Goal: Task Accomplishment & Management: Manage account settings

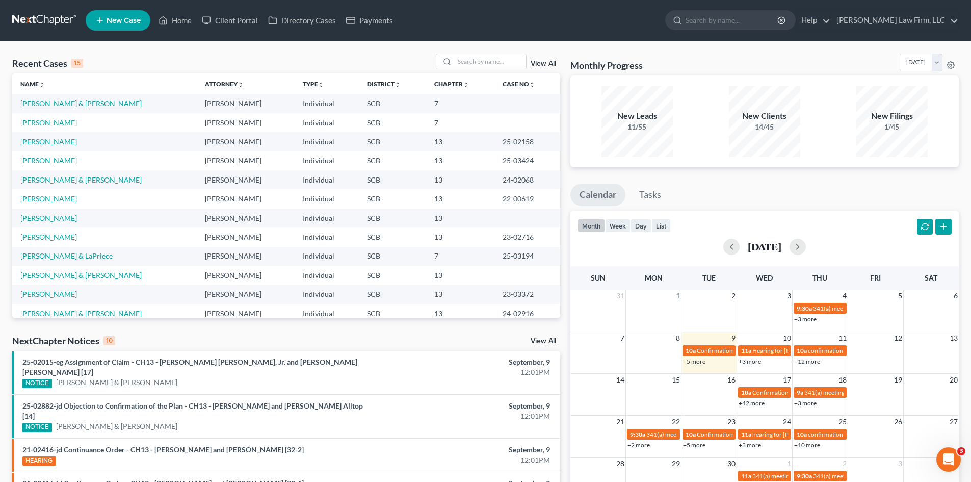
click at [69, 104] on link "[PERSON_NAME] & [PERSON_NAME]" at bounding box center [80, 103] width 121 height 9
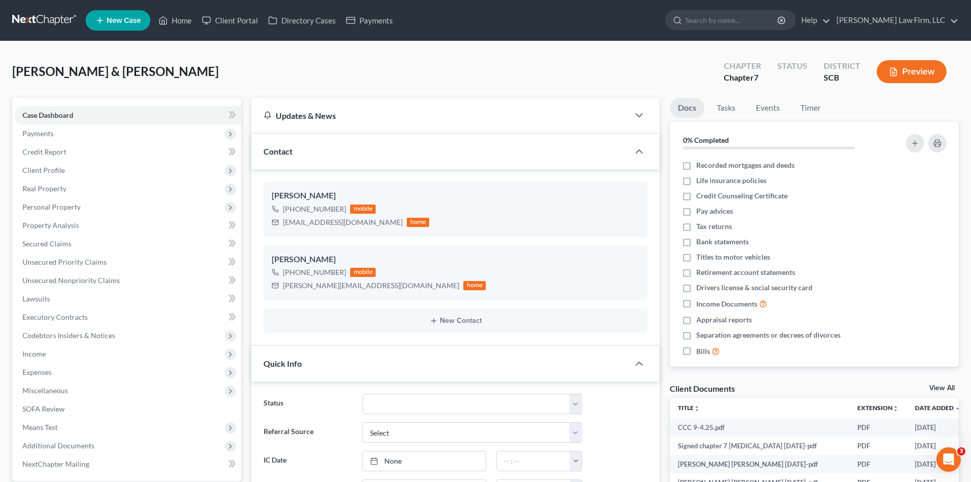
select select "0"
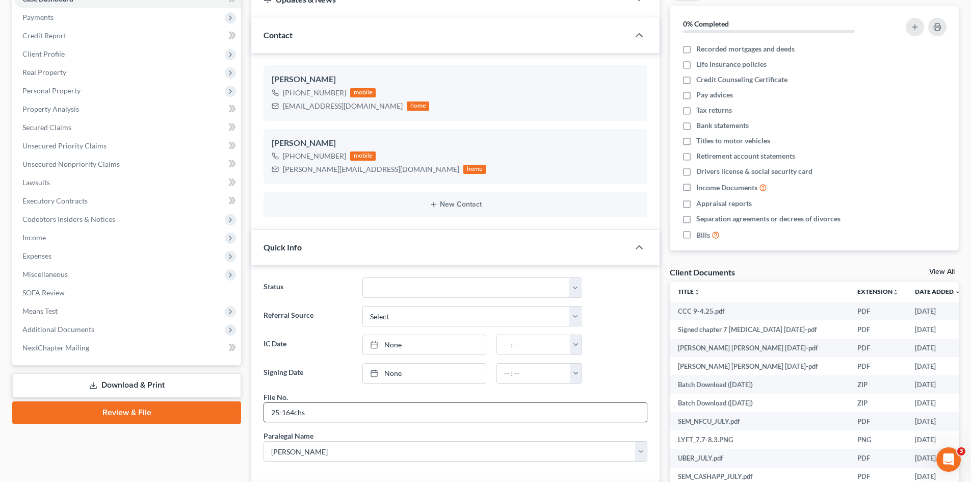
scroll to position [153, 0]
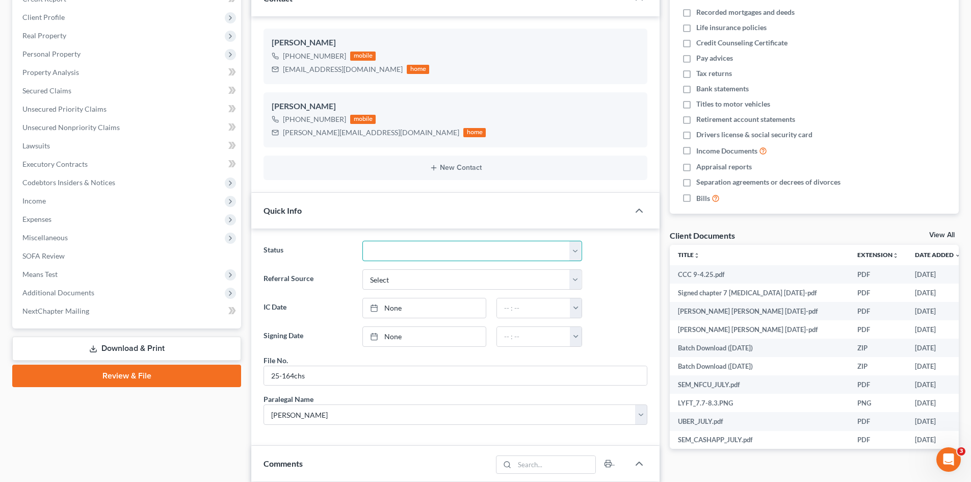
click at [420, 249] on select "Discharged Dismissed Filed In Progress Lead Lost Lead Ready to File To Review W…" at bounding box center [473, 251] width 220 height 20
select select "3"
click at [363, 241] on select "Discharged Dismissed Filed In Progress Lead Lost Lead Ready to File To Review W…" at bounding box center [473, 251] width 220 height 20
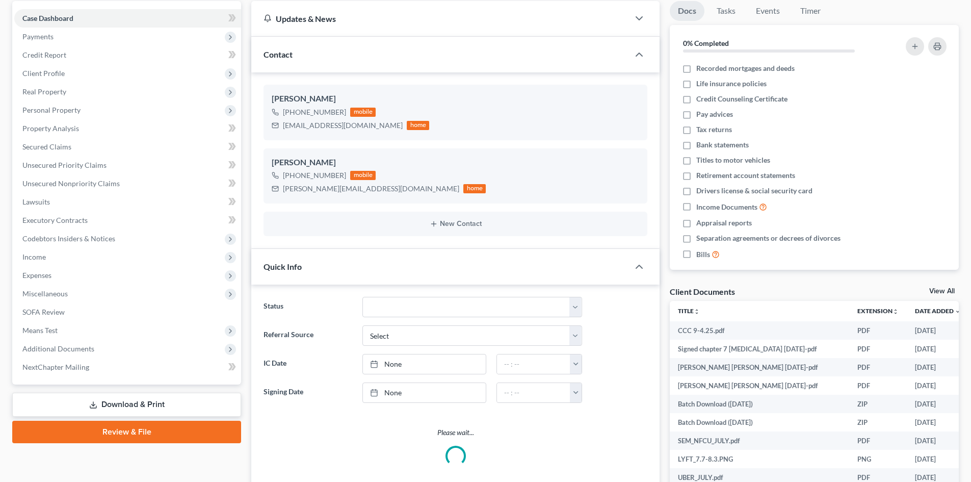
select select "0"
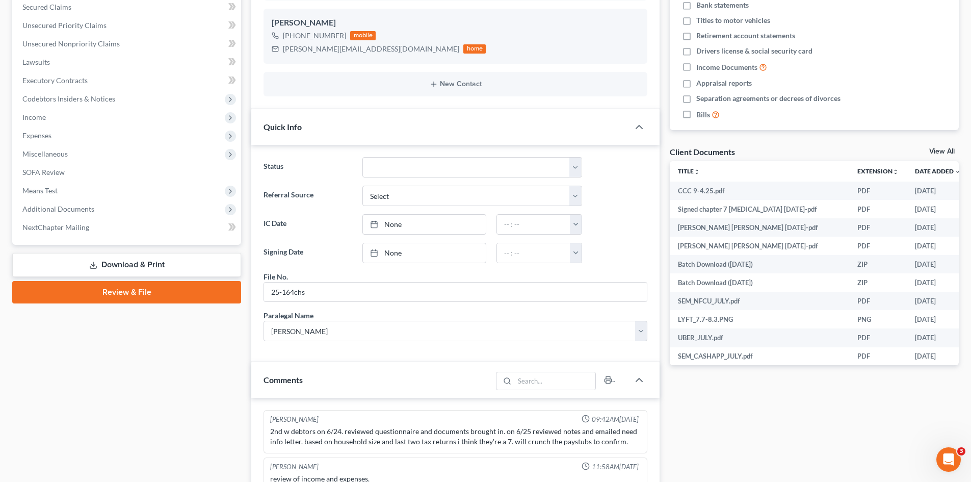
scroll to position [306, 0]
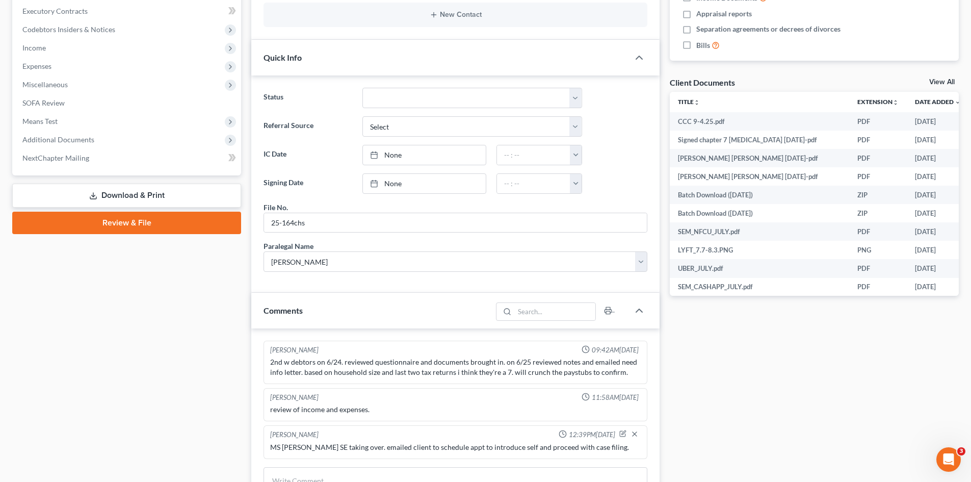
click at [109, 224] on link "Review & File" at bounding box center [126, 223] width 229 height 22
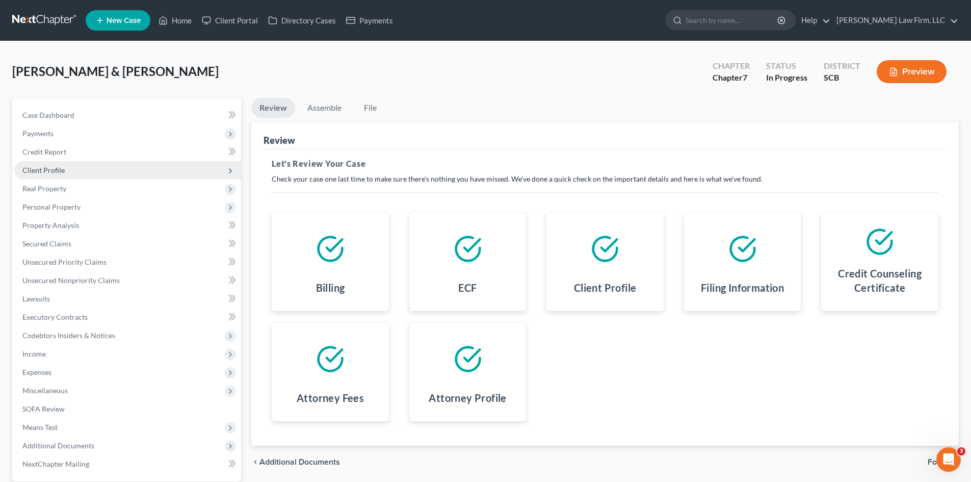
click at [43, 172] on span "Client Profile" at bounding box center [43, 170] width 42 height 9
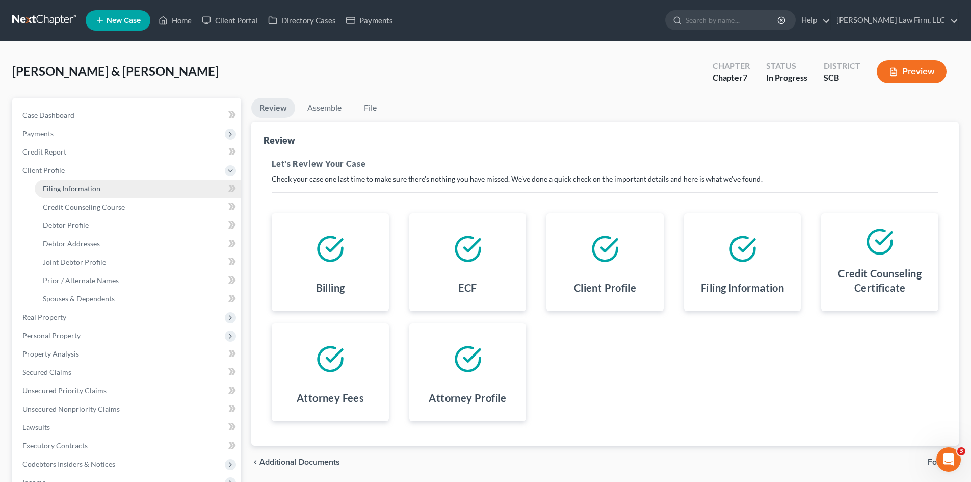
click at [69, 189] on span "Filing Information" at bounding box center [72, 188] width 58 height 9
select select "1"
select select "0"
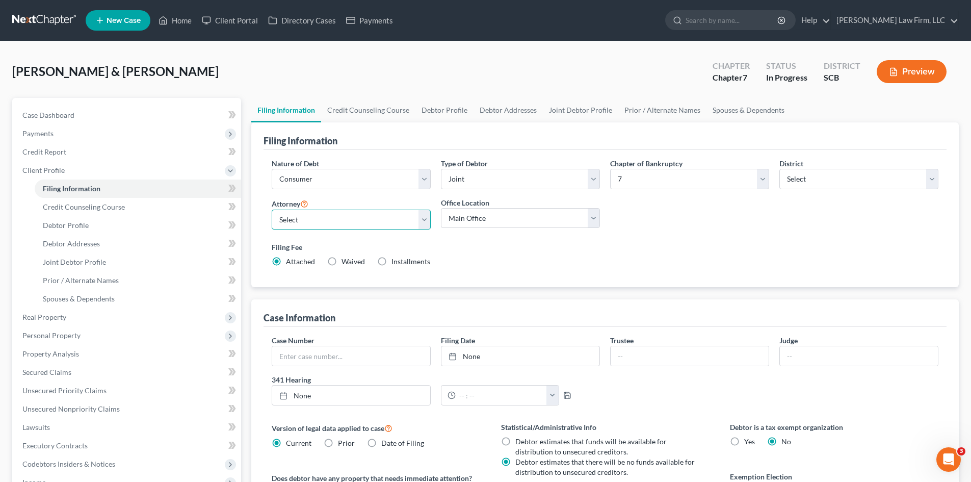
click at [362, 211] on select "Select Robert Meredith, Jr. - SCB Elizabeth Heilig - SCB" at bounding box center [351, 220] width 159 height 20
select select "0"
click at [272, 210] on select "Select Robert Meredith, Jr. - SCB Elizabeth Heilig - SCB" at bounding box center [351, 220] width 159 height 20
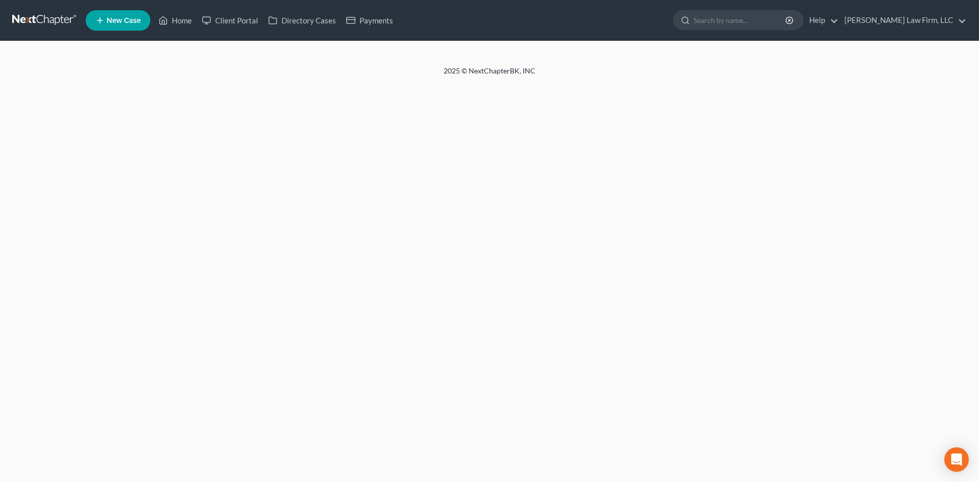
select select "1"
select select "0"
select select "72"
select select "0"
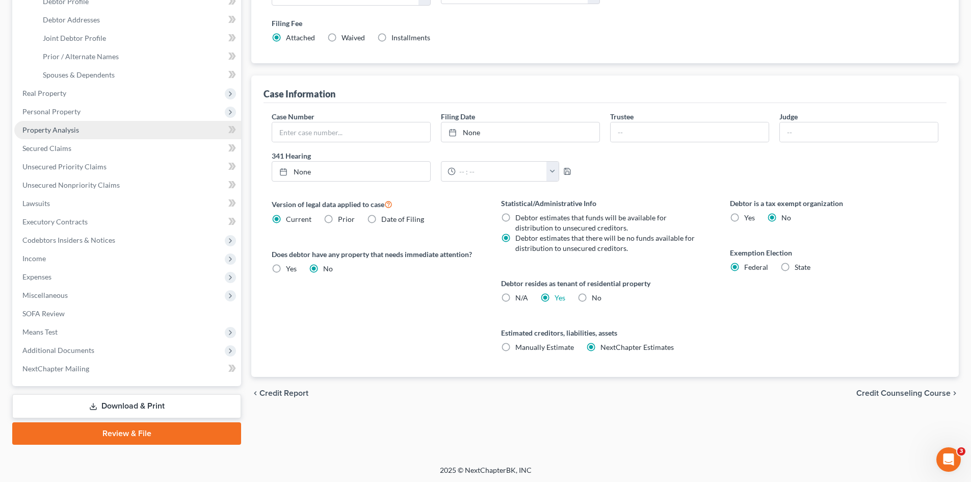
scroll to position [225, 0]
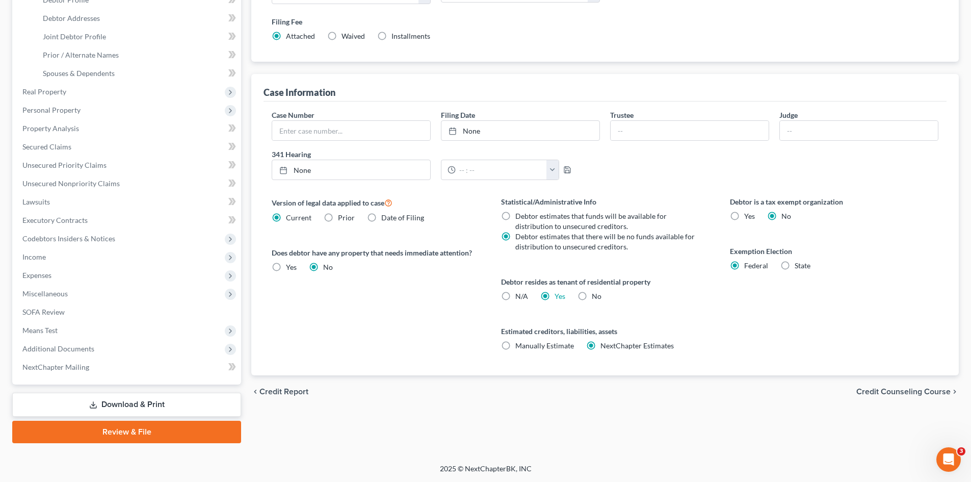
click at [112, 426] on link "Review & File" at bounding box center [126, 432] width 229 height 22
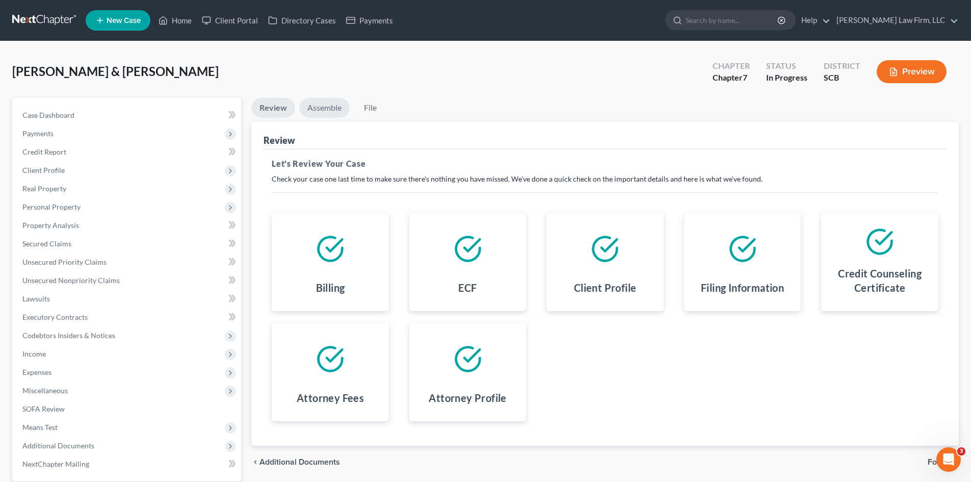
click at [313, 107] on link "Assemble" at bounding box center [324, 108] width 50 height 20
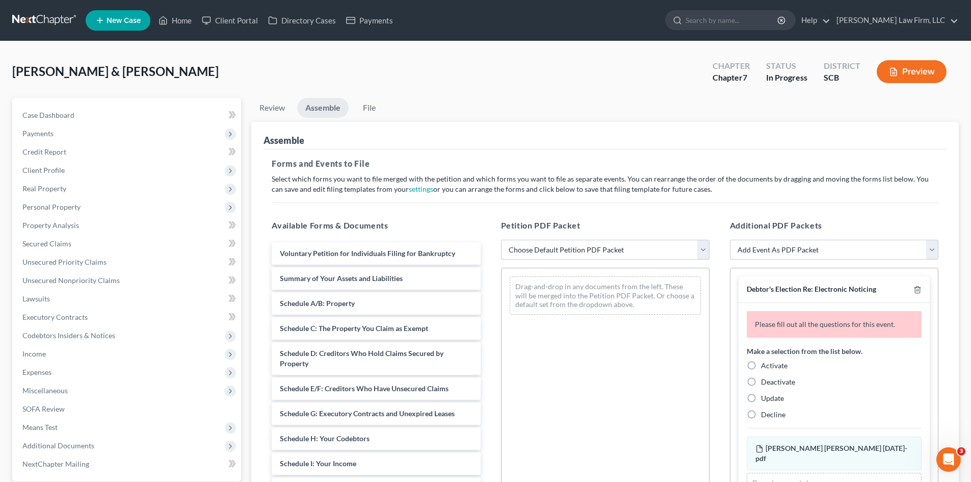
click at [622, 248] on select "Choose Default Petition PDF Packet Complete Bankruptcy Petition (all forms and …" at bounding box center [605, 250] width 209 height 20
select select "0"
click at [501, 240] on select "Choose Default Petition PDF Packet Complete Bankruptcy Petition (all forms and …" at bounding box center [605, 250] width 209 height 20
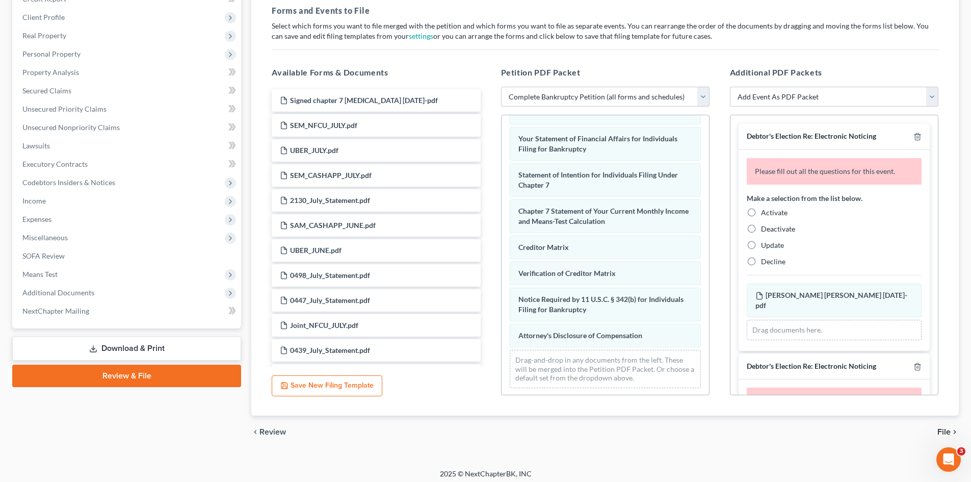
scroll to position [325, 0]
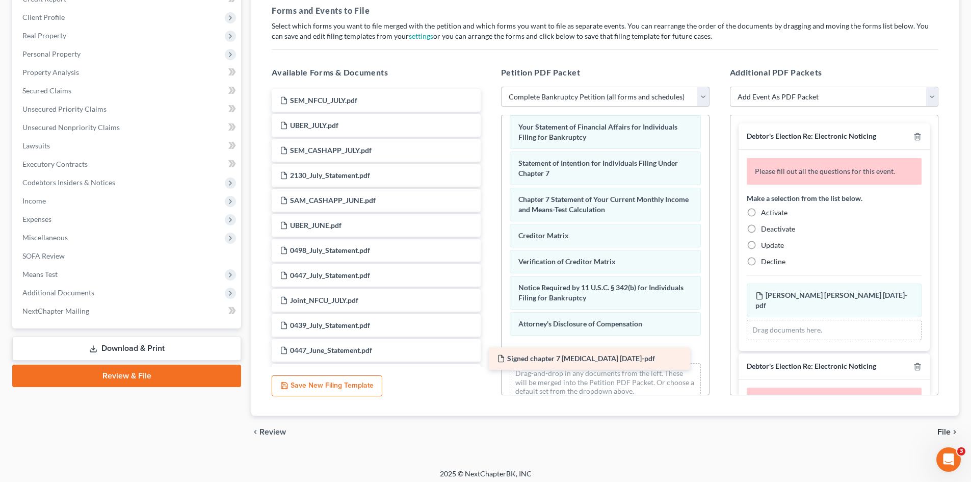
drag, startPoint x: 358, startPoint y: 104, endPoint x: 575, endPoint y: 361, distance: 336.9
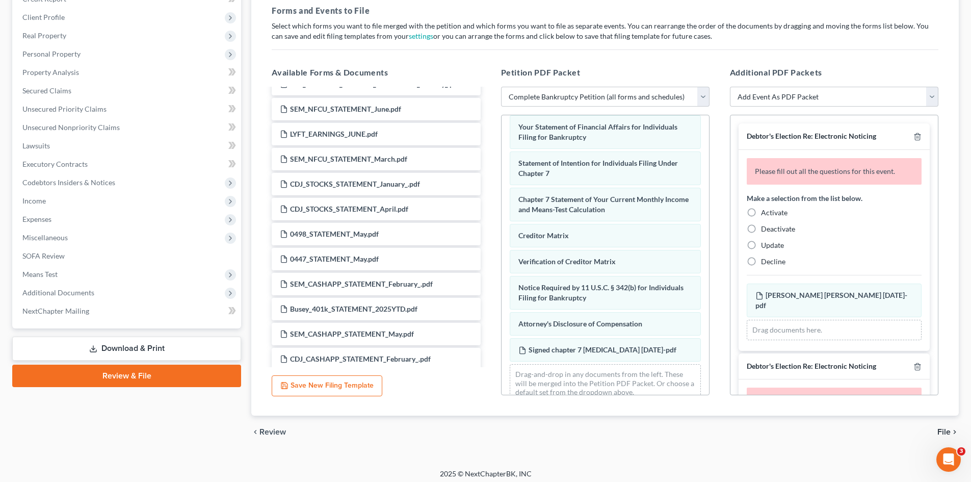
scroll to position [1020, 0]
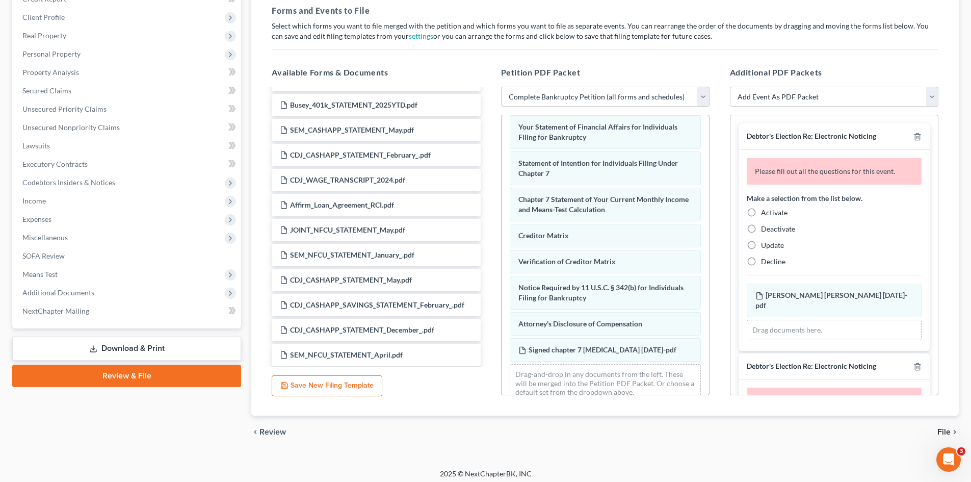
click at [761, 212] on label "Activate" at bounding box center [774, 213] width 27 height 10
click at [765, 212] on input "Activate" at bounding box center [768, 211] width 7 height 7
radio input "true"
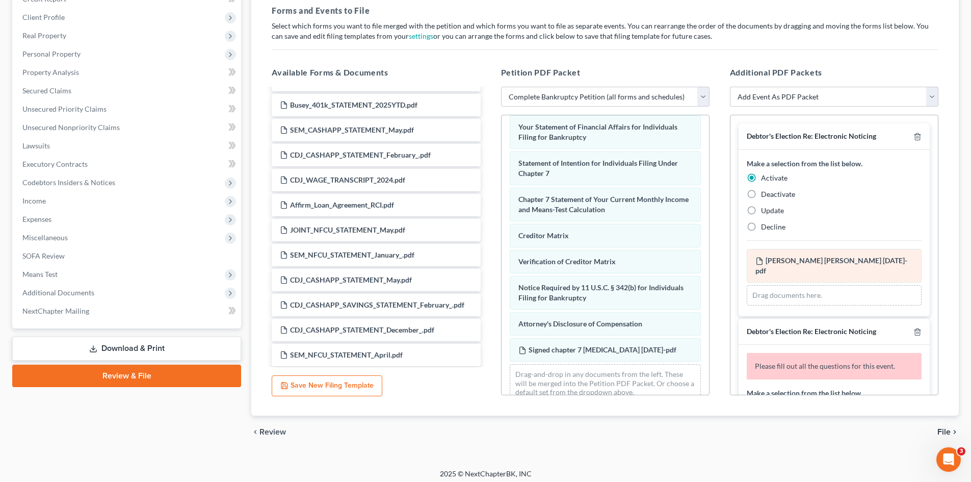
scroll to position [102, 0]
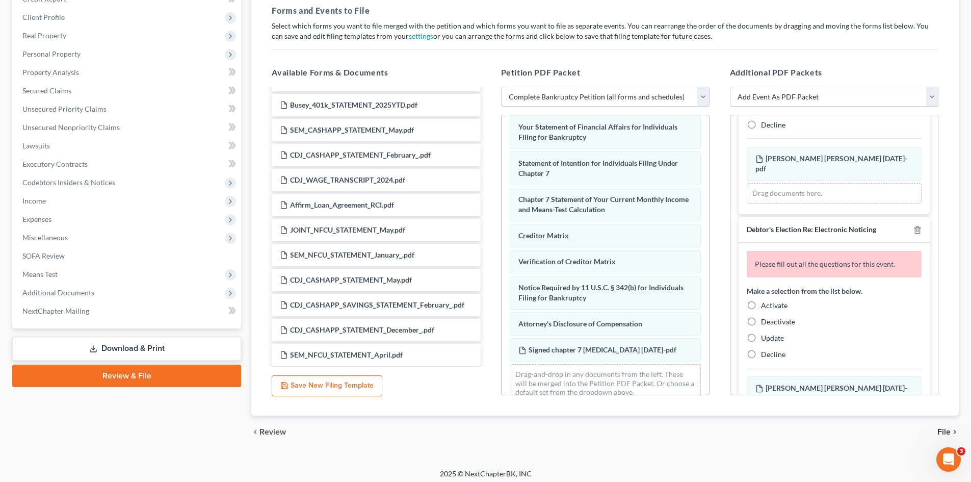
click at [761, 300] on label "Activate" at bounding box center [774, 305] width 27 height 10
click at [765, 300] on input "Activate" at bounding box center [768, 303] width 7 height 7
radio input "true"
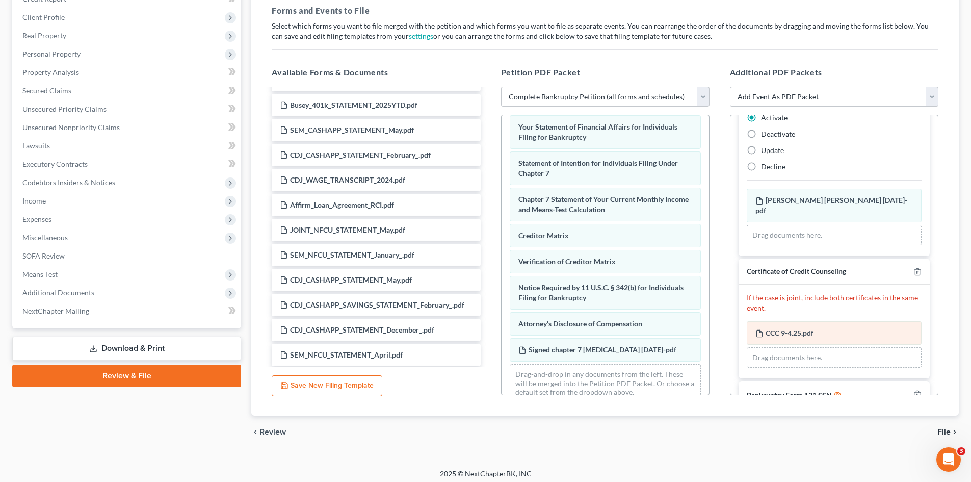
scroll to position [297, 0]
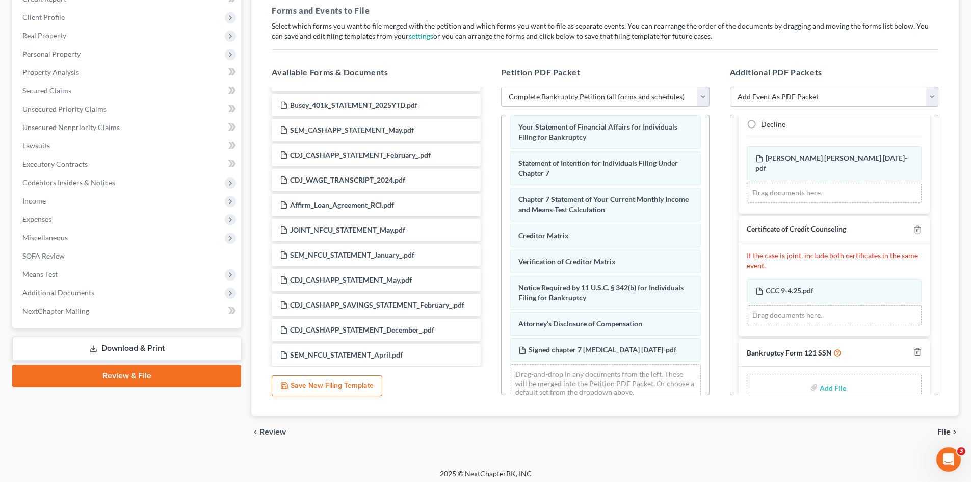
click at [820, 379] on label "Add File" at bounding box center [834, 388] width 29 height 18
click at [824, 378] on input "file" at bounding box center [832, 387] width 24 height 18
type input "C:\fakepath\form 121 9-9-25.pdf"
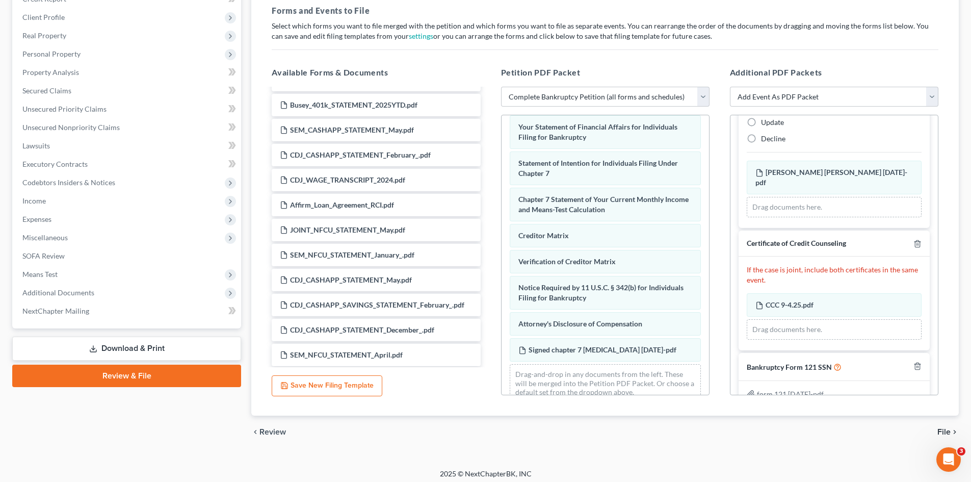
click at [941, 430] on span "File" at bounding box center [944, 432] width 13 height 8
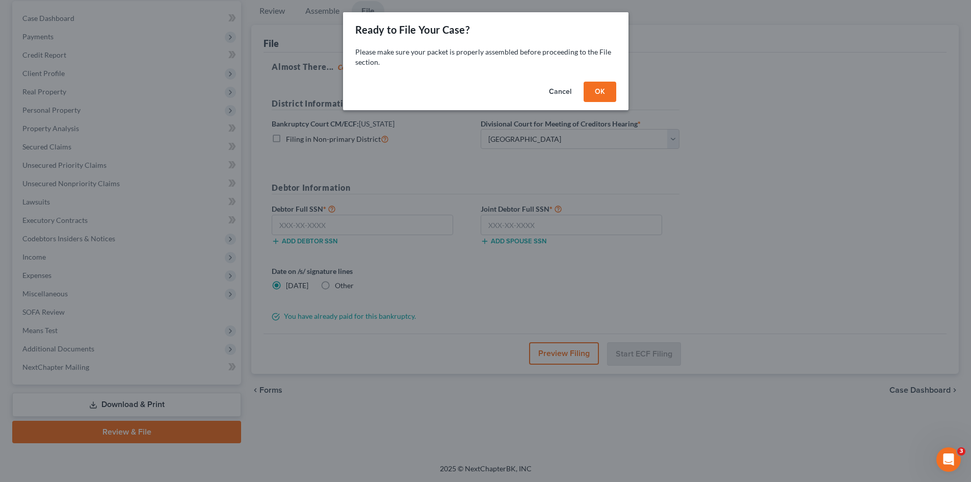
scroll to position [97, 0]
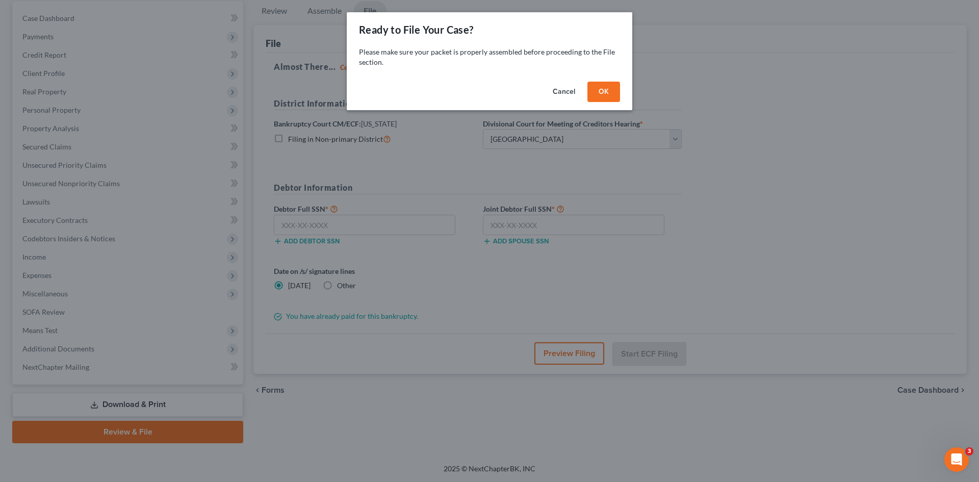
click at [611, 92] on button "OK" at bounding box center [603, 92] width 33 height 20
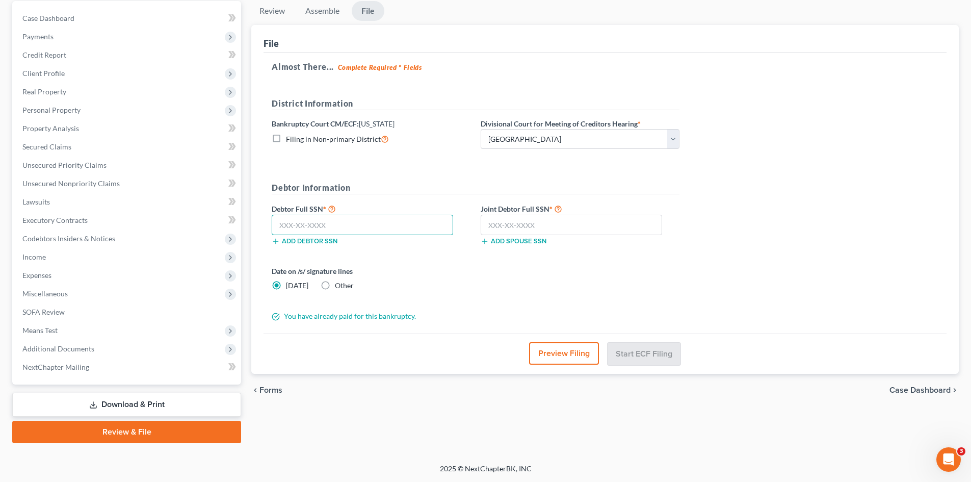
click at [421, 222] on input "text" at bounding box center [363, 225] width 182 height 20
type input "248-79-8670"
click at [493, 219] on input "text" at bounding box center [572, 225] width 182 height 20
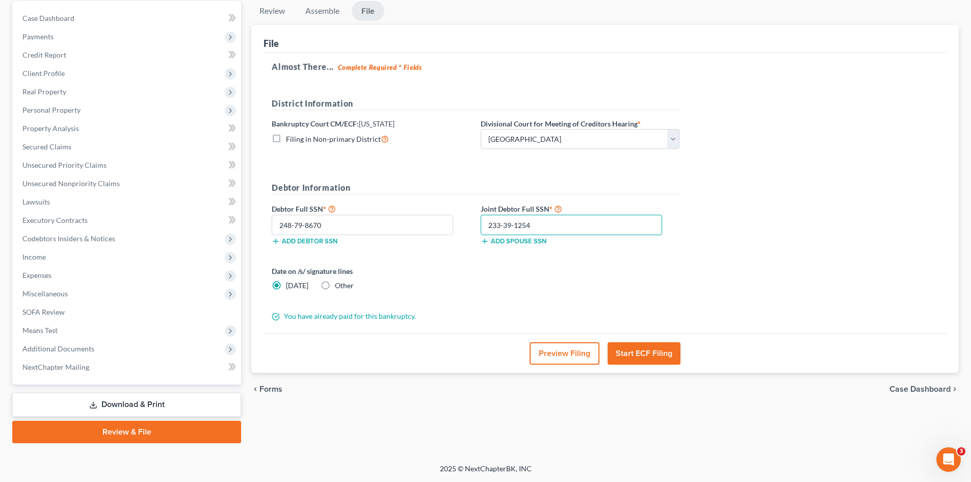
type input "233-39-1254"
click at [335, 286] on label "Other" at bounding box center [344, 285] width 19 height 10
click at [339, 286] on input "Other" at bounding box center [342, 283] width 7 height 7
radio input "true"
radio input "false"
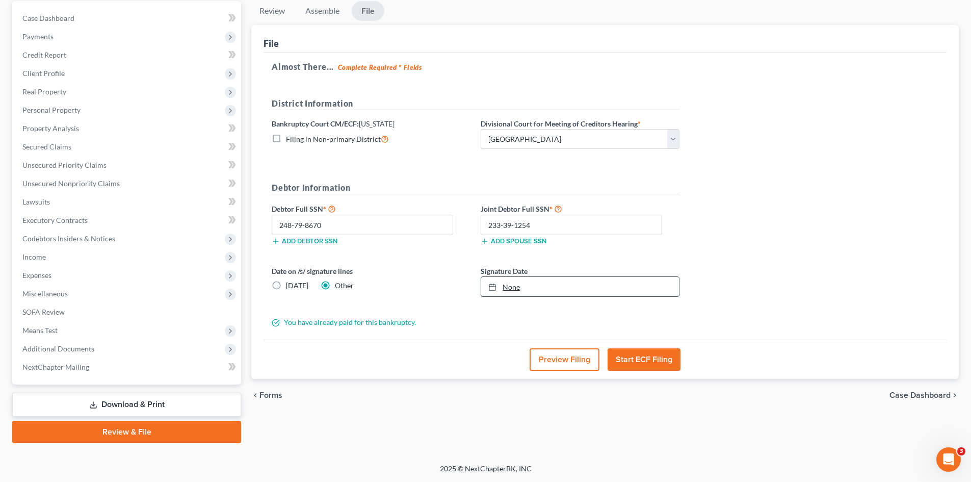
type input "9/9/2025"
click at [504, 290] on link "None" at bounding box center [580, 286] width 198 height 19
click at [454, 326] on div "You have already paid for this bankruptcy." at bounding box center [476, 322] width 418 height 10
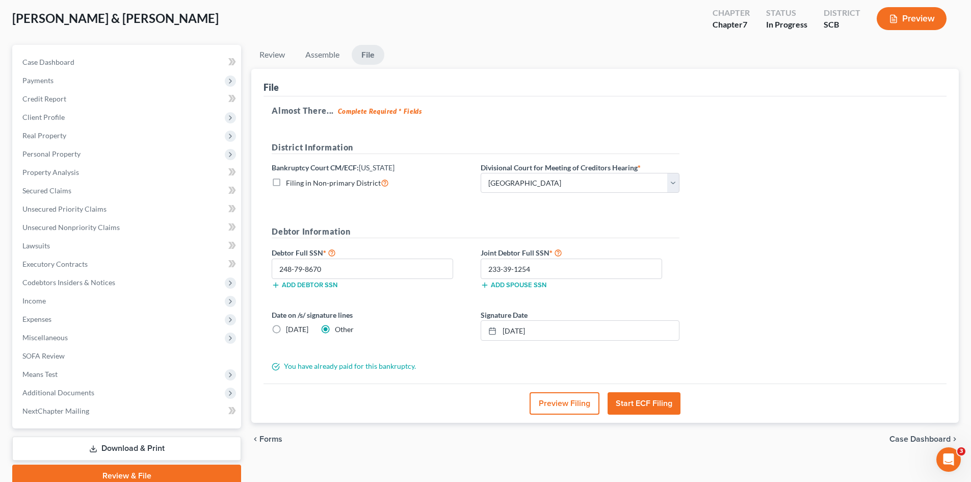
scroll to position [0, 0]
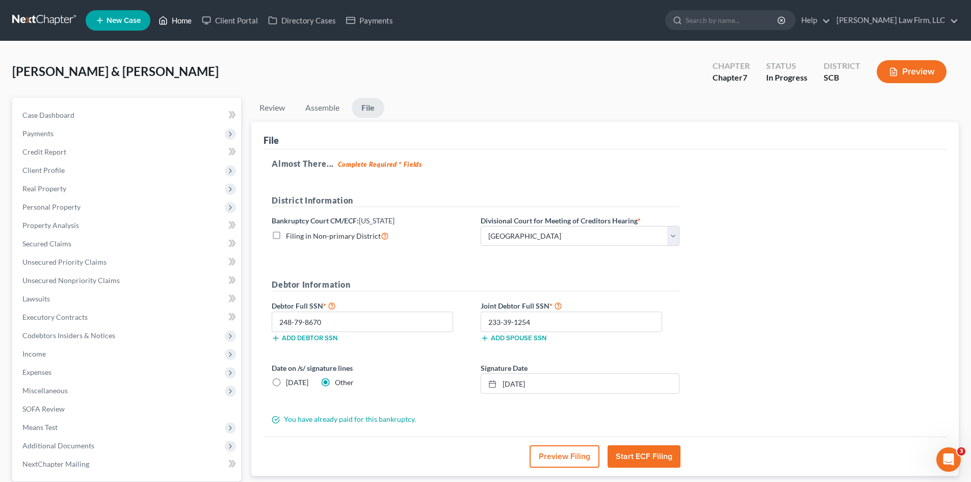
click at [187, 20] on link "Home" at bounding box center [174, 20] width 43 height 18
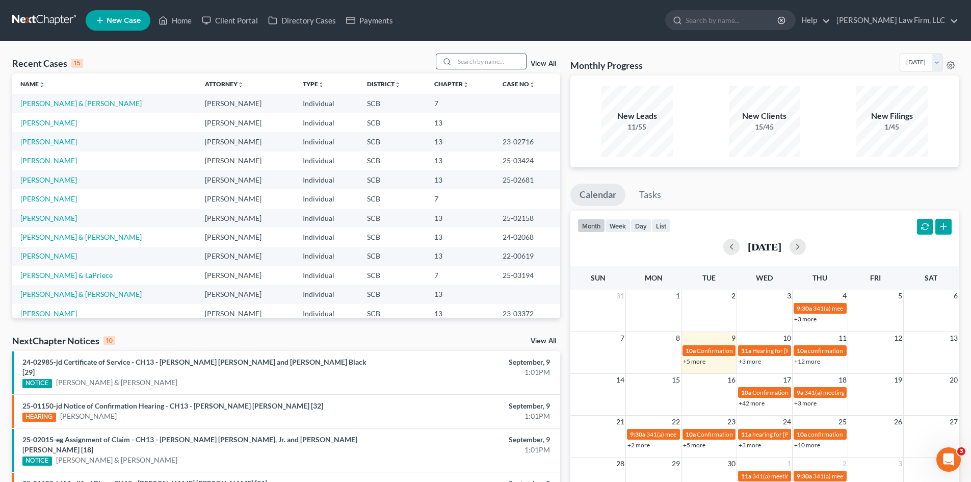
click at [474, 67] on input "search" at bounding box center [490, 61] width 71 height 15
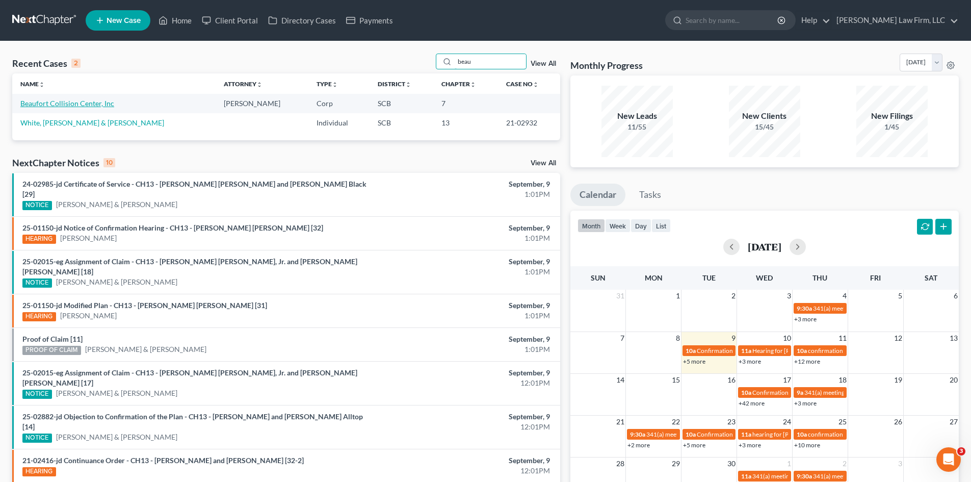
type input "beau"
click at [72, 102] on link "Beaufort Collision Center, Inc" at bounding box center [67, 103] width 94 height 9
select select "4"
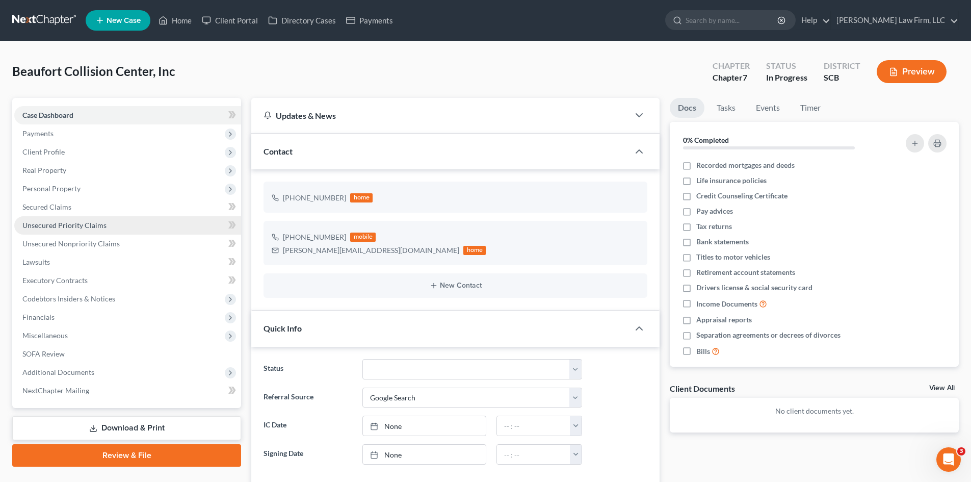
select select "0"
click at [57, 211] on link "Secured Claims" at bounding box center [127, 207] width 227 height 18
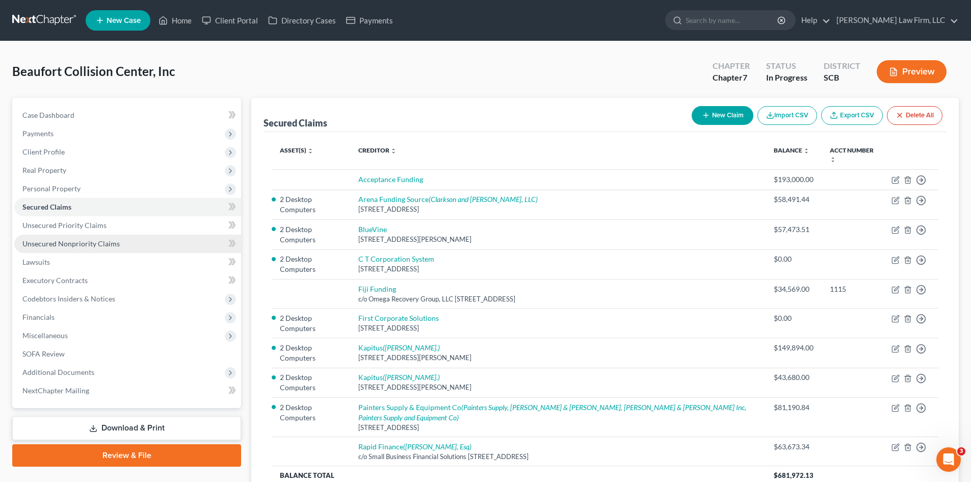
click at [71, 248] on link "Unsecured Nonpriority Claims" at bounding box center [127, 244] width 227 height 18
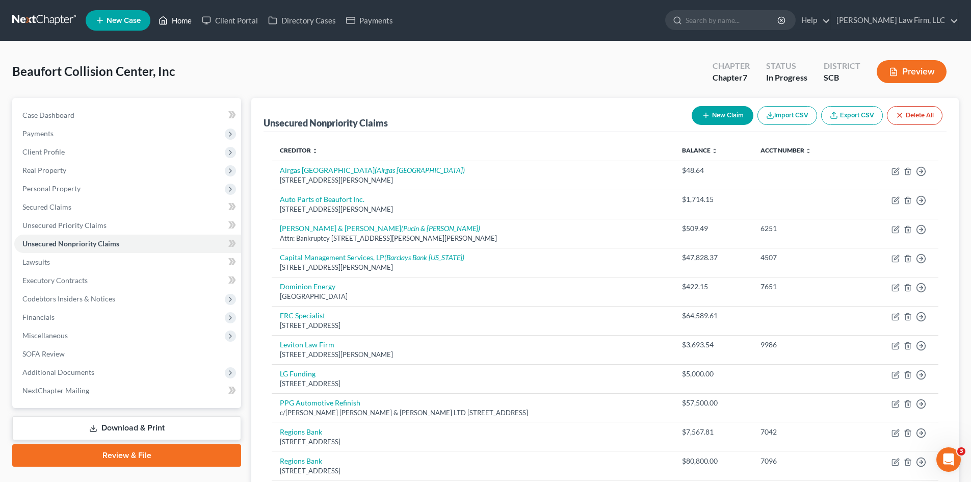
click at [184, 21] on link "Home" at bounding box center [174, 20] width 43 height 18
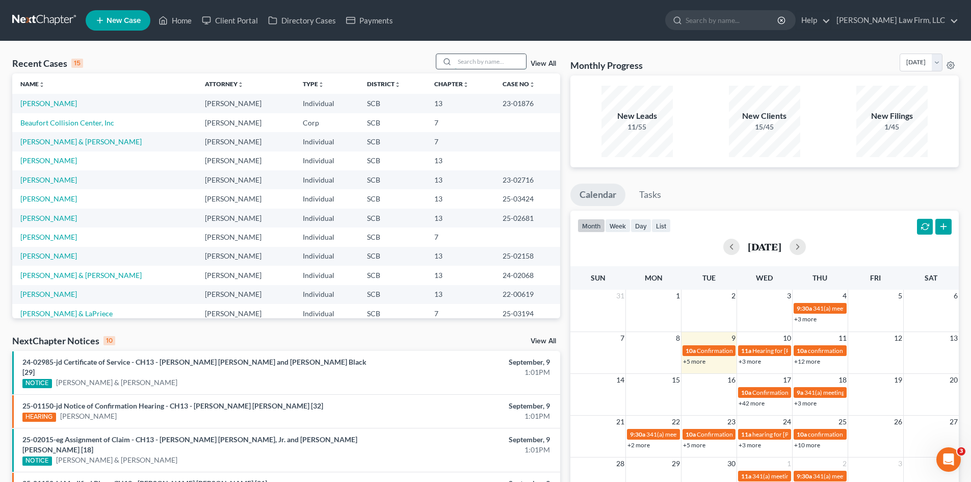
click at [476, 61] on input "search" at bounding box center [490, 61] width 71 height 15
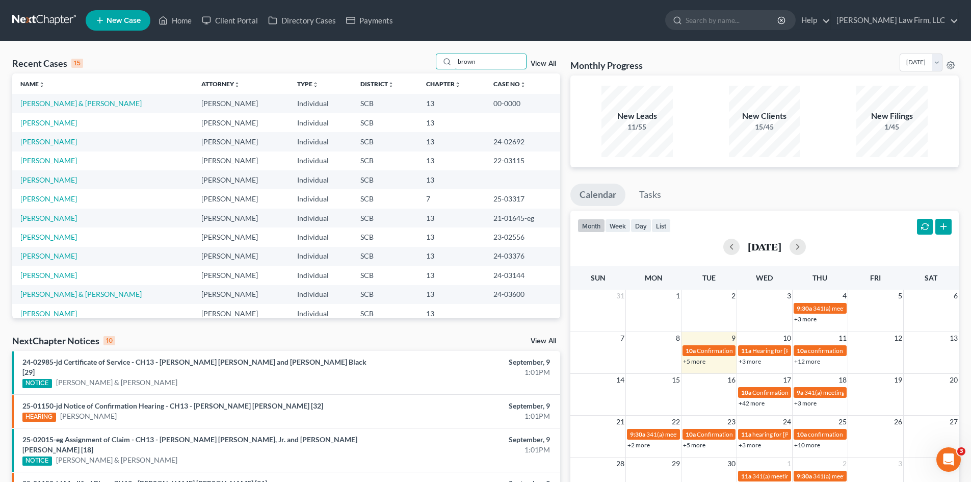
type input "brown"
click at [80, 108] on td "[PERSON_NAME] & [PERSON_NAME]" at bounding box center [102, 103] width 181 height 19
click at [82, 106] on link "[PERSON_NAME] & [PERSON_NAME]" at bounding box center [80, 103] width 121 height 9
select select "1"
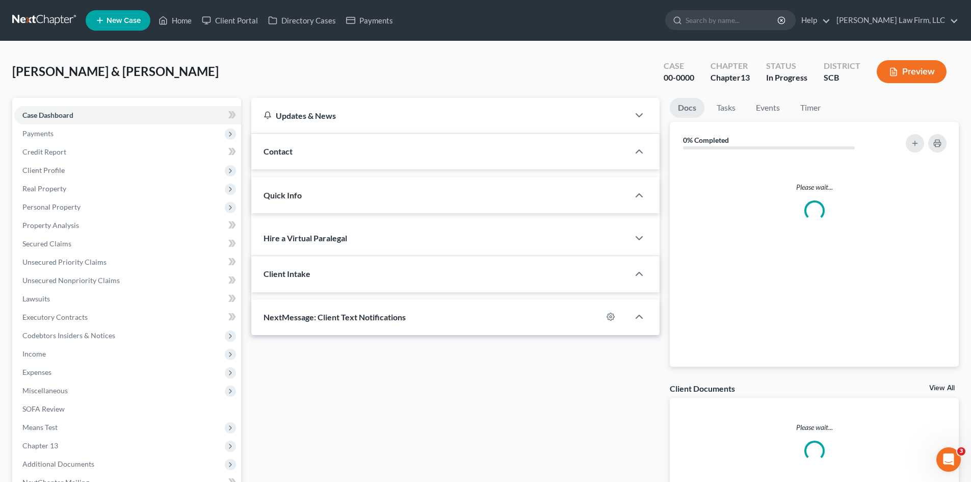
select select "0"
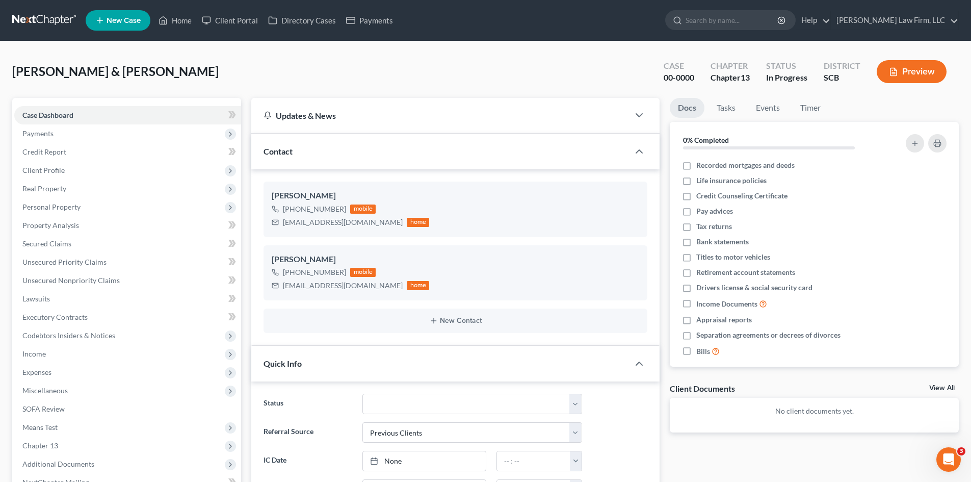
scroll to position [831, 0]
click at [36, 356] on span "Income" at bounding box center [33, 353] width 23 height 9
click at [66, 425] on span "Gross Yearly Income" at bounding box center [75, 427] width 65 height 9
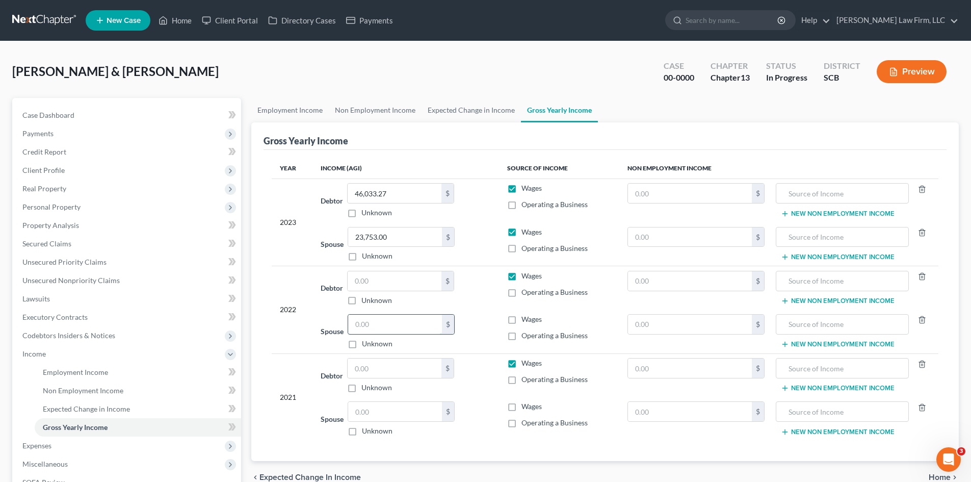
click at [392, 320] on input "text" at bounding box center [395, 324] width 94 height 19
type input "30,300"
click at [43, 174] on span "Client Profile" at bounding box center [43, 170] width 42 height 9
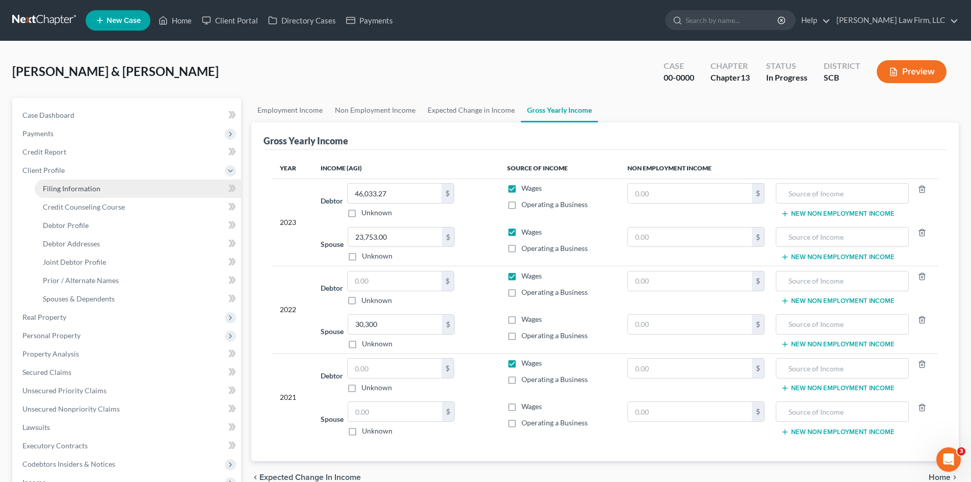
click at [60, 191] on span "Filing Information" at bounding box center [72, 188] width 58 height 9
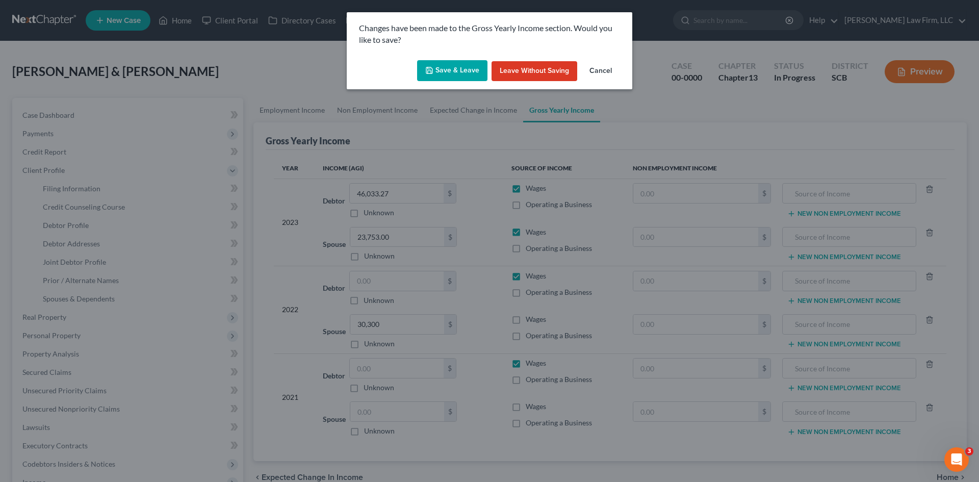
click at [459, 76] on button "Save & Leave" at bounding box center [452, 70] width 70 height 21
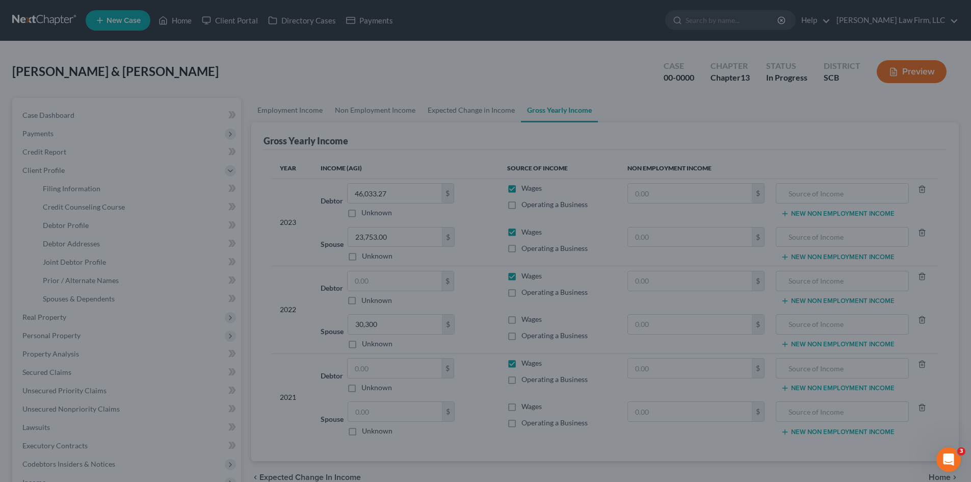
select select "1"
select select "3"
select select "72"
select select "0"
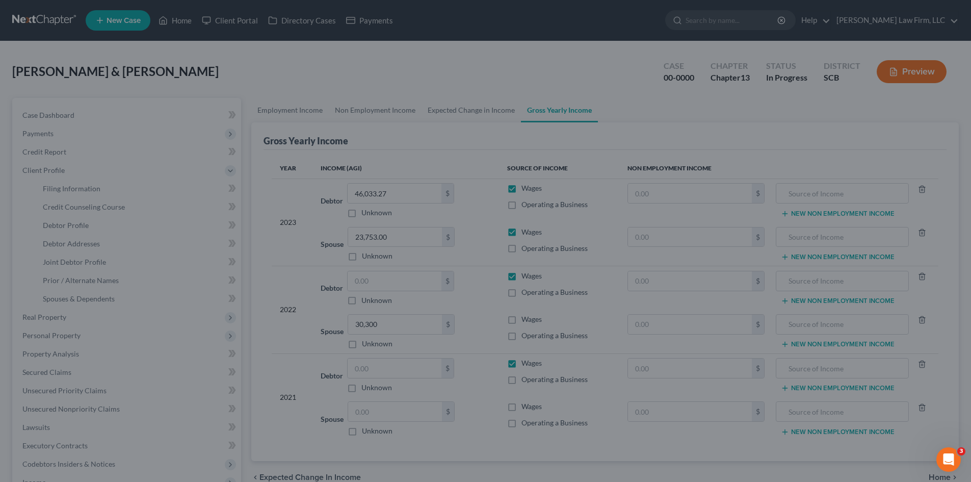
select select "42"
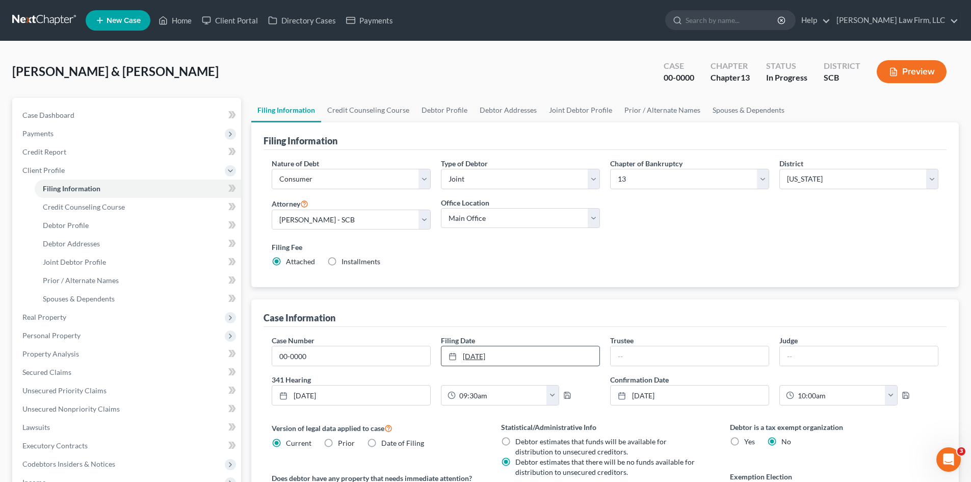
click at [514, 351] on link "9/15/2023" at bounding box center [521, 355] width 158 height 19
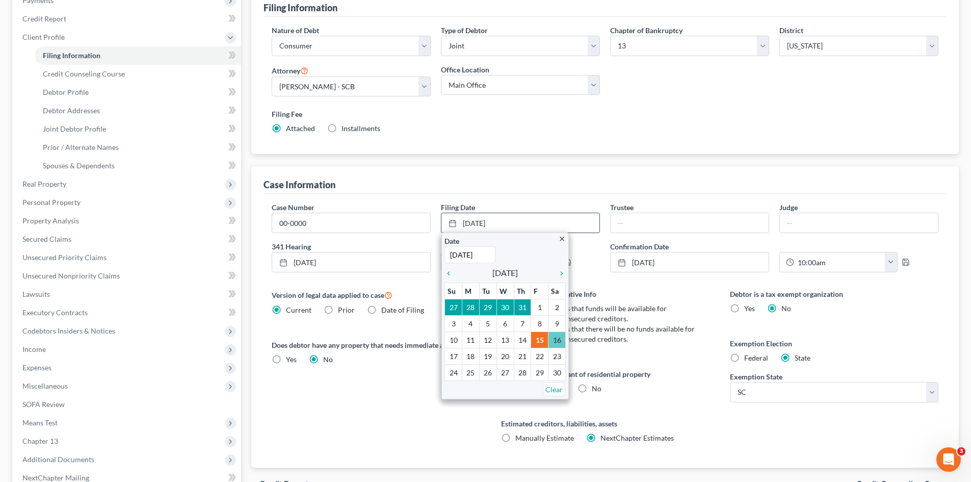
scroll to position [153, 0]
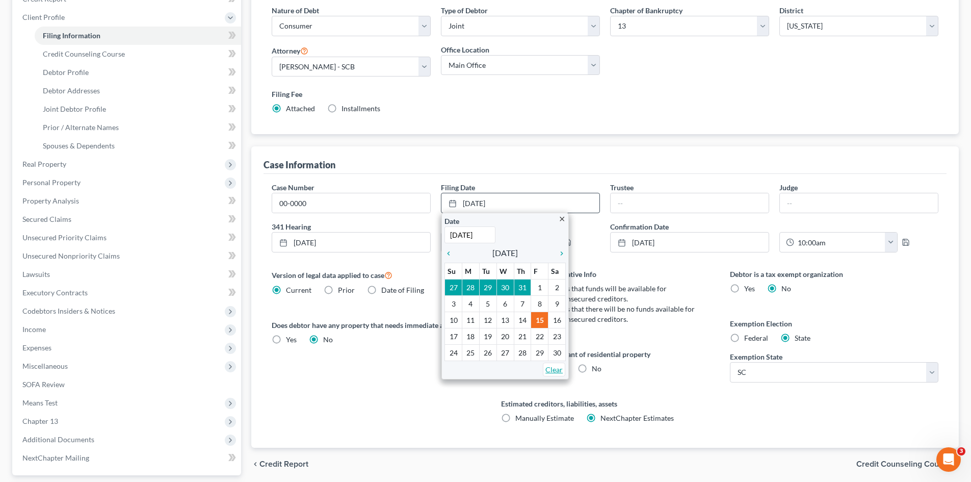
click at [558, 368] on link "Clear" at bounding box center [554, 370] width 22 height 14
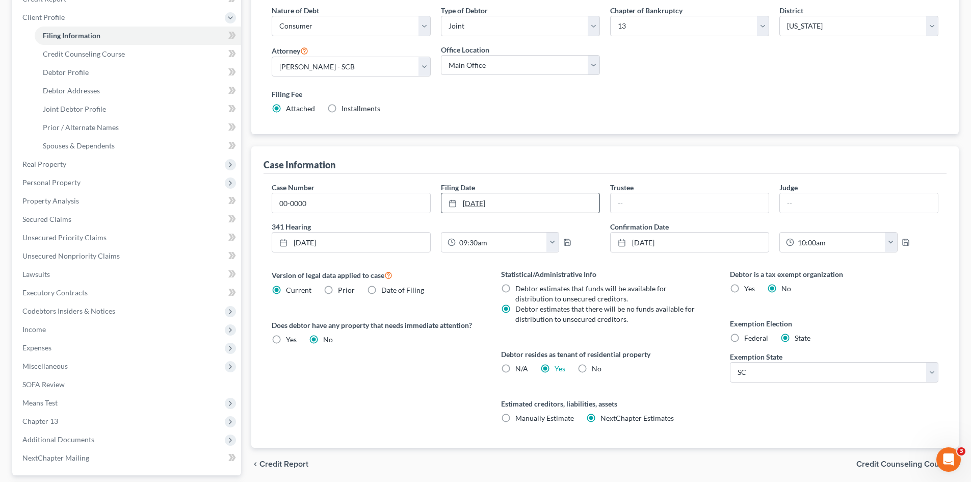
type input "[DATE]"
click at [482, 198] on link "[DATE]" at bounding box center [521, 202] width 158 height 19
click at [35, 330] on span "Income" at bounding box center [33, 329] width 23 height 9
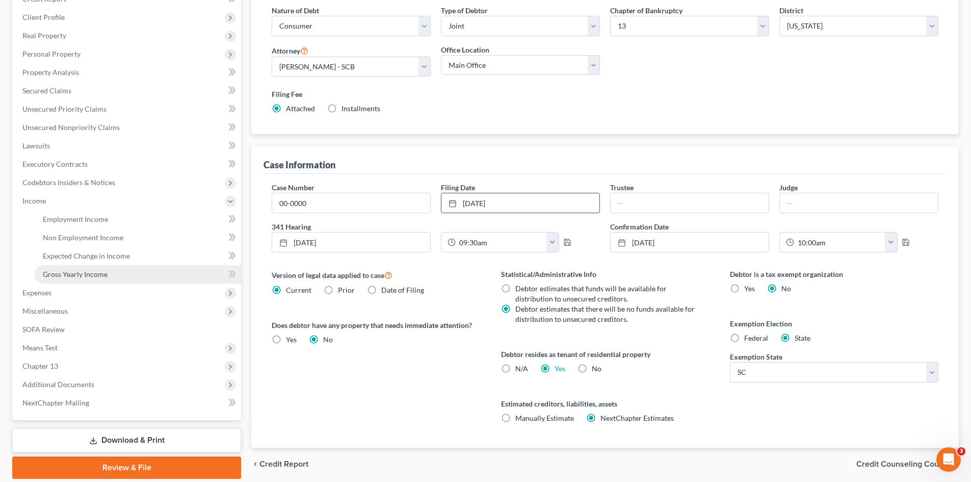
click at [50, 268] on link "Gross Yearly Income" at bounding box center [138, 274] width 206 height 18
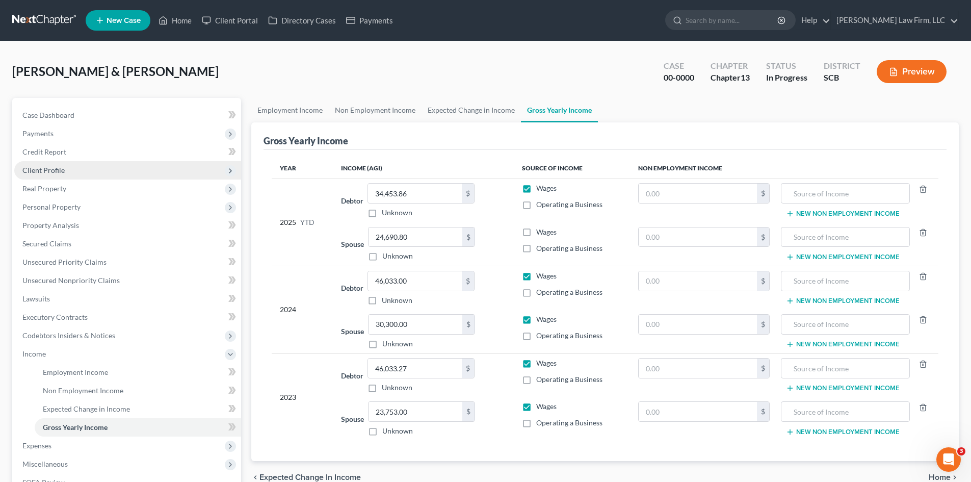
click at [60, 174] on span "Client Profile" at bounding box center [43, 170] width 42 height 9
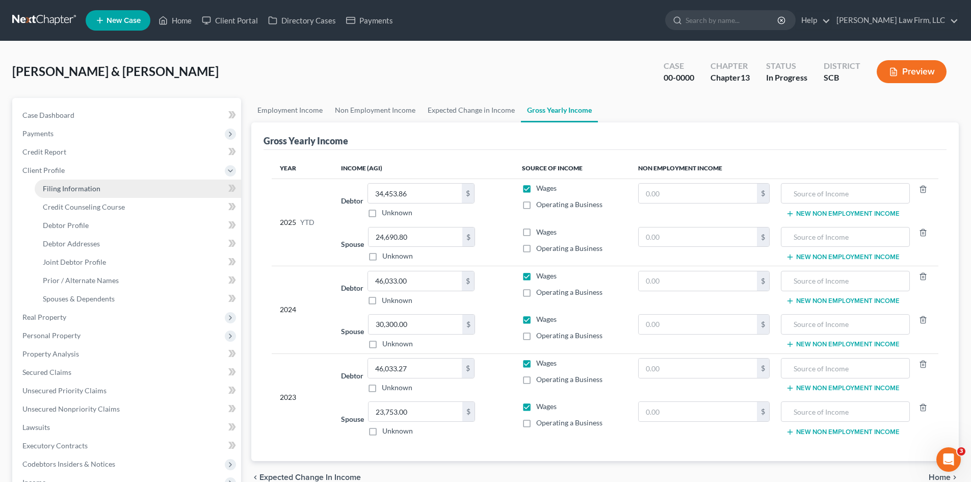
click at [62, 182] on link "Filing Information" at bounding box center [138, 188] width 206 height 18
select select "1"
select select "3"
select select "42"
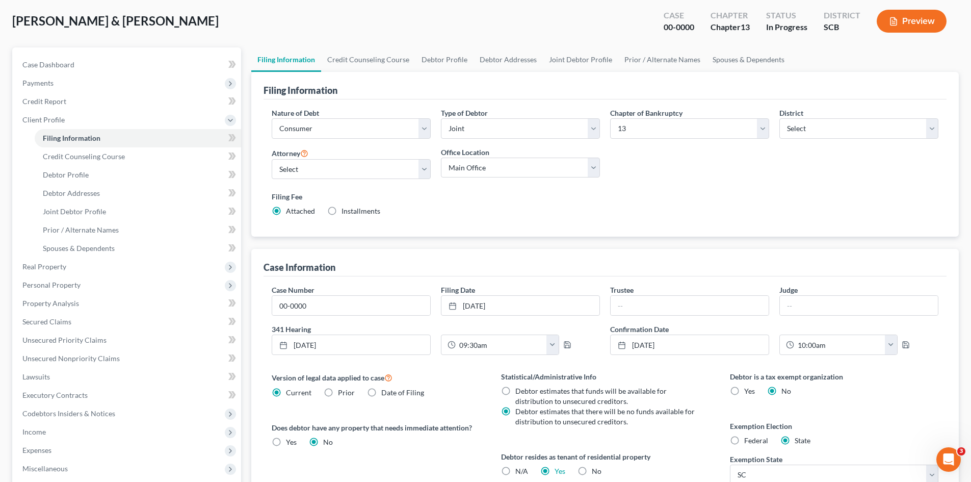
scroll to position [51, 0]
click at [431, 62] on link "Debtor Profile" at bounding box center [445, 59] width 58 height 24
select select "1"
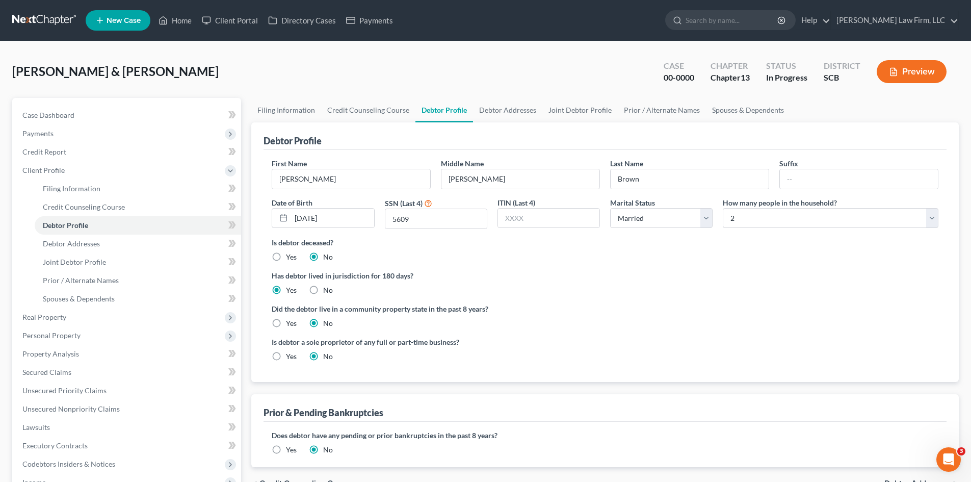
radio input "true"
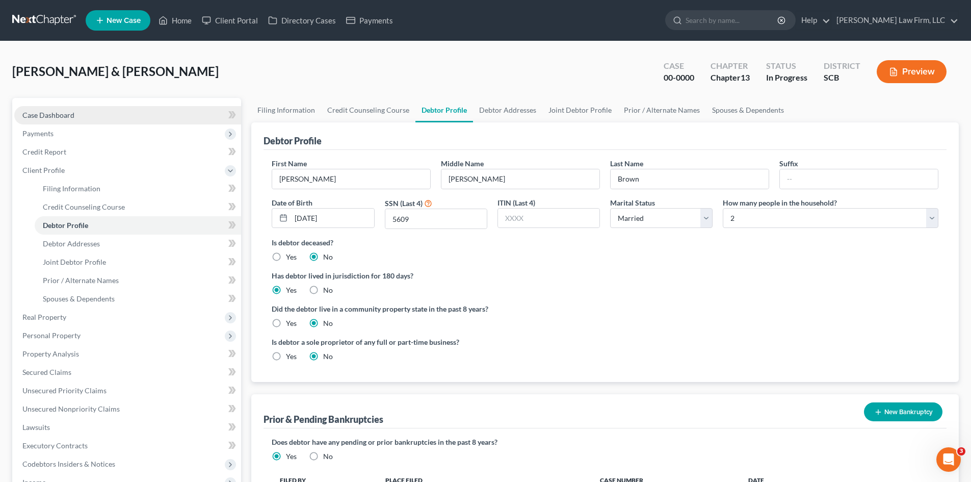
click at [50, 113] on span "Case Dashboard" at bounding box center [48, 115] width 52 height 9
select select "1"
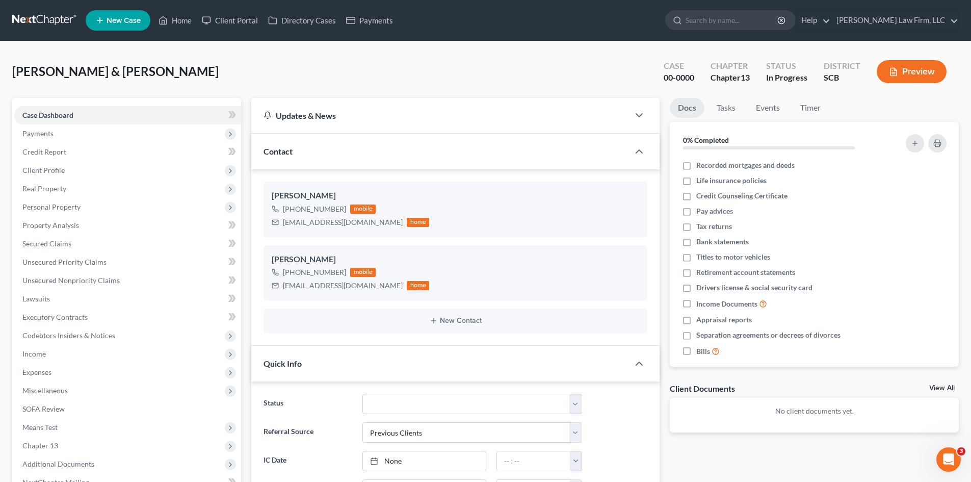
scroll to position [831, 0]
select select "0"
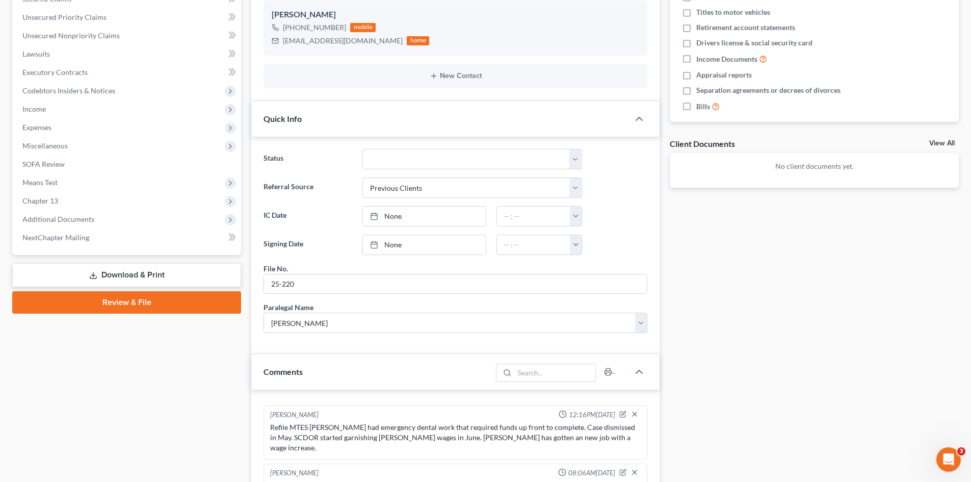
scroll to position [255, 0]
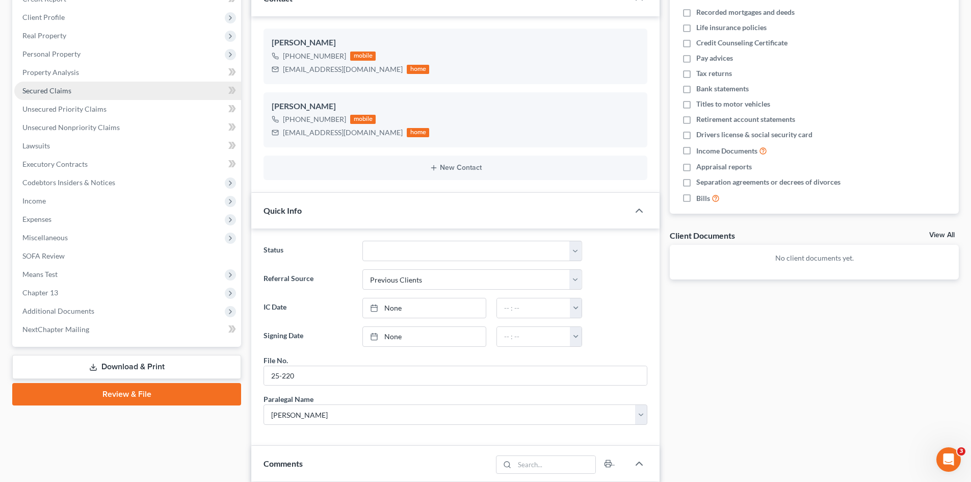
click at [66, 85] on link "Secured Claims" at bounding box center [127, 91] width 227 height 18
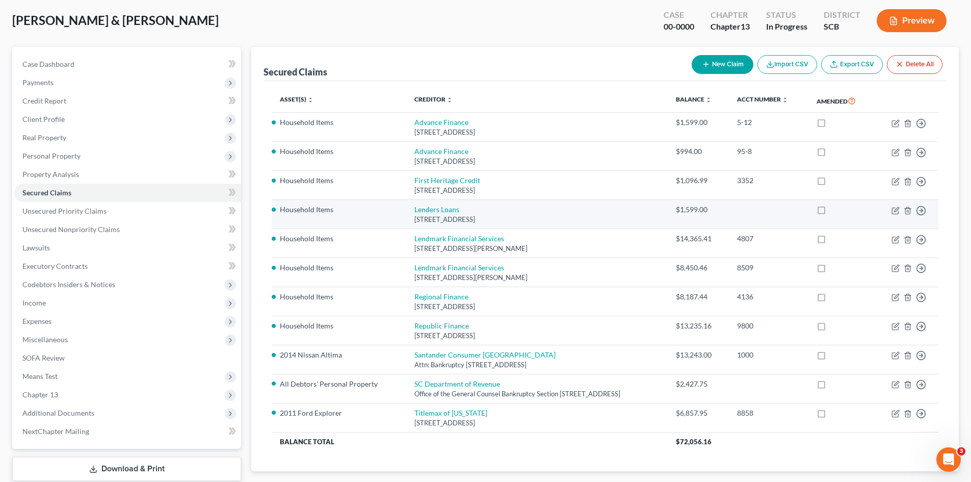
scroll to position [102, 0]
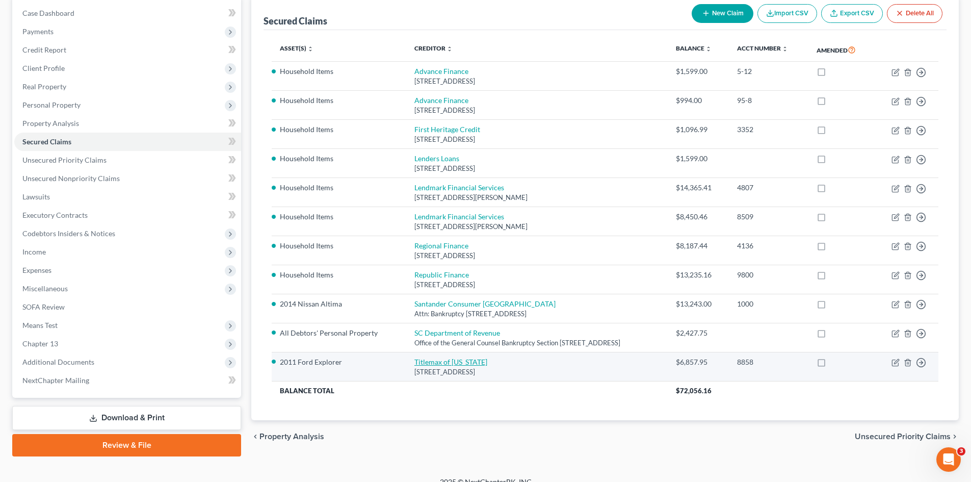
click at [430, 361] on link "Titlemax of South Carolina" at bounding box center [451, 361] width 73 height 9
select select "42"
select select "1"
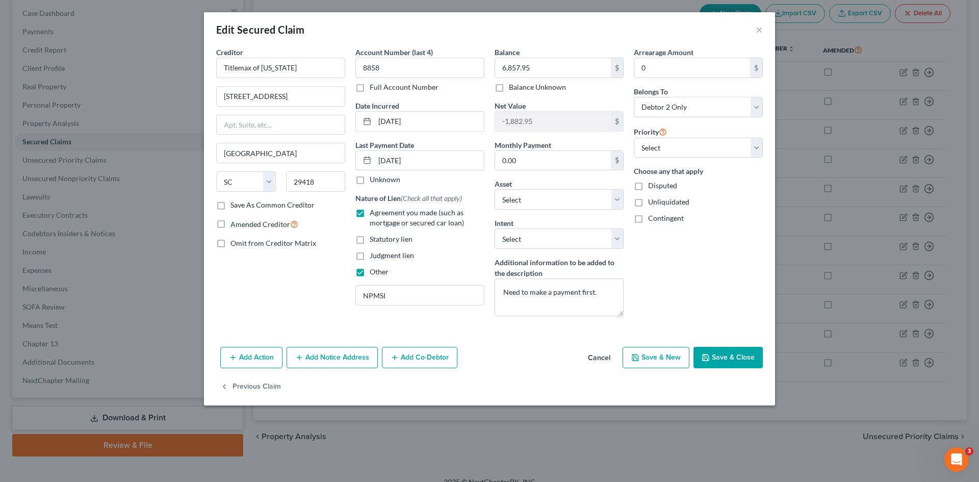
click at [755, 351] on button "Save & Close" at bounding box center [727, 357] width 69 height 21
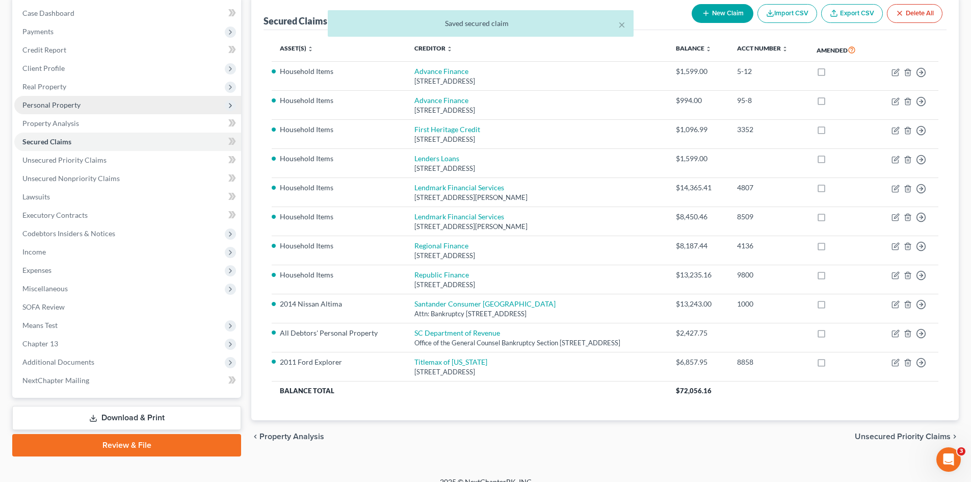
click at [57, 101] on span "Personal Property" at bounding box center [51, 104] width 58 height 9
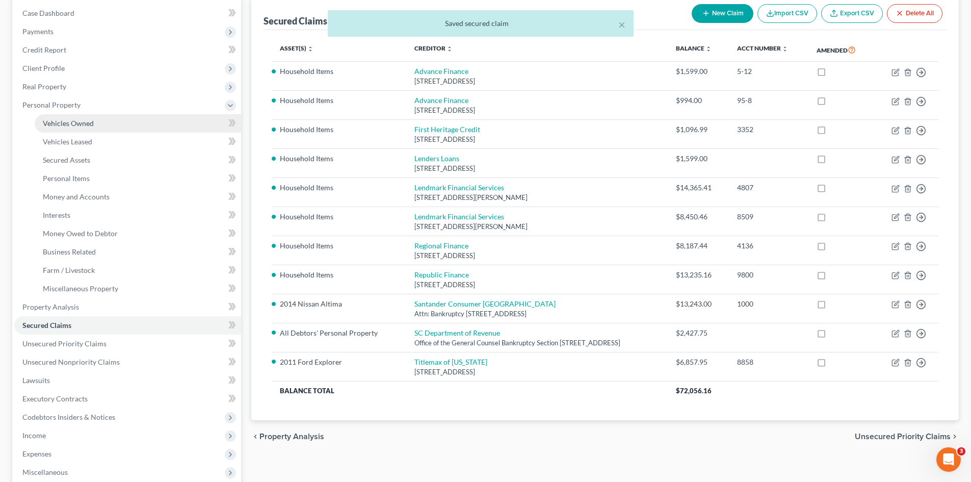
click at [71, 124] on span "Vehicles Owned" at bounding box center [68, 123] width 51 height 9
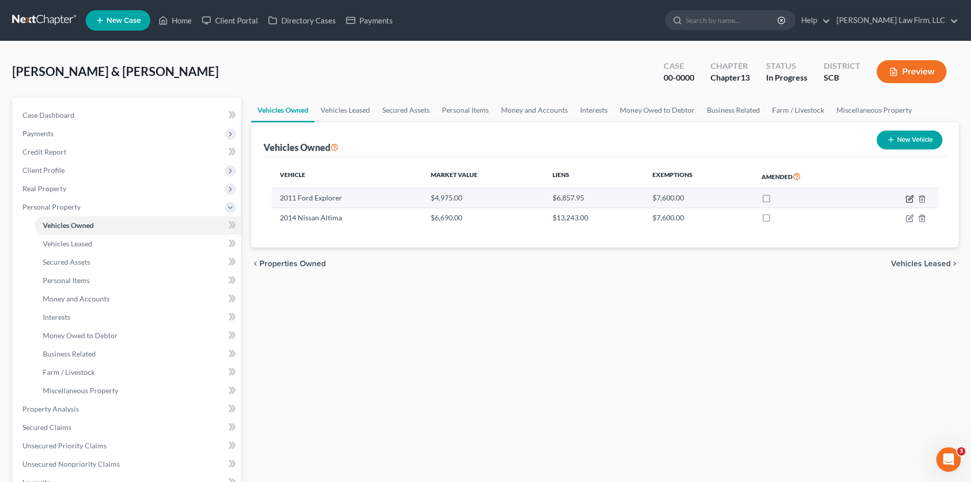
click at [911, 199] on icon "button" at bounding box center [911, 197] width 5 height 5
select select "0"
select select "15"
select select "2"
select select "1"
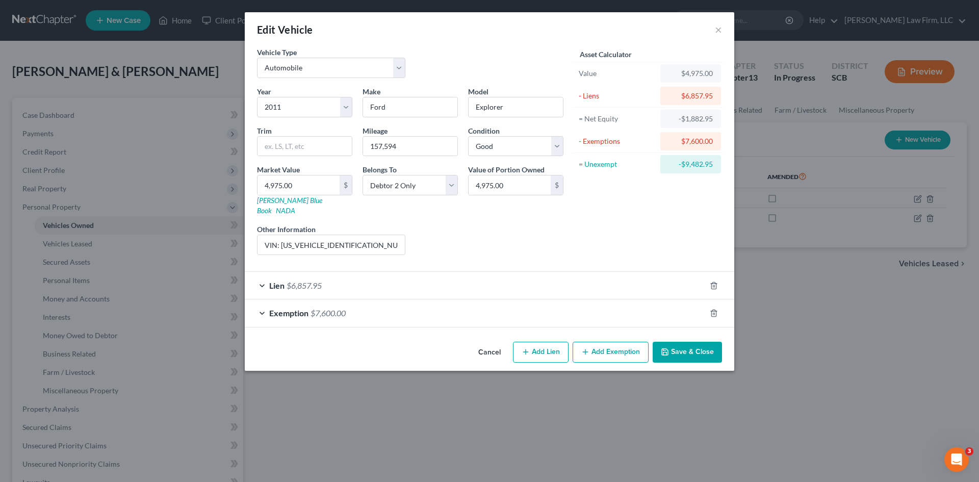
click at [700, 342] on button "Save & Close" at bounding box center [687, 352] width 69 height 21
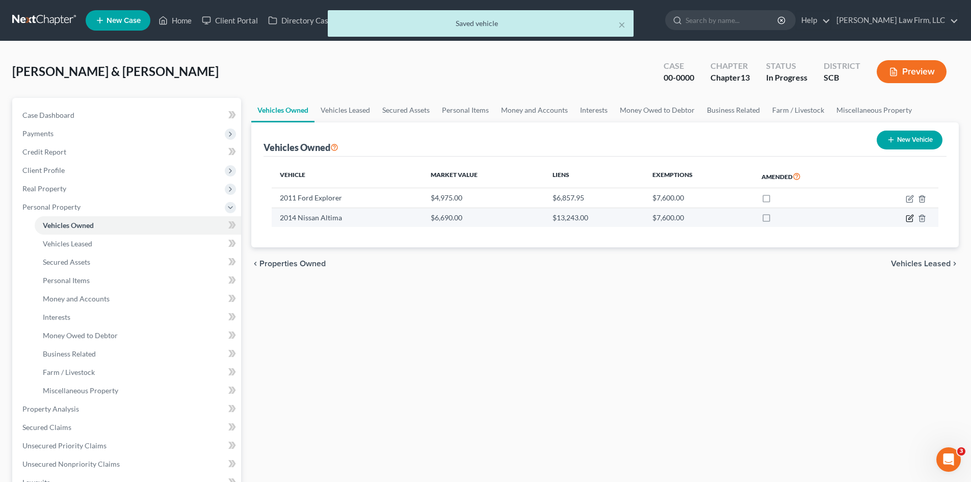
click at [909, 219] on icon "button" at bounding box center [911, 217] width 5 height 5
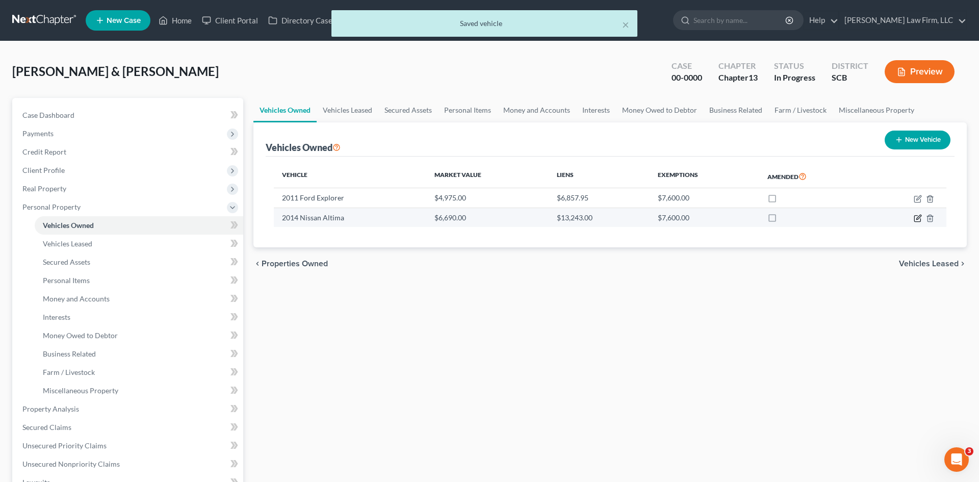
select select "0"
select select "12"
select select "2"
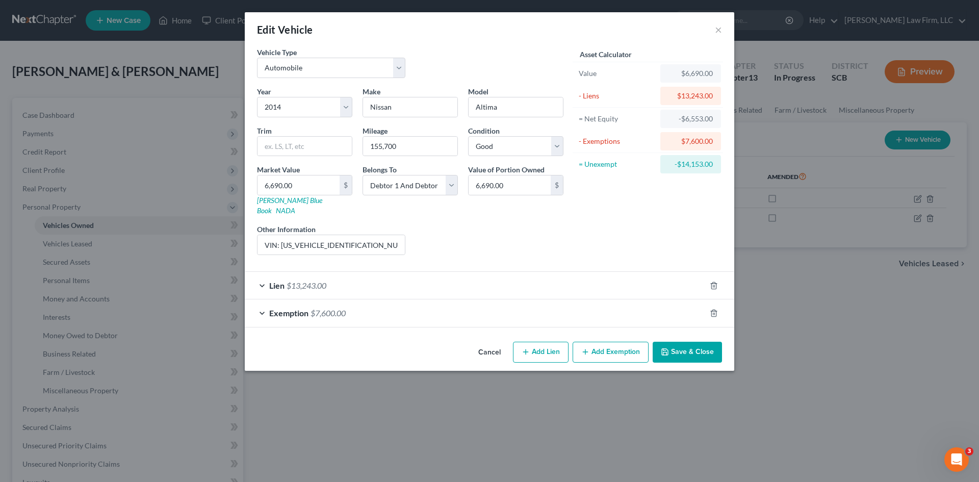
click at [676, 342] on button "Save & Close" at bounding box center [687, 352] width 69 height 21
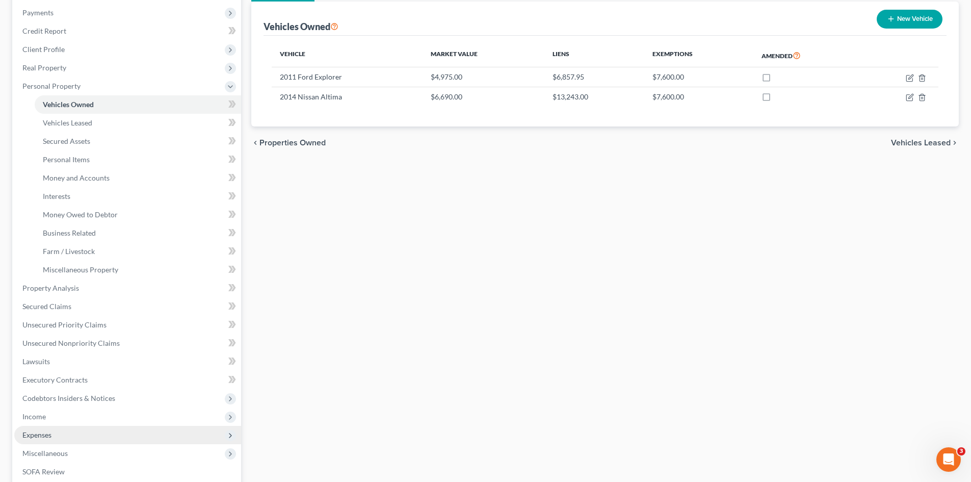
scroll to position [153, 0]
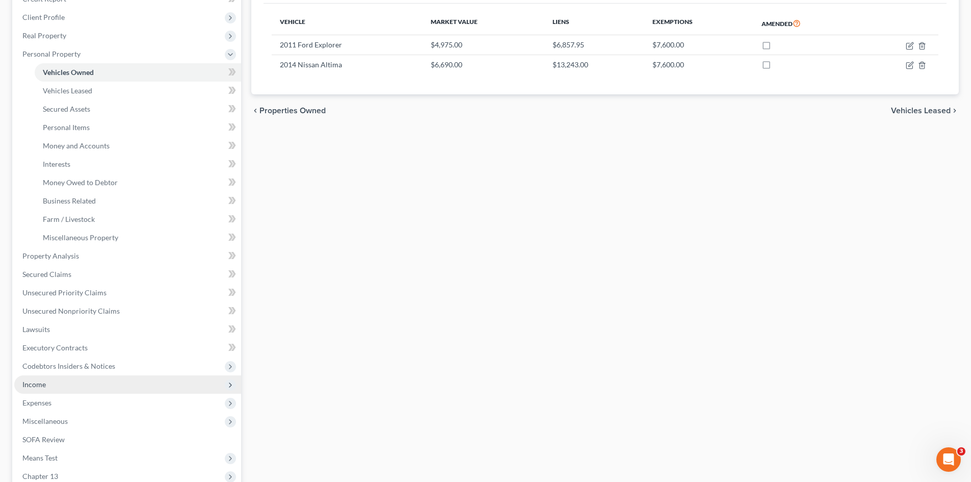
click at [44, 387] on span "Income" at bounding box center [33, 384] width 23 height 9
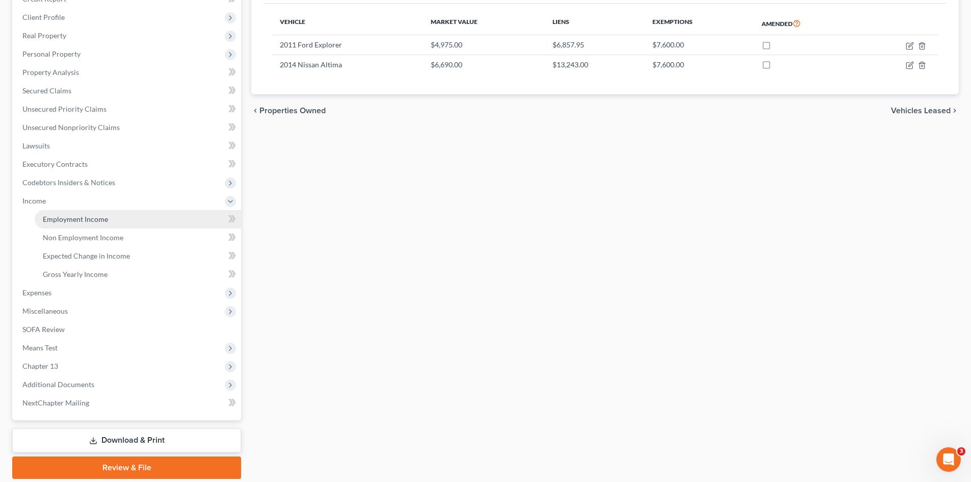
click at [63, 219] on span "Employment Income" at bounding box center [75, 219] width 65 height 9
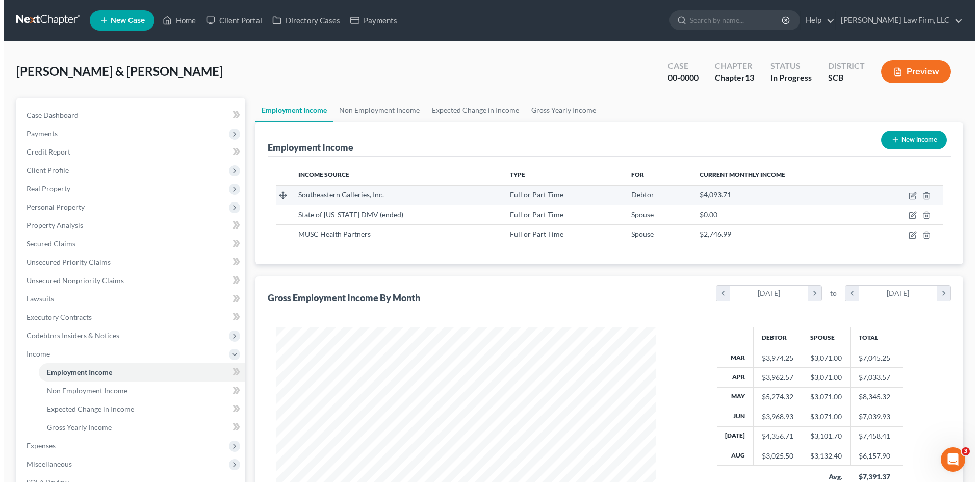
scroll to position [190, 401]
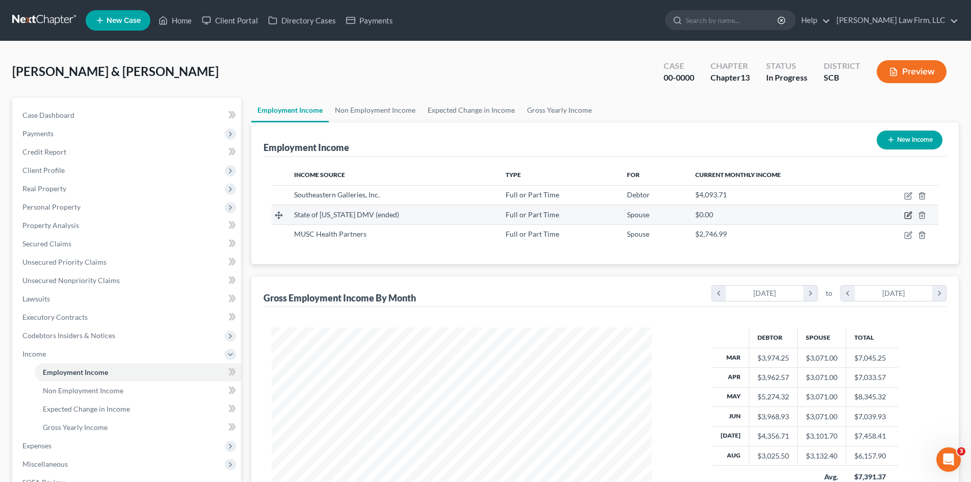
click at [907, 214] on icon "button" at bounding box center [908, 215] width 8 height 8
select select "0"
select select "42"
select select "1"
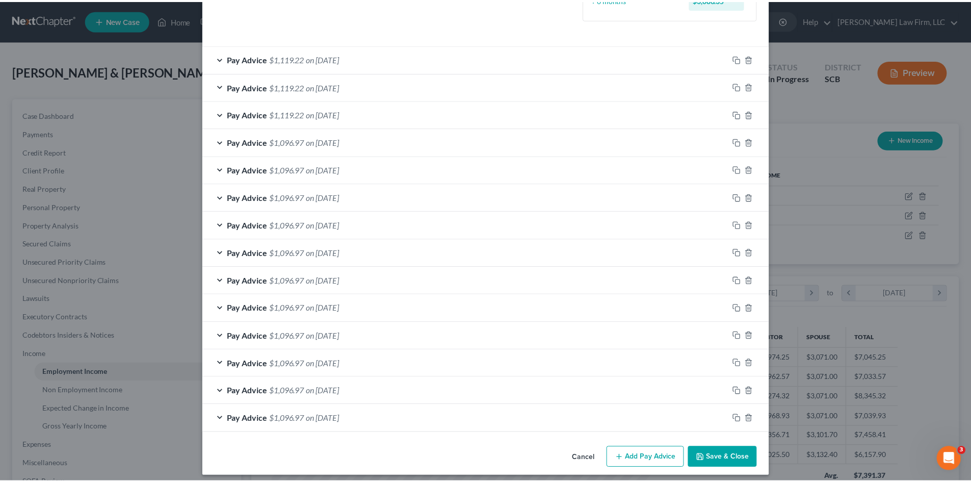
scroll to position [325, 0]
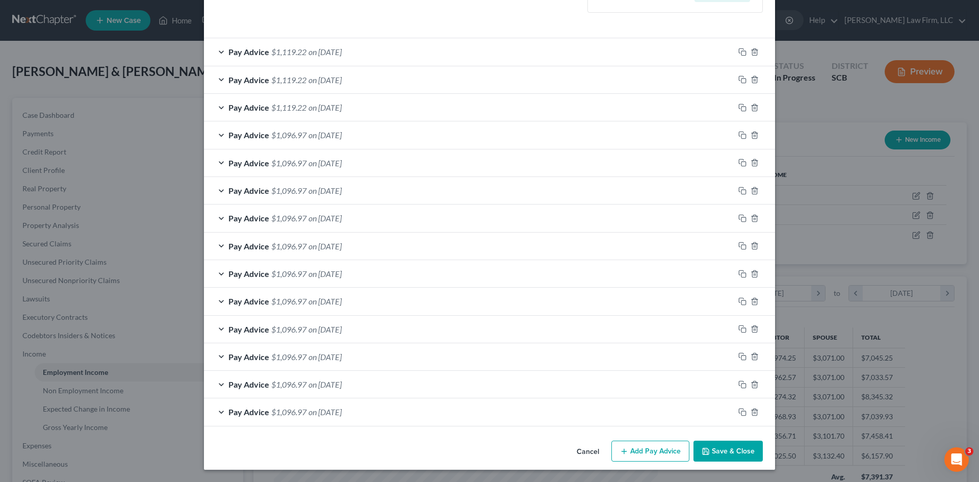
click at [720, 455] on button "Save & Close" at bounding box center [727, 451] width 69 height 21
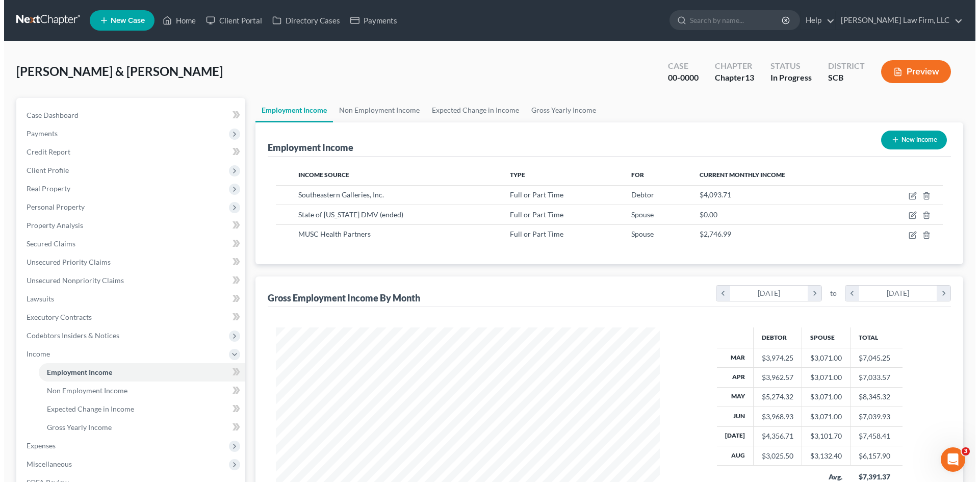
scroll to position [509666, 509455]
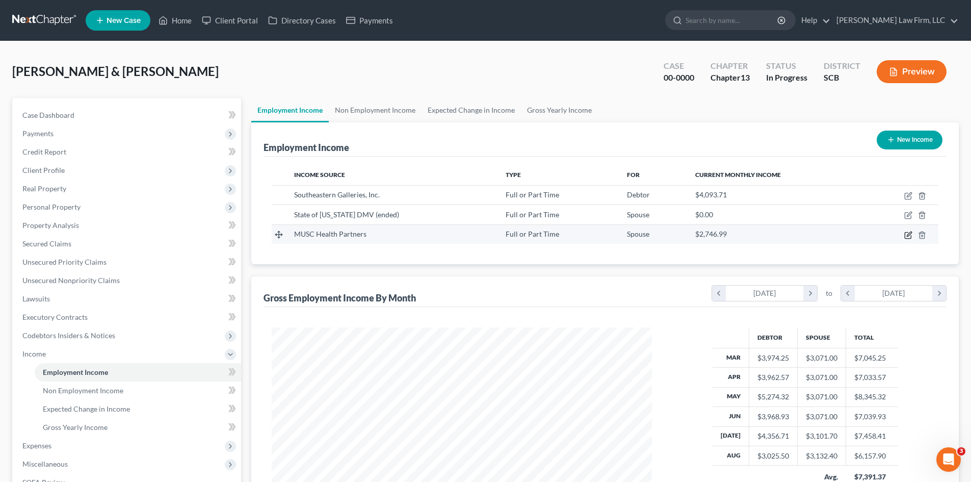
click at [907, 235] on icon "button" at bounding box center [908, 235] width 8 height 8
select select "0"
select select "42"
select select "2"
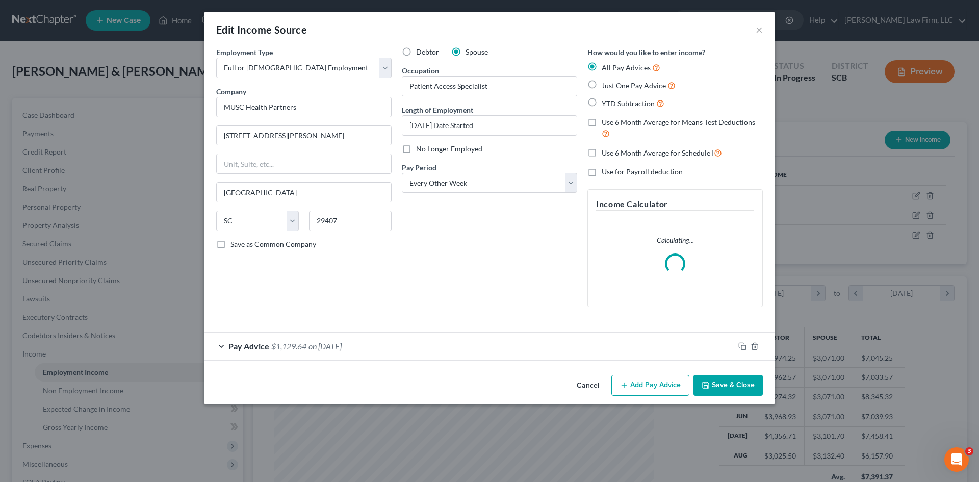
scroll to position [192, 404]
click at [514, 124] on input "August 25, 2025 Date Started" at bounding box center [489, 125] width 174 height 19
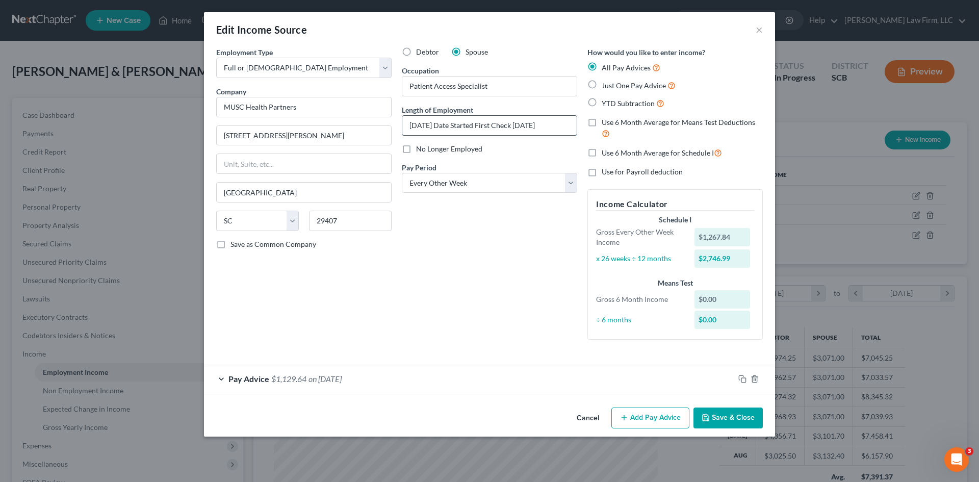
scroll to position [0, 5]
type input "August 25, 2025 Date Started First Check 9/17/2025"
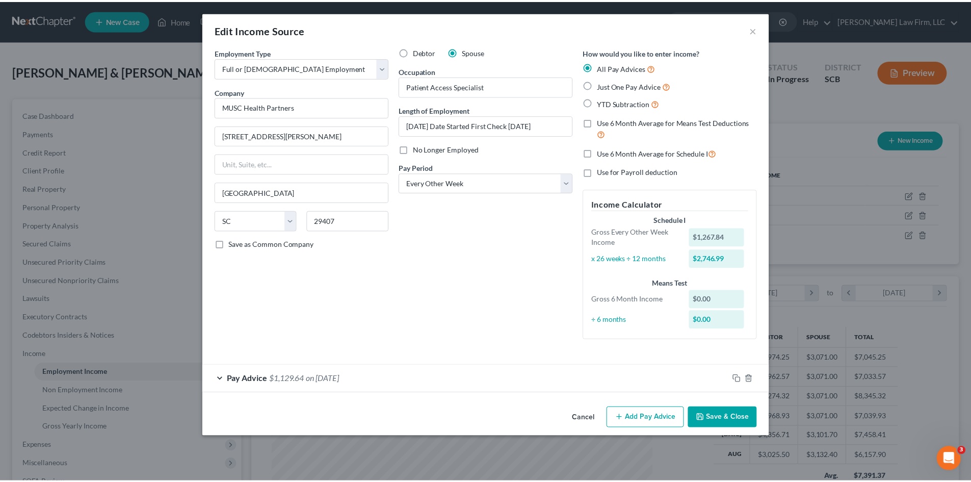
scroll to position [0, 0]
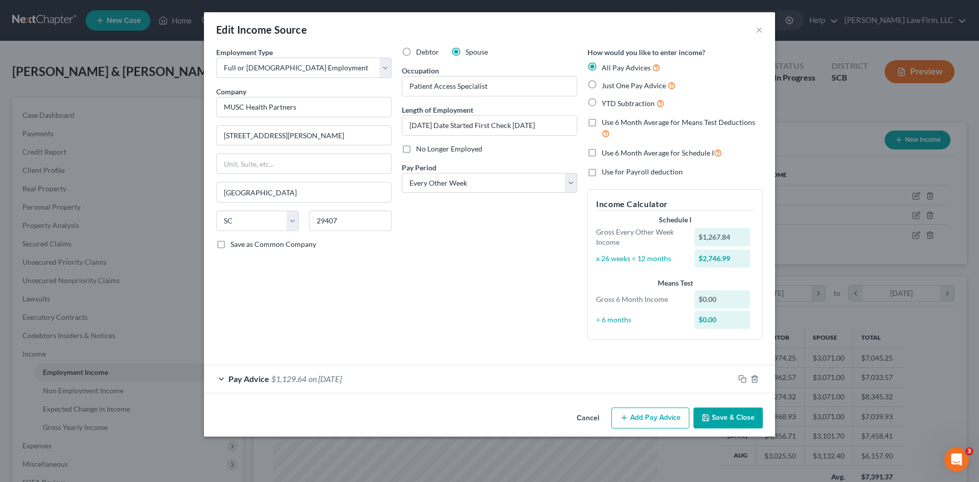
click at [734, 421] on button "Save & Close" at bounding box center [727, 417] width 69 height 21
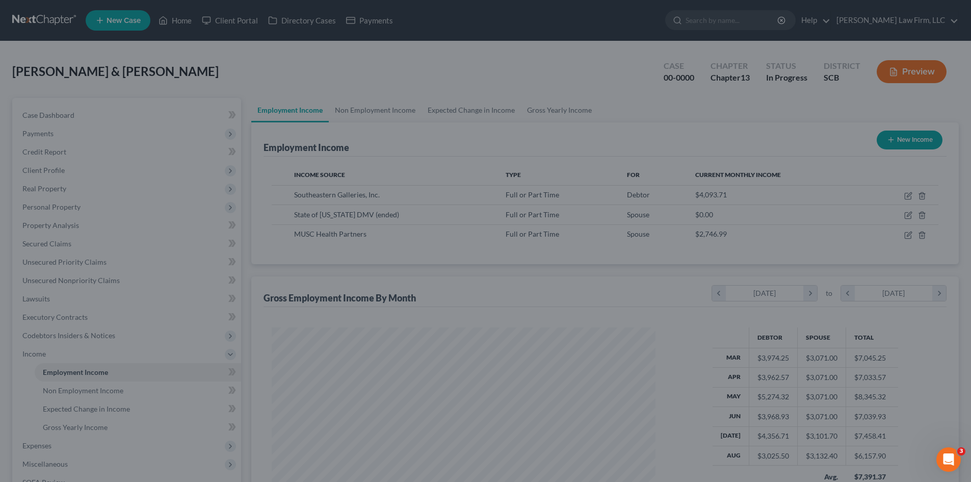
scroll to position [509666, 509455]
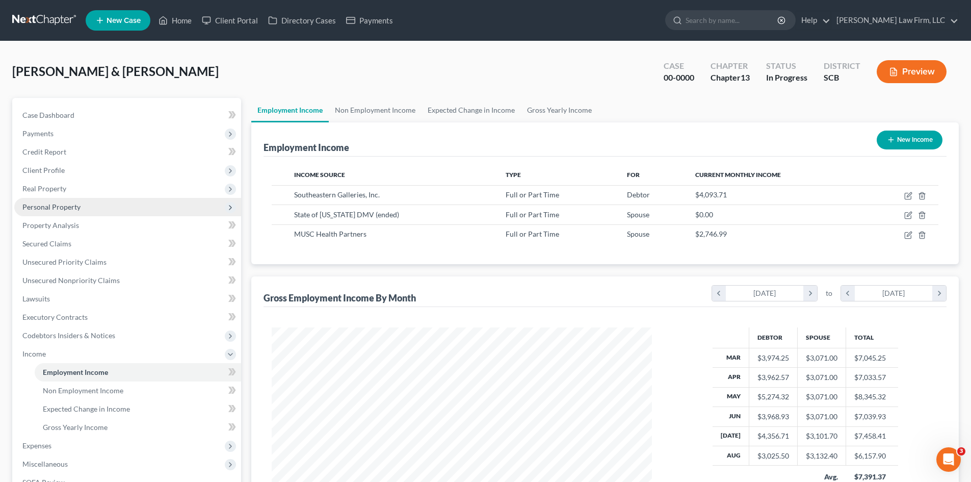
click at [40, 210] on span "Personal Property" at bounding box center [51, 206] width 58 height 9
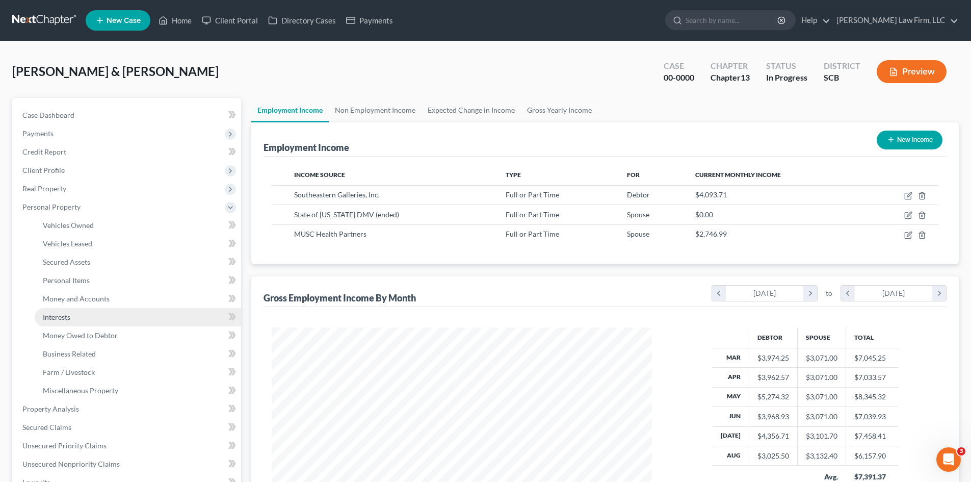
click at [66, 313] on span "Interests" at bounding box center [57, 317] width 28 height 9
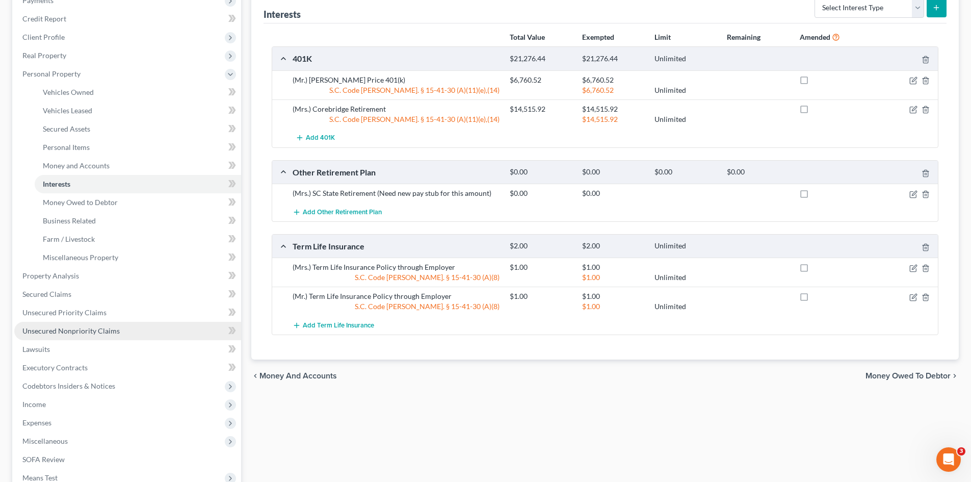
scroll to position [153, 0]
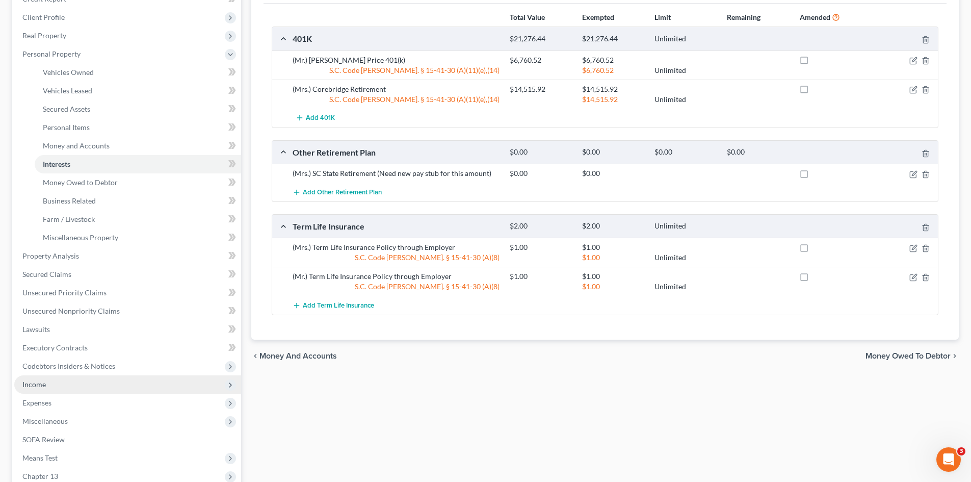
click at [32, 387] on span "Income" at bounding box center [33, 384] width 23 height 9
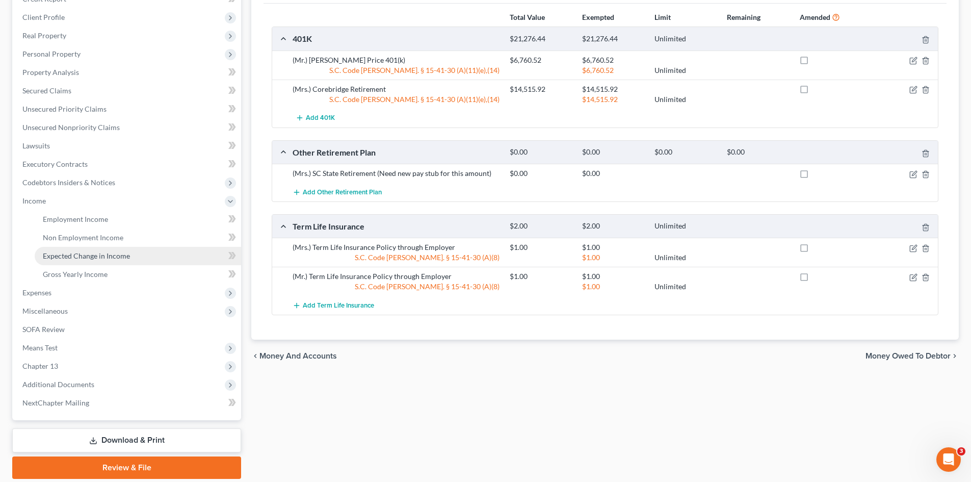
click at [73, 258] on span "Expected Change in Income" at bounding box center [86, 255] width 87 height 9
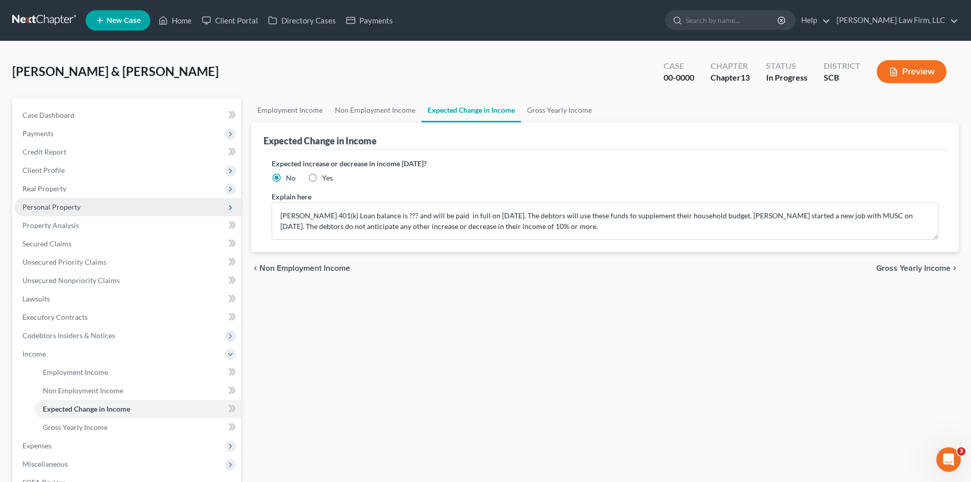
click at [44, 211] on span "Personal Property" at bounding box center [51, 206] width 58 height 9
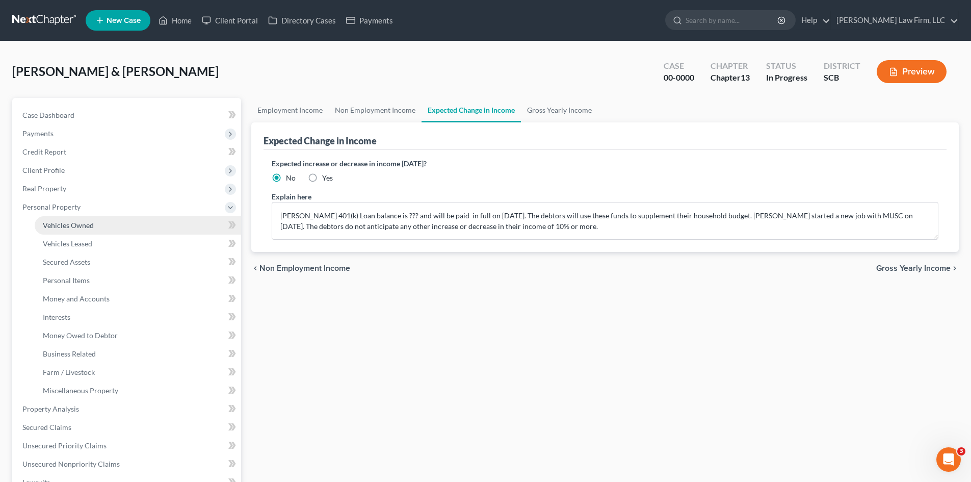
click at [56, 226] on span "Vehicles Owned" at bounding box center [68, 225] width 51 height 9
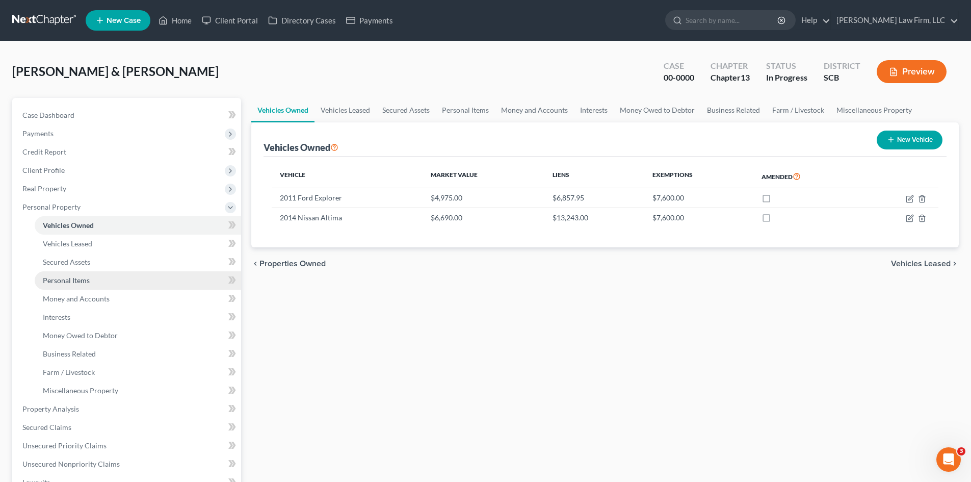
click at [57, 280] on span "Personal Items" at bounding box center [66, 280] width 47 height 9
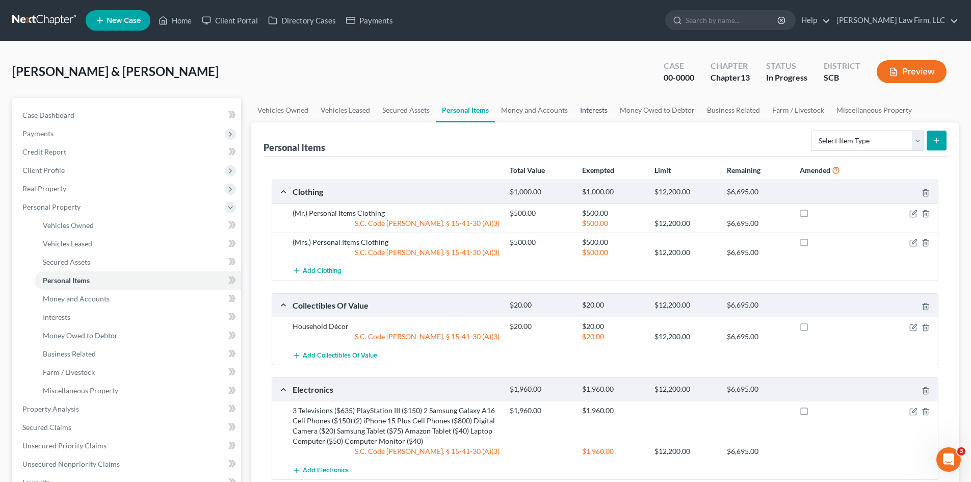
click at [597, 110] on link "Interests" at bounding box center [594, 110] width 40 height 24
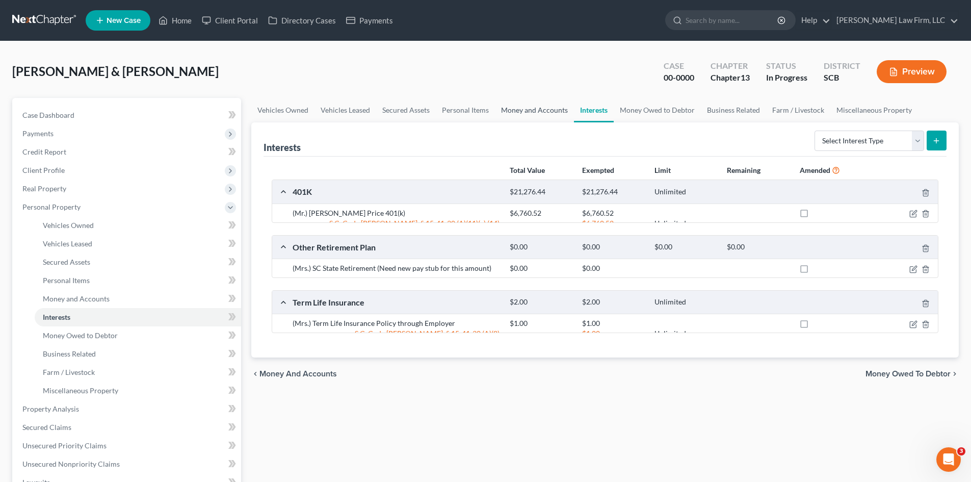
click at [528, 110] on link "Money and Accounts" at bounding box center [534, 110] width 79 height 24
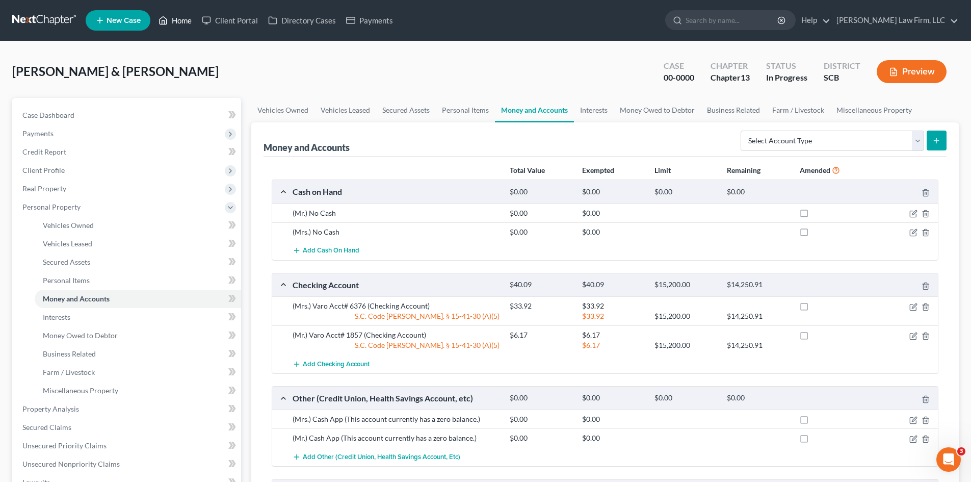
click at [184, 20] on link "Home" at bounding box center [174, 20] width 43 height 18
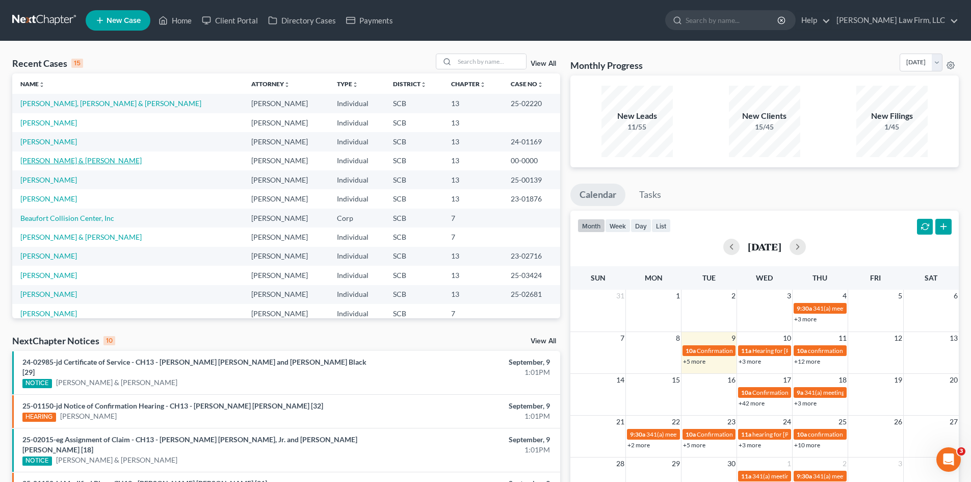
click at [102, 160] on link "[PERSON_NAME] & [PERSON_NAME]" at bounding box center [80, 160] width 121 height 9
select select "1"
select select "0"
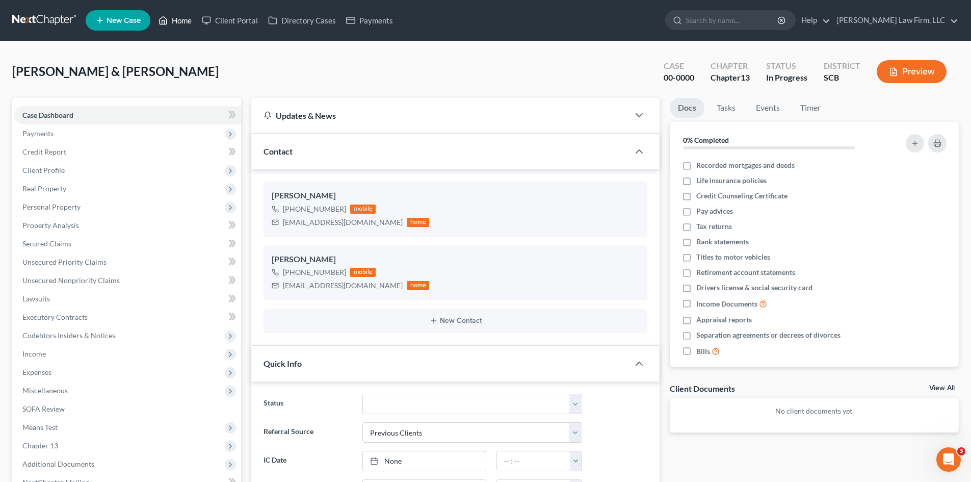
click at [184, 17] on link "Home" at bounding box center [174, 20] width 43 height 18
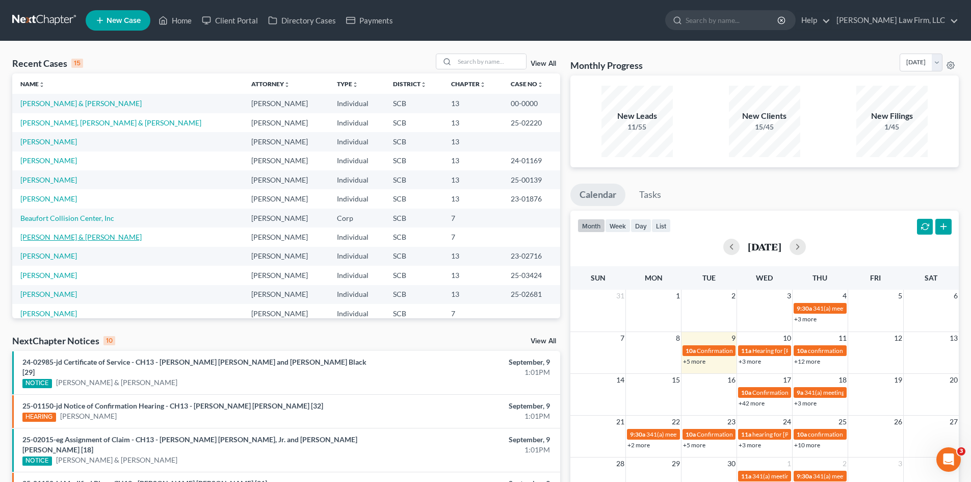
click at [76, 235] on link "[PERSON_NAME] & [PERSON_NAME]" at bounding box center [80, 236] width 121 height 9
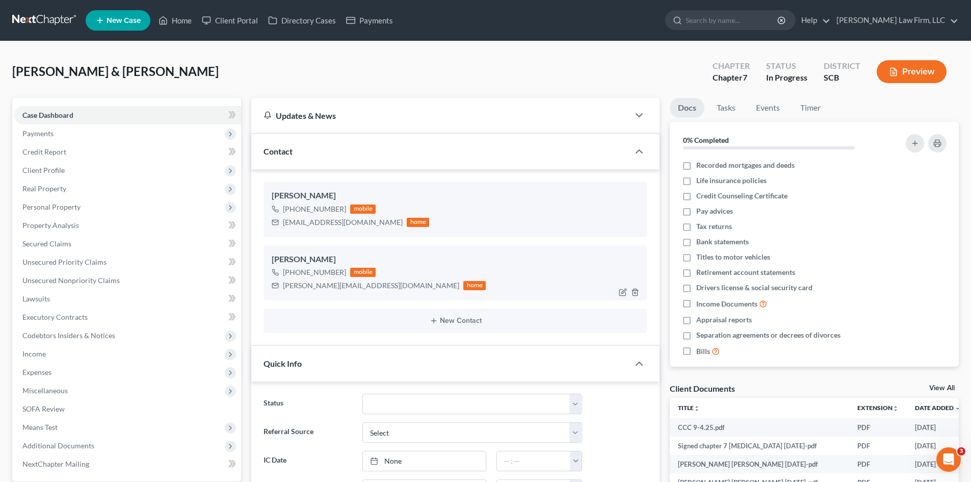
select select "0"
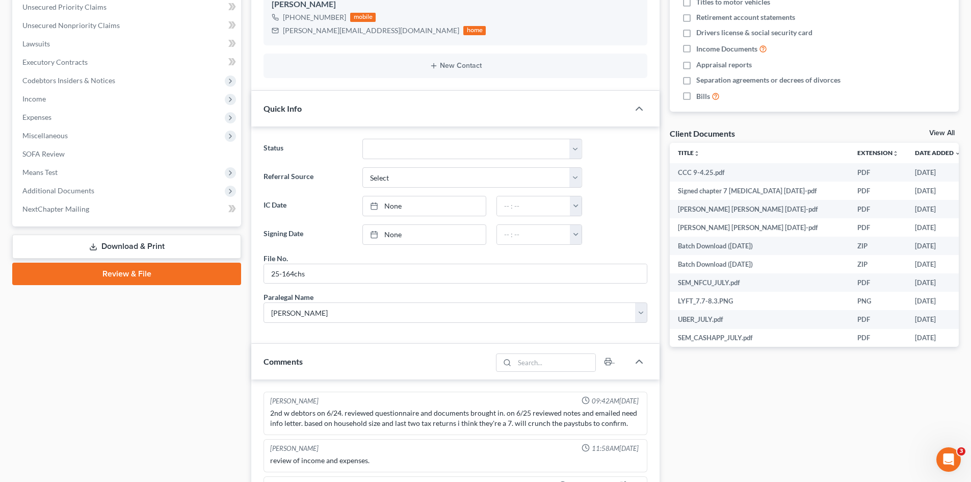
drag, startPoint x: 106, startPoint y: 275, endPoint x: 965, endPoint y: 286, distance: 858.7
click at [107, 275] on link "Review & File" at bounding box center [126, 274] width 229 height 22
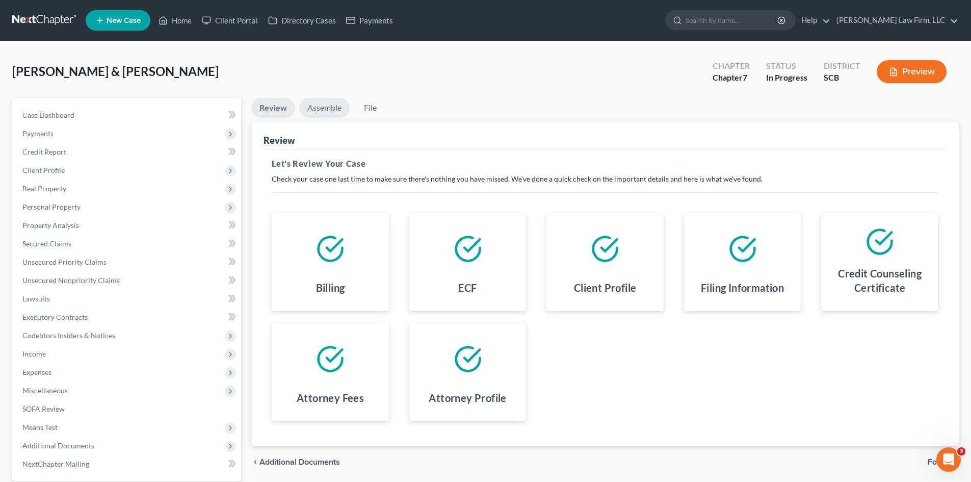
click at [316, 114] on link "Assemble" at bounding box center [324, 108] width 50 height 20
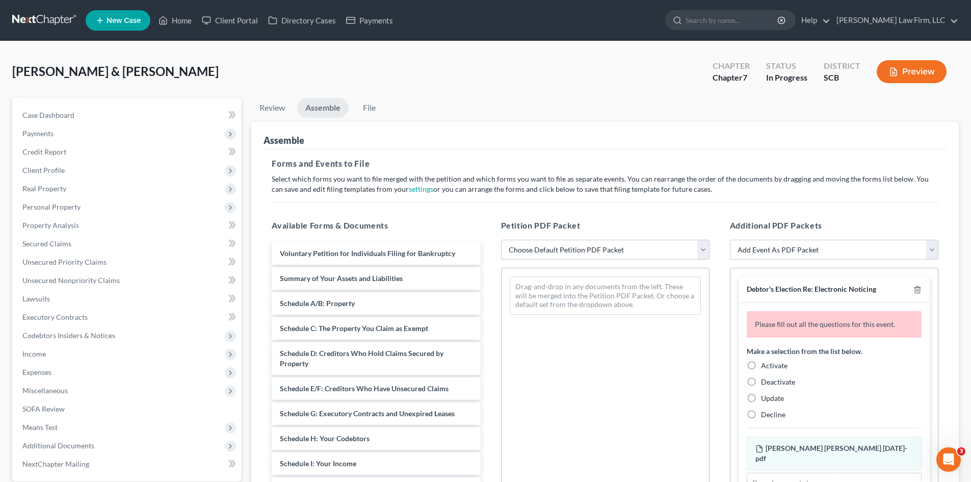
click at [598, 247] on select "Choose Default Petition PDF Packet Complete Bankruptcy Petition (all forms and …" at bounding box center [605, 250] width 209 height 20
select select "0"
click at [501, 240] on select "Choose Default Petition PDF Packet Complete Bankruptcy Petition (all forms and …" at bounding box center [605, 250] width 209 height 20
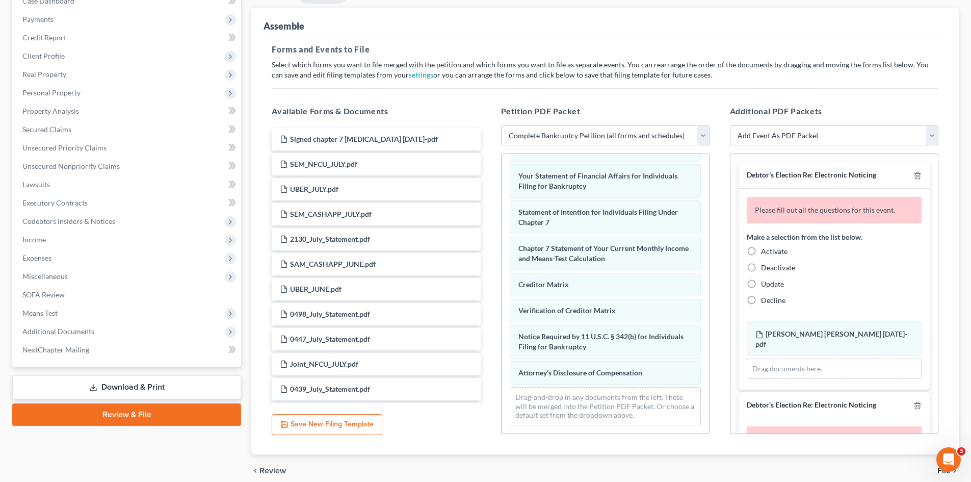
scroll to position [153, 0]
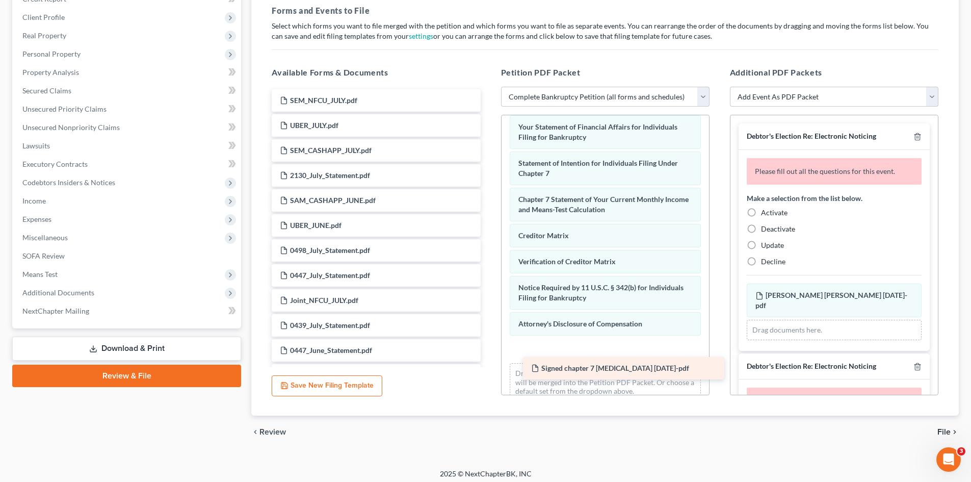
drag, startPoint x: 369, startPoint y: 100, endPoint x: 620, endPoint y: 368, distance: 367.2
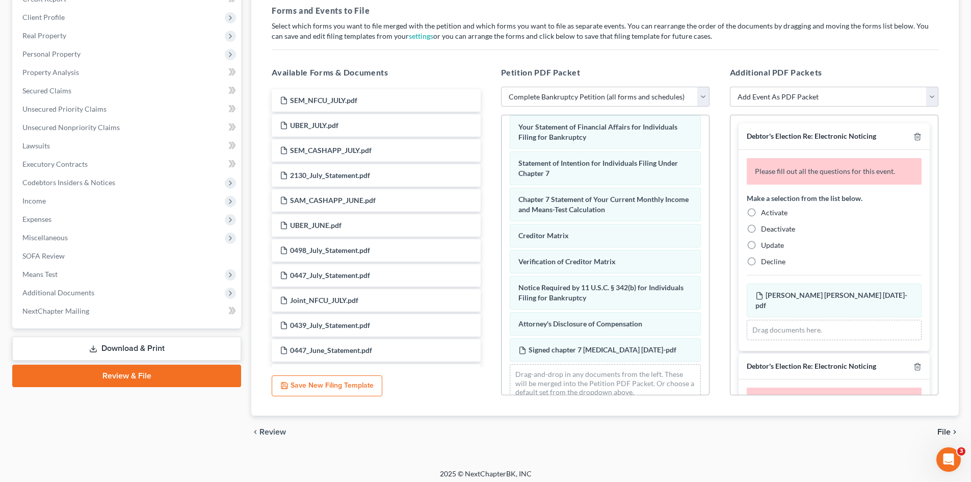
click at [761, 214] on label "Activate" at bounding box center [774, 213] width 27 height 10
click at [765, 214] on input "Activate" at bounding box center [768, 211] width 7 height 7
radio input "true"
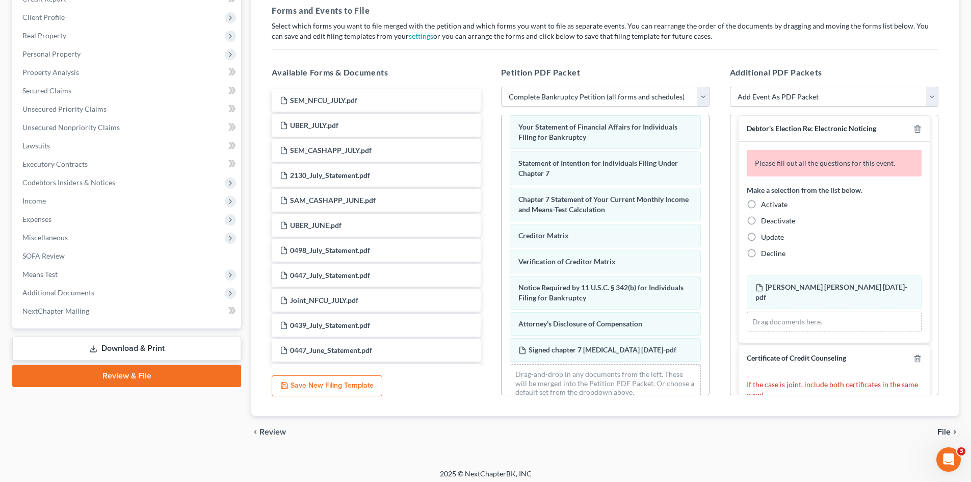
scroll to position [204, 0]
click at [761, 198] on label "Activate" at bounding box center [774, 203] width 27 height 10
click at [765, 198] on input "Activate" at bounding box center [768, 201] width 7 height 7
radio input "true"
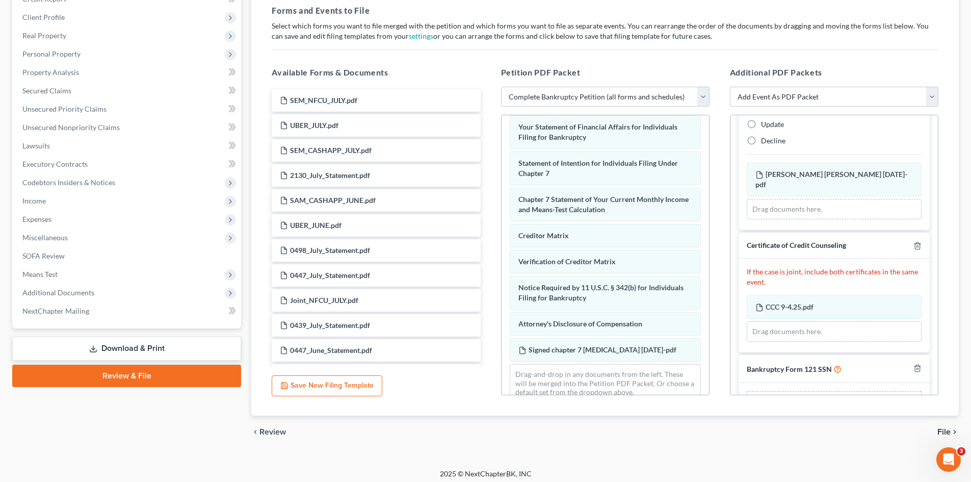
scroll to position [297, 0]
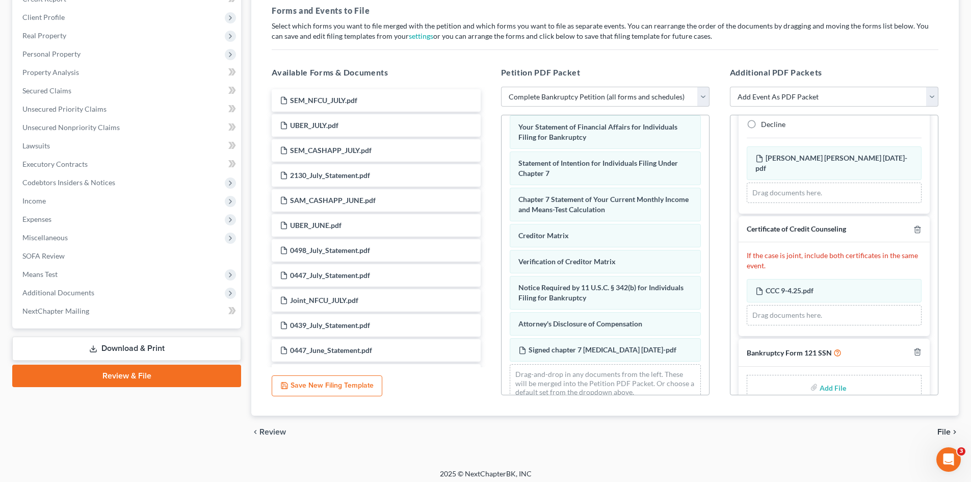
click at [820, 378] on input "file" at bounding box center [832, 387] width 24 height 18
type input "C:\fakepath\form 121 9-9-25.pdf"
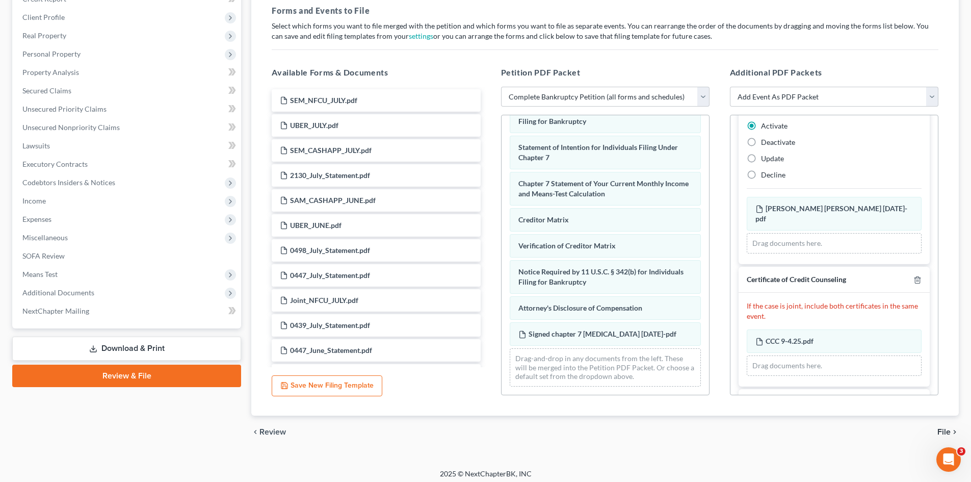
scroll to position [283, 0]
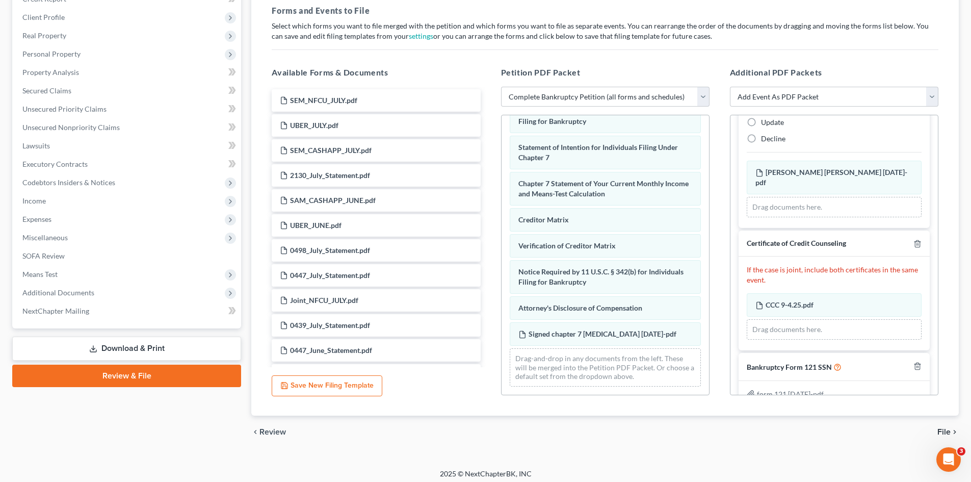
click at [946, 432] on span "File" at bounding box center [944, 432] width 13 height 8
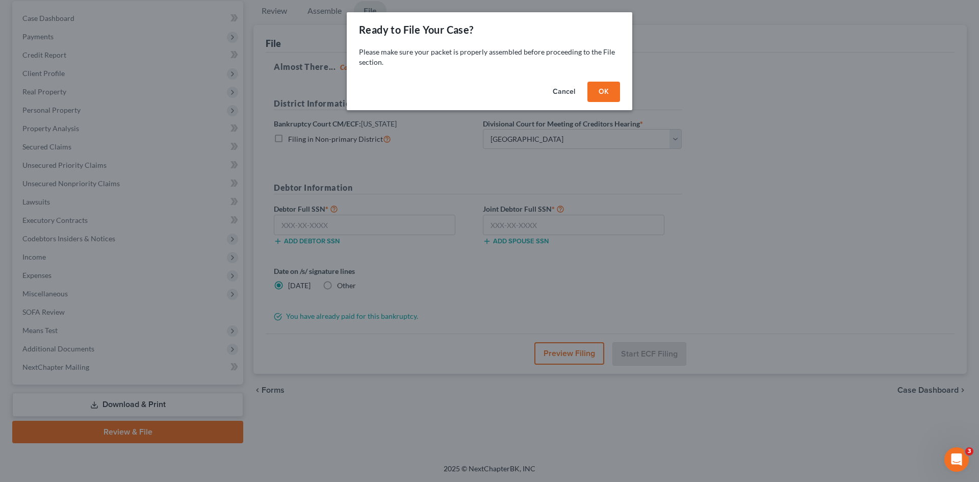
click at [602, 91] on button "OK" at bounding box center [603, 92] width 33 height 20
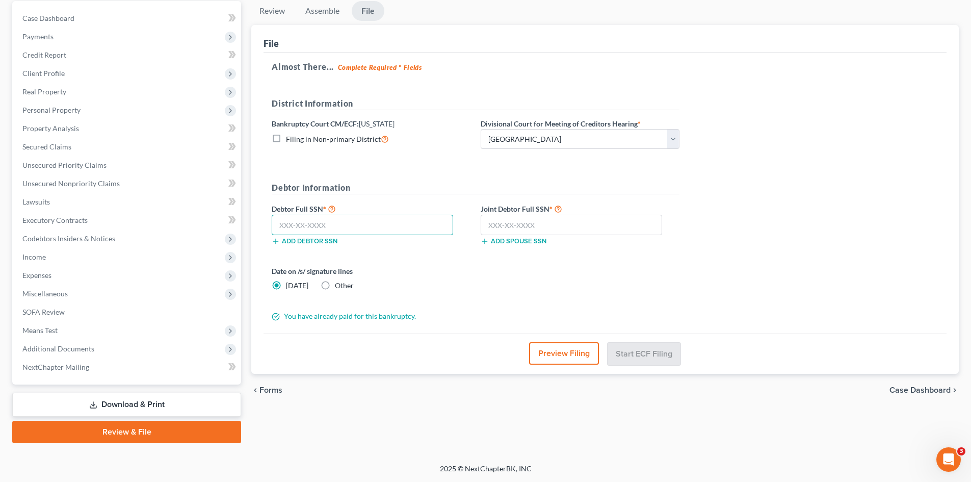
click at [408, 225] on input "text" at bounding box center [363, 225] width 182 height 20
type input "248-79-8670"
click at [521, 225] on input "text" at bounding box center [572, 225] width 182 height 20
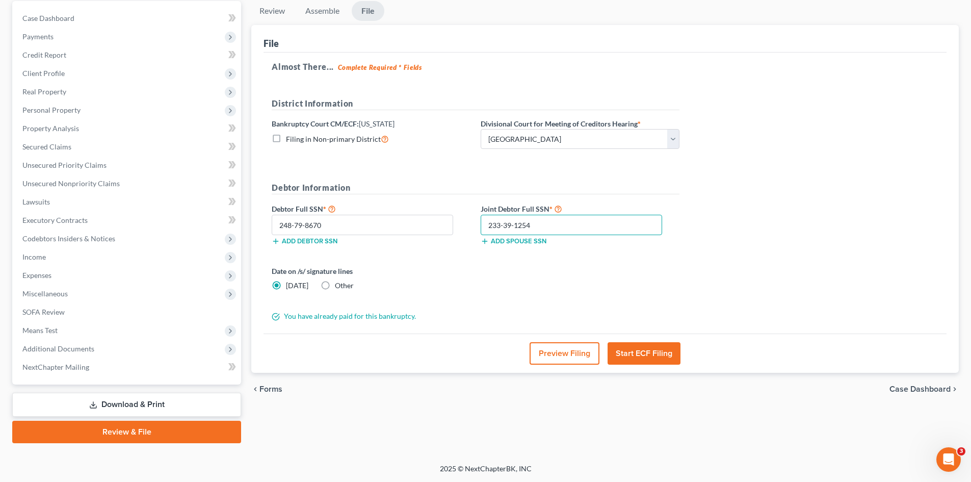
type input "233-39-1254"
click at [335, 286] on label "Other" at bounding box center [344, 285] width 19 height 10
click at [339, 286] on input "Other" at bounding box center [342, 283] width 7 height 7
radio input "true"
radio input "false"
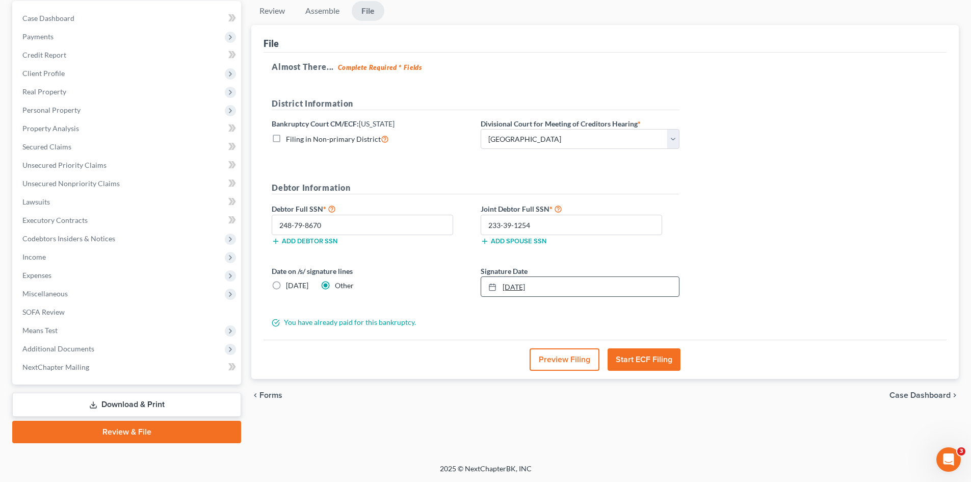
type input "9/9/2025"
click at [513, 291] on link "9/9/2025" at bounding box center [580, 286] width 198 height 19
click at [659, 357] on button "Start ECF Filing" at bounding box center [644, 359] width 73 height 22
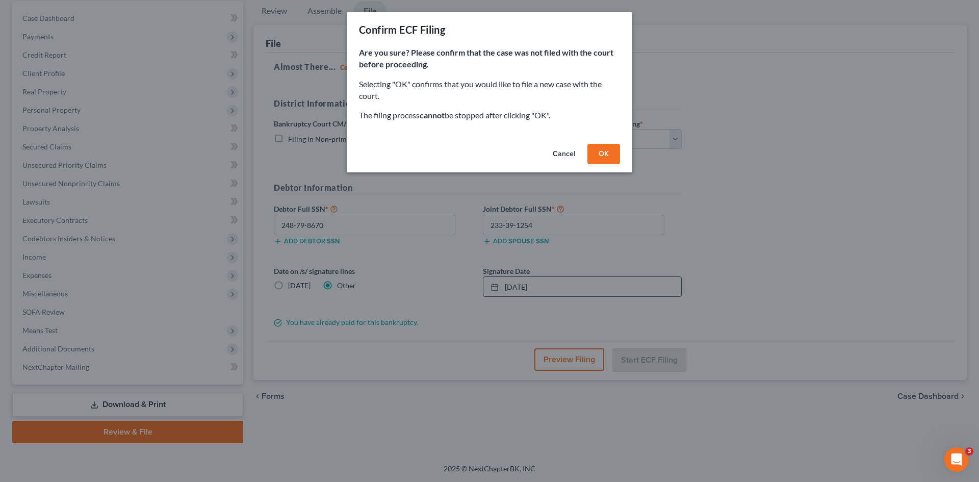
click at [608, 160] on button "OK" at bounding box center [603, 154] width 33 height 20
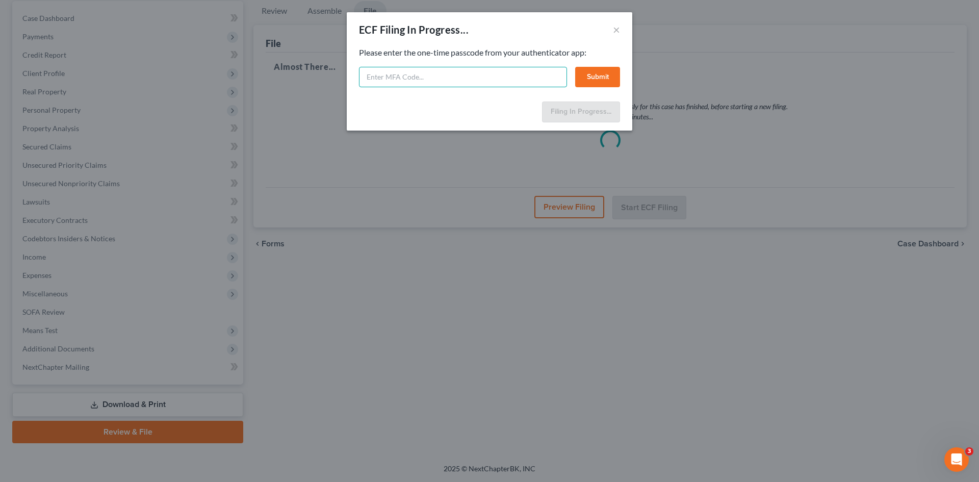
click at [464, 81] on input "text" at bounding box center [463, 77] width 208 height 20
type input "796464"
click at [592, 78] on button "Submit" at bounding box center [597, 77] width 45 height 20
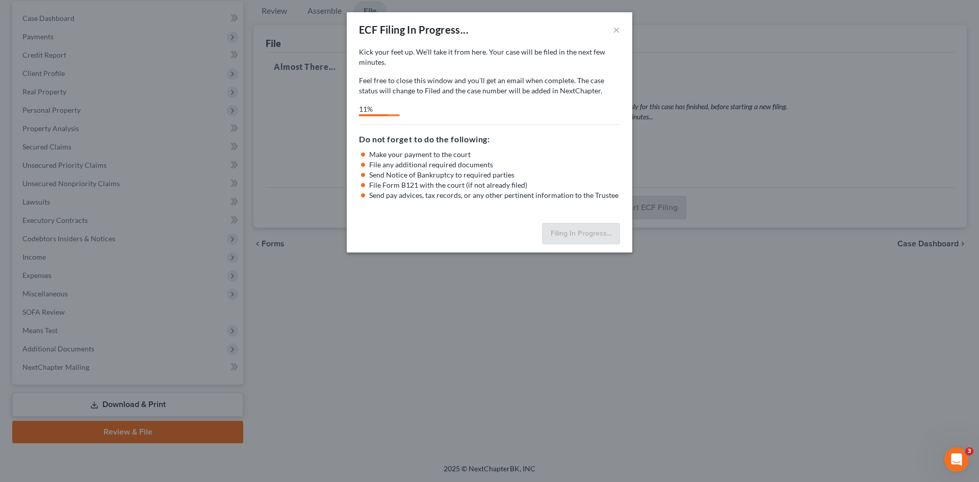
select select "0"
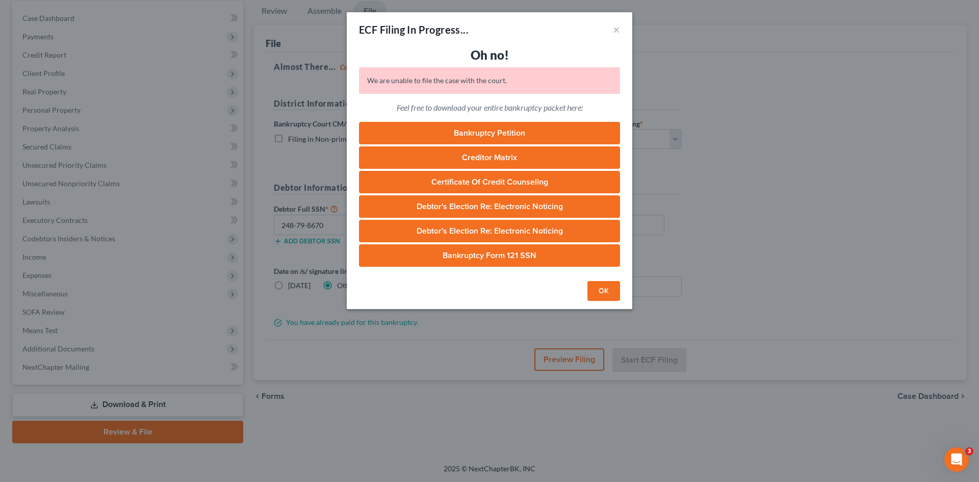
click at [591, 293] on button "OK" at bounding box center [603, 291] width 33 height 20
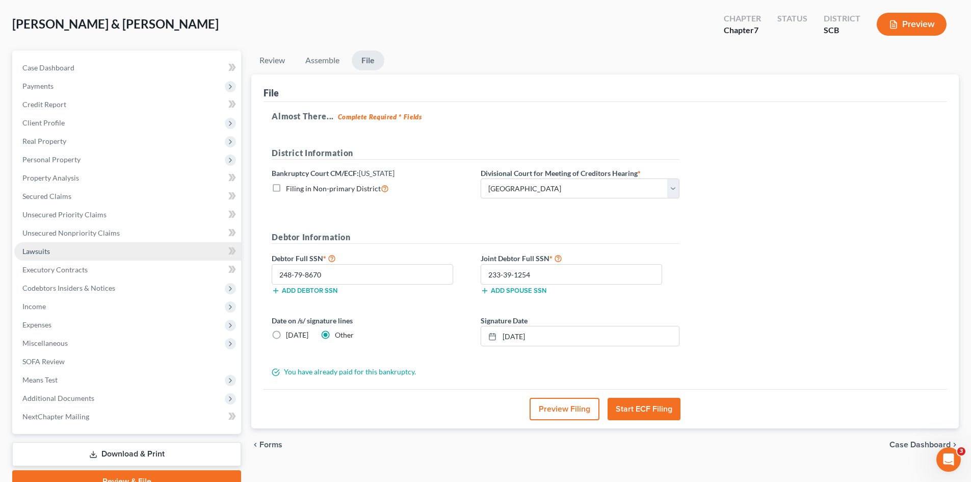
scroll to position [0, 0]
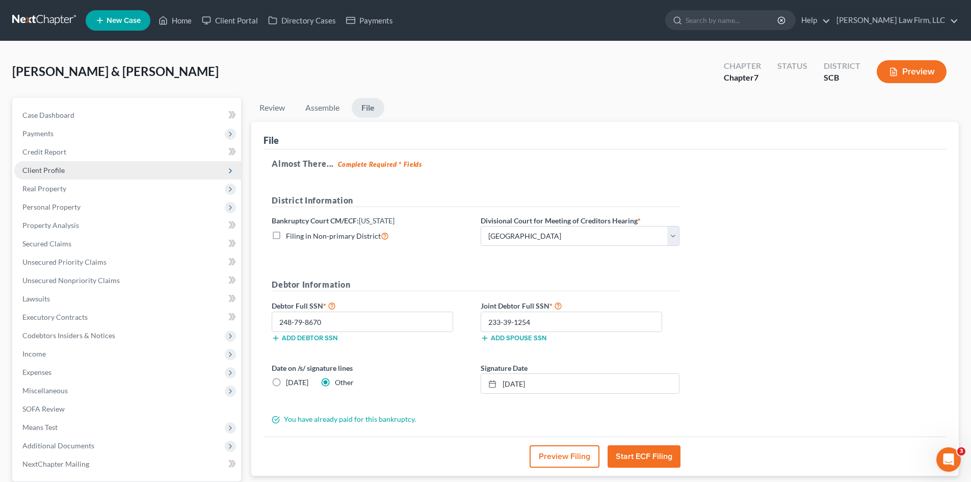
click at [61, 171] on span "Client Profile" at bounding box center [43, 170] width 42 height 9
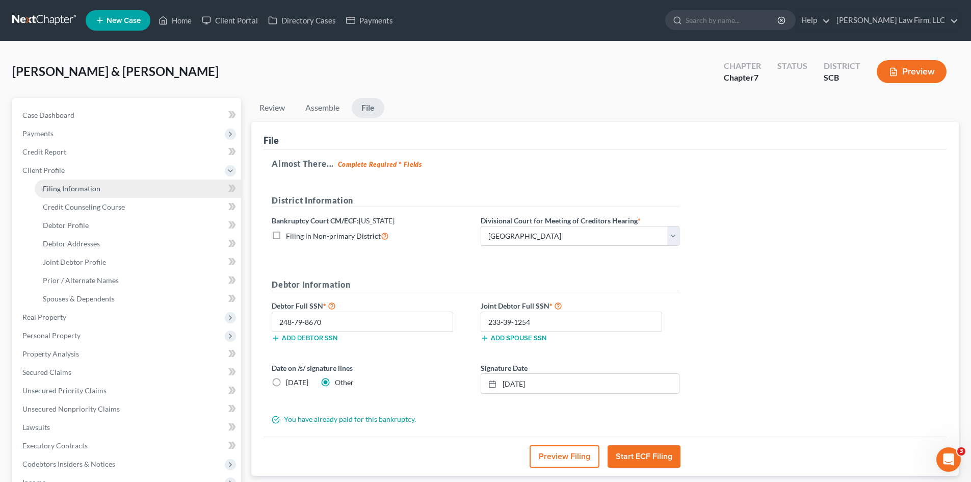
click at [75, 186] on span "Filing Information" at bounding box center [72, 188] width 58 height 9
select select "1"
select select "0"
select select "72"
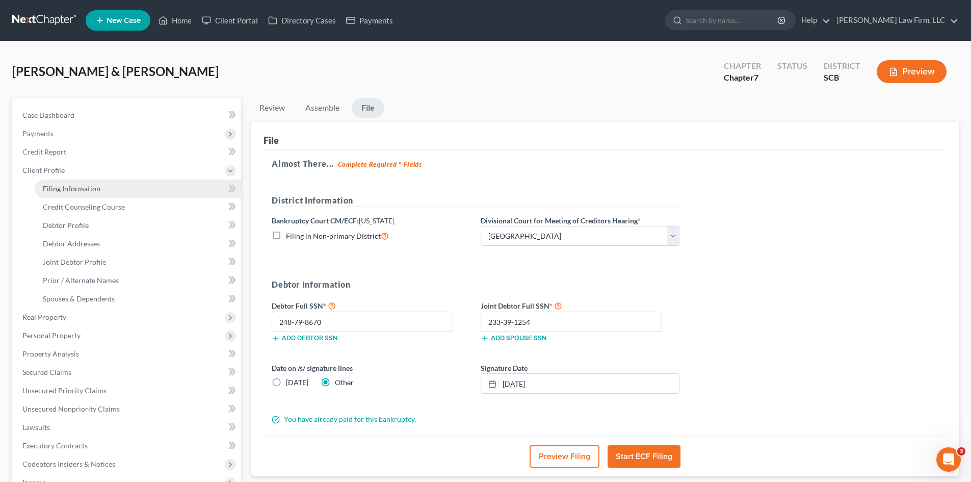
select select "0"
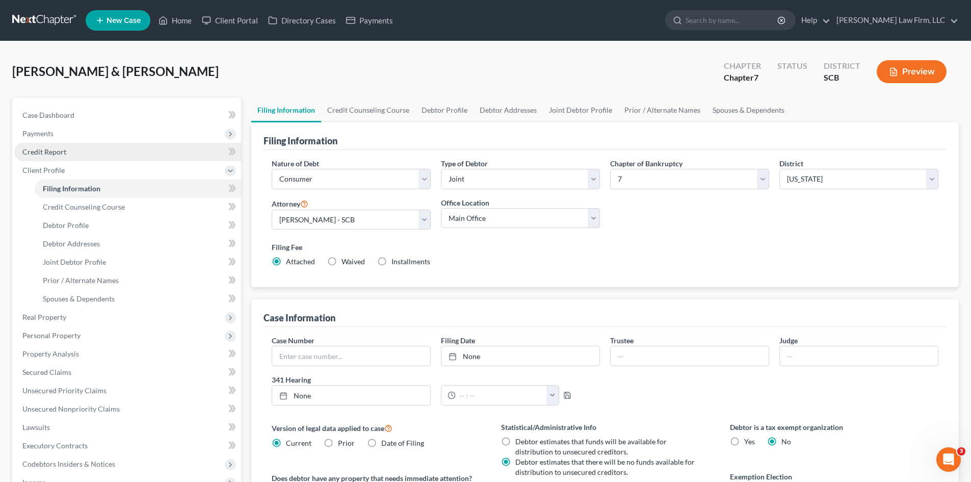
click at [66, 150] on link "Credit Report" at bounding box center [127, 152] width 227 height 18
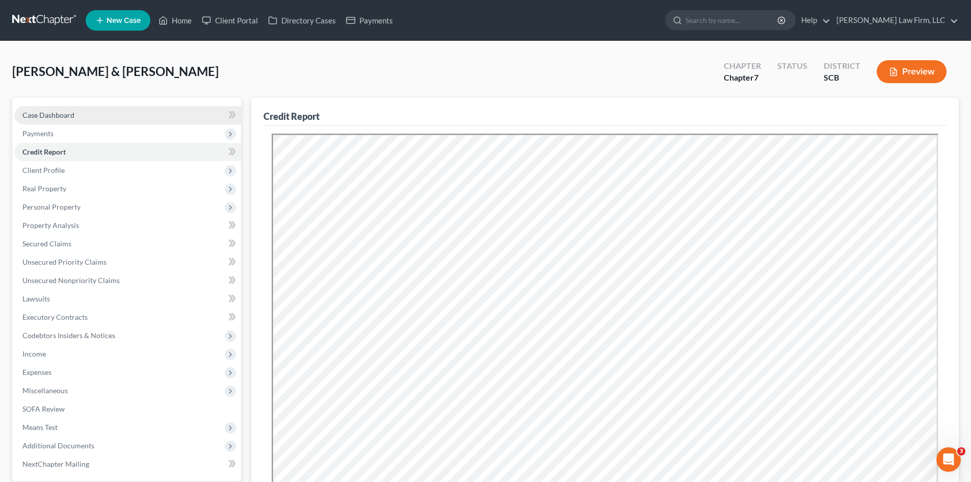
click at [50, 116] on span "Case Dashboard" at bounding box center [48, 115] width 52 height 9
select select "0"
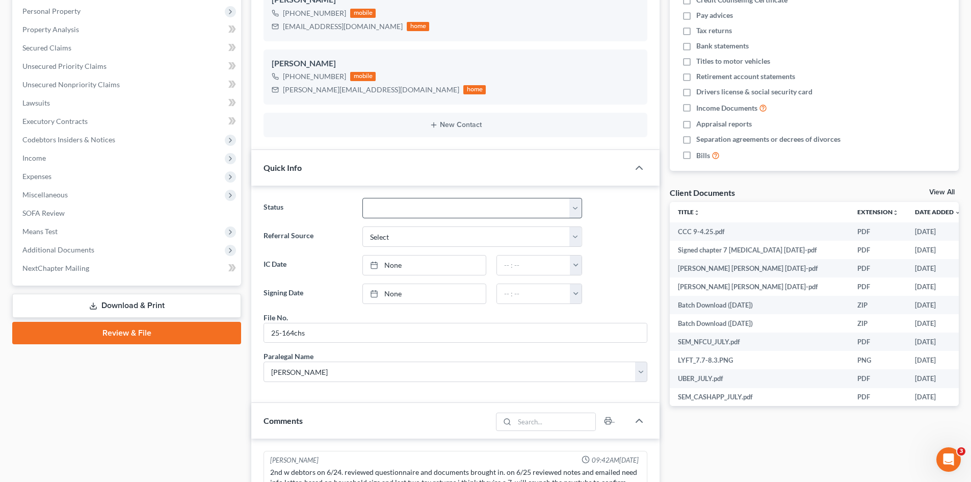
scroll to position [204, 0]
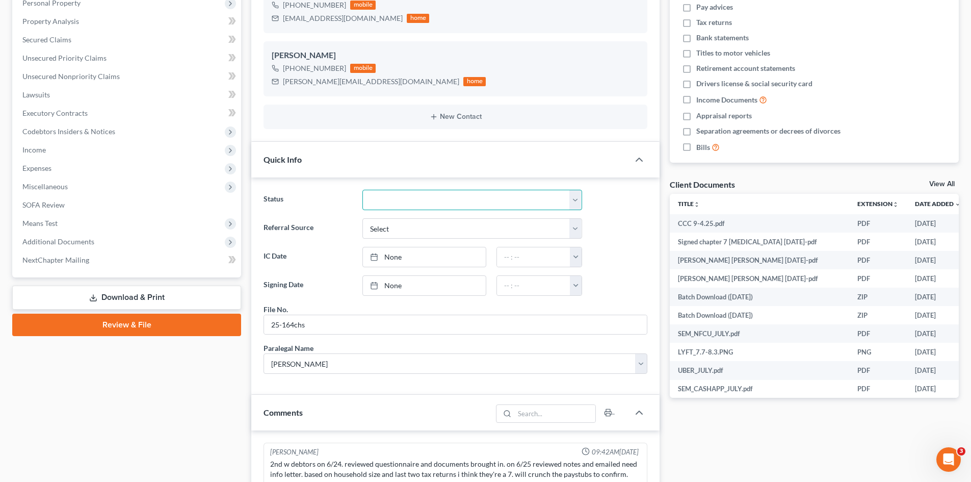
click at [443, 203] on select "Discharged Dismissed Filed In Progress Lead Lost Lead Ready to File To Review W…" at bounding box center [473, 200] width 220 height 20
select select "3"
click at [363, 190] on select "Discharged Dismissed Filed In Progress Lead Lost Lead Ready to File To Review W…" at bounding box center [473, 200] width 220 height 20
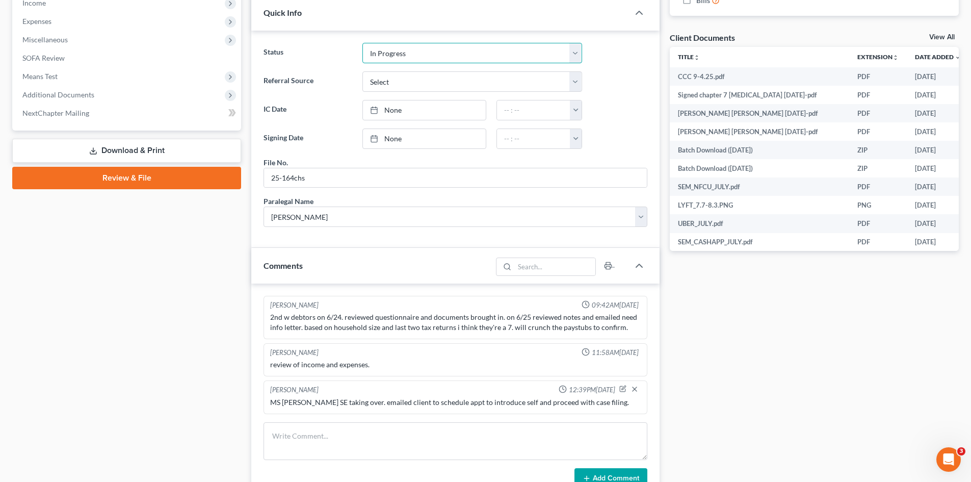
scroll to position [350, 0]
click at [174, 172] on link "Review & File" at bounding box center [126, 178] width 229 height 22
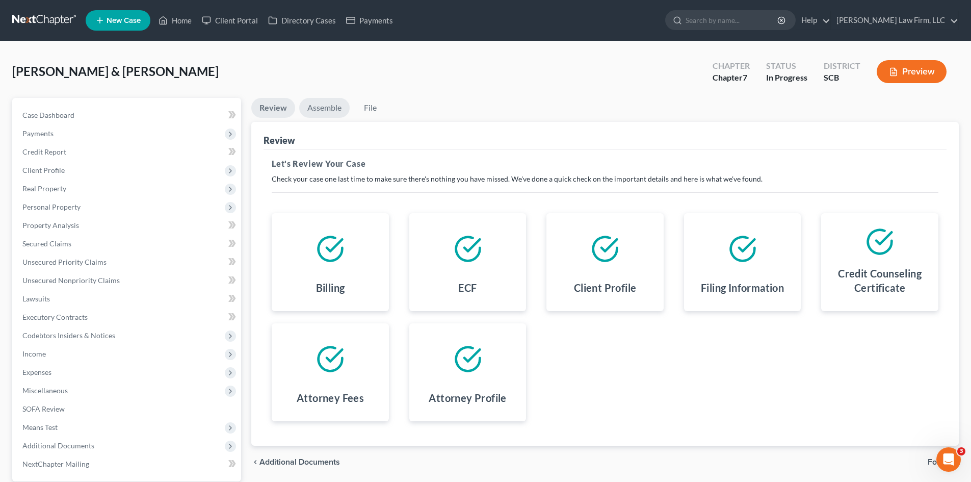
click at [316, 105] on link "Assemble" at bounding box center [324, 108] width 50 height 20
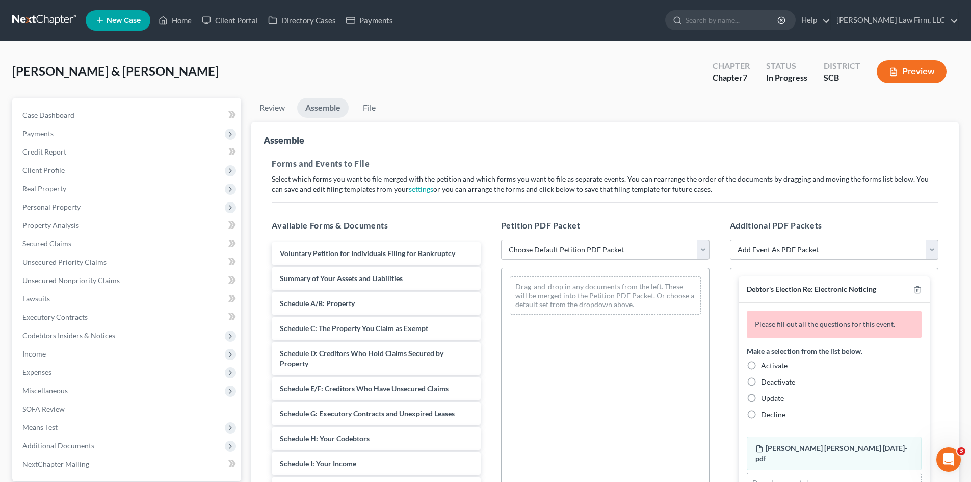
click at [651, 250] on select "Choose Default Petition PDF Packet Complete Bankruptcy Petition (all forms and …" at bounding box center [605, 250] width 209 height 20
click at [501, 240] on select "Choose Default Petition PDF Packet Complete Bankruptcy Petition (all forms and …" at bounding box center [605, 250] width 209 height 20
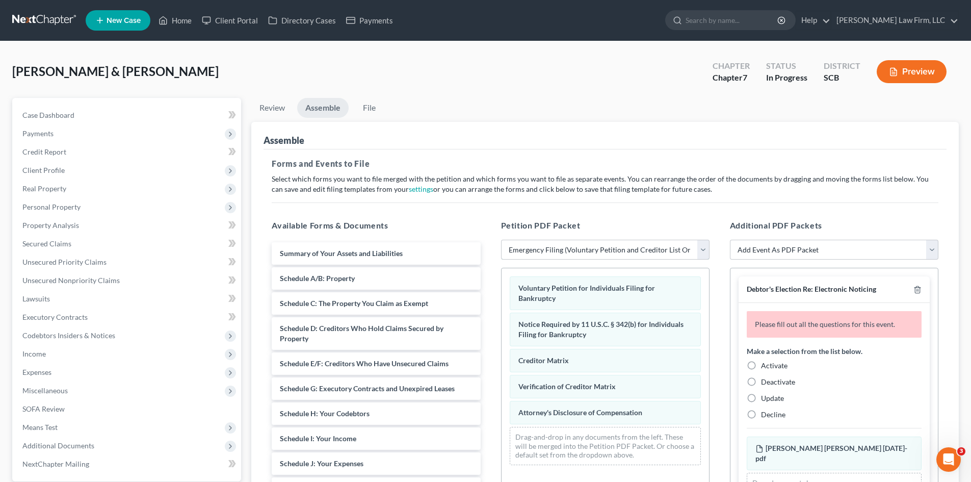
click at [634, 255] on select "Choose Default Petition PDF Packet Complete Bankruptcy Petition (all forms and …" at bounding box center [605, 250] width 209 height 20
select select "0"
click at [501, 240] on select "Choose Default Petition PDF Packet Complete Bankruptcy Petition (all forms and …" at bounding box center [605, 250] width 209 height 20
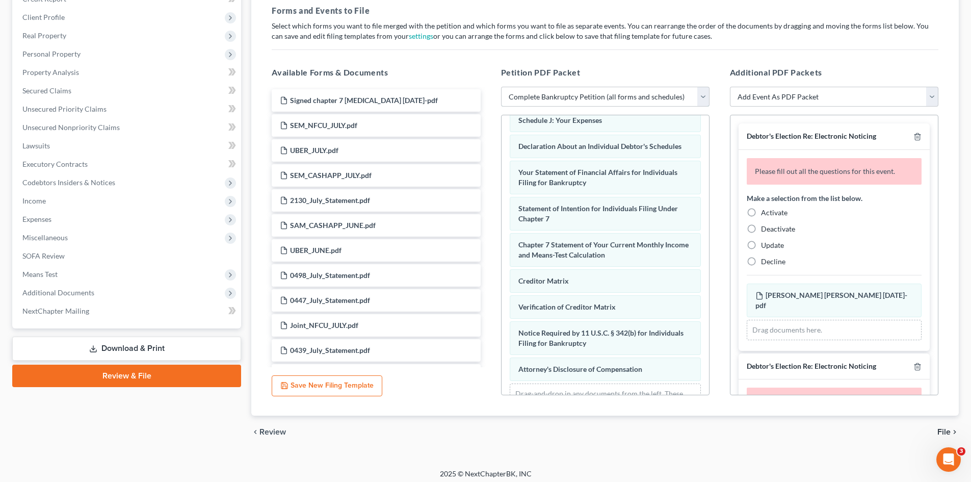
scroll to position [325, 0]
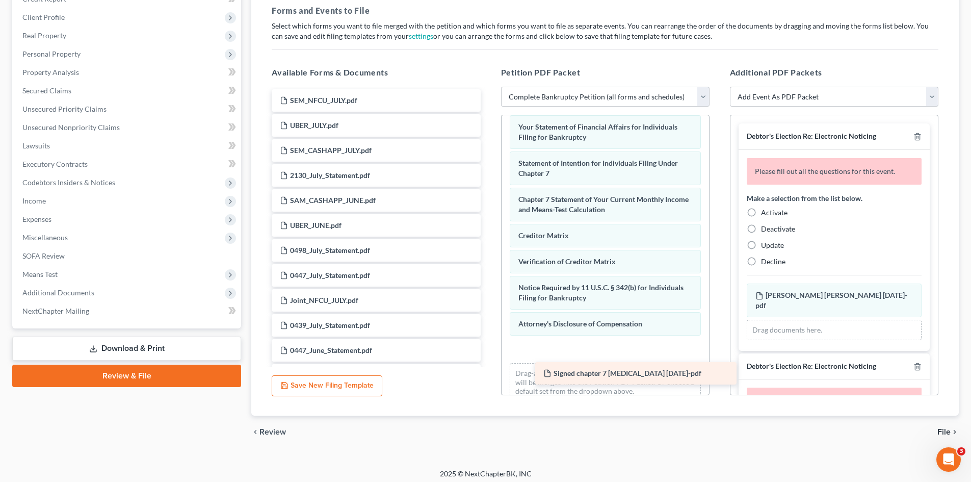
drag, startPoint x: 353, startPoint y: 97, endPoint x: 602, endPoint y: 356, distance: 359.2
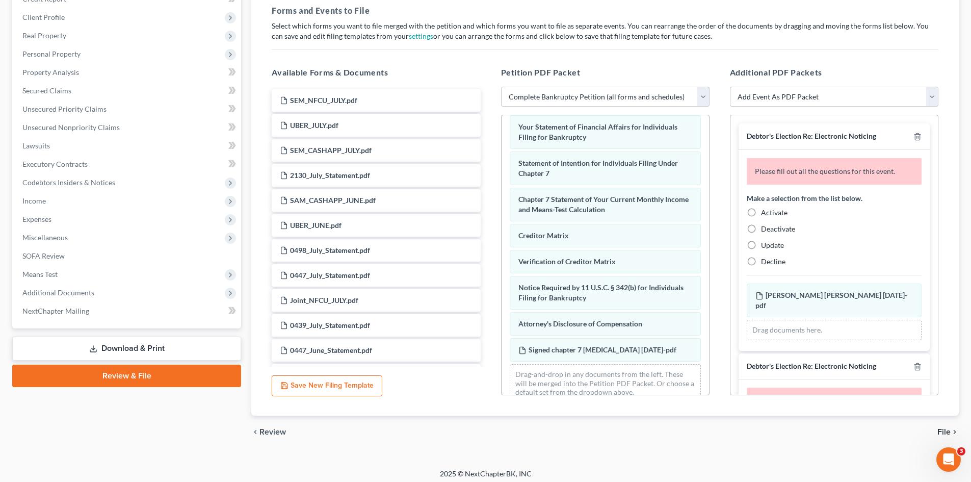
click at [761, 215] on label "Activate" at bounding box center [774, 213] width 27 height 10
click at [765, 214] on input "Activate" at bounding box center [768, 211] width 7 height 7
radio input "true"
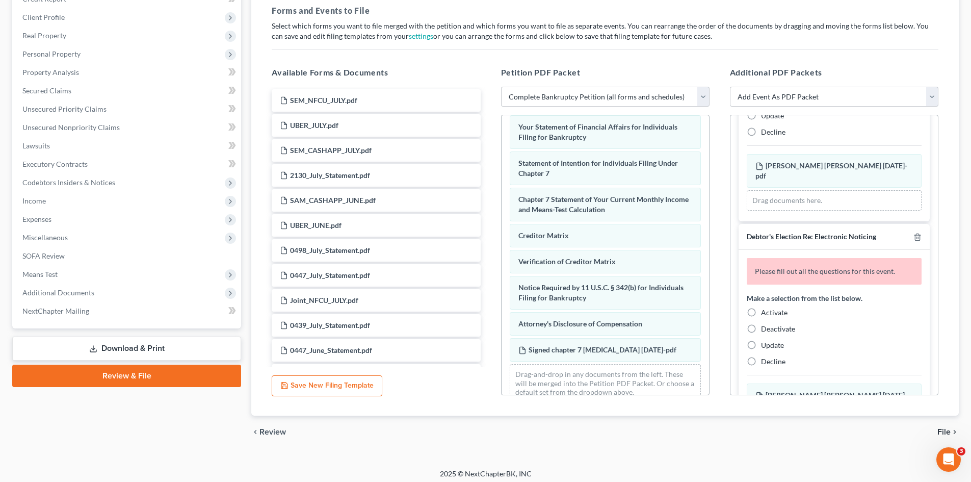
scroll to position [102, 0]
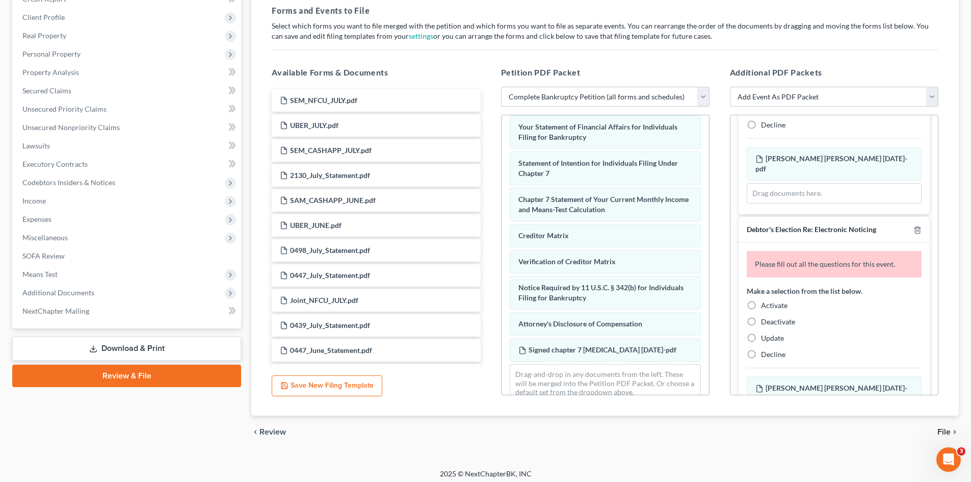
click at [761, 300] on label "Activate" at bounding box center [774, 305] width 27 height 10
click at [765, 300] on input "Activate" at bounding box center [768, 303] width 7 height 7
radio input "true"
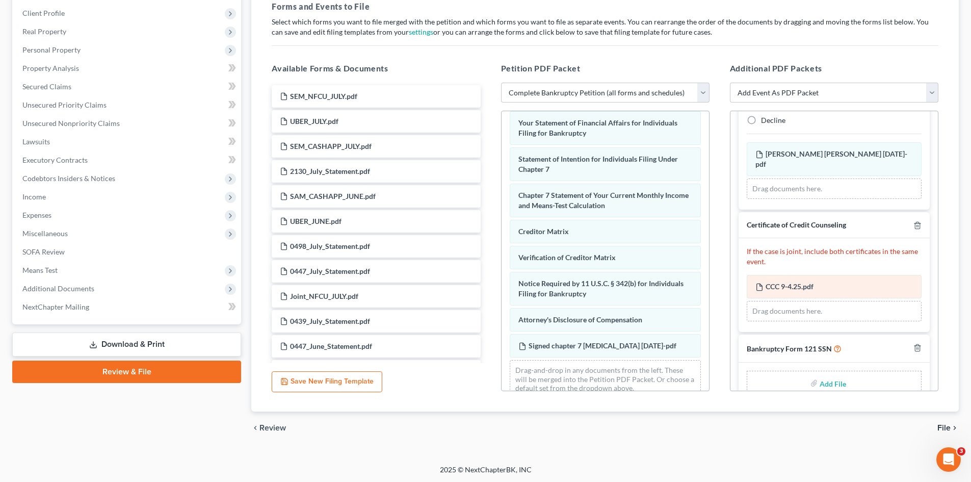
scroll to position [158, 0]
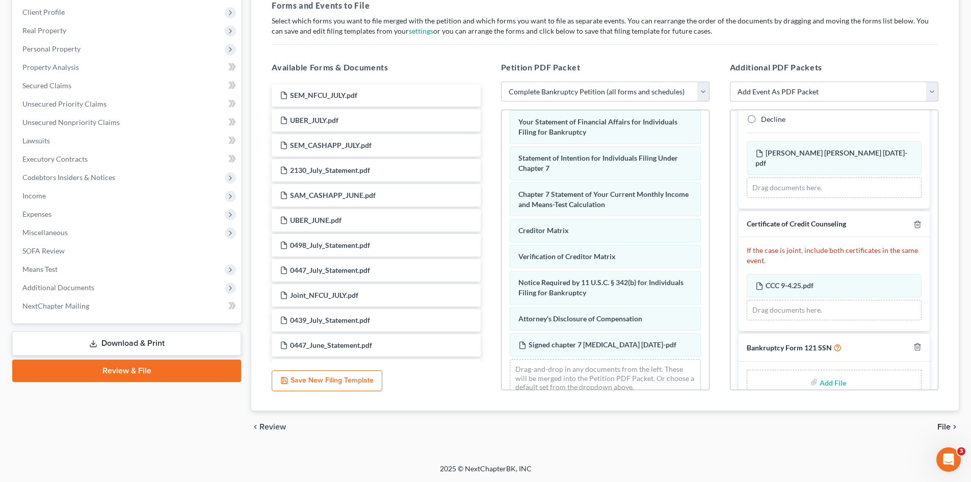
click at [828, 373] on input "file" at bounding box center [832, 382] width 24 height 18
type input "C:\fakepath\form 121 9-9-25.pdf"
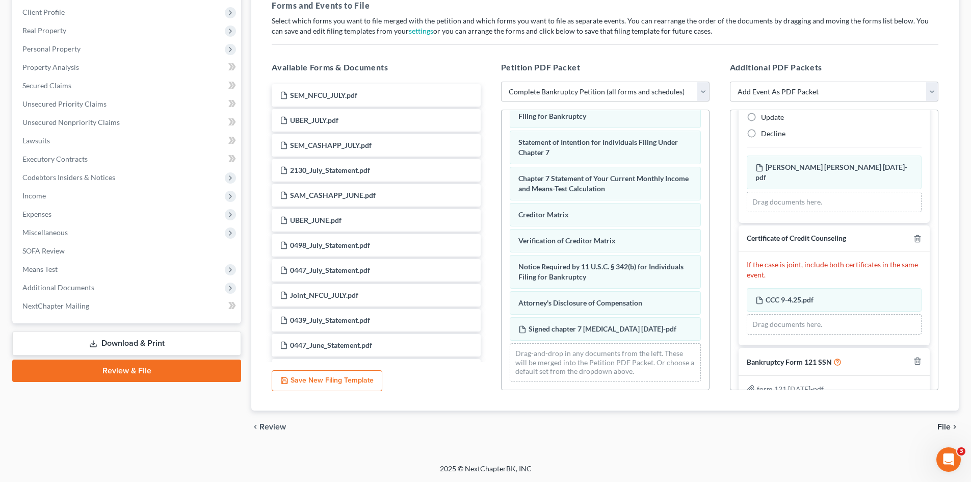
scroll to position [349, 0]
click at [942, 424] on span "File" at bounding box center [944, 427] width 13 height 8
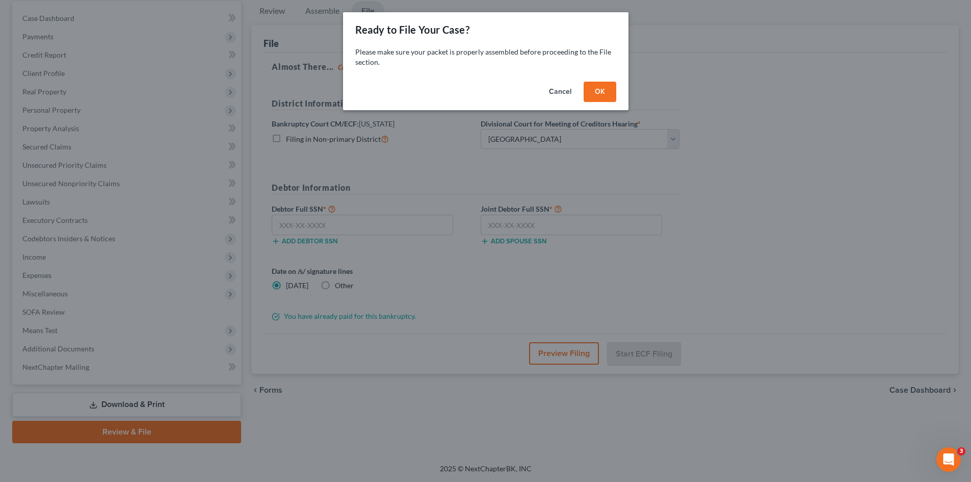
scroll to position [97, 0]
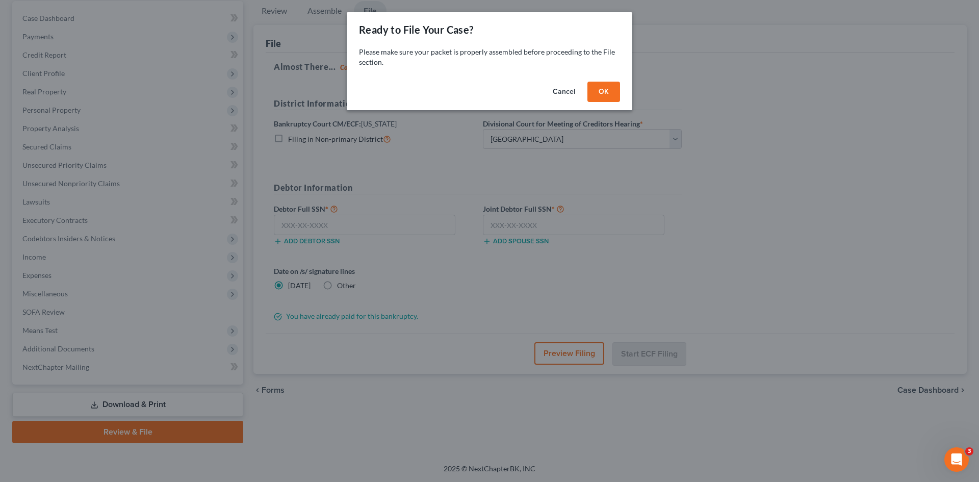
click at [605, 92] on button "OK" at bounding box center [603, 92] width 33 height 20
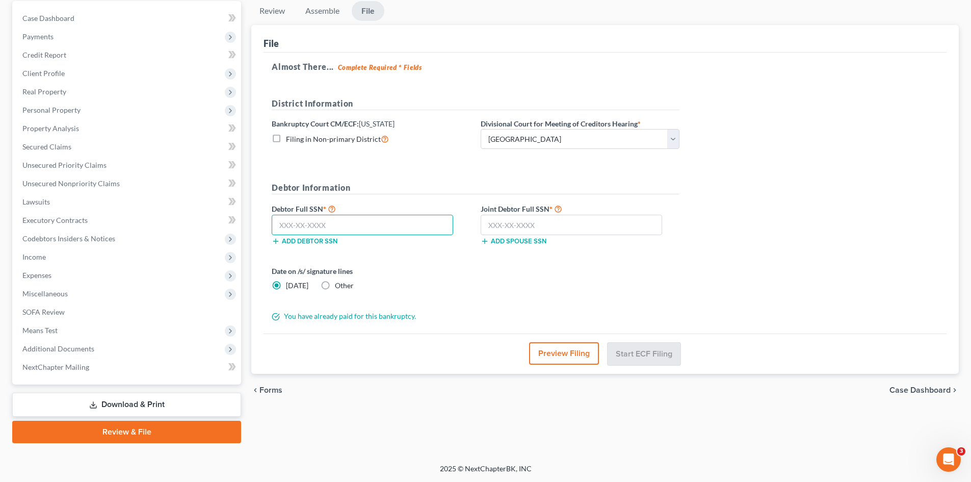
click at [309, 225] on input "text" at bounding box center [363, 225] width 182 height 20
type input "248-79-8670"
click at [496, 225] on input "text" at bounding box center [572, 225] width 182 height 20
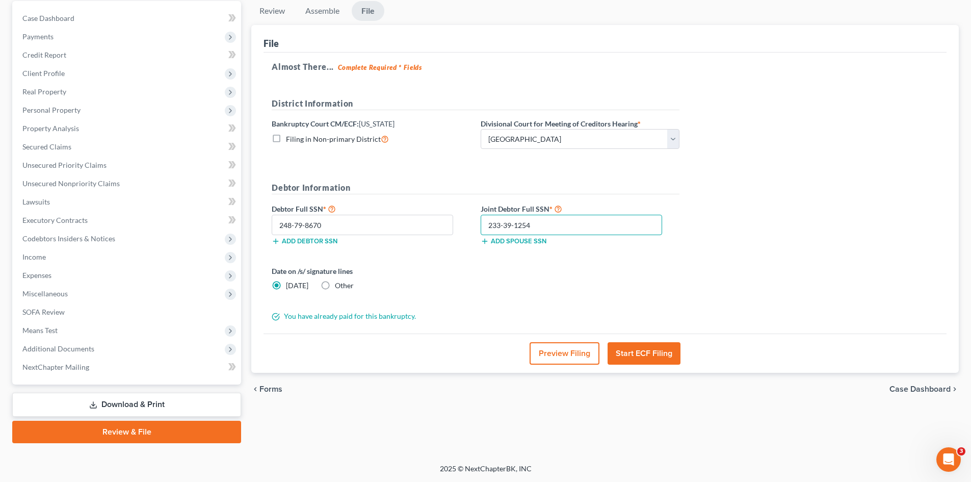
type input "233-39-1254"
click at [335, 286] on label "Other" at bounding box center [344, 285] width 19 height 10
click at [339, 286] on input "Other" at bounding box center [342, 283] width 7 height 7
radio input "true"
radio input "false"
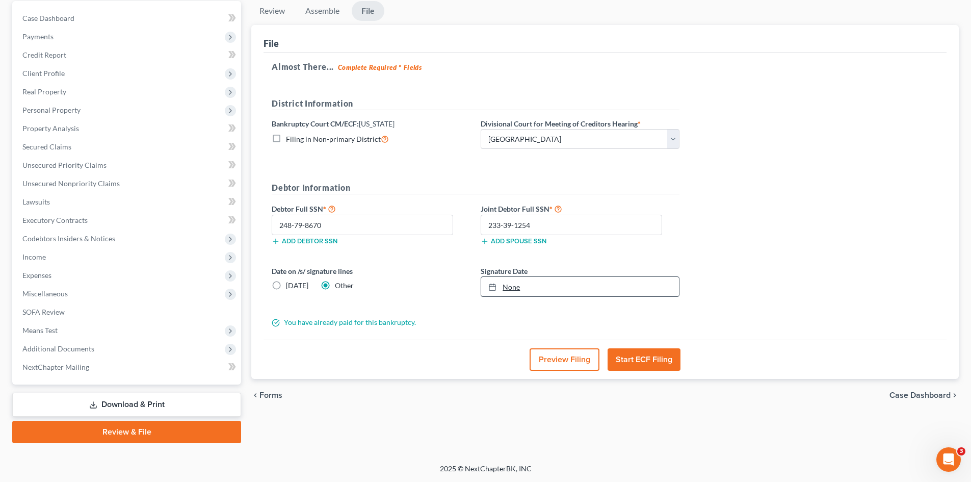
type input "9/9/2025"
click at [511, 289] on link "None" at bounding box center [580, 286] width 198 height 19
click at [657, 365] on button "Start ECF Filing" at bounding box center [644, 359] width 73 height 22
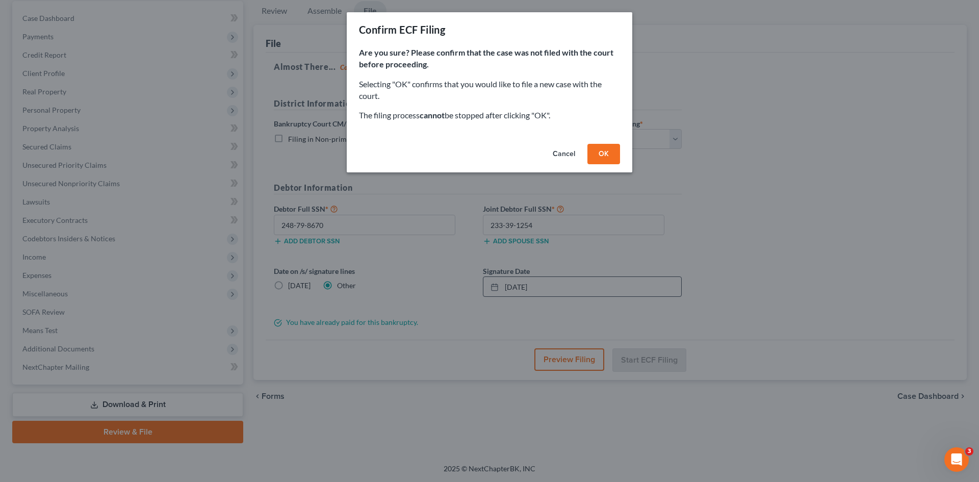
click at [604, 152] on button "OK" at bounding box center [603, 154] width 33 height 20
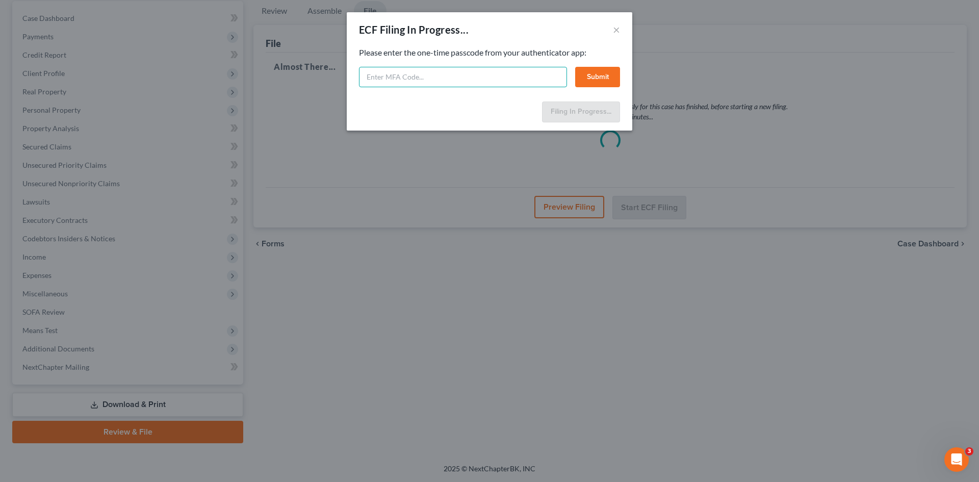
click at [376, 75] on input "text" at bounding box center [463, 77] width 208 height 20
type input "364512"
click at [593, 83] on button "Submit" at bounding box center [597, 77] width 45 height 20
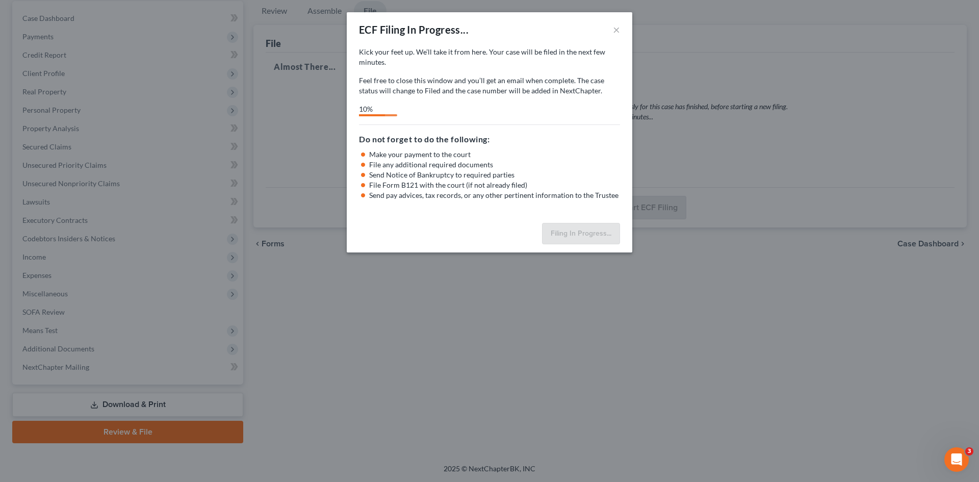
select select "0"
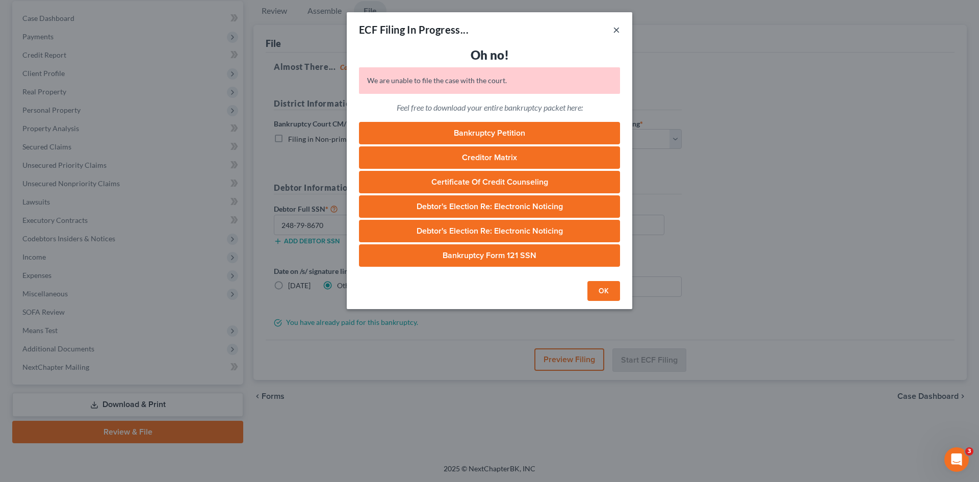
click at [615, 32] on button "×" at bounding box center [616, 29] width 7 height 12
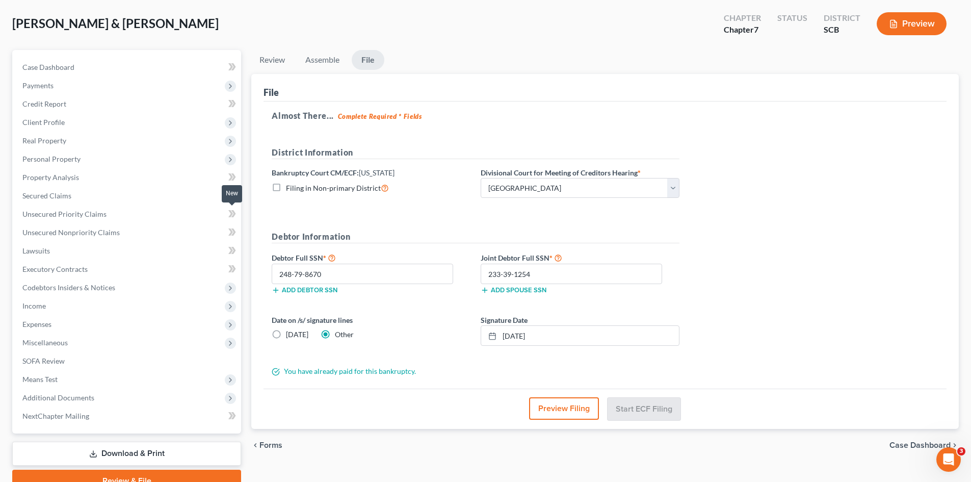
scroll to position [0, 0]
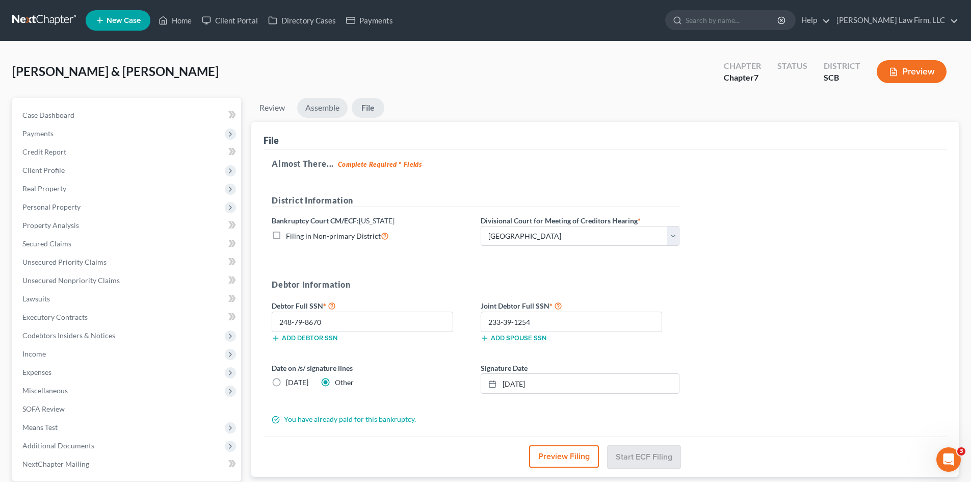
click at [320, 108] on link "Assemble" at bounding box center [322, 108] width 50 height 20
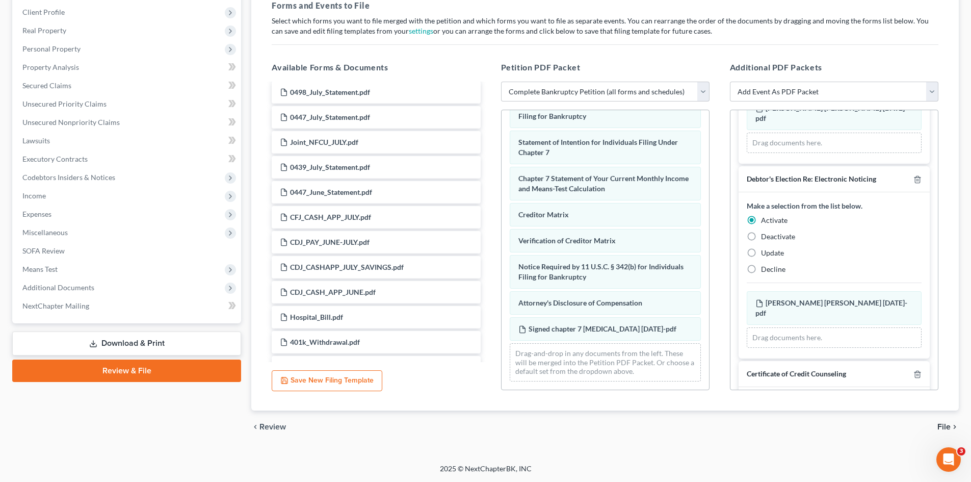
scroll to position [283, 0]
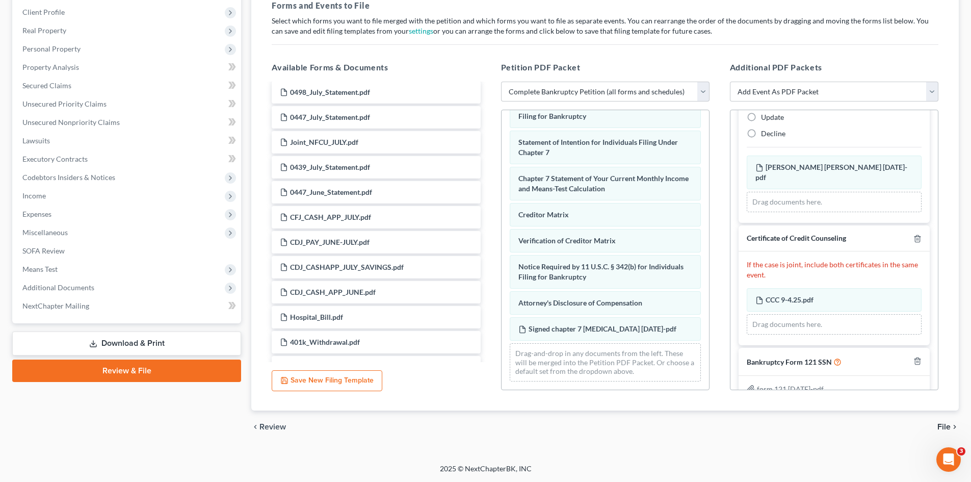
click at [952, 426] on icon "chevron_right" at bounding box center [955, 427] width 8 height 8
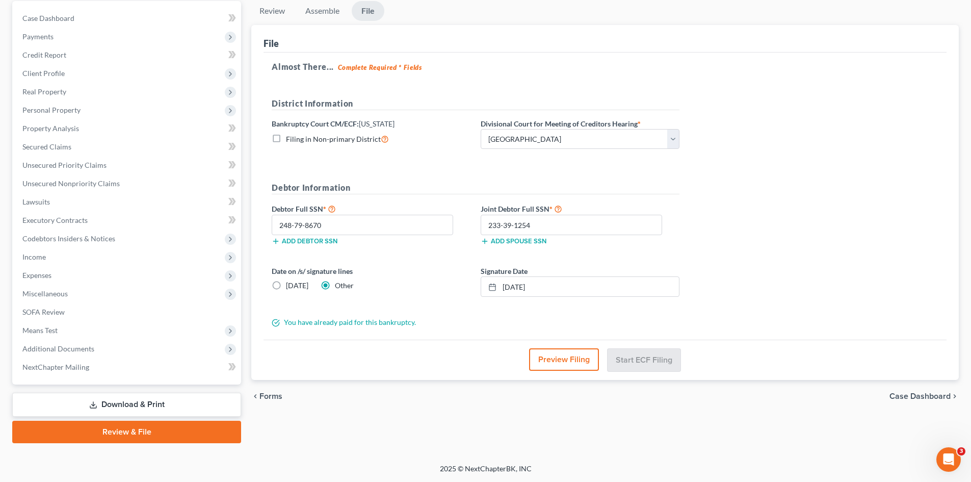
scroll to position [97, 0]
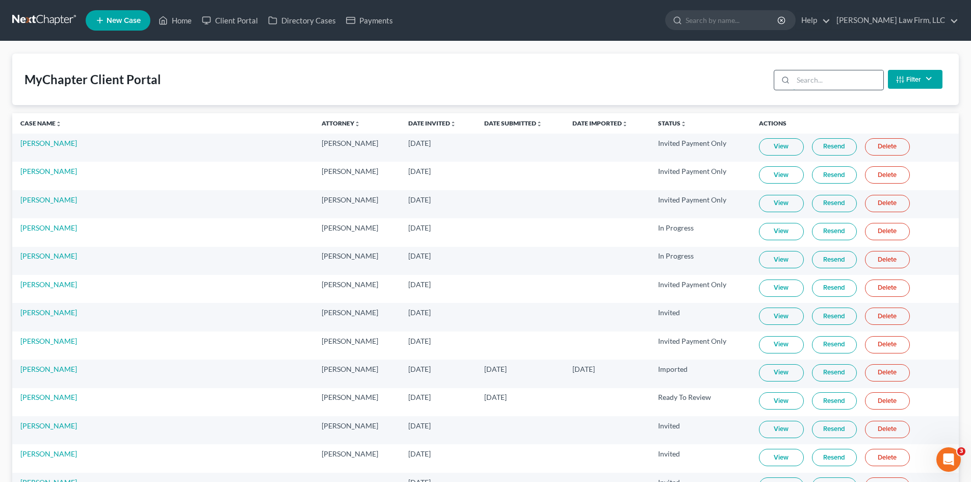
click at [825, 74] on input "search" at bounding box center [838, 79] width 90 height 19
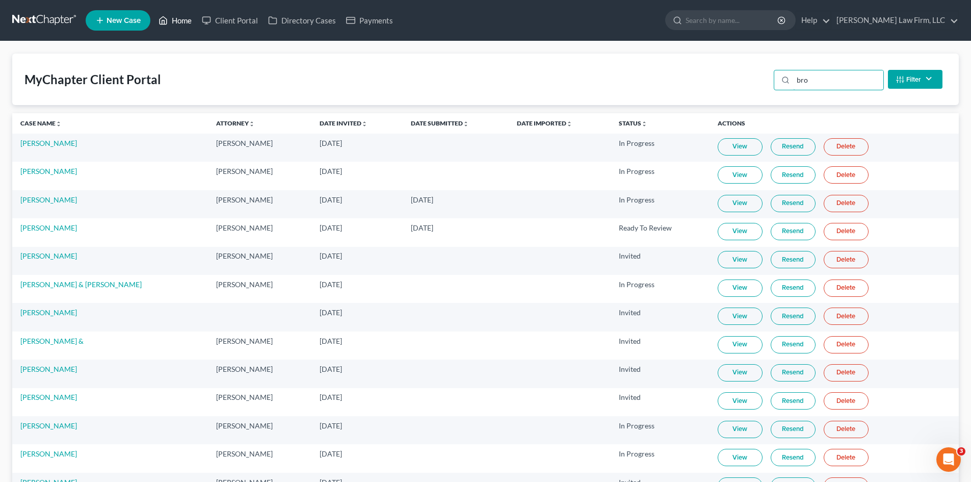
type input "bro"
click at [180, 23] on link "Home" at bounding box center [174, 20] width 43 height 18
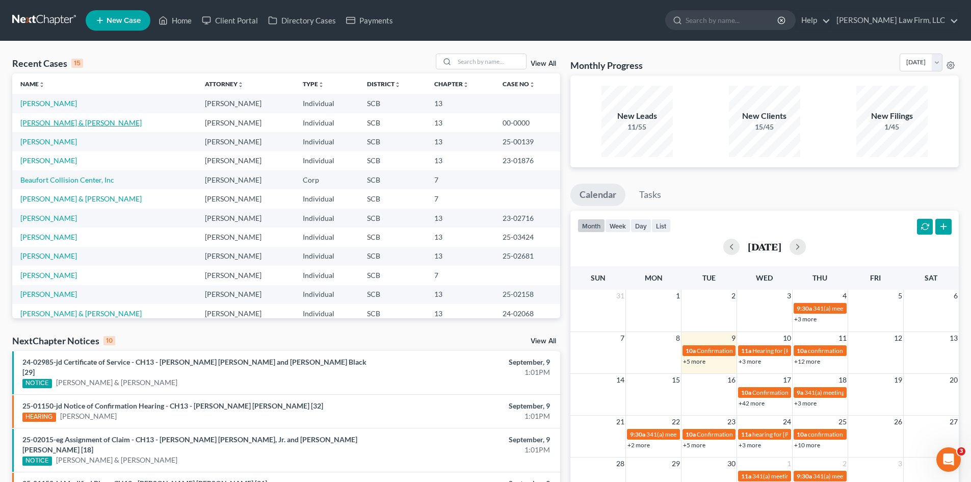
click at [100, 120] on link "[PERSON_NAME] & [PERSON_NAME]" at bounding box center [80, 122] width 121 height 9
select select "1"
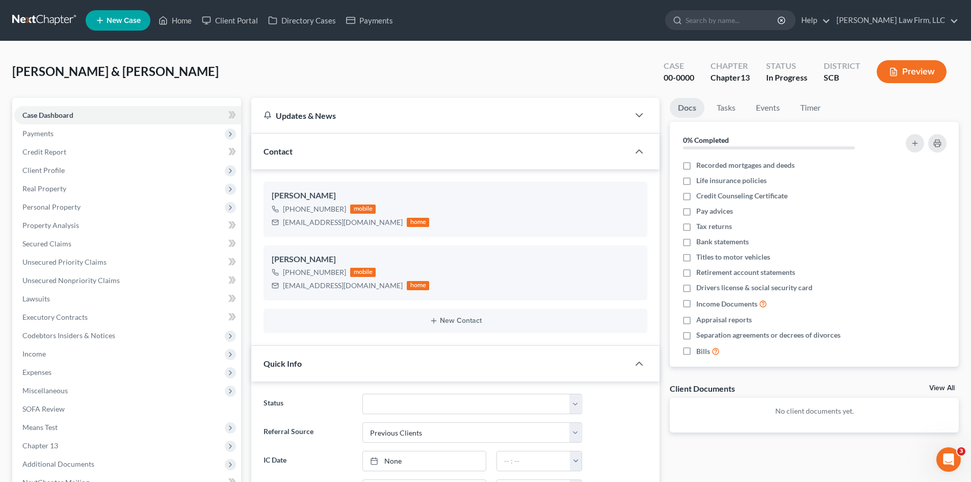
select select "0"
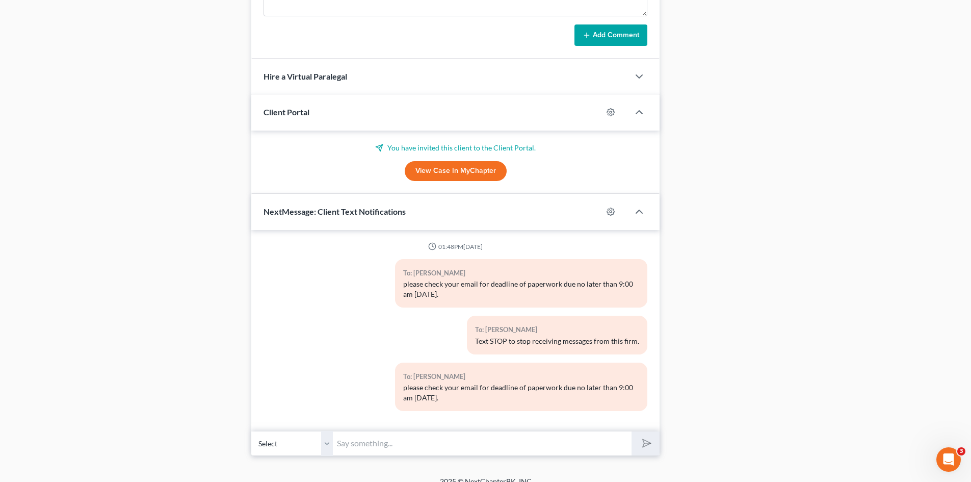
scroll to position [852, 0]
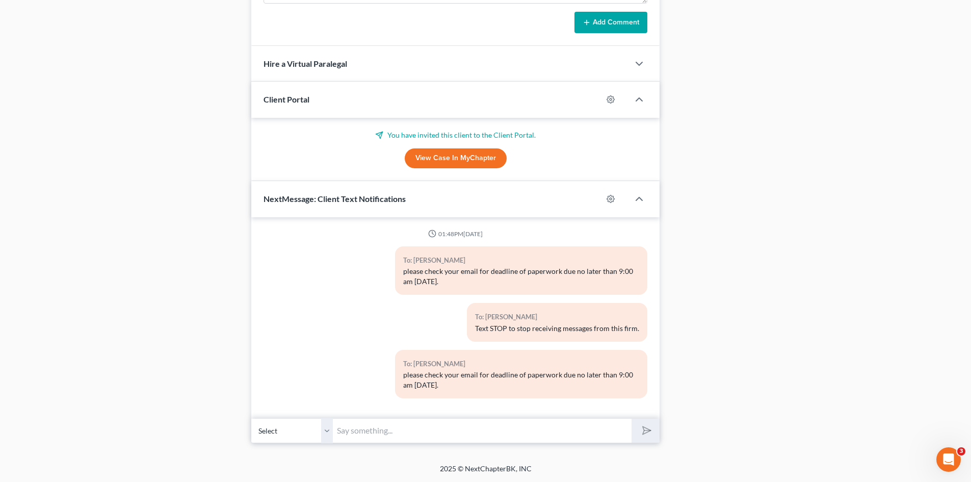
click at [319, 435] on select "Select [PHONE_NUMBER] - [PERSON_NAME] [PHONE_NUMBER] - [PERSON_NAME]" at bounding box center [292, 430] width 82 height 25
click at [251, 418] on select "Select [PHONE_NUMBER] - [PERSON_NAME] [PHONE_NUMBER] - [PERSON_NAME]" at bounding box center [292, 430] width 82 height 25
click at [392, 434] on input "text" at bounding box center [482, 430] width 299 height 25
type input "Good Afternoon [PERSON_NAME]. check your email I responded to the email you sen…"
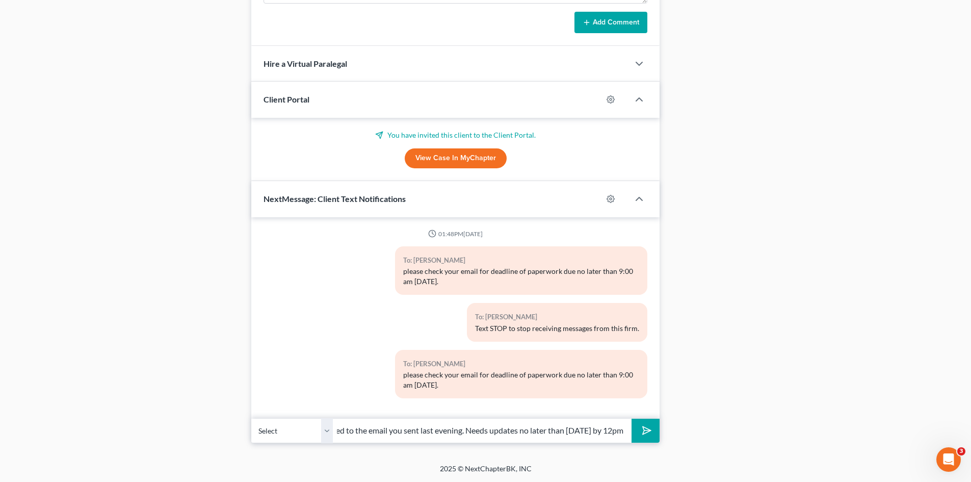
click at [660, 439] on button "submit" at bounding box center [646, 431] width 28 height 24
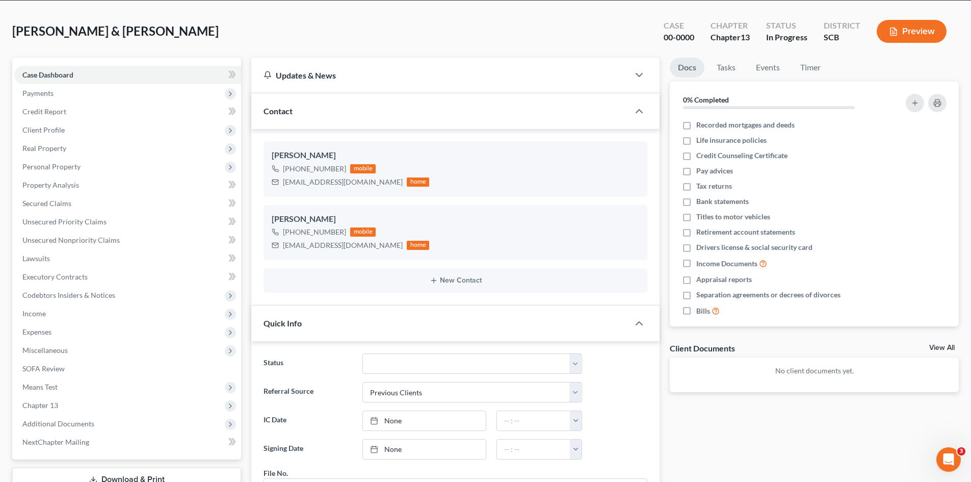
scroll to position [0, 0]
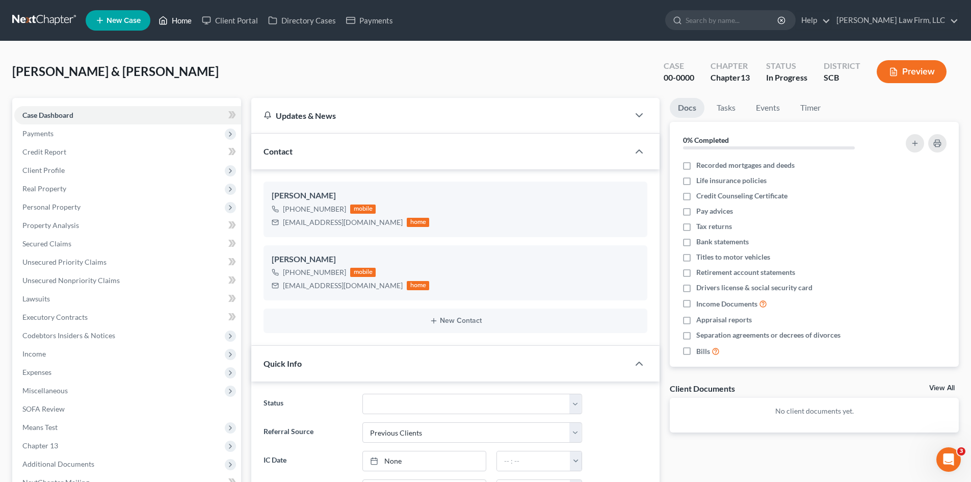
click at [182, 18] on link "Home" at bounding box center [174, 20] width 43 height 18
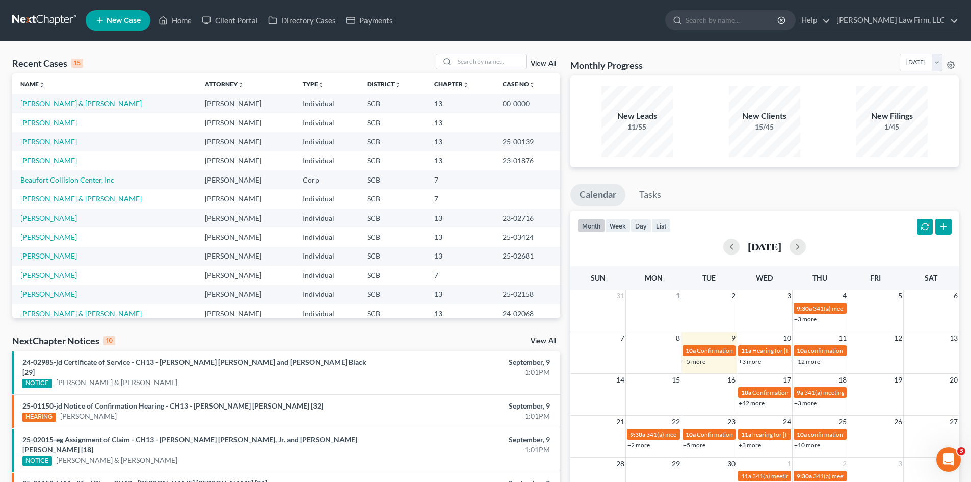
click at [71, 102] on link "[PERSON_NAME] & [PERSON_NAME]" at bounding box center [80, 103] width 121 height 9
select select "3"
select select "1"
select select "0"
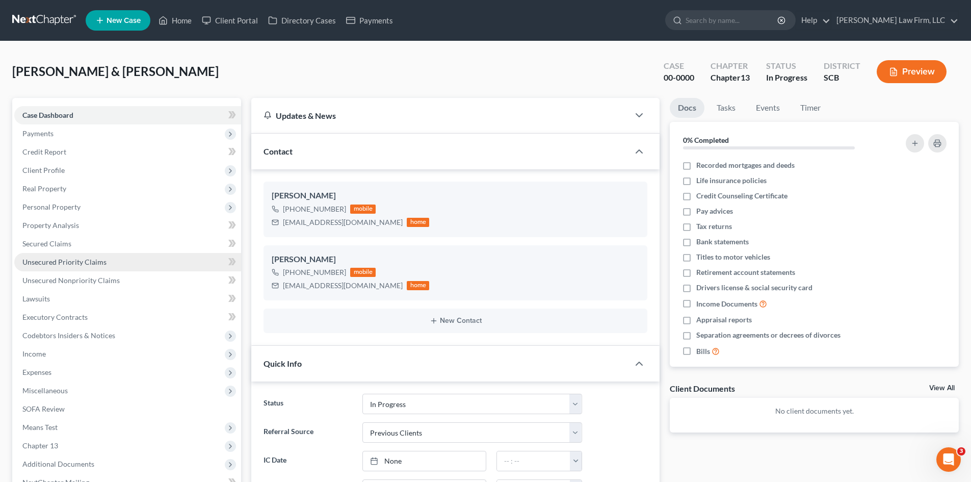
scroll to position [71, 0]
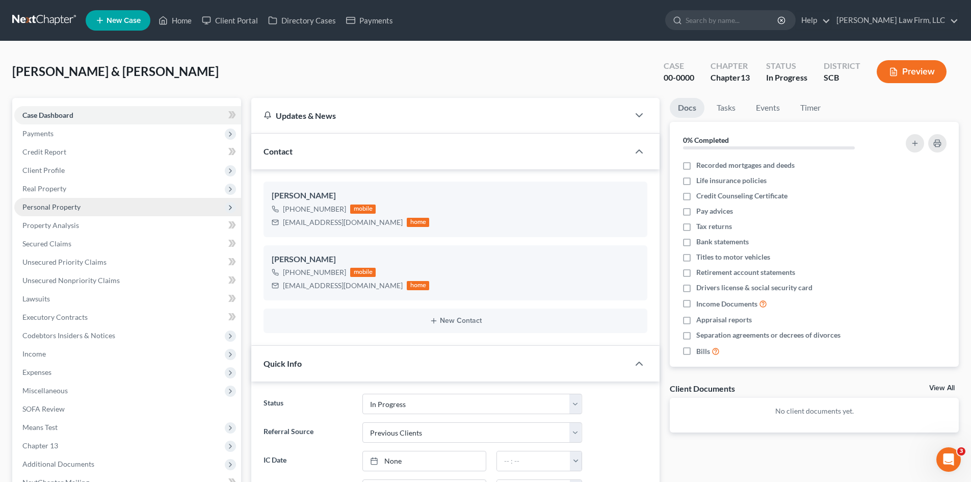
click at [43, 211] on span "Personal Property" at bounding box center [51, 206] width 58 height 9
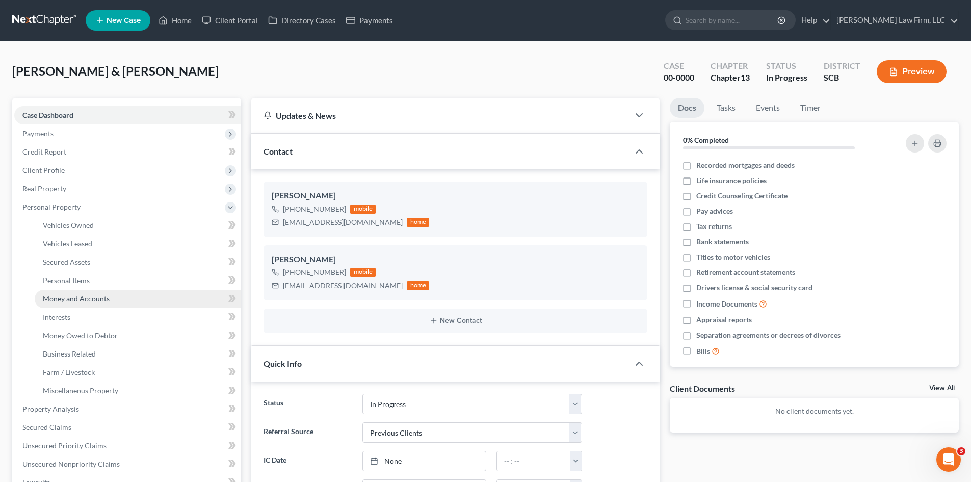
click at [84, 298] on span "Money and Accounts" at bounding box center [76, 298] width 67 height 9
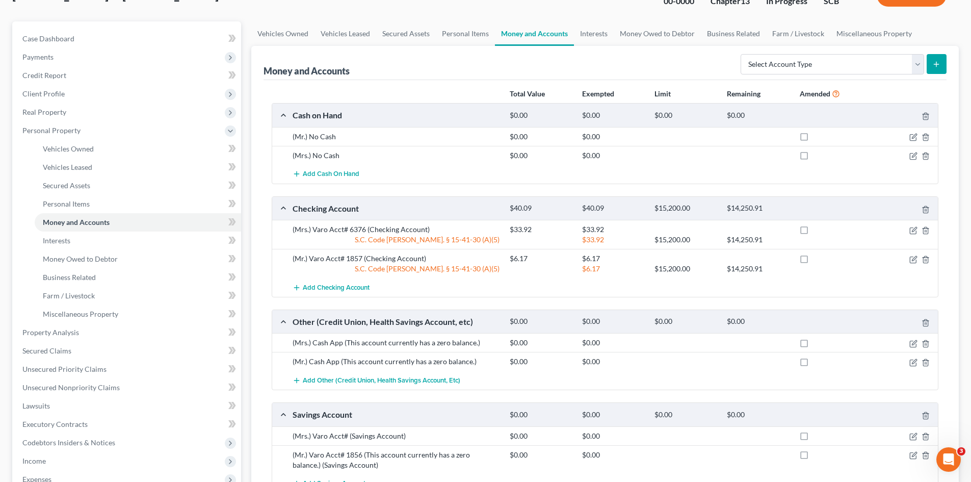
scroll to position [102, 0]
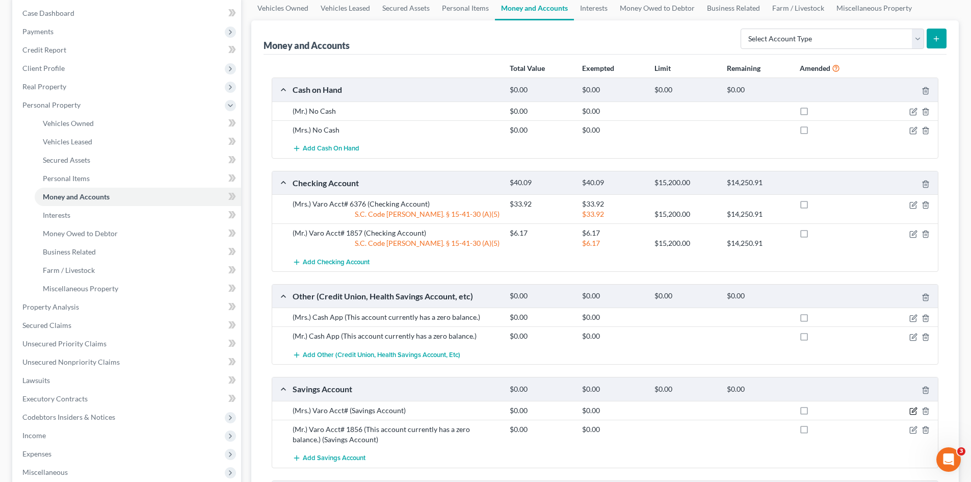
click at [913, 411] on icon "button" at bounding box center [914, 409] width 5 height 5
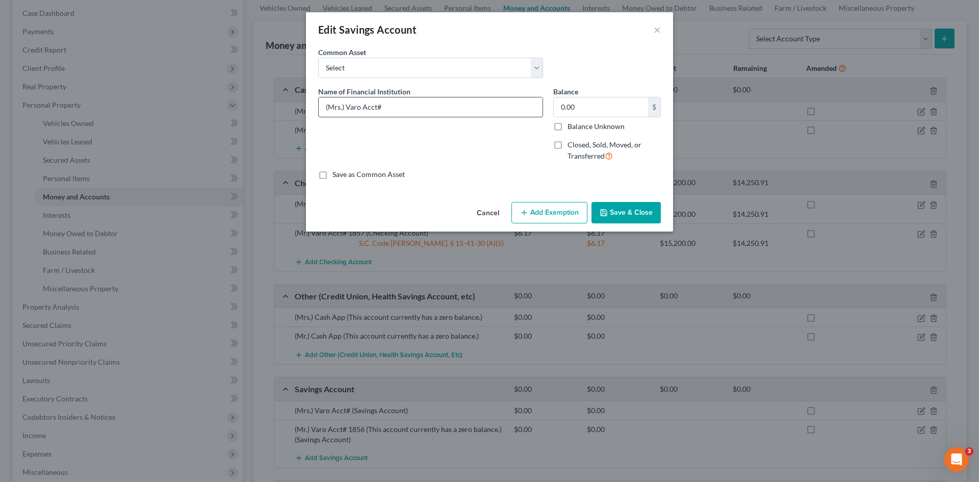
click at [454, 101] on input "(Mrs.) Varo Acct#" at bounding box center [431, 106] width 224 height 19
click at [441, 111] on input "(Mrs.) Varo Acct#" at bounding box center [431, 106] width 224 height 19
type input "(Mrs.) Varo Acct# 6426"
click at [594, 112] on input "0.00" at bounding box center [601, 106] width 94 height 19
type input "1.85"
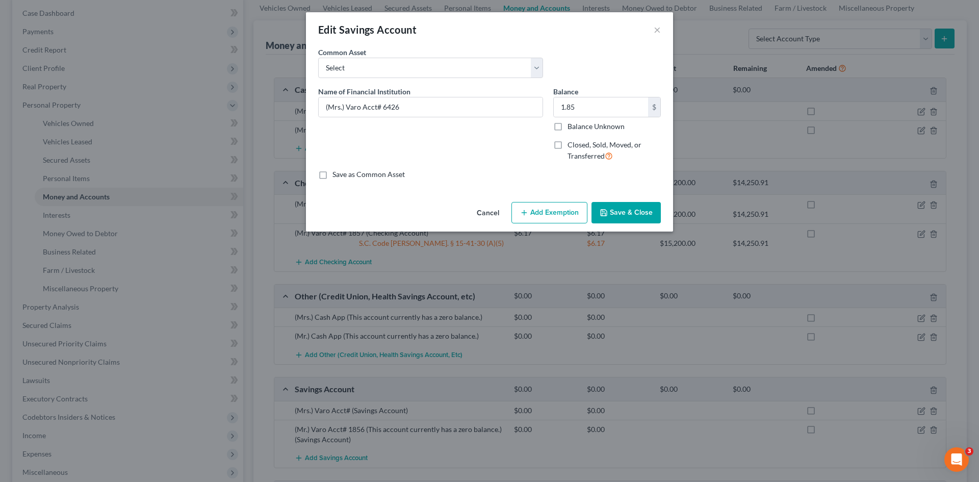
click at [660, 214] on button "Save & Close" at bounding box center [625, 212] width 69 height 21
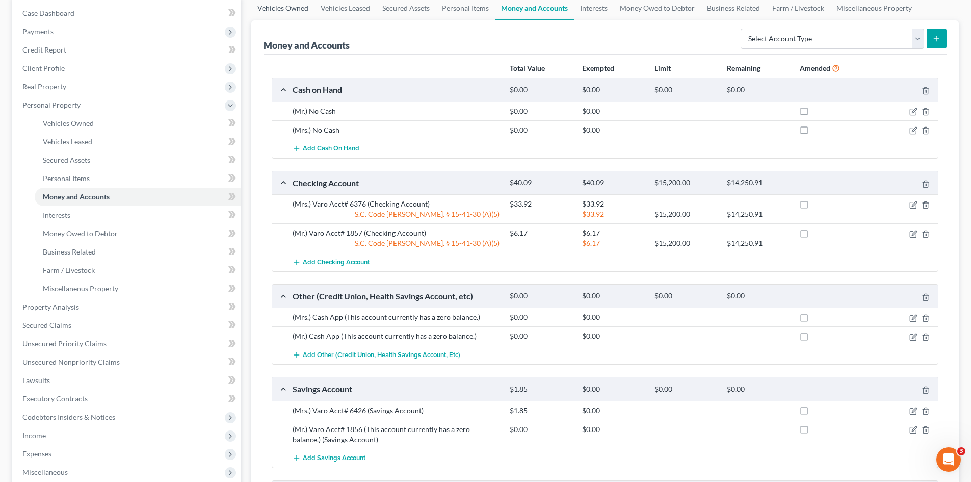
click at [293, 12] on link "Vehicles Owned" at bounding box center [282, 8] width 63 height 24
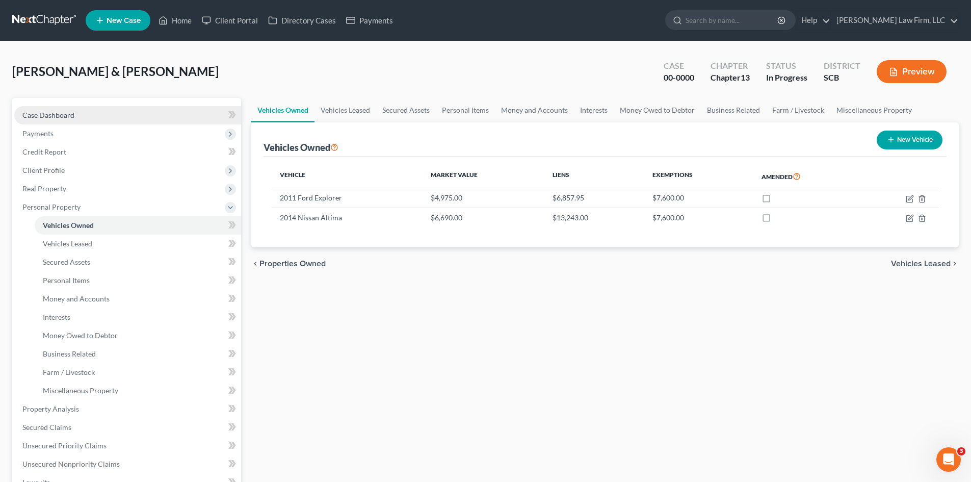
click at [55, 121] on link "Case Dashboard" at bounding box center [127, 115] width 227 height 18
select select "1"
select select "0"
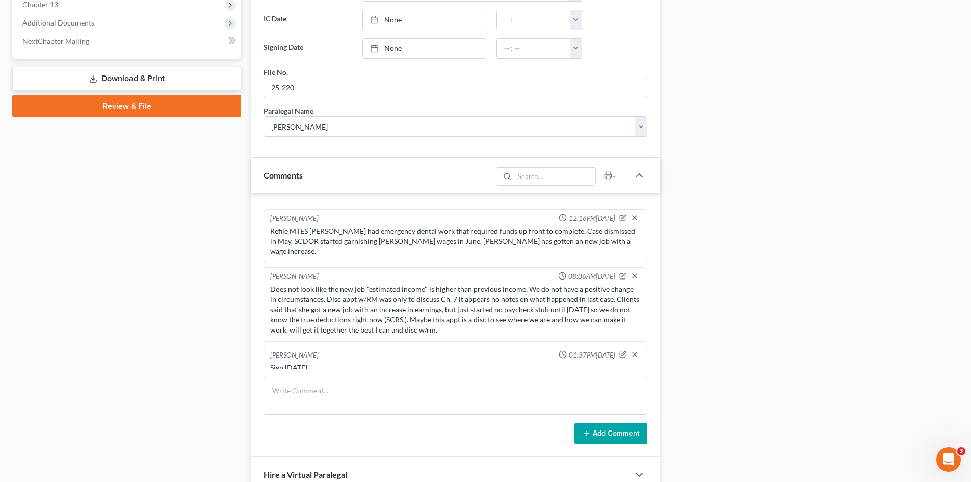
scroll to position [459, 0]
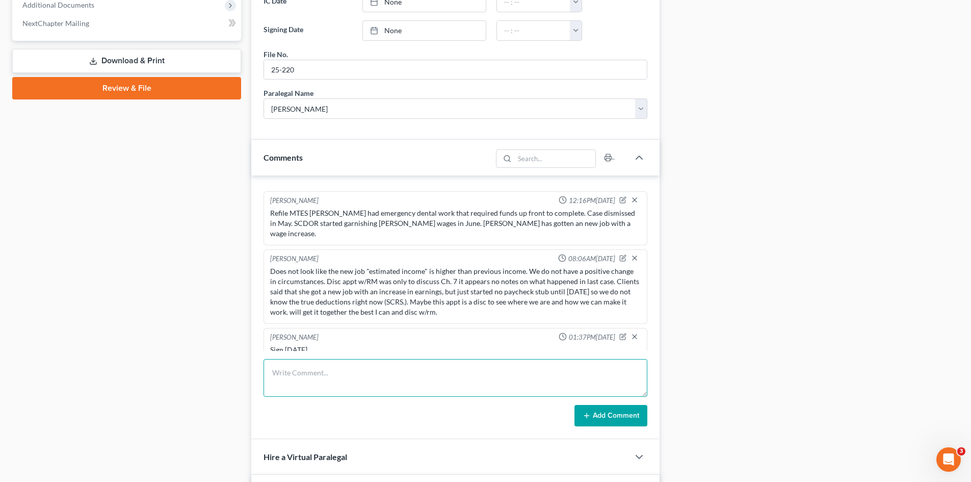
click at [409, 363] on textarea at bounding box center [456, 378] width 384 height 38
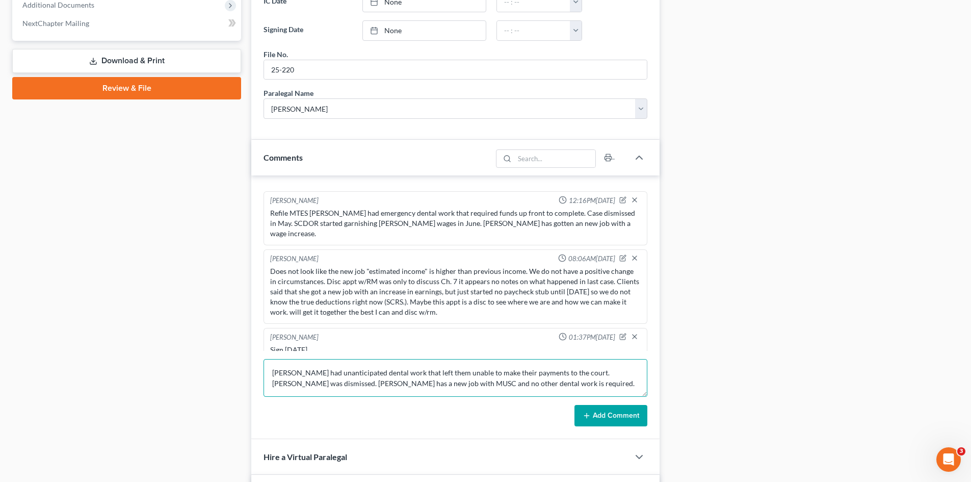
type textarea "Mr. Brown had unanticipated dental work that left them unable to make their pay…"
click at [613, 415] on button "Add Comment" at bounding box center [611, 415] width 73 height 21
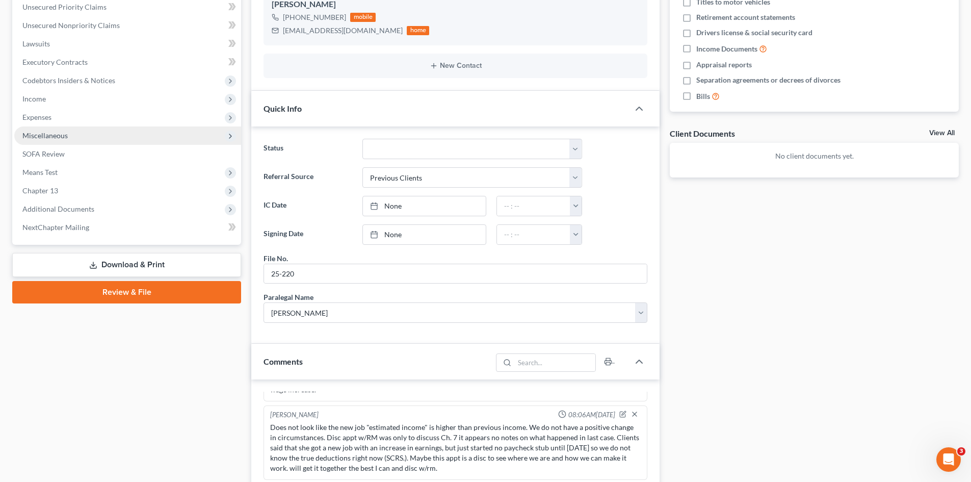
scroll to position [0, 0]
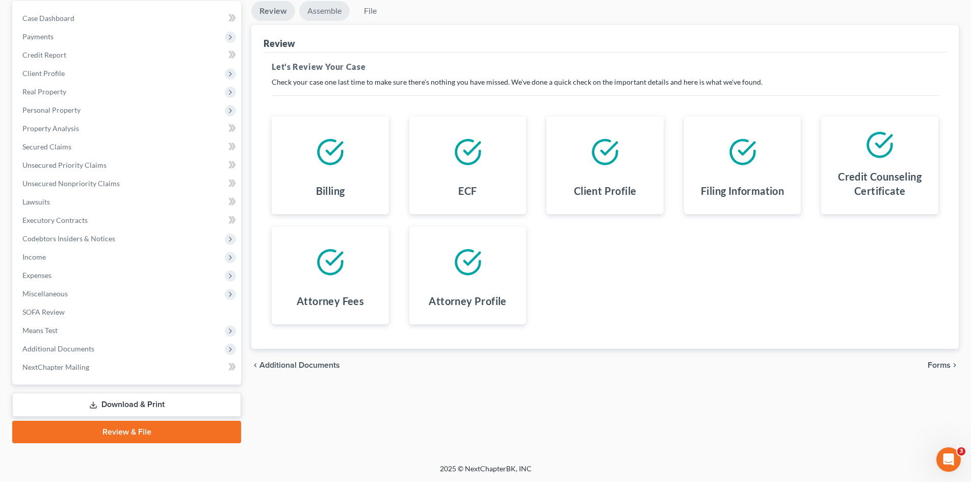
click at [318, 10] on link "Assemble" at bounding box center [324, 11] width 50 height 20
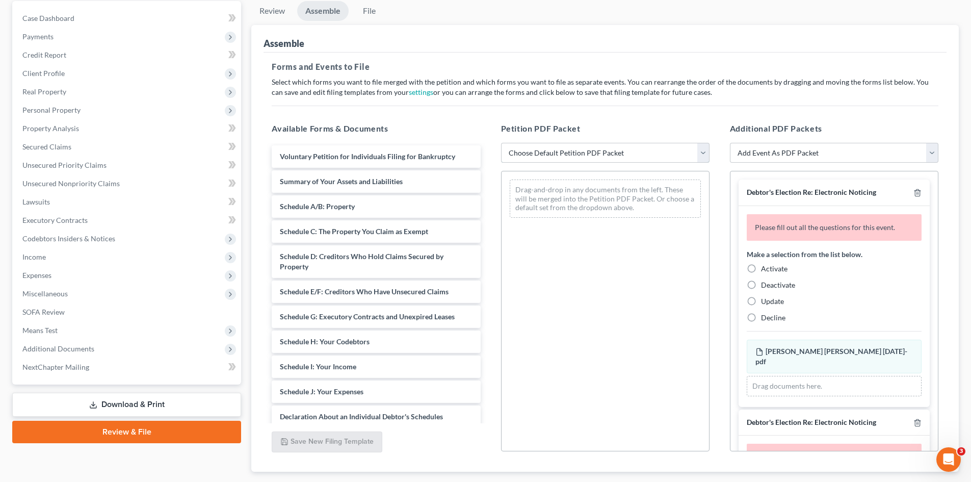
drag, startPoint x: 509, startPoint y: 145, endPoint x: 520, endPoint y: 152, distance: 13.3
click at [509, 145] on select "Choose Default Petition PDF Packet Complete Bankruptcy Petition (all forms and …" at bounding box center [605, 153] width 209 height 20
select select "0"
click at [501, 143] on select "Choose Default Petition PDF Packet Complete Bankruptcy Petition (all forms and …" at bounding box center [605, 153] width 209 height 20
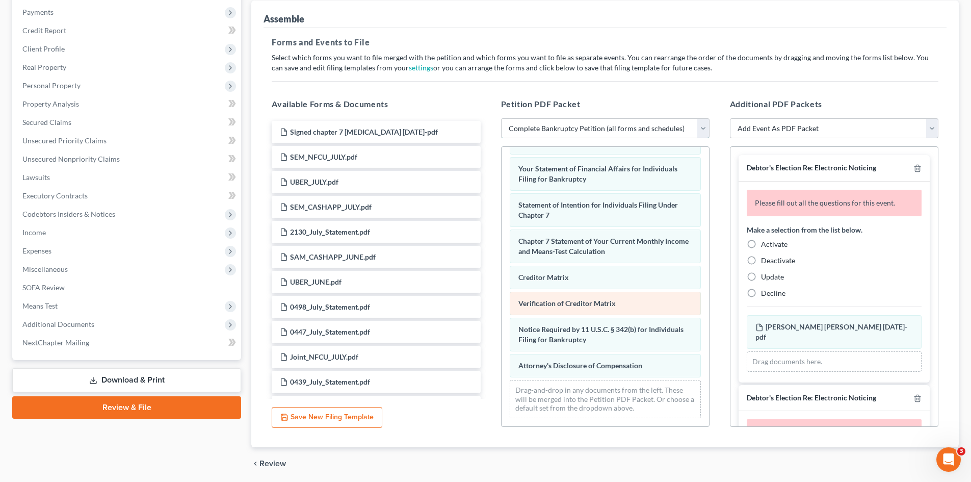
scroll to position [158, 0]
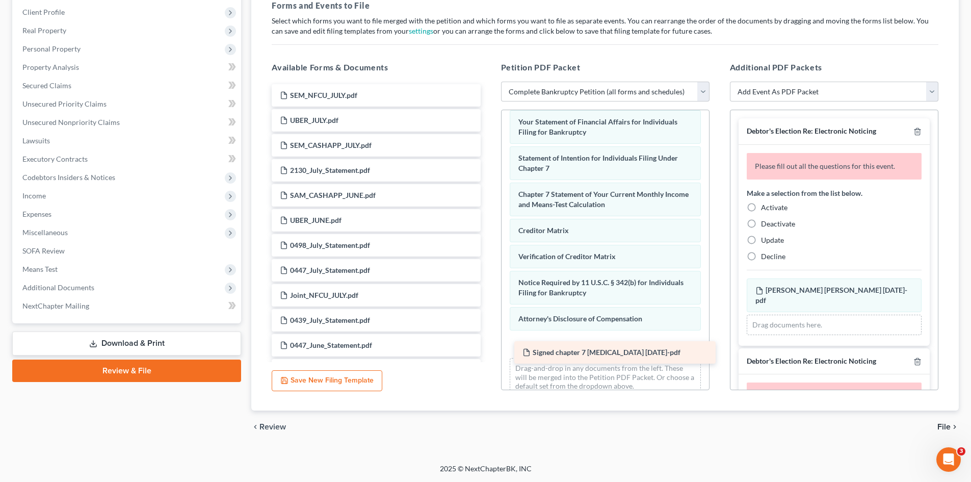
drag, startPoint x: 354, startPoint y: 91, endPoint x: 595, endPoint y: 340, distance: 346.1
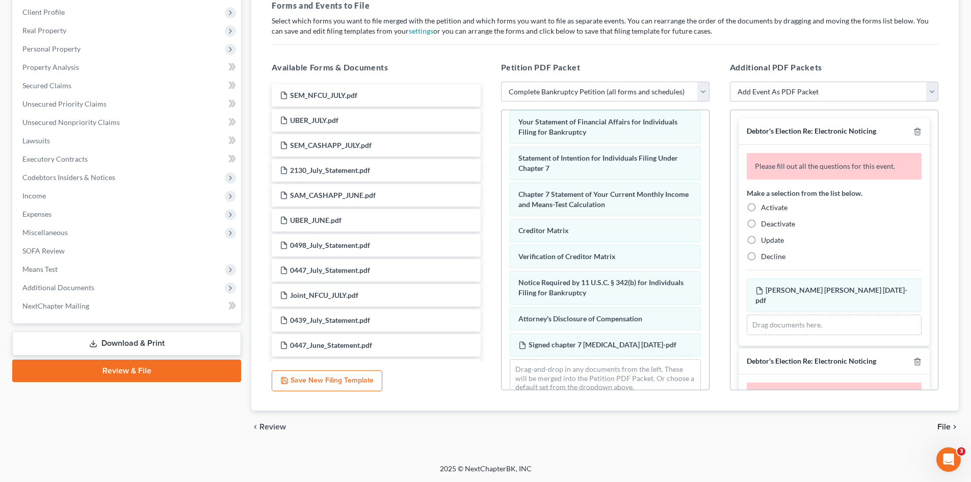
click at [761, 209] on label "Activate" at bounding box center [774, 207] width 27 height 10
click at [765, 209] on input "Activate" at bounding box center [768, 205] width 7 height 7
radio input "true"
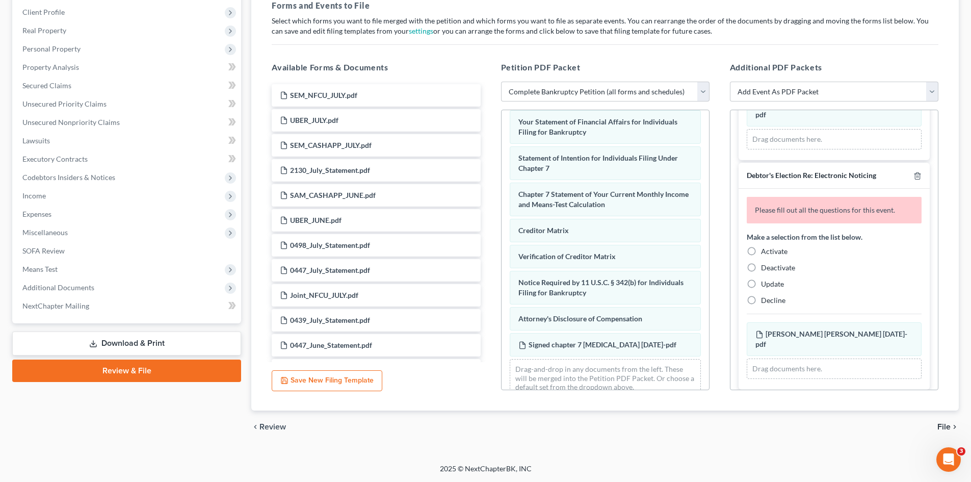
scroll to position [153, 0]
click at [761, 244] on label "Activate" at bounding box center [774, 249] width 27 height 10
click at [765, 244] on input "Activate" at bounding box center [768, 247] width 7 height 7
radio input "true"
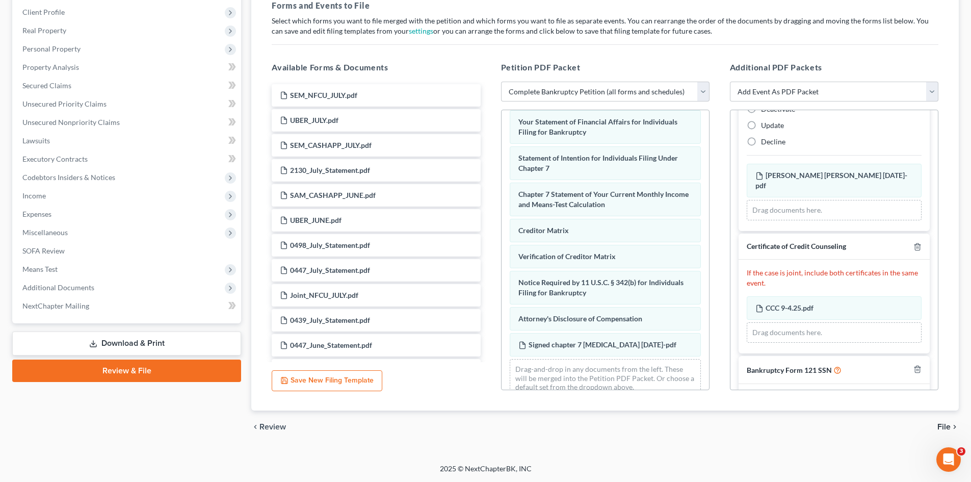
scroll to position [297, 0]
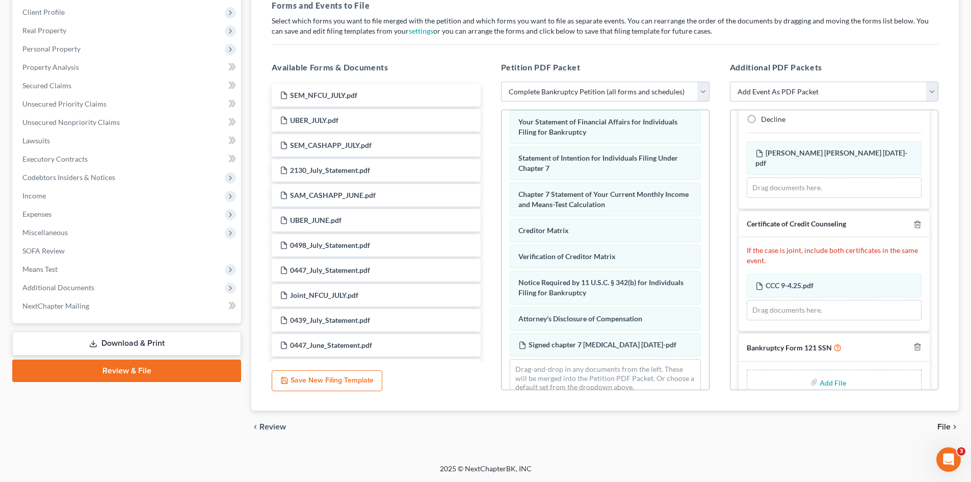
click at [836, 373] on input "file" at bounding box center [832, 382] width 24 height 18
type input "C:\fakepath\form 121 9-9-25.pdf"
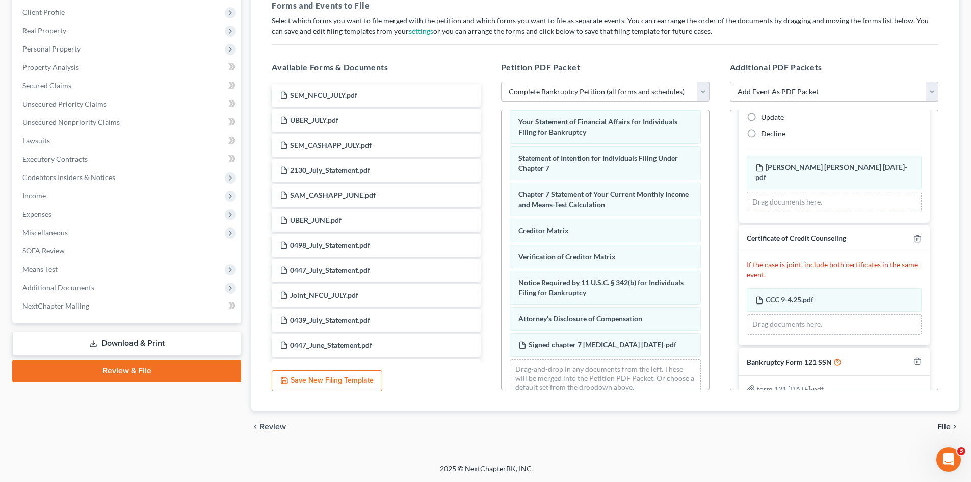
click at [941, 426] on span "File" at bounding box center [944, 427] width 13 height 8
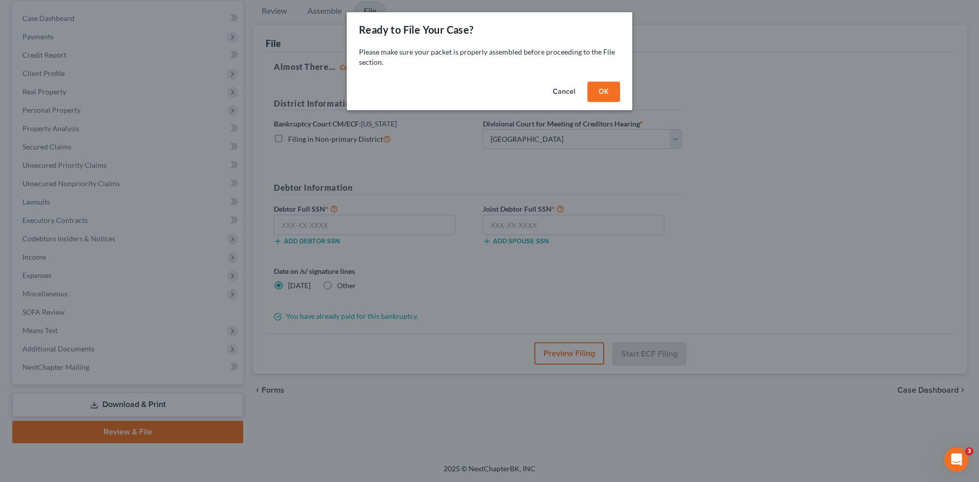
click at [601, 89] on button "OK" at bounding box center [603, 92] width 33 height 20
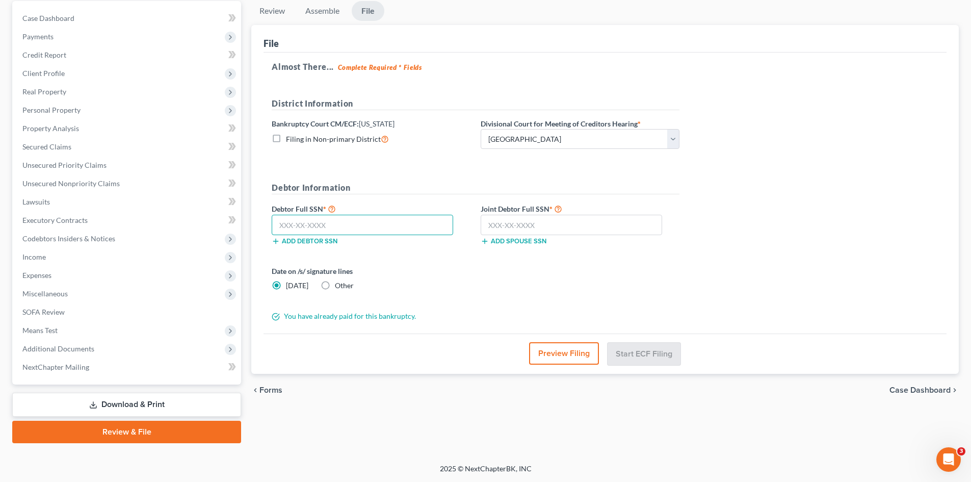
click at [372, 225] on input "text" at bounding box center [363, 225] width 182 height 20
type input "248-79-8670"
click at [489, 230] on input "text" at bounding box center [572, 225] width 182 height 20
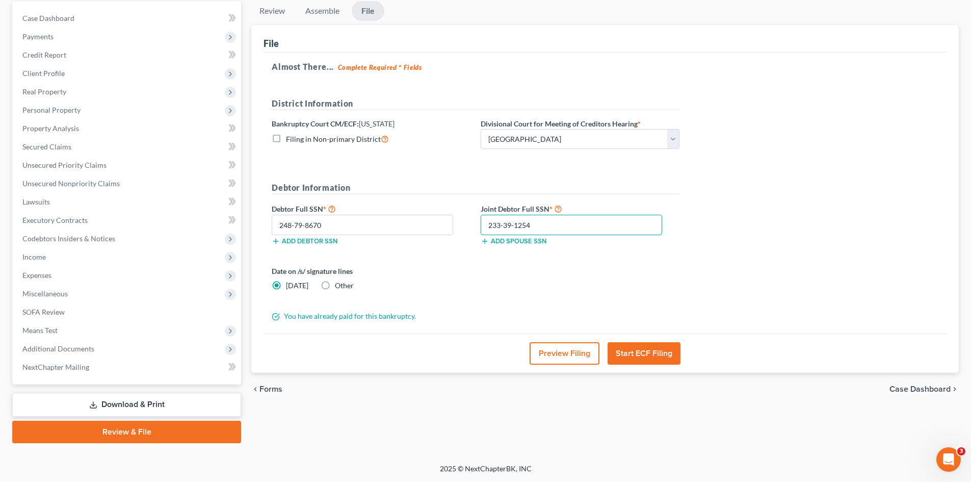
type input "233-39-1254"
click at [335, 286] on label "Other" at bounding box center [344, 285] width 19 height 10
click at [339, 286] on input "Other" at bounding box center [342, 283] width 7 height 7
radio input "true"
radio input "false"
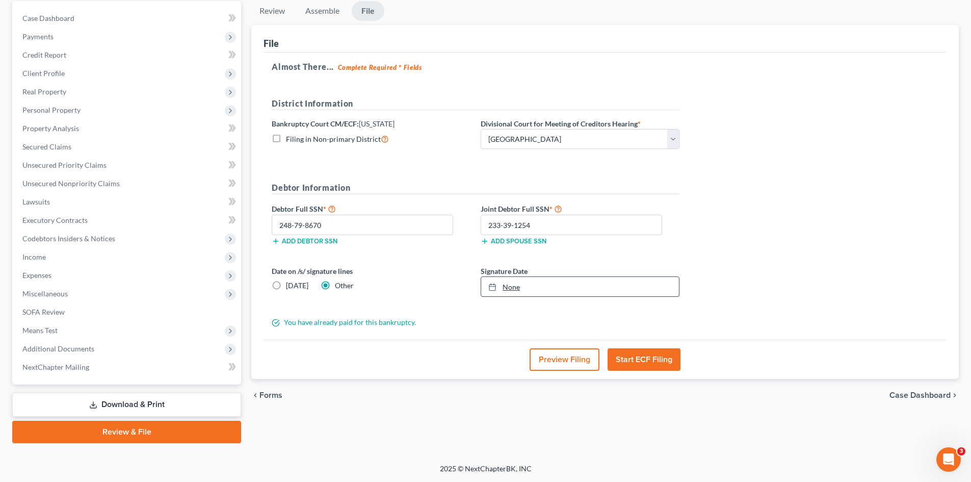
click at [493, 289] on icon at bounding box center [492, 287] width 8 height 8
type input "9/9/2025"
click at [667, 367] on button "Start ECF Filing" at bounding box center [644, 359] width 73 height 22
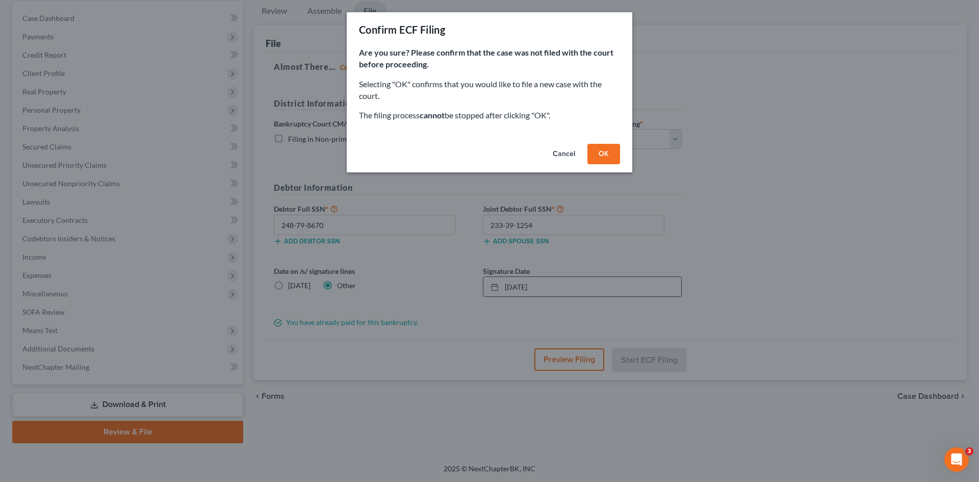
click at [608, 162] on button "OK" at bounding box center [603, 154] width 33 height 20
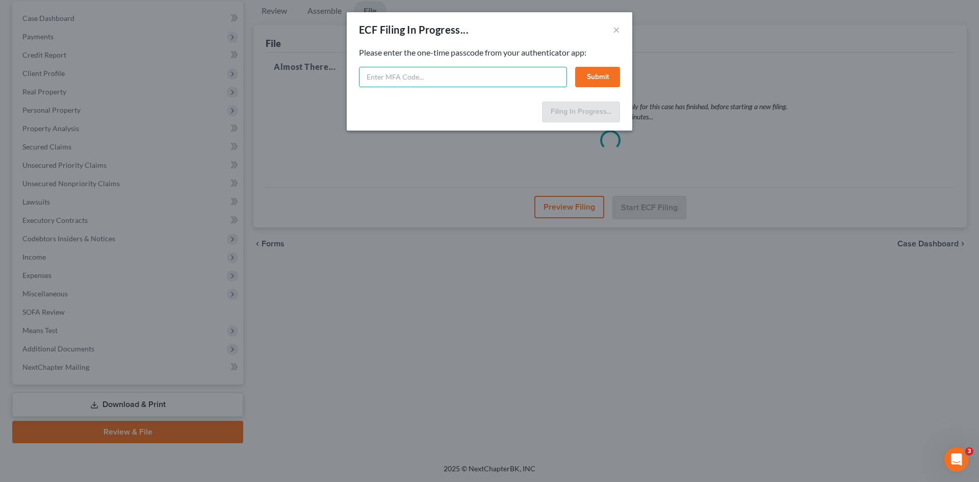
click at [495, 74] on input "text" at bounding box center [463, 77] width 208 height 20
type input "194601"
click at [610, 80] on button "Submit" at bounding box center [597, 77] width 45 height 20
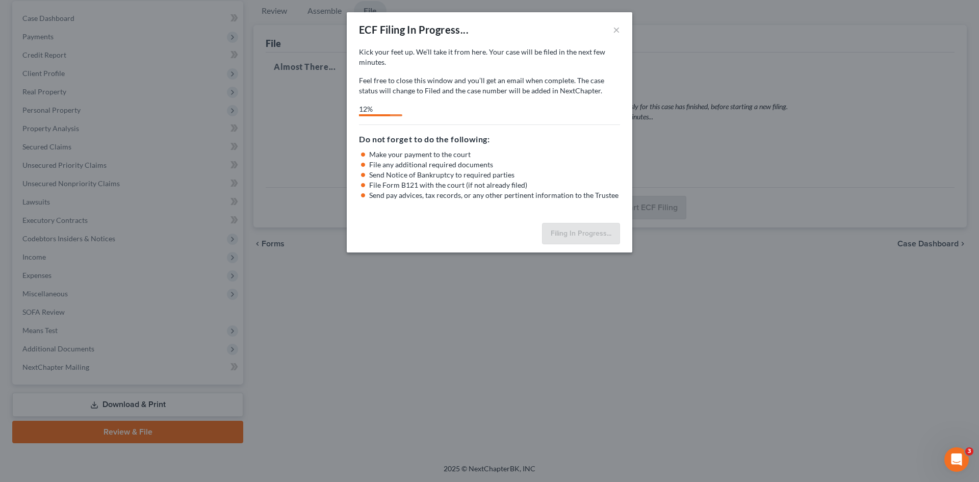
select select "0"
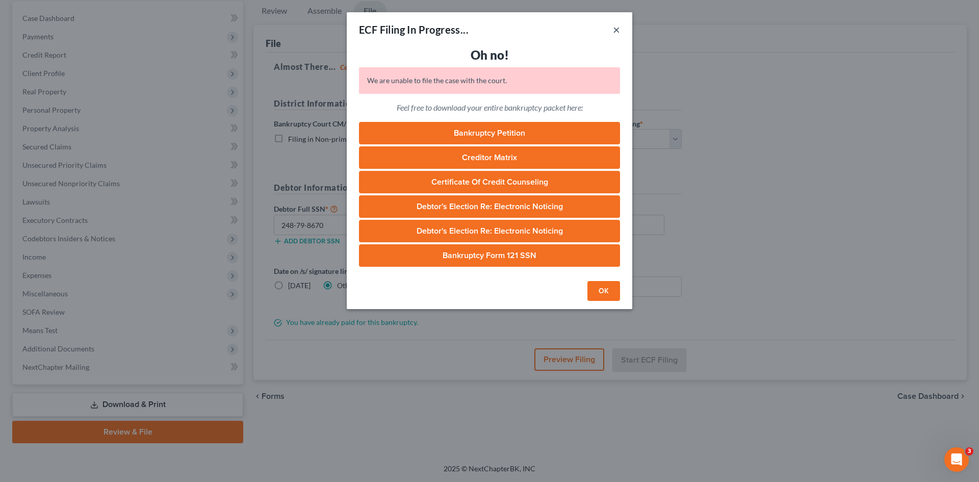
click at [616, 32] on button "×" at bounding box center [616, 29] width 7 height 12
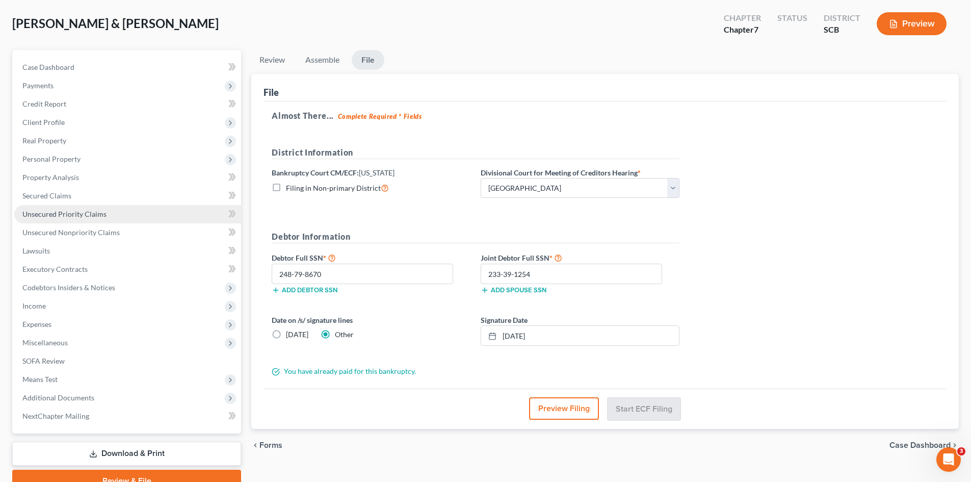
scroll to position [0, 0]
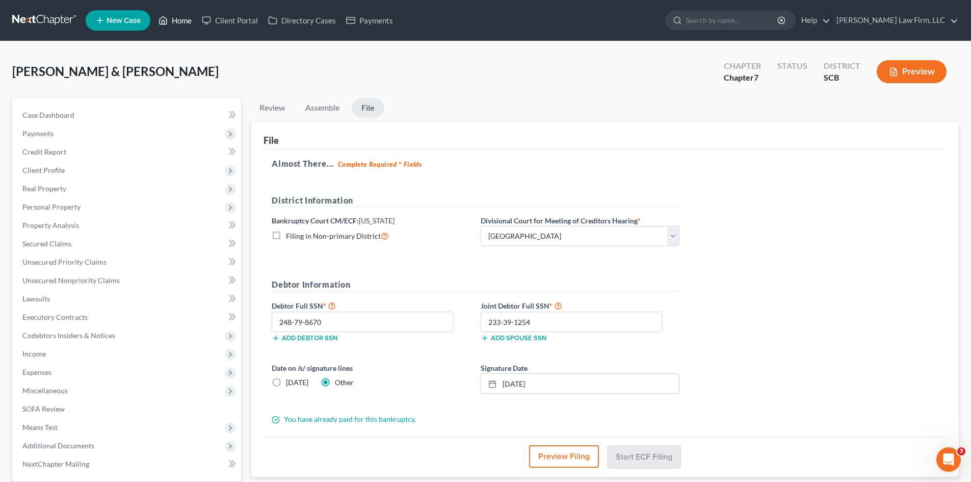
click at [184, 14] on link "Home" at bounding box center [174, 20] width 43 height 18
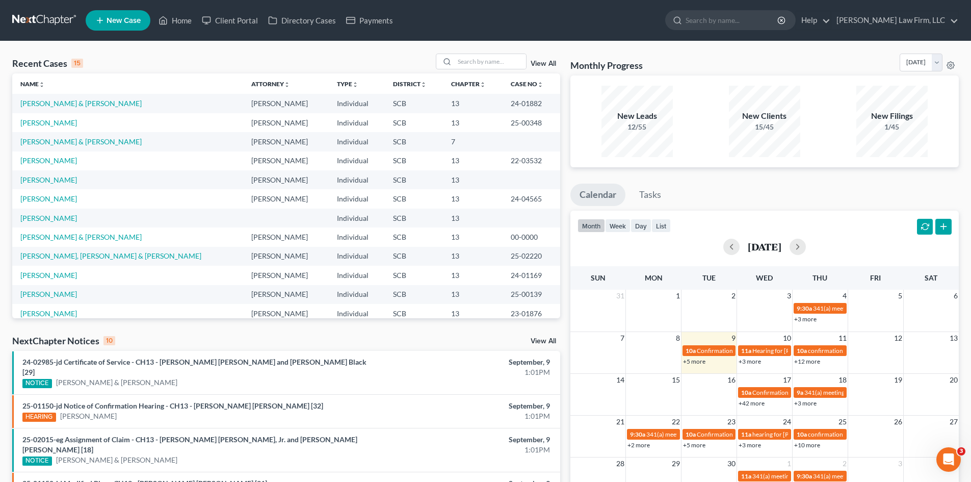
click at [65, 147] on td "[PERSON_NAME] & [PERSON_NAME]" at bounding box center [127, 141] width 231 height 19
click at [66, 144] on link "[PERSON_NAME] & [PERSON_NAME]" at bounding box center [80, 141] width 121 height 9
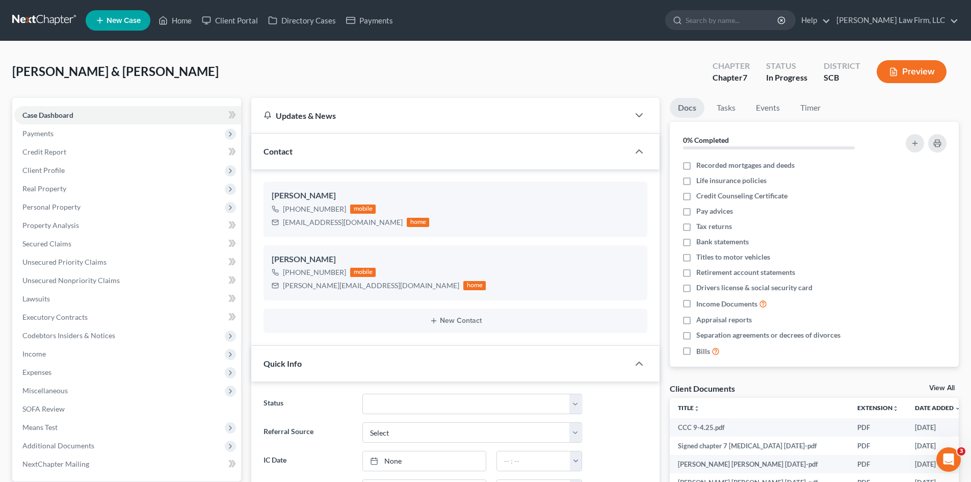
select select "0"
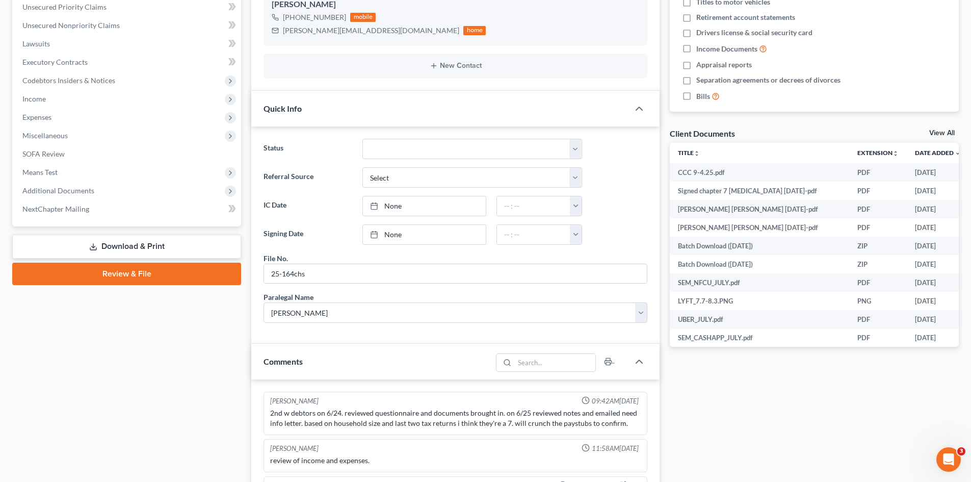
click at [93, 269] on link "Review & File" at bounding box center [126, 274] width 229 height 22
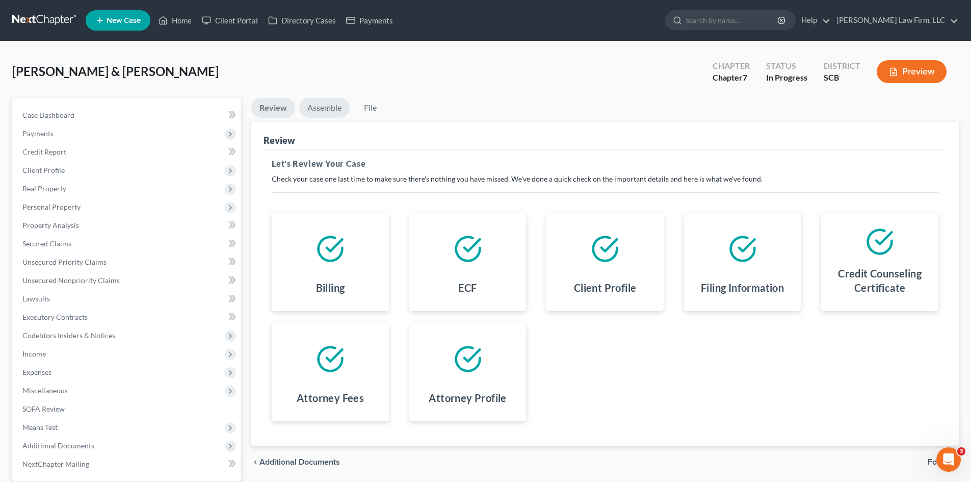
click at [323, 113] on link "Assemble" at bounding box center [324, 108] width 50 height 20
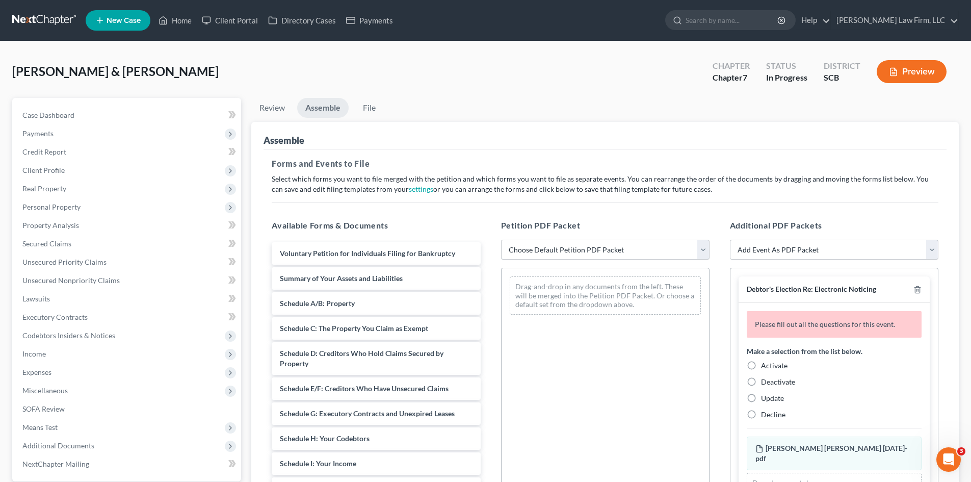
click at [588, 247] on select "Choose Default Petition PDF Packet Complete Bankruptcy Petition (all forms and …" at bounding box center [605, 250] width 209 height 20
select select "0"
click at [501, 240] on select "Choose Default Petition PDF Packet Complete Bankruptcy Petition (all forms and …" at bounding box center [605, 250] width 209 height 20
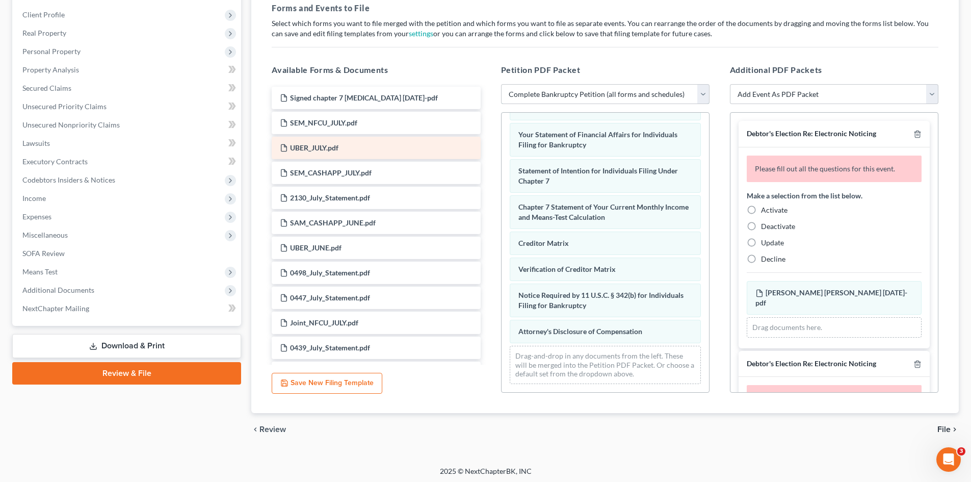
scroll to position [158, 0]
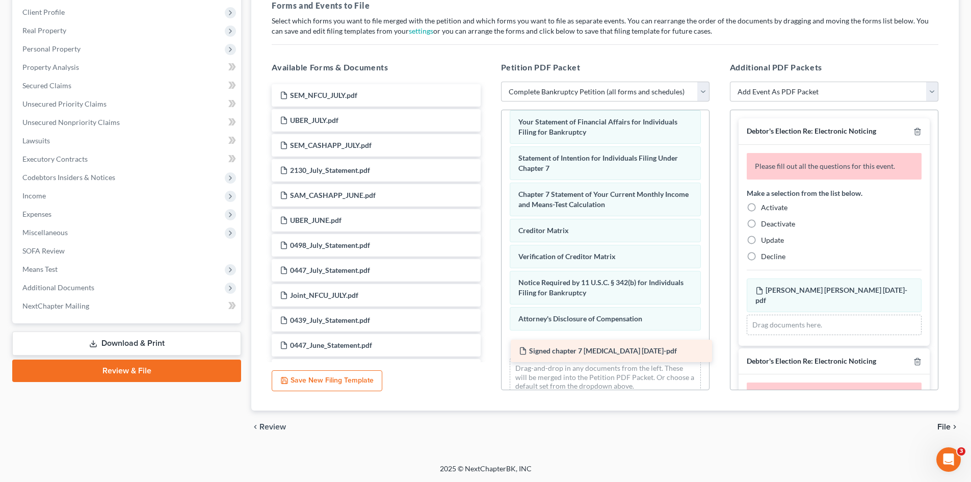
drag, startPoint x: 368, startPoint y: 92, endPoint x: 605, endPoint y: 346, distance: 346.7
click at [761, 206] on label "Activate" at bounding box center [774, 207] width 27 height 10
click at [765, 206] on input "Activate" at bounding box center [768, 205] width 7 height 7
radio input "true"
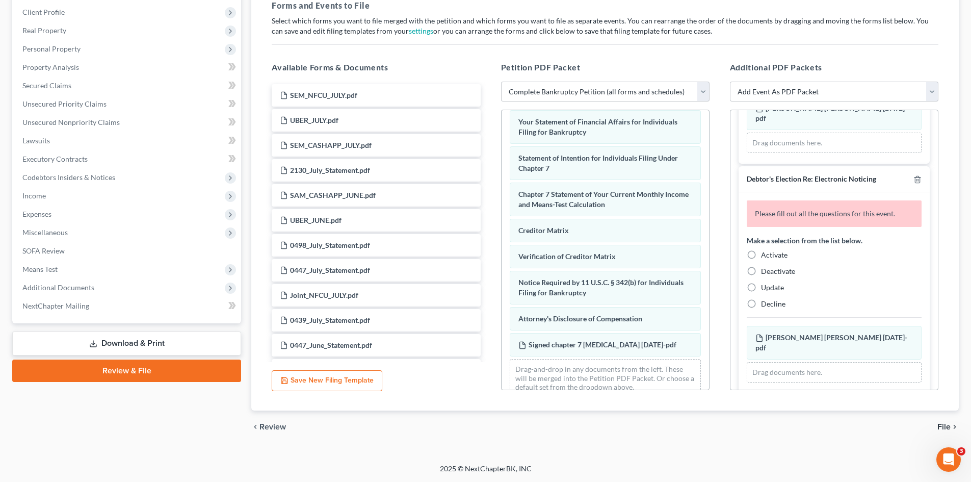
scroll to position [153, 0]
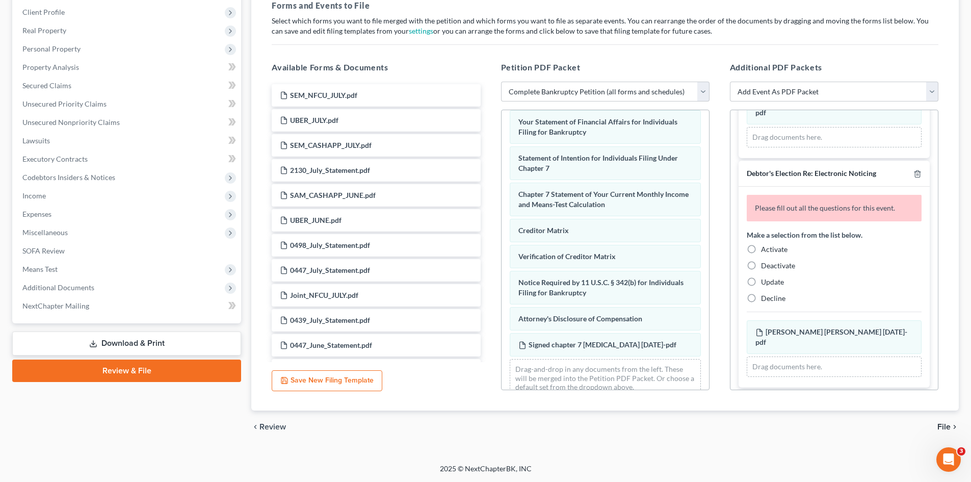
click at [761, 244] on label "Activate" at bounding box center [774, 249] width 27 height 10
click at [765, 244] on input "Activate" at bounding box center [768, 247] width 7 height 7
radio input "true"
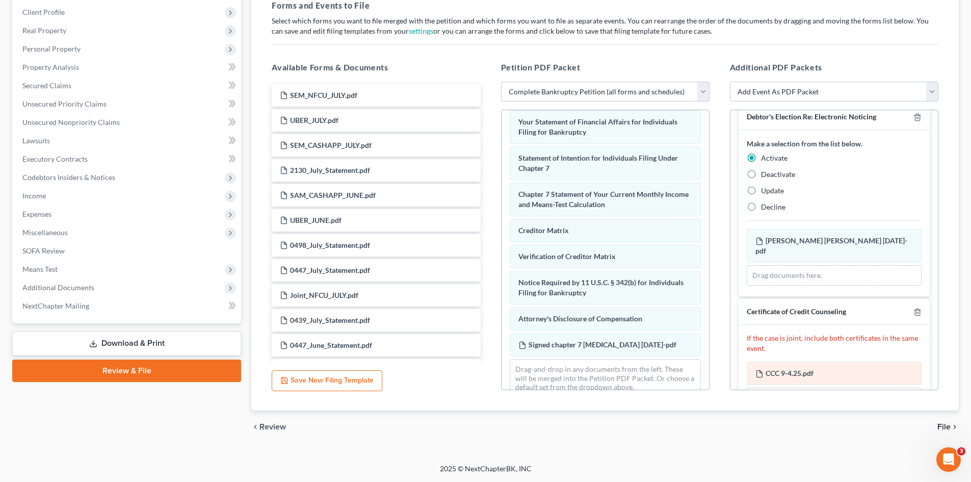
scroll to position [297, 0]
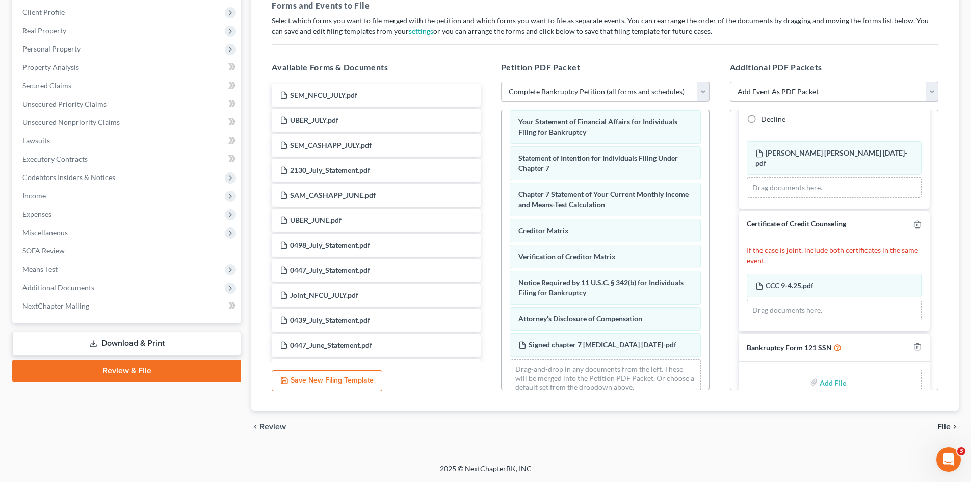
click at [800, 370] on div "Add File" at bounding box center [834, 382] width 175 height 24
click at [820, 373] on input "file" at bounding box center [832, 382] width 24 height 18
type input "C:\fakepath\form 121 9-9-25.pdf"
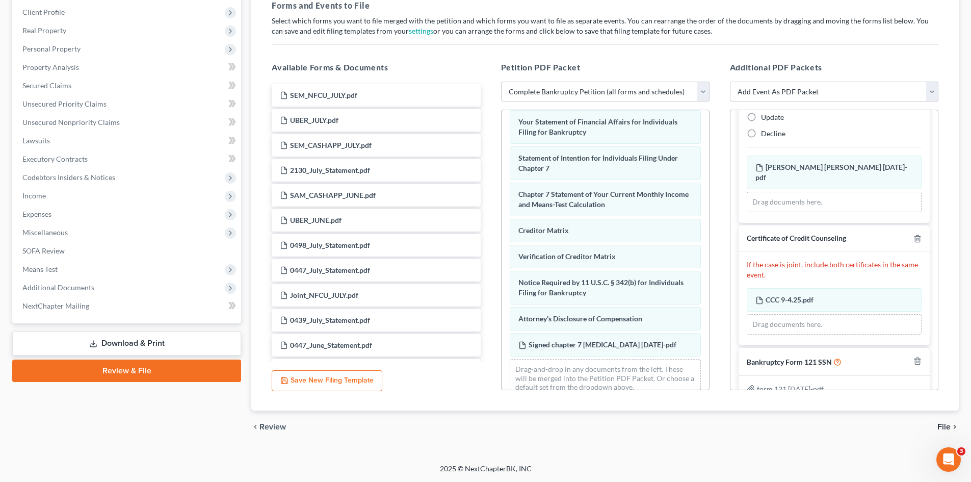
scroll to position [351, 0]
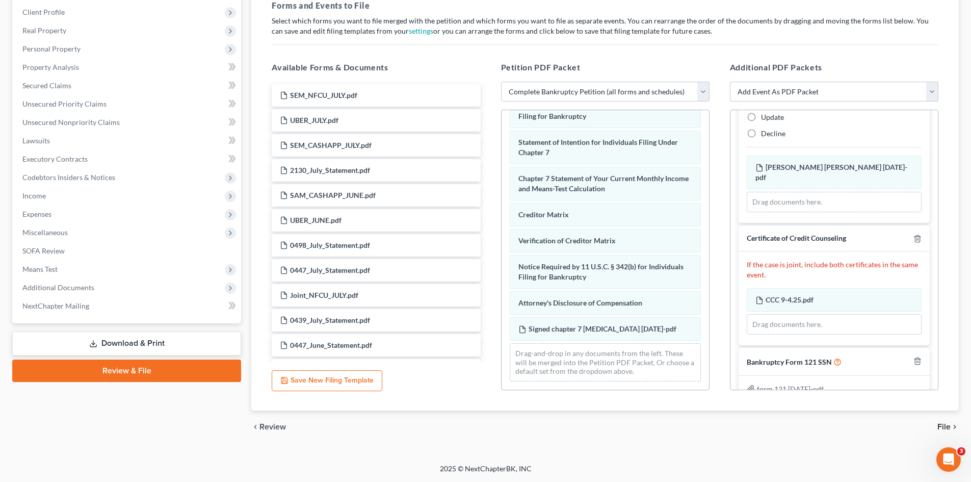
click at [952, 427] on icon "chevron_right" at bounding box center [955, 427] width 8 height 8
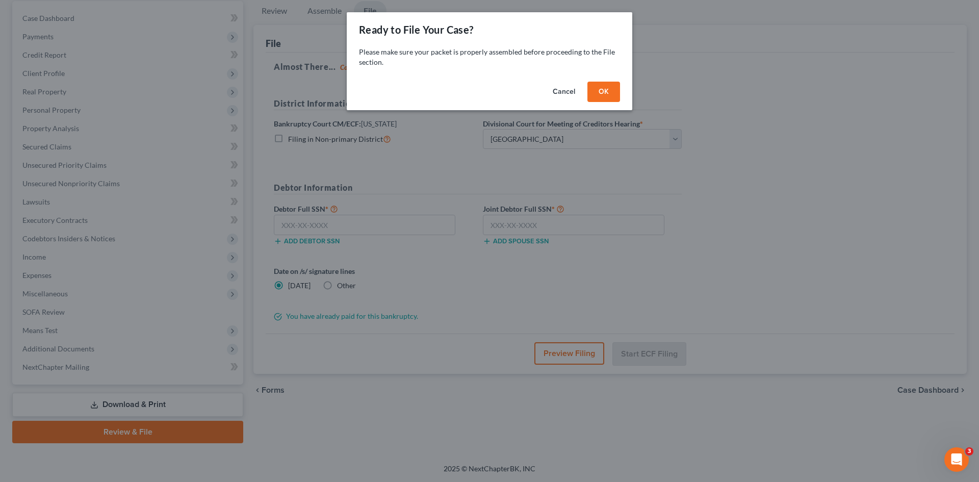
click at [607, 91] on button "OK" at bounding box center [603, 92] width 33 height 20
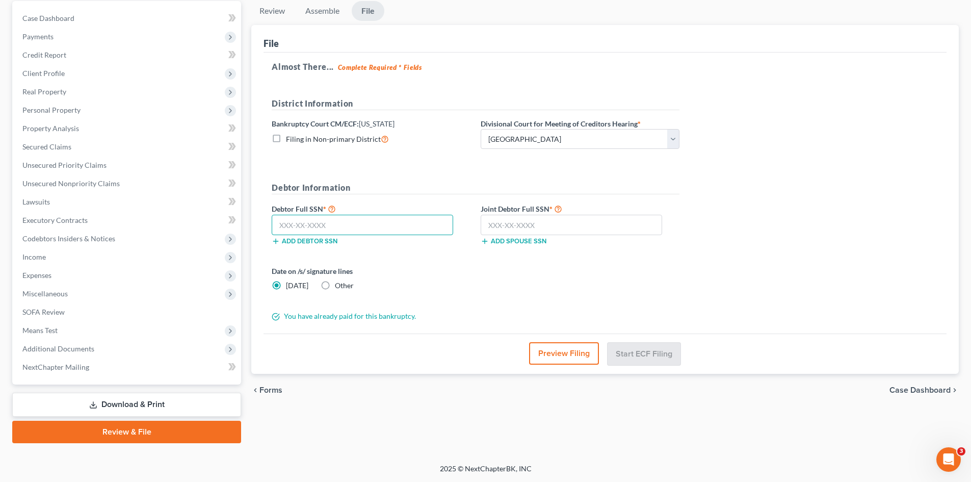
click at [422, 222] on input "text" at bounding box center [363, 225] width 182 height 20
type input "248-79-8670"
click at [519, 227] on input "text" at bounding box center [572, 225] width 182 height 20
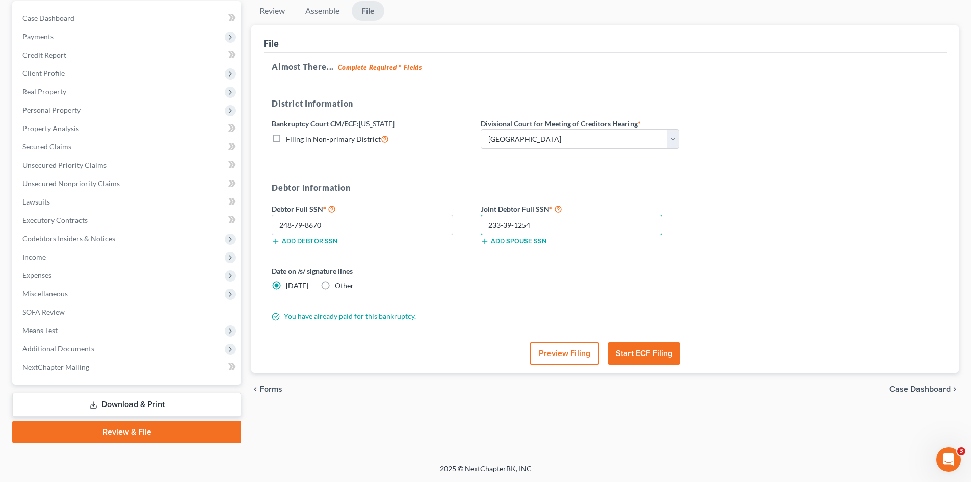
type input "233-39-1254"
click at [335, 287] on label "Other" at bounding box center [344, 285] width 19 height 10
click at [339, 287] on input "Other" at bounding box center [342, 283] width 7 height 7
radio input "true"
radio input "false"
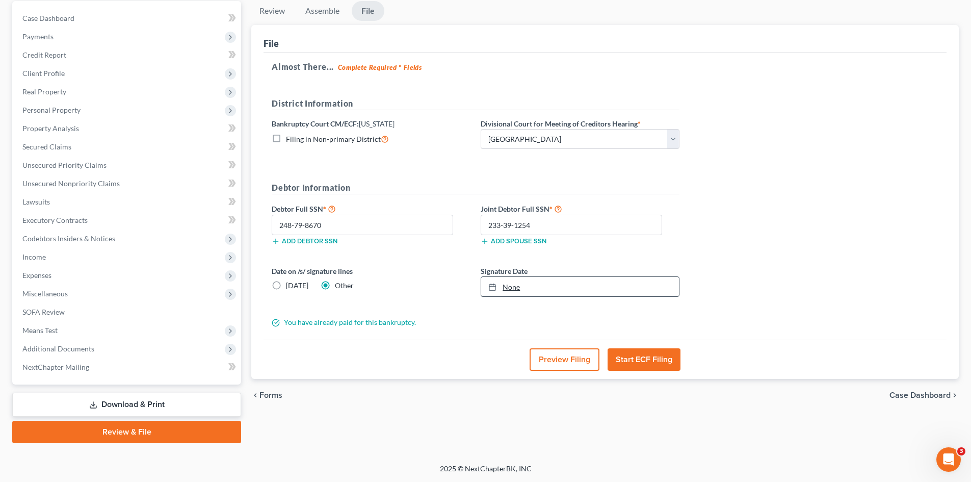
click at [505, 292] on link "None" at bounding box center [580, 286] width 198 height 19
type input "9/9/2025"
click at [457, 330] on div "Almost There... Complete Required * Fields District Information Bankruptcy Cour…" at bounding box center [605, 196] width 683 height 287
click at [655, 353] on button "Start ECF Filing" at bounding box center [644, 359] width 73 height 22
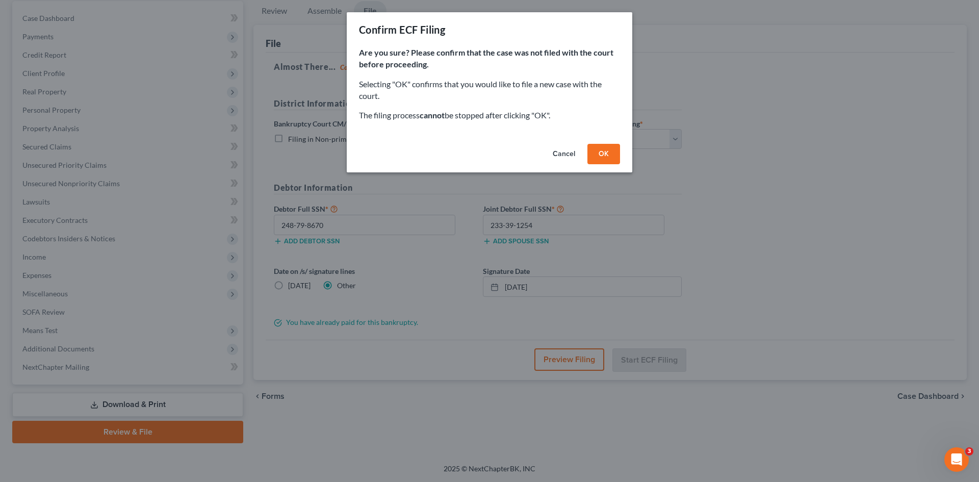
click at [597, 149] on button "OK" at bounding box center [603, 154] width 33 height 20
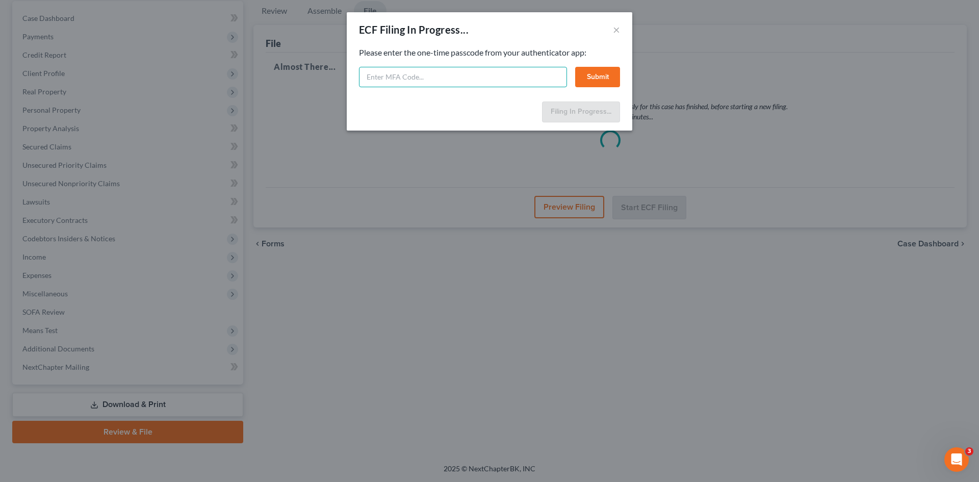
click at [472, 74] on input "text" at bounding box center [463, 77] width 208 height 20
type input "734972"
click at [612, 78] on button "Submit" at bounding box center [597, 77] width 45 height 20
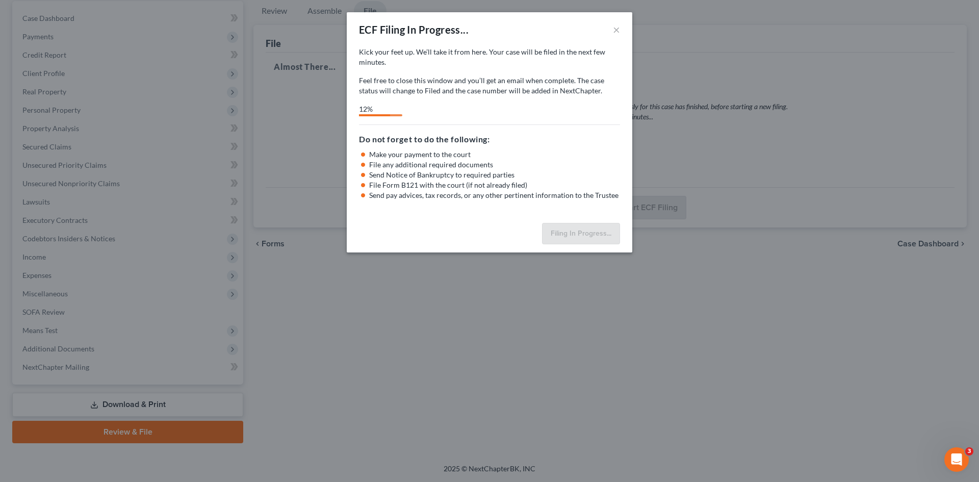
select select "0"
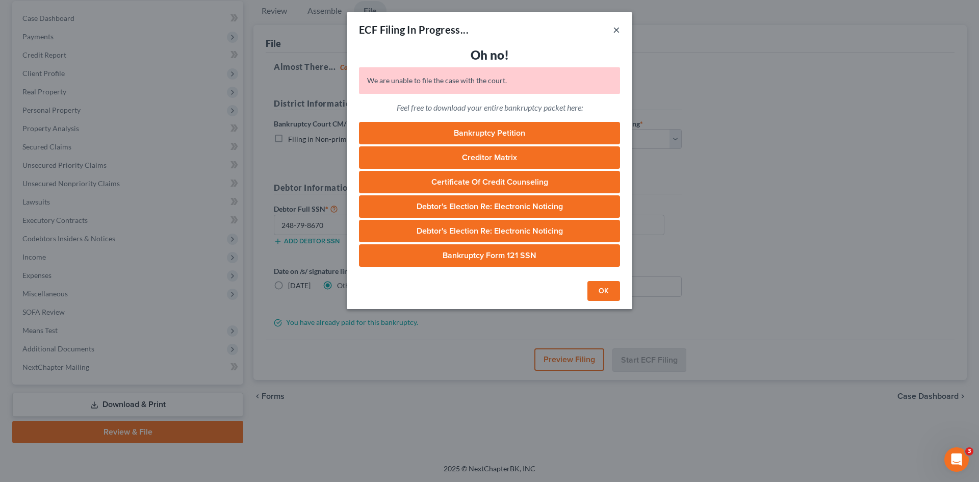
click at [615, 31] on button "×" at bounding box center [616, 29] width 7 height 12
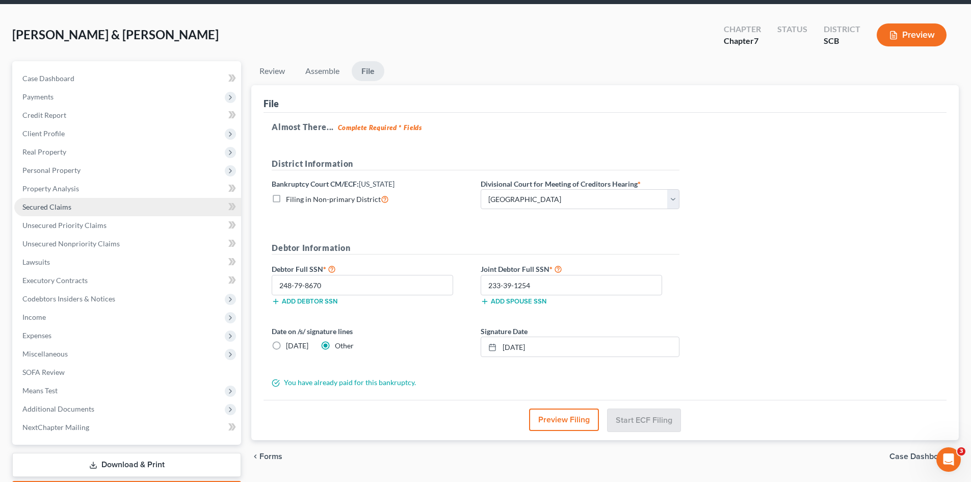
scroll to position [0, 0]
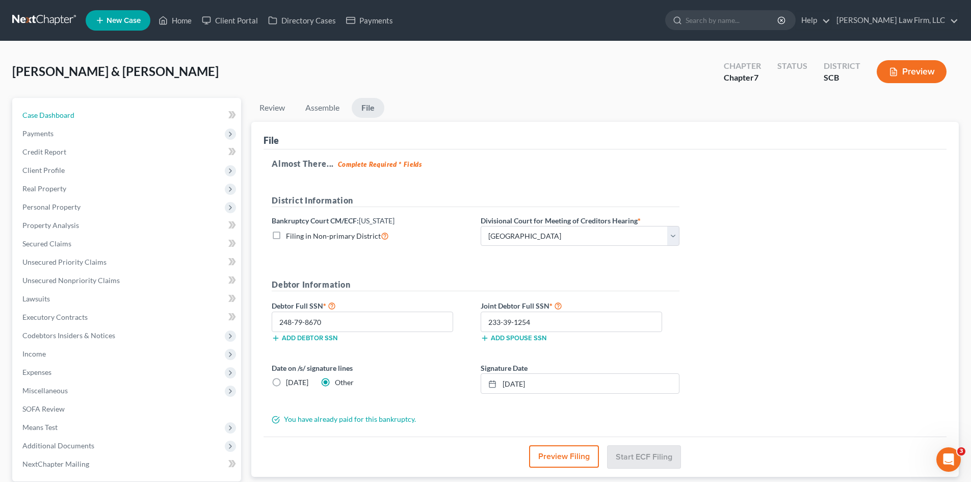
drag, startPoint x: 35, startPoint y: 110, endPoint x: 94, endPoint y: 75, distance: 69.0
click at [35, 111] on span "Case Dashboard" at bounding box center [48, 115] width 52 height 9
select select "0"
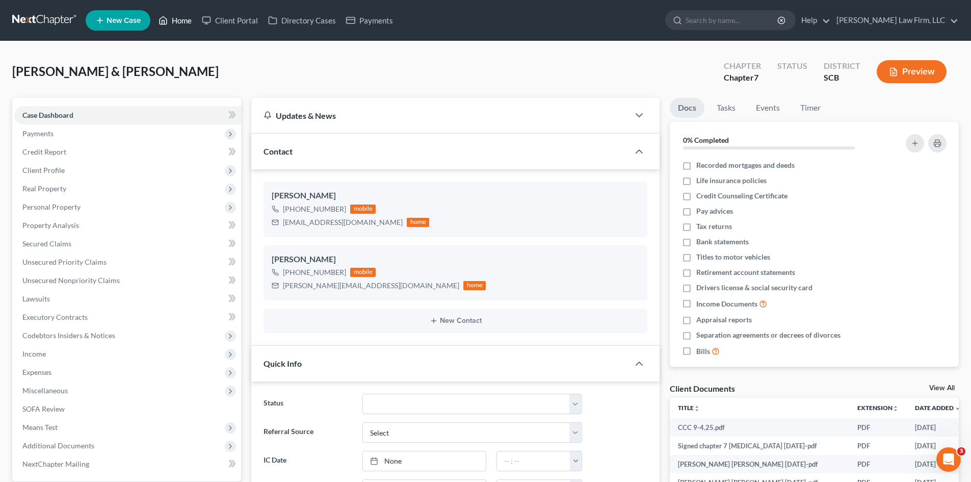
click at [186, 21] on link "Home" at bounding box center [174, 20] width 43 height 18
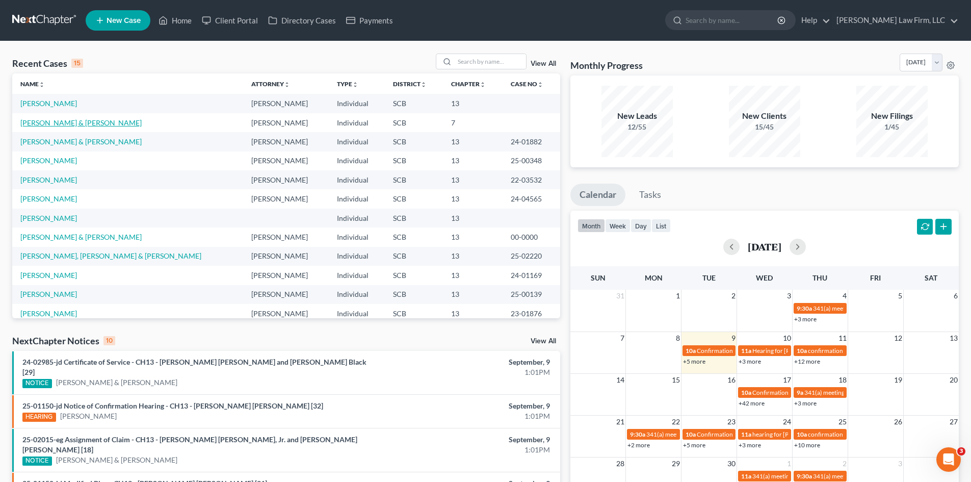
click at [102, 122] on link "Morgan, Sean & Johnson, Courtney" at bounding box center [80, 122] width 121 height 9
select select "3"
select select "0"
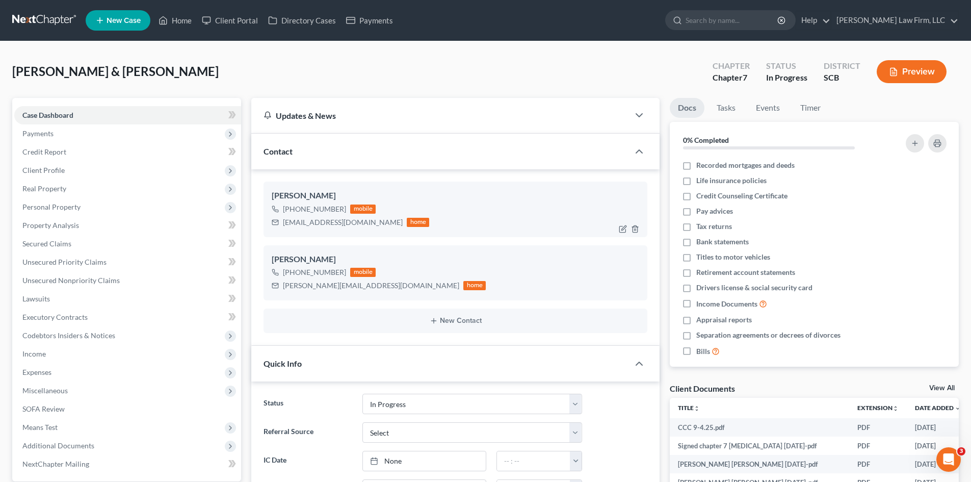
scroll to position [362, 0]
click at [911, 24] on link "[PERSON_NAME] Law Firm, LLC" at bounding box center [895, 20] width 127 height 18
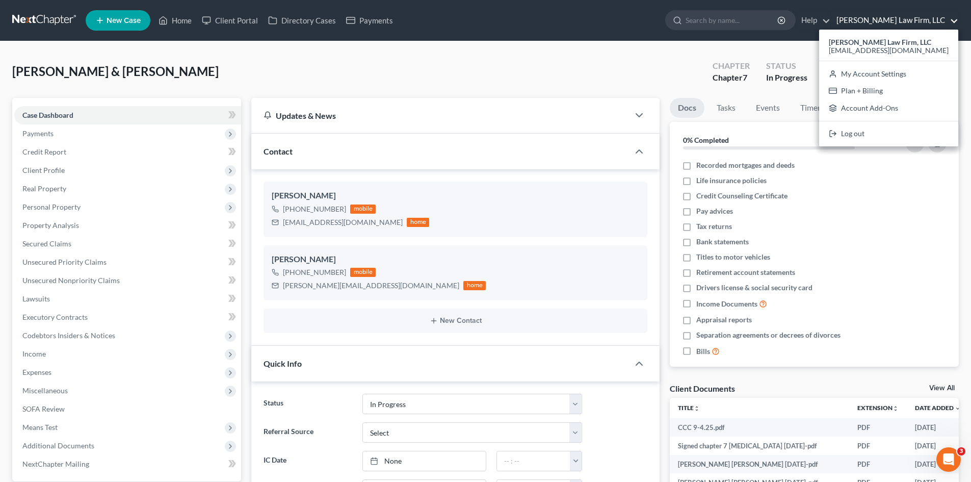
click at [911, 24] on link "[PERSON_NAME] Law Firm, LLC" at bounding box center [895, 20] width 127 height 18
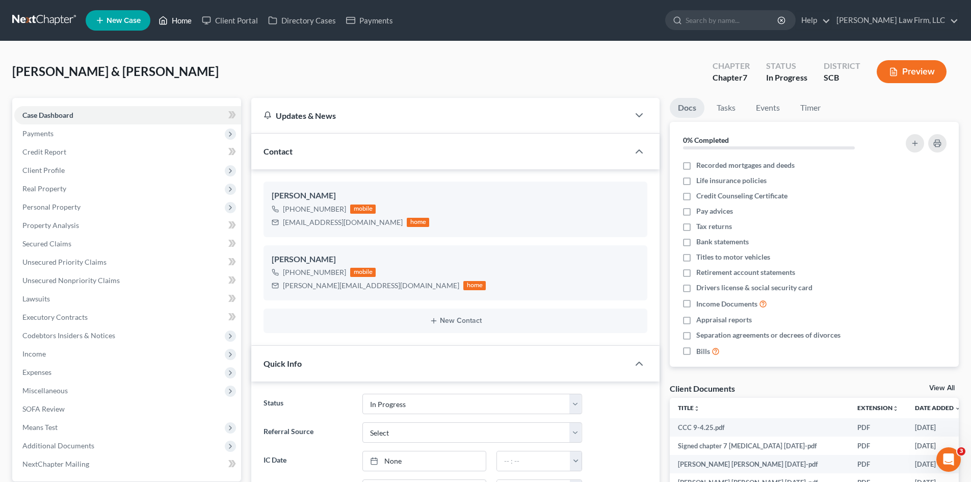
click at [191, 20] on link "Home" at bounding box center [174, 20] width 43 height 18
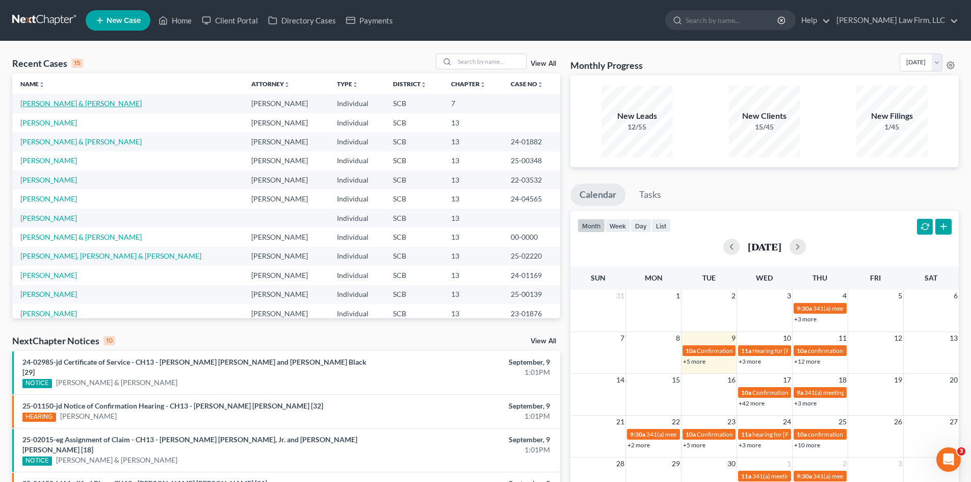
click at [70, 105] on link "Morgan, Sean & Johnson, Courtney" at bounding box center [80, 103] width 121 height 9
select select "0"
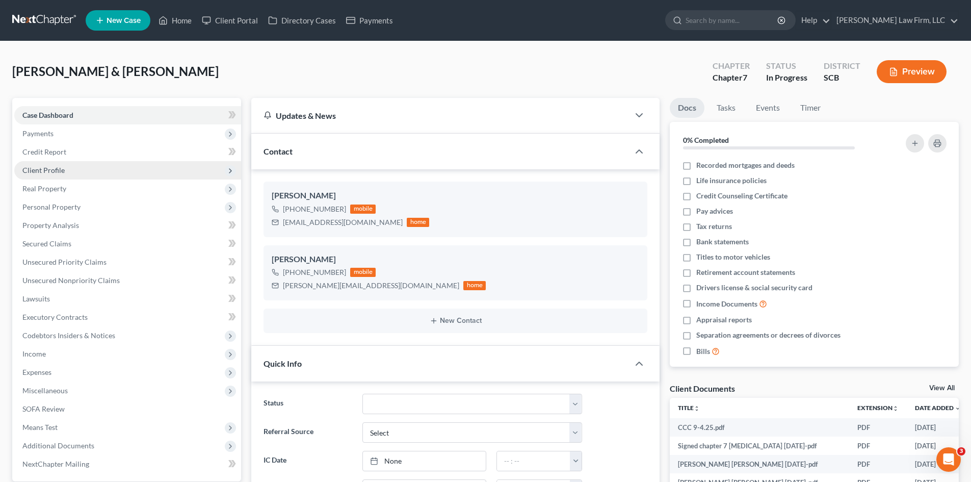
scroll to position [362, 0]
click at [45, 173] on span "Client Profile" at bounding box center [43, 170] width 42 height 9
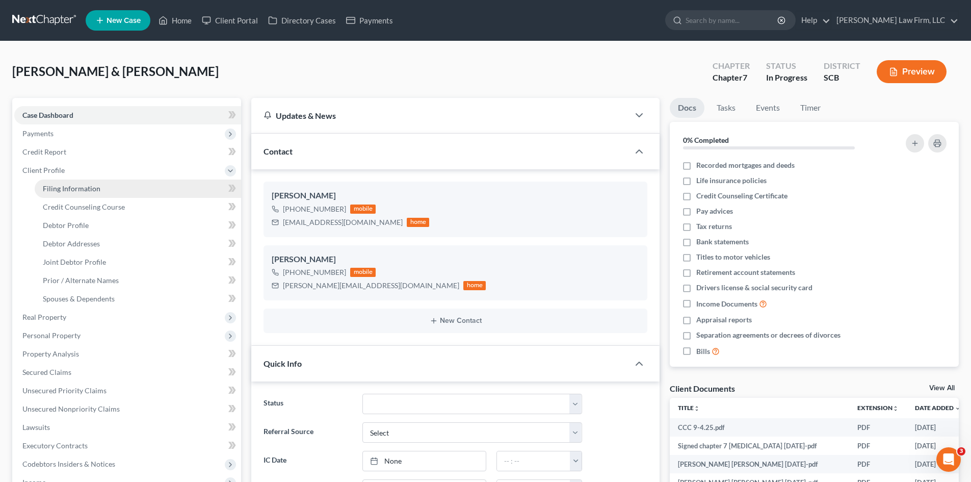
click at [64, 192] on span "Filing Information" at bounding box center [72, 188] width 58 height 9
select select "1"
select select "0"
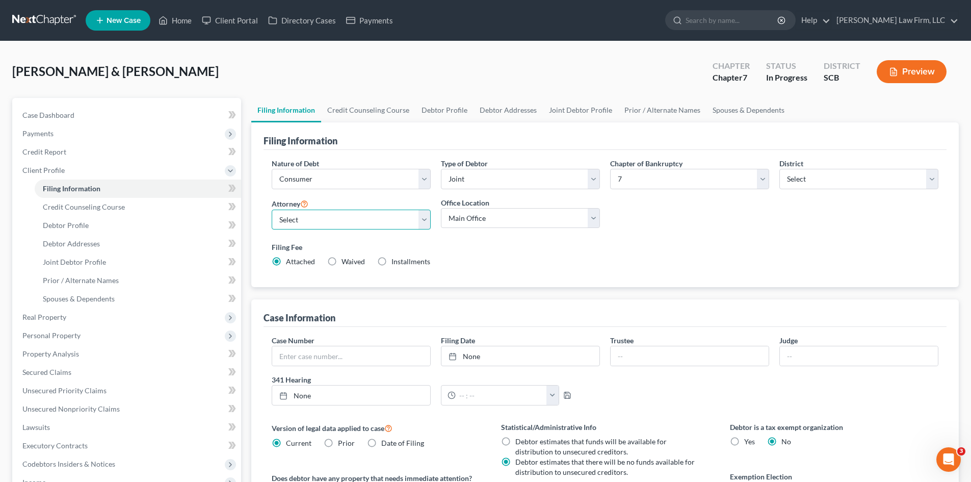
click at [346, 226] on select "Select Robert Meredith, Jr. - SCB Elizabeth Heilig - SCB" at bounding box center [351, 220] width 159 height 20
select select "1"
click at [272, 210] on select "Select Robert Meredith, Jr. - SCB Elizabeth Heilig - SCB" at bounding box center [351, 220] width 159 height 20
click at [64, 117] on span "Case Dashboard" at bounding box center [48, 115] width 52 height 9
select select "3"
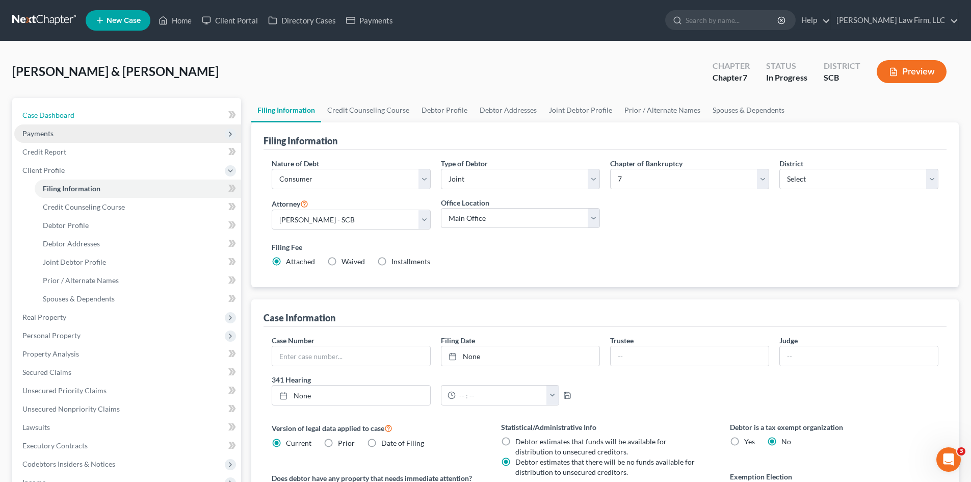
select select "0"
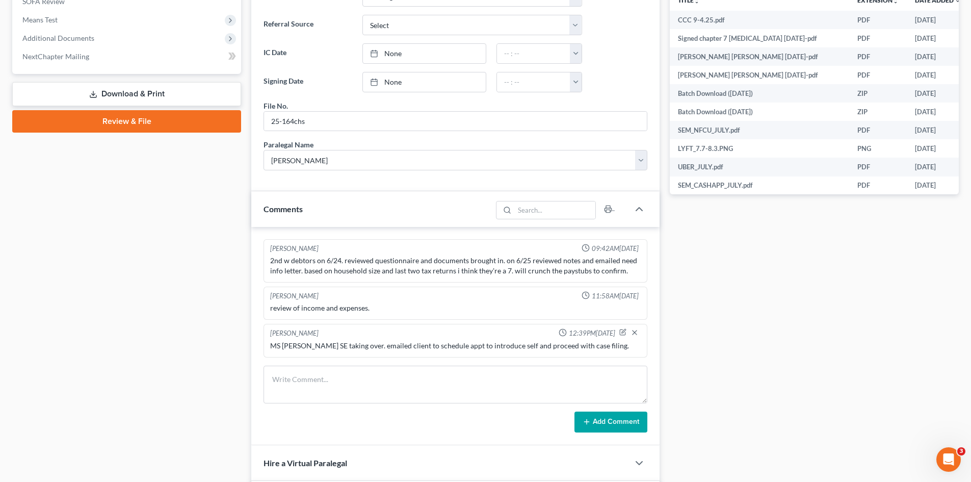
scroll to position [408, 0]
click at [105, 117] on link "Review & File" at bounding box center [126, 121] width 229 height 22
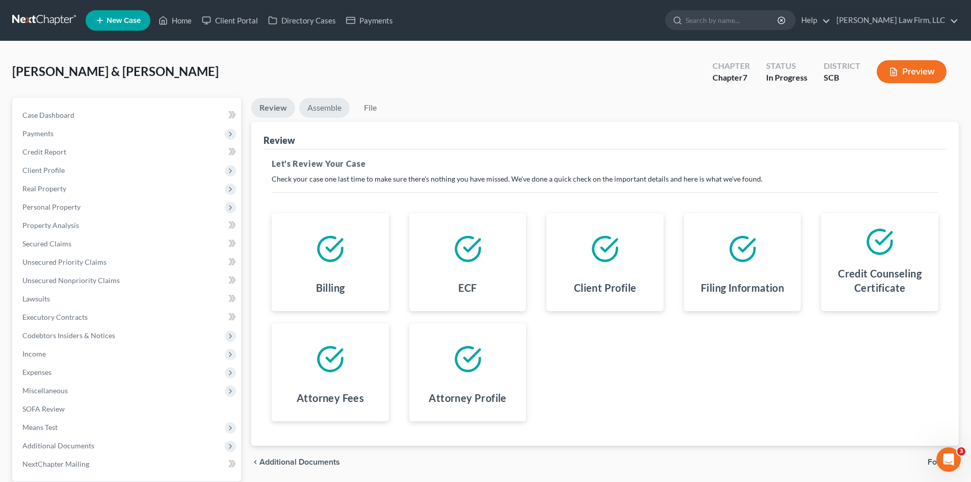
click at [305, 107] on link "Assemble" at bounding box center [324, 108] width 50 height 20
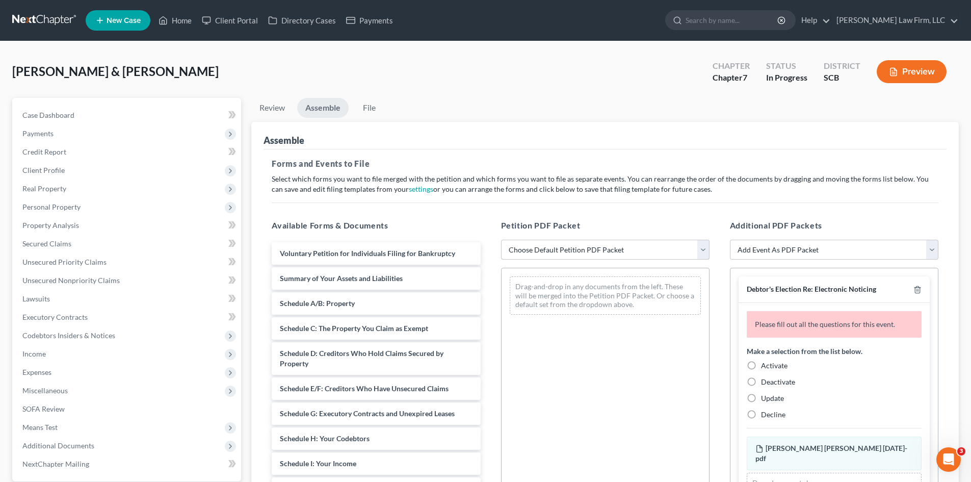
click at [528, 245] on select "Choose Default Petition PDF Packet Complete Bankruptcy Petition (all forms and …" at bounding box center [605, 250] width 209 height 20
select select "0"
click at [501, 240] on select "Choose Default Petition PDF Packet Complete Bankruptcy Petition (all forms and …" at bounding box center [605, 250] width 209 height 20
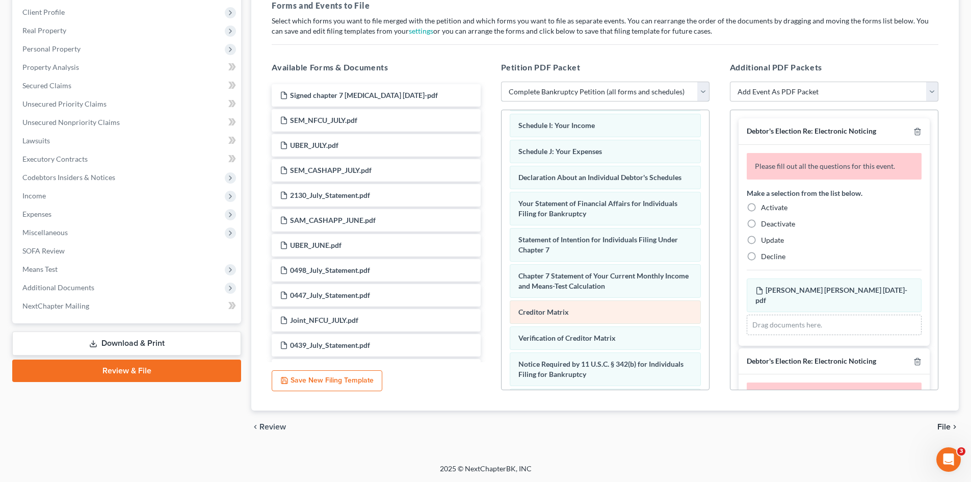
scroll to position [325, 0]
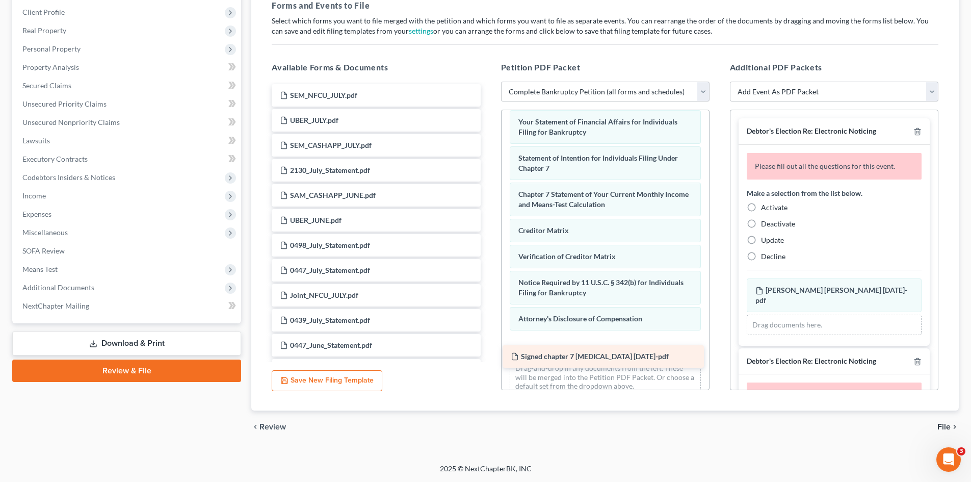
drag, startPoint x: 333, startPoint y: 94, endPoint x: 564, endPoint y: 355, distance: 348.6
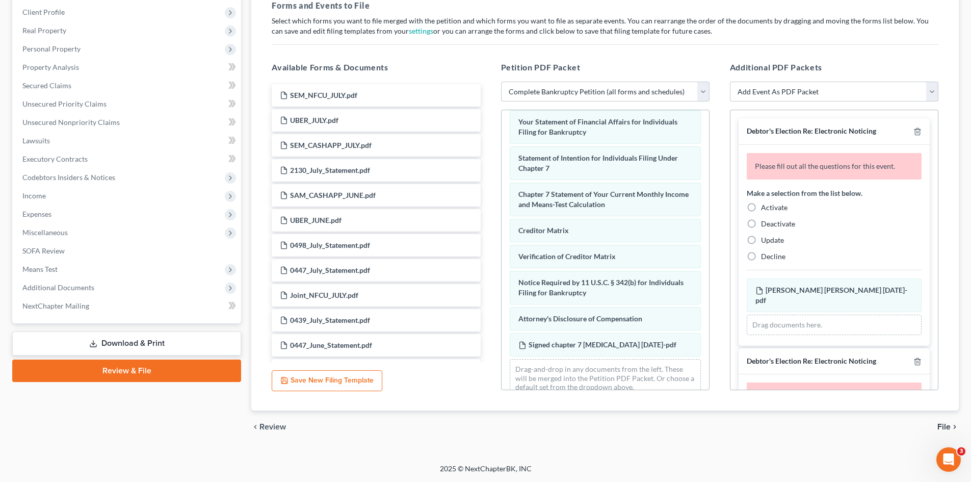
click at [761, 209] on label "Activate" at bounding box center [774, 207] width 27 height 10
click at [765, 209] on input "Activate" at bounding box center [768, 205] width 7 height 7
radio input "true"
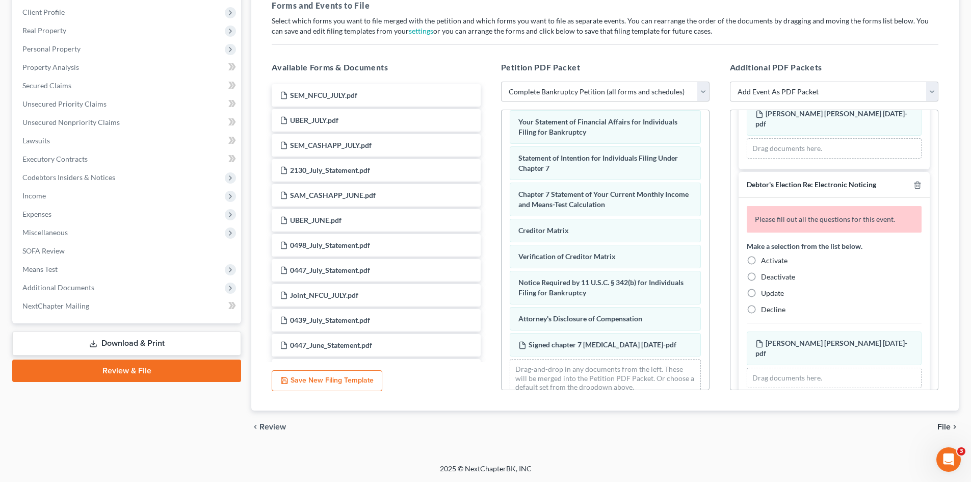
scroll to position [153, 0]
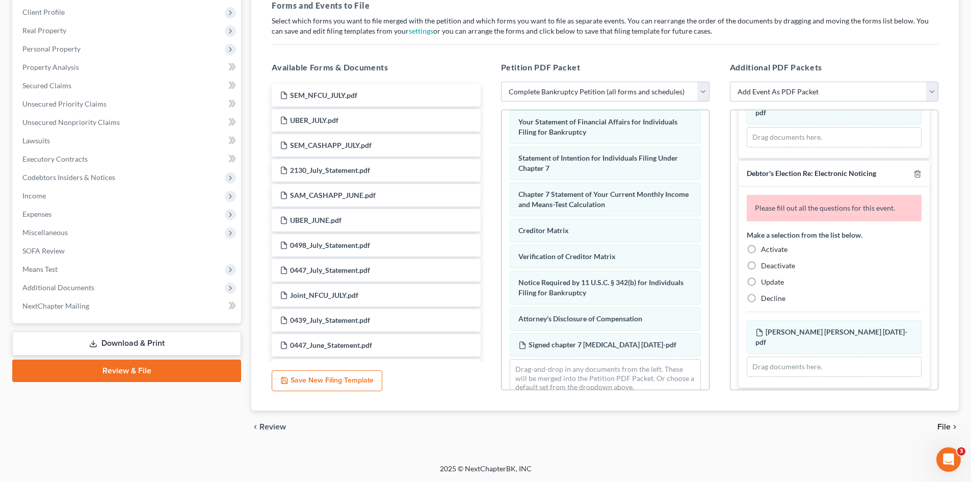
click at [761, 244] on label "Activate" at bounding box center [774, 249] width 27 height 10
click at [765, 244] on input "Activate" at bounding box center [768, 247] width 7 height 7
radio input "true"
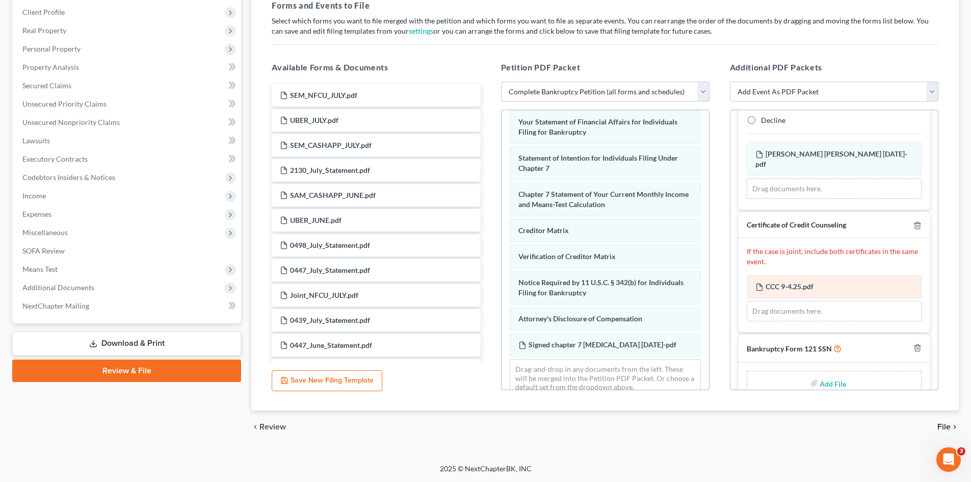
scroll to position [297, 0]
click at [820, 374] on label "Add File" at bounding box center [834, 383] width 29 height 18
click at [833, 373] on input "file" at bounding box center [832, 382] width 24 height 18
type input "C:\fakepath\form 121 9-9-25.pdf"
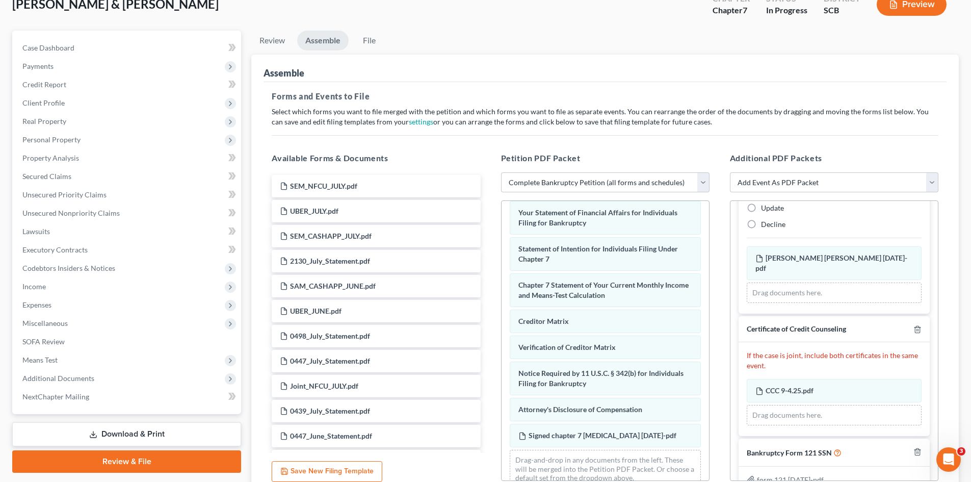
scroll to position [158, 0]
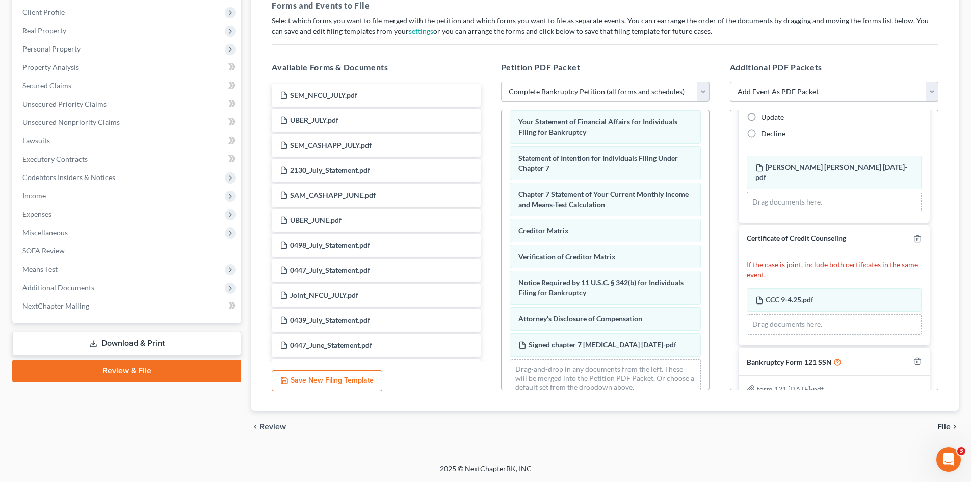
click at [942, 424] on span "File" at bounding box center [944, 427] width 13 height 8
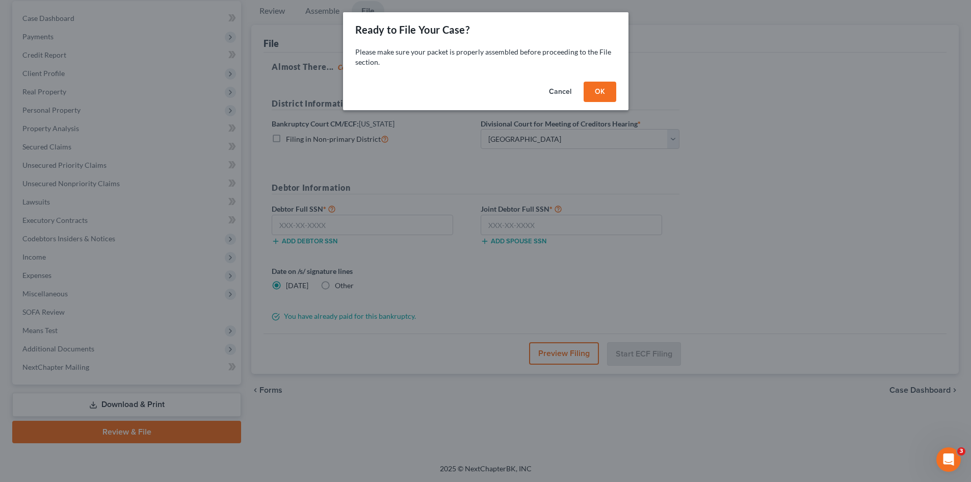
scroll to position [97, 0]
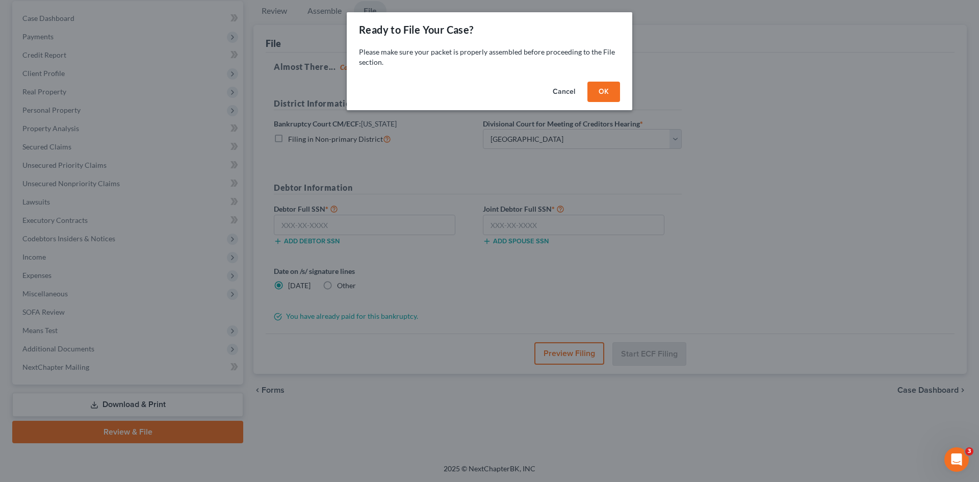
click at [602, 90] on button "OK" at bounding box center [603, 92] width 33 height 20
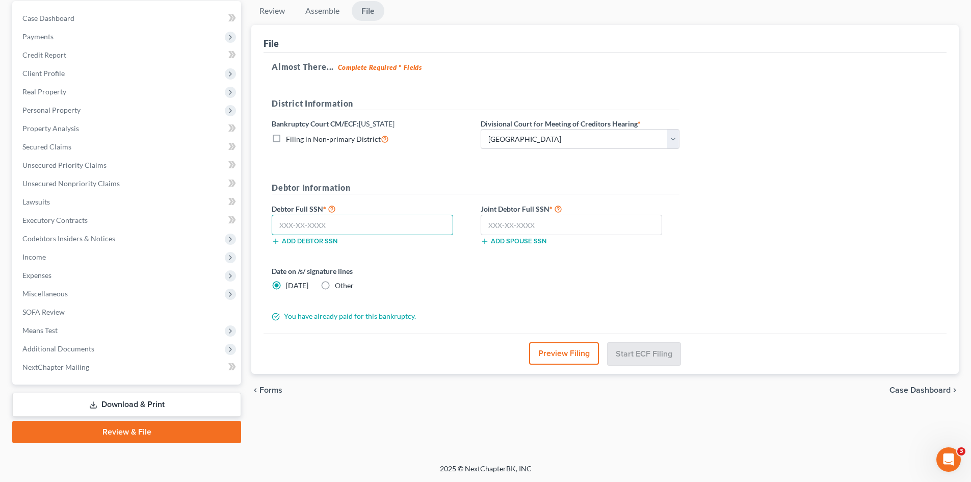
click at [365, 225] on input "text" at bounding box center [363, 225] width 182 height 20
type input "248-79-8670"
click at [512, 223] on input "text" at bounding box center [572, 225] width 182 height 20
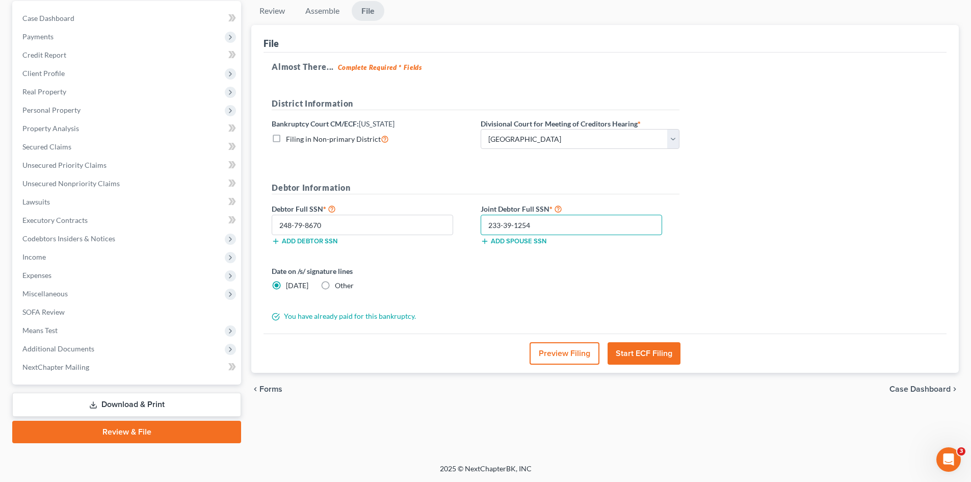
type input "233-39-1254"
click at [335, 284] on label "Other" at bounding box center [344, 285] width 19 height 10
click at [339, 284] on input "Other" at bounding box center [342, 283] width 7 height 7
radio input "true"
radio input "false"
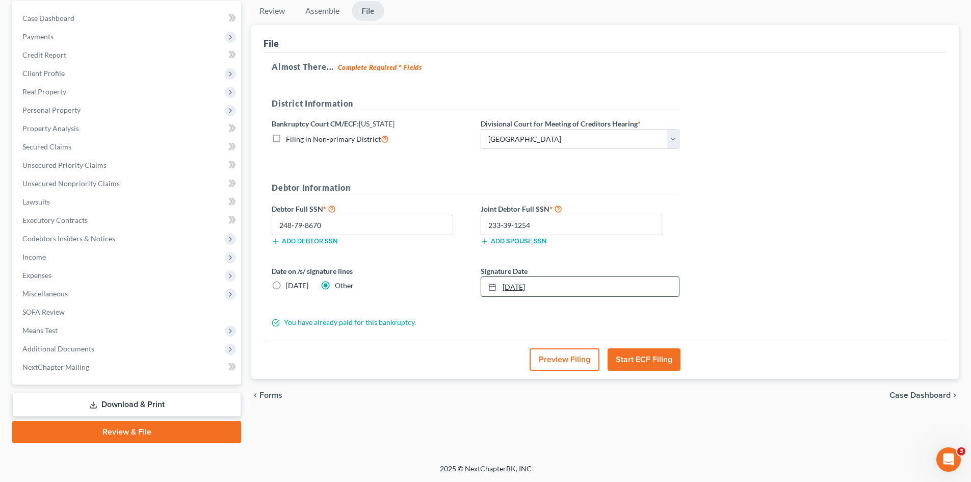
type input "9/9/2025"
click at [511, 290] on link "9/9/2025" at bounding box center [580, 286] width 198 height 19
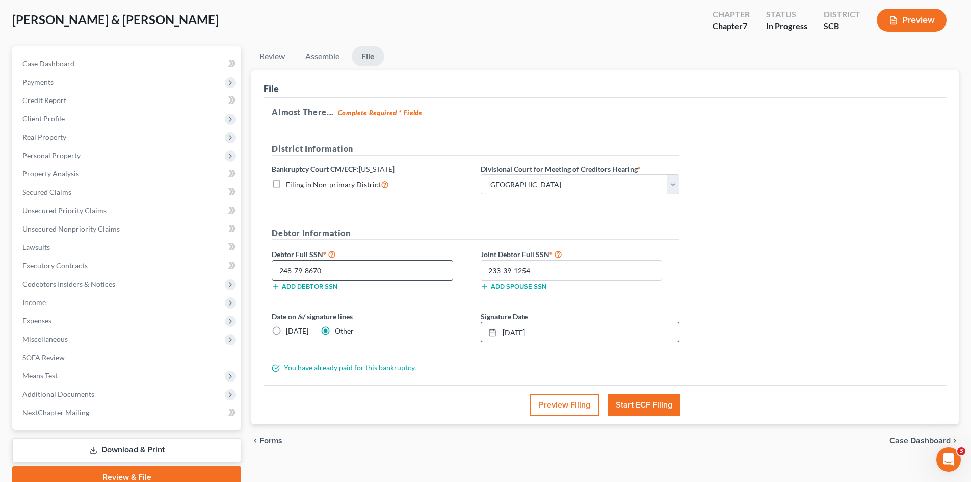
scroll to position [0, 0]
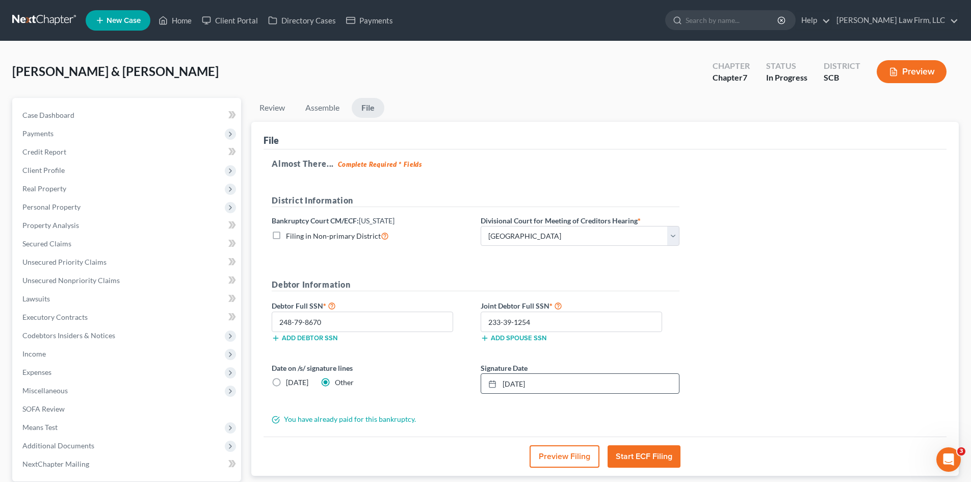
click at [652, 458] on button "Start ECF Filing" at bounding box center [644, 456] width 73 height 22
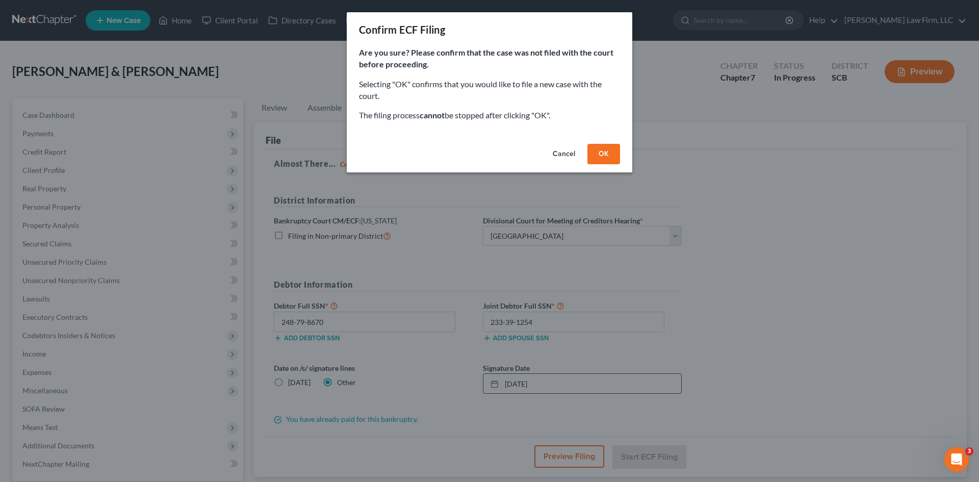
click at [594, 158] on button "OK" at bounding box center [603, 154] width 33 height 20
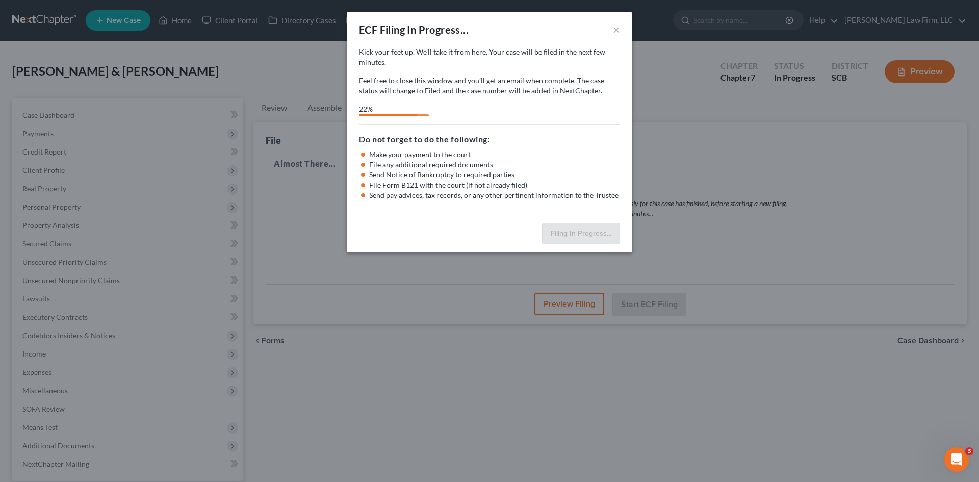
select select "0"
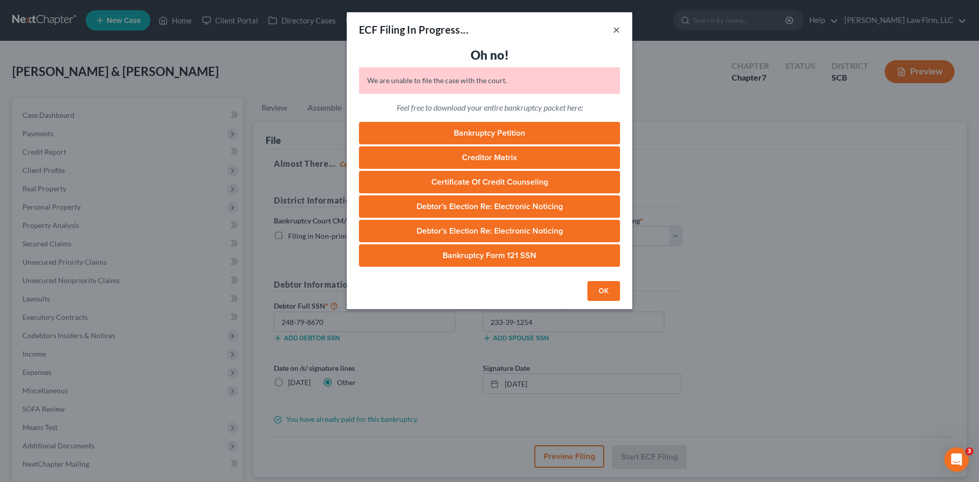
click at [619, 32] on button "×" at bounding box center [616, 29] width 7 height 12
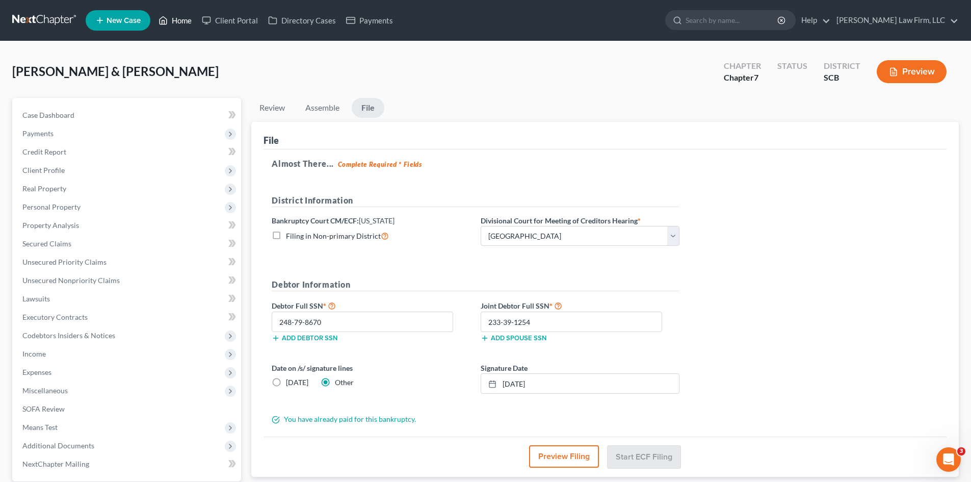
click at [173, 24] on link "Home" at bounding box center [174, 20] width 43 height 18
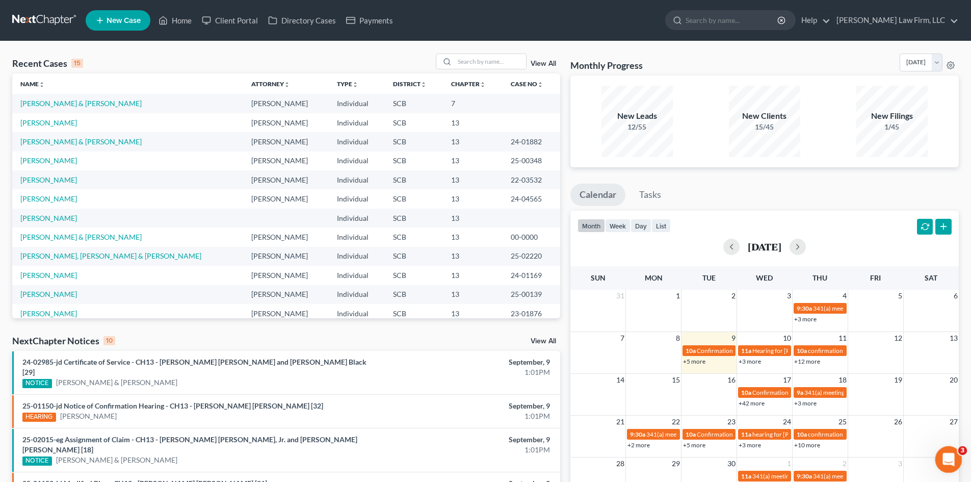
click at [943, 450] on div "Open Intercom Messenger" at bounding box center [947, 458] width 34 height 34
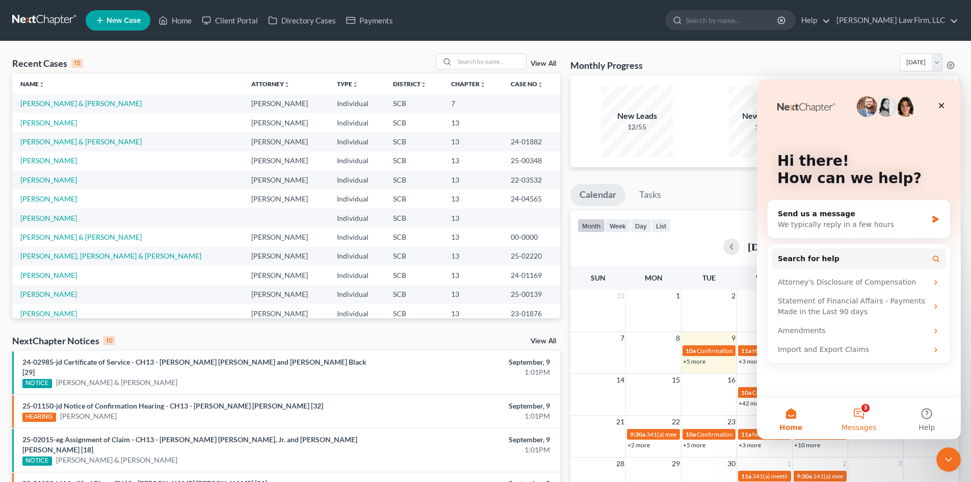
click at [851, 411] on button "3 Messages" at bounding box center [859, 418] width 68 height 41
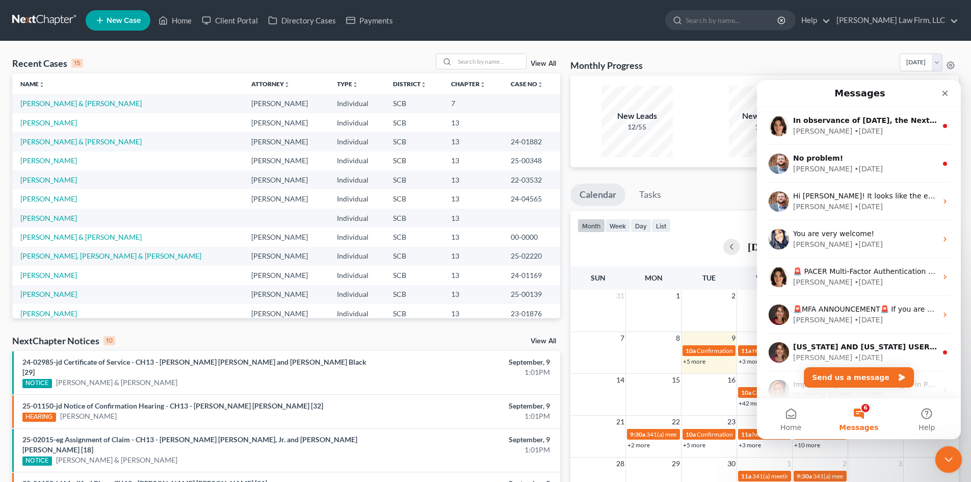
click at [950, 457] on icon "Close Intercom Messenger" at bounding box center [947, 458] width 7 height 4
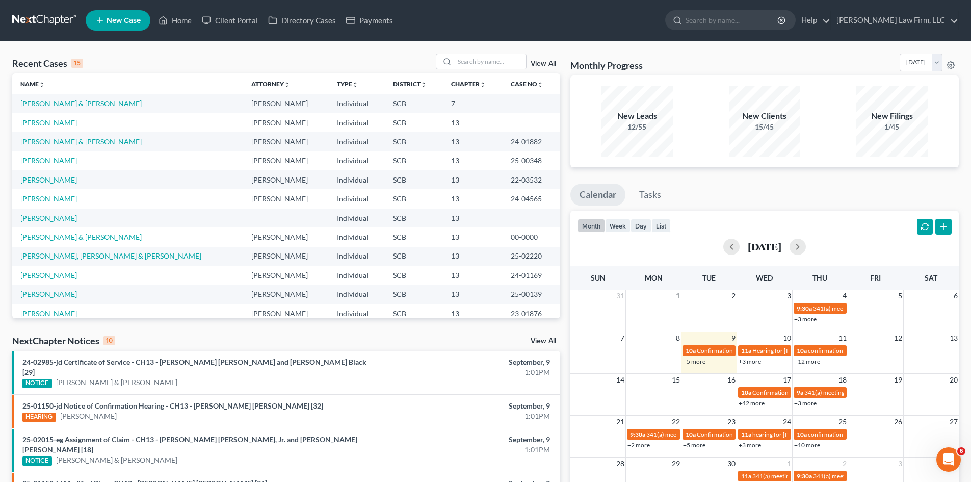
click at [79, 101] on link "Morgan, Sean & Johnson, Courtney" at bounding box center [80, 103] width 121 height 9
select select "0"
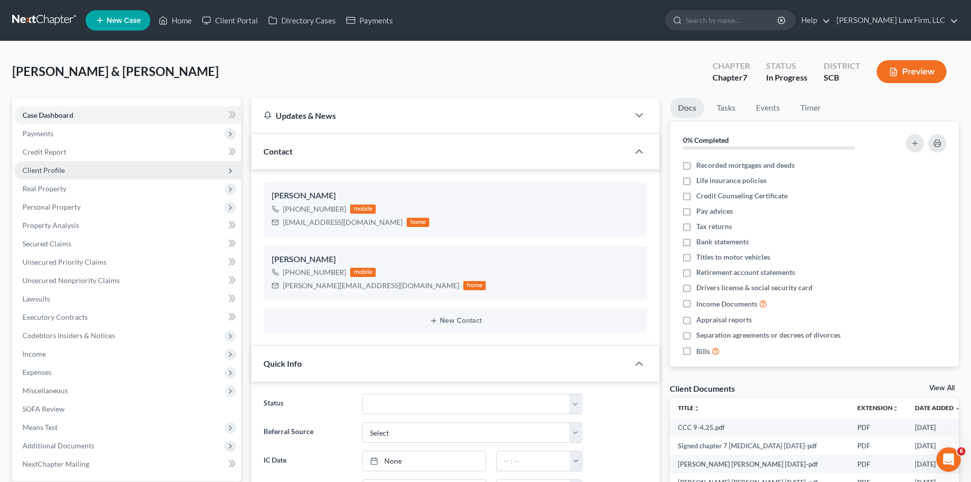
click at [48, 169] on span "Client Profile" at bounding box center [43, 170] width 42 height 9
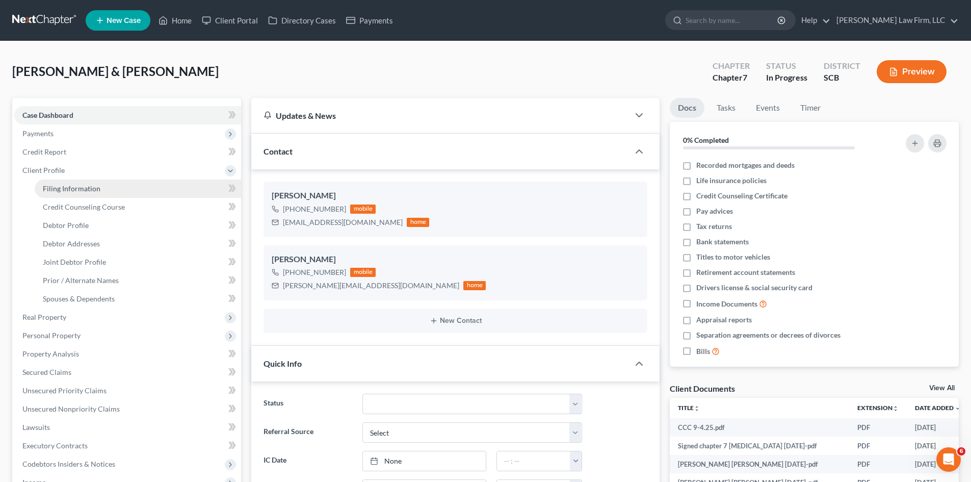
click at [66, 192] on span "Filing Information" at bounding box center [72, 188] width 58 height 9
select select "1"
select select "0"
select select "72"
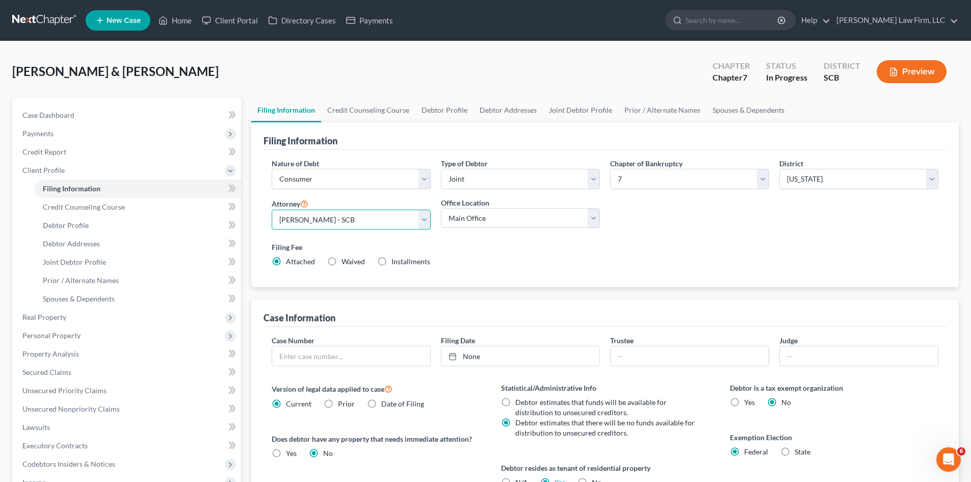
click at [356, 227] on select "Select Robert Meredith, Jr. - SCB Elizabeth Heilig - SCB" at bounding box center [351, 220] width 159 height 20
select select "0"
click at [272, 210] on select "Select Robert Meredith, Jr. - SCB Elizabeth Heilig - SCB" at bounding box center [351, 220] width 159 height 20
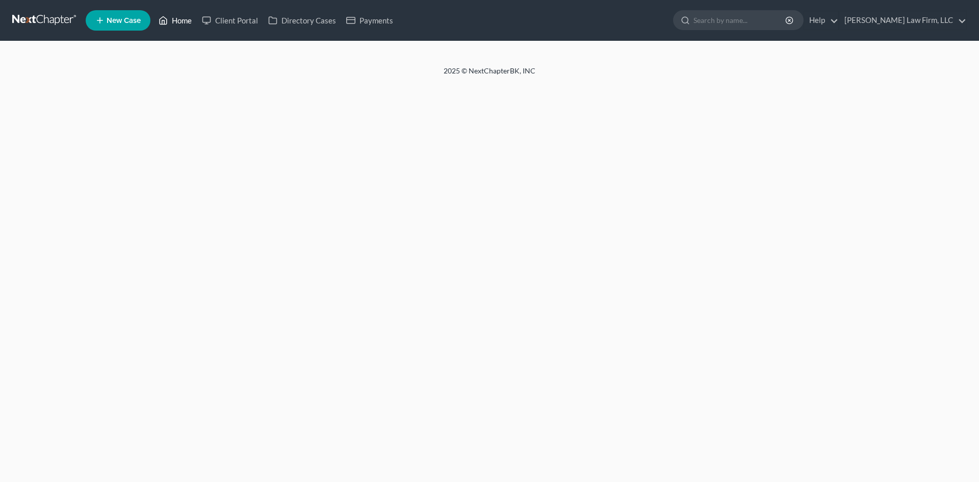
select select "1"
select select "0"
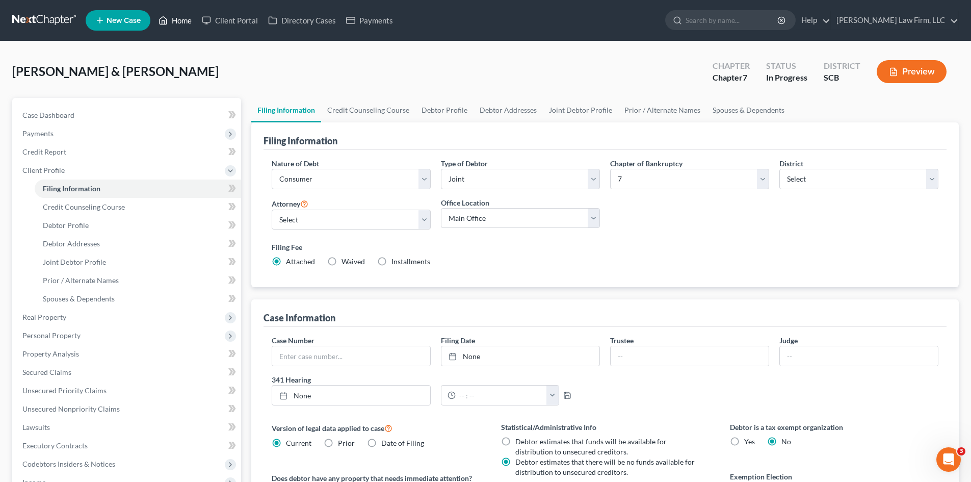
click at [182, 21] on link "Home" at bounding box center [174, 20] width 43 height 18
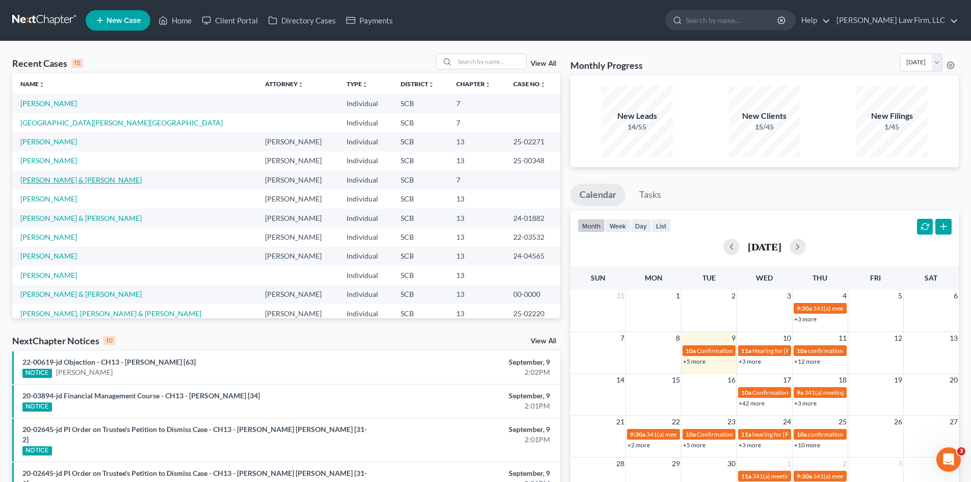
click at [43, 180] on link "[PERSON_NAME] & [PERSON_NAME]" at bounding box center [80, 179] width 121 height 9
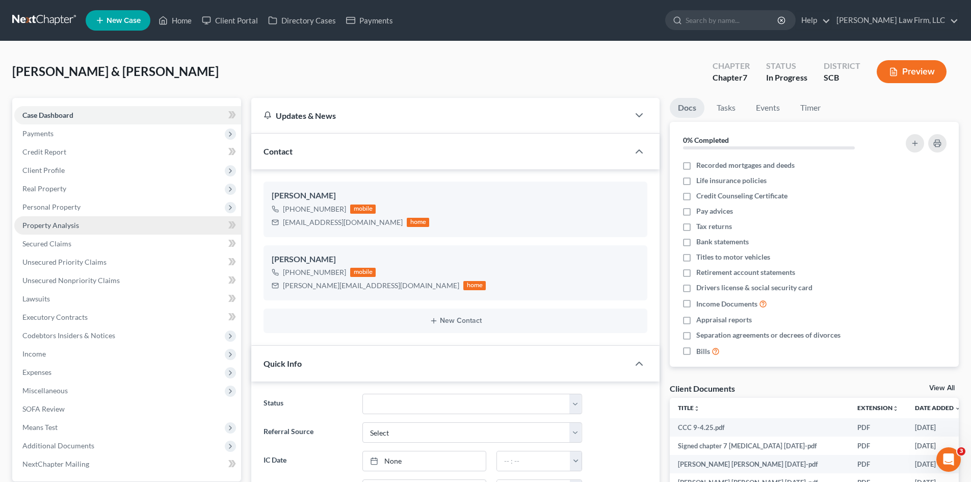
select select "0"
click at [45, 169] on span "Client Profile" at bounding box center [43, 170] width 42 height 9
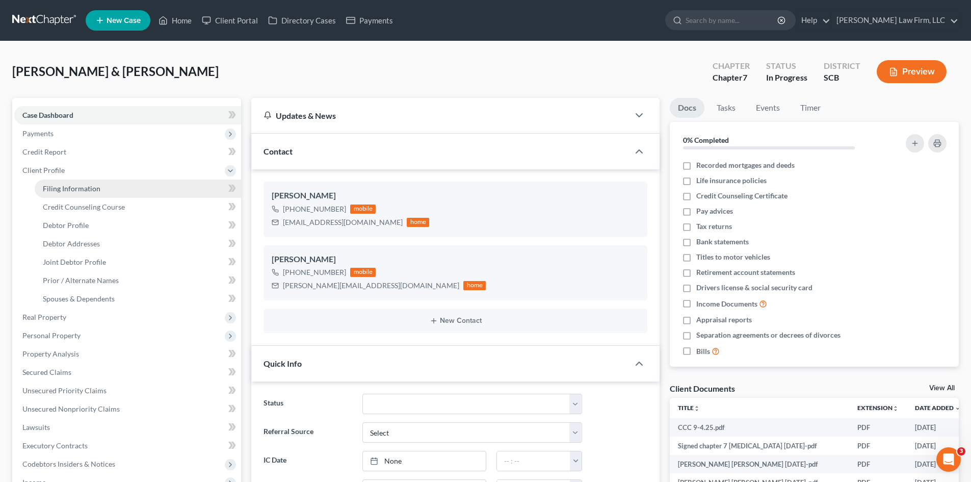
click at [66, 190] on span "Filing Information" at bounding box center [72, 188] width 58 height 9
select select "1"
select select "0"
select select "72"
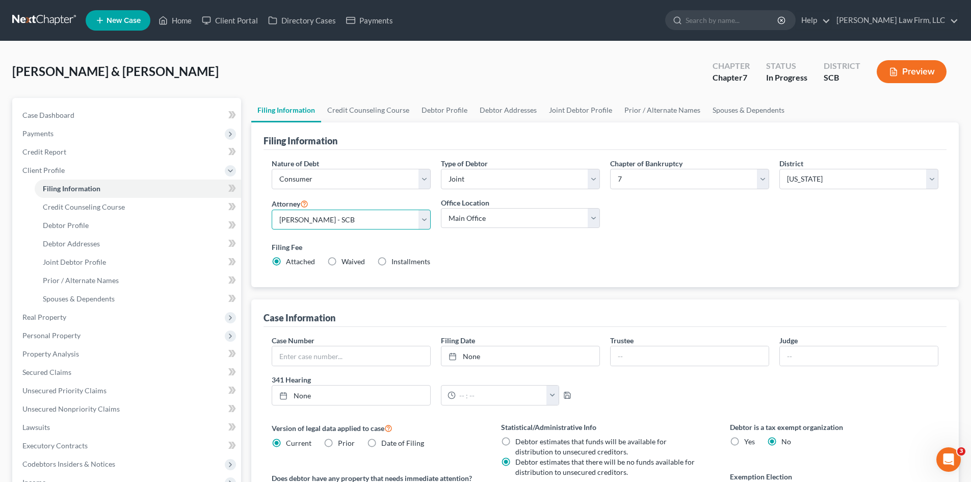
click at [315, 220] on select "Select [PERSON_NAME] - SCB [PERSON_NAME] - SCB" at bounding box center [351, 220] width 159 height 20
select select "1"
click at [272, 210] on select "Select [PERSON_NAME] - SCB [PERSON_NAME] - SCB" at bounding box center [351, 220] width 159 height 20
click at [59, 118] on span "Case Dashboard" at bounding box center [48, 115] width 52 height 9
select select "0"
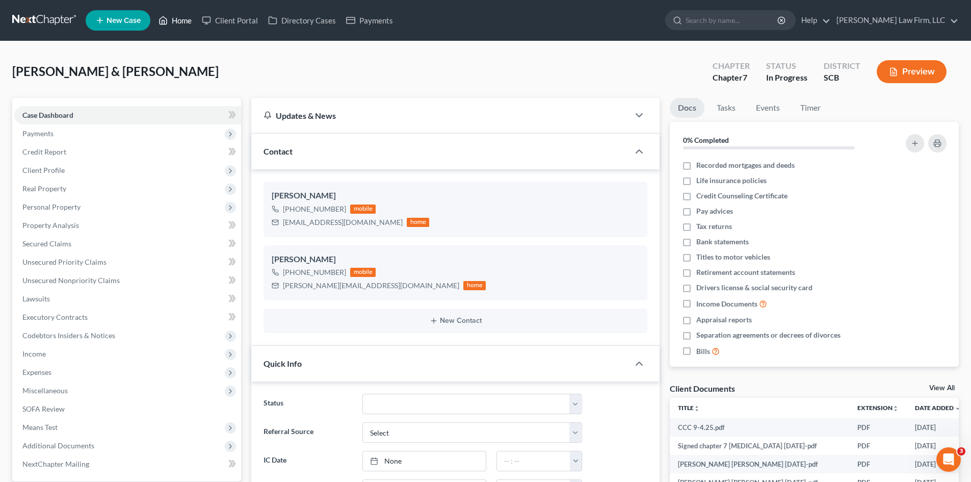
click at [193, 20] on link "Home" at bounding box center [174, 20] width 43 height 18
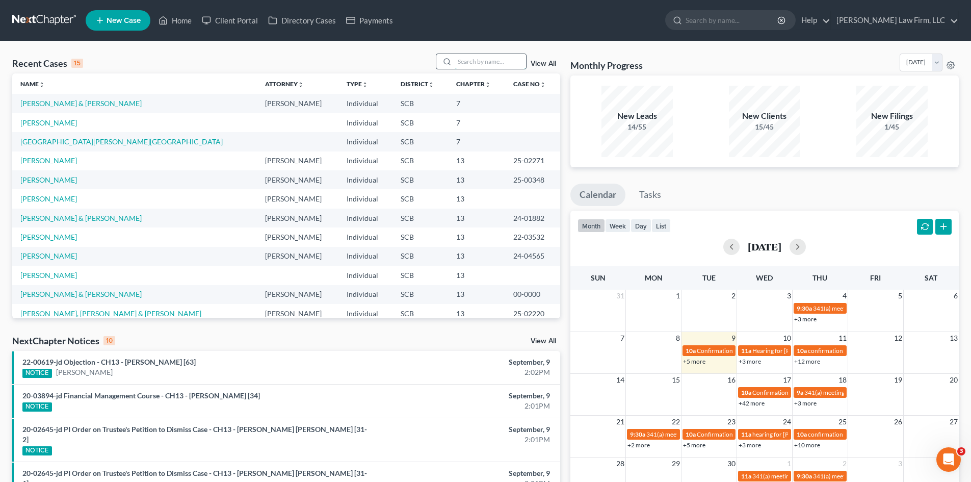
click at [478, 58] on input "search" at bounding box center [490, 61] width 71 height 15
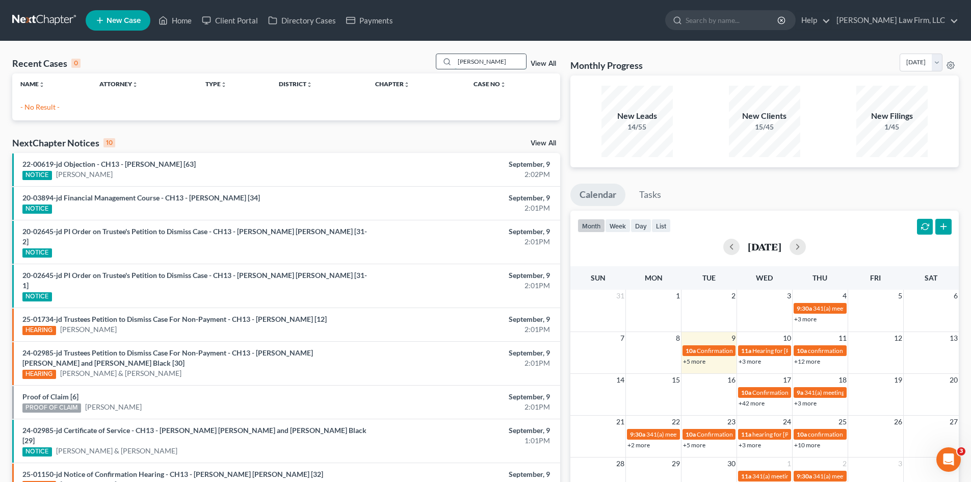
type input "[PERSON_NAME]"
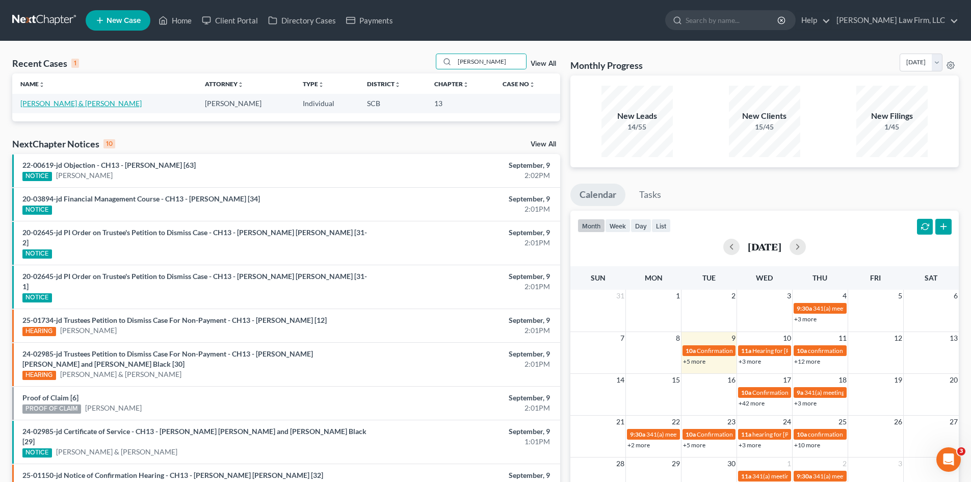
click at [102, 105] on link "[PERSON_NAME] & [PERSON_NAME]" at bounding box center [80, 103] width 121 height 9
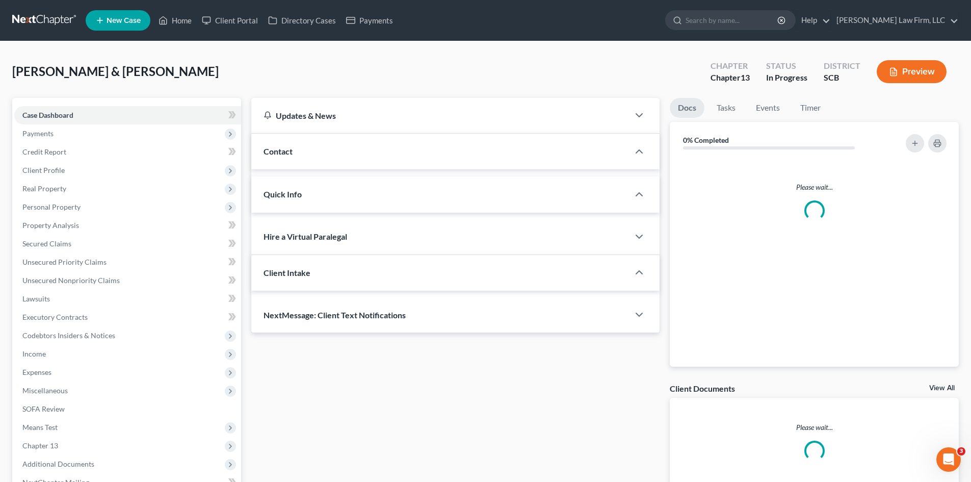
select select "0"
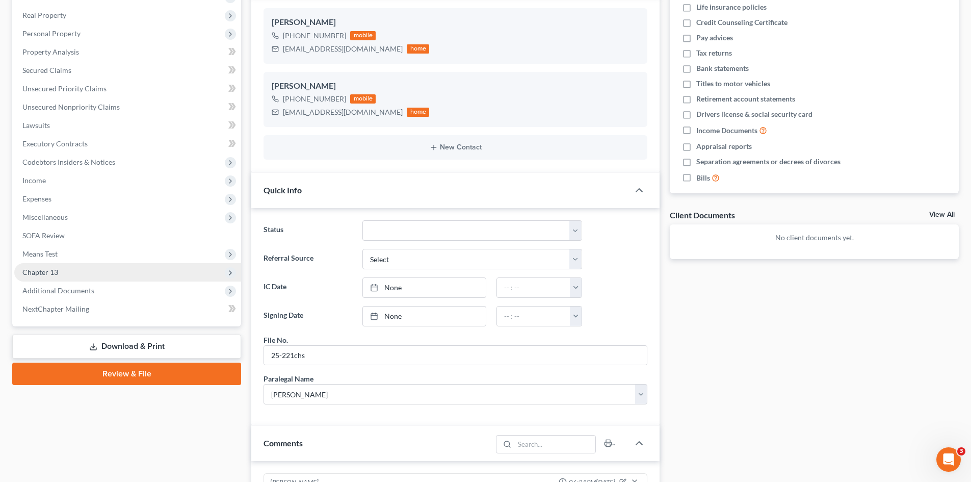
scroll to position [153, 0]
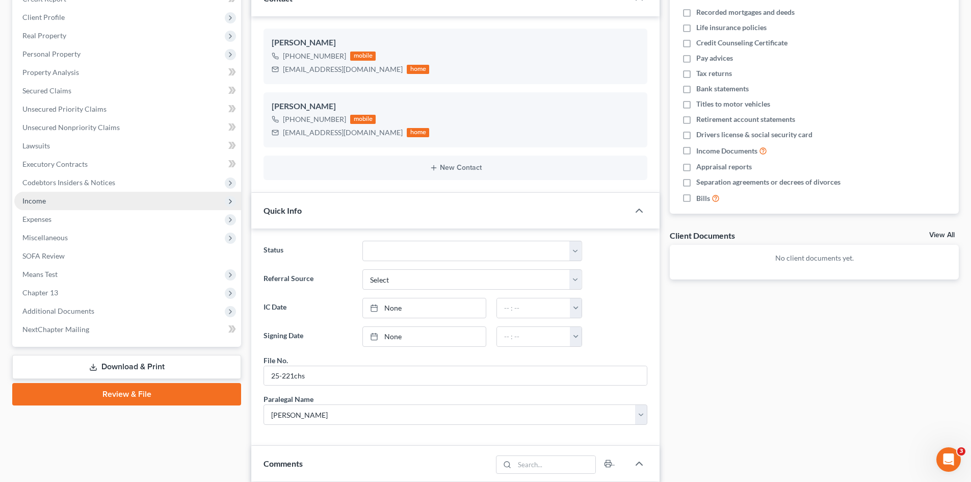
click at [53, 202] on span "Income" at bounding box center [127, 201] width 227 height 18
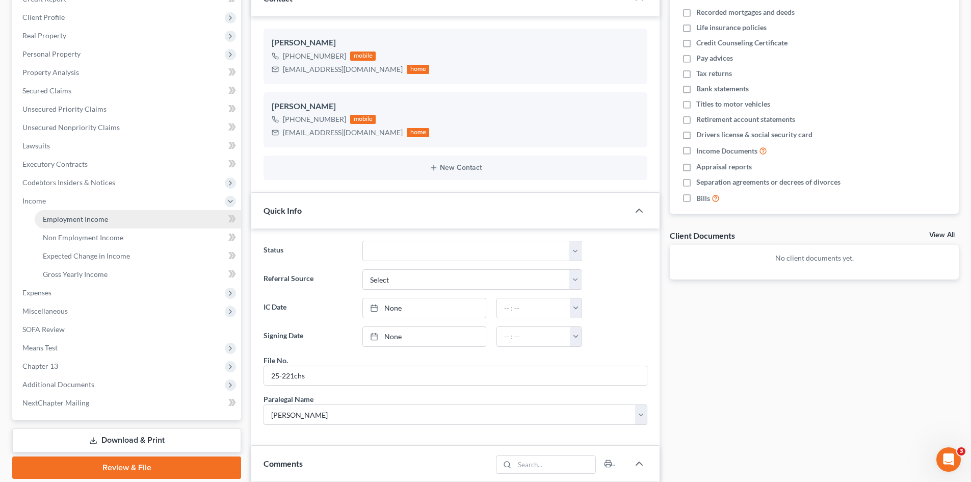
click at [65, 218] on span "Employment Income" at bounding box center [75, 219] width 65 height 9
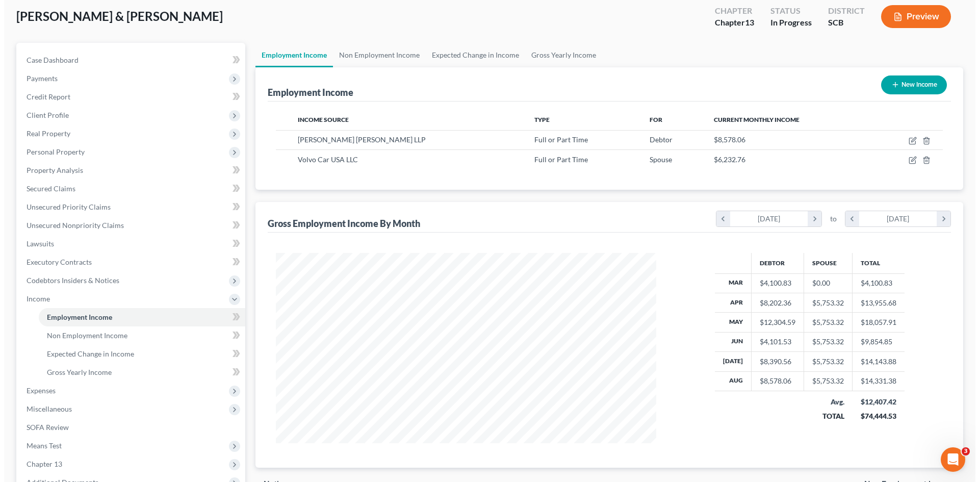
scroll to position [36, 0]
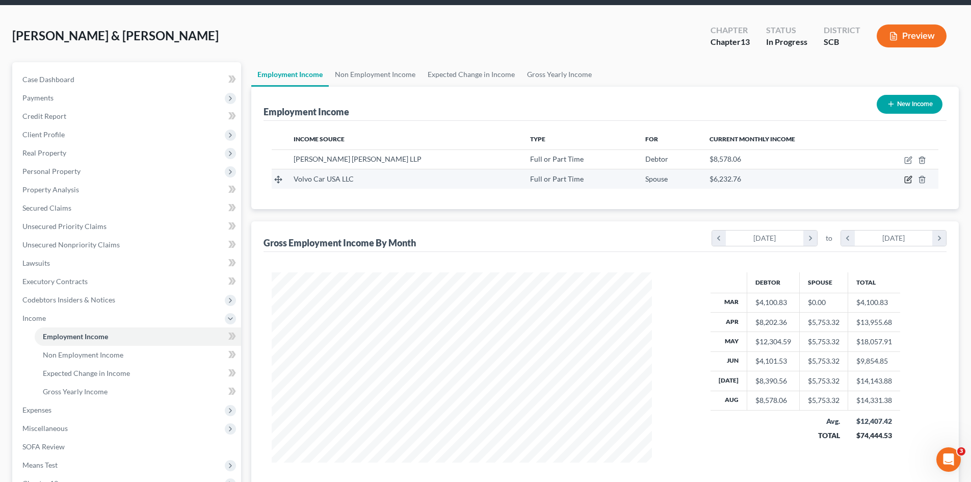
click at [907, 179] on icon "button" at bounding box center [908, 179] width 8 height 8
select select "0"
select select "33"
select select "2"
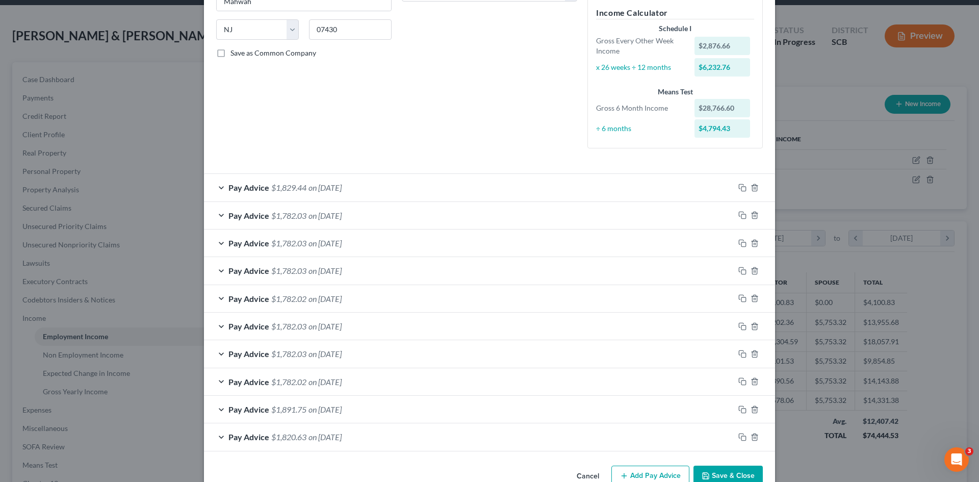
scroll to position [216, 0]
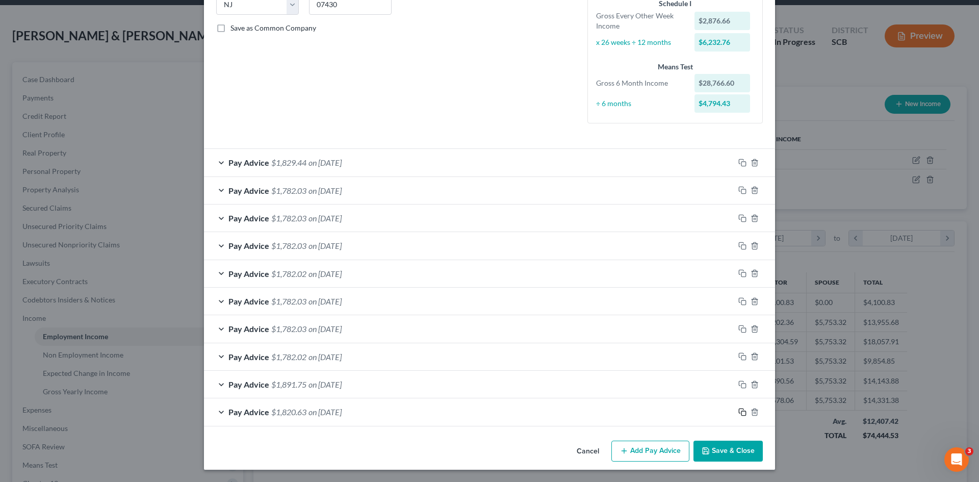
click at [741, 415] on rect "button" at bounding box center [743, 413] width 5 height 5
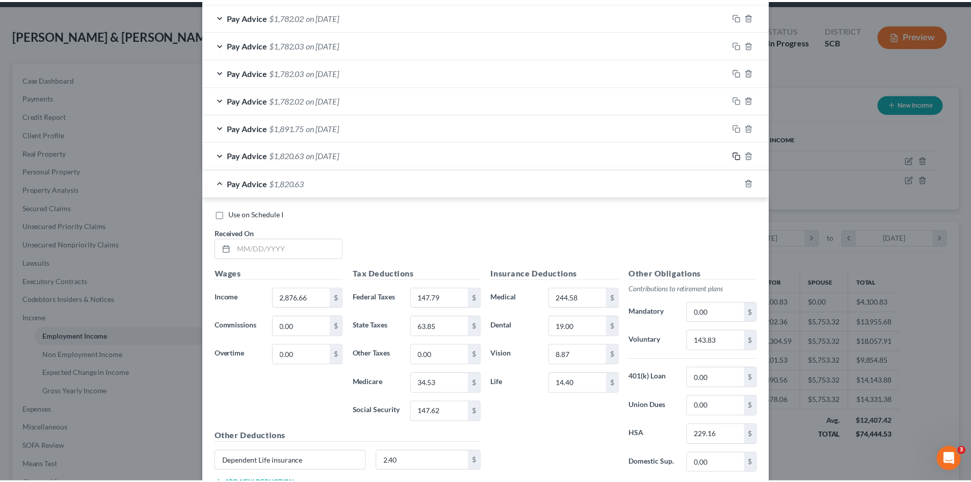
scroll to position [551, 0]
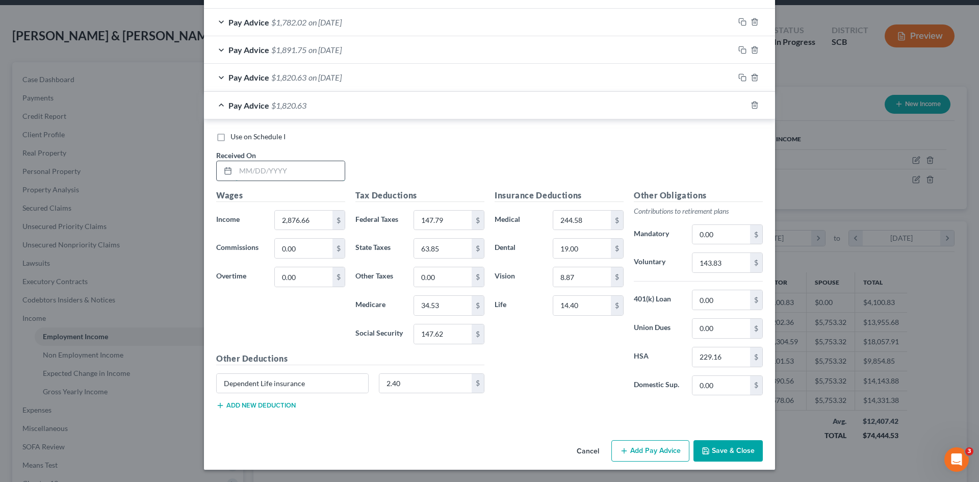
click at [309, 163] on input "text" at bounding box center [290, 170] width 109 height 19
type input "[DATE]"
click at [296, 351] on div "Wages Income * 2,876.66 $ Commissions 0.00 $ Overtime 0.00 $" at bounding box center [280, 270] width 139 height 163
click at [315, 224] on input "2,876.66" at bounding box center [304, 220] width 58 height 19
type input "4,641.09"
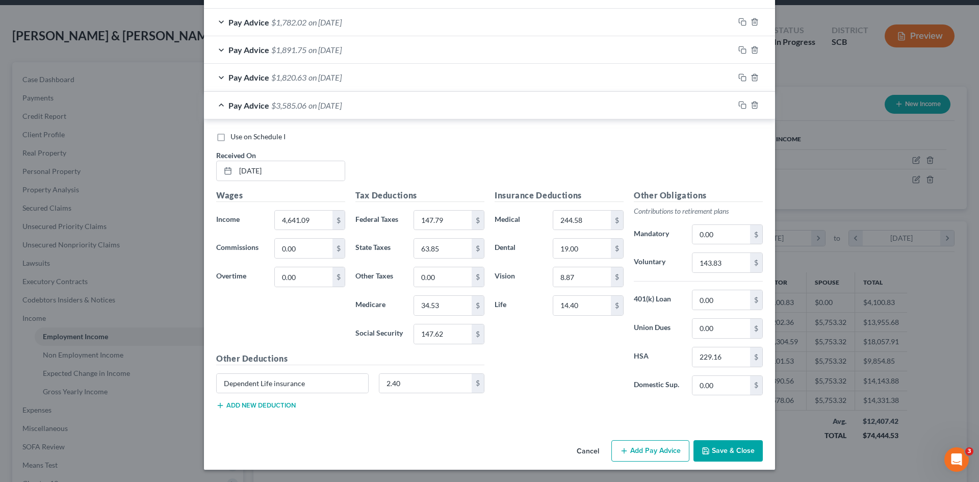
click at [303, 339] on div "Wages Income * 4,641.09 $ Commissions 0.00 $ Overtime 0.00 $" at bounding box center [280, 270] width 139 height 163
click at [447, 225] on input "147.79" at bounding box center [443, 220] width 58 height 19
type input "1,021.04"
click at [460, 249] on input "63.85" at bounding box center [443, 248] width 58 height 19
type input "287.75"
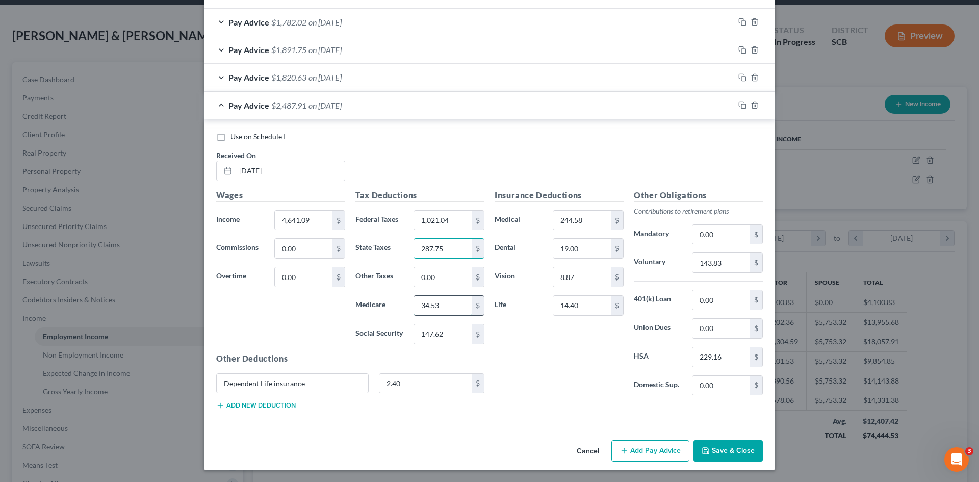
click at [446, 305] on input "34.53" at bounding box center [443, 305] width 58 height 19
type input "67.29"
click at [452, 337] on input "147.62" at bounding box center [443, 333] width 58 height 19
type input "287.75"
click at [592, 220] on input "244.58" at bounding box center [582, 220] width 58 height 19
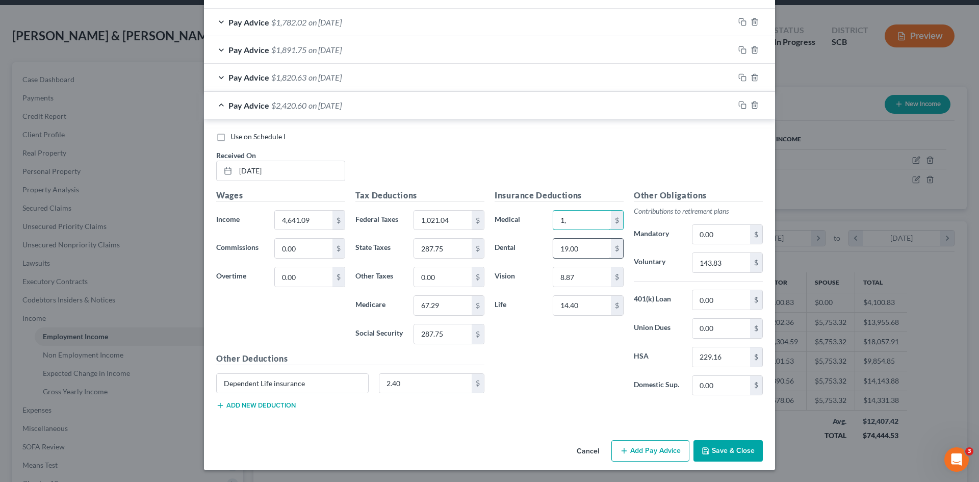
type input "1"
click at [559, 226] on input "text" at bounding box center [582, 220] width 58 height 19
type input "1,467.48"
click at [524, 346] on div "Insurance Deductions Medical 1,467.48 $ Dental 19.00 $ Vision 8.87 $ Life 14.40…" at bounding box center [558, 296] width 139 height 215
click at [597, 246] on input "19.00" at bounding box center [582, 248] width 58 height 19
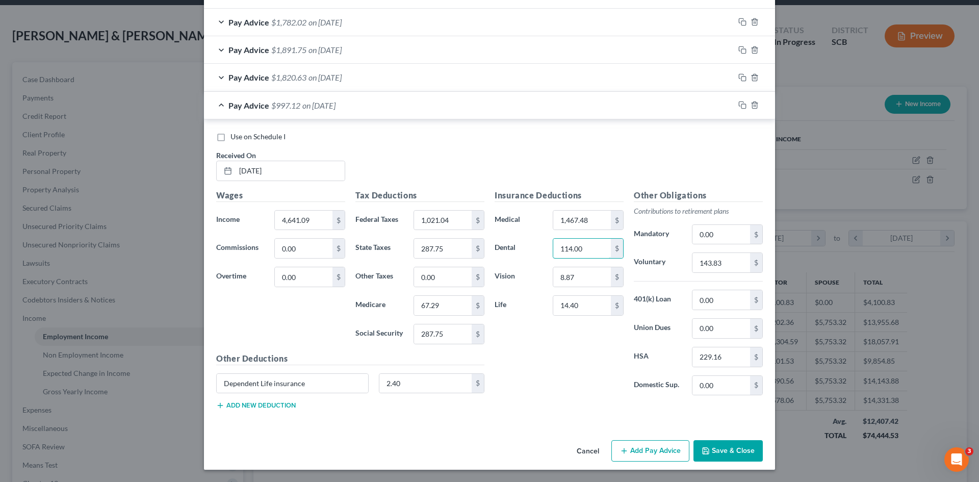
type input "114.00"
click at [578, 397] on div "Insurance Deductions Medical 1,467.48 $ Dental 114.00 $ Vision 8.87 $ Life 14.4…" at bounding box center [558, 296] width 139 height 215
click at [432, 385] on input "2.40" at bounding box center [425, 383] width 93 height 19
type input "14.40"
click at [523, 373] on div "Insurance Deductions Medical 1,467.48 $ Dental 114.00 $ Vision 8.87 $ Life 14.4…" at bounding box center [558, 296] width 139 height 215
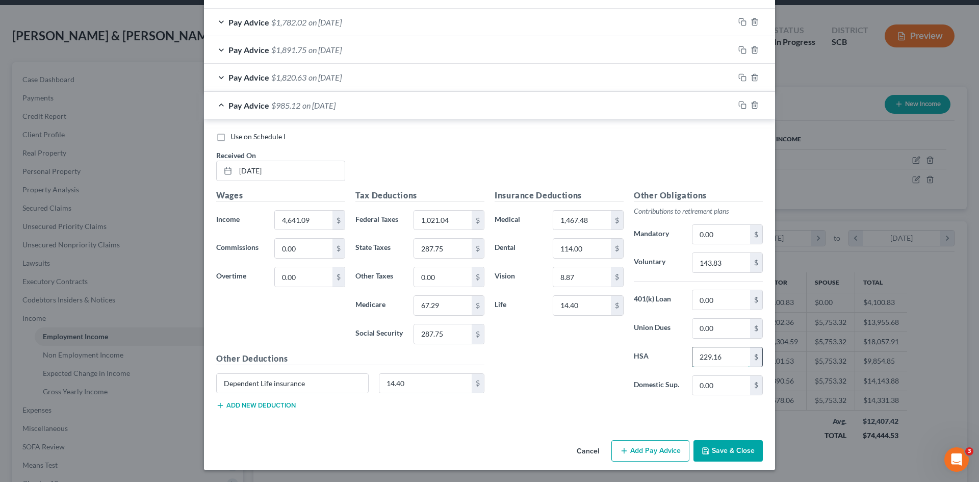
click at [722, 362] on input "229.16" at bounding box center [721, 356] width 58 height 19
click at [702, 354] on input "01,374.96" at bounding box center [721, 356] width 58 height 19
type input "1,374.96"
click at [602, 308] on input "14.40" at bounding box center [582, 305] width 58 height 19
click at [578, 305] on input "text" at bounding box center [582, 305] width 58 height 19
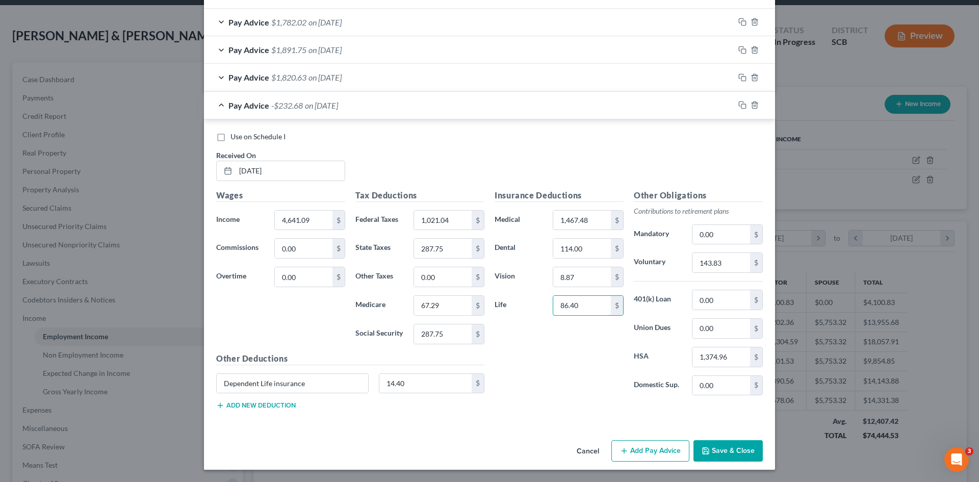
type input "86.40"
click at [543, 354] on div "Insurance Deductions Medical 1,467.48 $ Dental 114.00 $ Vision 8.87 $ Life 86.4…" at bounding box center [558, 296] width 139 height 215
click at [720, 265] on input "143.83" at bounding box center [721, 262] width 58 height 19
type input "991.69"
click at [574, 398] on div "Insurance Deductions Medical 1,467.48 $ Dental 114.00 $ Vision 8.87 $ Life 86.4…" at bounding box center [558, 296] width 139 height 215
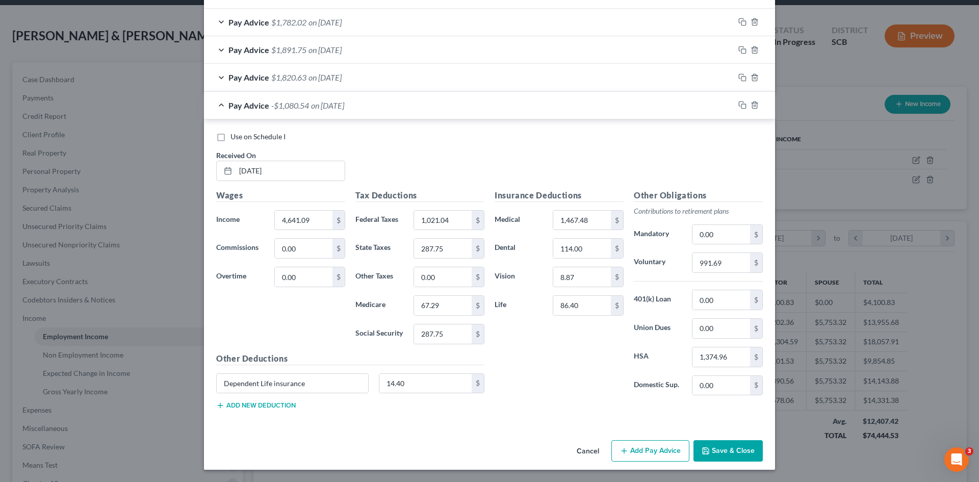
click at [400, 152] on div "Use on Schedule I Received On * 04/04/2025" at bounding box center [489, 161] width 557 height 58
click at [317, 225] on input "4,641.09" at bounding box center [304, 220] width 58 height 19
click at [725, 453] on button "Save & Close" at bounding box center [727, 450] width 69 height 21
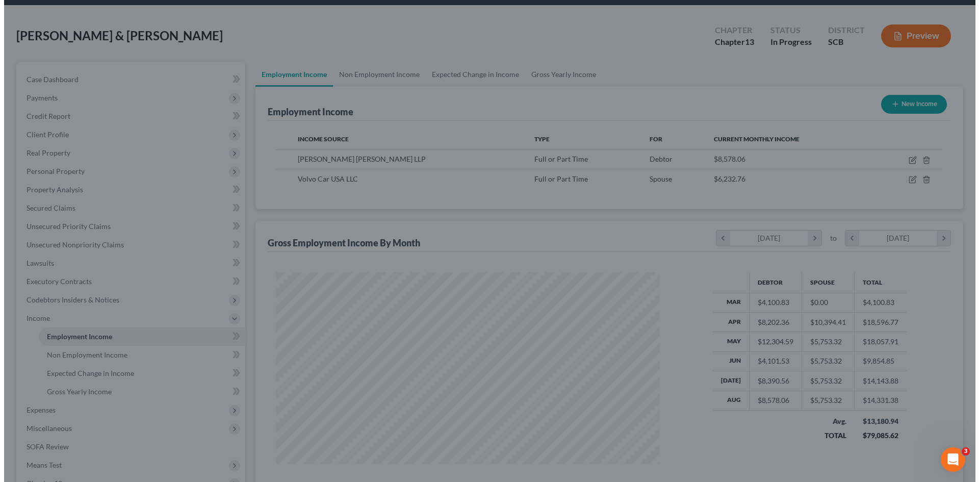
scroll to position [509666, 509455]
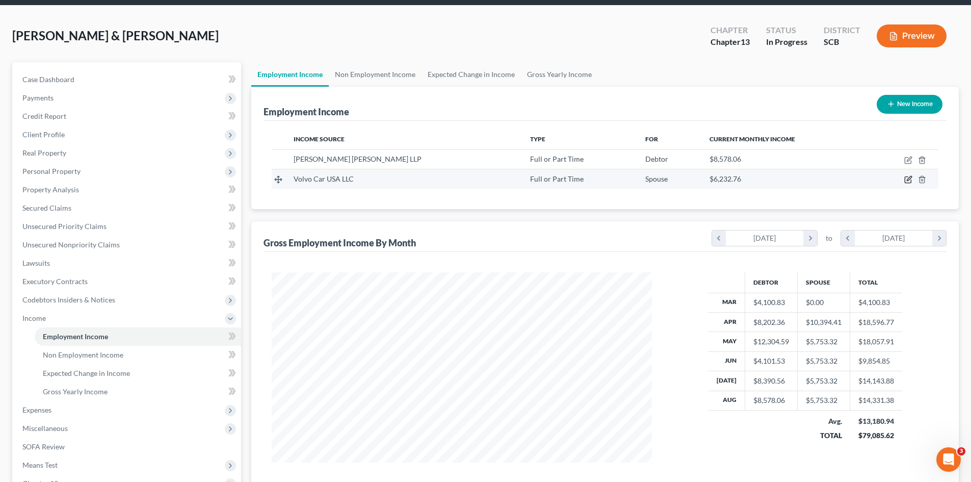
click at [908, 181] on icon "button" at bounding box center [909, 178] width 5 height 5
select select "0"
select select "33"
select select "2"
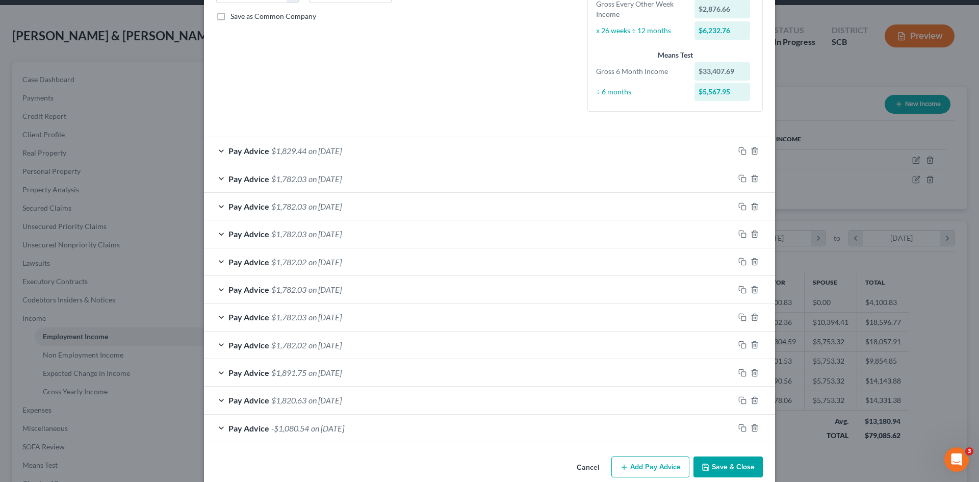
scroll to position [244, 0]
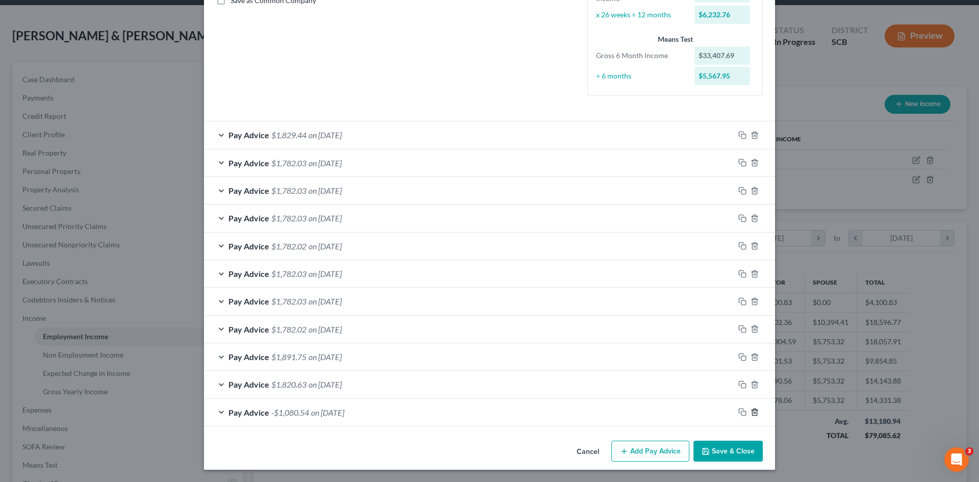
click at [752, 414] on icon "button" at bounding box center [754, 411] width 5 height 7
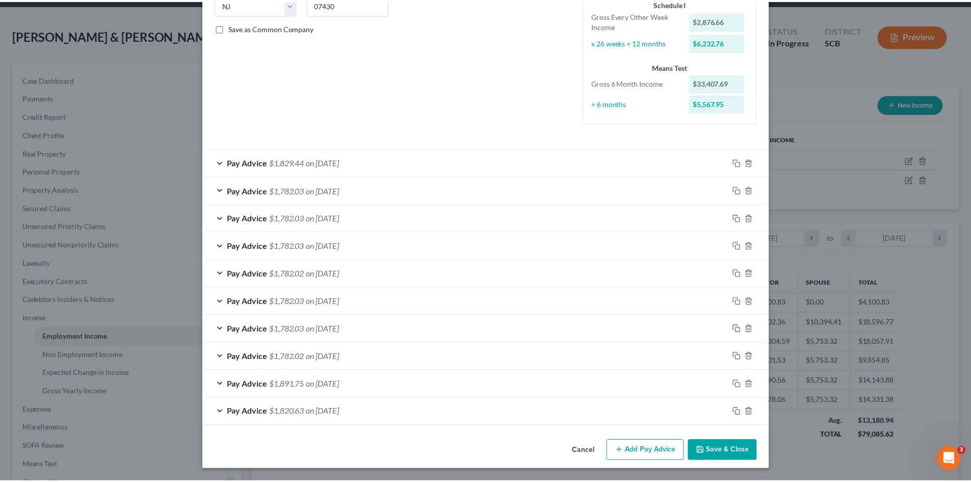
scroll to position [216, 0]
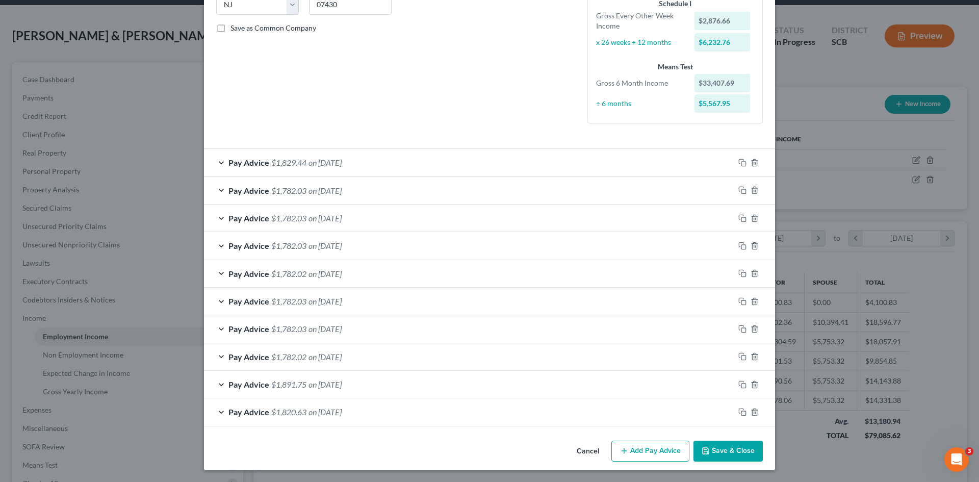
click at [712, 448] on button "Save & Close" at bounding box center [727, 451] width 69 height 21
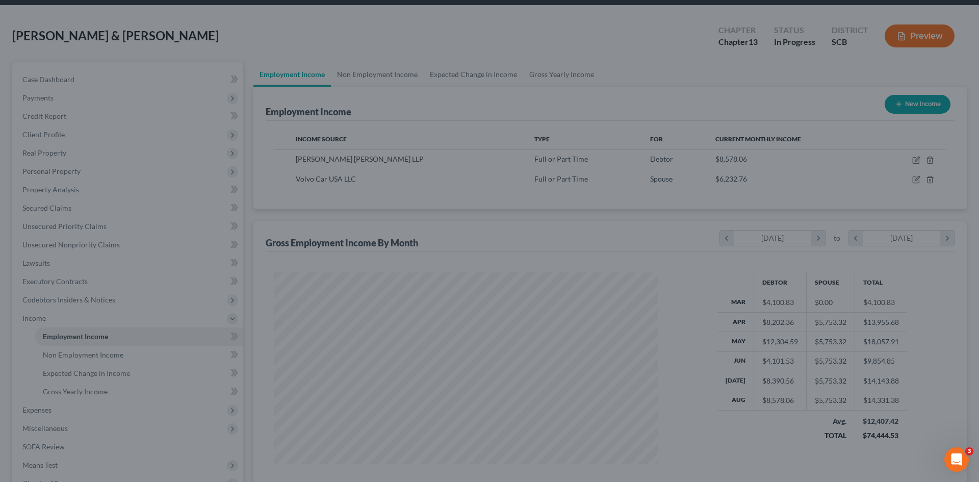
scroll to position [509666, 509455]
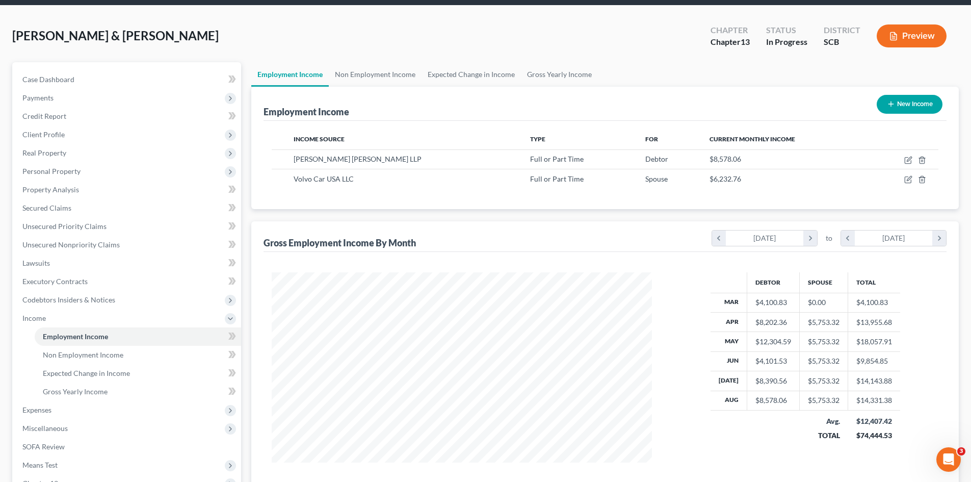
click at [903, 104] on button "New Income" at bounding box center [910, 104] width 66 height 19
select select "0"
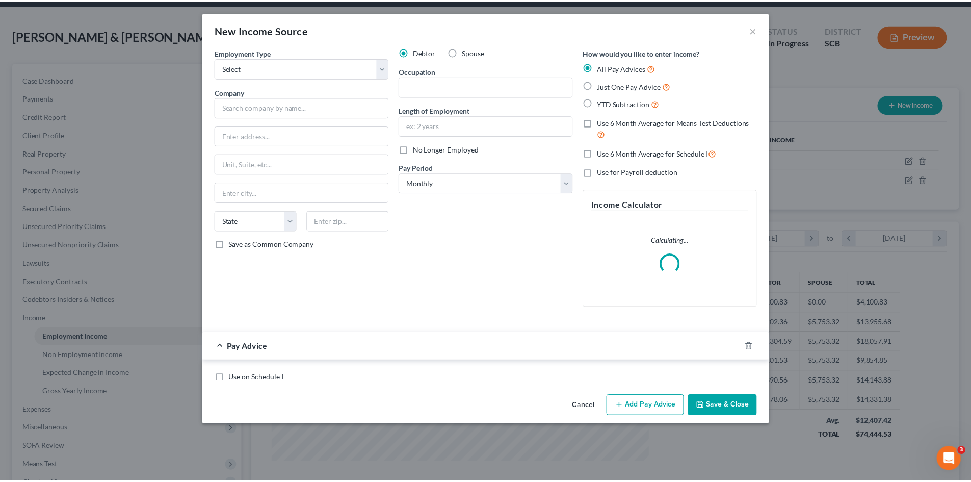
scroll to position [192, 404]
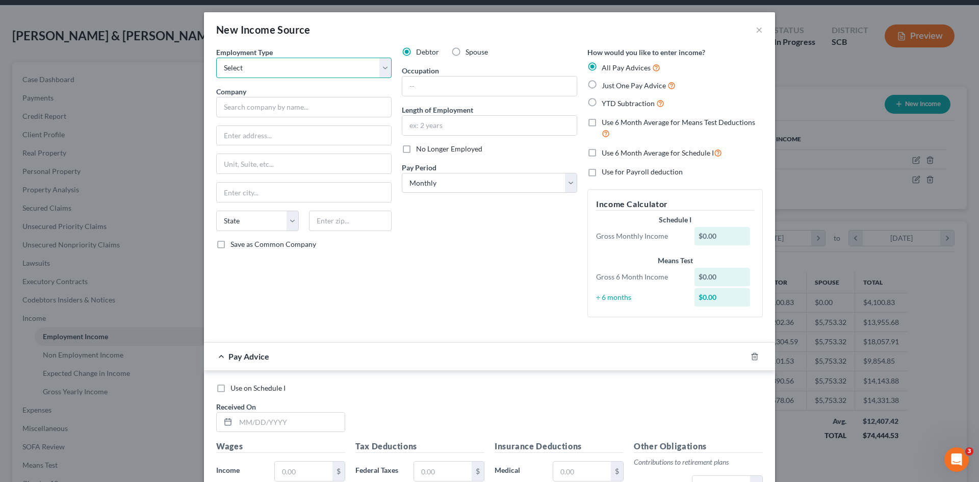
click at [266, 68] on select "Select Full or Part Time Employment Self Employment" at bounding box center [303, 68] width 175 height 20
select select "0"
click at [216, 58] on select "Select Full or Part Time Employment Self Employment" at bounding box center [303, 68] width 175 height 20
click at [291, 110] on input "text" at bounding box center [303, 107] width 175 height 20
click at [247, 108] on input "Volvo Car USA LLC" at bounding box center [303, 107] width 175 height 20
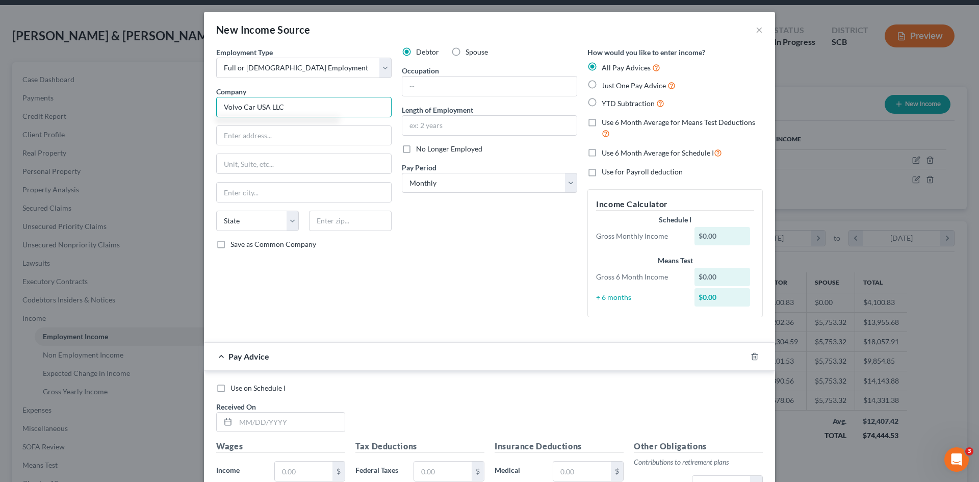
click at [249, 107] on input "Volvo Car USA LLC" at bounding box center [303, 107] width 175 height 20
click at [329, 110] on input "Volvo CAR USA LLC" at bounding box center [303, 107] width 175 height 20
click at [238, 108] on input "Volvo CAR USA LLC (Bonus)" at bounding box center [303, 107] width 175 height 20
type input "VOLVO CAR USA LLC (Bonus)"
click at [751, 356] on icon "button" at bounding box center [755, 356] width 8 height 8
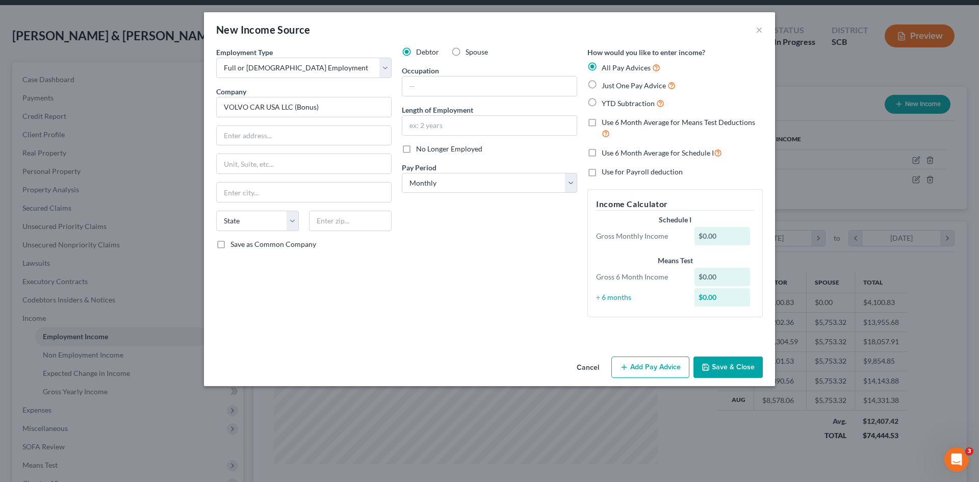
click at [720, 368] on button "Save & Close" at bounding box center [727, 366] width 69 height 21
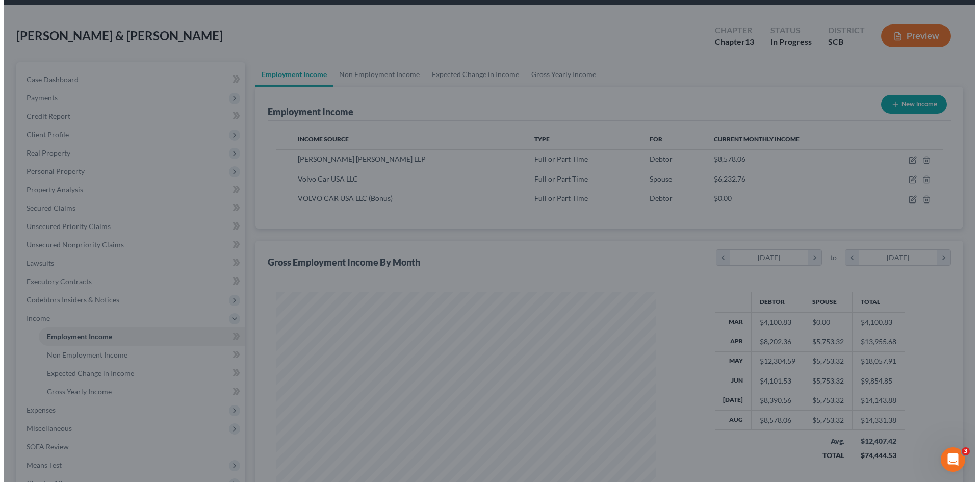
scroll to position [509666, 509455]
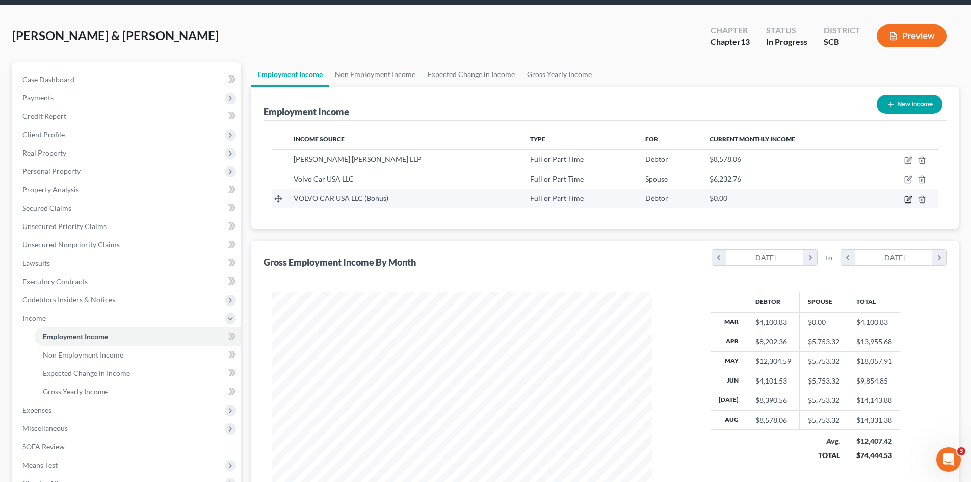
click at [909, 199] on icon "button" at bounding box center [908, 199] width 8 height 8
select select "0"
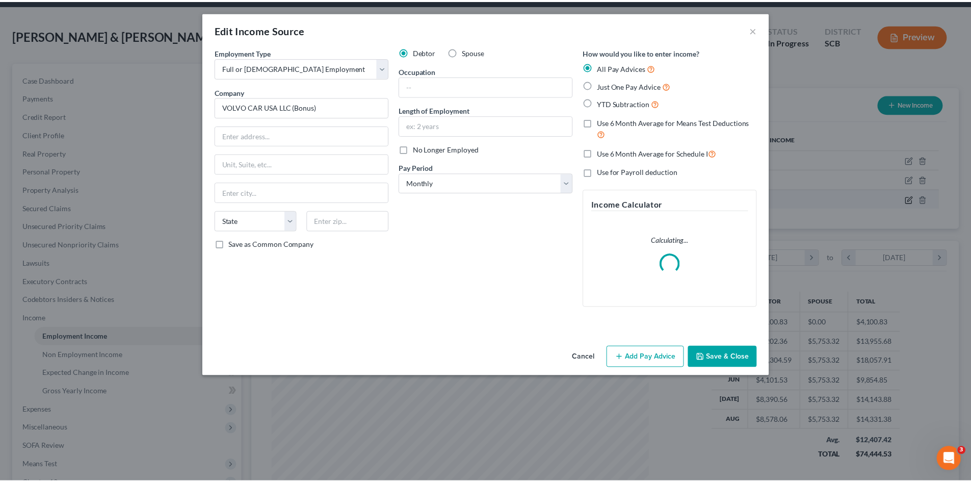
scroll to position [192, 404]
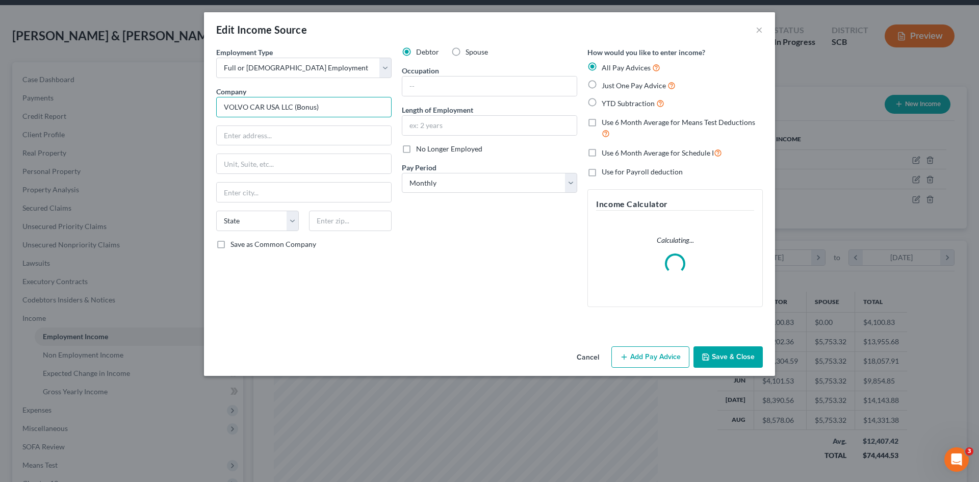
click at [263, 108] on input "VOLVO CAR USA LLC (Bonus)" at bounding box center [303, 107] width 175 height 20
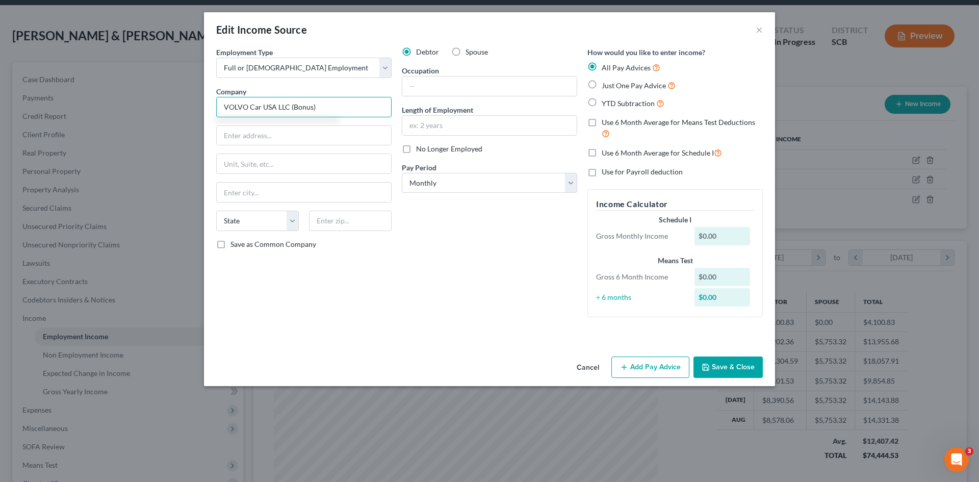
type input "VOLVO Car USA LLC (Bonus)"
click at [741, 363] on button "Save & Close" at bounding box center [727, 366] width 69 height 21
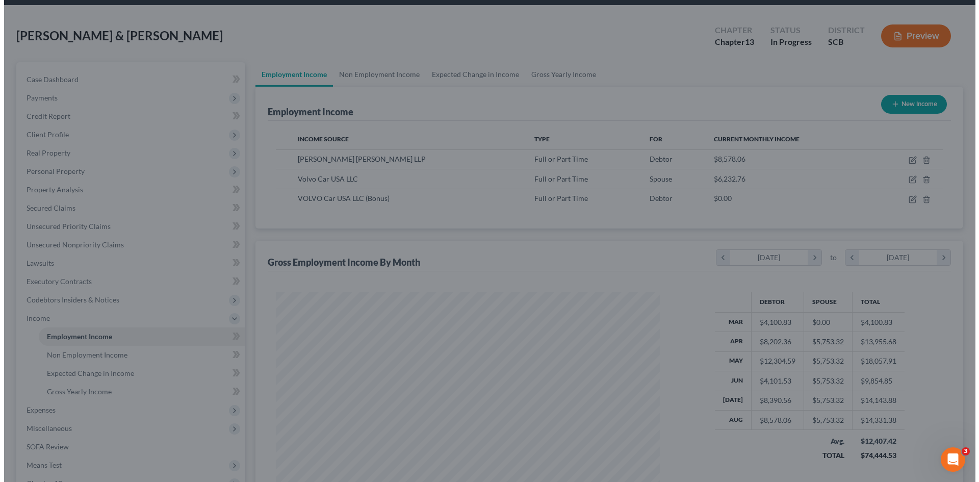
scroll to position [509666, 509455]
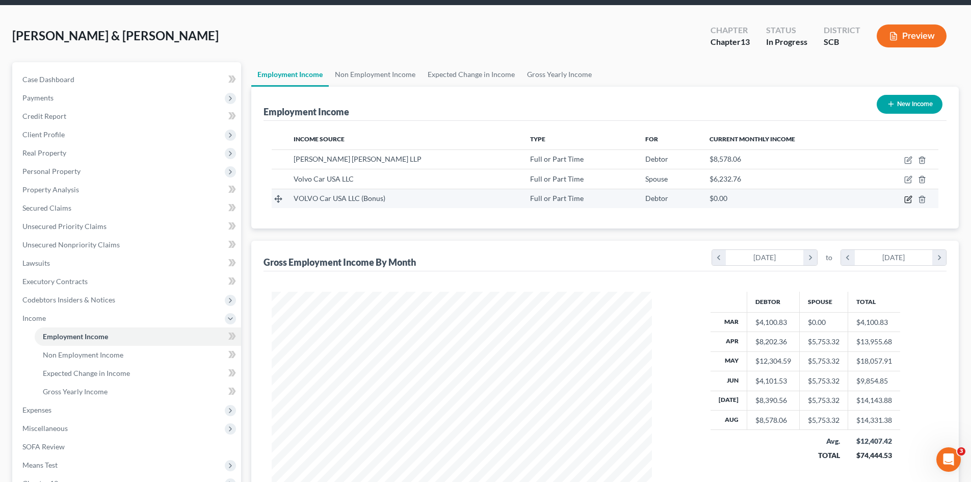
click at [907, 200] on icon "button" at bounding box center [908, 199] width 8 height 8
select select "0"
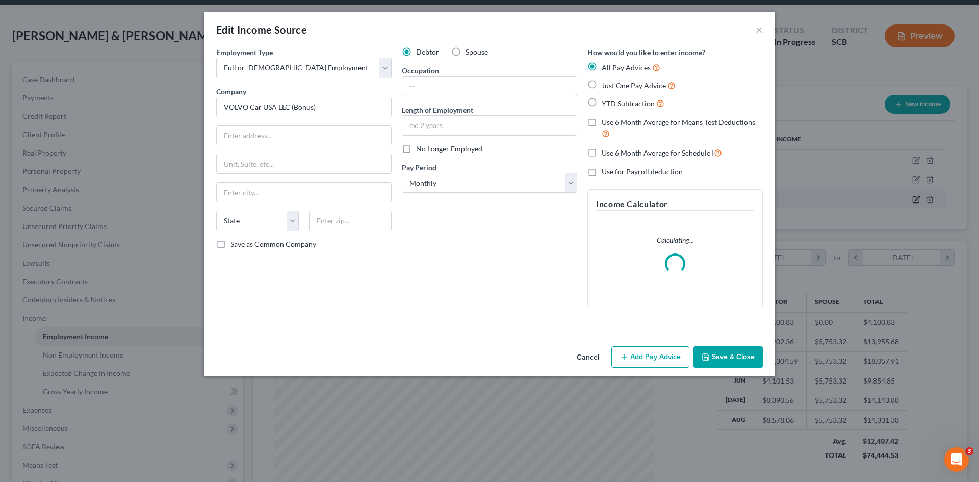
scroll to position [192, 404]
click at [244, 105] on input "VOLVO Car USA LLC (Bonus)" at bounding box center [303, 107] width 175 height 20
click at [248, 106] on input "VOLVO Car USA LLC (Bonus)" at bounding box center [303, 107] width 175 height 20
drag, startPoint x: 247, startPoint y: 105, endPoint x: 253, endPoint y: 107, distance: 6.0
click at [248, 105] on input "VOLVO Car USA LLC (Bonus)" at bounding box center [303, 107] width 175 height 20
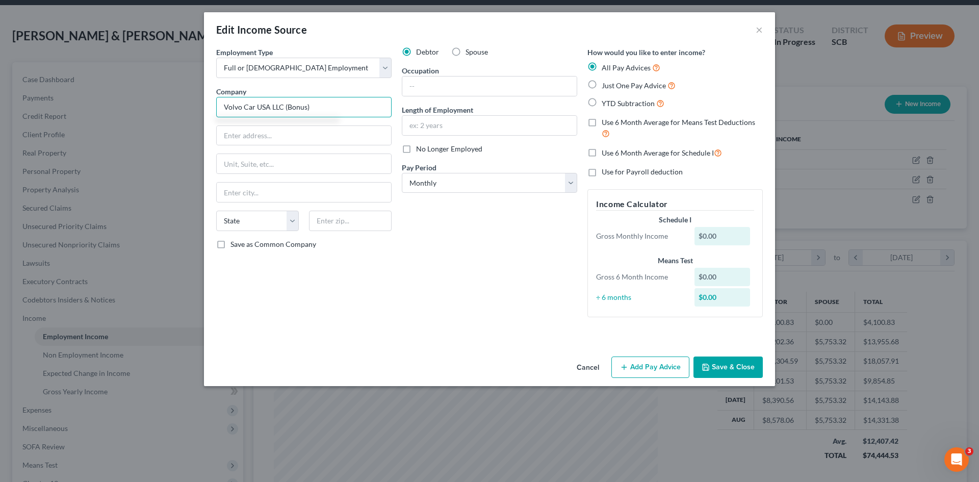
click at [282, 107] on input "Volvo Car USA LLC (Bonus)" at bounding box center [303, 107] width 175 height 20
type input "Volvo Car USA LLC (Bonus)"
click at [635, 365] on button "Add Pay Advice" at bounding box center [650, 366] width 78 height 21
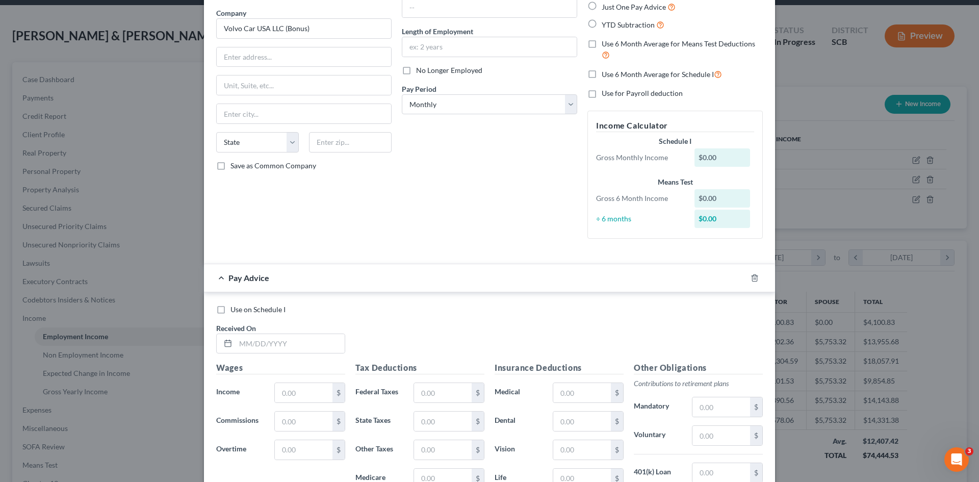
scroll to position [102, 0]
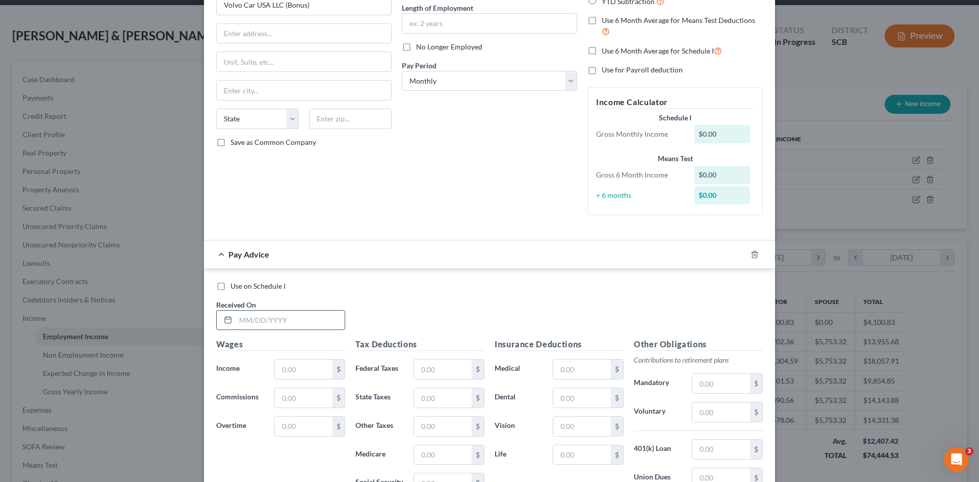
click at [317, 320] on input "text" at bounding box center [290, 320] width 109 height 19
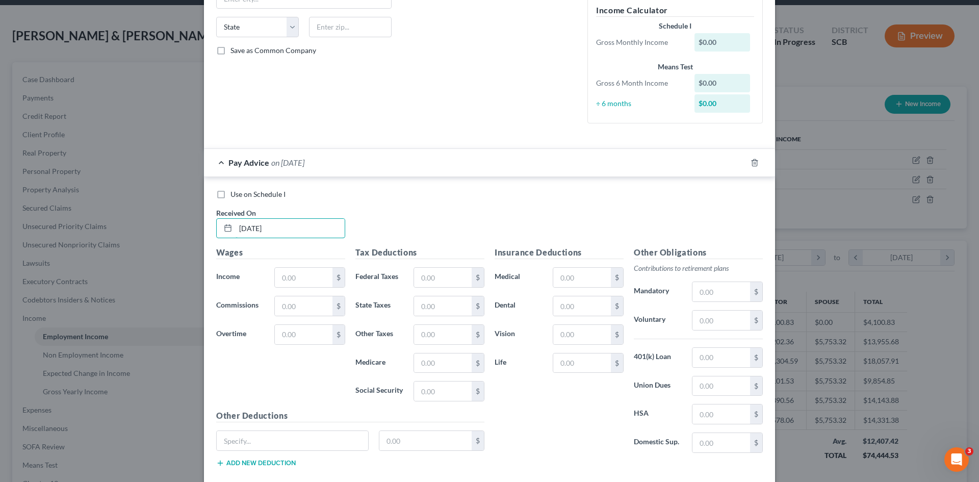
scroll to position [204, 0]
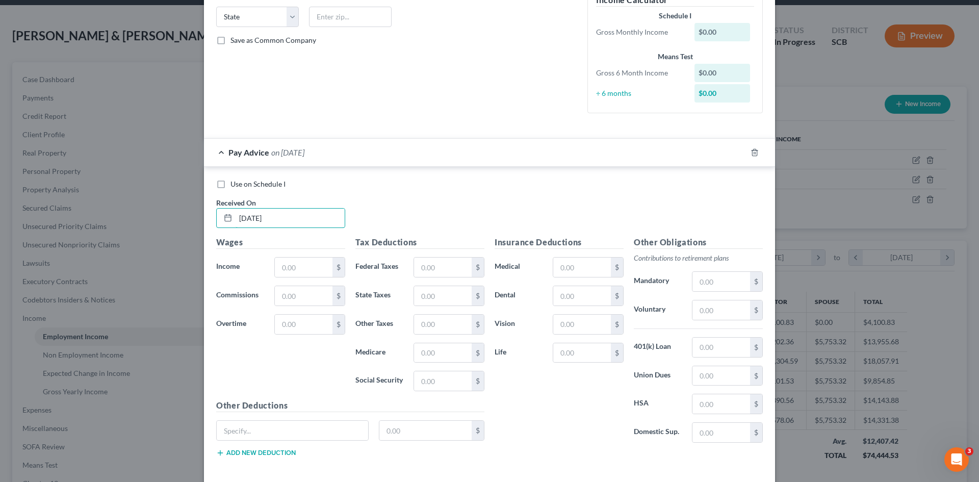
type input "04/04/2025"
click at [301, 272] on input "text" at bounding box center [304, 266] width 58 height 19
type input "2,320.54"
click at [436, 211] on div "Use on Schedule I Received On * 04/04/2025" at bounding box center [489, 208] width 557 height 58
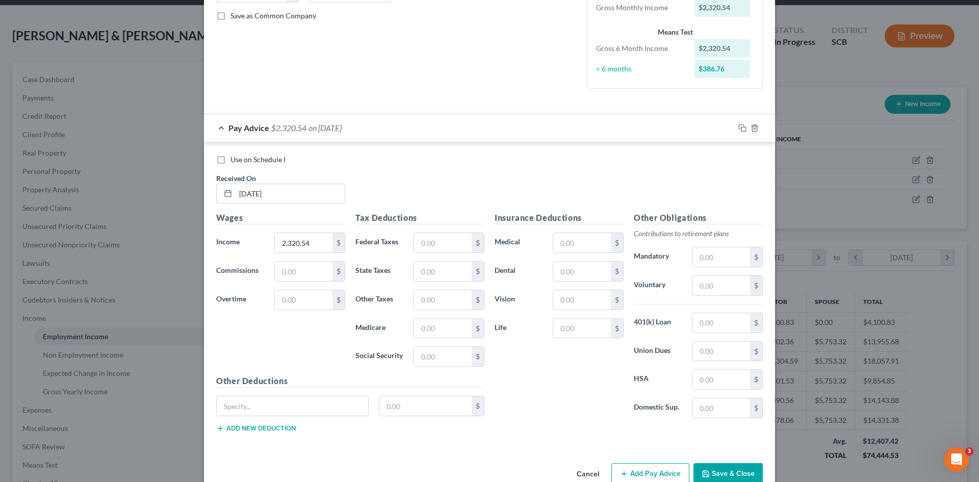
scroll to position [251, 0]
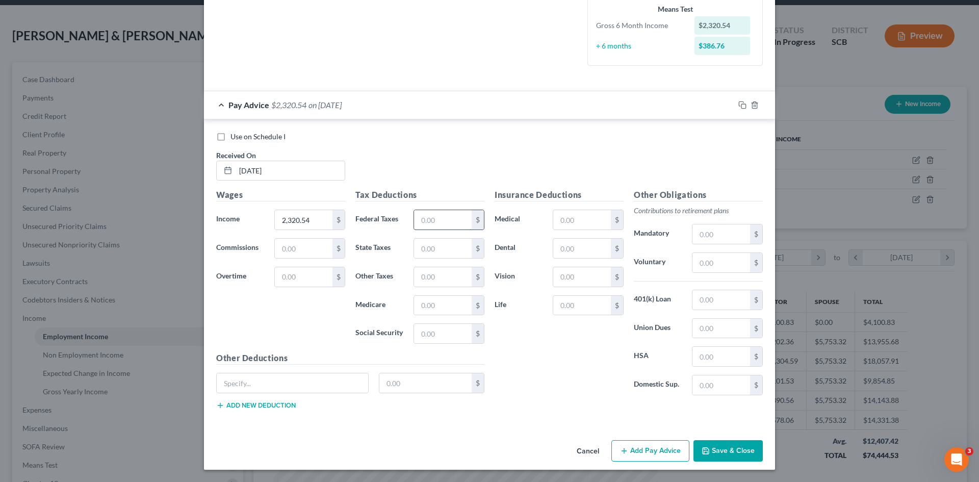
click at [443, 225] on input "text" at bounding box center [443, 219] width 58 height 19
type input "510.52"
click at [449, 251] on input "text" at bounding box center [443, 248] width 58 height 19
type input "143.87"
click at [432, 302] on input "text" at bounding box center [443, 305] width 58 height 19
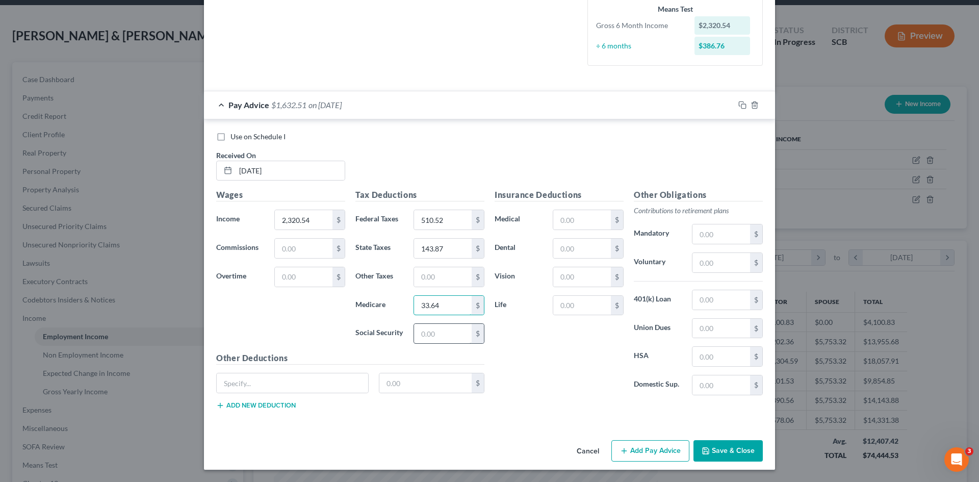
type input "33.64"
click at [433, 339] on input "text" at bounding box center [443, 333] width 58 height 19
type input "143.87"
click at [519, 335] on div "Insurance Deductions Medical $ Dental $ Vision $ Life $" at bounding box center [558, 296] width 139 height 215
click at [537, 377] on div "Insurance Deductions Medical $ Dental $ Vision $ Life $" at bounding box center [558, 296] width 139 height 215
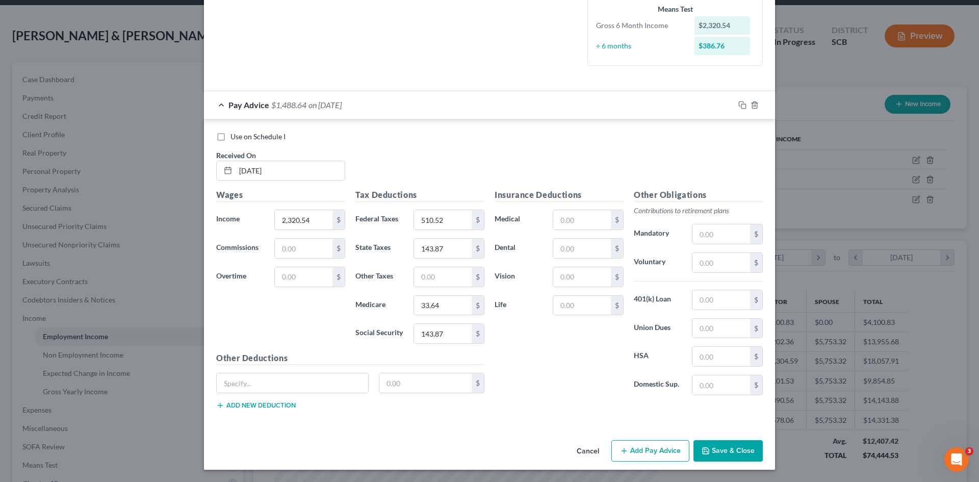
click at [721, 446] on button "Save & Close" at bounding box center [727, 450] width 69 height 21
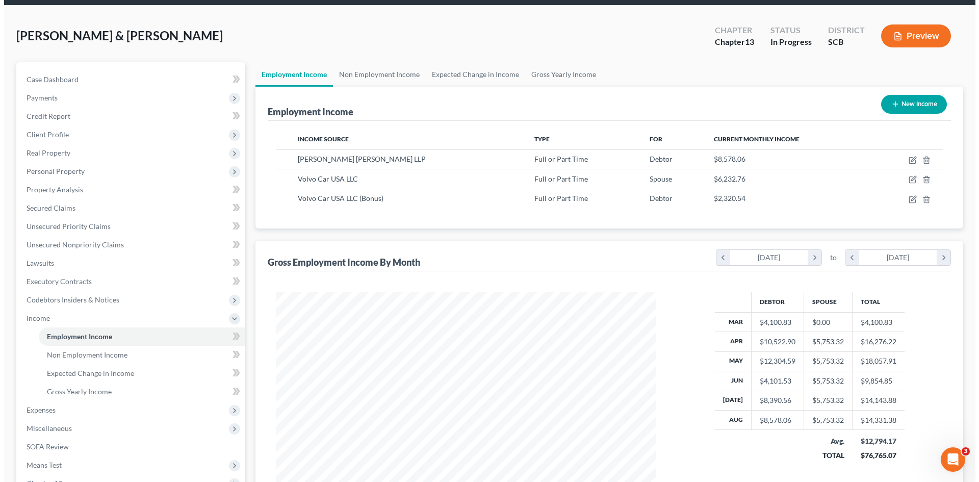
scroll to position [509666, 509455]
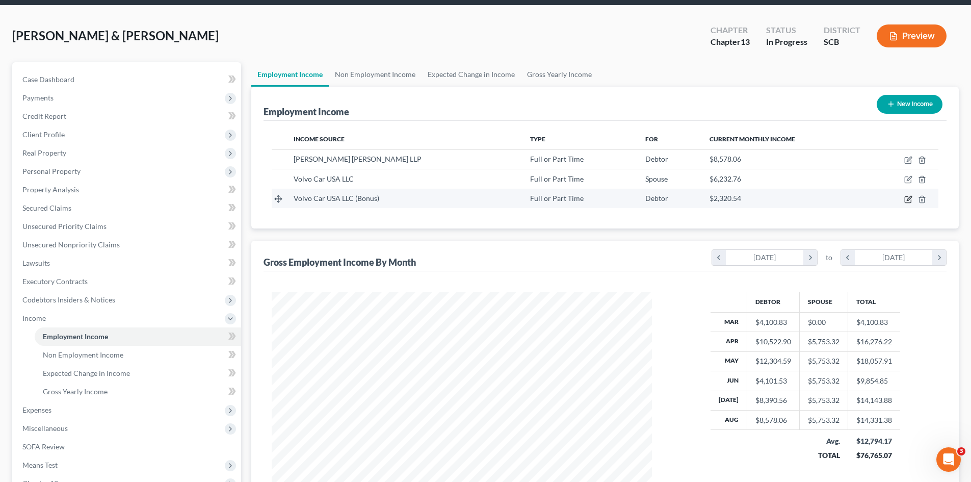
click at [906, 201] on icon "button" at bounding box center [908, 199] width 8 height 8
select select "0"
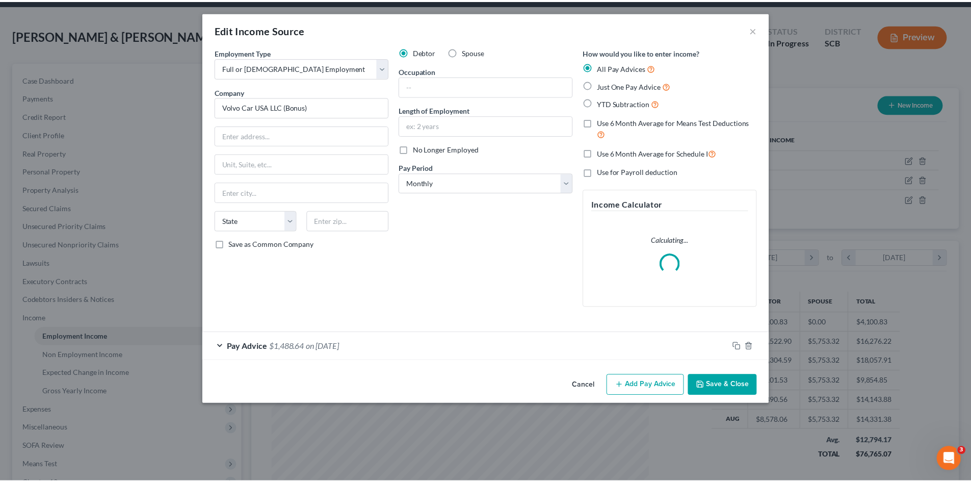
scroll to position [192, 404]
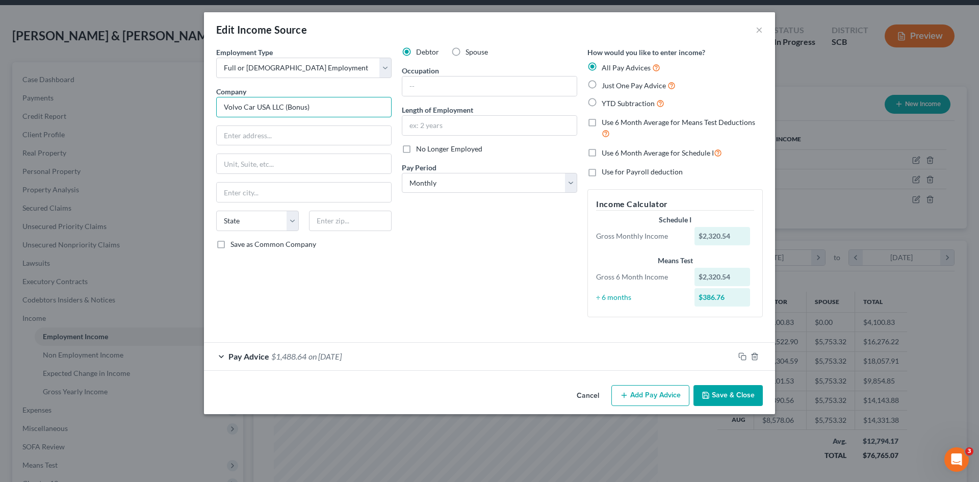
click at [336, 111] on input "Volvo Car USA LLC (Bonus)" at bounding box center [303, 107] width 175 height 20
drag, startPoint x: 286, startPoint y: 106, endPoint x: 291, endPoint y: 108, distance: 5.3
click at [287, 106] on input "Volvo Car USA LLC (Bonus)" at bounding box center [303, 107] width 175 height 20
click at [283, 107] on input "Volvo Car USA LLC (Bonus)" at bounding box center [303, 107] width 175 height 20
click at [334, 107] on input "Volvo Car USA LLC (1 half annuallyBonus)" at bounding box center [303, 107] width 175 height 20
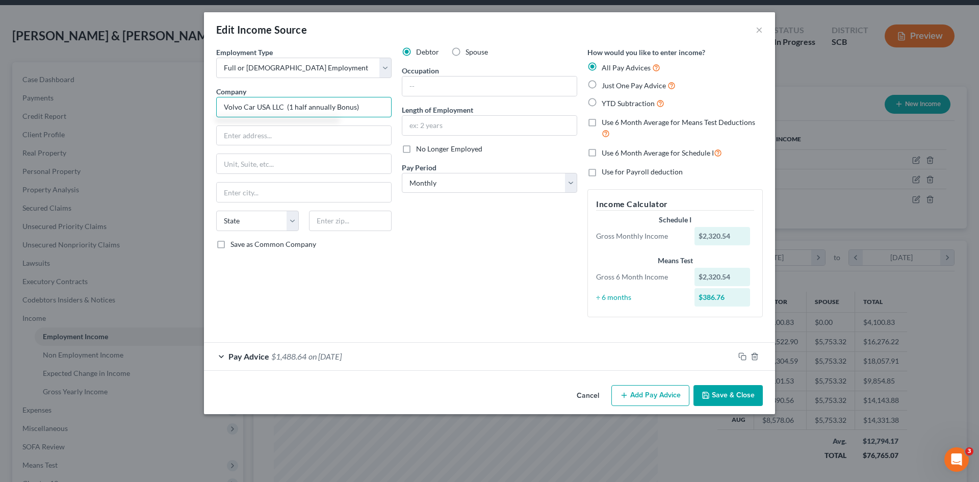
click at [342, 110] on input "Volvo Car USA LLC (1 half annually Bonus)" at bounding box center [303, 107] width 175 height 20
click at [293, 105] on input "Volvo Car USA LLC (1 half annually Bonus)" at bounding box center [303, 107] width 175 height 20
type input "Volvo Car USA LLC (1/2 Annual Bonus)"
click at [357, 139] on input "text" at bounding box center [304, 135] width 174 height 19
click at [357, 107] on input "Volvo Car USA LLC (1/2 Annual Bonus)" at bounding box center [303, 107] width 175 height 20
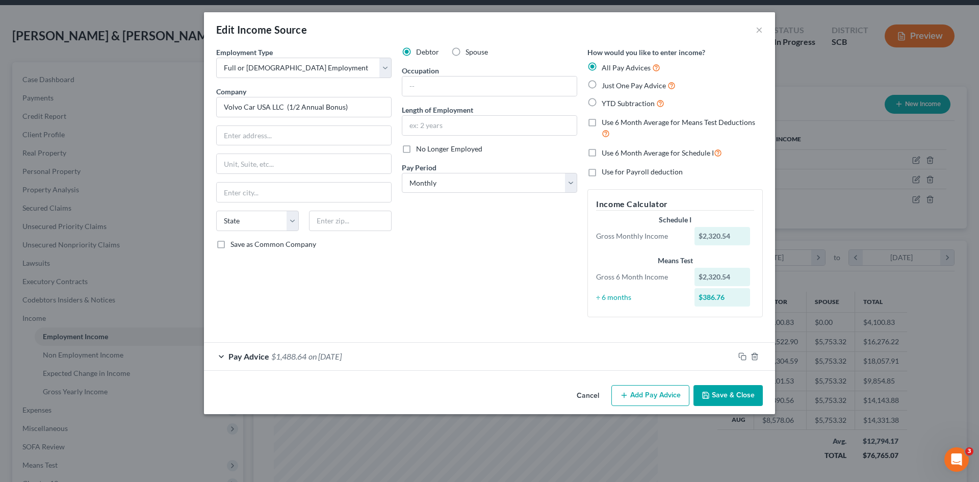
click at [736, 397] on button "Save & Close" at bounding box center [727, 395] width 69 height 21
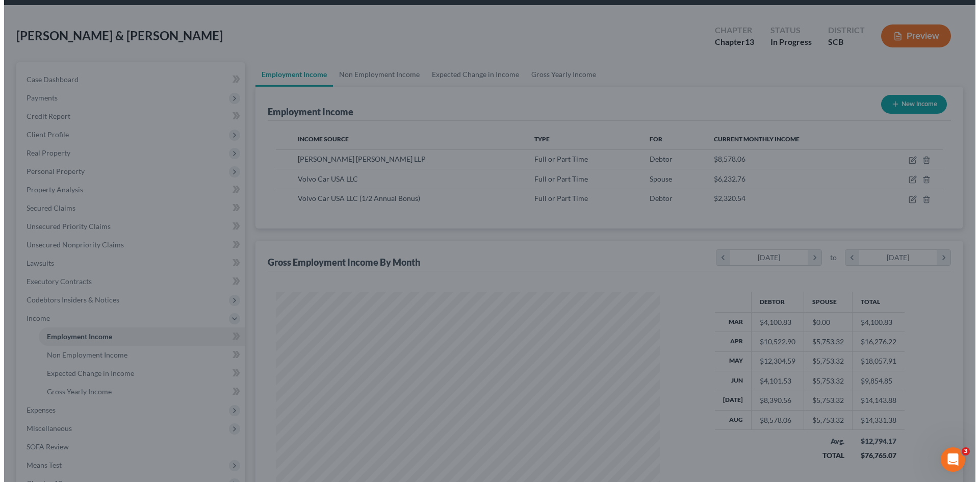
scroll to position [509666, 509455]
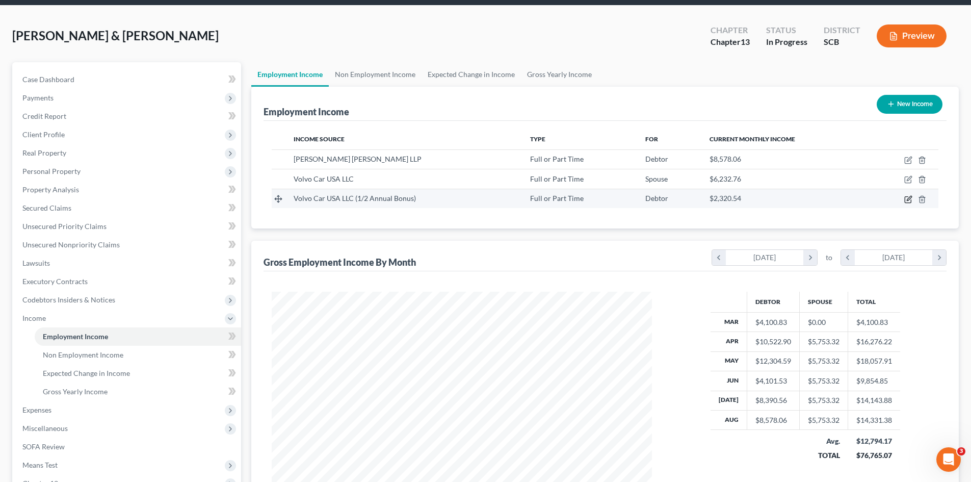
click at [909, 200] on icon "button" at bounding box center [908, 199] width 8 height 8
select select "0"
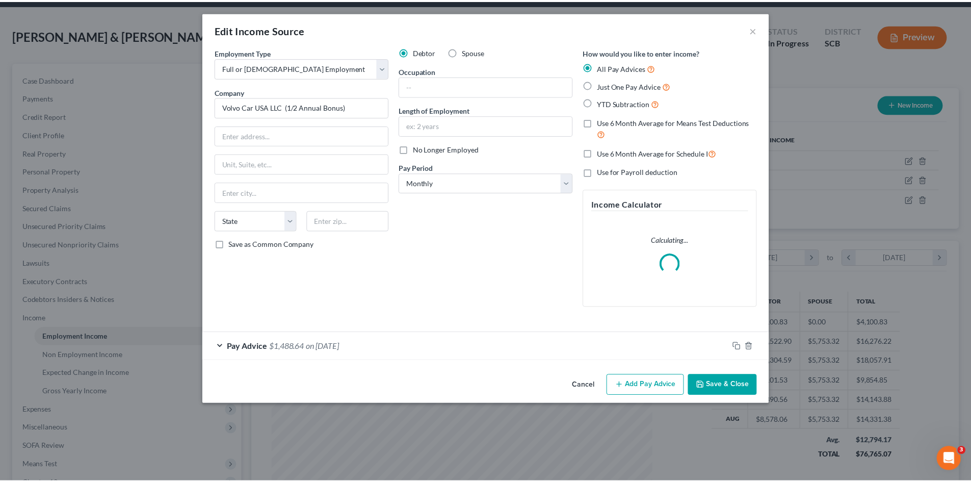
scroll to position [192, 404]
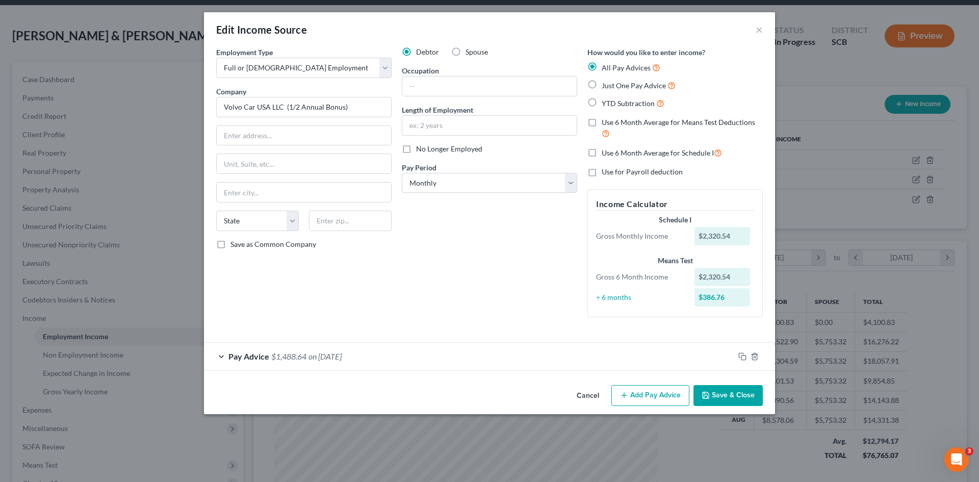
click at [725, 400] on button "Save & Close" at bounding box center [727, 395] width 69 height 21
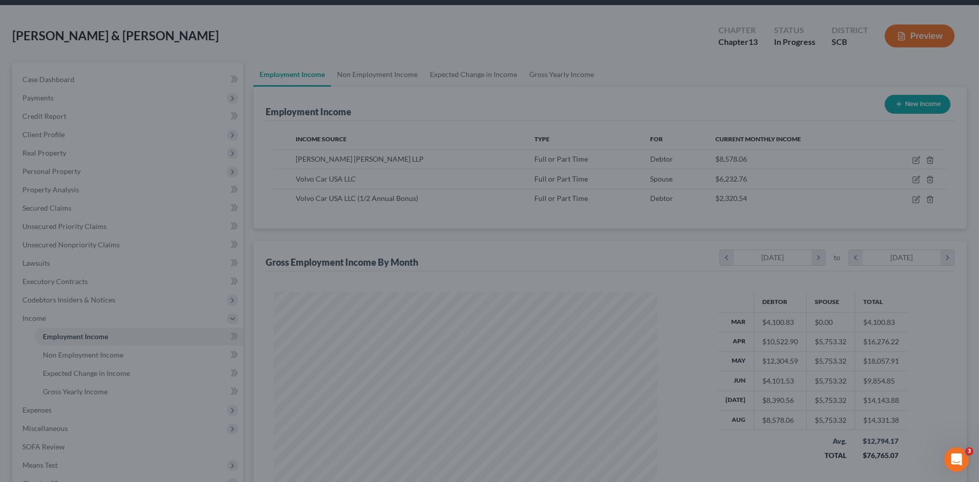
scroll to position [509666, 509455]
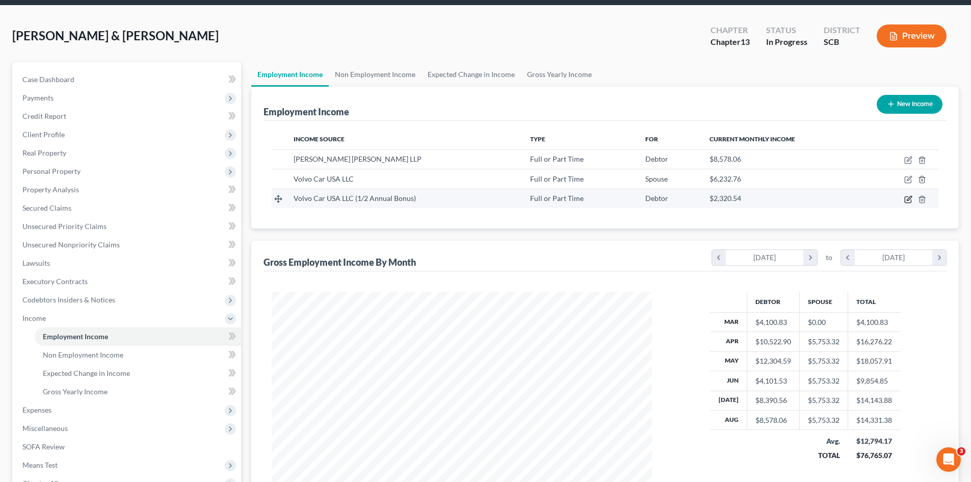
click at [905, 199] on icon "button" at bounding box center [908, 199] width 6 height 6
select select "0"
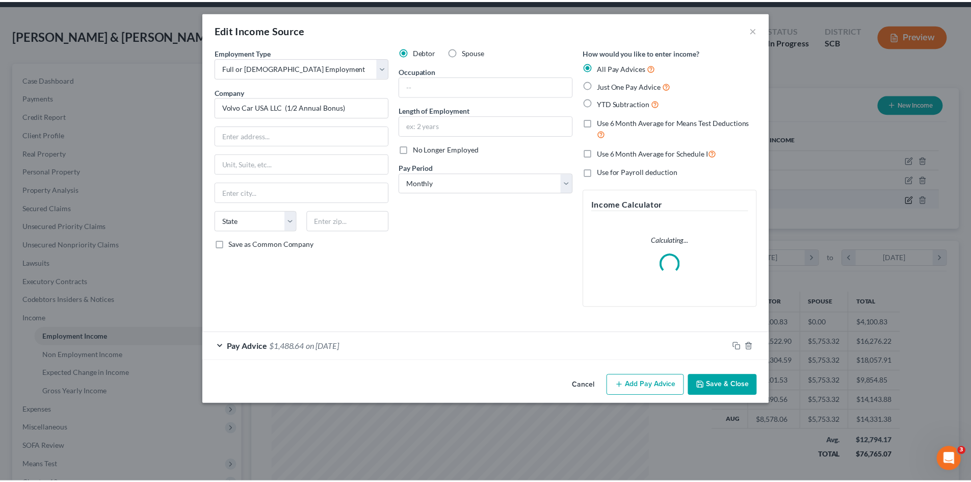
scroll to position [192, 404]
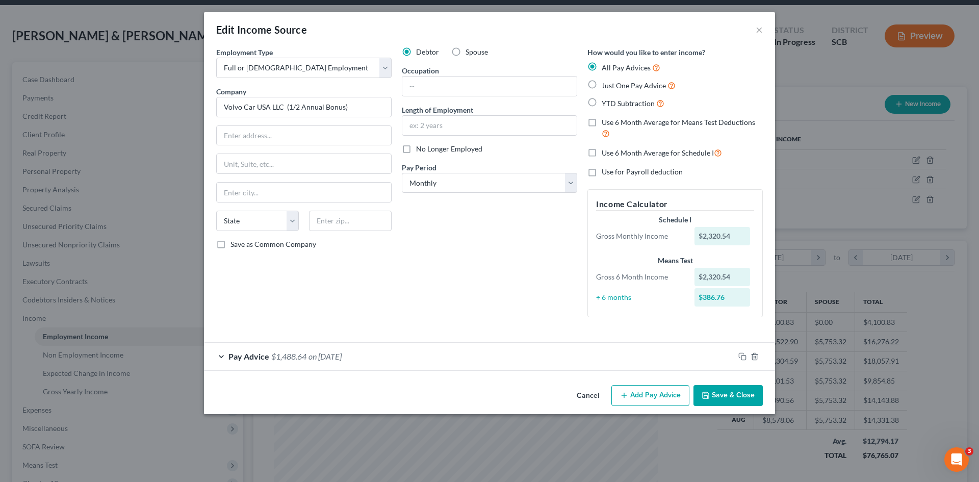
drag, startPoint x: 701, startPoint y: 402, endPoint x: 705, endPoint y: 398, distance: 5.8
click at [702, 402] on button "Save & Close" at bounding box center [727, 395] width 69 height 21
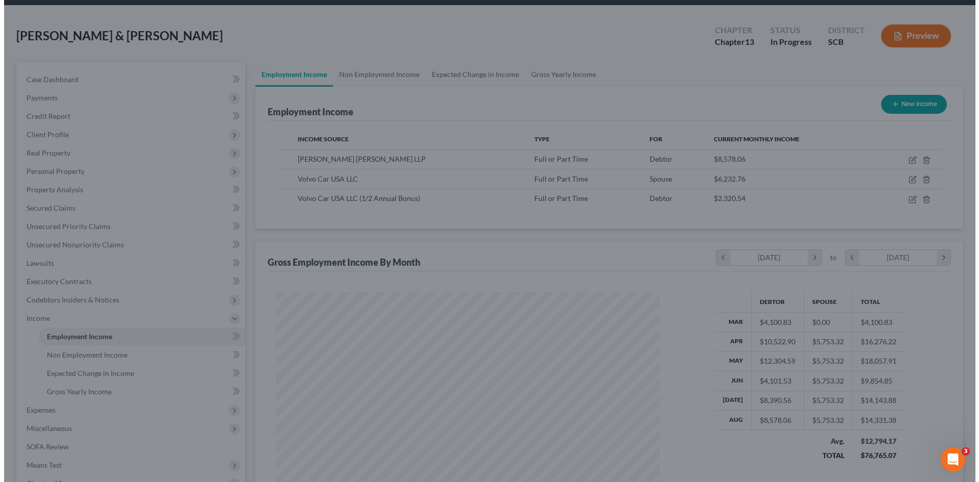
scroll to position [509666, 509455]
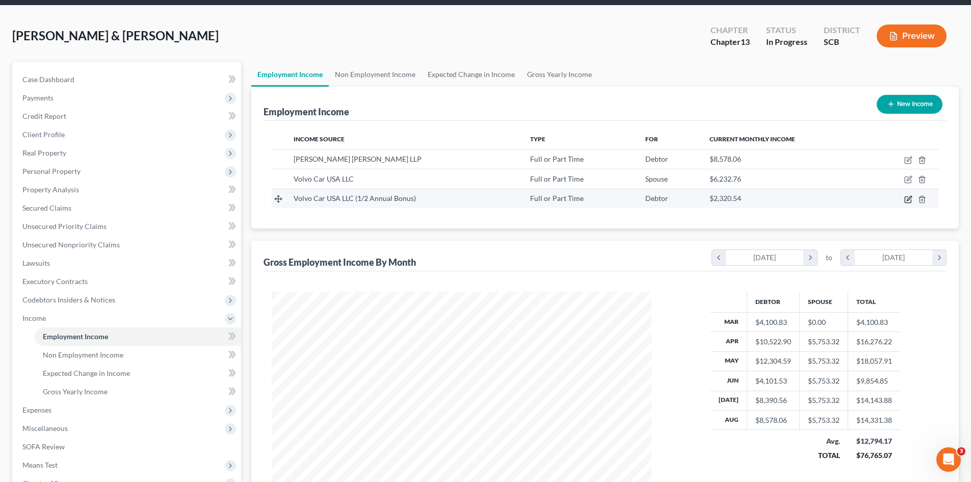
click at [907, 200] on icon "button" at bounding box center [908, 199] width 8 height 8
select select "0"
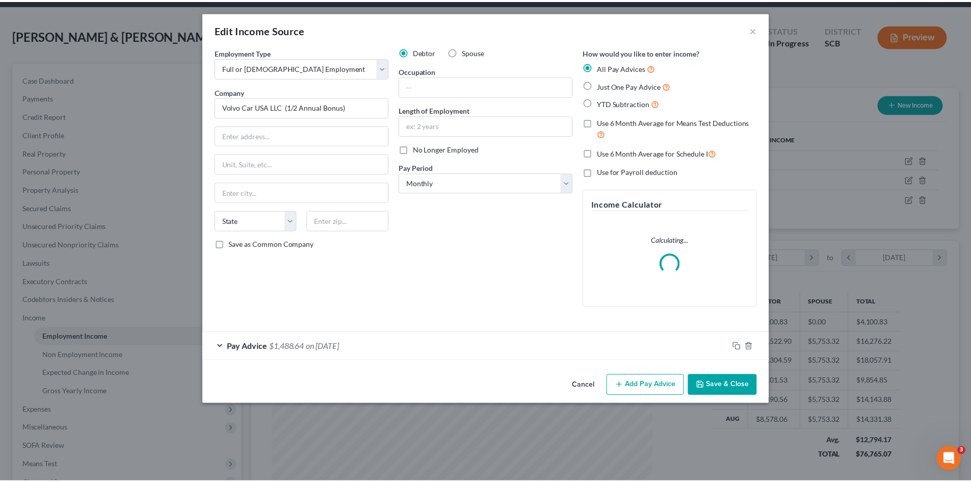
scroll to position [192, 404]
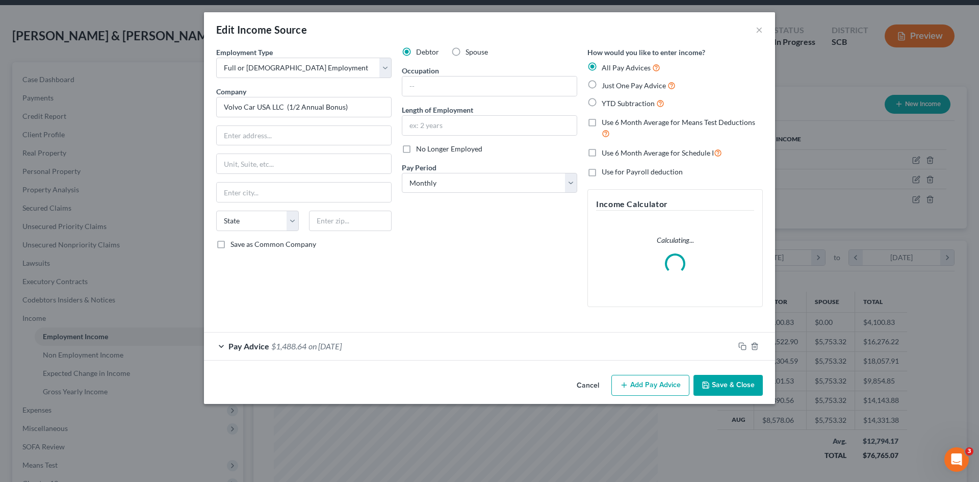
click at [602, 150] on label "Use 6 Month Average for Schedule I" at bounding box center [662, 153] width 120 height 12
click at [606, 150] on input "Use 6 Month Average for Schedule I" at bounding box center [609, 150] width 7 height 7
checkbox input "true"
click at [724, 385] on button "Save & Close" at bounding box center [727, 385] width 69 height 21
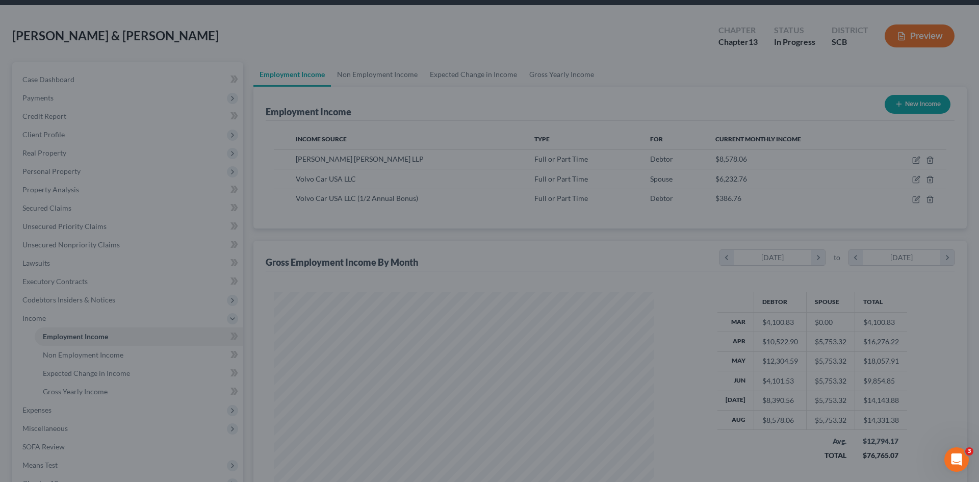
scroll to position [509666, 509455]
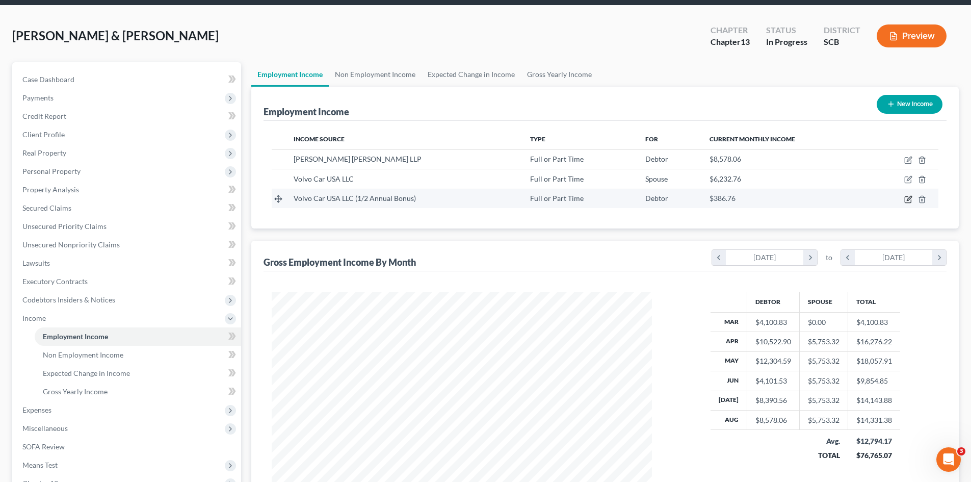
click at [907, 200] on icon "button" at bounding box center [908, 199] width 8 height 8
select select "0"
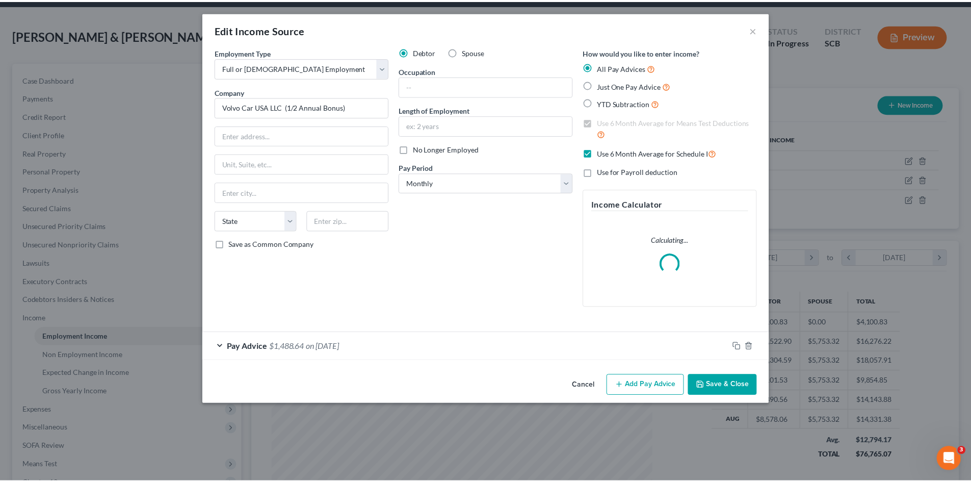
scroll to position [192, 404]
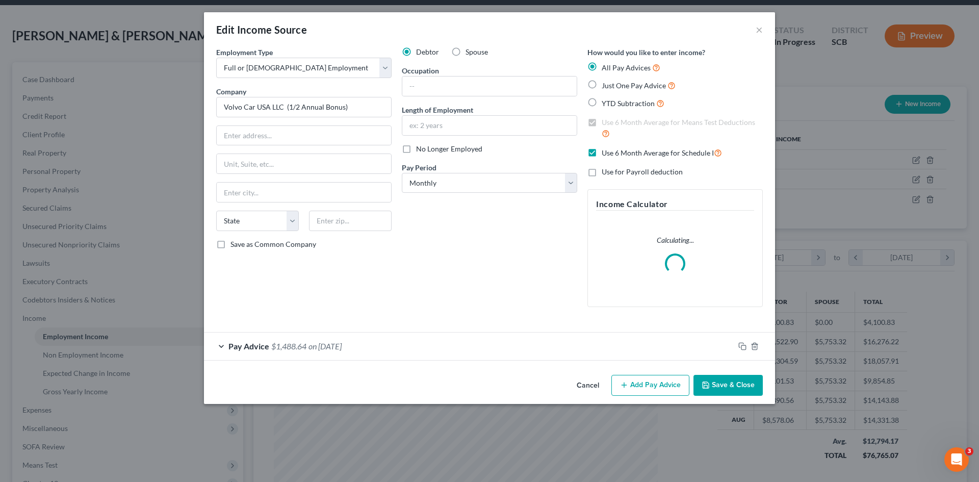
click at [602, 150] on label "Use 6 Month Average for Schedule I" at bounding box center [662, 153] width 120 height 12
click at [606, 150] on input "Use 6 Month Average for Schedule I" at bounding box center [609, 150] width 7 height 7
checkbox input "false"
click at [602, 122] on label "Use 6 Month Average for Means Test Deductions" at bounding box center [682, 128] width 161 height 22
click at [606, 122] on input "Use 6 Month Average for Means Test Deductions" at bounding box center [609, 120] width 7 height 7
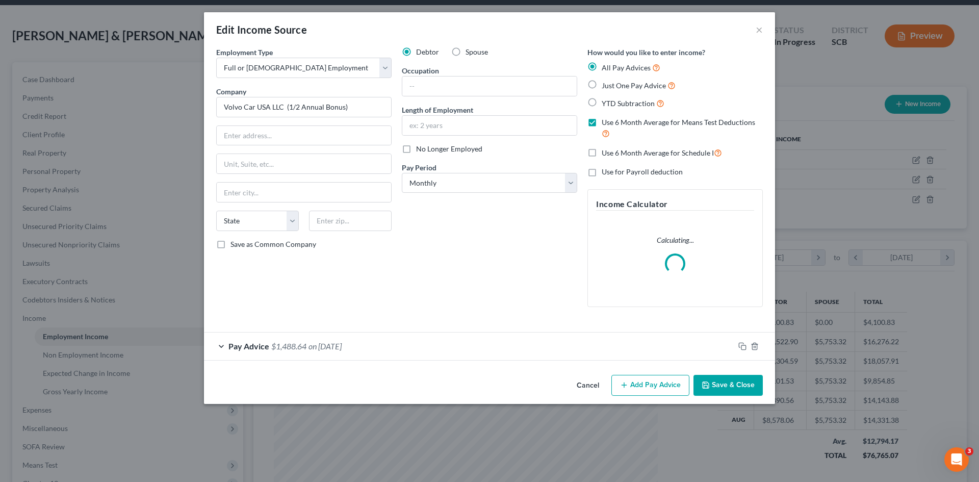
checkbox input "false"
click at [740, 380] on button "Save & Close" at bounding box center [727, 385] width 69 height 21
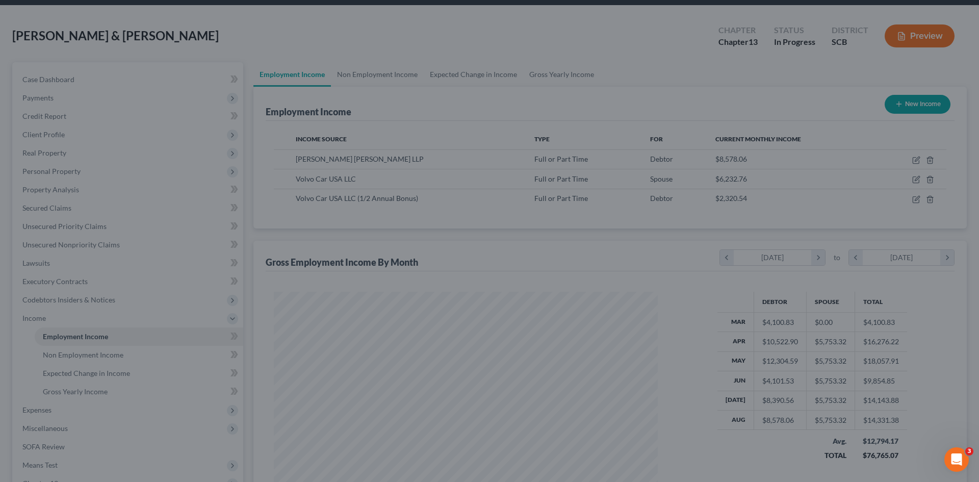
scroll to position [509666, 509455]
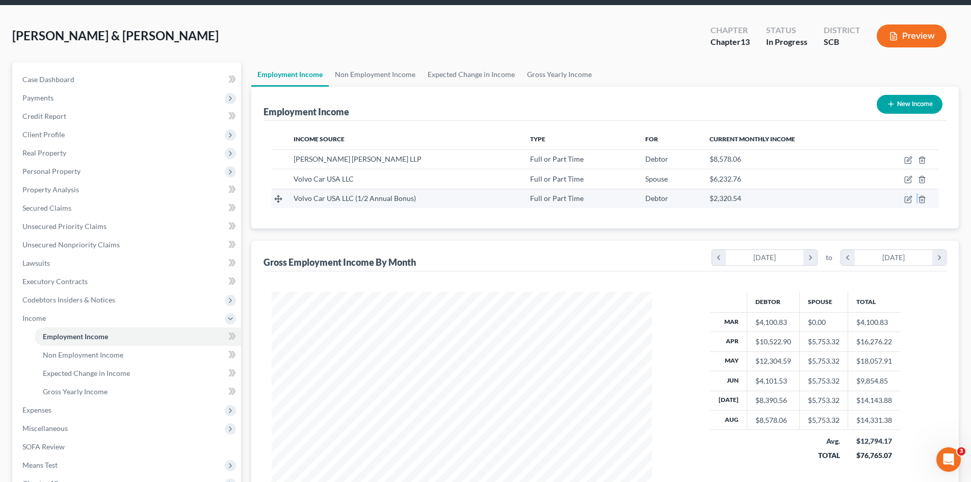
click at [918, 205] on td at bounding box center [903, 198] width 69 height 19
click at [909, 201] on icon "button" at bounding box center [908, 199] width 8 height 8
select select "0"
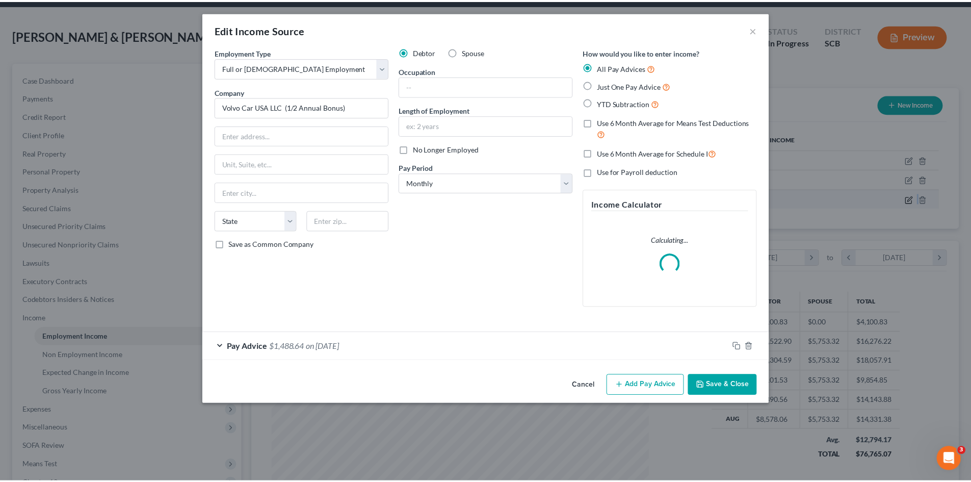
scroll to position [192, 404]
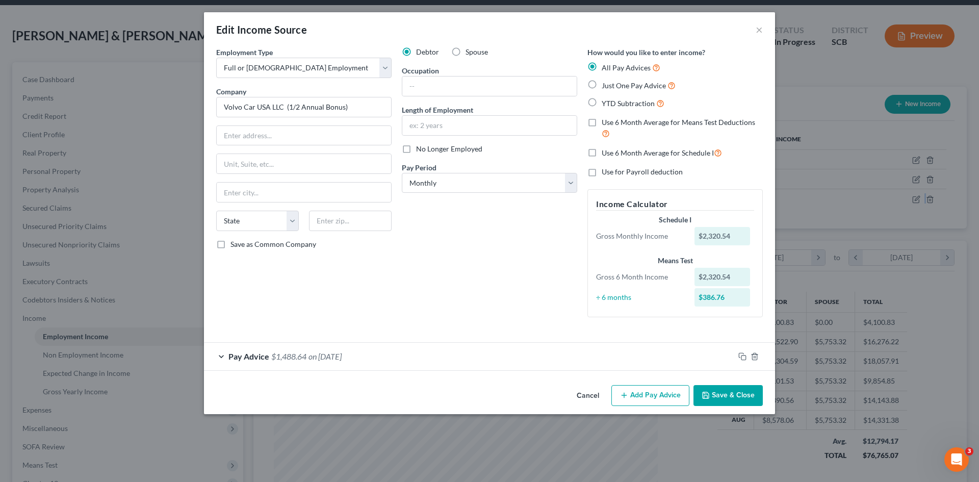
click at [742, 393] on button "Save & Close" at bounding box center [727, 395] width 69 height 21
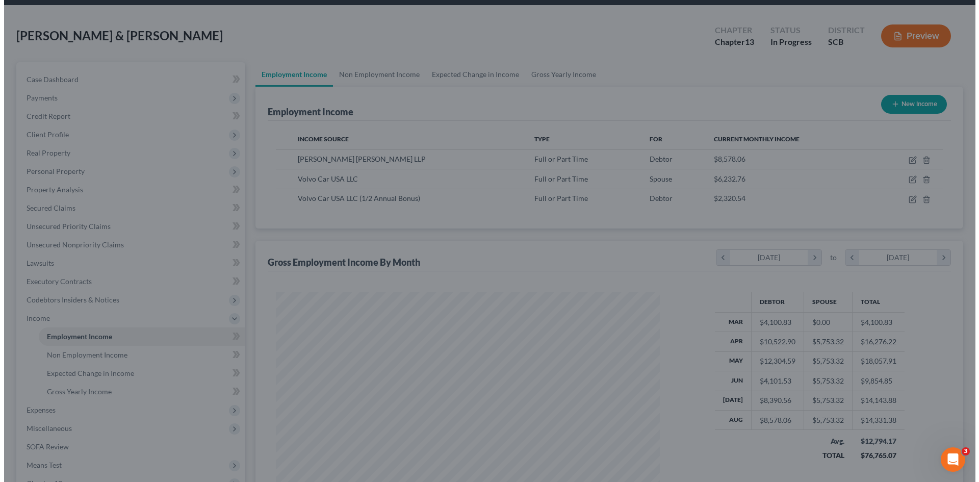
scroll to position [509666, 509455]
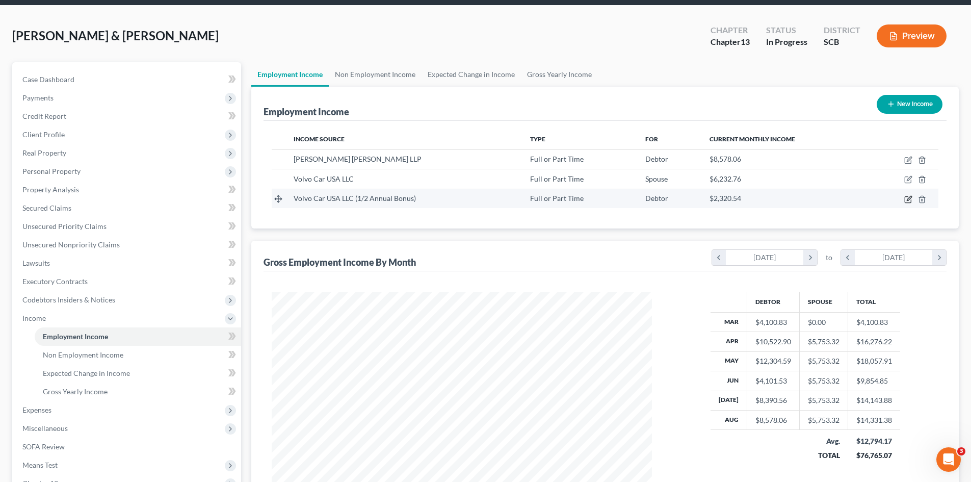
click at [907, 200] on icon "button" at bounding box center [908, 199] width 8 height 8
select select "0"
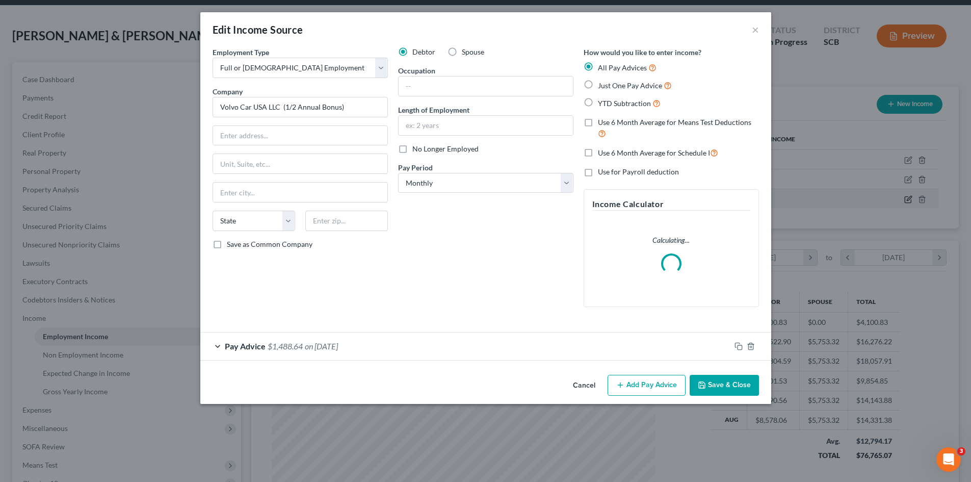
scroll to position [192, 404]
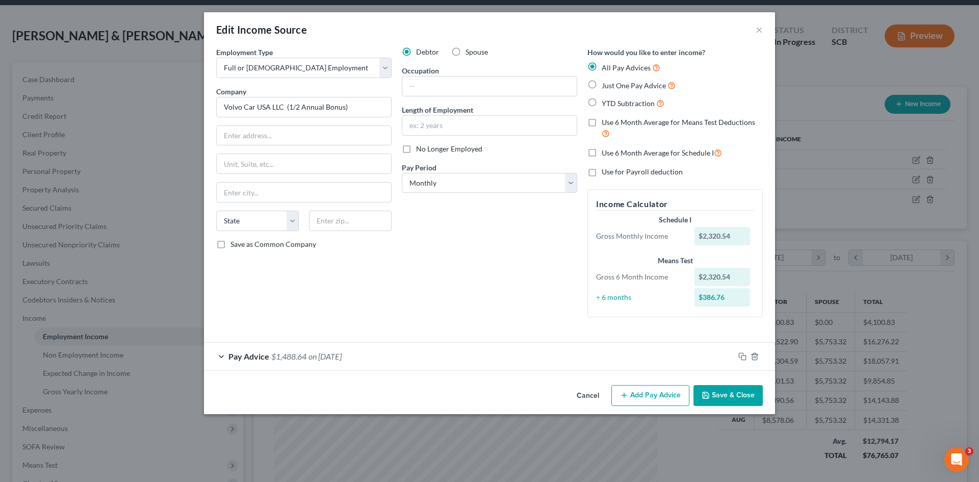
click at [602, 152] on label "Use 6 Month Average for Schedule I" at bounding box center [662, 153] width 120 height 12
click at [606, 152] on input "Use 6 Month Average for Schedule I" at bounding box center [609, 150] width 7 height 7
checkbox input "true"
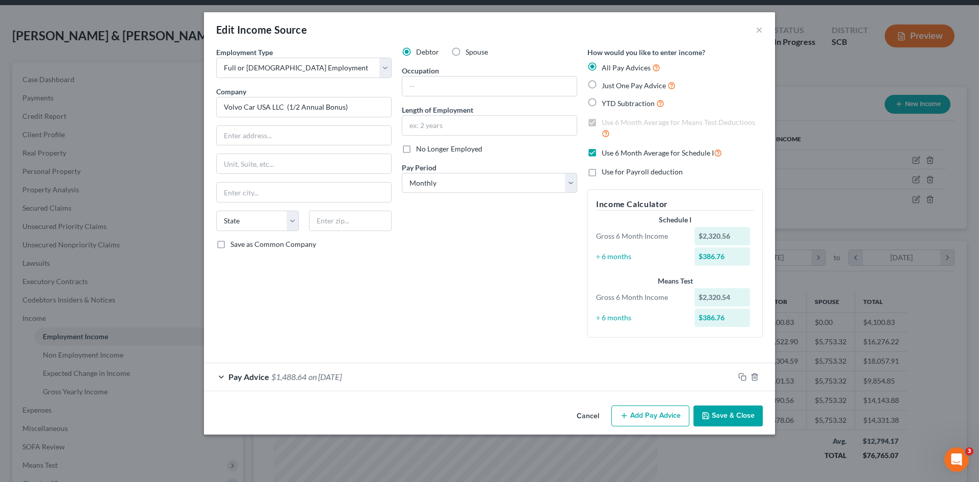
click at [705, 412] on icon "button" at bounding box center [706, 415] width 8 height 8
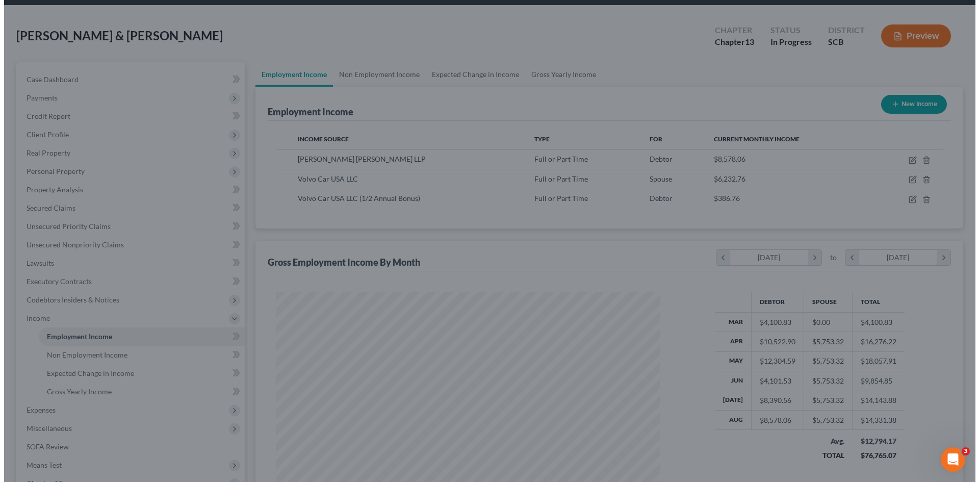
scroll to position [509666, 509455]
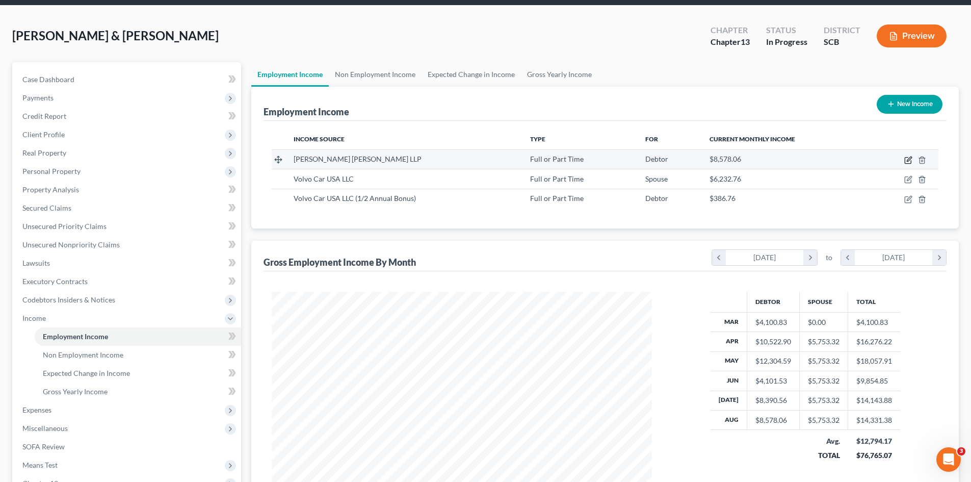
click at [905, 160] on icon "button" at bounding box center [908, 161] width 6 height 6
select select "0"
select select "42"
select select "1"
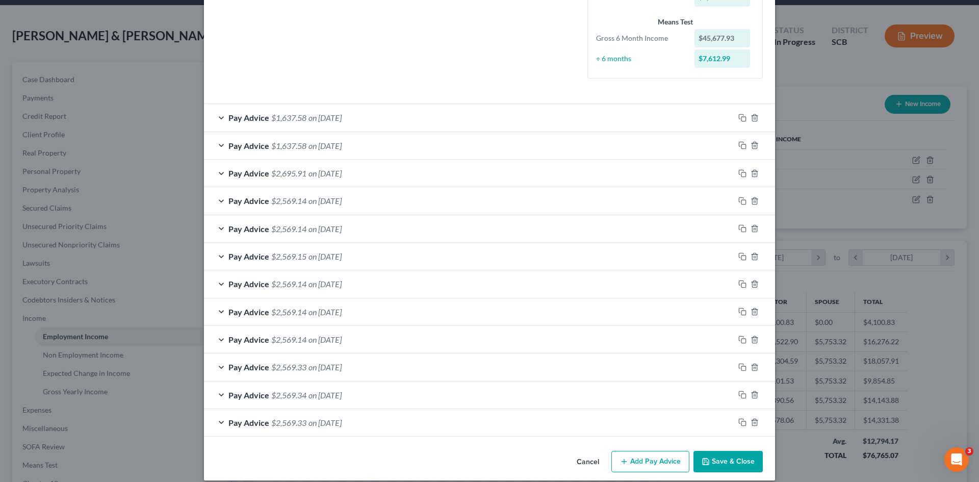
scroll to position [270, 0]
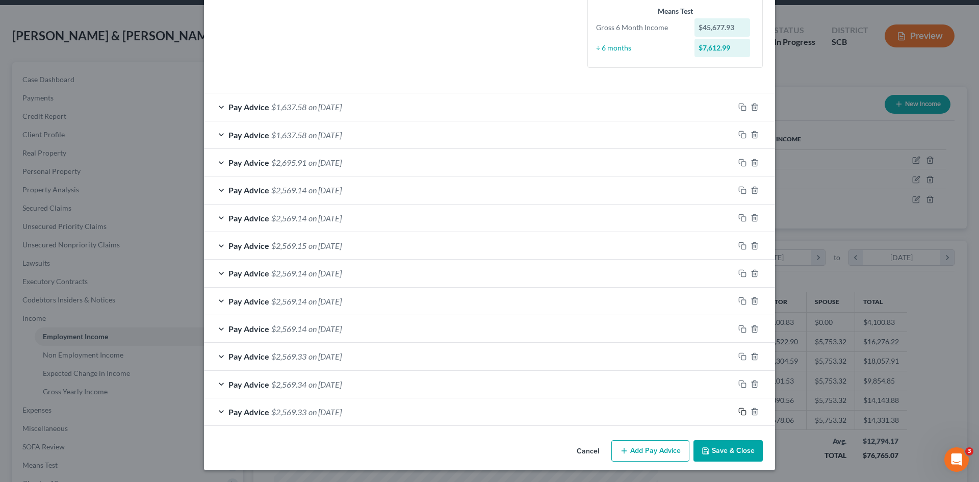
click at [738, 413] on icon "button" at bounding box center [742, 411] width 8 height 8
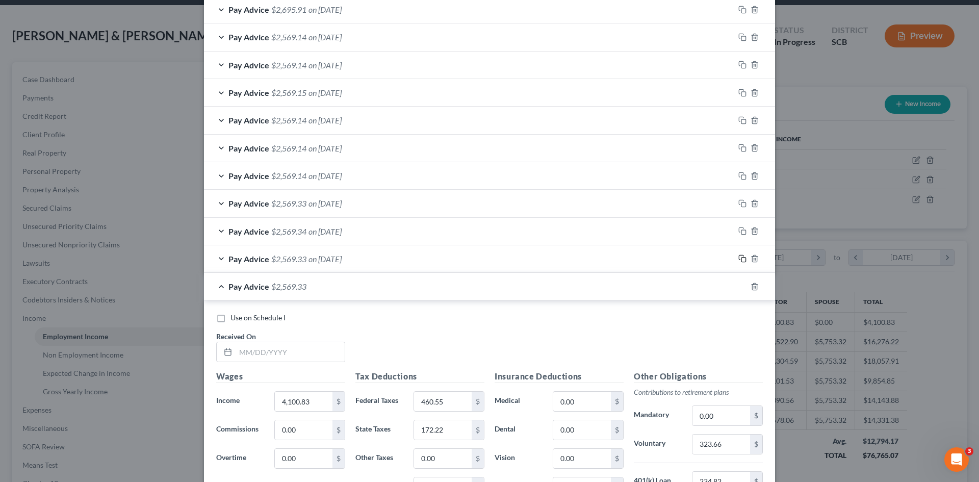
scroll to position [474, 0]
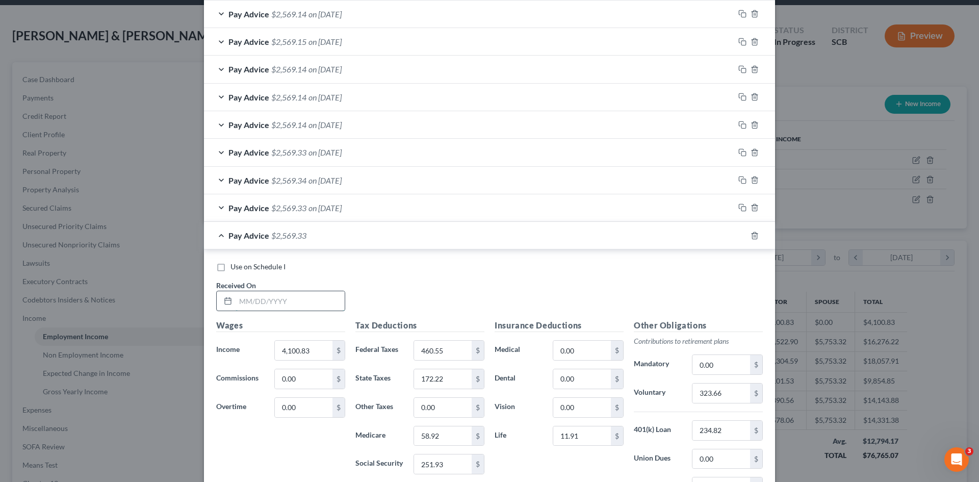
click at [313, 304] on input "text" at bounding box center [290, 300] width 109 height 19
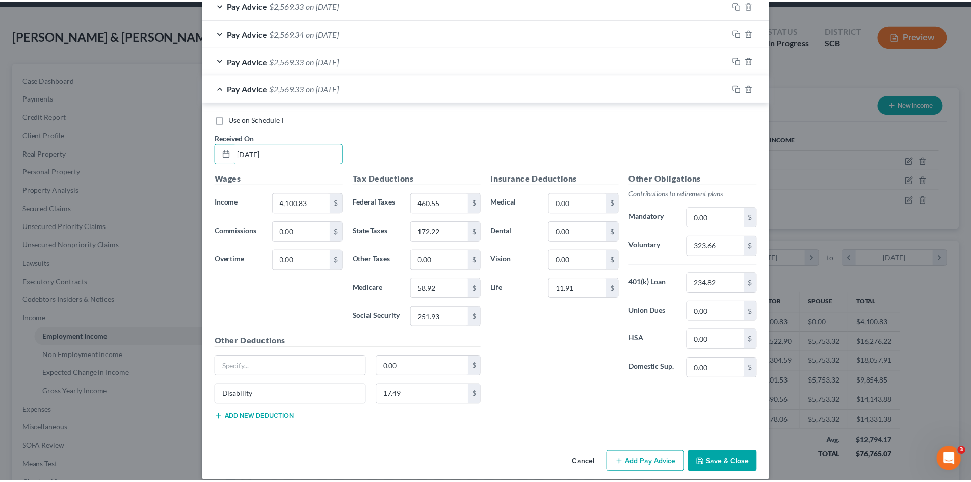
scroll to position [632, 0]
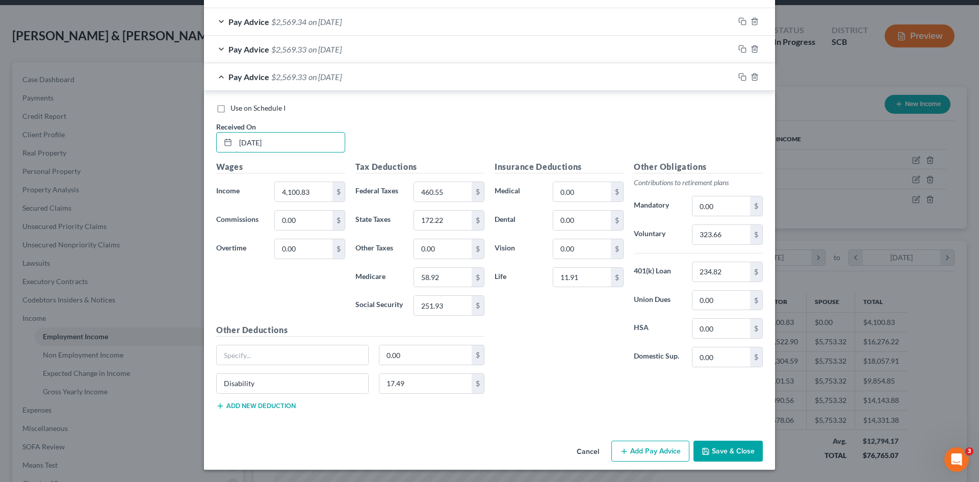
type input "03/01/2025"
click at [720, 451] on button "Save & Close" at bounding box center [727, 451] width 69 height 21
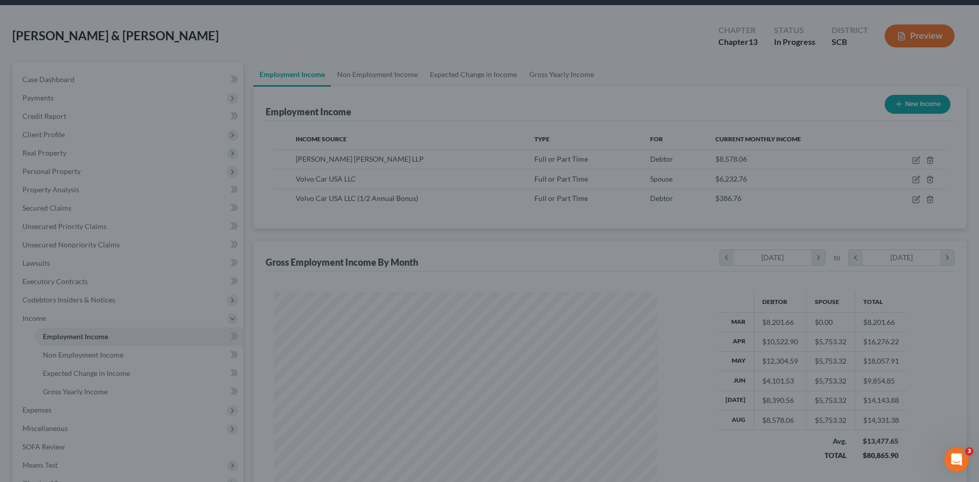
scroll to position [509666, 509455]
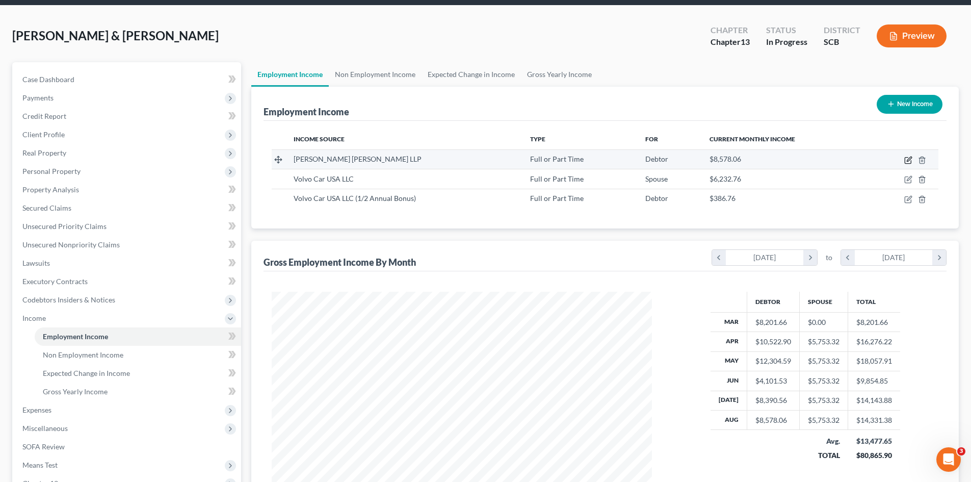
click at [906, 161] on icon "button" at bounding box center [908, 161] width 6 height 6
select select "0"
select select "42"
select select "1"
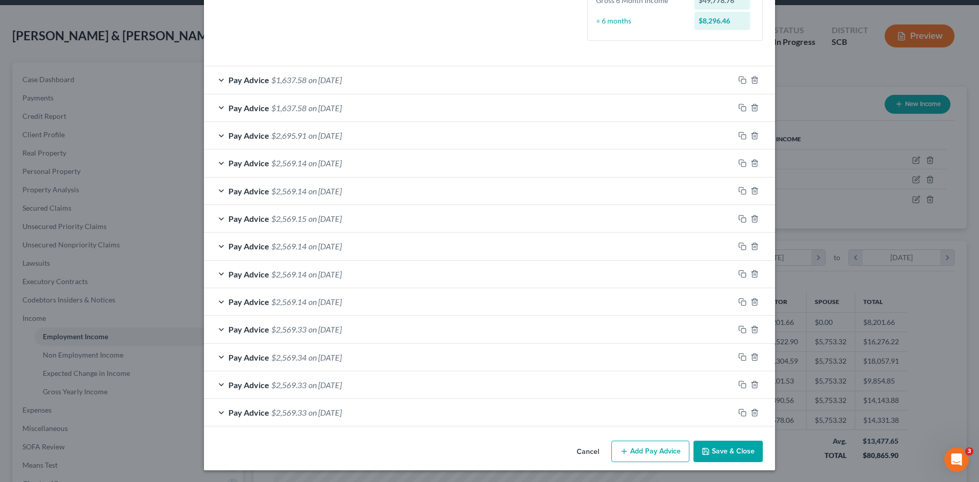
scroll to position [297, 0]
click at [751, 413] on icon "button" at bounding box center [755, 412] width 8 height 8
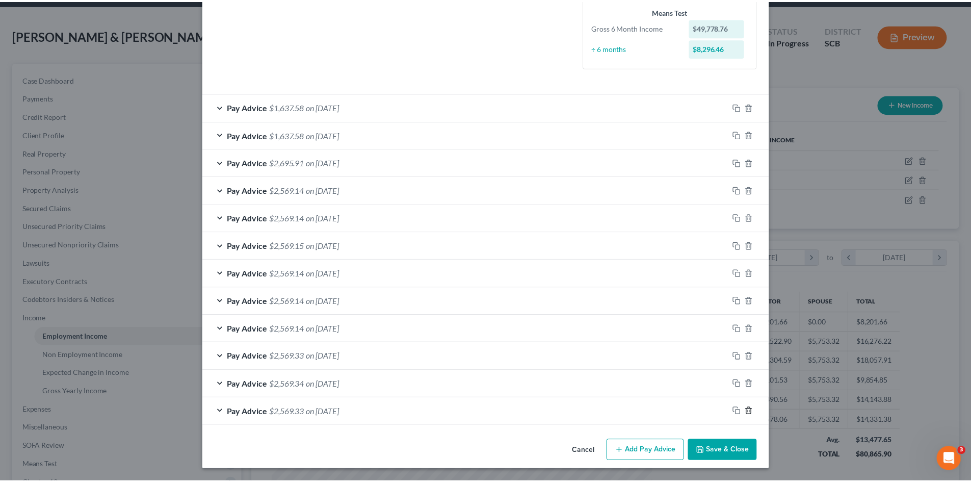
scroll to position [270, 0]
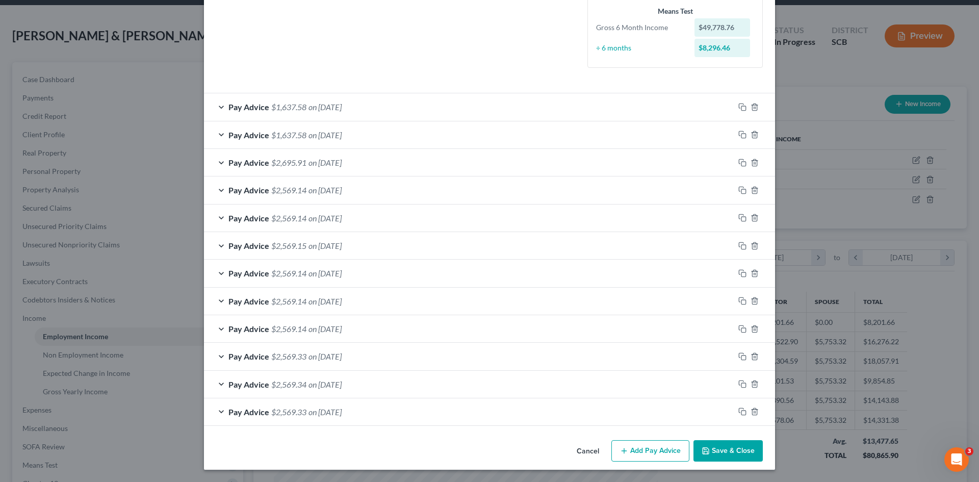
click at [738, 448] on button "Save & Close" at bounding box center [727, 450] width 69 height 21
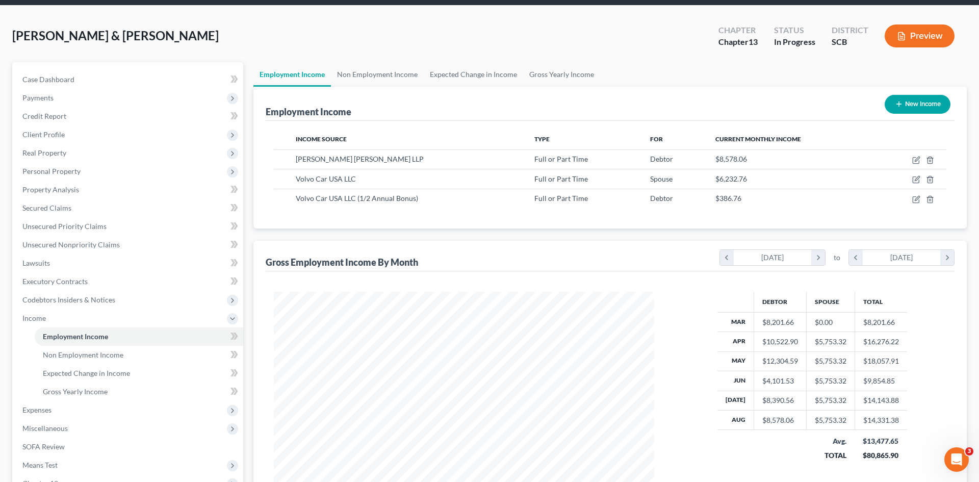
scroll to position [509666, 509455]
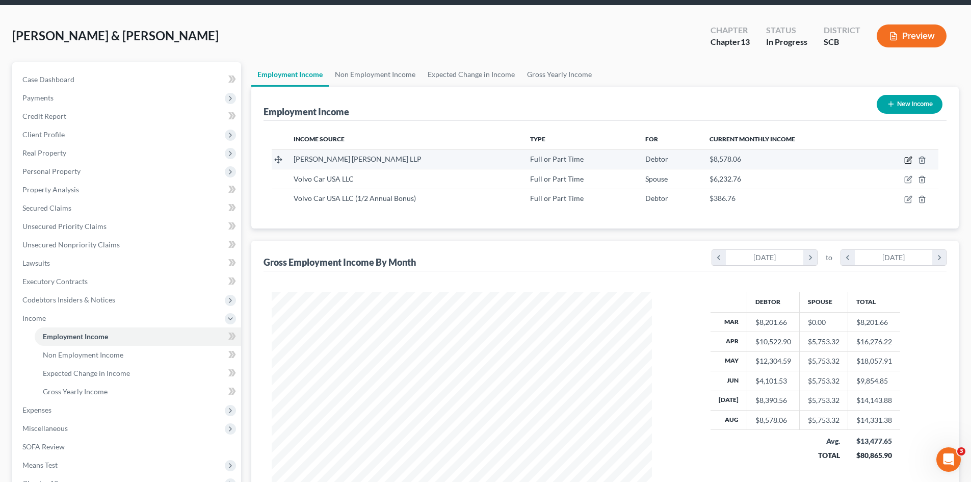
click at [908, 161] on icon "button" at bounding box center [909, 159] width 5 height 5
select select "0"
select select "42"
select select "1"
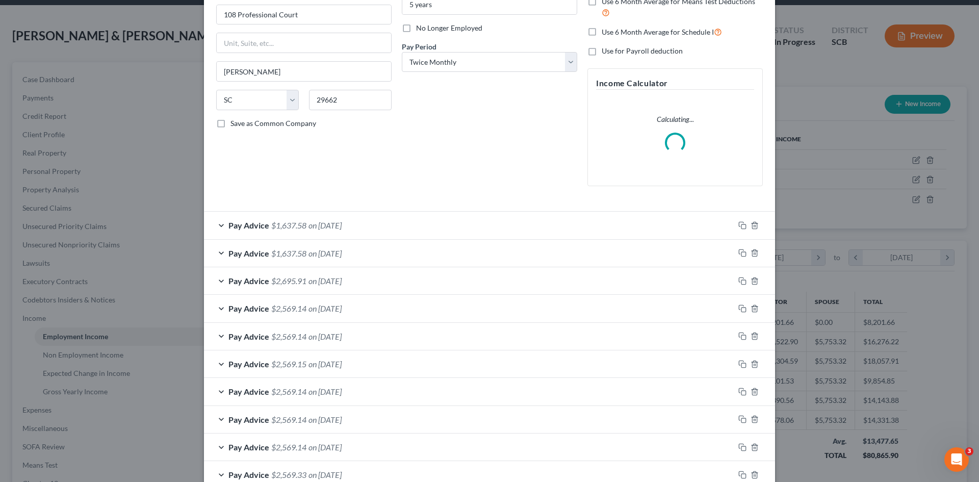
scroll to position [239, 0]
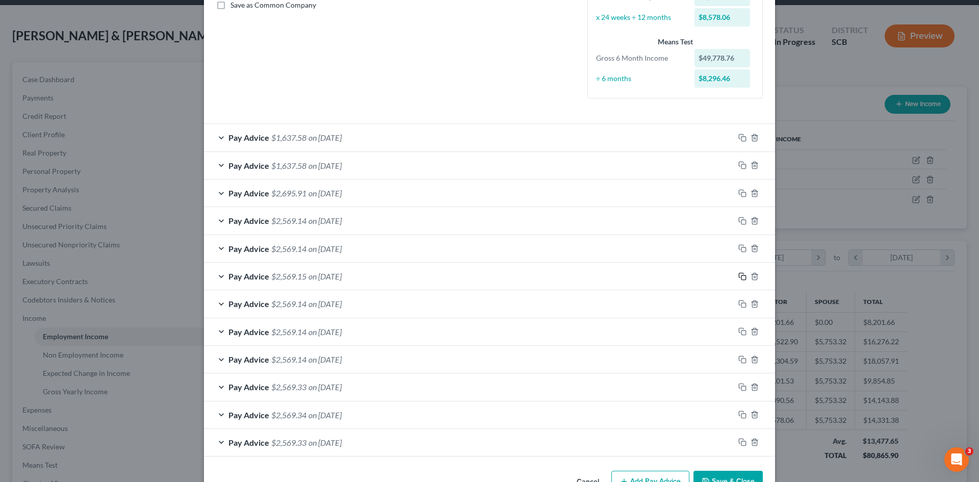
click at [741, 275] on rect "button" at bounding box center [743, 277] width 5 height 5
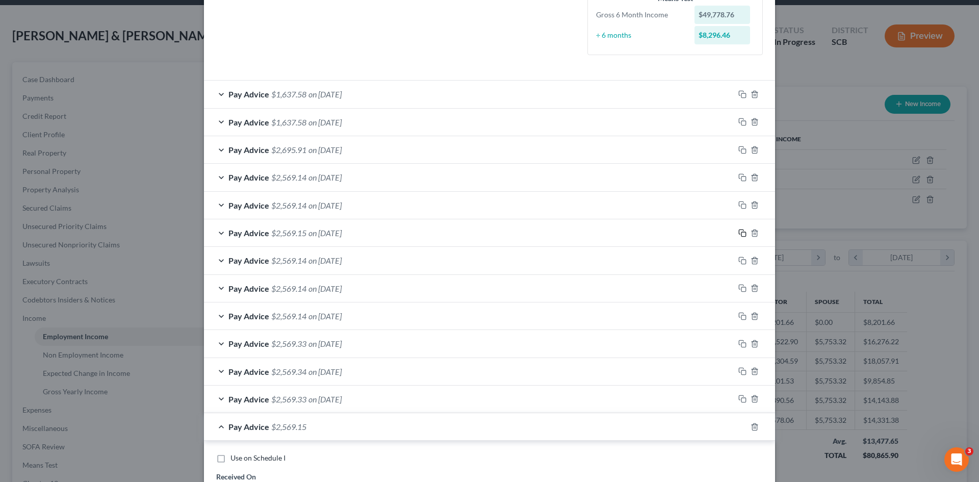
scroll to position [341, 0]
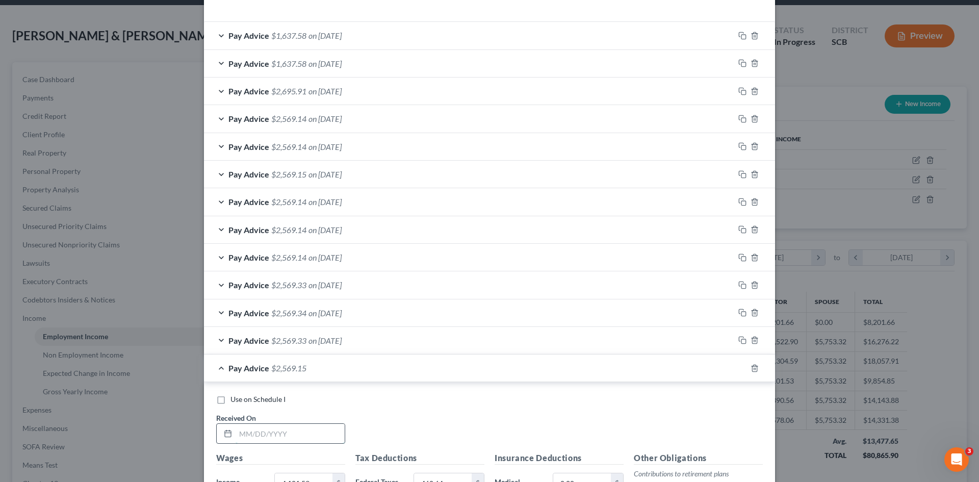
click at [282, 430] on input "text" at bounding box center [290, 433] width 109 height 19
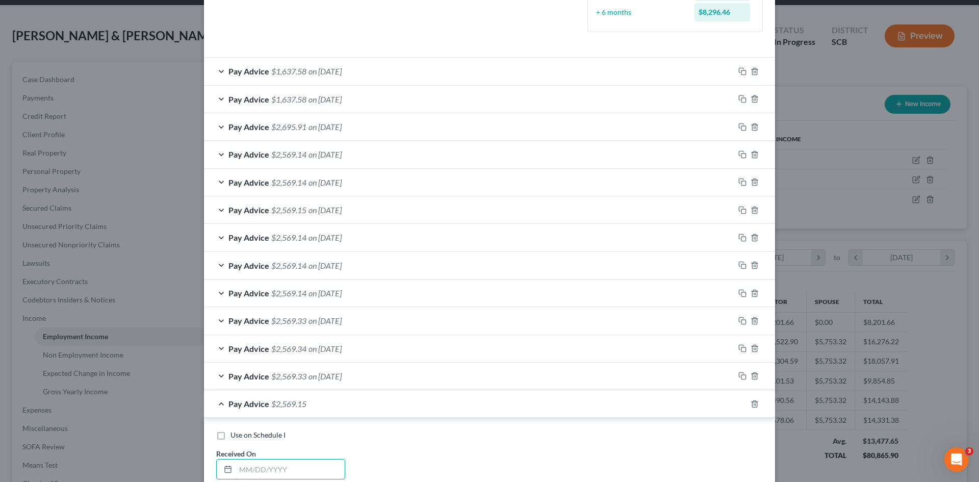
scroll to position [239, 0]
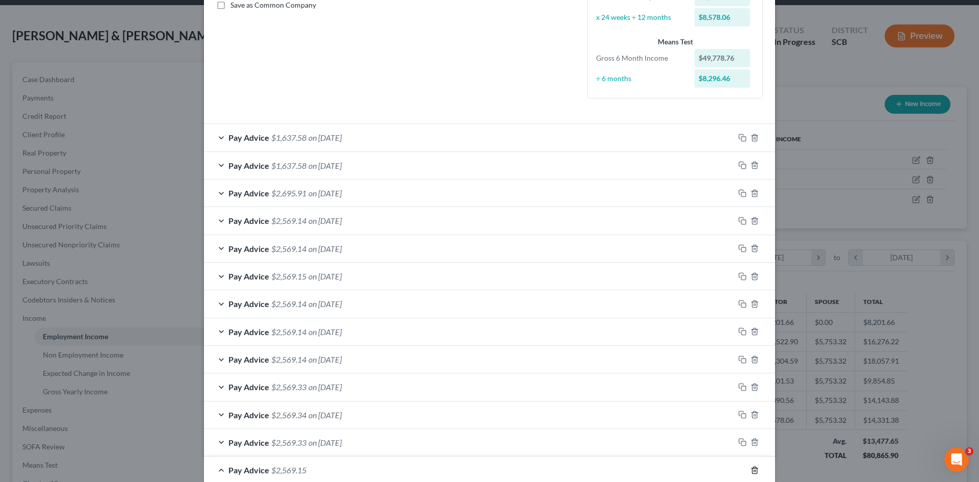
click at [751, 467] on icon "button" at bounding box center [755, 470] width 8 height 8
click at [278, 275] on span "$2,569.15" at bounding box center [288, 276] width 35 height 10
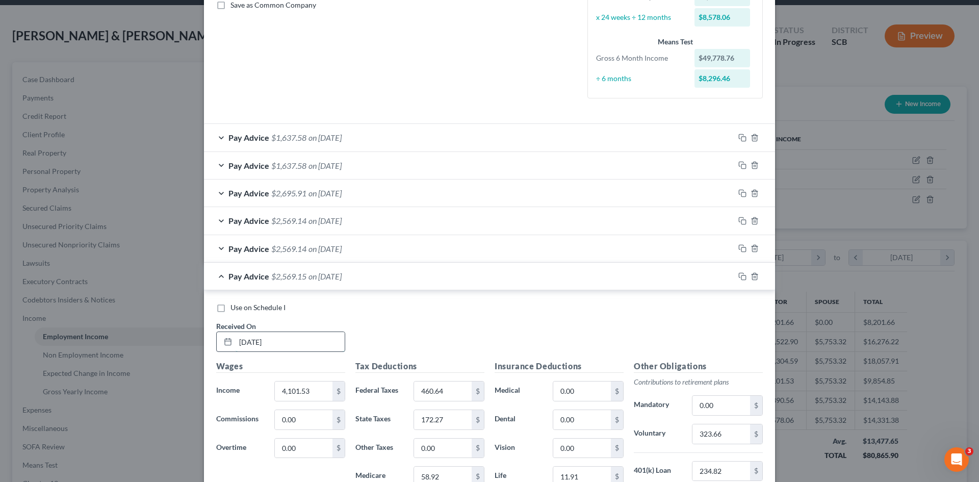
click at [298, 340] on input "05/30/2025" at bounding box center [290, 341] width 109 height 19
type input "0"
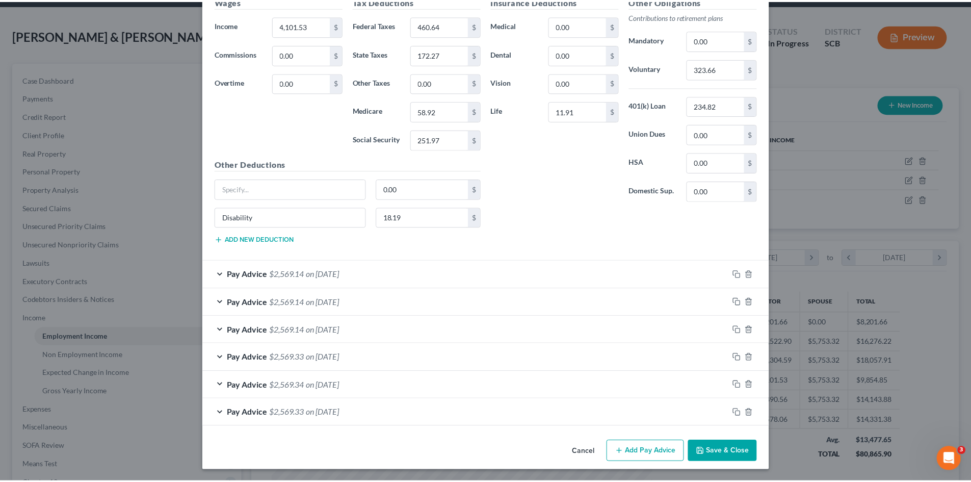
scroll to position [605, 0]
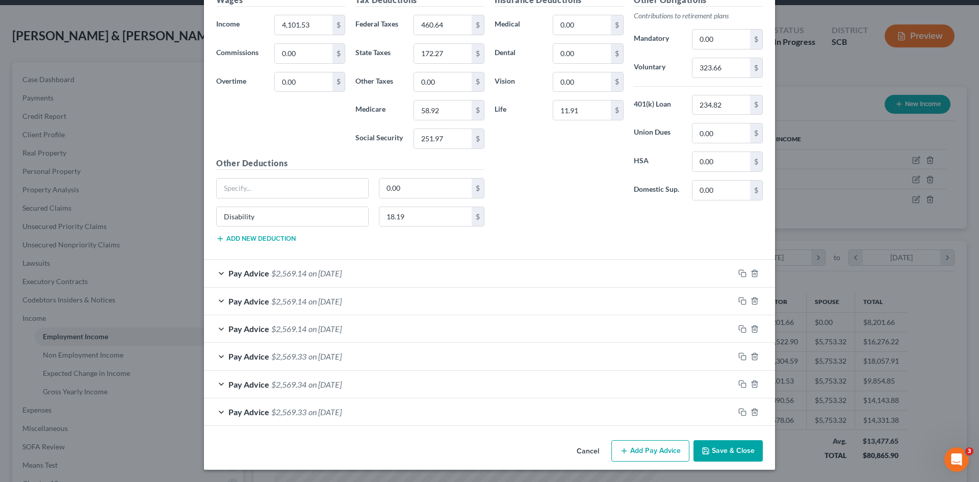
type input "06/01/25"
click at [716, 450] on button "Save & Close" at bounding box center [727, 450] width 69 height 21
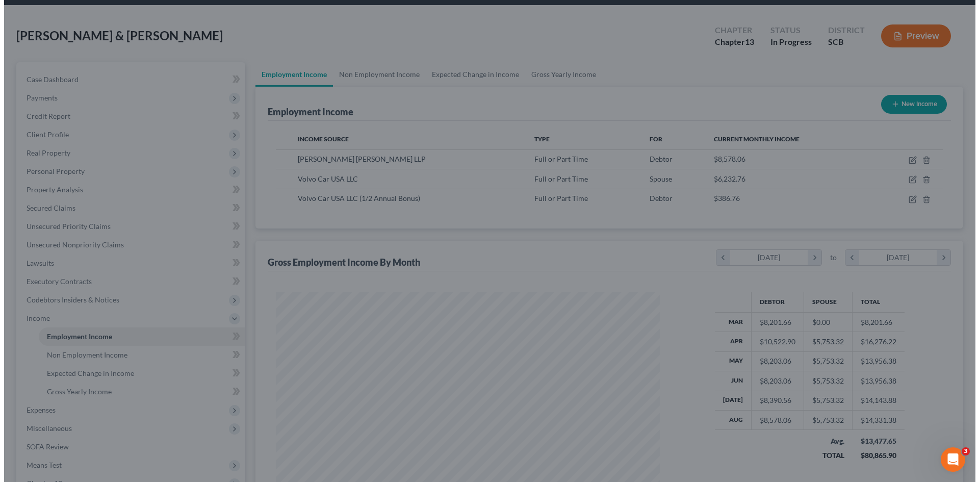
scroll to position [509666, 509455]
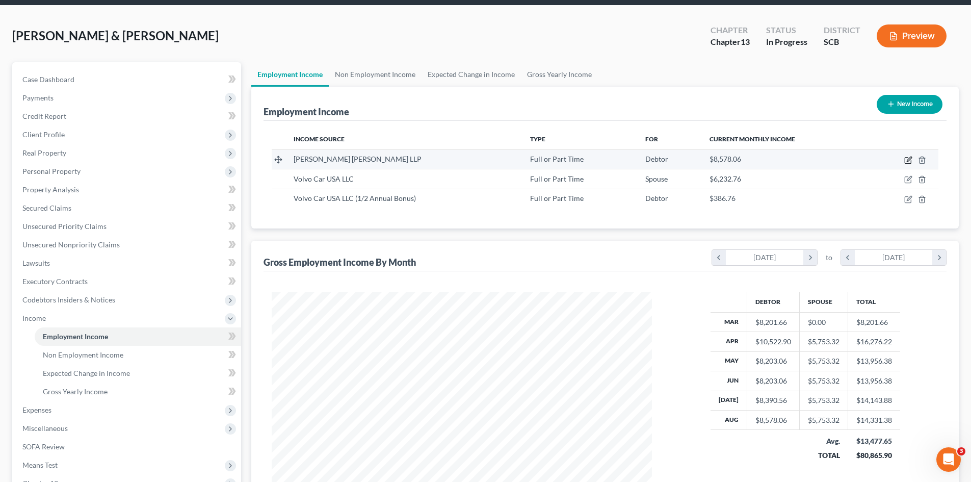
click at [910, 159] on icon "button" at bounding box center [908, 160] width 8 height 8
select select "0"
select select "42"
select select "1"
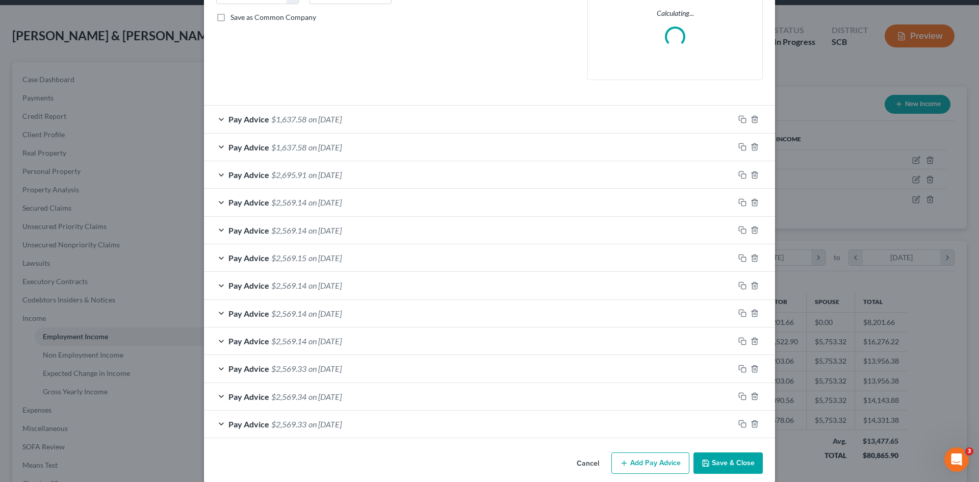
scroll to position [239, 0]
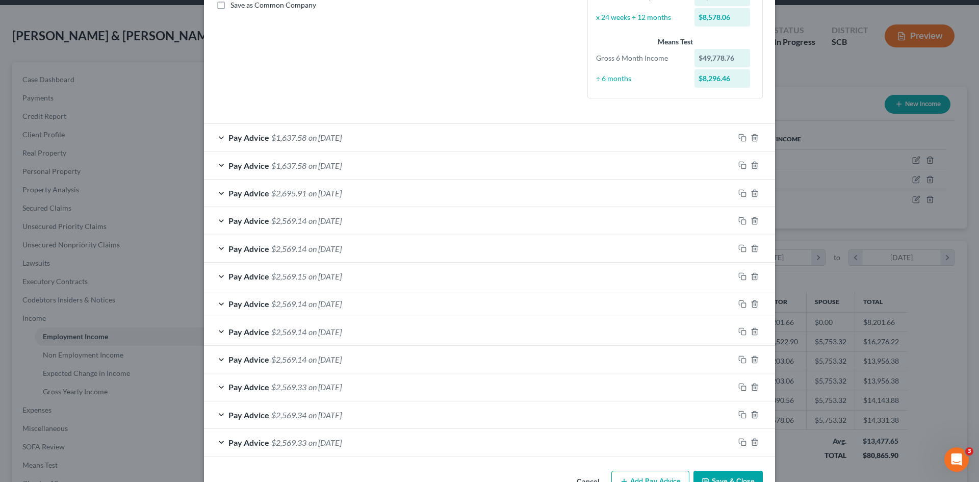
click at [359, 168] on div "Pay Advice $1,637.58 on 08/01/2025" at bounding box center [469, 165] width 530 height 27
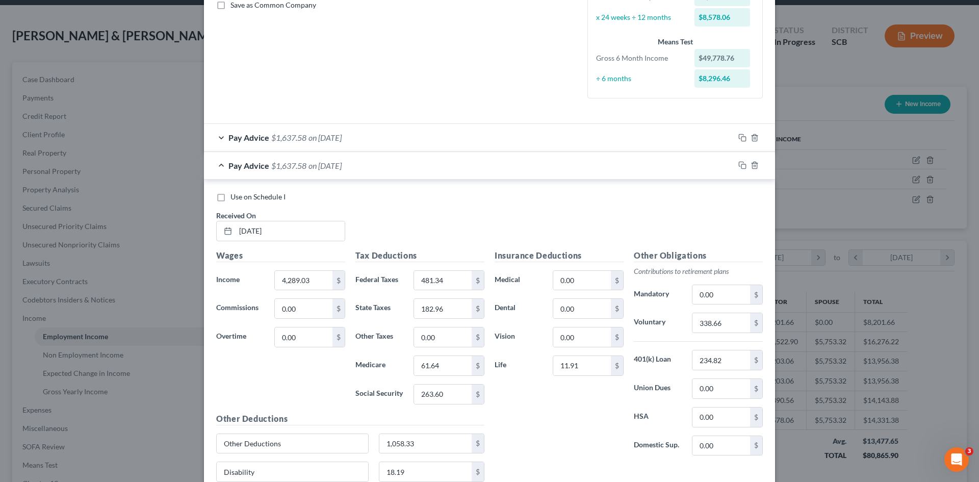
click at [217, 165] on div "Pay Advice $1,637.58 on 08/01/2025" at bounding box center [469, 165] width 530 height 27
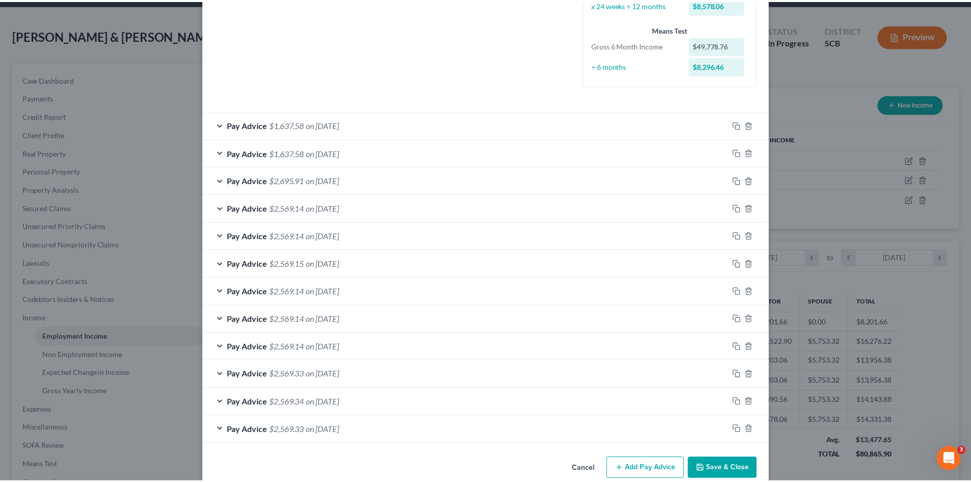
scroll to position [270, 0]
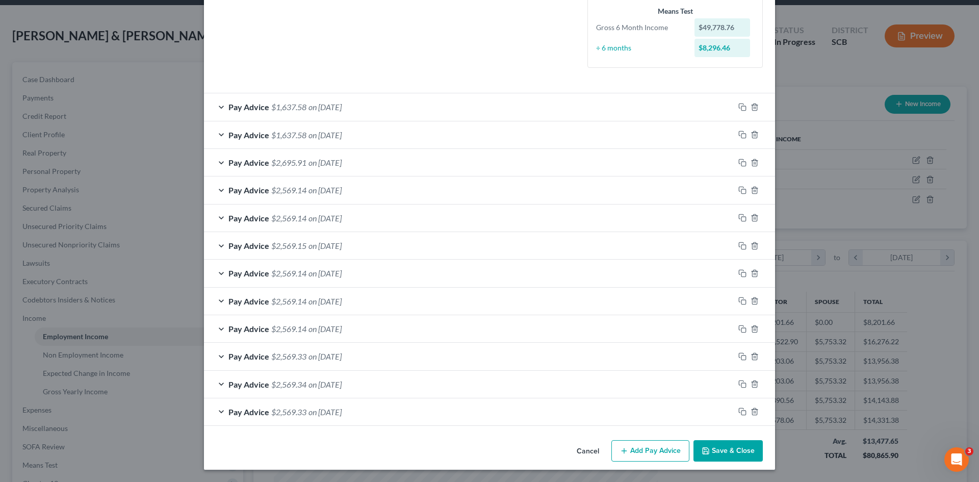
click at [738, 459] on button "Save & Close" at bounding box center [727, 450] width 69 height 21
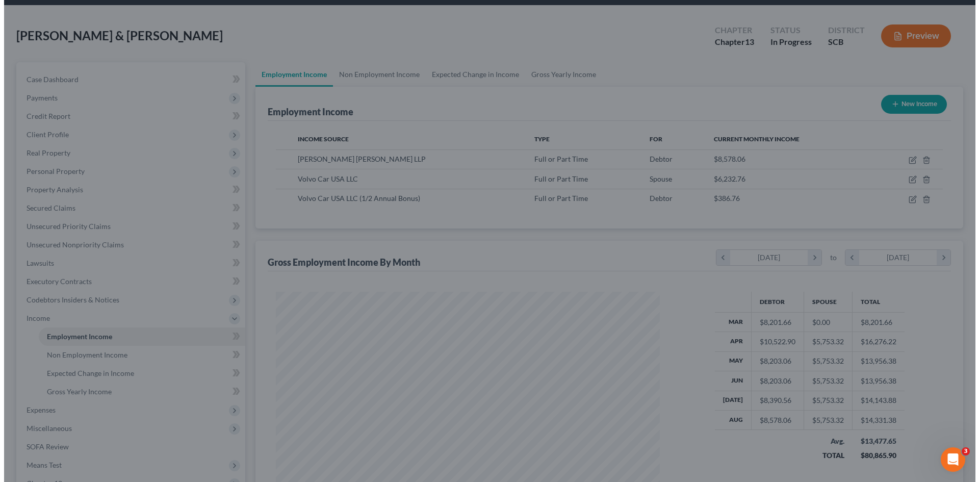
scroll to position [509666, 509455]
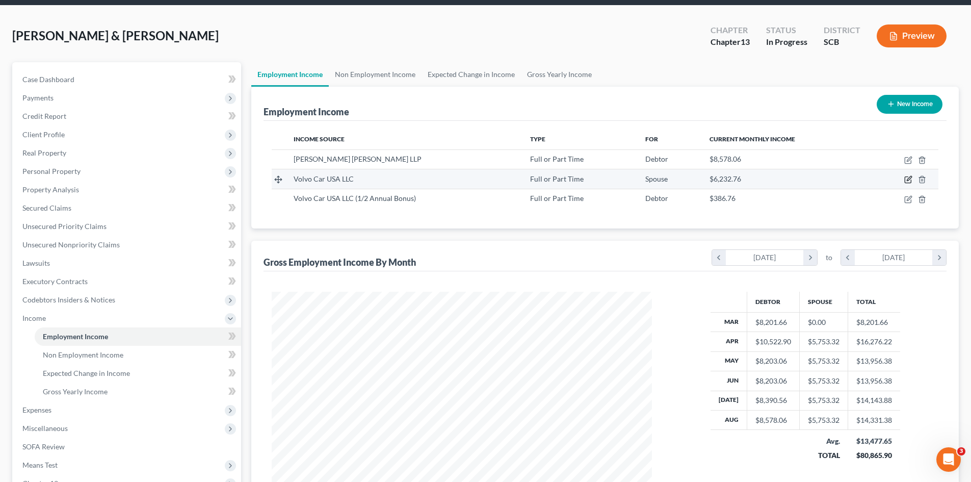
click at [907, 177] on icon "button" at bounding box center [908, 180] width 6 height 6
select select "0"
select select "33"
select select "2"
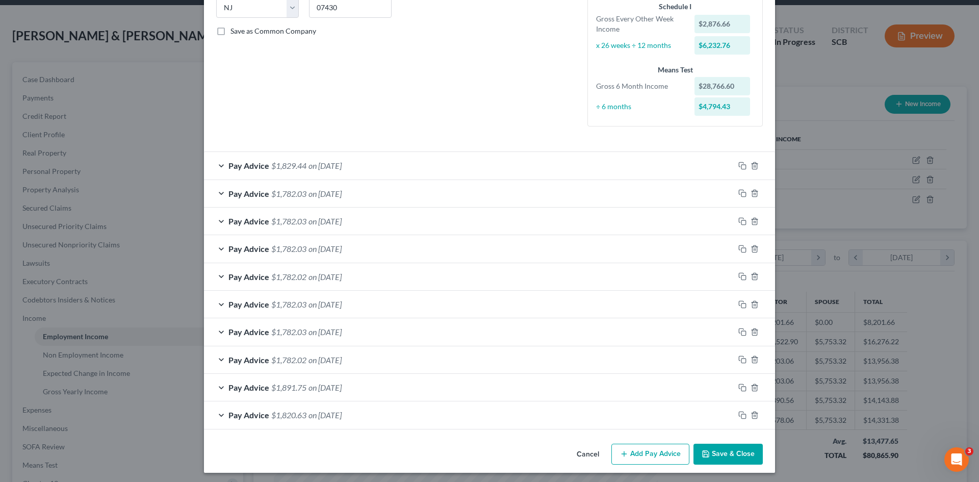
scroll to position [216, 0]
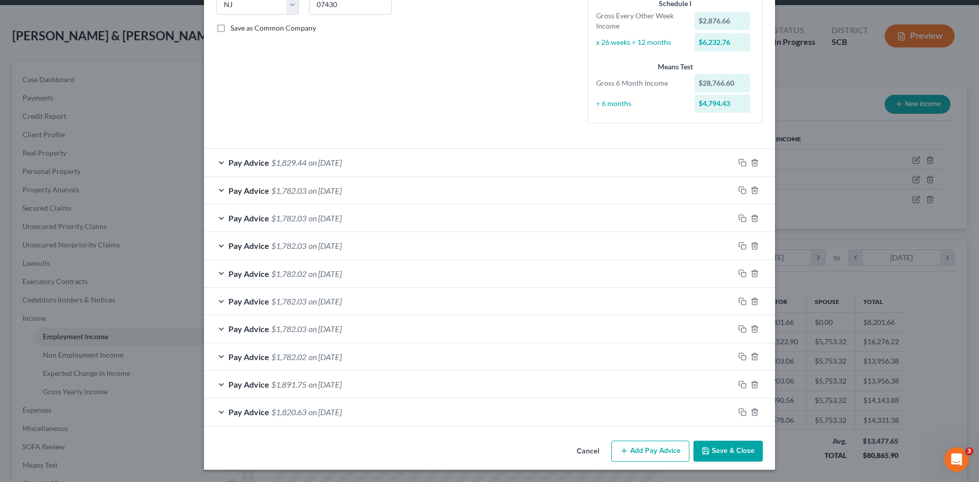
click at [217, 412] on div "Pay Advice $1,820.63 on 04/11/2025" at bounding box center [469, 411] width 530 height 27
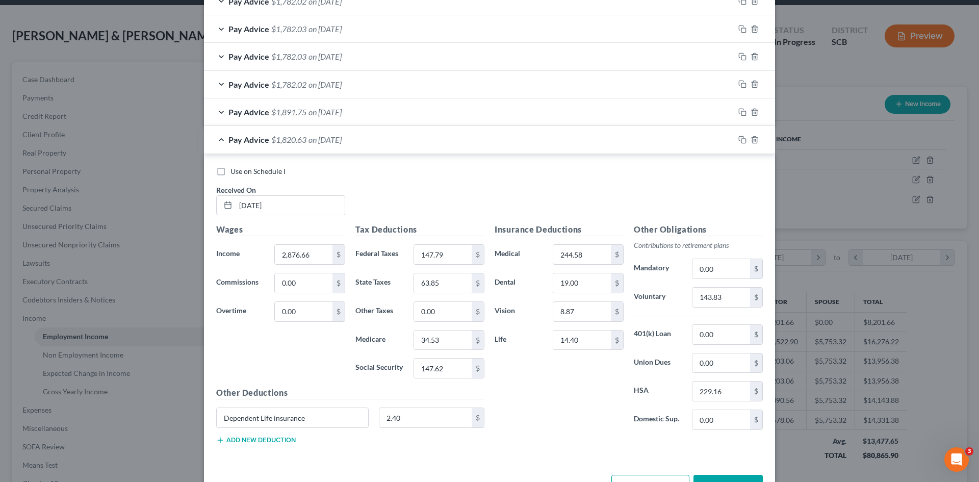
scroll to position [472, 0]
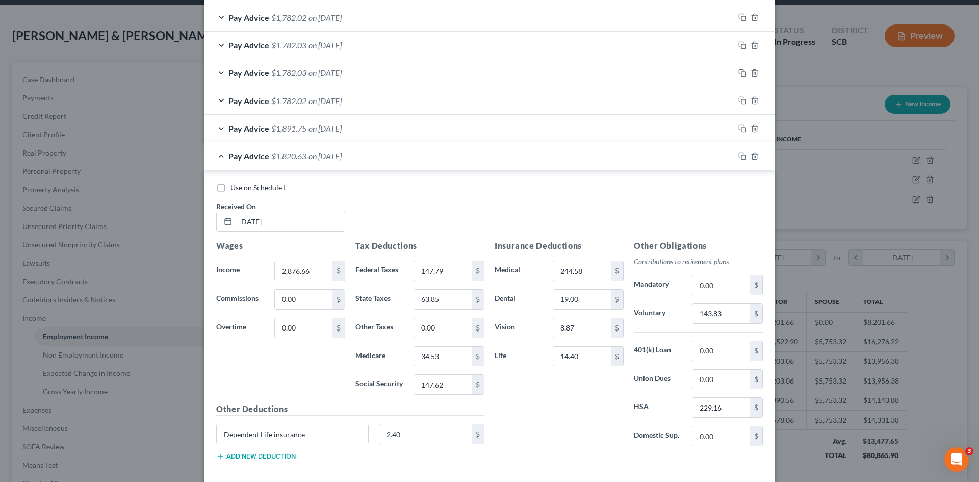
click at [239, 130] on span "Pay Advice" at bounding box center [248, 128] width 41 height 10
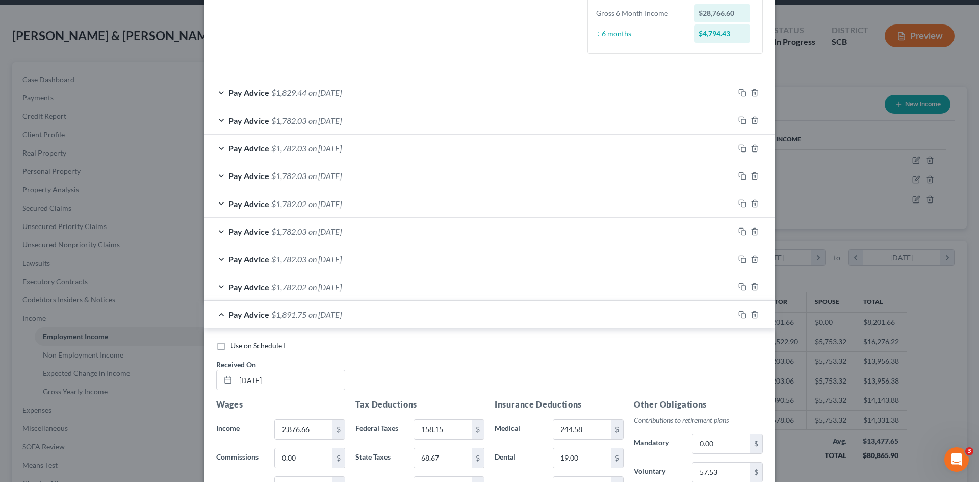
scroll to position [268, 0]
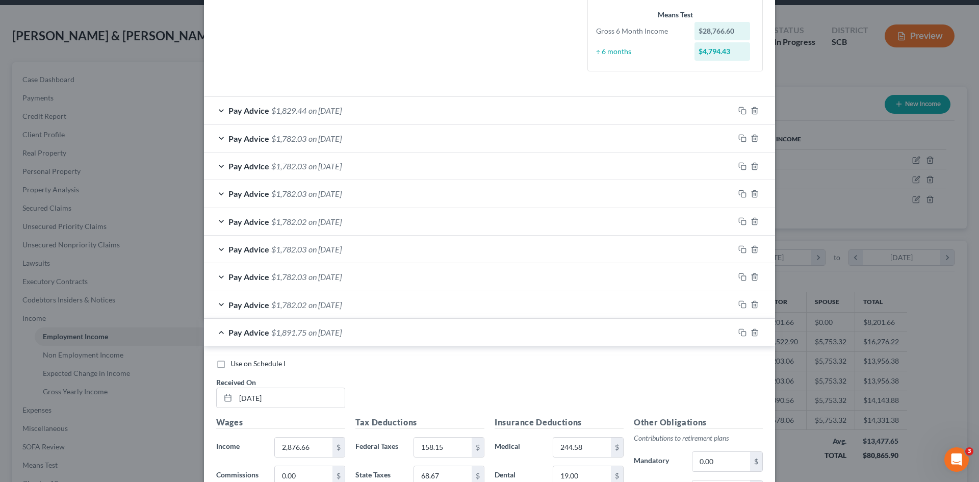
click at [242, 139] on span "Pay Advice" at bounding box center [248, 139] width 41 height 10
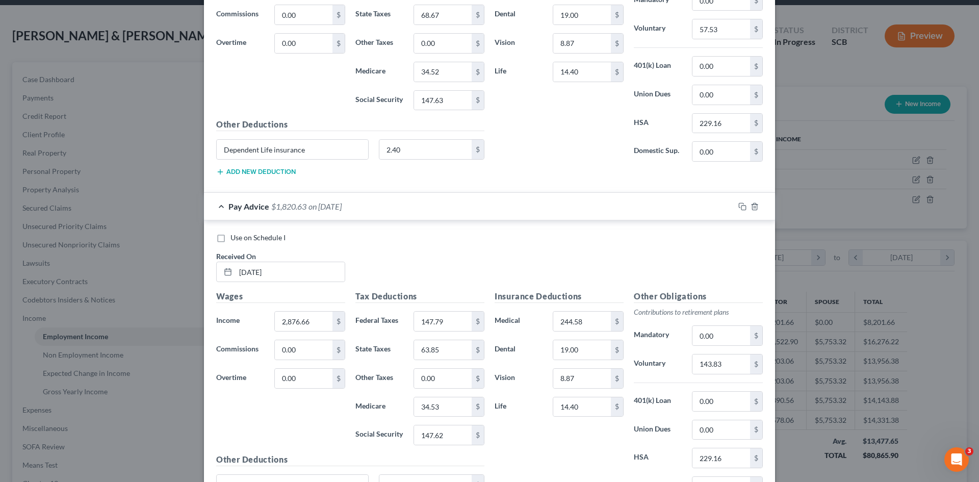
scroll to position [1036, 0]
click at [741, 208] on rect "button" at bounding box center [743, 208] width 5 height 5
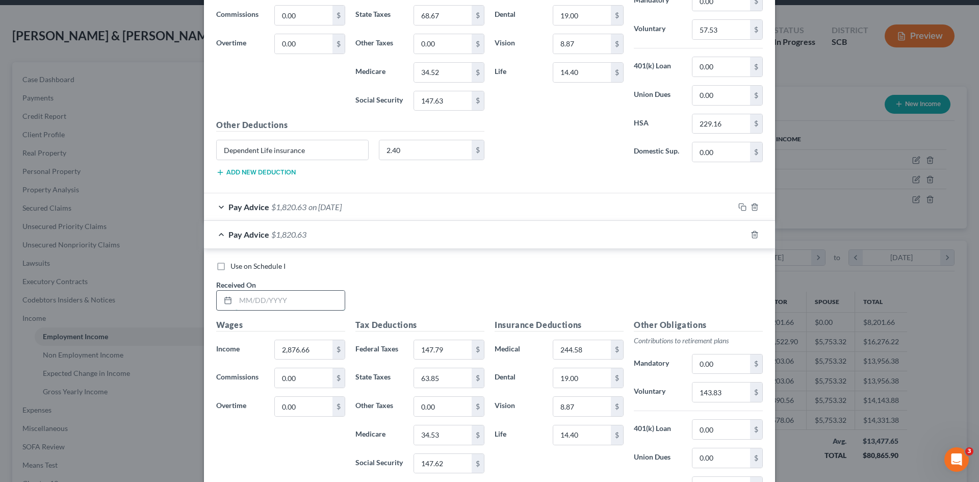
click at [311, 295] on input "text" at bounding box center [290, 300] width 109 height 19
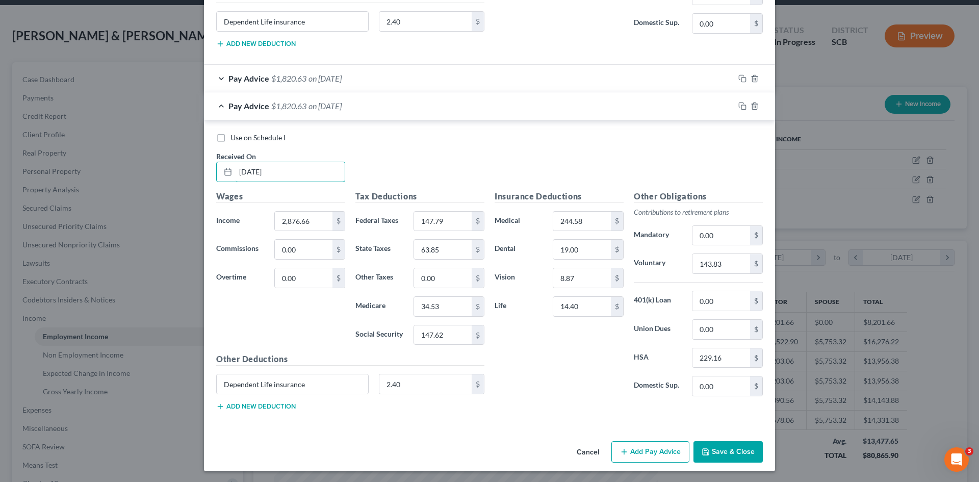
scroll to position [1165, 0]
type input "03/28/25"
click at [449, 225] on input "147.79" at bounding box center [443, 220] width 58 height 19
type input "142.86"
click at [448, 334] on input "147.62" at bounding box center [443, 333] width 58 height 19
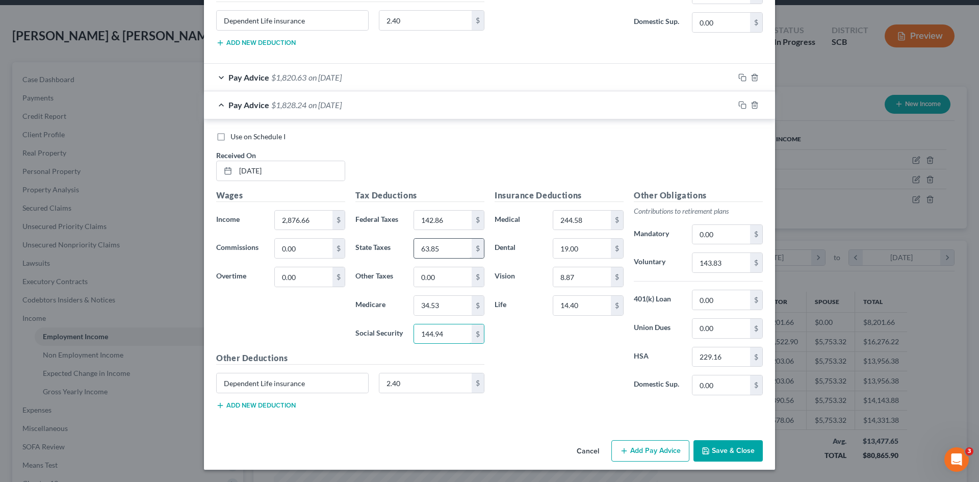
type input "144.94"
click at [452, 250] on input "63.85" at bounding box center [443, 248] width 58 height 19
type input "61.56"
click at [454, 310] on input "34.53" at bounding box center [443, 305] width 58 height 19
type input "33.90"
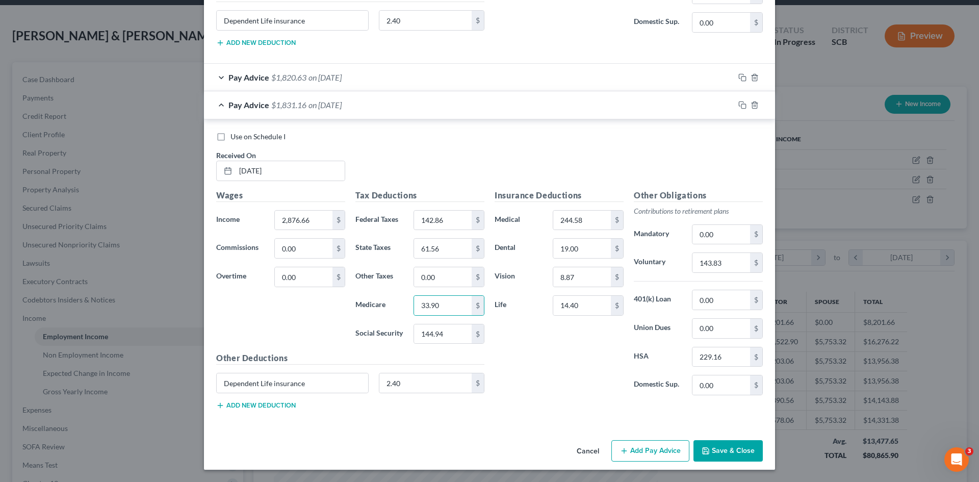
click at [520, 373] on div "Insurance Deductions Medical 244.58 $ Dental 19.00 $ Vision 8.87 $ Life 14.40 $" at bounding box center [558, 296] width 139 height 215
click at [732, 354] on input "229.16" at bounding box center [721, 356] width 58 height 19
type input "229.66"
click at [583, 400] on div "Insurance Deductions Medical 244.58 $ Dental 19.00 $ Vision 8.87 $ Life 14.40 $" at bounding box center [558, 296] width 139 height 215
click at [715, 264] on input "text" at bounding box center [721, 262] width 58 height 19
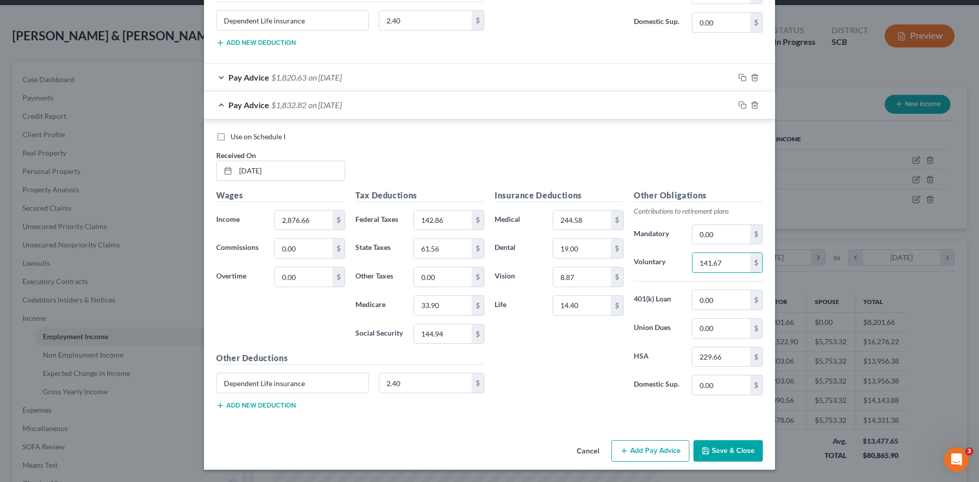
type input "141.67"
click at [539, 350] on div "Insurance Deductions Medical 244.58 $ Dental 19.00 $ Vision 8.87 $ Life 14.40 $" at bounding box center [558, 296] width 139 height 215
click at [318, 222] on input "2,876.66" at bounding box center [304, 220] width 58 height 19
type input "2,833.39"
click at [293, 332] on div "Wages Income * 2,833.39 $ Commissions 0.00 $ Overtime 0.00 $" at bounding box center [280, 270] width 139 height 163
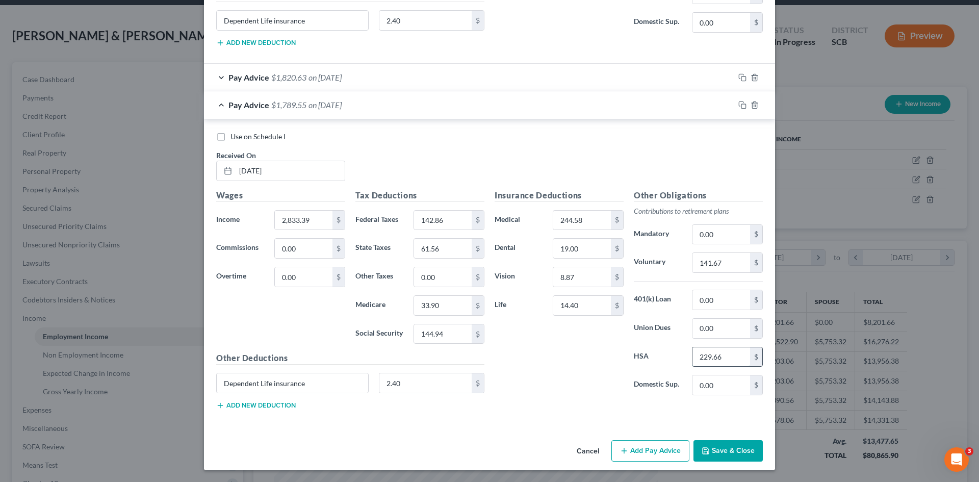
click at [728, 358] on input "229.66" at bounding box center [721, 356] width 58 height 19
type input "229.16"
click at [575, 402] on div "Insurance Deductions Medical 244.58 $ Dental 19.00 $ Vision 8.87 $ Life 14.40 $" at bounding box center [558, 296] width 139 height 215
click at [738, 103] on icon "button" at bounding box center [742, 105] width 8 height 8
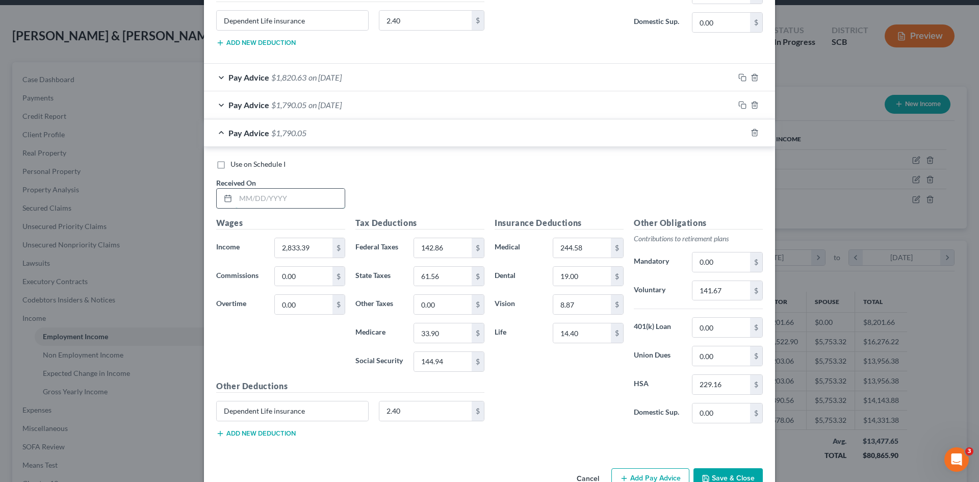
click at [266, 205] on input "text" at bounding box center [290, 198] width 109 height 19
type input "03/14/25"
click at [388, 190] on div "Use on Schedule I Received On * 03/14/25" at bounding box center [489, 188] width 557 height 58
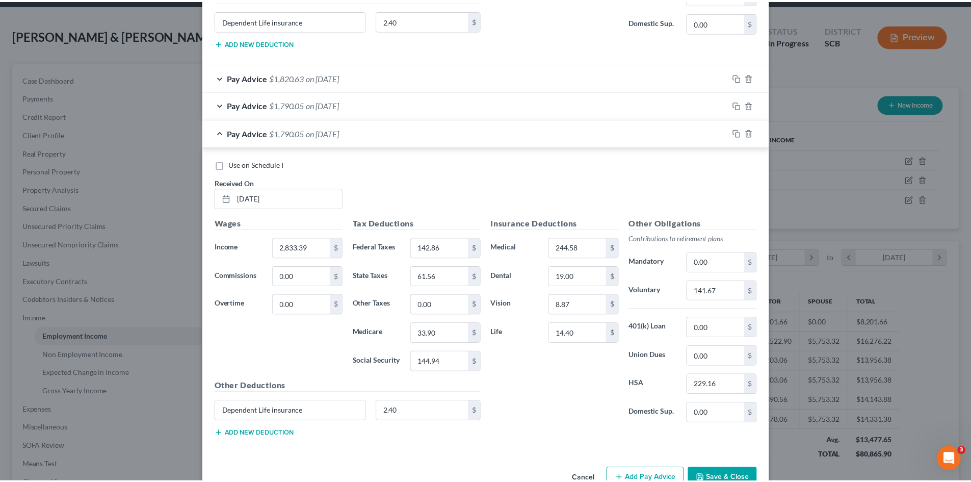
scroll to position [1193, 0]
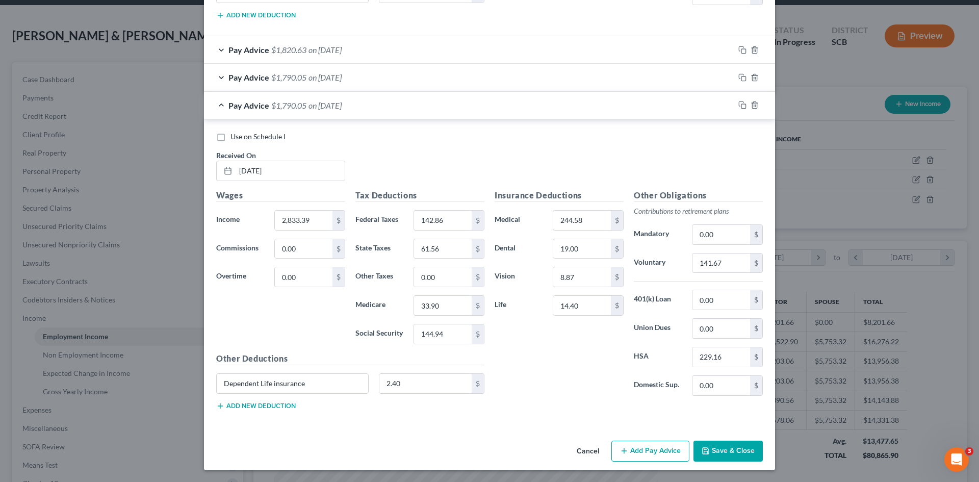
click at [716, 451] on button "Save & Close" at bounding box center [727, 451] width 69 height 21
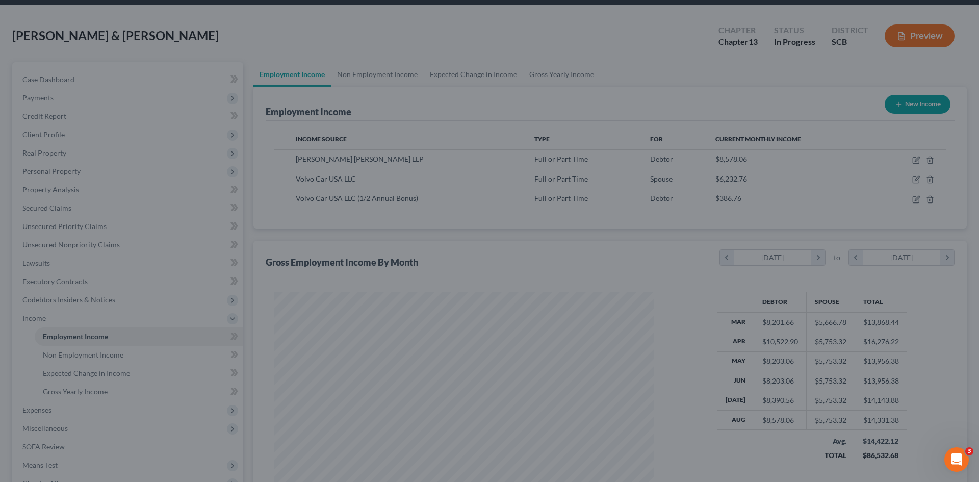
scroll to position [509666, 509455]
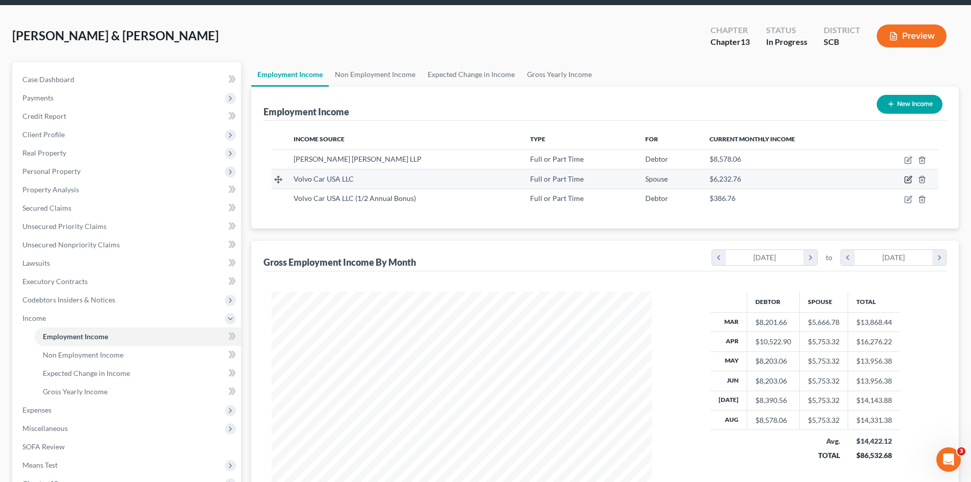
click at [908, 183] on icon "button" at bounding box center [908, 179] width 8 height 8
select select "0"
select select "33"
select select "2"
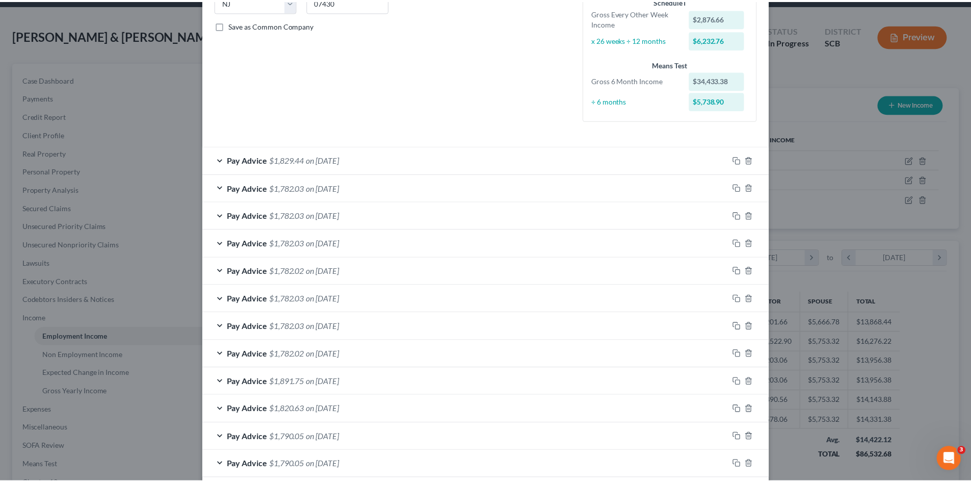
scroll to position [272, 0]
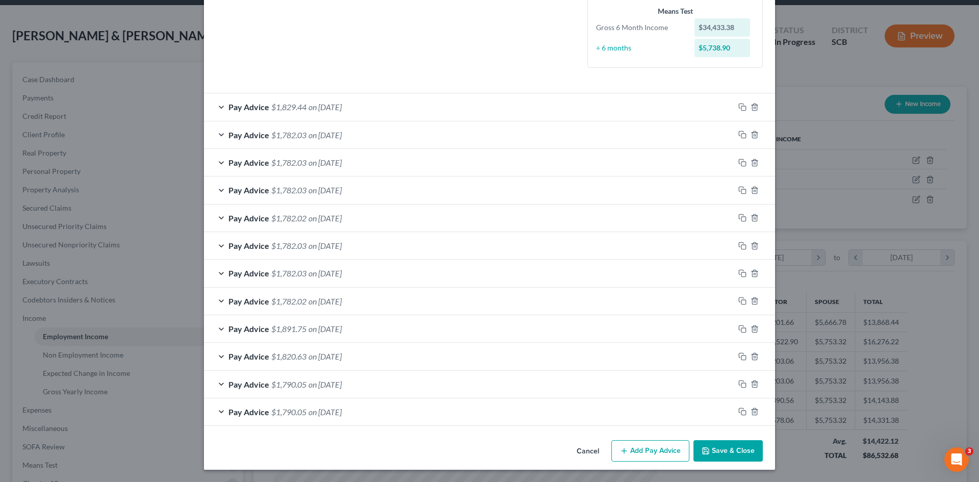
click at [734, 453] on button "Save & Close" at bounding box center [727, 450] width 69 height 21
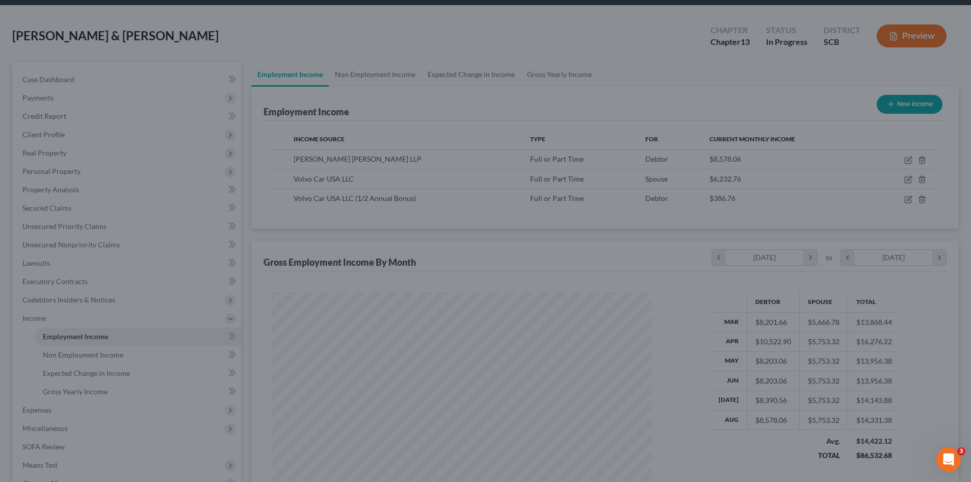
scroll to position [509666, 509455]
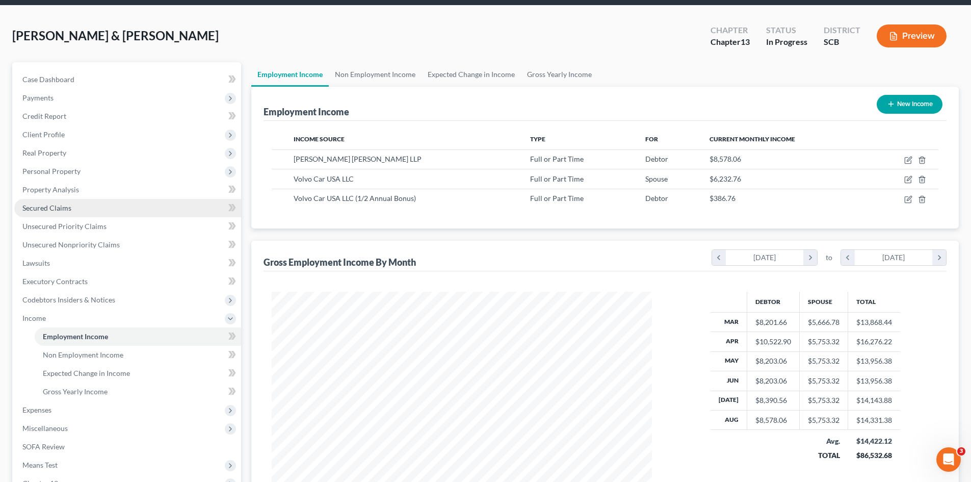
click at [67, 208] on span "Secured Claims" at bounding box center [46, 207] width 49 height 9
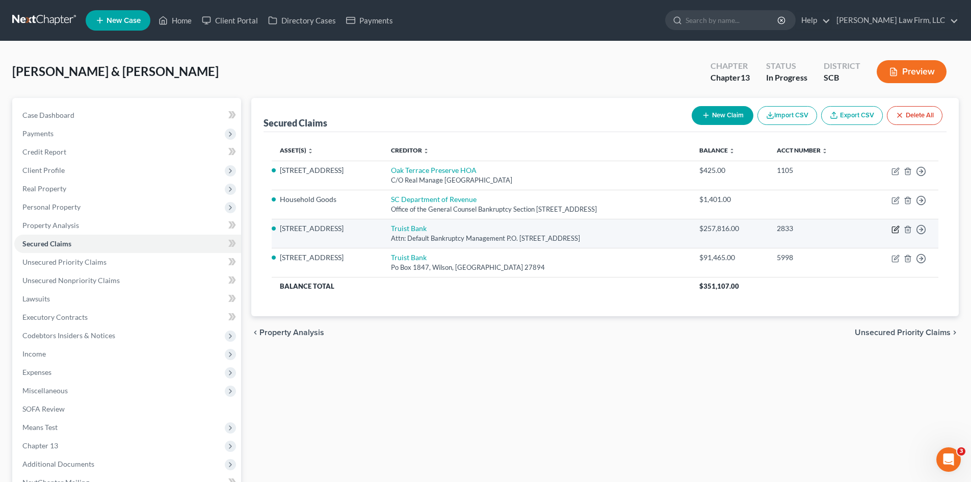
click at [894, 230] on icon "button" at bounding box center [896, 228] width 5 height 5
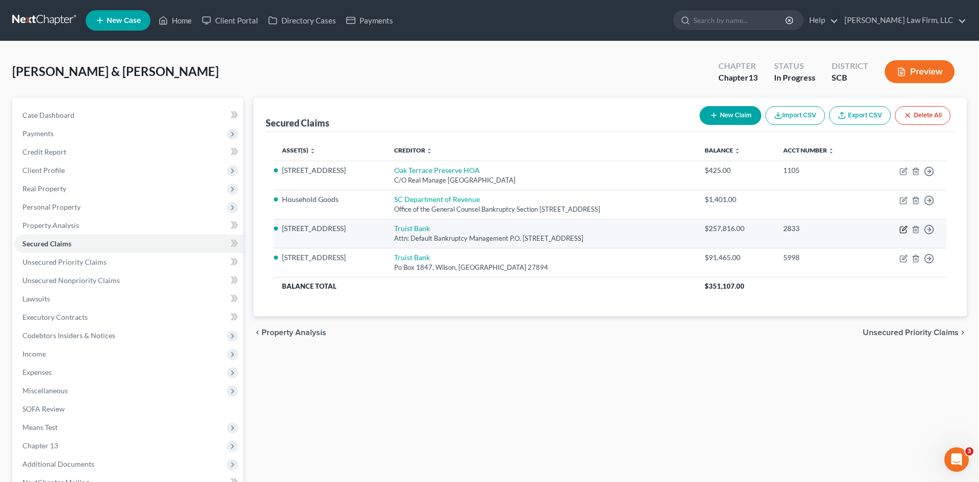
select select "48"
select select "3"
select select "0"
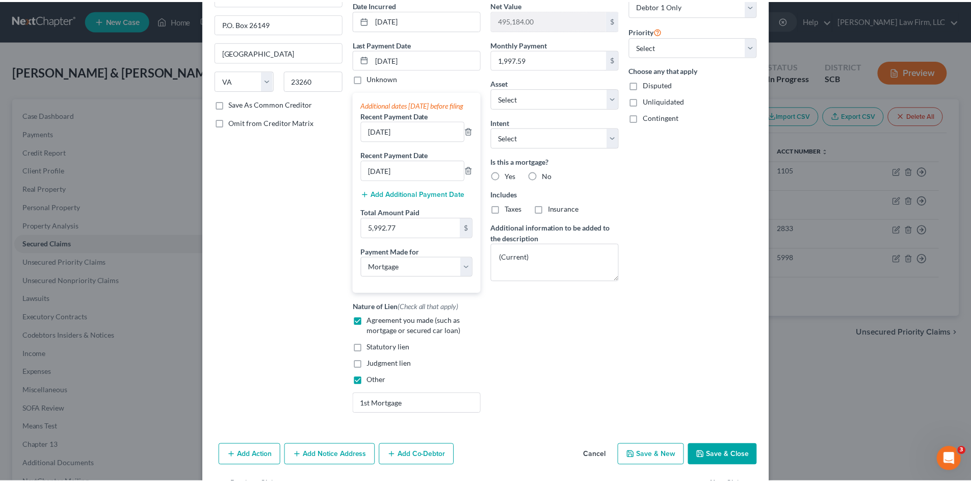
scroll to position [102, 0]
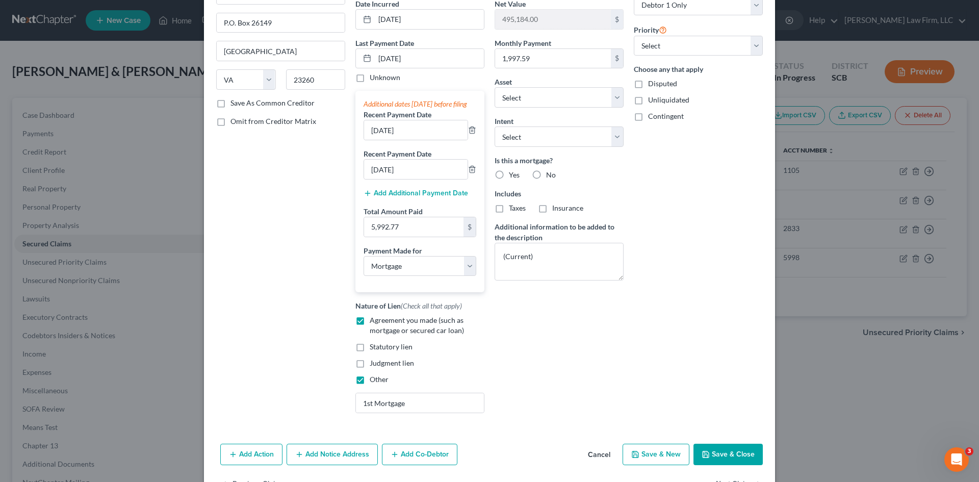
click at [717, 465] on button "Save & Close" at bounding box center [727, 454] width 69 height 21
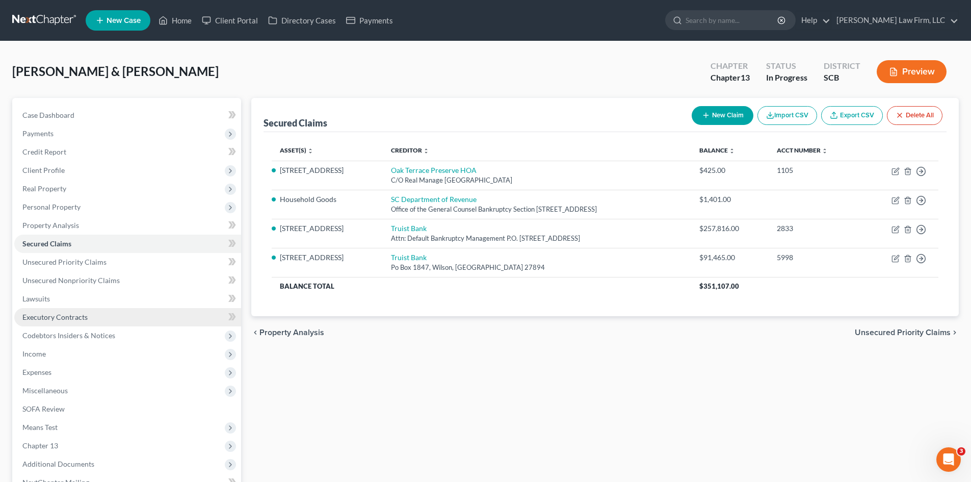
click at [75, 317] on span "Executory Contracts" at bounding box center [54, 317] width 65 height 9
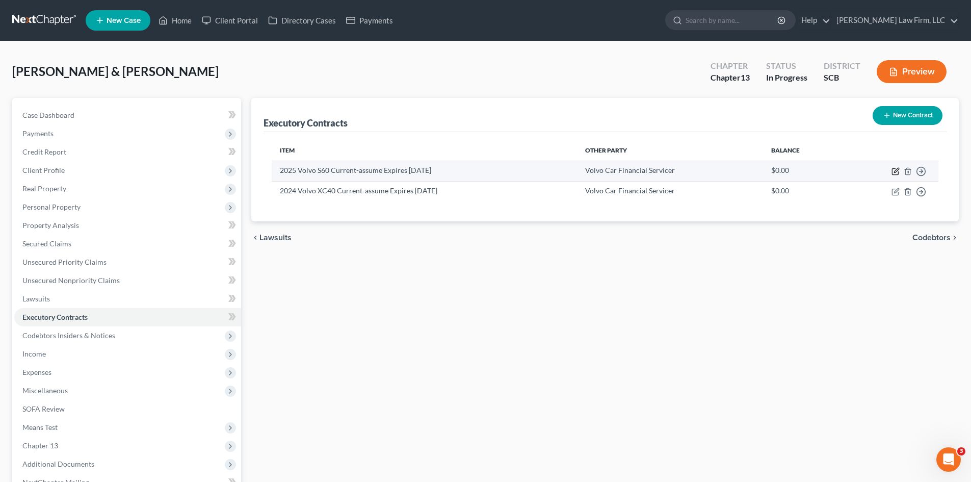
click at [895, 173] on icon "button" at bounding box center [896, 171] width 8 height 8
select select "3"
select select "28"
select select "0"
select select "1"
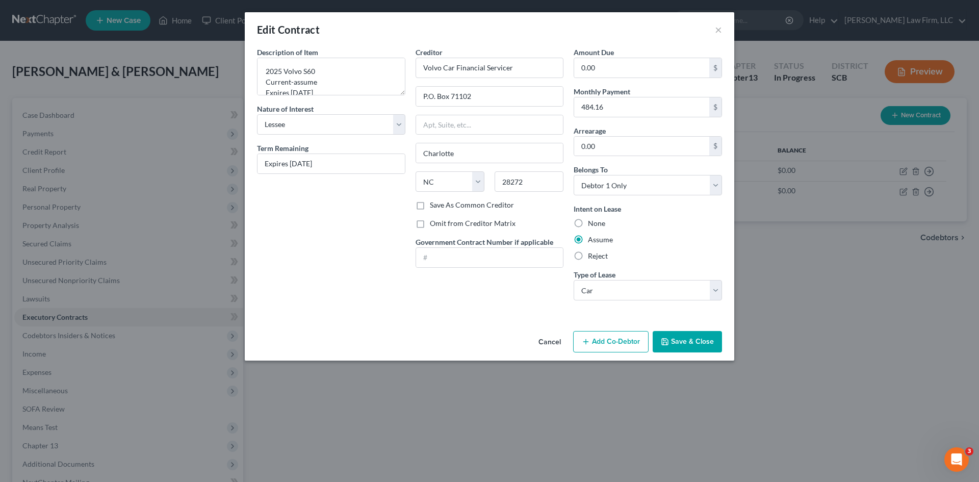
click at [664, 350] on button "Save & Close" at bounding box center [687, 341] width 69 height 21
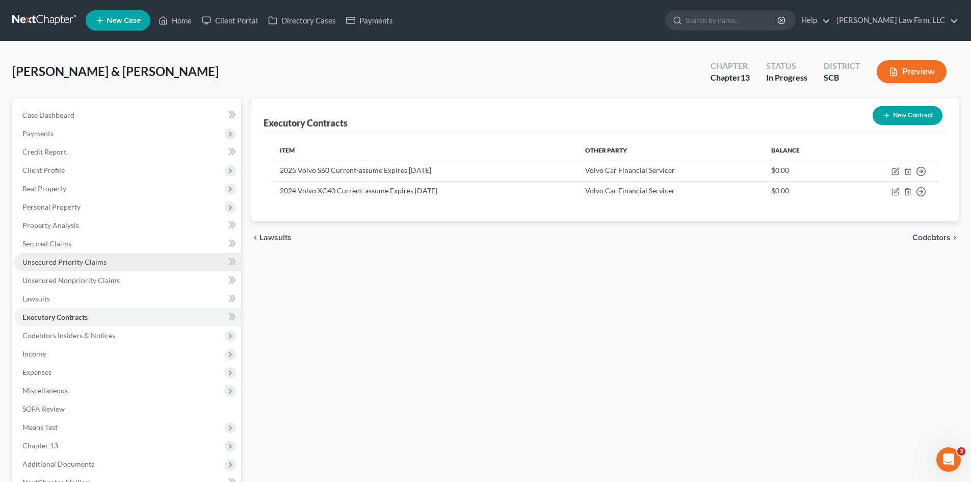
click at [98, 265] on span "Unsecured Priority Claims" at bounding box center [64, 261] width 84 height 9
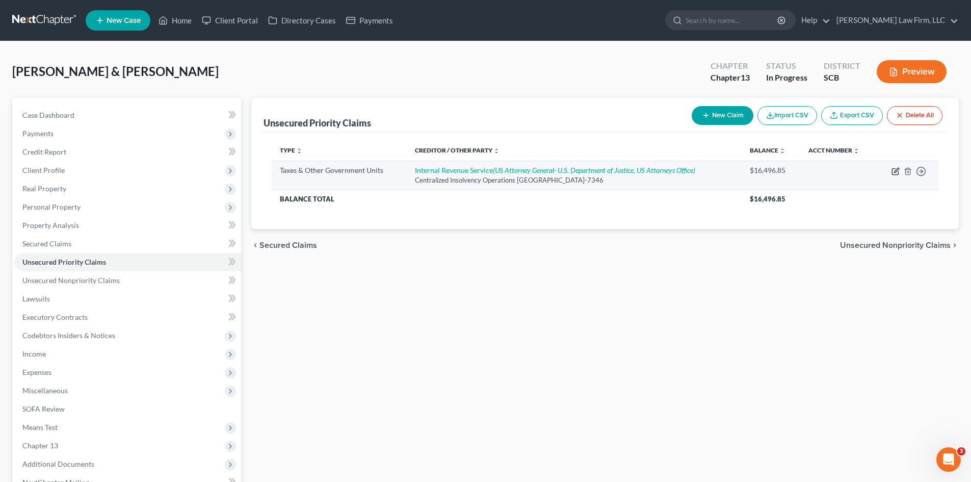
click at [895, 173] on icon "button" at bounding box center [896, 171] width 8 height 8
select select "0"
select select "39"
select select "2"
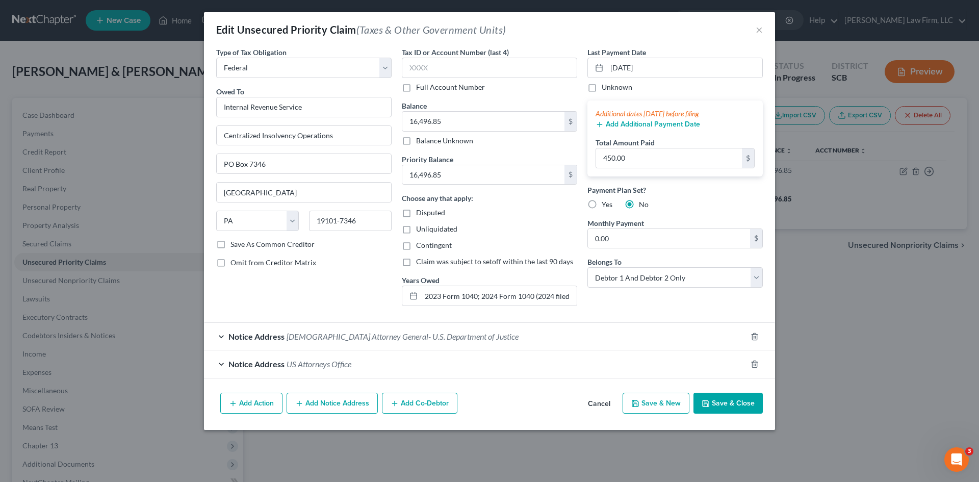
click at [726, 405] on button "Save & Close" at bounding box center [727, 403] width 69 height 21
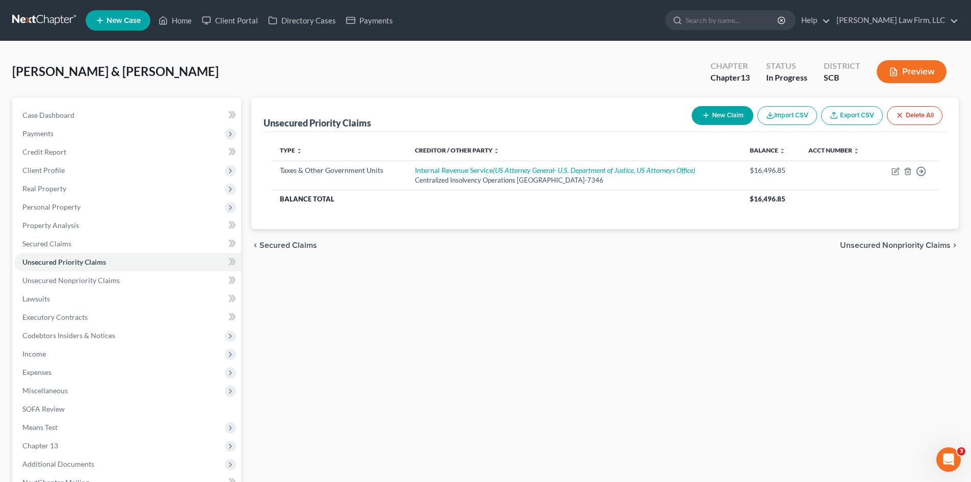
click at [374, 247] on div "chevron_left Secured Claims Unsecured Nonpriority Claims chevron_right" at bounding box center [605, 245] width 708 height 33
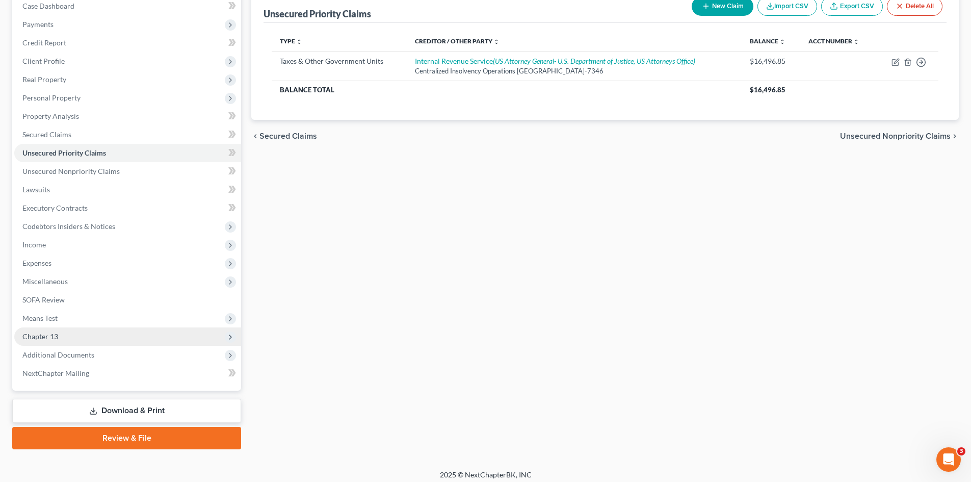
scroll to position [115, 0]
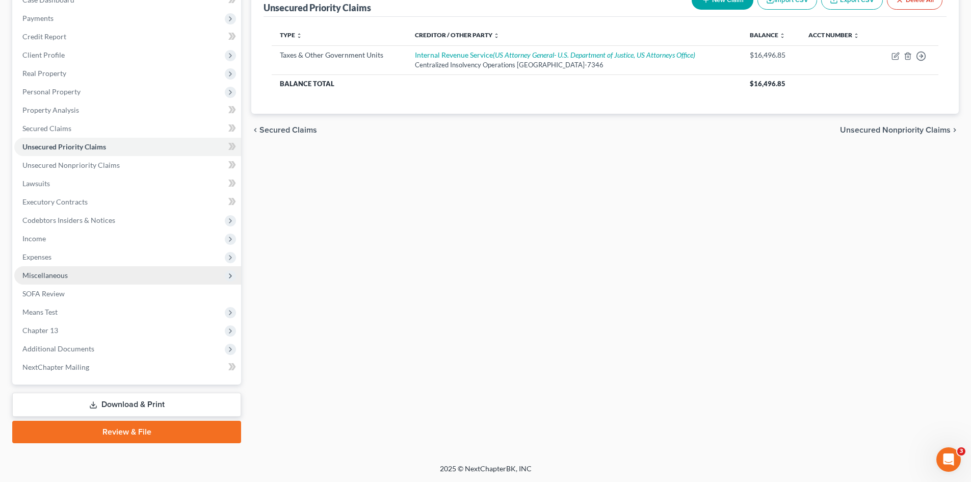
click at [55, 275] on span "Miscellaneous" at bounding box center [44, 275] width 45 height 9
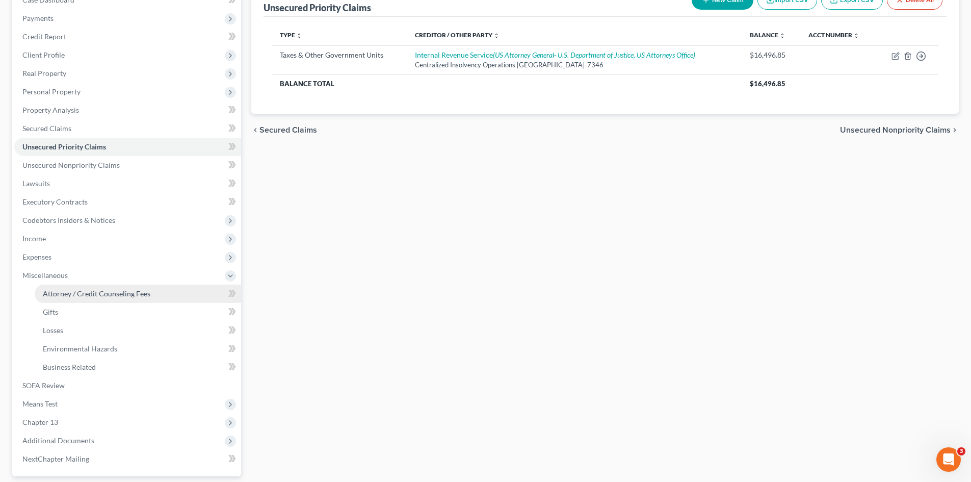
click at [125, 293] on span "Attorney / Credit Counseling Fees" at bounding box center [97, 293] width 108 height 9
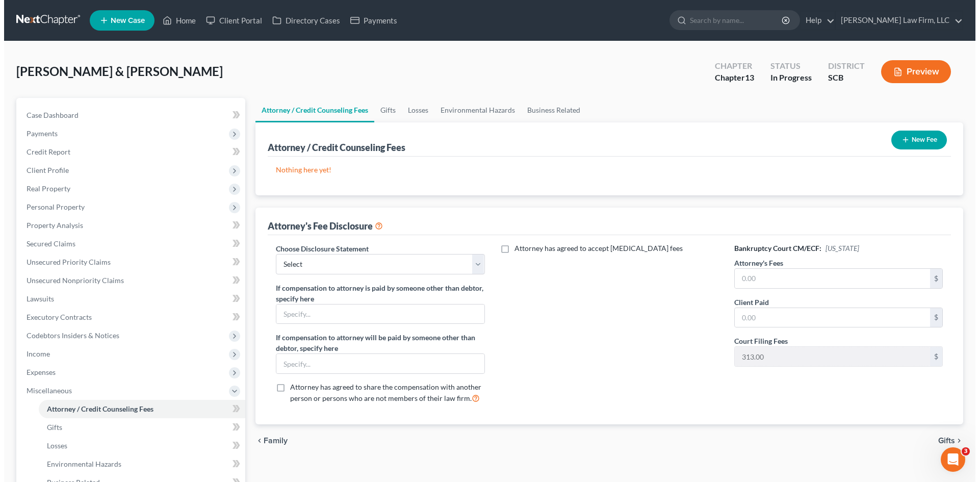
scroll to position [51, 0]
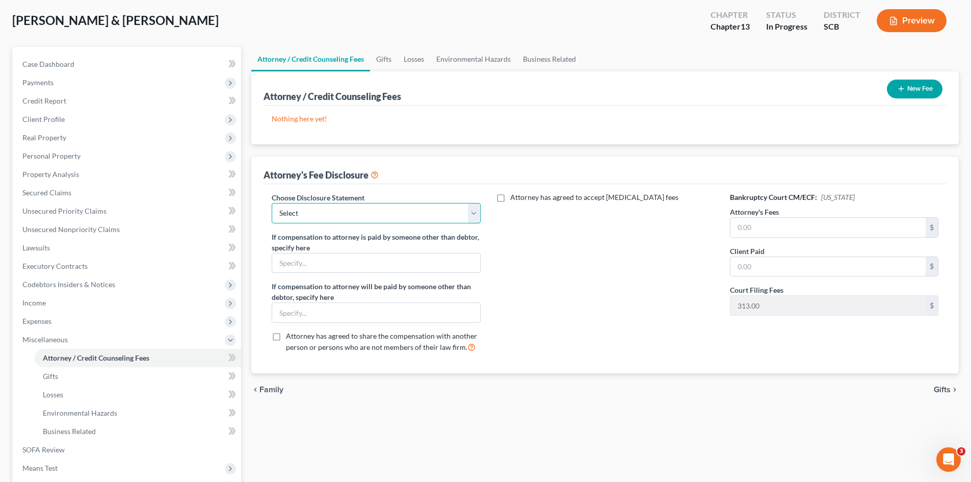
click at [478, 219] on select "Select Disclosure of Compensation of Attorney for Debtor(S)" at bounding box center [376, 213] width 209 height 20
select select "0"
click at [272, 203] on select "Select Disclosure of Compensation of Attorney for Debtor(S)" at bounding box center [376, 213] width 209 height 20
click at [751, 234] on input "text" at bounding box center [828, 227] width 195 height 19
type input "5,500"
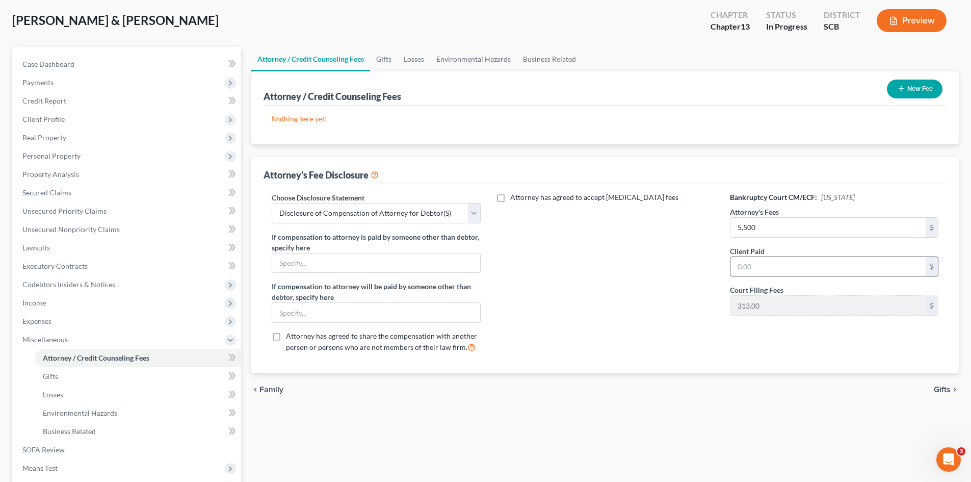
click at [778, 262] on input "text" at bounding box center [828, 266] width 195 height 19
click at [761, 267] on input "1,500" at bounding box center [828, 266] width 195 height 19
click at [759, 265] on input "15,001,123.75" at bounding box center [828, 266] width 195 height 19
click at [742, 264] on input "123.75" at bounding box center [828, 266] width 195 height 19
type input "1,123.75"
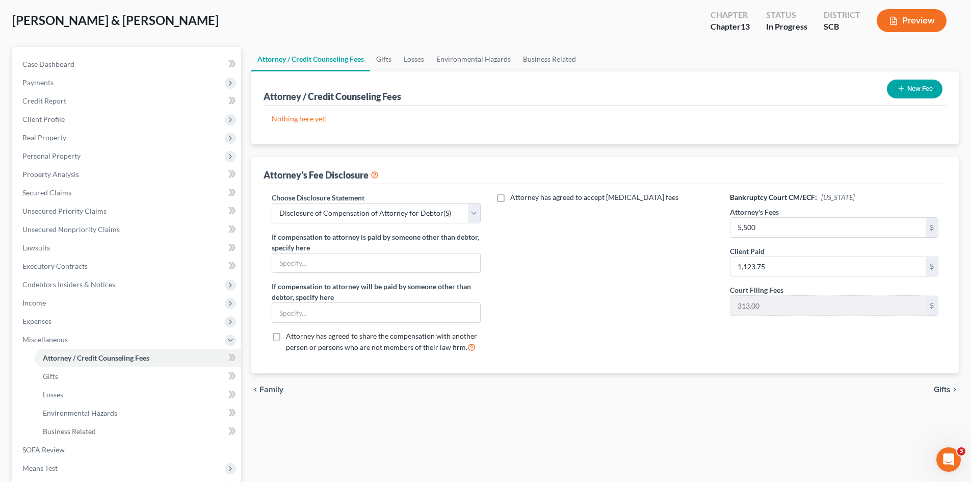
click at [682, 311] on div "Attorney has agreed to accept retainer fees" at bounding box center [605, 276] width 229 height 169
click at [928, 95] on button "New Fee" at bounding box center [915, 89] width 56 height 19
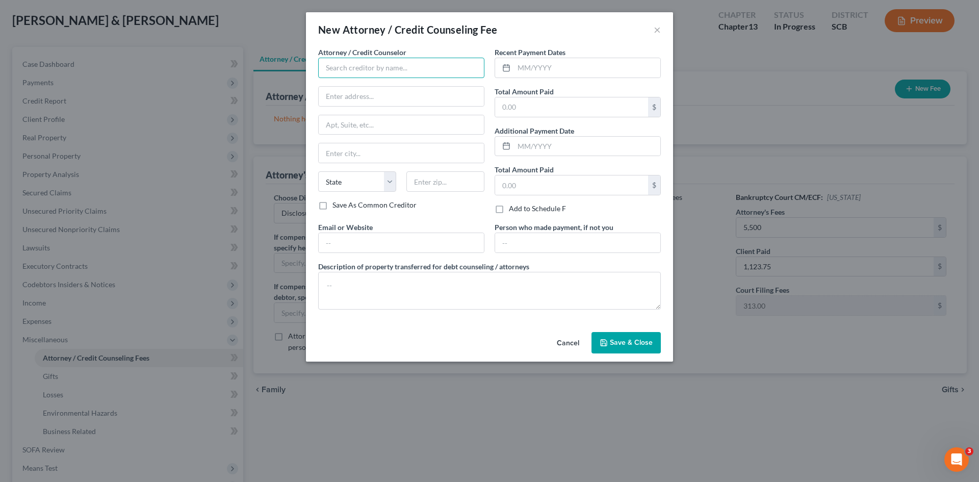
click at [451, 73] on input "text" at bounding box center [401, 68] width 166 height 20
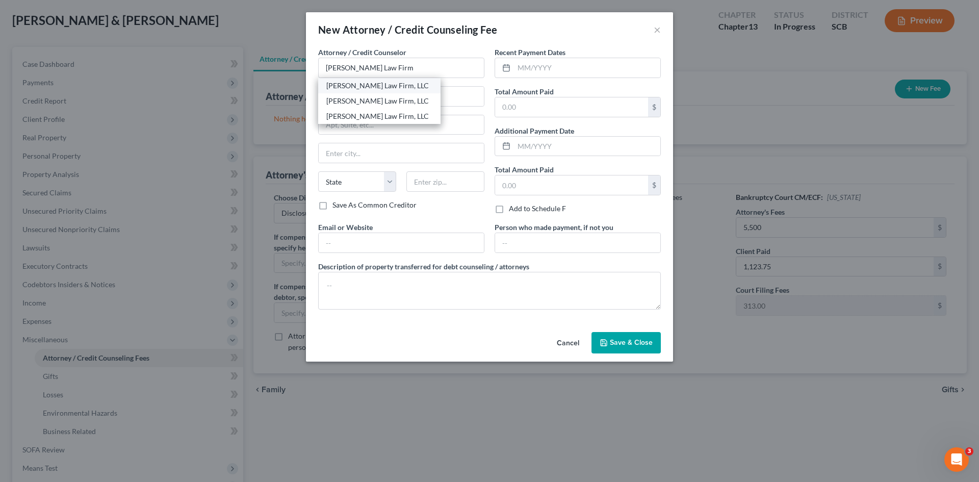
click at [396, 86] on div "[PERSON_NAME] Law Firm, LLC" at bounding box center [379, 86] width 106 height 10
type input "[PERSON_NAME] Law Firm, LLC"
type input "2411 North Oak Street"
type input "Suite 107"
type input "Myrtle Beach"
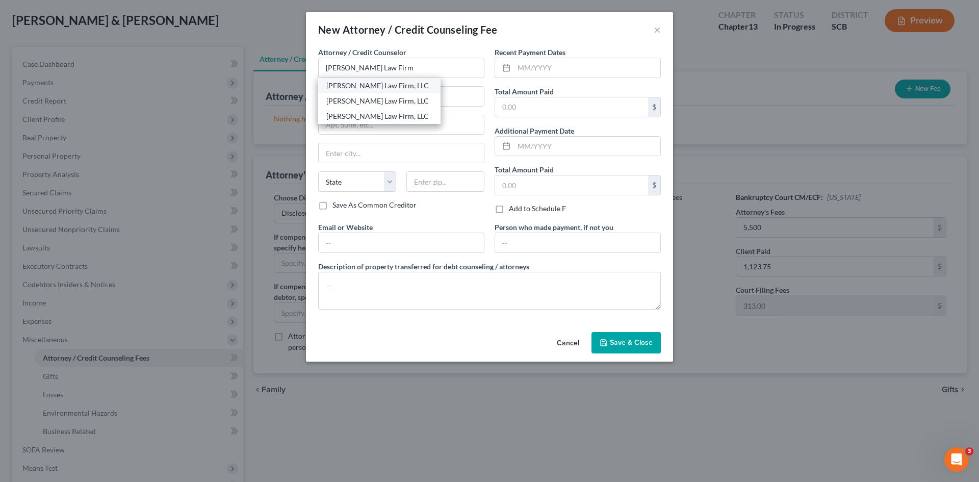
select select "42"
type input "29577"
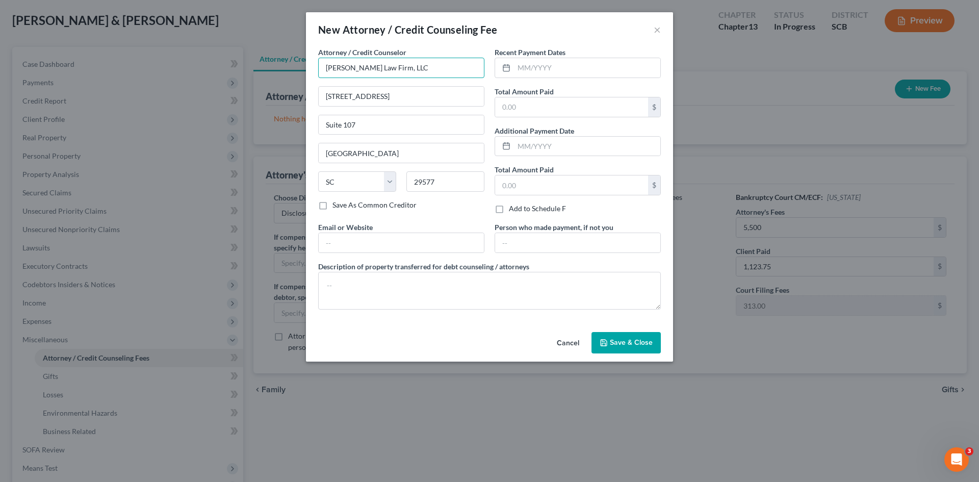
click at [405, 73] on input "[PERSON_NAME] Law Firm, LLC" at bounding box center [401, 68] width 166 height 20
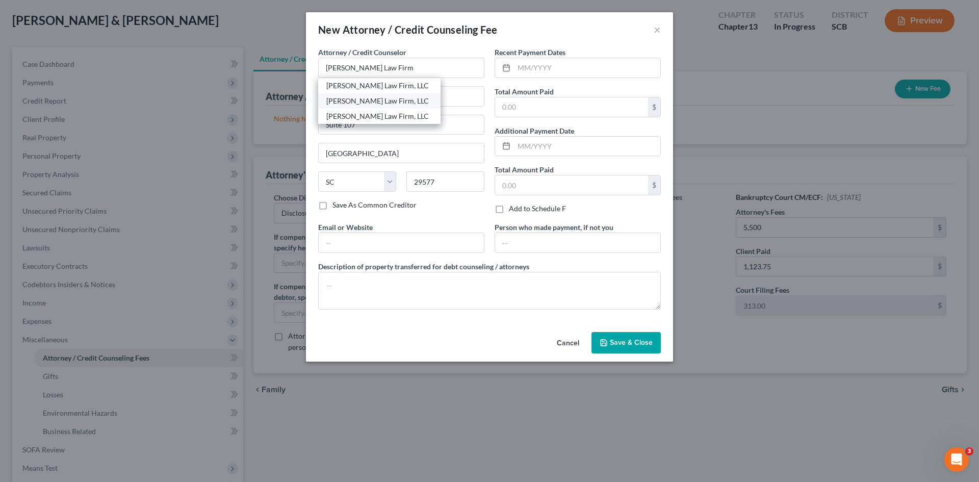
click at [394, 99] on div "[PERSON_NAME] Law Firm, LLC" at bounding box center [379, 101] width 106 height 10
type input "[PERSON_NAME] Law Firm, LLC"
type input "4000 Faber Place Drive"
type input "Suite 120"
type input "North Charleston"
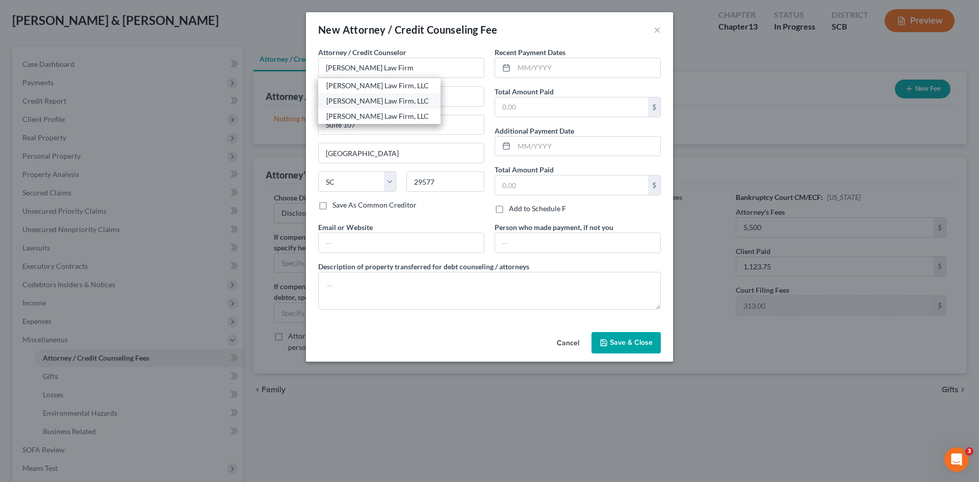
type input "29405"
click at [554, 74] on input "text" at bounding box center [587, 67] width 146 height 19
click at [535, 108] on input "text" at bounding box center [571, 106] width 153 height 19
click at [541, 112] on input "text" at bounding box center [571, 106] width 153 height 19
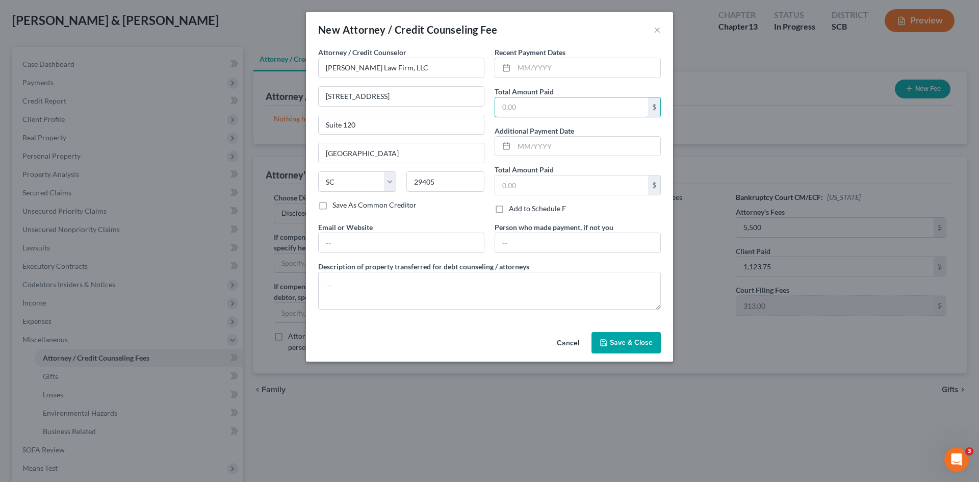
type input "1,500"
click at [520, 189] on input "text" at bounding box center [571, 184] width 153 height 19
click at [451, 281] on textarea at bounding box center [489, 291] width 343 height 38
click at [353, 285] on textarea "filing fee$313.00" at bounding box center [489, 291] width 343 height 38
click at [448, 284] on textarea "filing fee $313.00" at bounding box center [489, 291] width 343 height 38
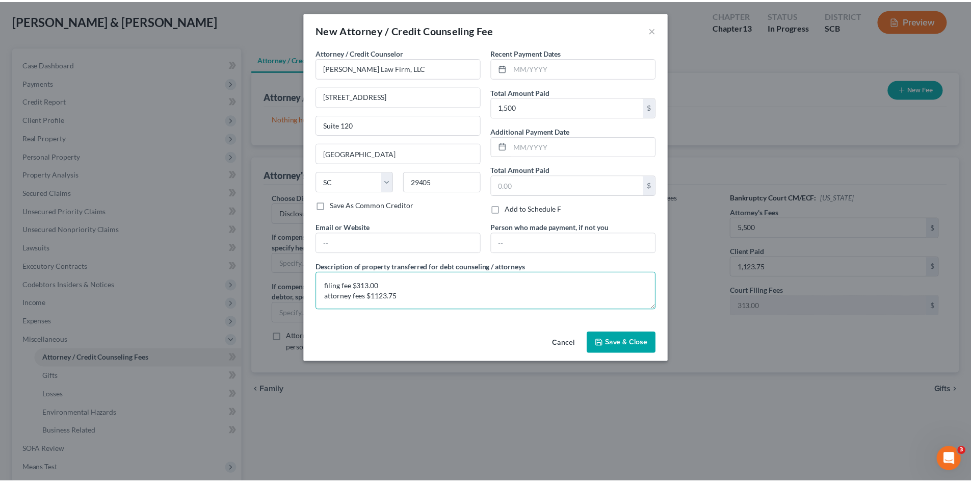
scroll to position [2, 0]
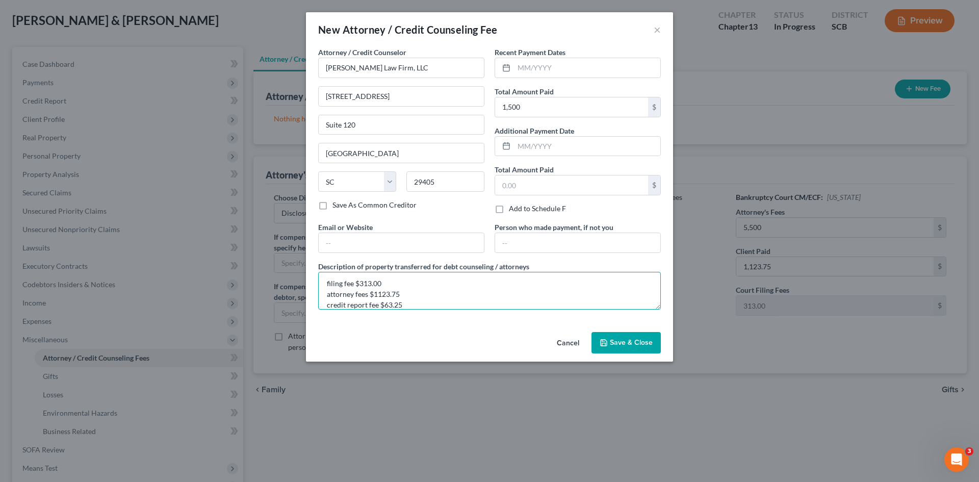
click at [456, 291] on textarea "filing fee $313.00 attorney fees $1123.75 credit report fee $63.25" at bounding box center [489, 291] width 343 height 38
type textarea "filing fee $313.00 attorney fees $1123.75 credit report fee $63.25"
click at [615, 345] on span "Save & Close" at bounding box center [631, 342] width 43 height 9
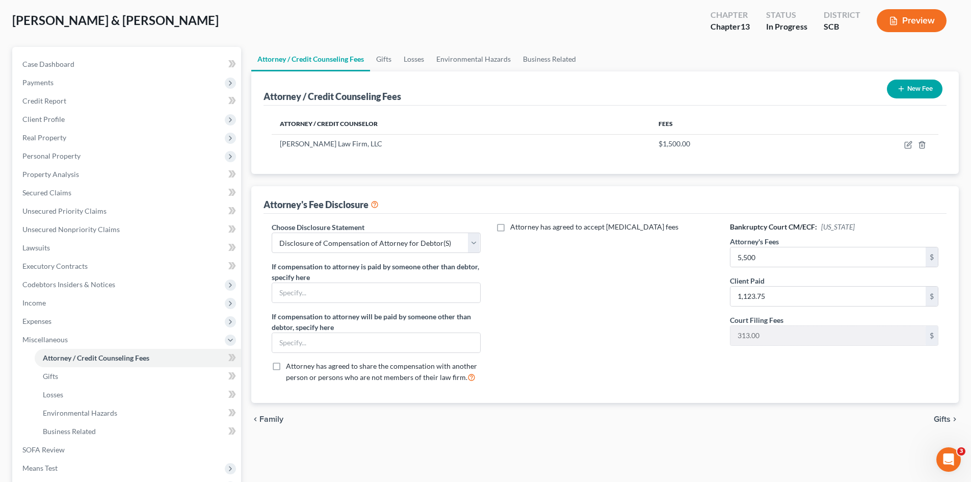
click at [610, 342] on div "Attorney has agreed to accept retainer fees" at bounding box center [605, 306] width 229 height 169
click at [914, 89] on button "New Fee" at bounding box center [915, 89] width 56 height 19
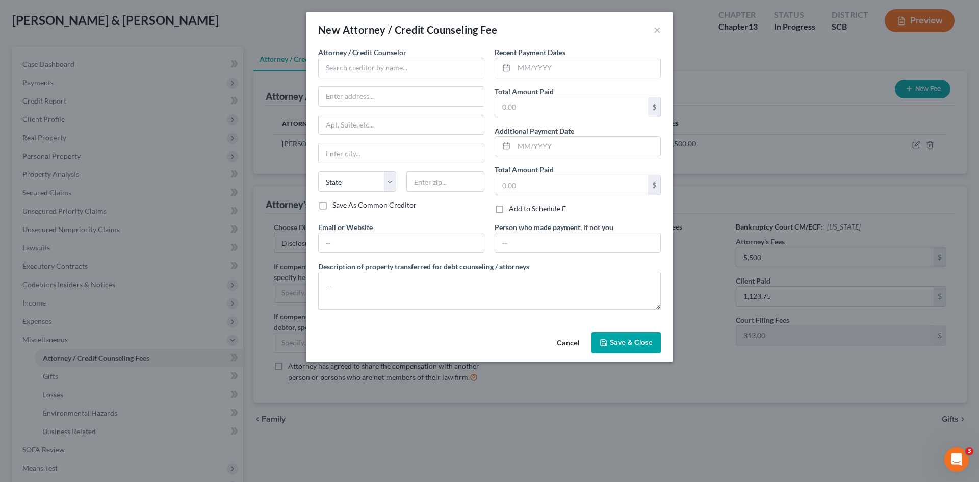
click at [566, 344] on button "Cancel" at bounding box center [568, 343] width 39 height 20
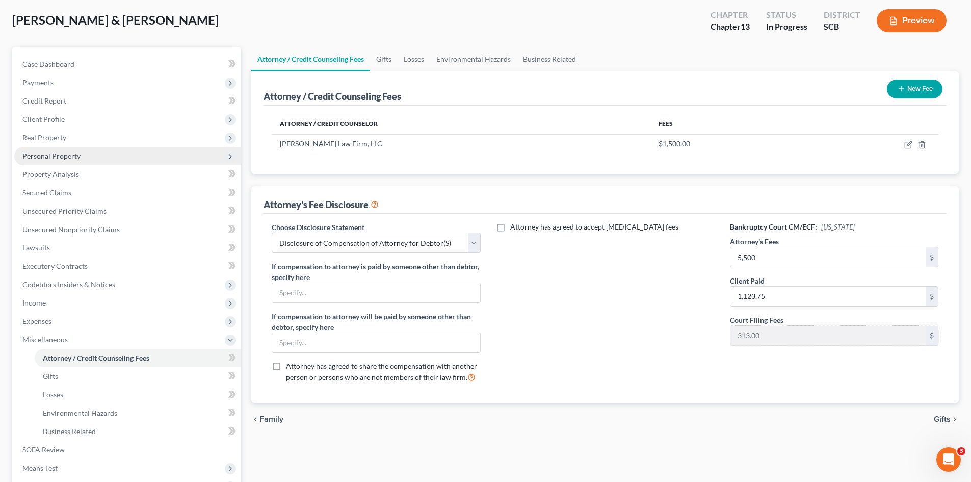
click at [44, 157] on span "Personal Property" at bounding box center [51, 155] width 58 height 9
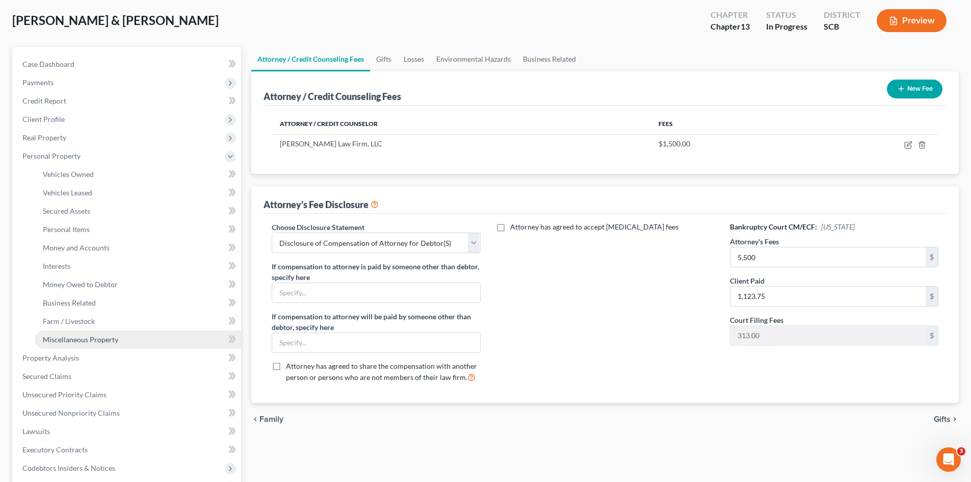
click at [107, 342] on span "Miscellaneous Property" at bounding box center [80, 339] width 75 height 9
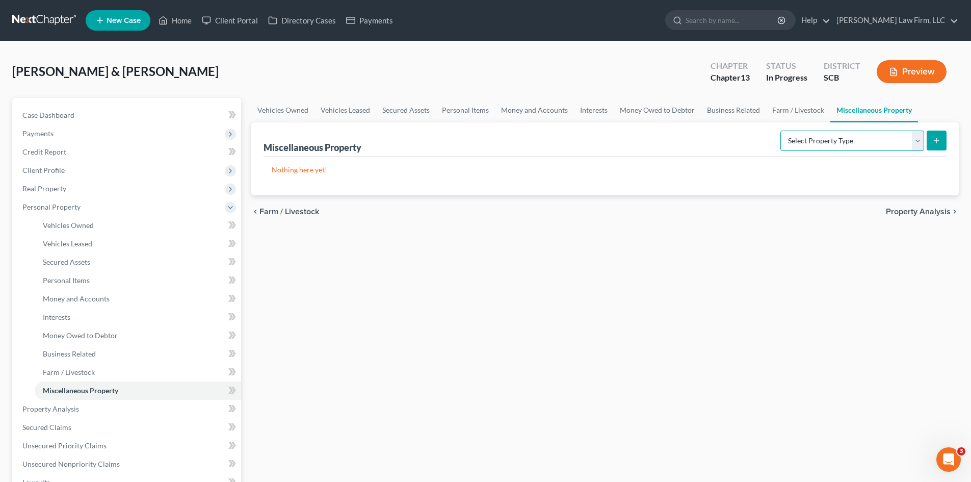
click at [920, 144] on select "Select Property Type Assigned for Creditor Benefit Within 1 Year Holding for An…" at bounding box center [853, 141] width 144 height 20
select select "stored_within_1_year"
click at [781, 131] on select "Select Property Type Assigned for Creditor Benefit Within 1 Year Holding for An…" at bounding box center [853, 141] width 144 height 20
click at [940, 144] on icon "submit" at bounding box center [937, 141] width 8 height 8
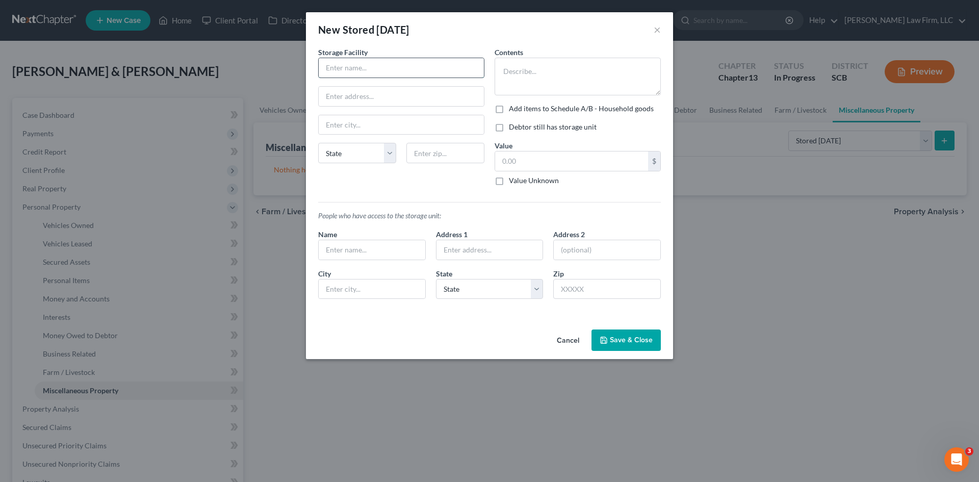
click at [345, 74] on input "text" at bounding box center [401, 67] width 165 height 19
type input "Public Storage"
click at [413, 101] on input "text" at bounding box center [401, 96] width 165 height 19
type input "8470 Dorchester Rd"
click at [445, 154] on input "text" at bounding box center [445, 153] width 78 height 20
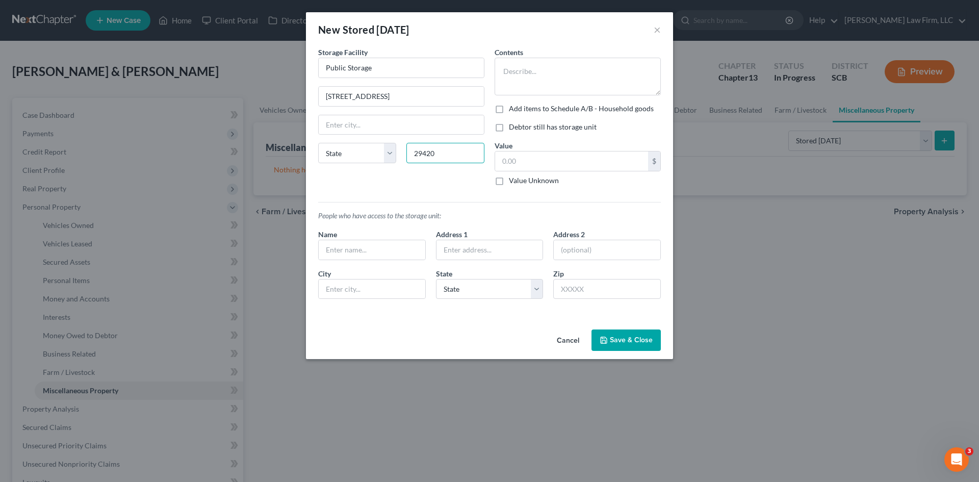
type input "29420"
click at [410, 197] on div "People who have access to the storage unit: Name Address 1 Address 2 City State…" at bounding box center [489, 251] width 353 height 114
type input "North Charleston"
select select "42"
click at [383, 260] on div "Name Address 1 Address 2 City State State AL AK AR AZ CA CO CT DE DC FL GA GU H…" at bounding box center [489, 268] width 353 height 79
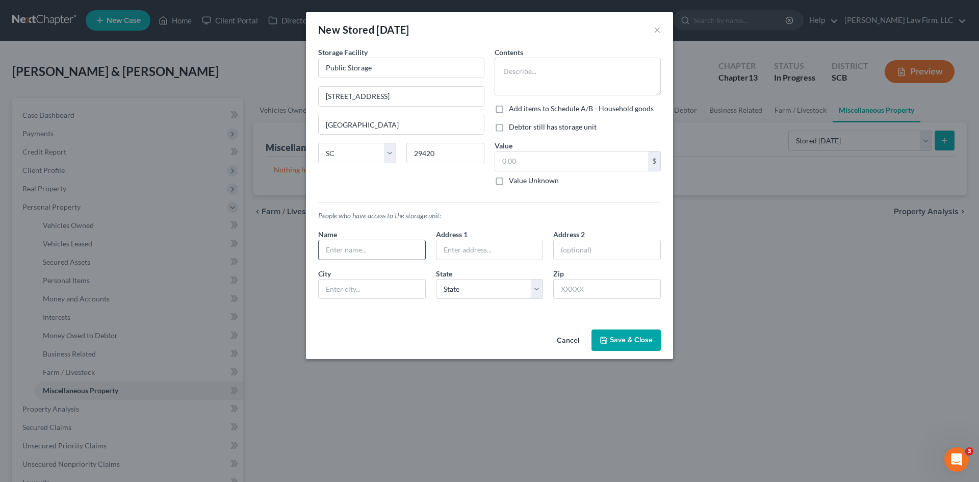
click at [383, 253] on input "text" at bounding box center [372, 249] width 107 height 19
type input "Julia Moore"
click at [517, 74] on textarea at bounding box center [578, 77] width 166 height 38
click at [642, 72] on textarea "Household goods and furnishing for mothers home" at bounding box center [578, 77] width 166 height 38
click at [560, 82] on textarea "Household goods and furnishing for mother home" at bounding box center [578, 77] width 166 height 38
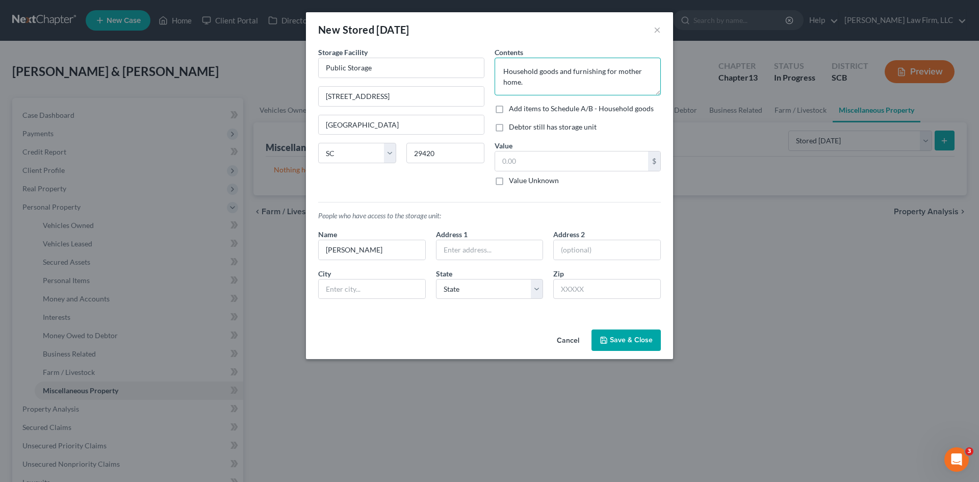
type textarea "Household goods and furnishing for mother home."
click at [509, 127] on label "Debtor still has storage unit" at bounding box center [553, 127] width 88 height 10
click at [513, 127] on input "Debtor still has storage unit" at bounding box center [516, 125] width 7 height 7
checkbox input "true"
click at [539, 165] on input "text" at bounding box center [571, 160] width 153 height 19
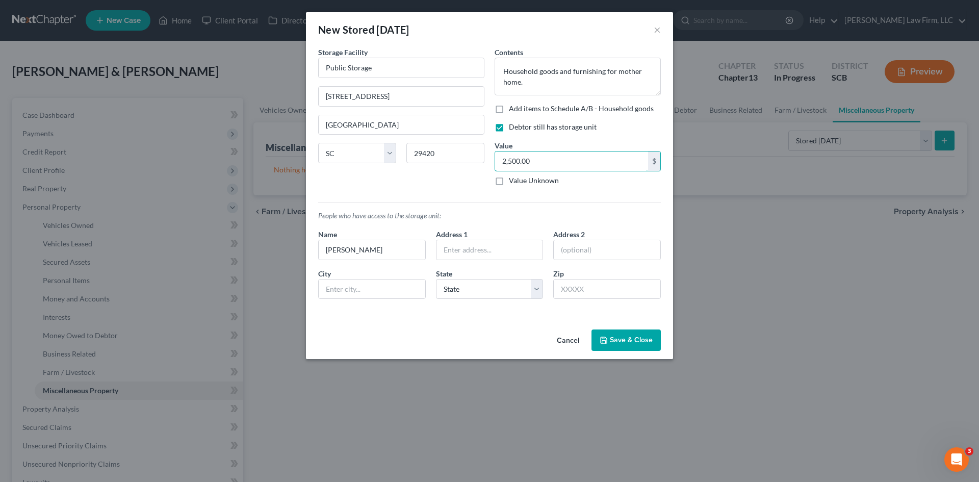
type input "2,500.00"
click at [534, 212] on p "People who have access to the storage unit:" at bounding box center [489, 216] width 343 height 10
click at [615, 339] on button "Save & Close" at bounding box center [625, 339] width 69 height 21
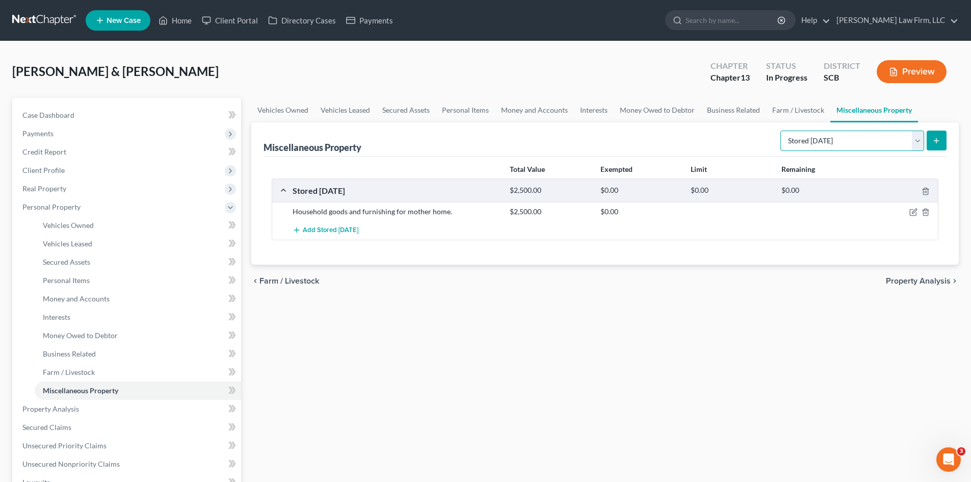
click at [917, 143] on select "Select Property Type Assigned for Creditor Benefit Within 1 Year Holding for An…" at bounding box center [853, 141] width 144 height 20
select select "holding_for_another"
click at [781, 131] on select "Select Property Type Assigned for Creditor Benefit Within 1 Year Holding for An…" at bounding box center [853, 141] width 144 height 20
click at [934, 142] on icon "submit" at bounding box center [937, 141] width 8 height 8
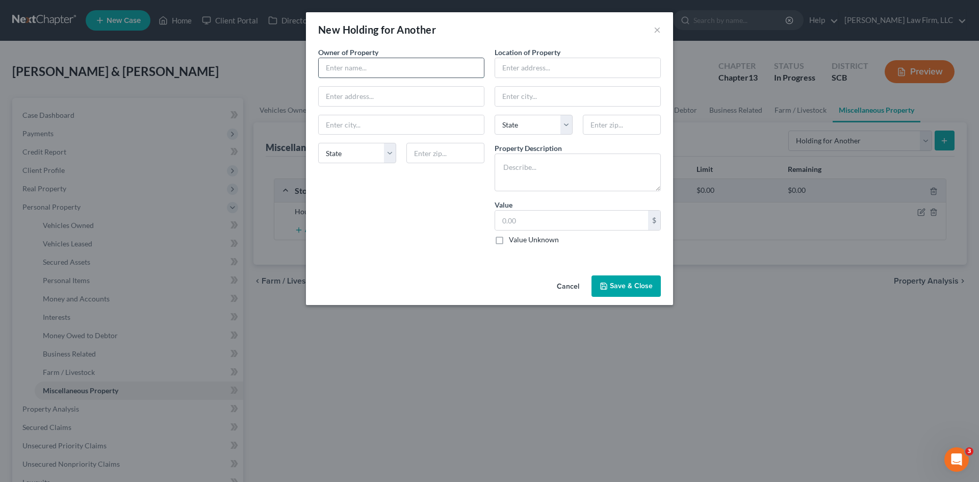
click at [371, 71] on input "text" at bounding box center [401, 67] width 165 height 19
type input "Volvo Car Usa LLC"
click at [523, 73] on input "text" at bounding box center [577, 67] width 165 height 19
type input "debtor's residence"
click at [558, 187] on textarea at bounding box center [578, 172] width 166 height 38
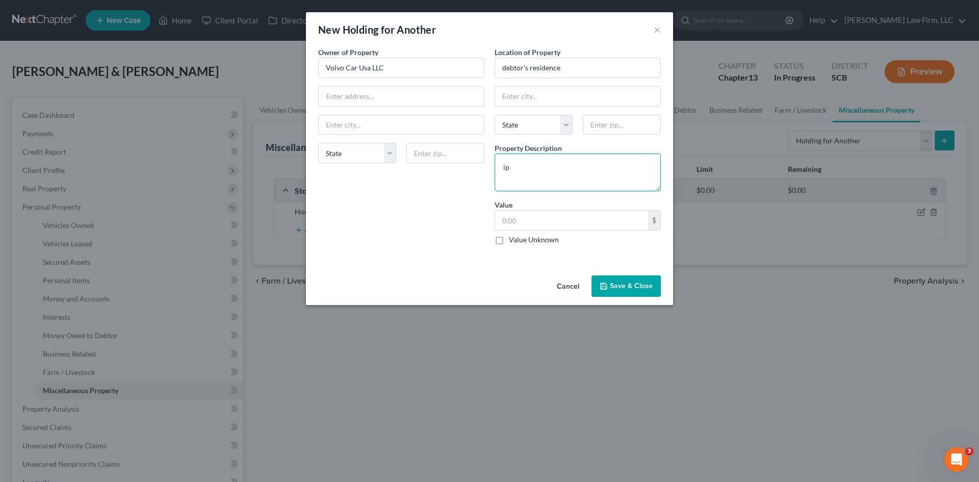
type textarea "i"
type textarea "iPhone 11 Laptop computer"
click at [549, 217] on input "text" at bounding box center [571, 220] width 153 height 19
type input "500.00"
click at [629, 289] on button "Save & Close" at bounding box center [625, 285] width 69 height 21
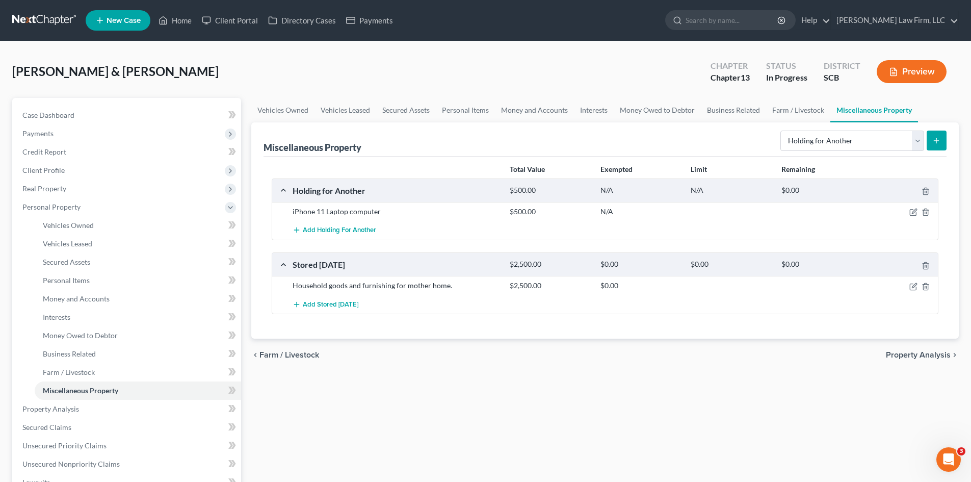
click at [934, 148] on button "submit" at bounding box center [937, 141] width 20 height 20
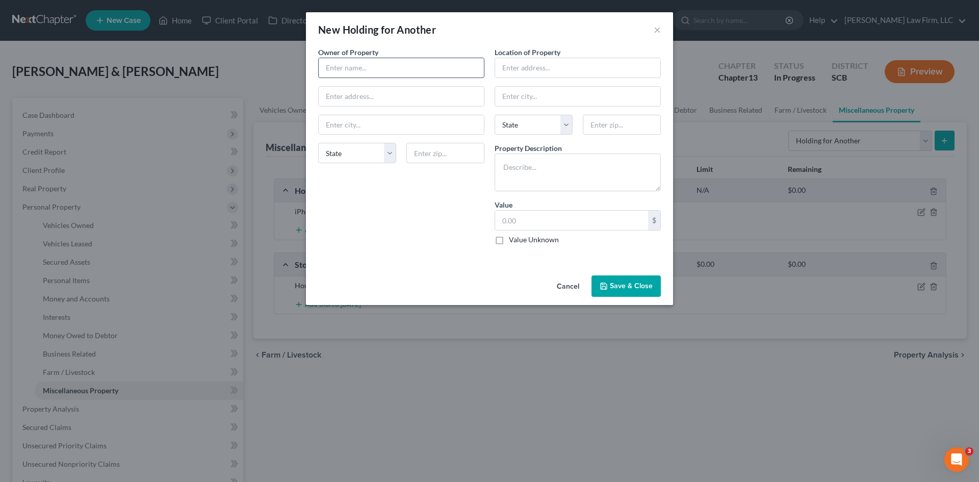
click at [463, 66] on input "text" at bounding box center [401, 67] width 165 height 19
type input "Greene Finney Cauley LLP"
click at [559, 54] on label "Location of Property" at bounding box center [528, 52] width 66 height 11
click at [556, 63] on input "text" at bounding box center [577, 67] width 165 height 19
type input "d"
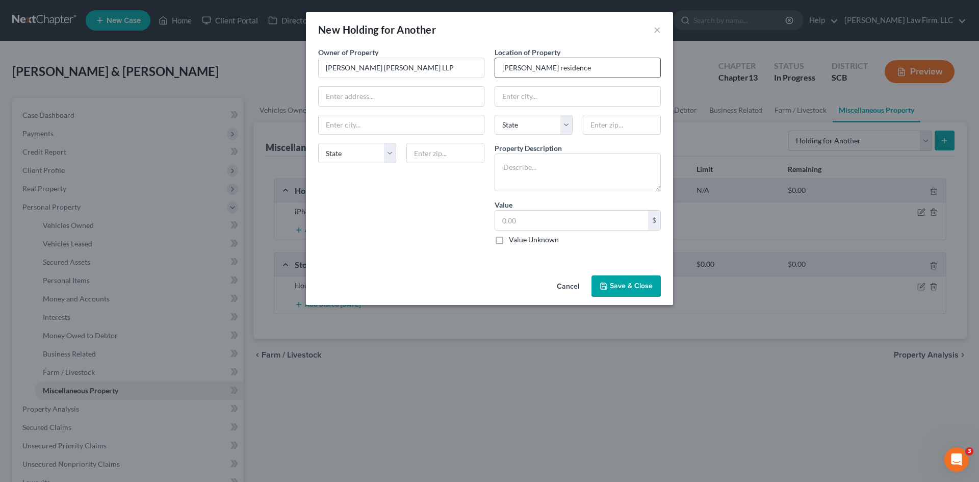
click at [545, 67] on input "Mr. Ashworth residence" at bounding box center [577, 67] width 165 height 19
click at [590, 68] on input "Mr. Ashworth's residence" at bounding box center [577, 67] width 165 height 19
type input "Mr. Ashworth's residence"
click at [534, 175] on textarea at bounding box center [578, 172] width 166 height 38
click at [503, 164] on textarea "Laptop" at bounding box center [578, 172] width 166 height 38
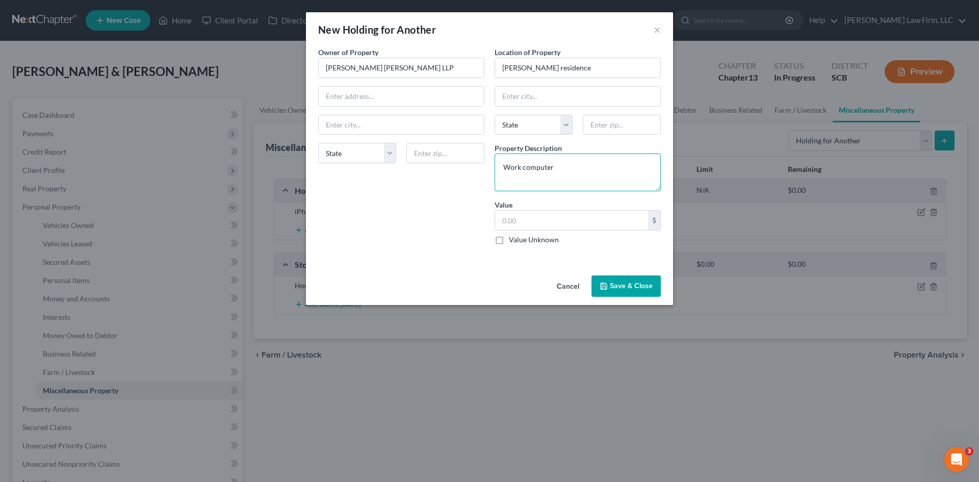
type textarea "Work computer"
drag, startPoint x: 567, startPoint y: 235, endPoint x: 566, endPoint y: 228, distance: 7.2
click at [567, 234] on div "$ Value Unknown" at bounding box center [578, 227] width 166 height 35
click at [565, 224] on input "text" at bounding box center [571, 220] width 153 height 19
type input "1,000.00"
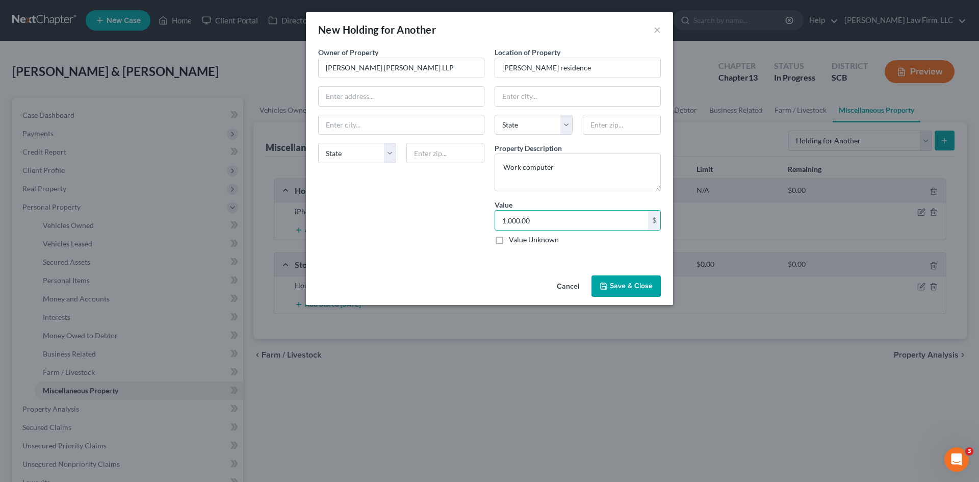
drag, startPoint x: 321, startPoint y: 257, endPoint x: 463, endPoint y: 259, distance: 142.3
click at [322, 257] on div "An exemption set must first be selected from the Filing Information section. Ow…" at bounding box center [489, 159] width 367 height 224
click at [634, 287] on button "Save & Close" at bounding box center [625, 285] width 69 height 21
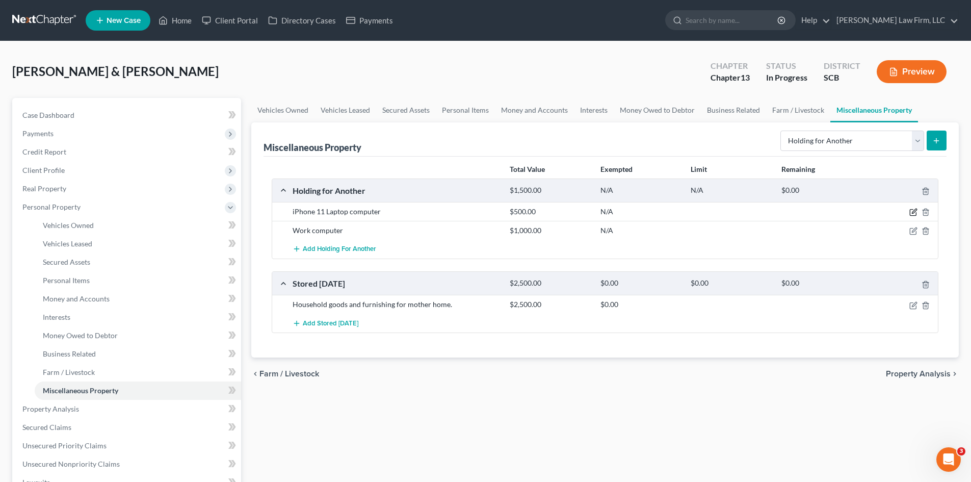
click at [912, 210] on icon "button" at bounding box center [914, 212] width 8 height 8
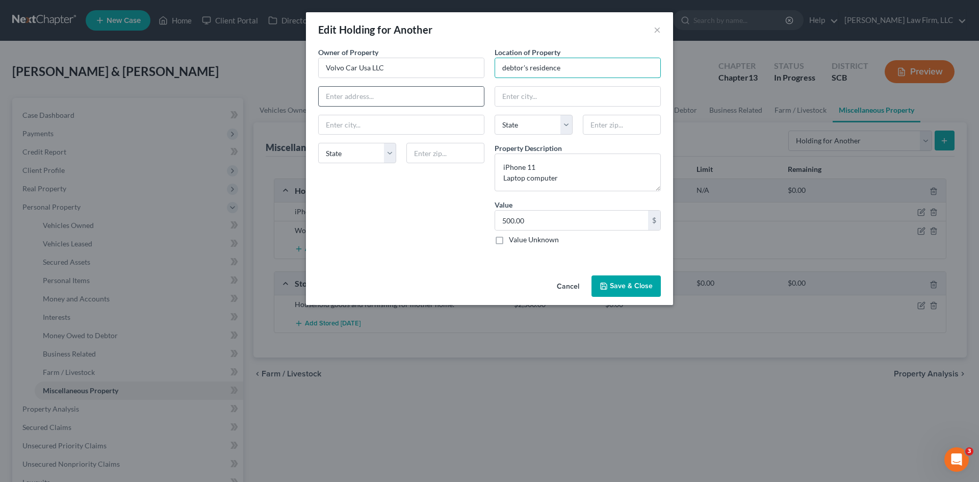
drag, startPoint x: 563, startPoint y: 69, endPoint x: 396, endPoint y: 101, distance: 170.7
click at [396, 101] on div "Owner of Property * Volvo Car Usa LLC State AL AK AR AZ CA CO CT DE DC FL GA GU…" at bounding box center [489, 150] width 353 height 206
type input "Mrs. Moore's residence"
click at [641, 288] on button "Save & Close" at bounding box center [625, 285] width 69 height 21
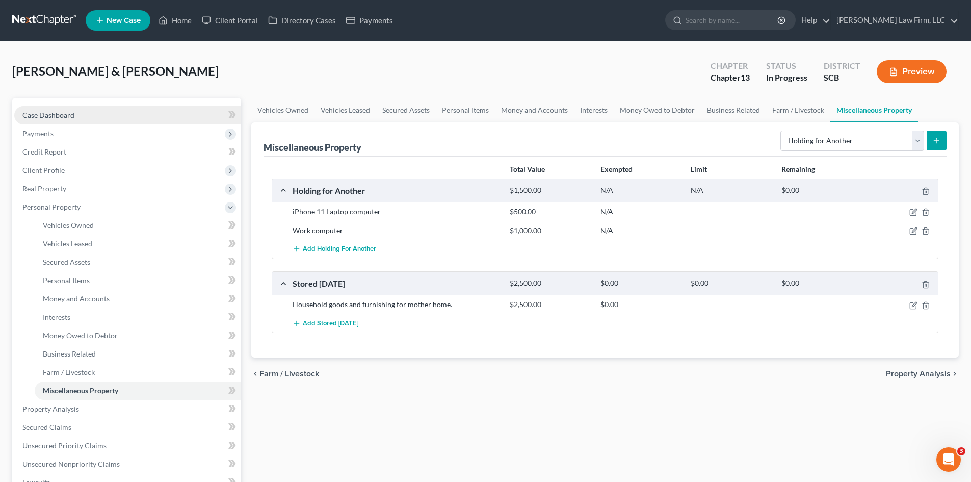
click at [67, 119] on link "Case Dashboard" at bounding box center [127, 115] width 227 height 18
select select "0"
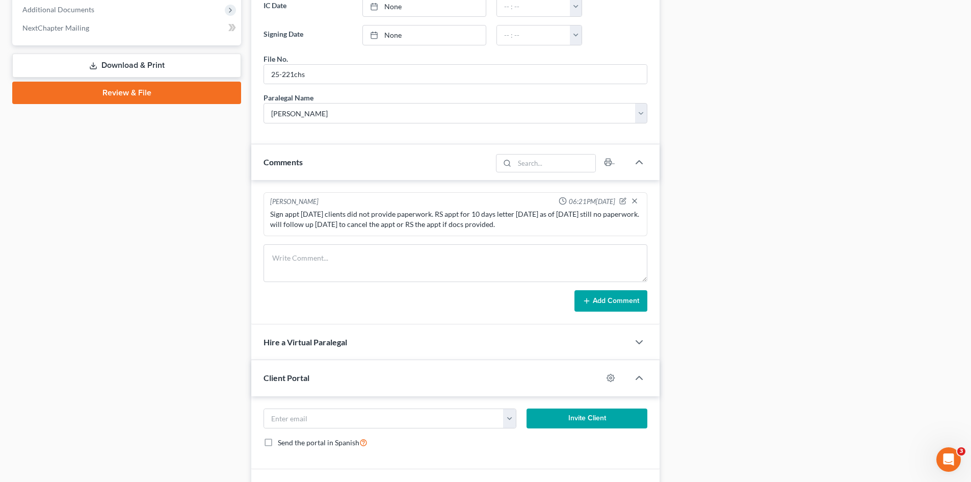
scroll to position [516, 0]
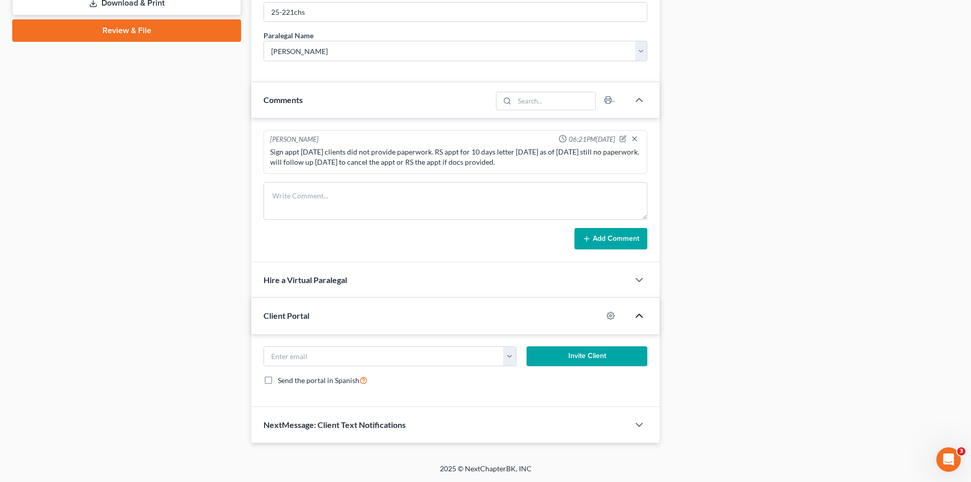
click at [642, 315] on icon "button" at bounding box center [639, 315] width 12 height 12
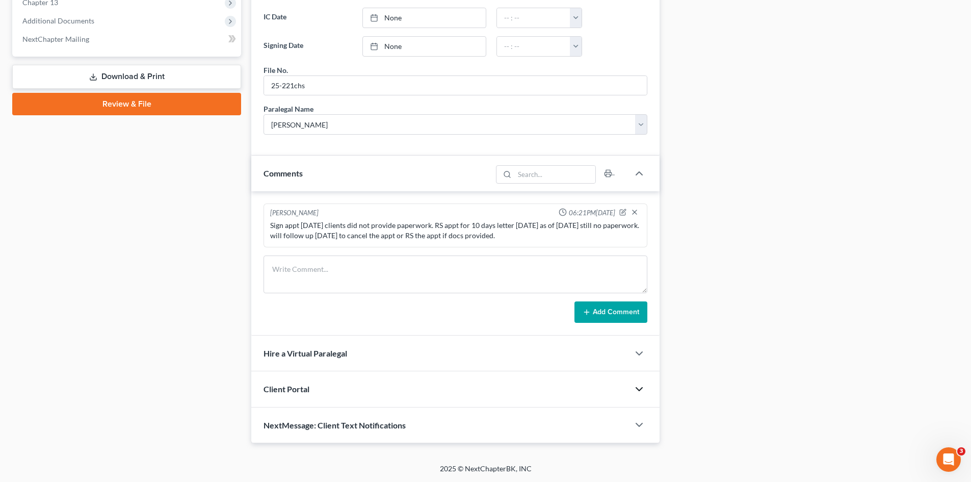
scroll to position [443, 0]
click at [638, 390] on icon "button" at bounding box center [639, 389] width 12 height 12
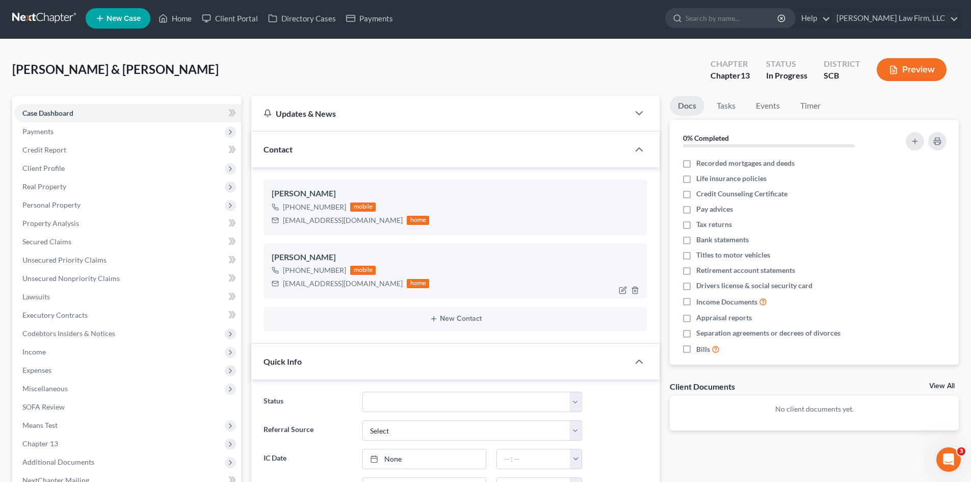
scroll to position [0, 0]
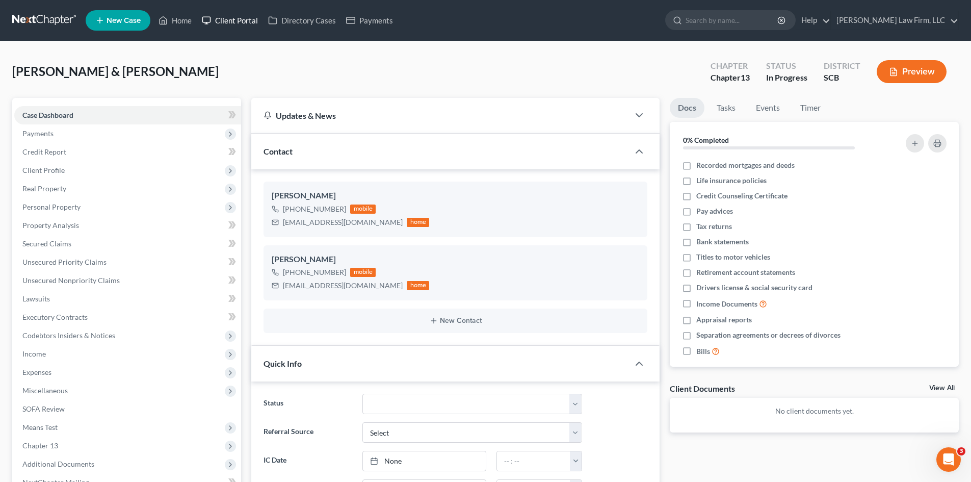
click at [243, 28] on link "Client Portal" at bounding box center [230, 20] width 66 height 18
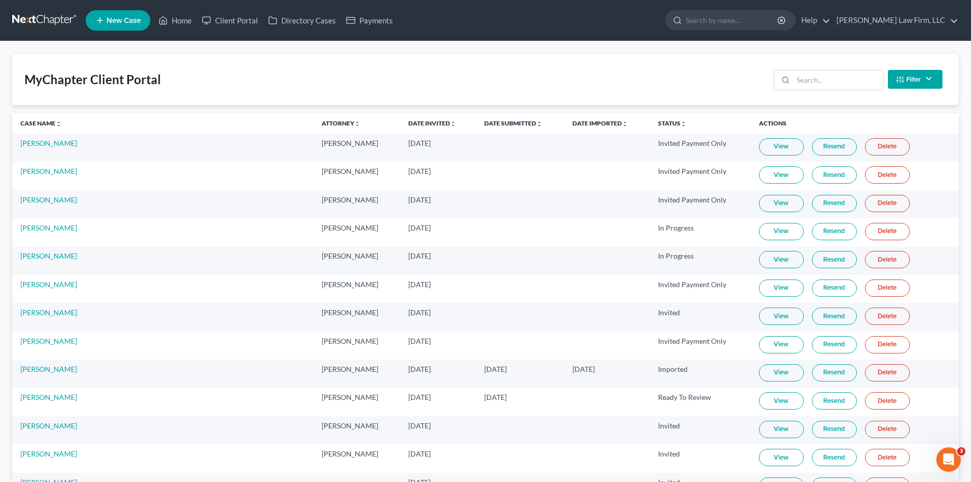
click at [58, 18] on link at bounding box center [44, 20] width 65 height 18
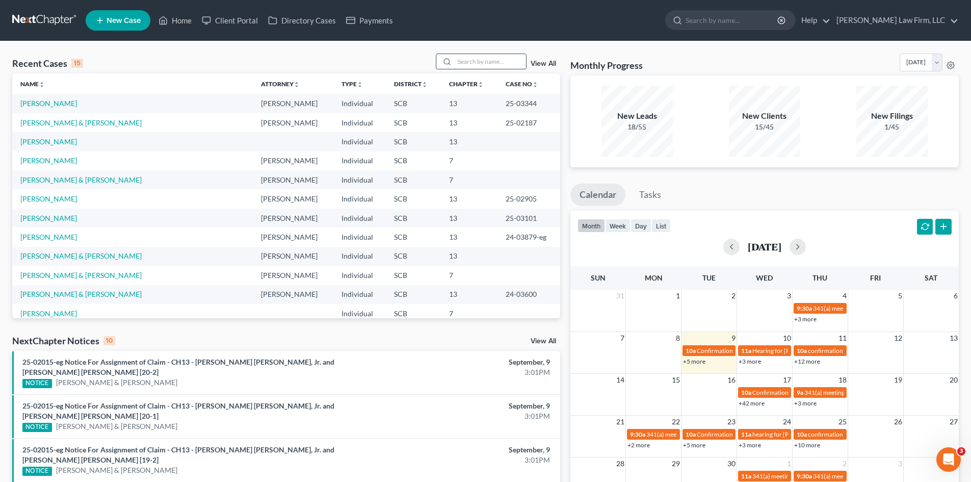
click at [457, 61] on input "search" at bounding box center [490, 61] width 71 height 15
type input "[PERSON_NAME]"
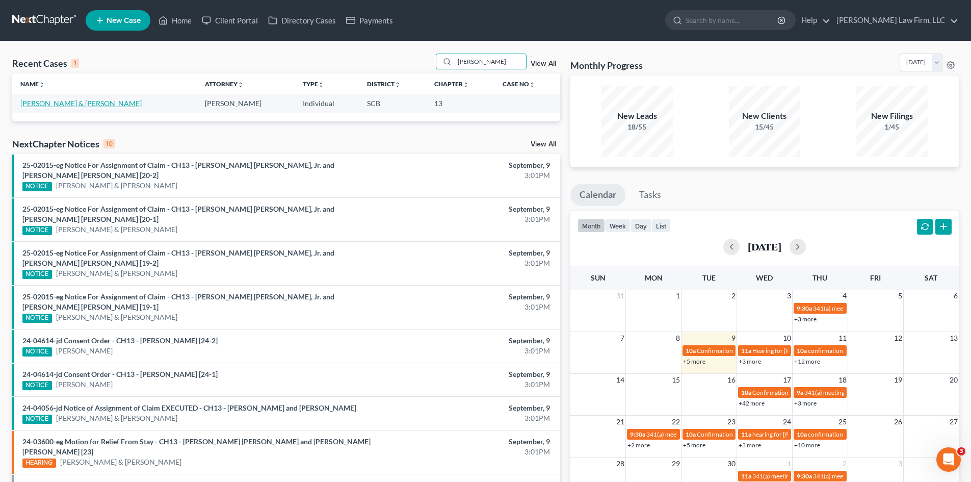
click at [105, 103] on link "[PERSON_NAME] & [PERSON_NAME]" at bounding box center [80, 103] width 121 height 9
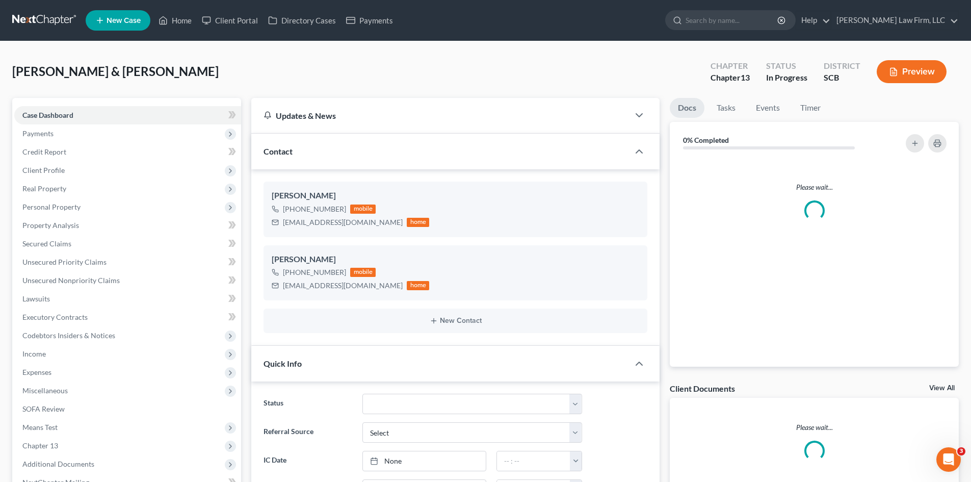
select select "0"
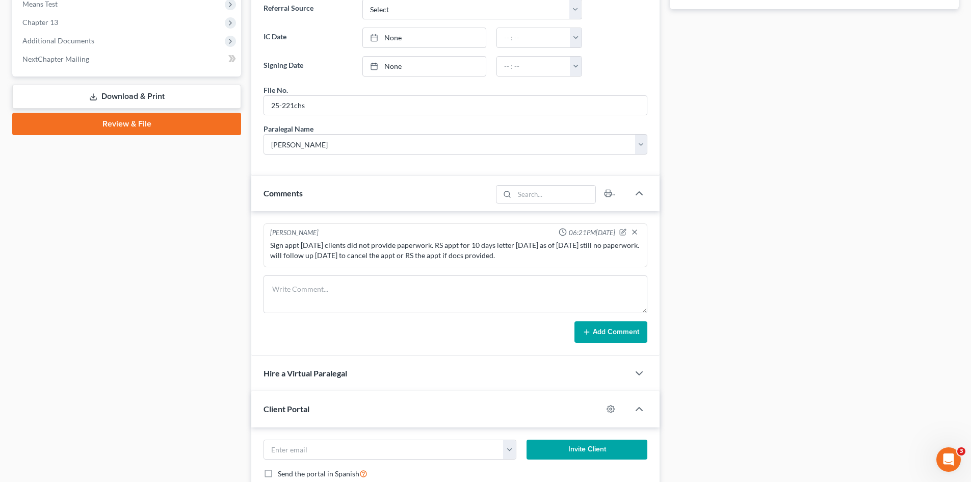
scroll to position [459, 0]
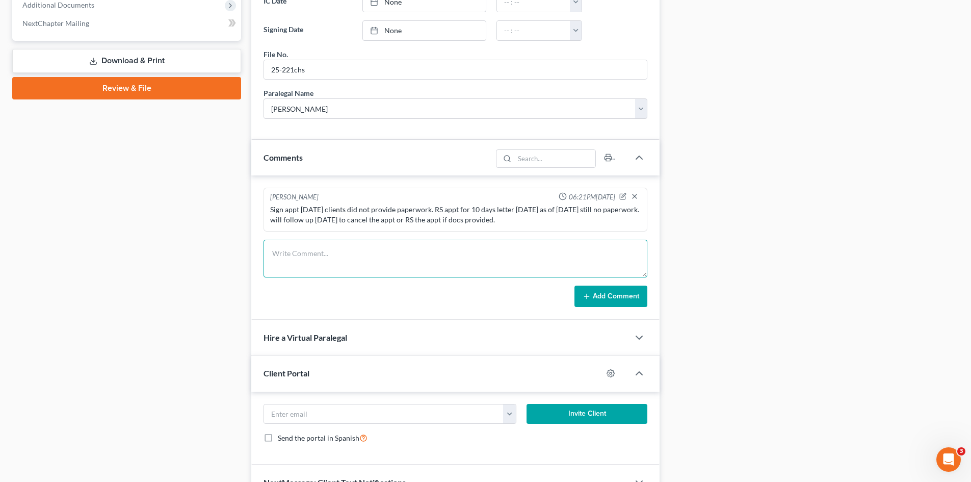
click at [350, 263] on textarea at bounding box center [456, 259] width 384 height 38
type textarea "Need info letter sent."
click at [589, 295] on icon at bounding box center [587, 296] width 8 height 8
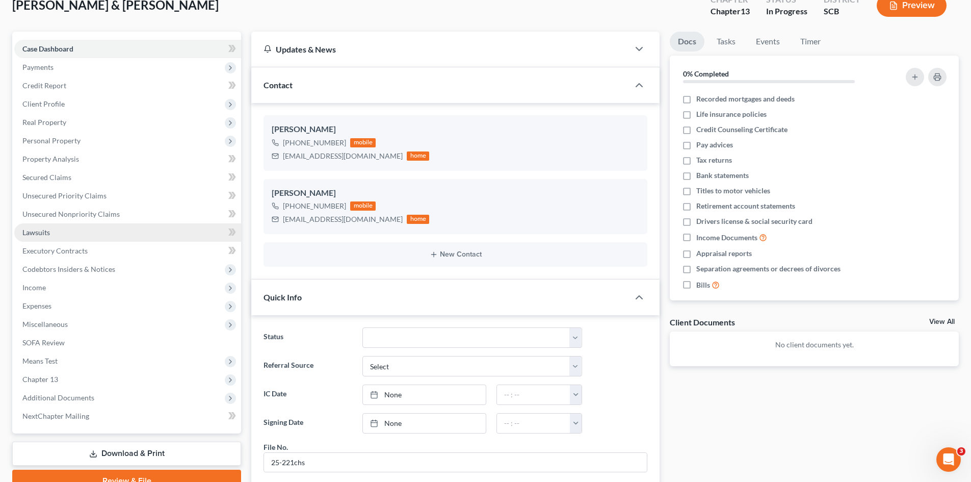
scroll to position [0, 0]
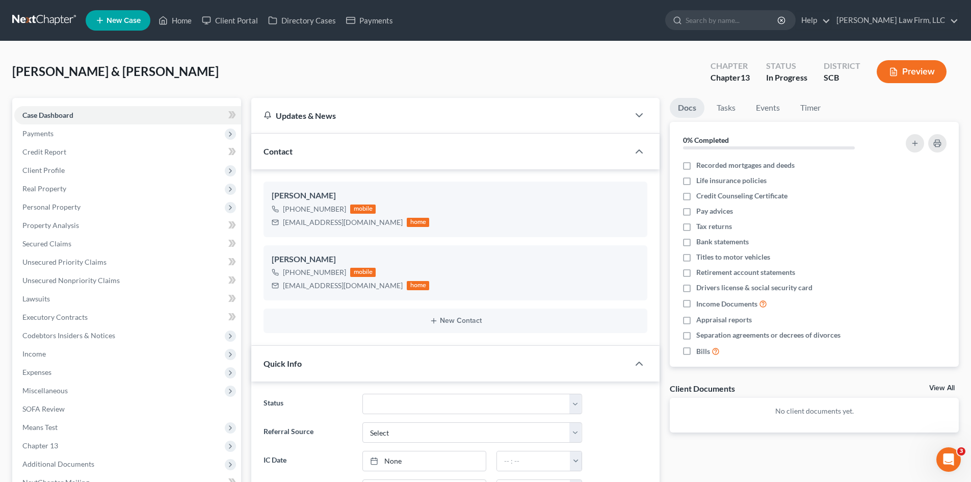
click at [45, 15] on link at bounding box center [44, 20] width 65 height 18
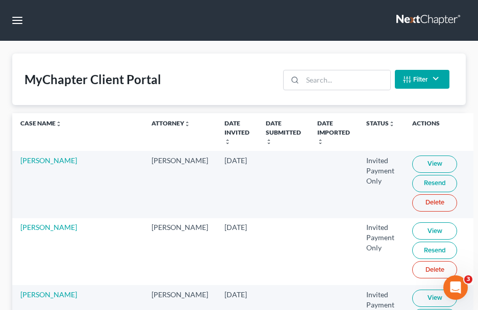
drag, startPoint x: 373, startPoint y: 29, endPoint x: 327, endPoint y: -4, distance: 55.6
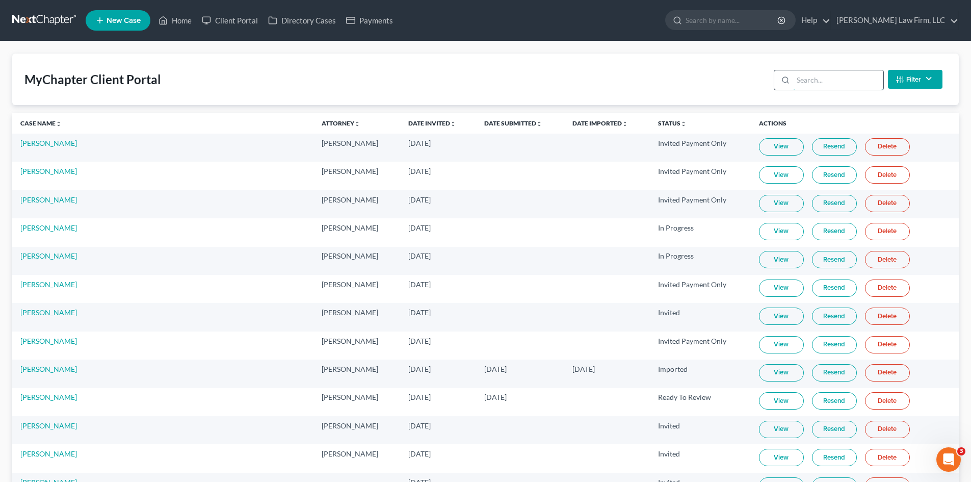
click at [813, 87] on input "search" at bounding box center [838, 79] width 90 height 19
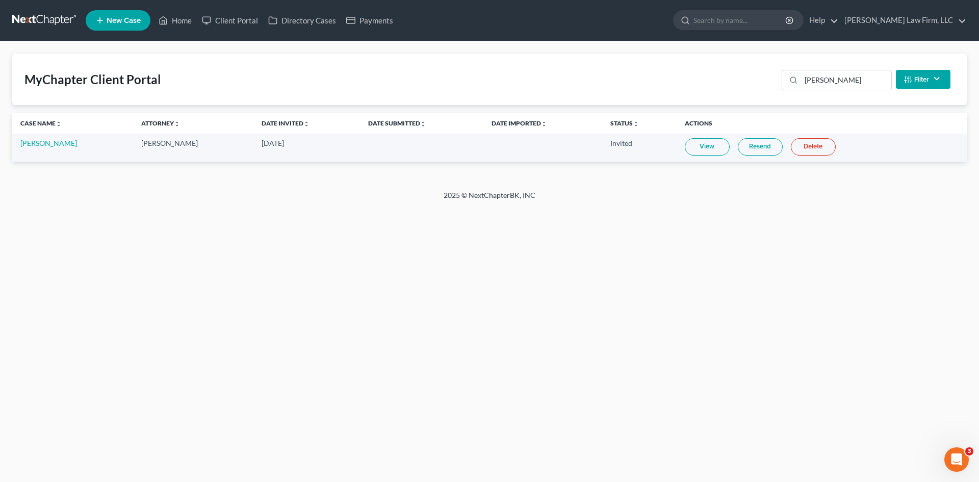
click at [690, 147] on link "View" at bounding box center [707, 146] width 45 height 17
click at [847, 86] on input "[PERSON_NAME]" at bounding box center [846, 79] width 90 height 19
type input "a"
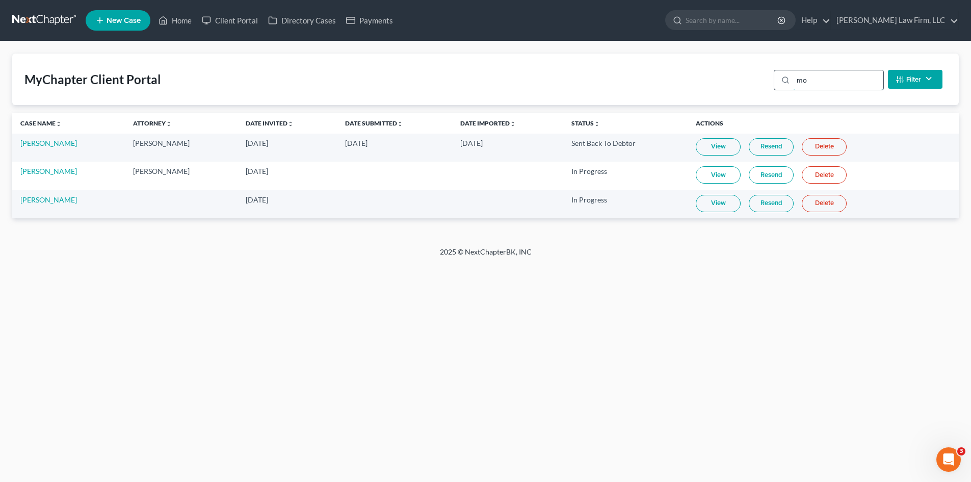
type input "m"
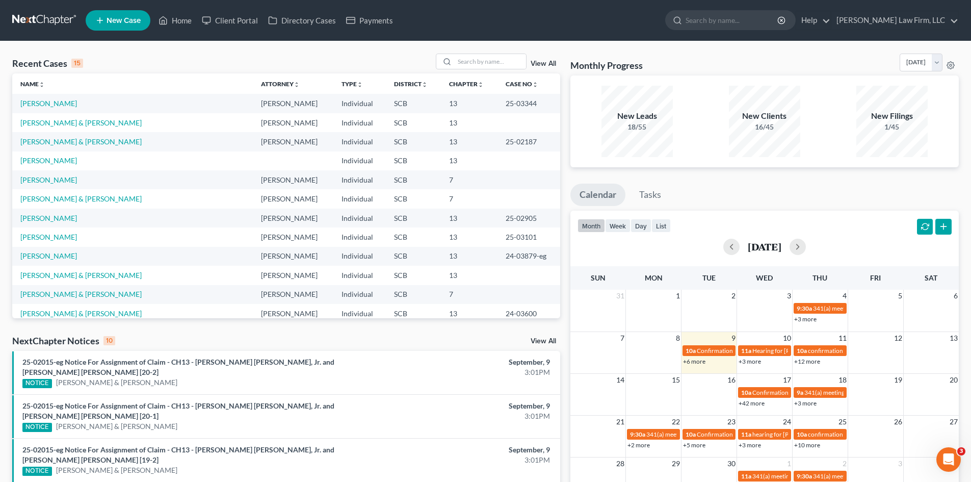
click at [40, 28] on link at bounding box center [44, 20] width 65 height 18
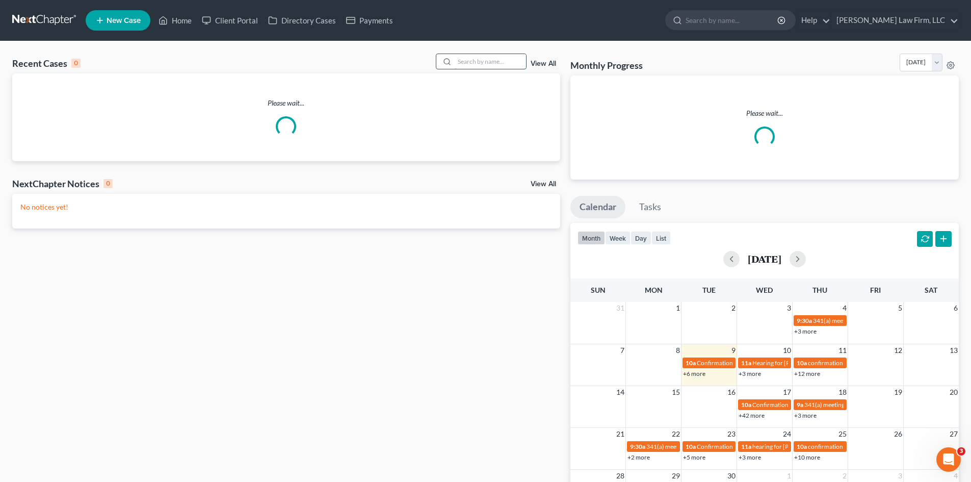
click at [504, 61] on input "search" at bounding box center [490, 61] width 71 height 15
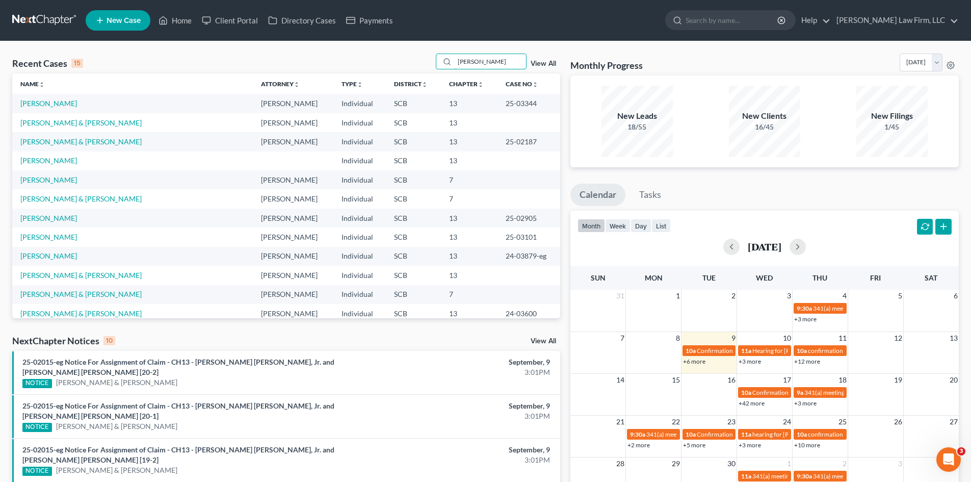
type input "[PERSON_NAME]"
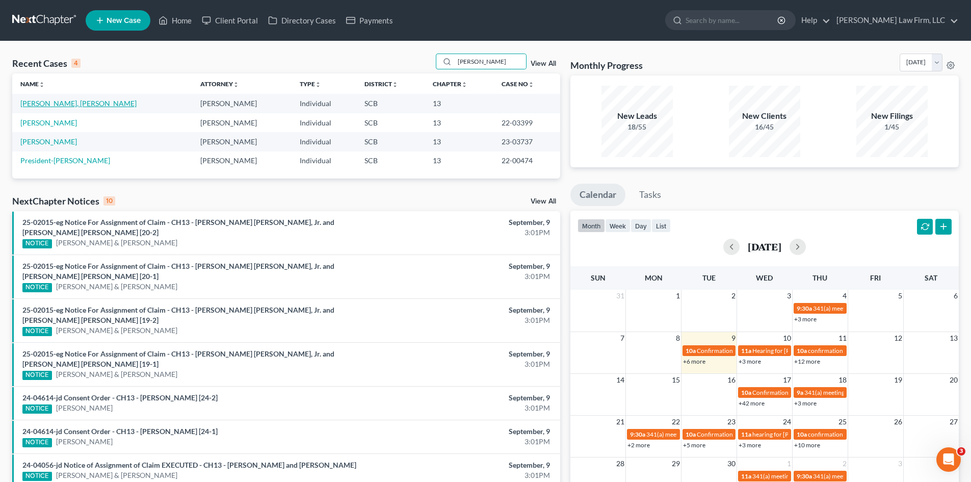
click at [22, 101] on link "[PERSON_NAME], [PERSON_NAME]" at bounding box center [78, 103] width 116 height 9
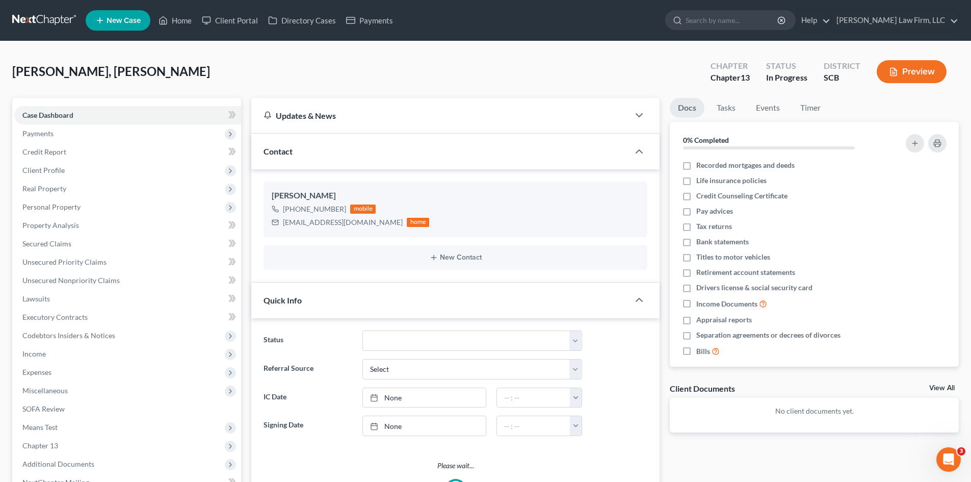
select select "0"
click at [53, 153] on span "Credit Report" at bounding box center [44, 151] width 44 height 9
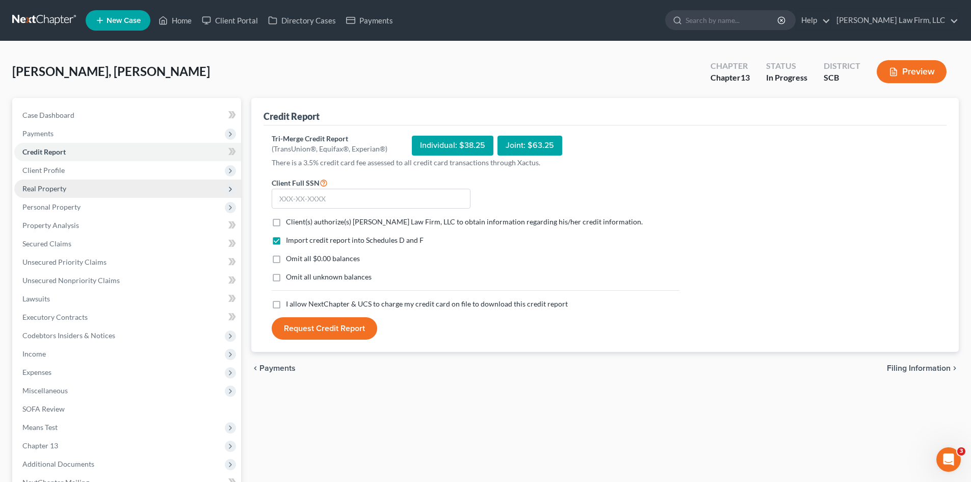
click at [80, 188] on span "Real Property" at bounding box center [127, 188] width 227 height 18
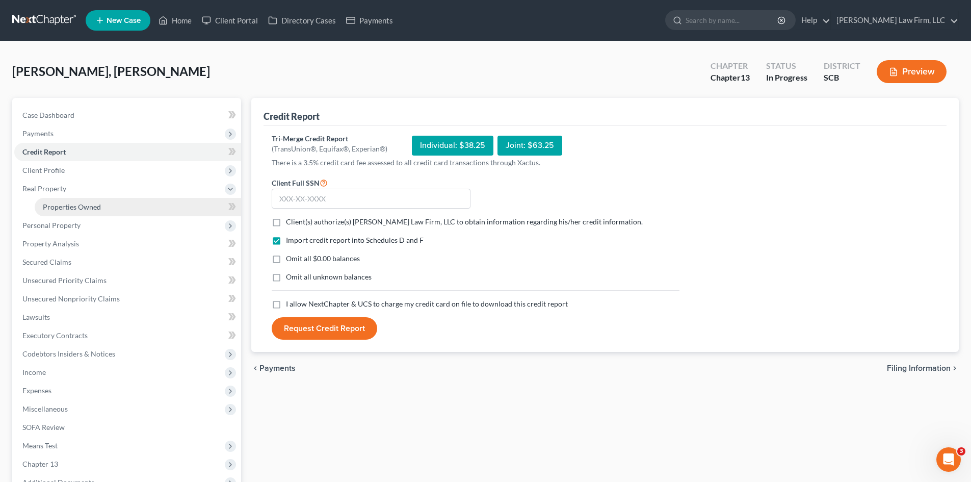
click at [85, 208] on span "Properties Owned" at bounding box center [72, 206] width 58 height 9
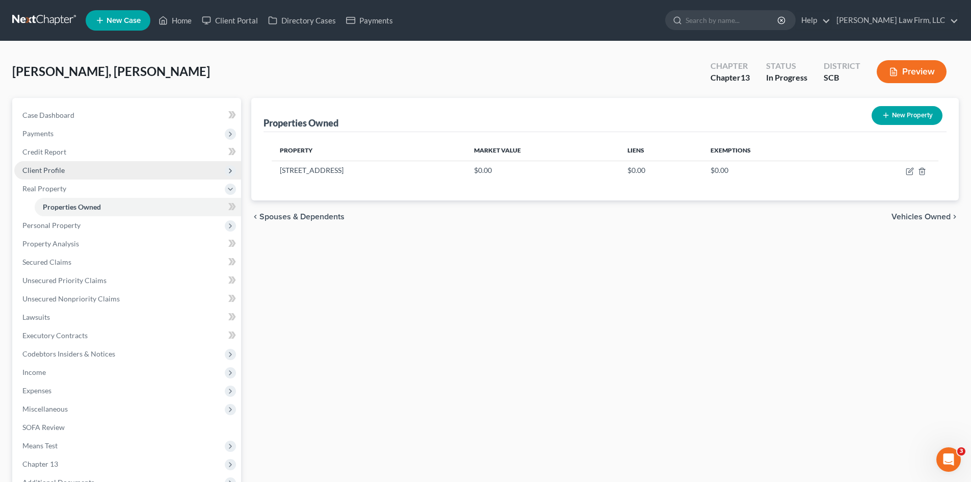
click at [64, 165] on span "Client Profile" at bounding box center [127, 170] width 227 height 18
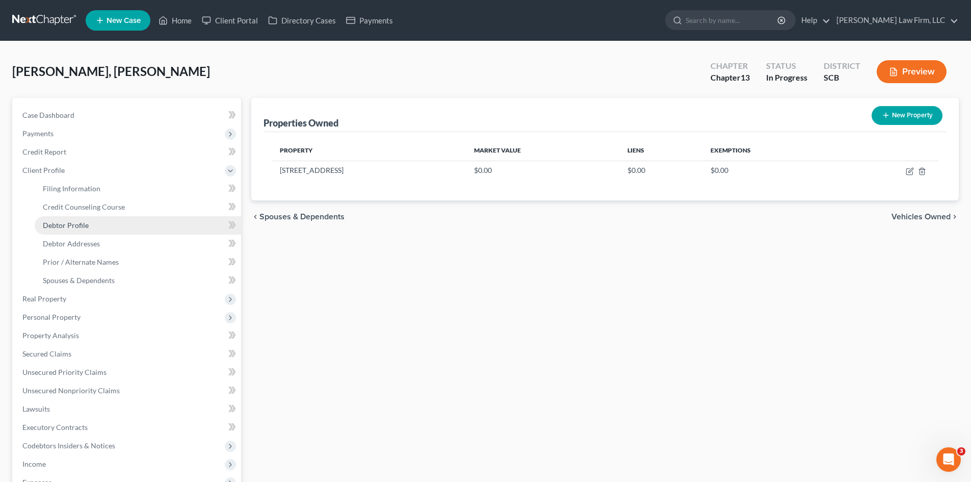
click at [84, 225] on span "Debtor Profile" at bounding box center [66, 225] width 46 height 9
select select "0"
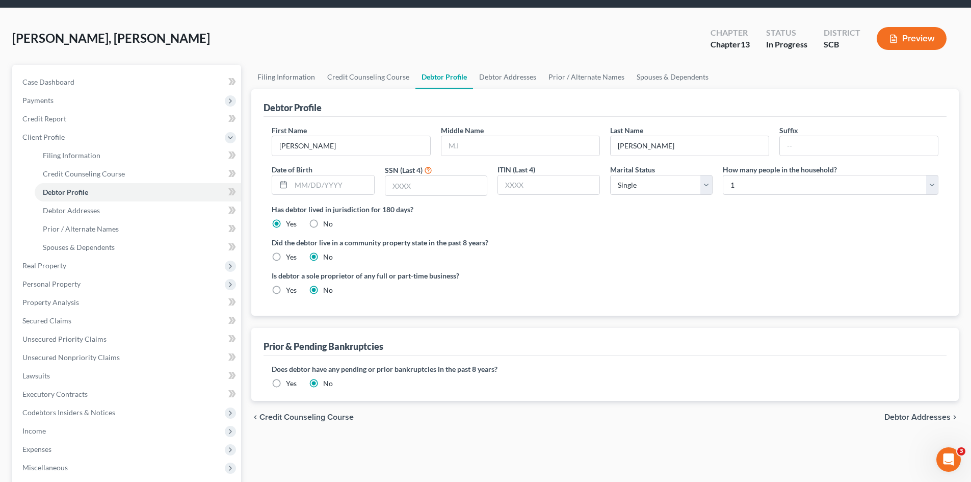
scroll to position [51, 0]
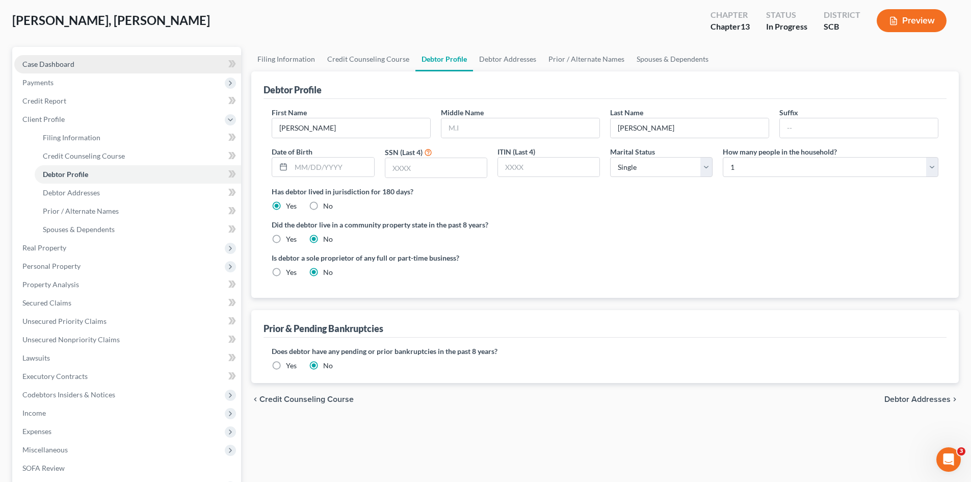
click at [69, 62] on span "Case Dashboard" at bounding box center [48, 64] width 52 height 9
select select "0"
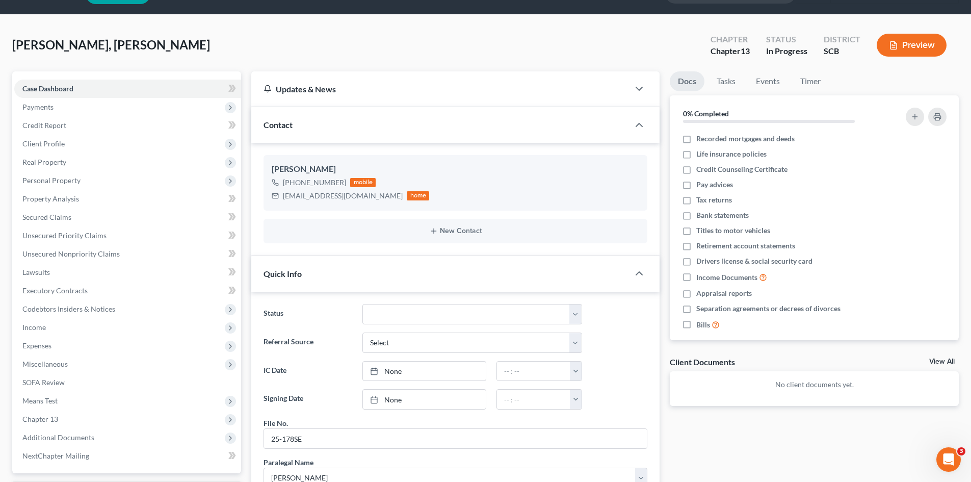
scroll to position [51, 0]
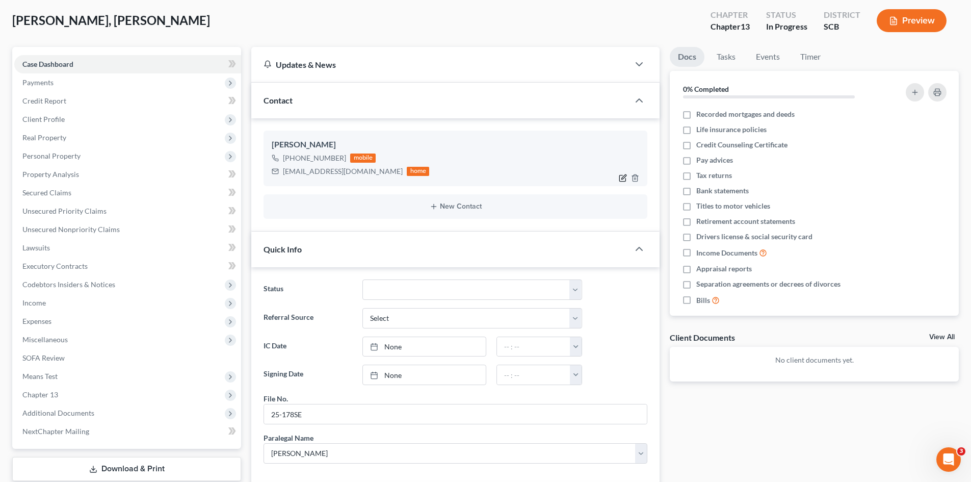
click at [624, 178] on icon "button" at bounding box center [624, 176] width 5 height 5
select select "0"
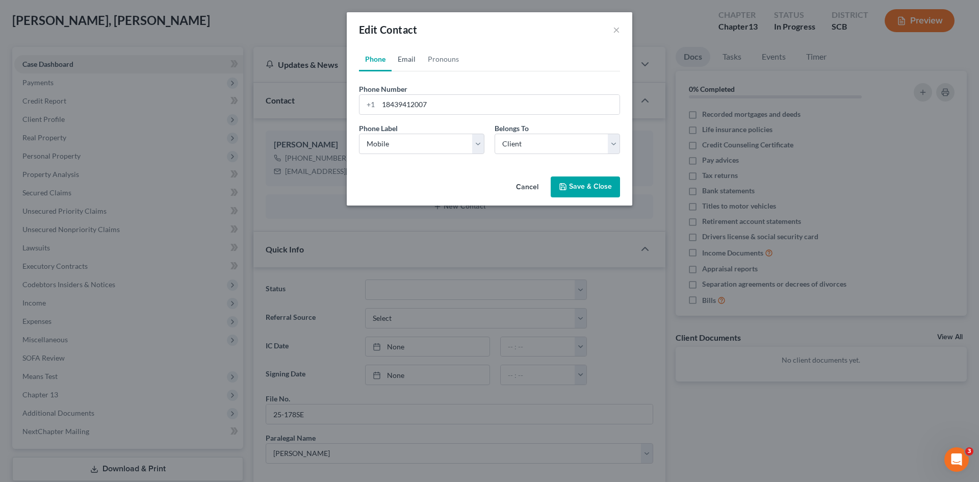
click at [407, 61] on link "Email" at bounding box center [407, 59] width 30 height 24
click at [457, 106] on input "chaleclark@icloud.com" at bounding box center [498, 104] width 241 height 19
type input "chaleclark13@gmail.com"
click at [578, 186] on button "Save & Close" at bounding box center [585, 186] width 69 height 21
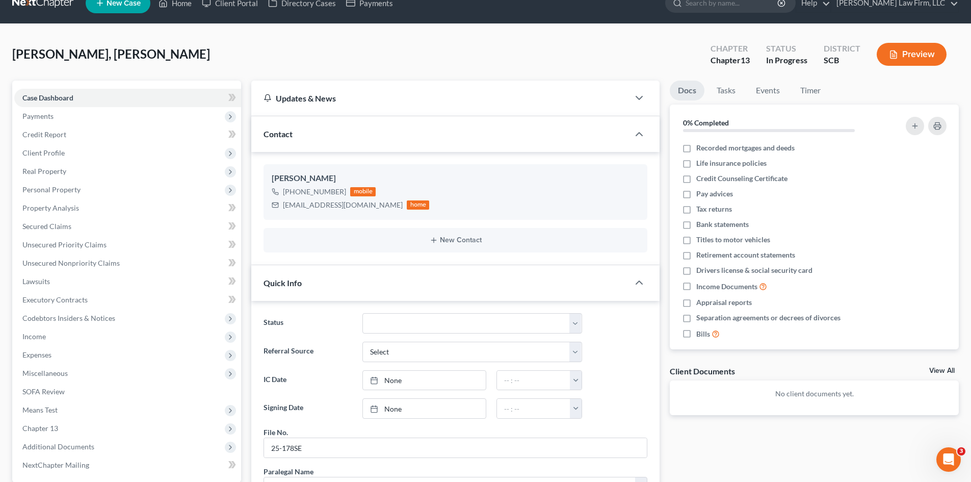
scroll to position [0, 0]
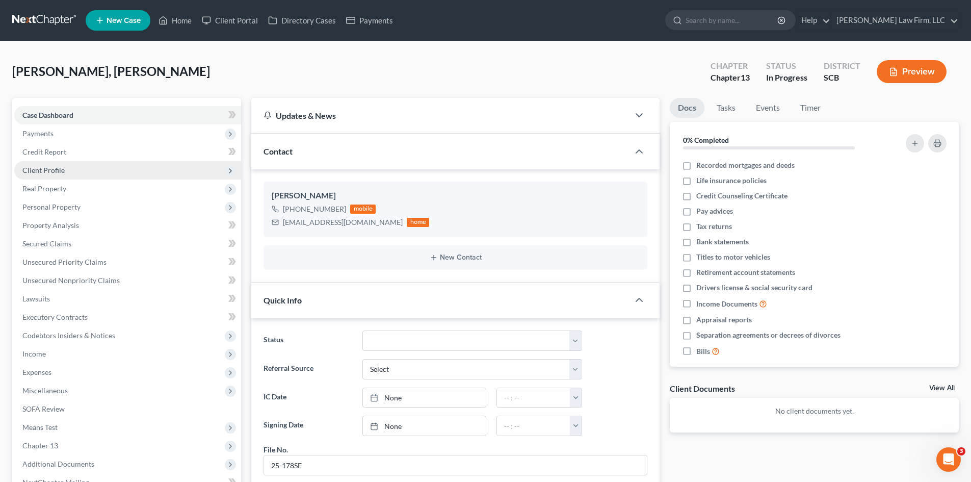
click at [83, 171] on span "Client Profile" at bounding box center [127, 170] width 227 height 18
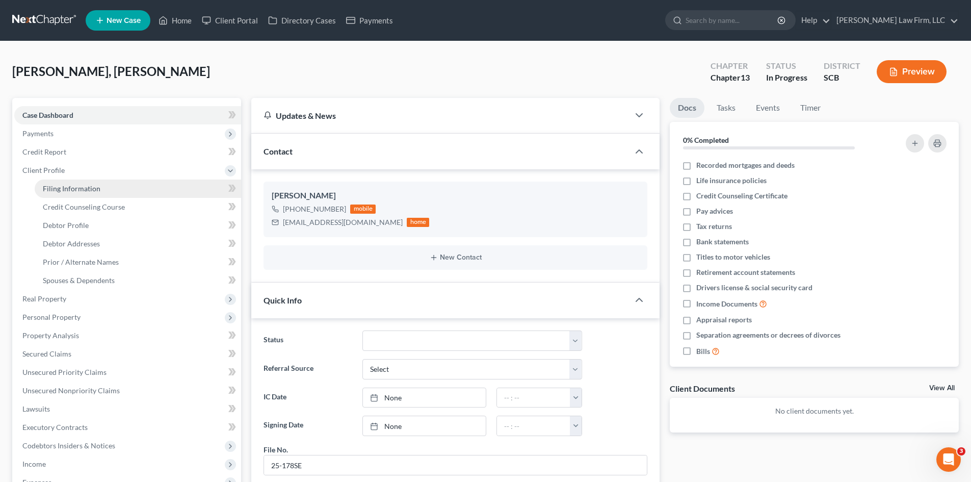
click at [114, 193] on link "Filing Information" at bounding box center [138, 188] width 206 height 18
select select "1"
select select "0"
select select "3"
select select "42"
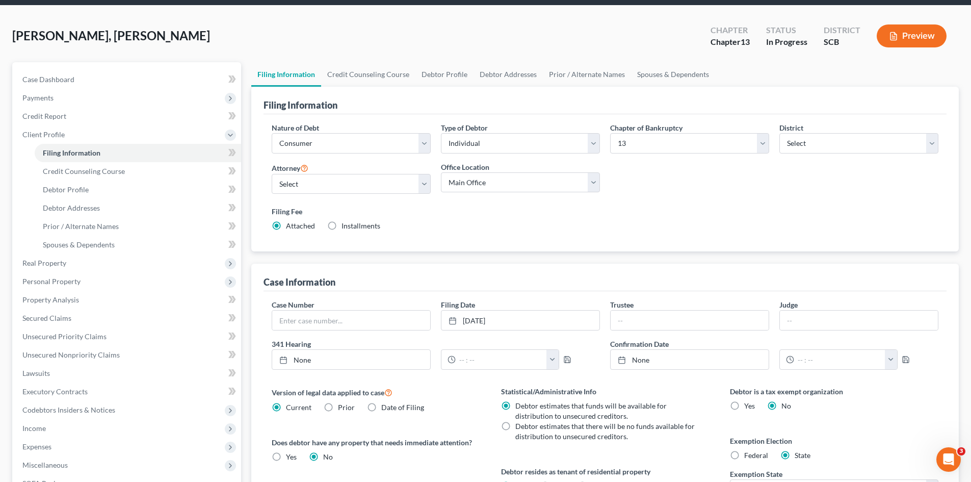
scroll to position [51, 0]
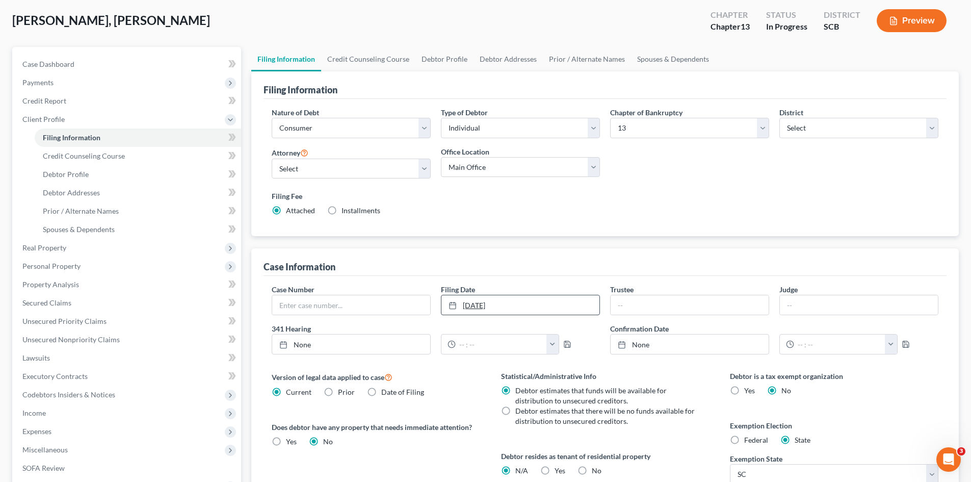
click at [534, 308] on link "1/1/2010" at bounding box center [521, 304] width 158 height 19
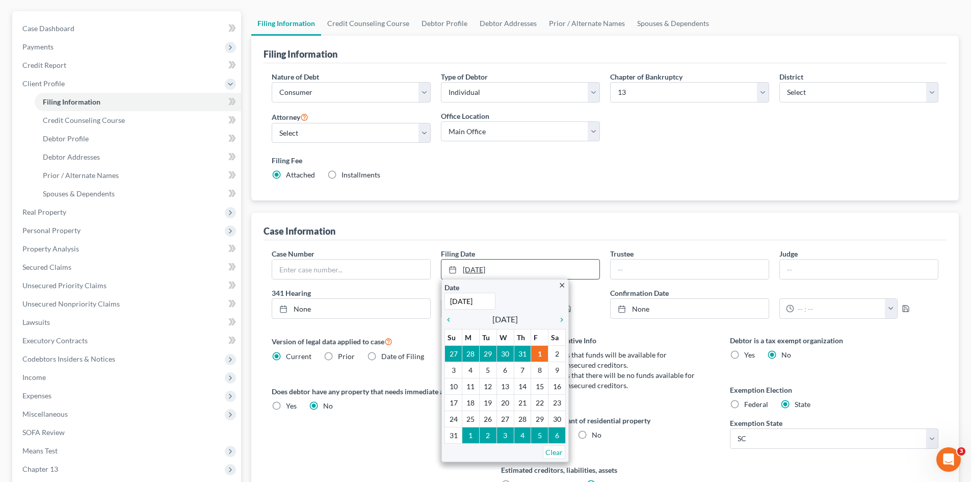
scroll to position [102, 0]
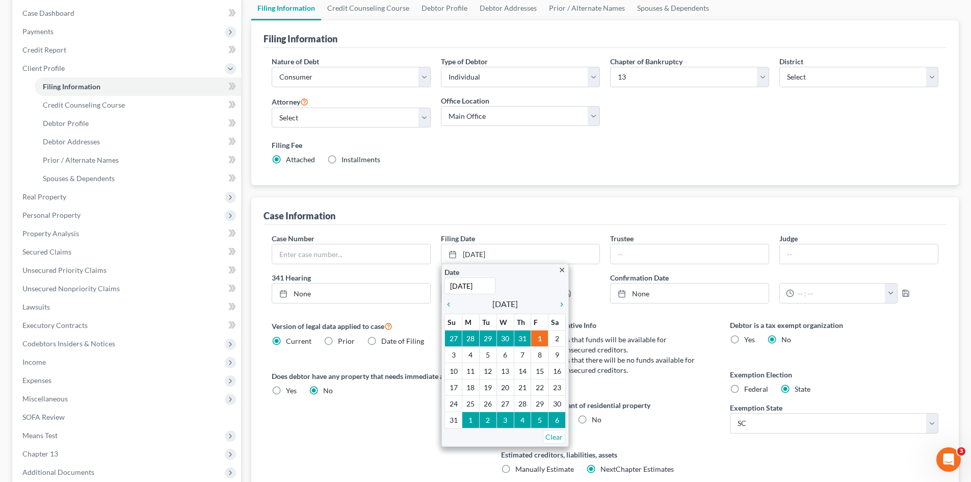
click at [502, 212] on div "Case Information" at bounding box center [605, 211] width 683 height 28
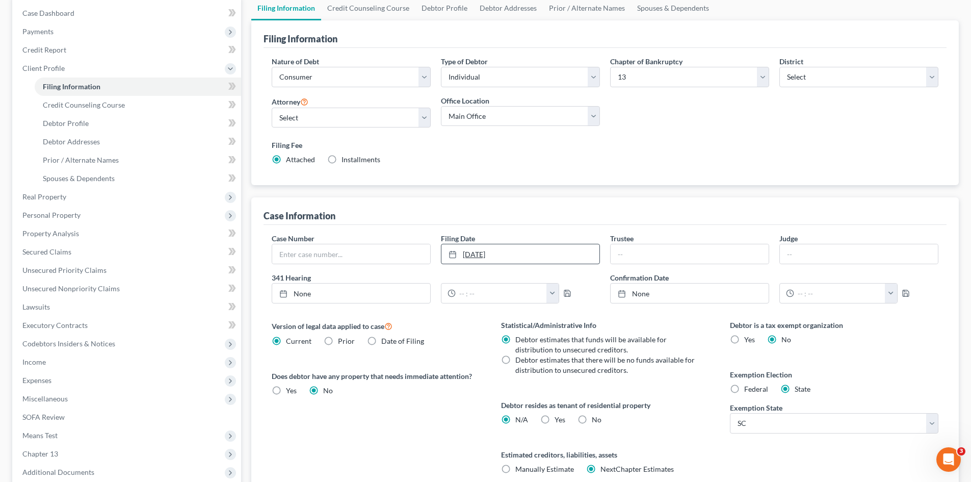
scroll to position [153, 0]
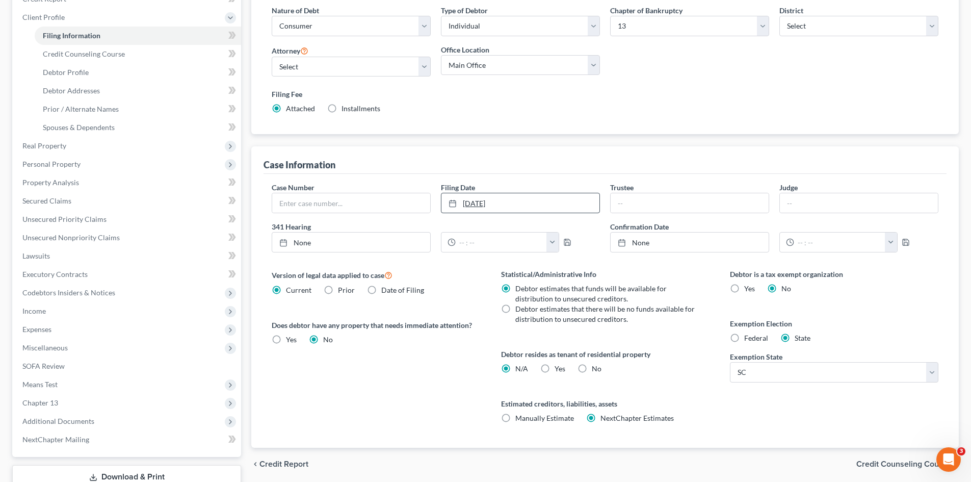
click at [506, 211] on link "1/1/2010" at bounding box center [521, 202] width 158 height 19
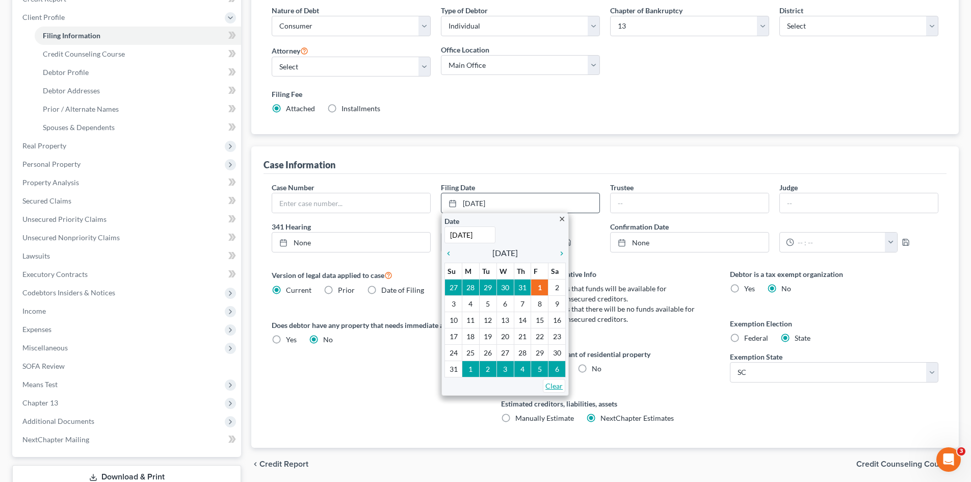
click at [549, 387] on link "Clear" at bounding box center [554, 386] width 22 height 14
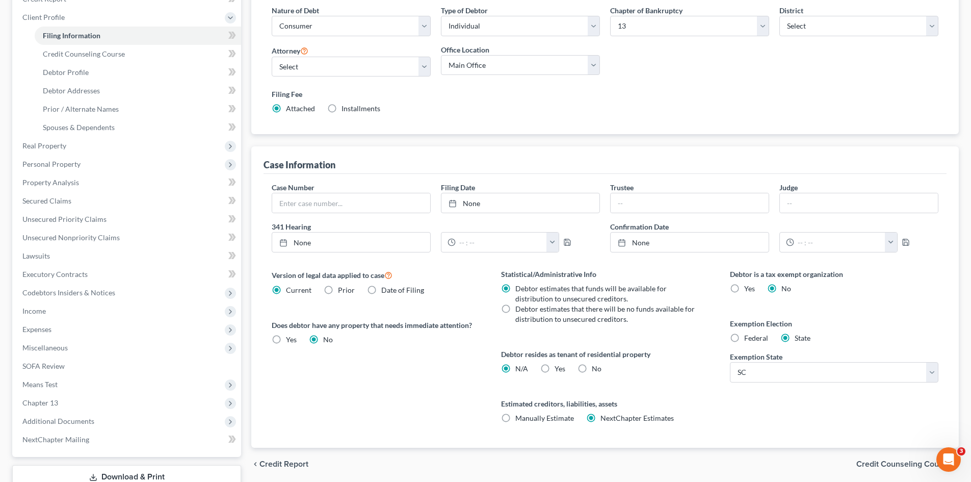
click at [592, 370] on label "No" at bounding box center [597, 369] width 10 height 10
click at [596, 370] on input "No" at bounding box center [599, 367] width 7 height 7
radio input "true"
radio input "false"
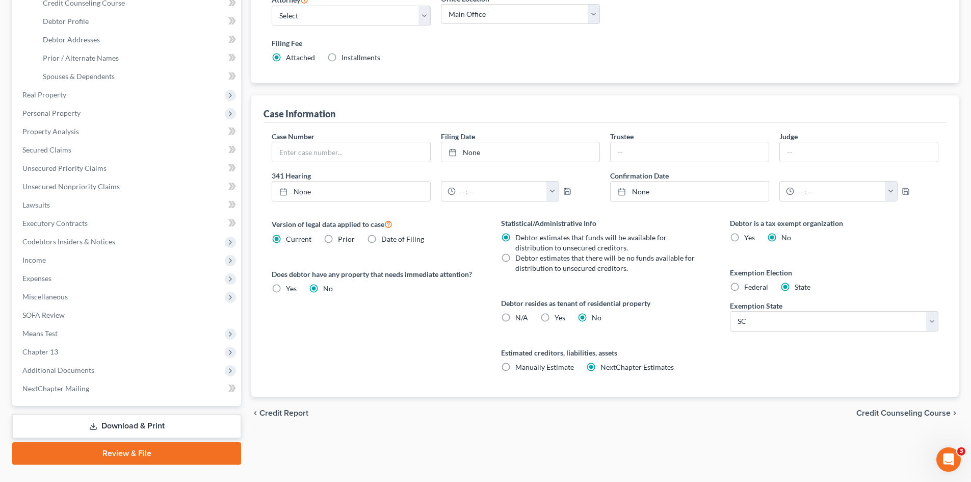
click at [884, 413] on span "Credit Counseling Course" at bounding box center [904, 413] width 94 height 8
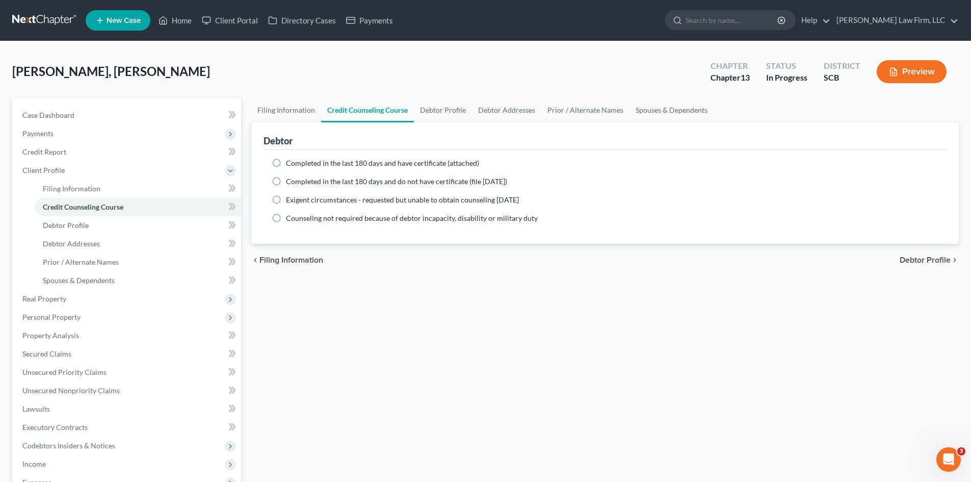
click at [286, 160] on label "Completed in the last 180 days and have certificate (attached)" at bounding box center [382, 163] width 193 height 10
click at [290, 160] on input "Completed in the last 180 days and have certificate (attached)" at bounding box center [293, 161] width 7 height 7
radio input "true"
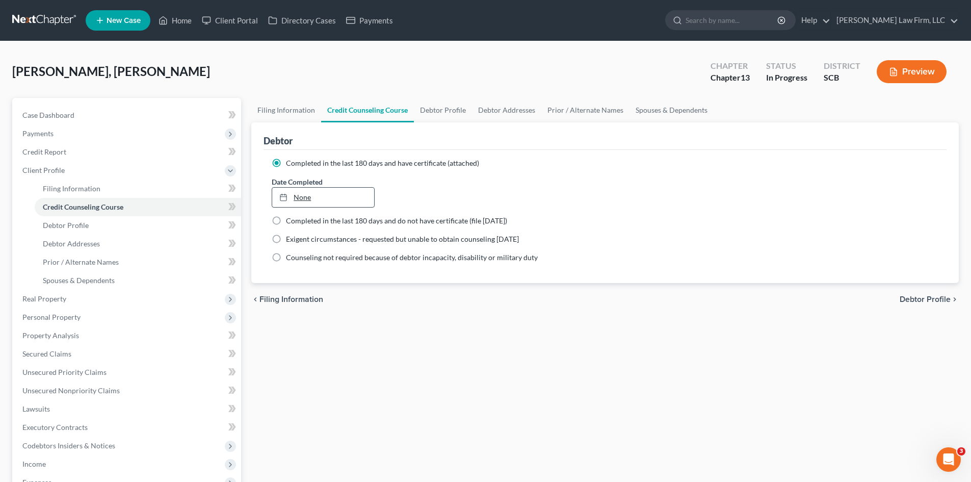
click at [350, 195] on link "None" at bounding box center [322, 197] width 101 height 19
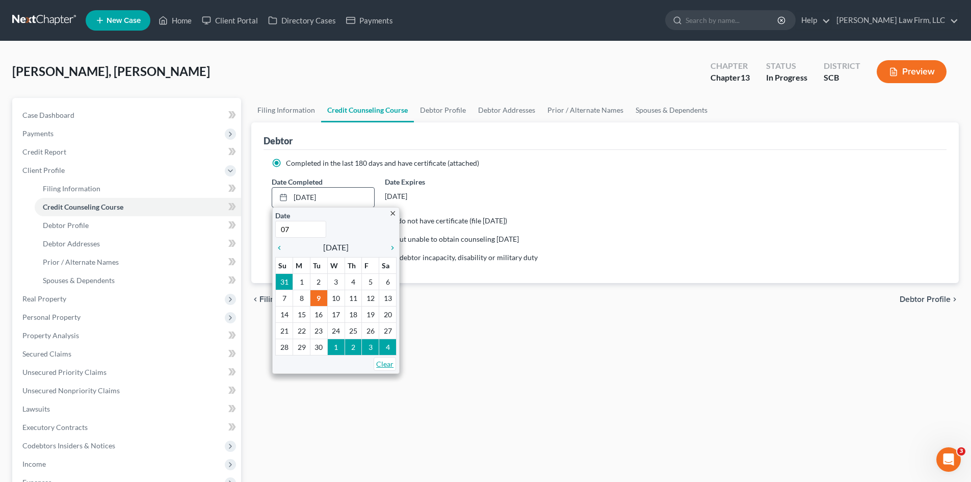
type input "7/1/2001"
click at [385, 364] on link "Clear" at bounding box center [385, 364] width 22 height 14
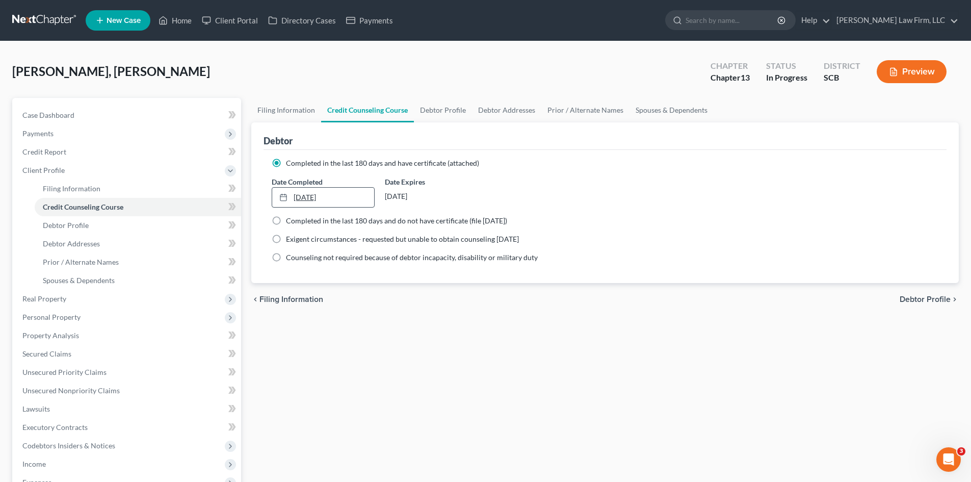
click at [312, 200] on link "9/9/2025" at bounding box center [322, 197] width 101 height 19
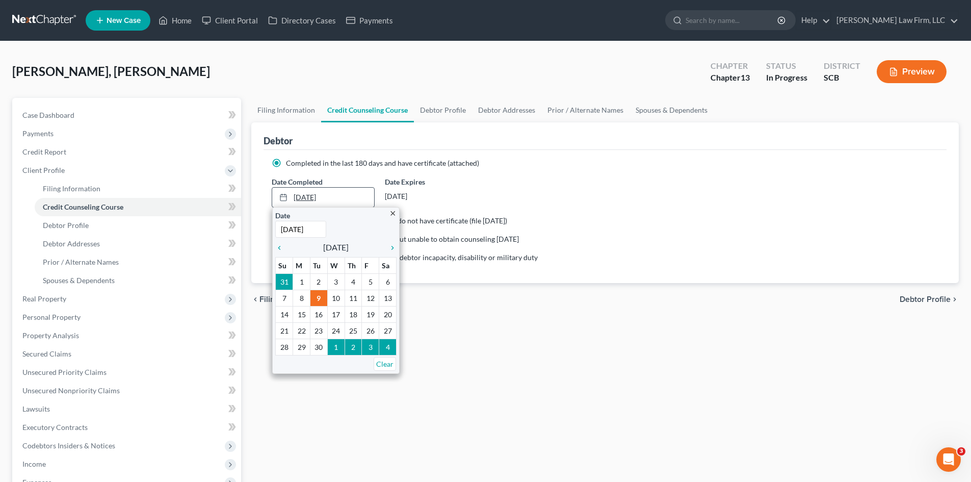
click at [297, 195] on link "9/9/2025" at bounding box center [322, 197] width 101 height 19
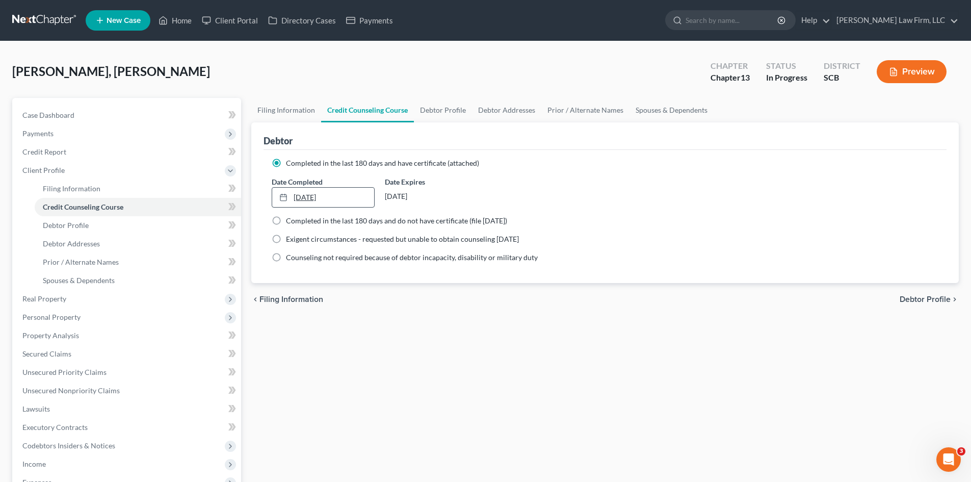
click at [318, 198] on link "9/9/2025" at bounding box center [322, 197] width 101 height 19
click at [320, 198] on link "9/9/2025" at bounding box center [322, 197] width 101 height 19
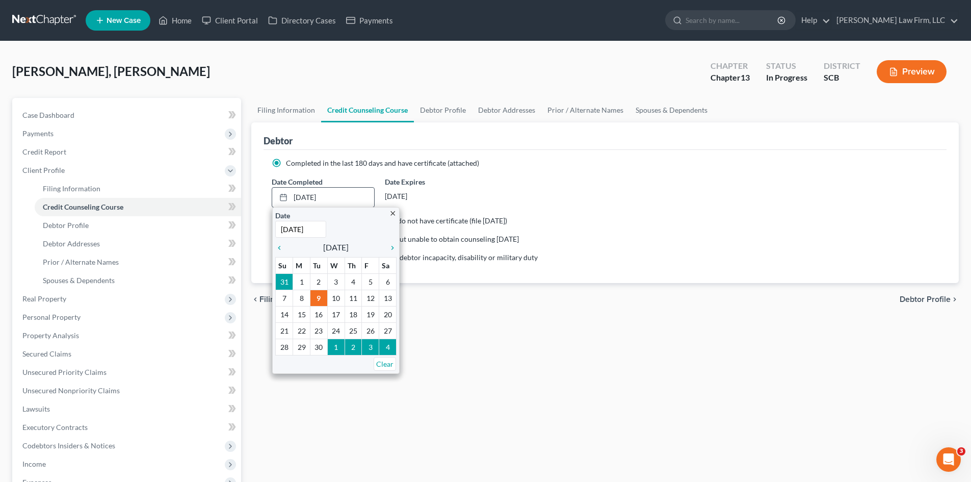
type input "7/12/2025"
click at [339, 221] on div "Date 7/12/2025 Time 12:00 AM" at bounding box center [335, 224] width 121 height 28
click at [579, 214] on ng-include "Completed in the last 180 days and have certificate (attached) Date Completed 7…" at bounding box center [605, 210] width 667 height 105
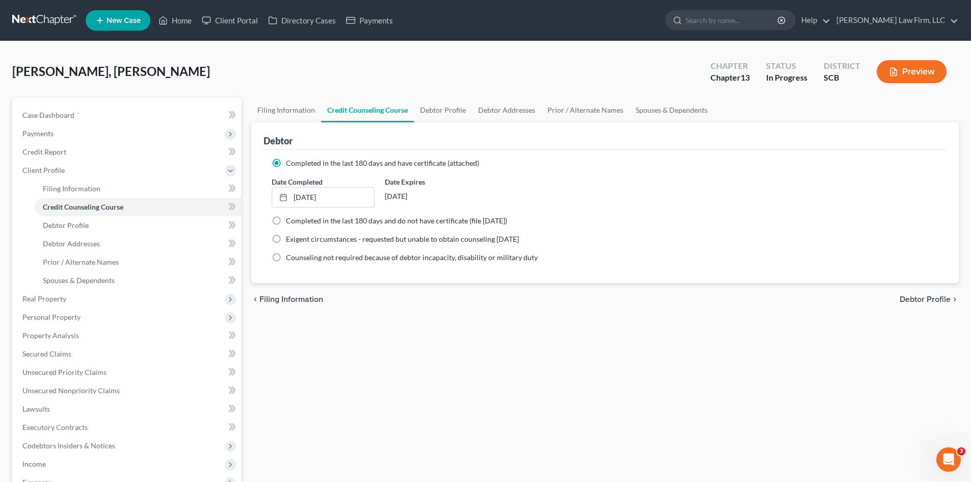
click at [940, 300] on span "Debtor Profile" at bounding box center [925, 299] width 51 height 8
select select "0"
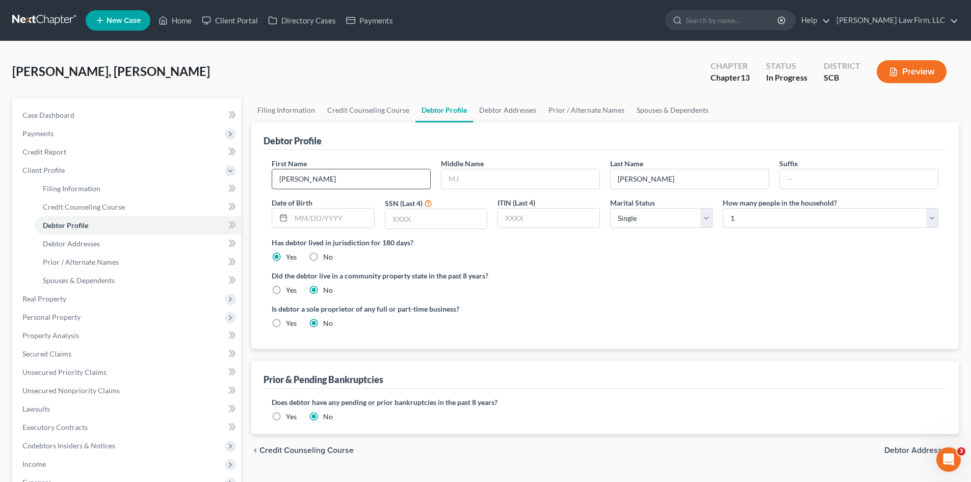
drag, startPoint x: 362, startPoint y: 173, endPoint x: 365, endPoint y: 188, distance: 15.0
click at [364, 177] on input "Chale Verdell" at bounding box center [351, 178] width 158 height 19
type input "Chale"
type input "v"
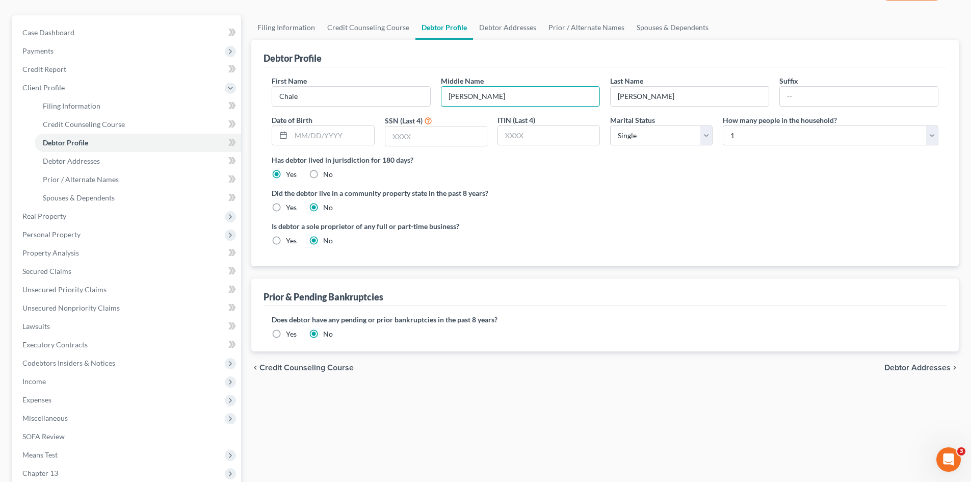
scroll to position [102, 0]
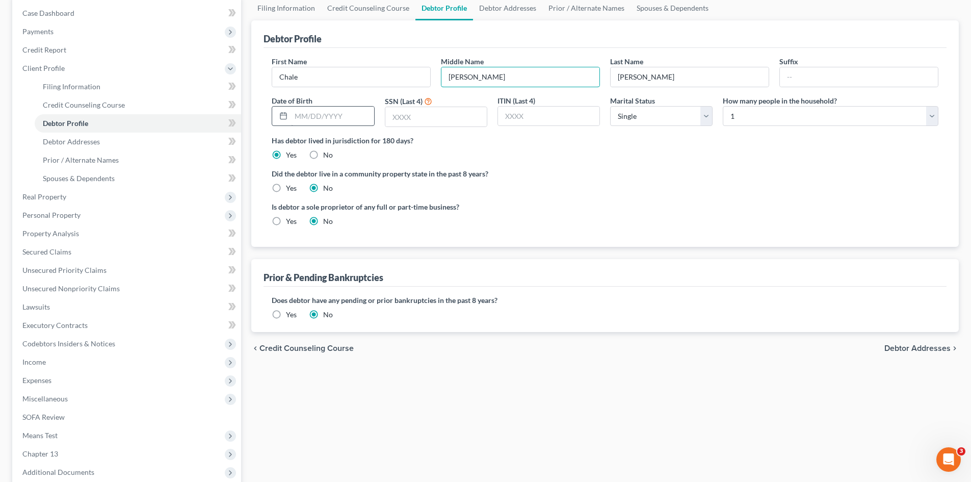
type input "Verdell"
click at [323, 119] on input "text" at bounding box center [332, 116] width 83 height 19
type input "09/13/1984"
click at [427, 118] on input "text" at bounding box center [435, 116] width 101 height 19
type input "5414"
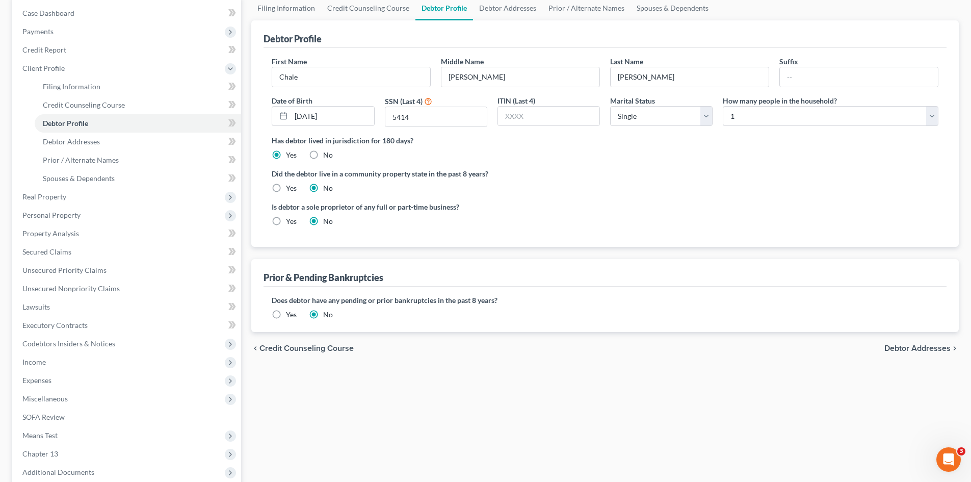
click at [578, 171] on label "Did the debtor live in a community property state in the past 8 years?" at bounding box center [605, 173] width 667 height 11
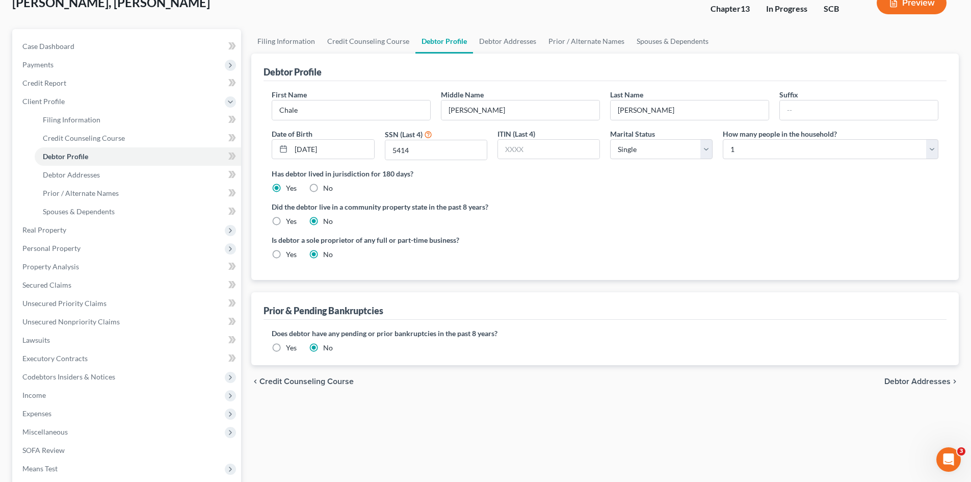
scroll to position [51, 0]
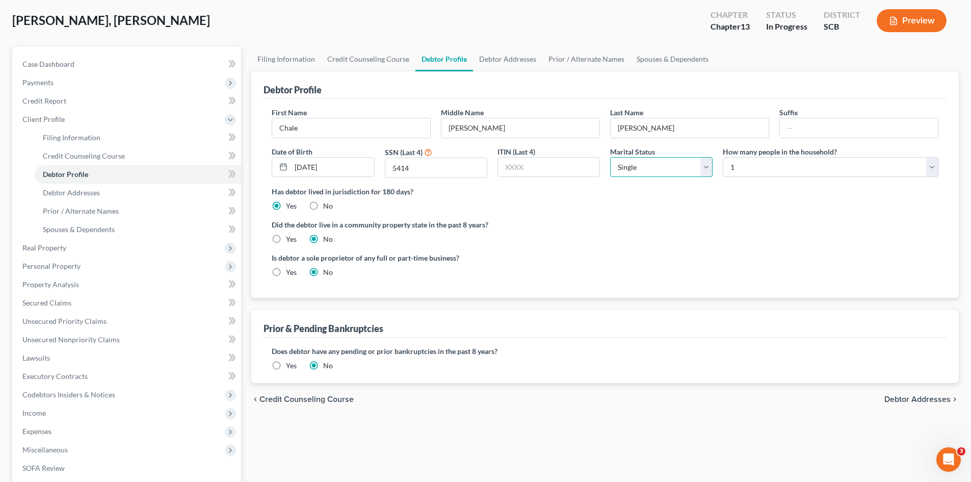
click at [704, 165] on select "Select Single Married Separated Divorced Widowed" at bounding box center [661, 167] width 102 height 20
select select "3"
click at [610, 157] on select "Select Single Married Separated Divorced Widowed" at bounding box center [661, 167] width 102 height 20
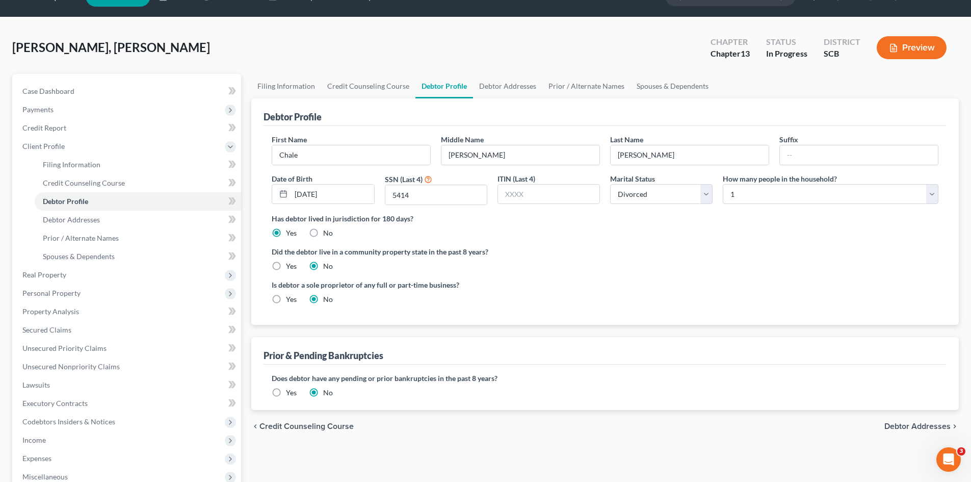
scroll to position [0, 0]
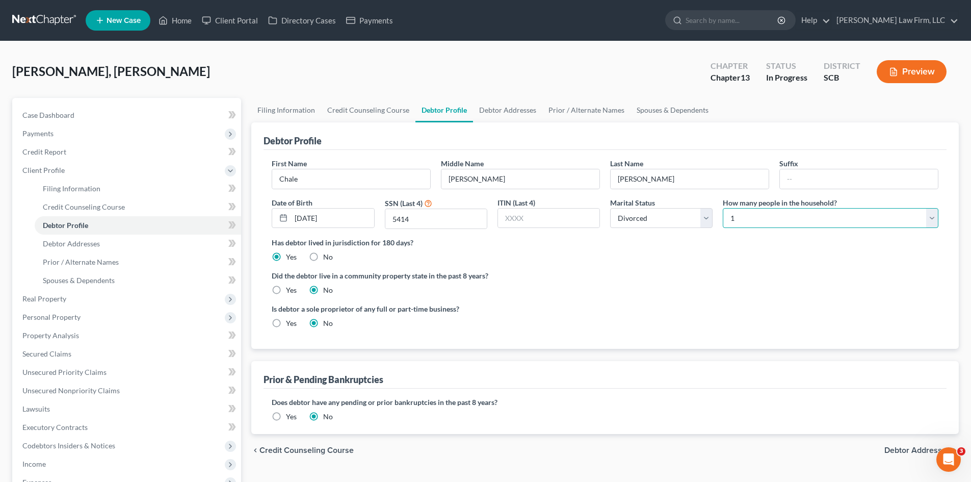
click at [746, 213] on select "Select 1 2 3 4 5 6 7 8 9 10 11 12 13 14 15 16 17 18 19 20" at bounding box center [831, 218] width 216 height 20
click at [633, 304] on div "Is debtor a sole proprietor of any full or part-time business? Yes No" at bounding box center [605, 319] width 677 height 33
click at [796, 220] on select "Select 1 2 3 4 5 6 7 8 9 10 11 12 13 14 15 16 17 18 19 20" at bounding box center [831, 218] width 216 height 20
select select "2"
click at [723, 208] on select "Select 1 2 3 4 5 6 7 8 9 10 11 12 13 14 15 16 17 18 19 20" at bounding box center [831, 218] width 216 height 20
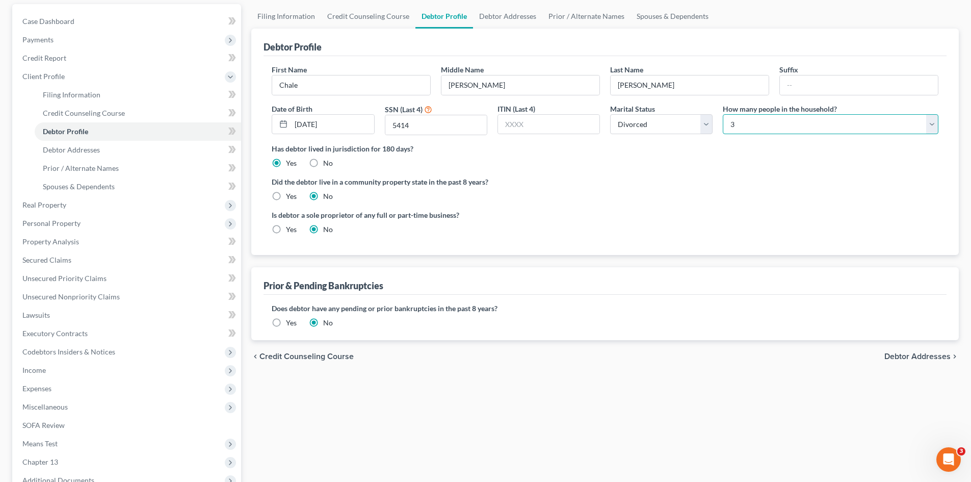
scroll to position [102, 0]
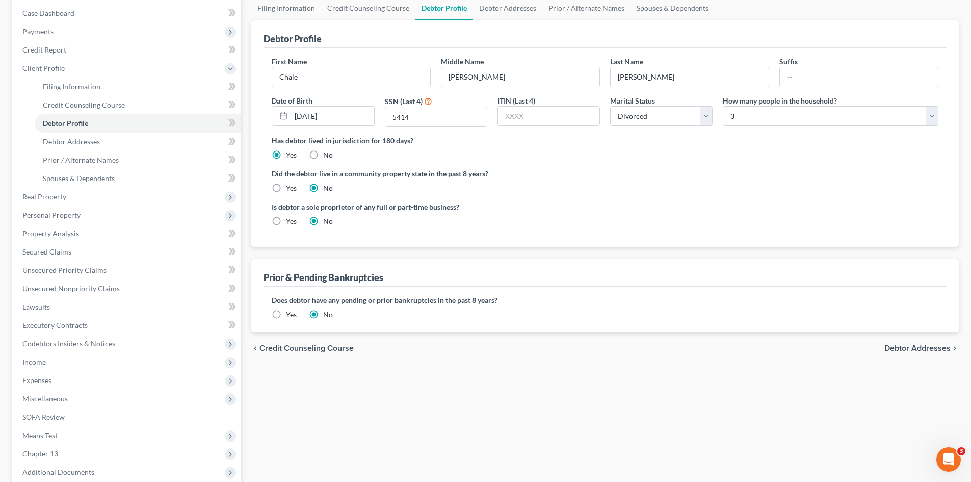
click at [918, 349] on span "Debtor Addresses" at bounding box center [918, 348] width 66 height 8
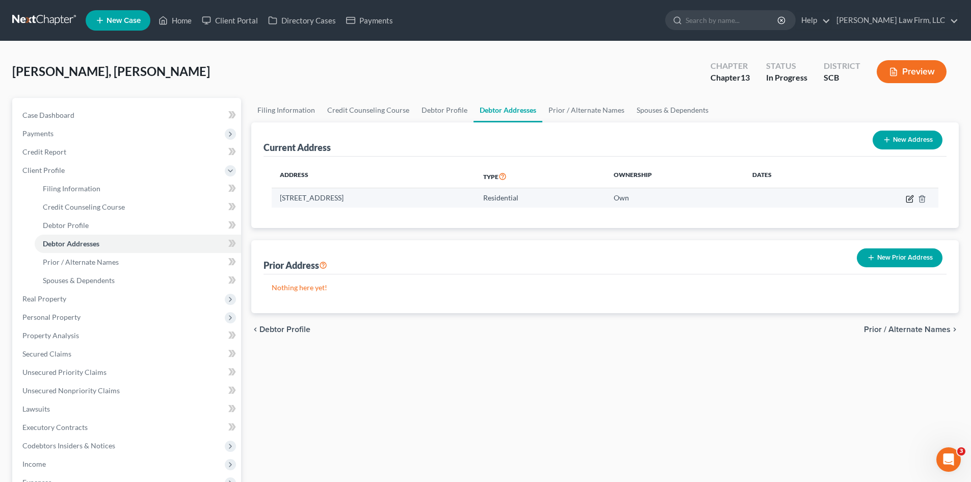
click at [912, 202] on icon "button" at bounding box center [910, 199] width 6 height 6
select select "42"
select select "0"
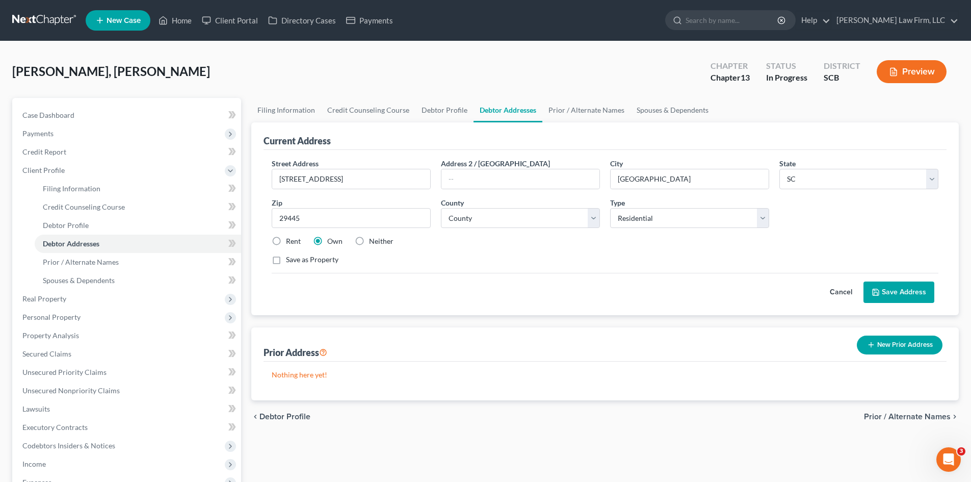
click at [898, 295] on button "Save Address" at bounding box center [899, 291] width 71 height 21
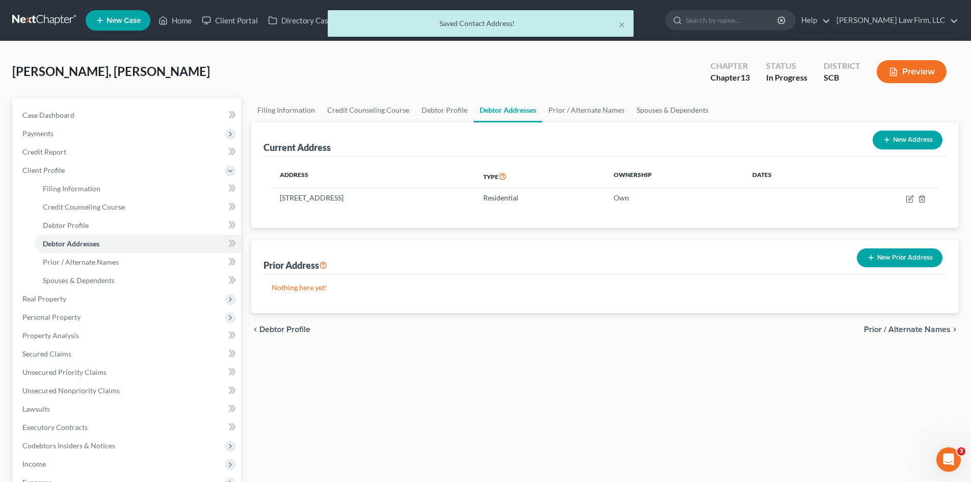
click at [925, 333] on span "Prior / Alternate Names" at bounding box center [907, 329] width 87 height 8
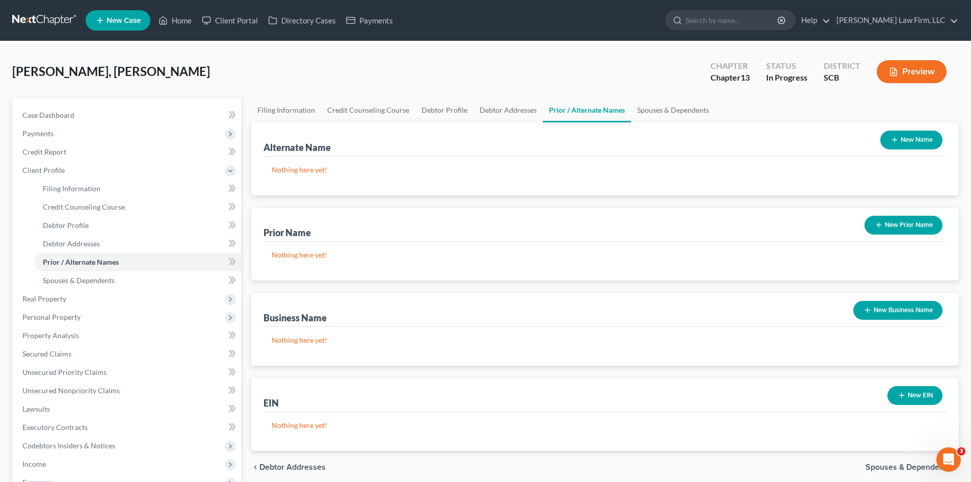
click at [900, 140] on button "New Name" at bounding box center [912, 140] width 62 height 19
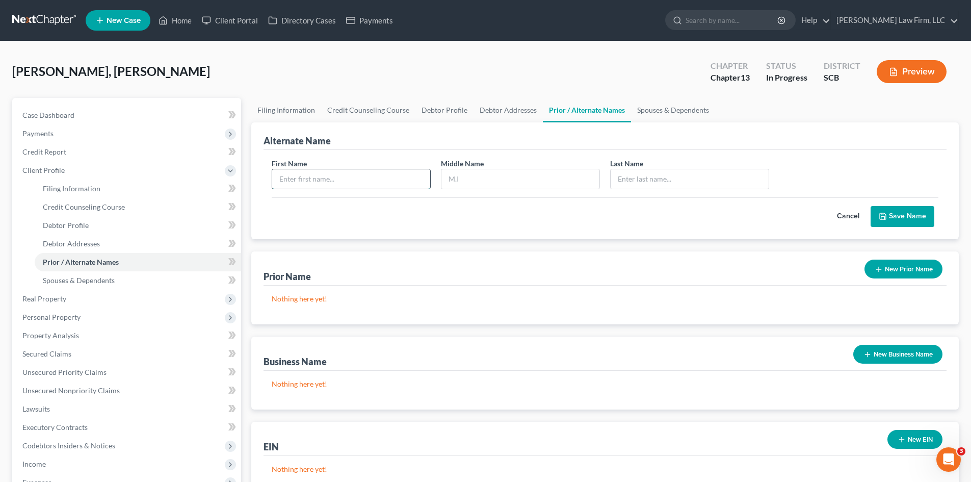
click at [320, 172] on input "text" at bounding box center [351, 178] width 158 height 19
type input "Chale"
type input "C"
click at [645, 183] on input "text" at bounding box center [690, 178] width 158 height 19
type input "Clark"
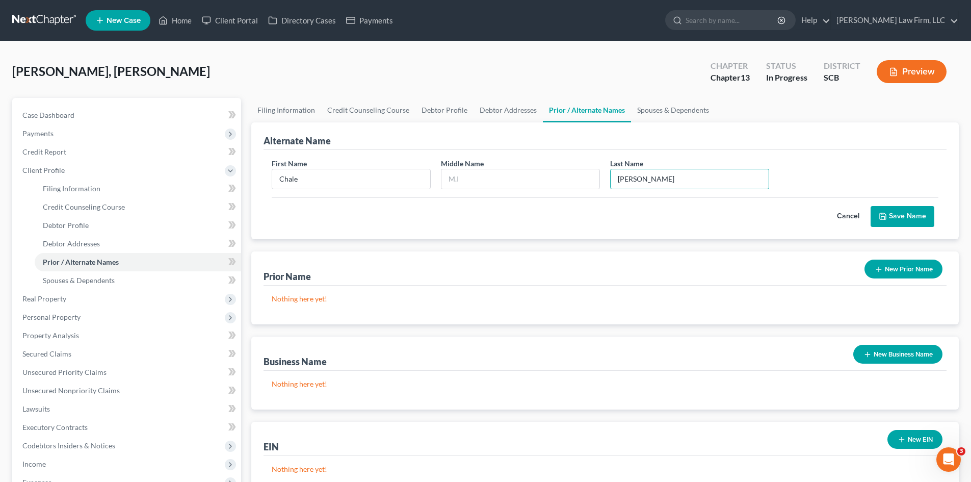
click at [894, 216] on button "Save Name" at bounding box center [903, 216] width 64 height 21
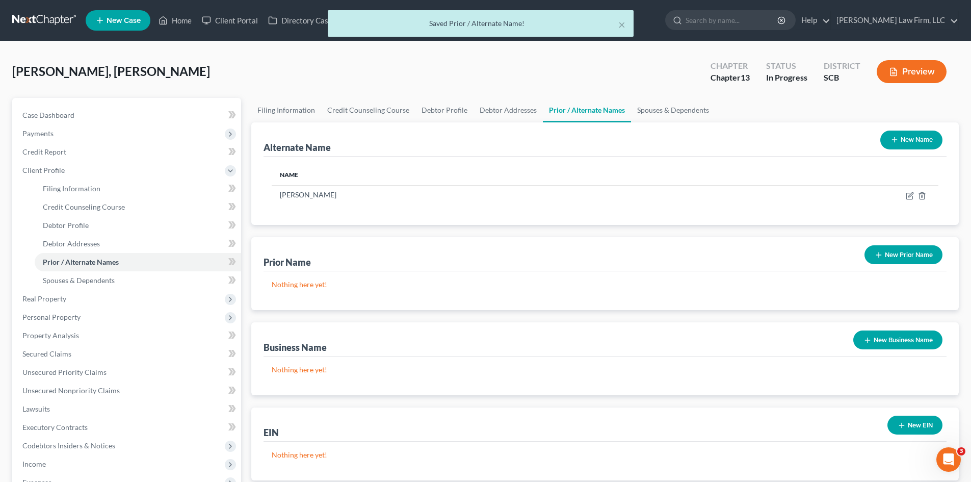
click at [925, 143] on button "New Name" at bounding box center [912, 140] width 62 height 19
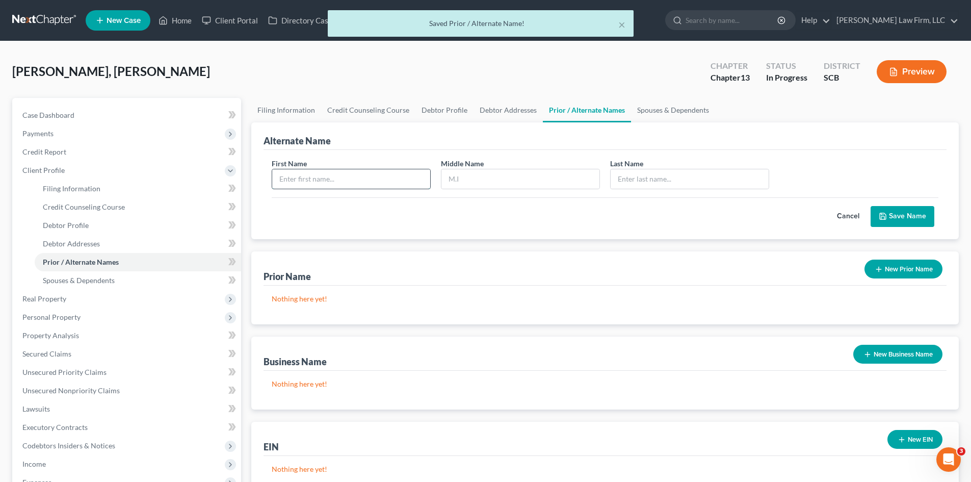
click at [370, 184] on input "text" at bounding box center [351, 178] width 158 height 19
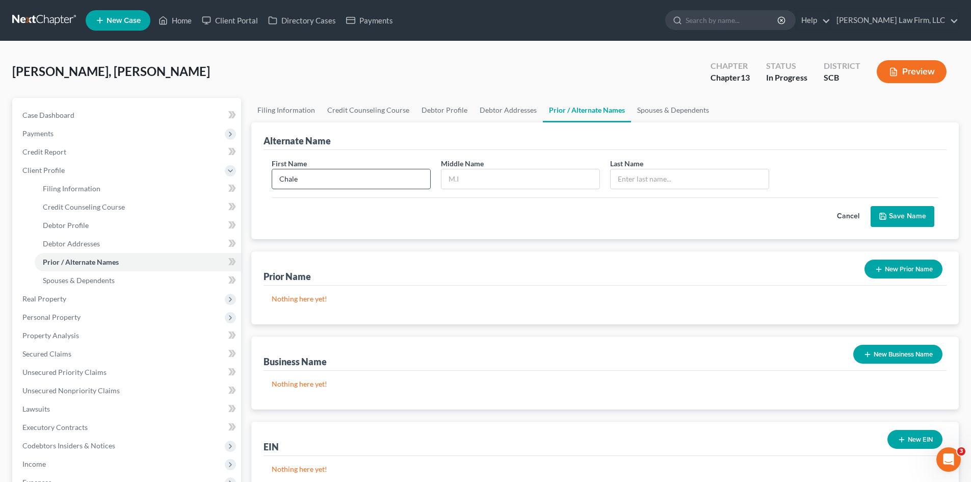
type input "Chale"
type input "V"
type input "Clark"
click at [928, 211] on button "Save Name" at bounding box center [903, 216] width 64 height 21
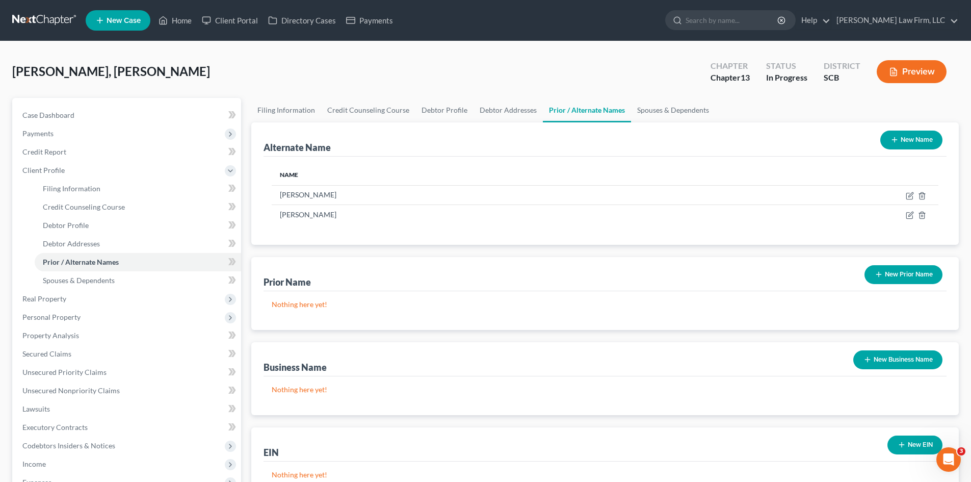
click at [888, 141] on button "New Name" at bounding box center [912, 140] width 62 height 19
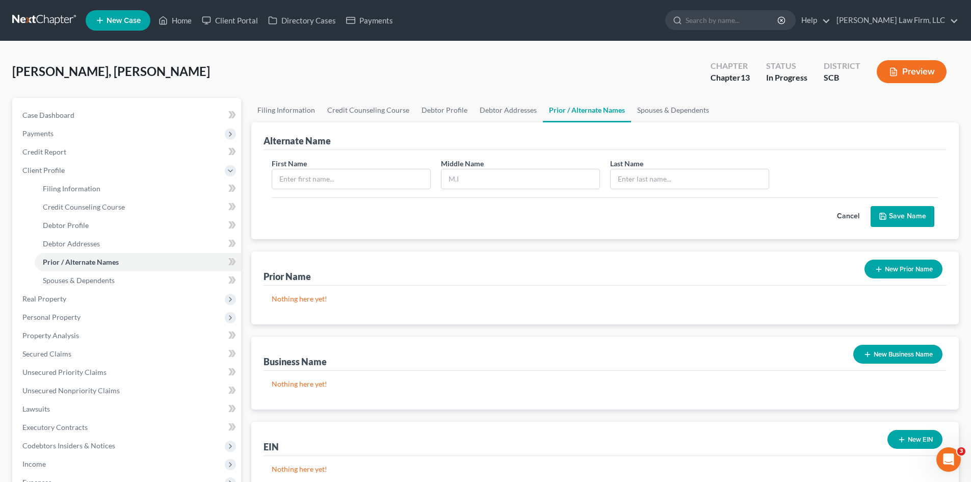
click at [331, 167] on div "First Name" at bounding box center [351, 173] width 169 height 31
click at [333, 177] on input "text" at bounding box center [351, 178] width 158 height 19
type input "Chale"
type input "Verdell"
type input "Pringle"
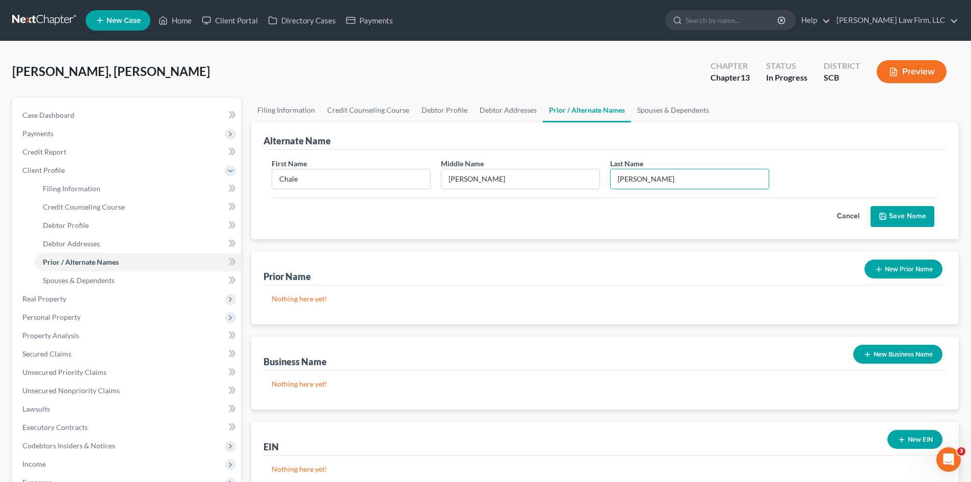
drag, startPoint x: 899, startPoint y: 215, endPoint x: 889, endPoint y: 215, distance: 9.7
click at [899, 215] on button "Save Name" at bounding box center [903, 216] width 64 height 21
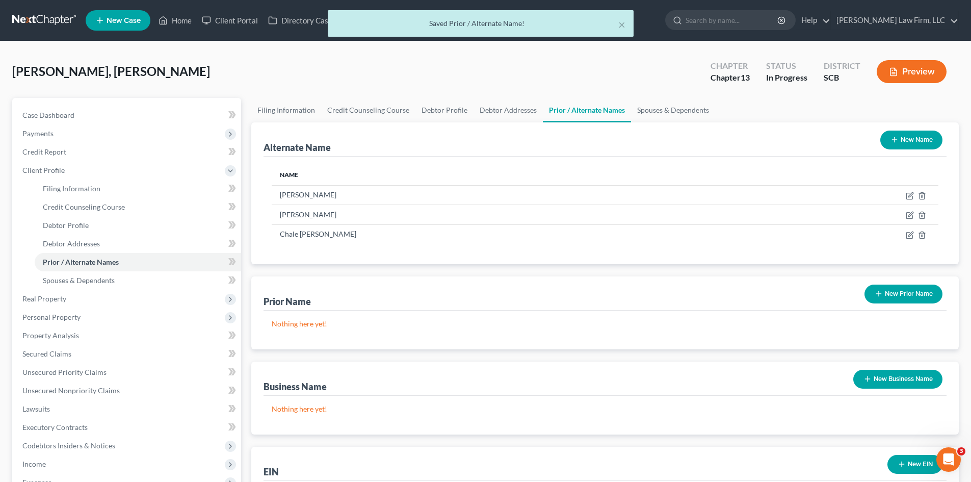
click at [912, 142] on button "New Name" at bounding box center [912, 140] width 62 height 19
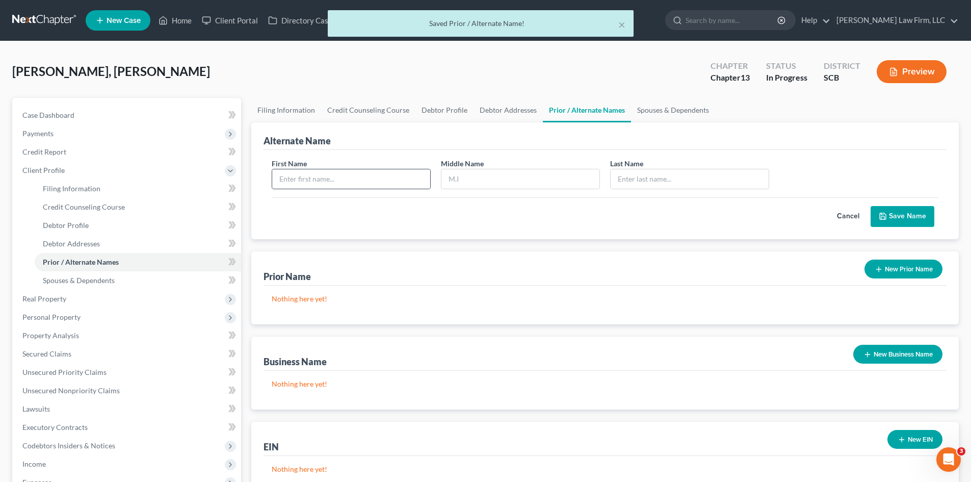
click at [396, 189] on div "First Name Middle Name Last Name *" at bounding box center [605, 177] width 677 height 39
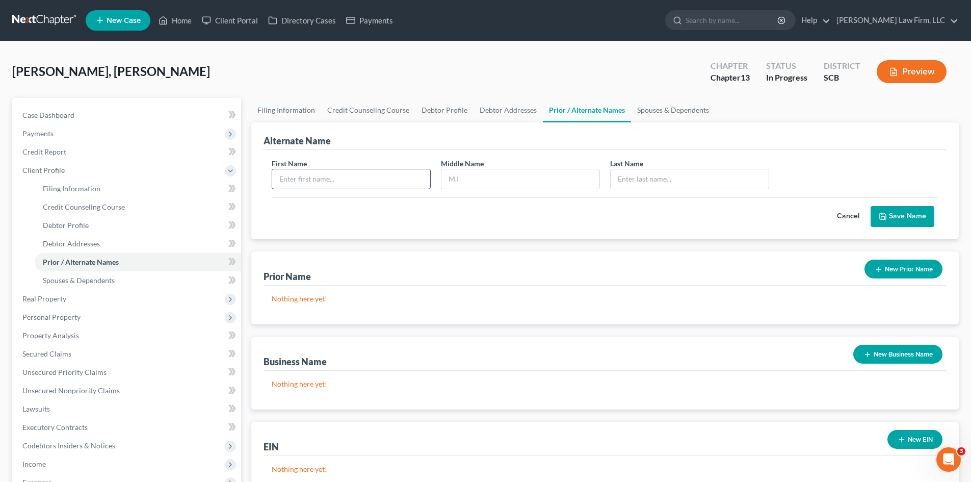
drag, startPoint x: 399, startPoint y: 151, endPoint x: 408, endPoint y: 171, distance: 22.2
click at [403, 163] on div "First Name Middle Name Last Name * Cancel Save Name" at bounding box center [605, 194] width 683 height 89
click at [423, 179] on input "text" at bounding box center [351, 178] width 158 height 19
type input "c"
type input "Chale"
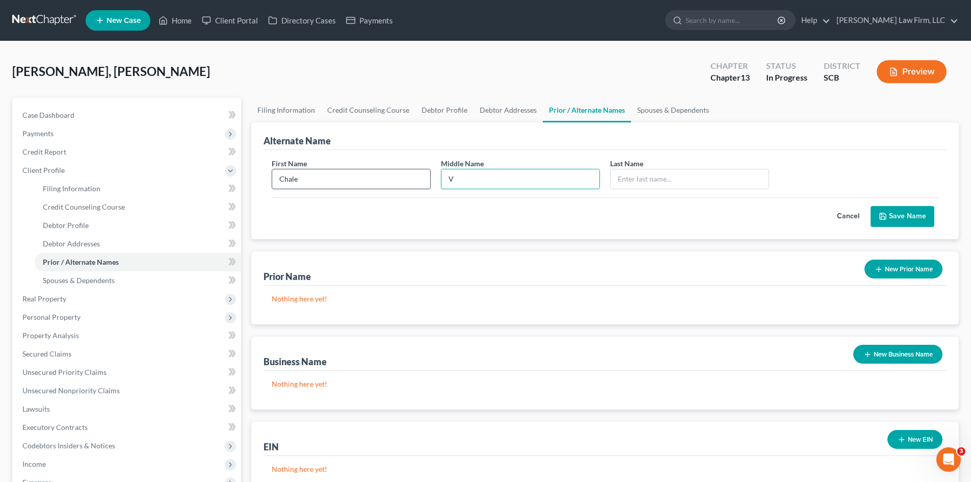
type input "V"
type input "Pringle"
click at [881, 213] on icon "submit" at bounding box center [883, 216] width 6 height 6
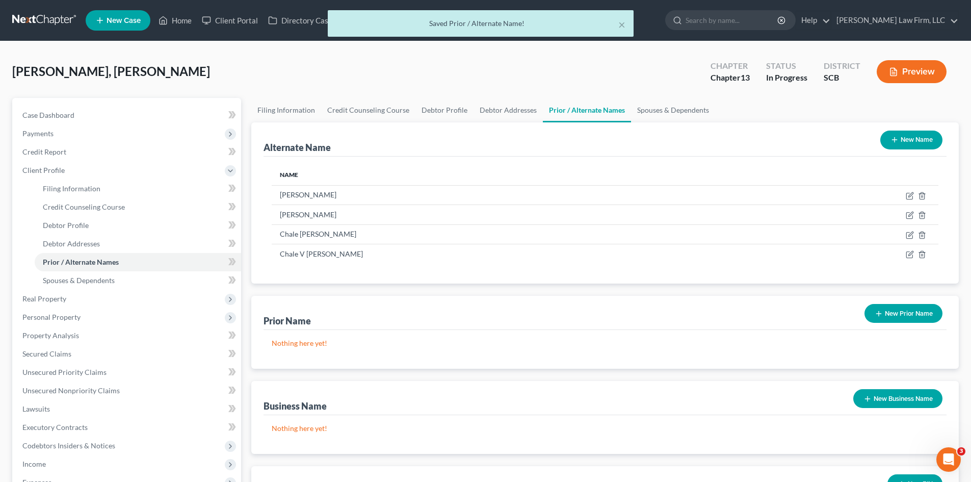
click at [910, 144] on button "New Name" at bounding box center [912, 140] width 62 height 19
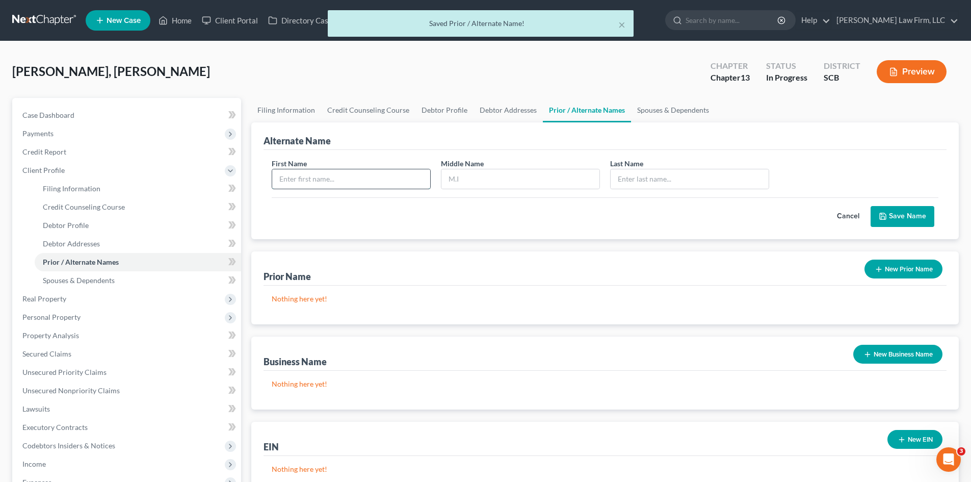
click at [317, 180] on input "text" at bounding box center [351, 178] width 158 height 19
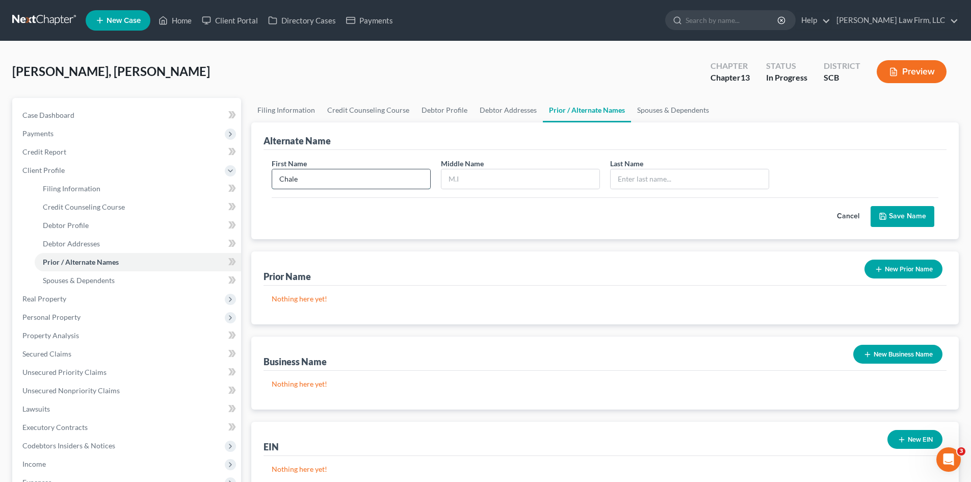
type input "Chale"
type input "Pringle"
click at [894, 216] on button "Save Name" at bounding box center [903, 216] width 64 height 21
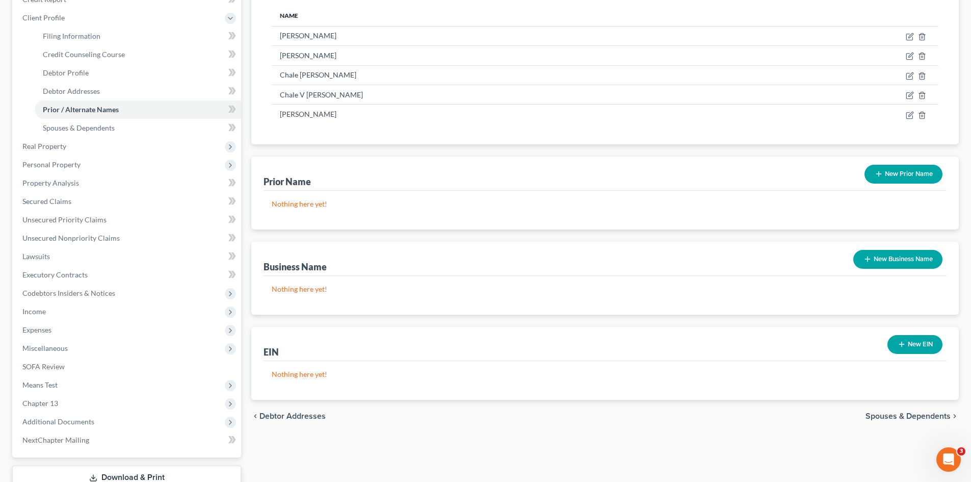
scroll to position [153, 0]
click at [921, 416] on span "Spouses & Dependents" at bounding box center [908, 415] width 85 height 8
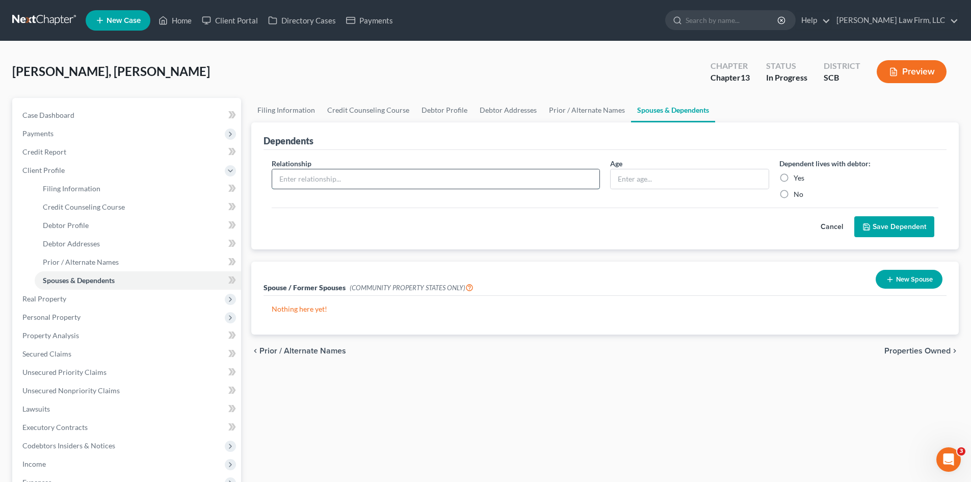
click at [422, 176] on input "text" at bounding box center [435, 178] width 327 height 19
type input "Daughter"
click at [654, 184] on input "text" at bounding box center [690, 178] width 158 height 19
click at [664, 183] on input "text" at bounding box center [690, 178] width 158 height 19
type input "16"
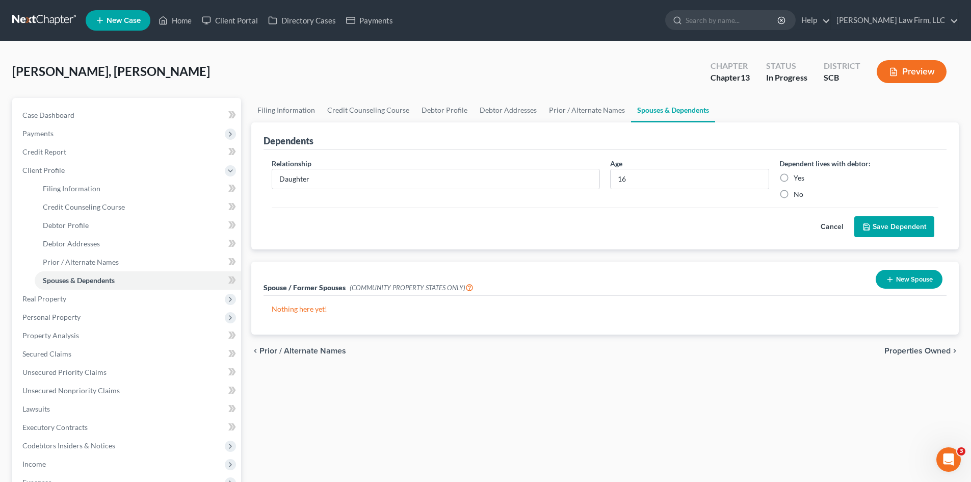
click at [794, 179] on label "Yes" at bounding box center [799, 178] width 11 height 10
click at [798, 179] on input "Yes" at bounding box center [801, 176] width 7 height 7
radio input "true"
click at [879, 228] on button "Save Dependent" at bounding box center [895, 226] width 80 height 21
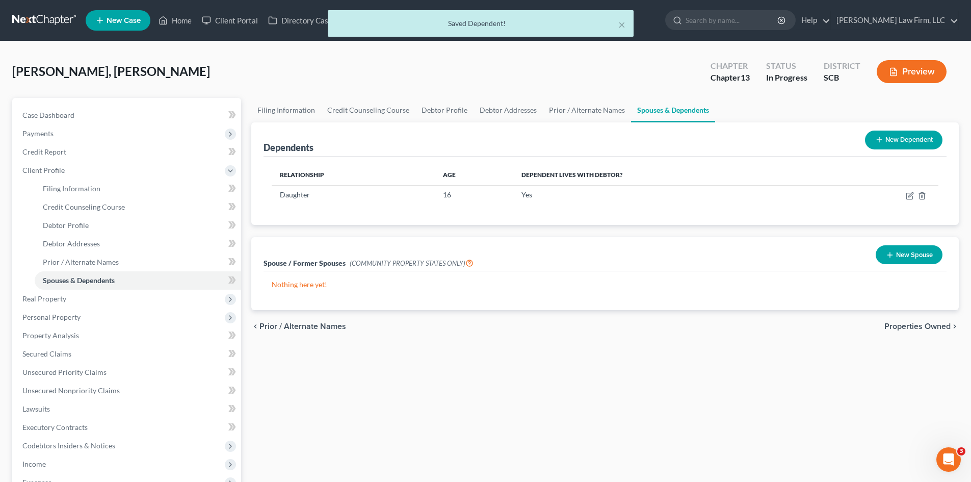
click at [897, 139] on button "New Dependent" at bounding box center [903, 140] width 77 height 19
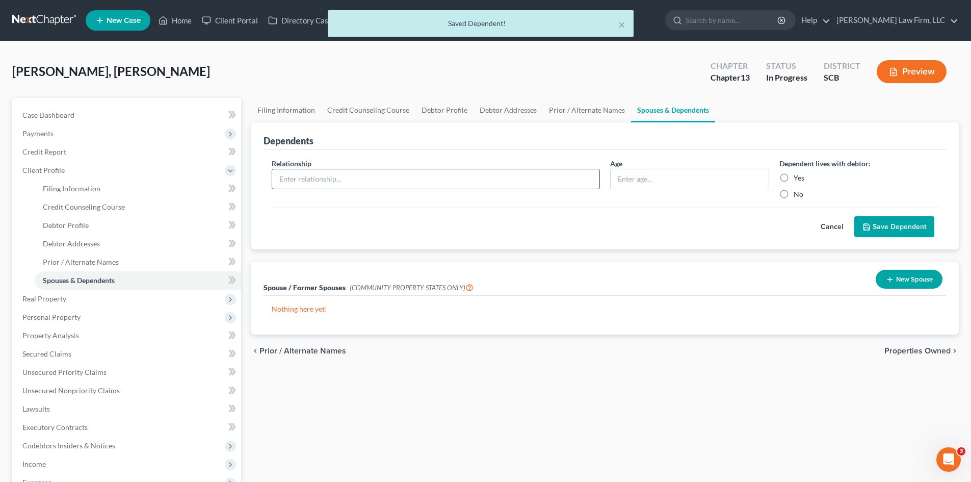
click at [343, 174] on input "text" at bounding box center [435, 178] width 327 height 19
type input "Daughter"
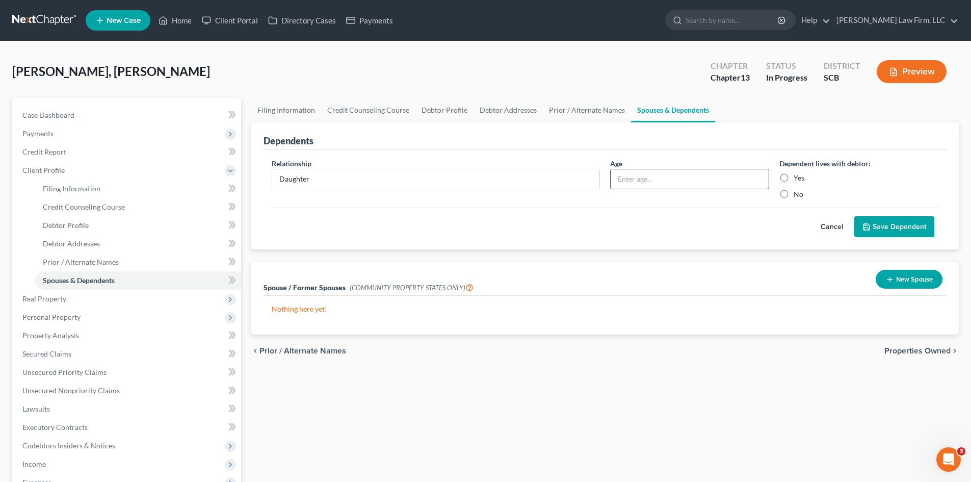
click at [684, 182] on input "text" at bounding box center [690, 178] width 158 height 19
type input "15"
click at [794, 173] on label "Yes" at bounding box center [799, 178] width 11 height 10
click at [798, 173] on input "Yes" at bounding box center [801, 176] width 7 height 7
radio input "true"
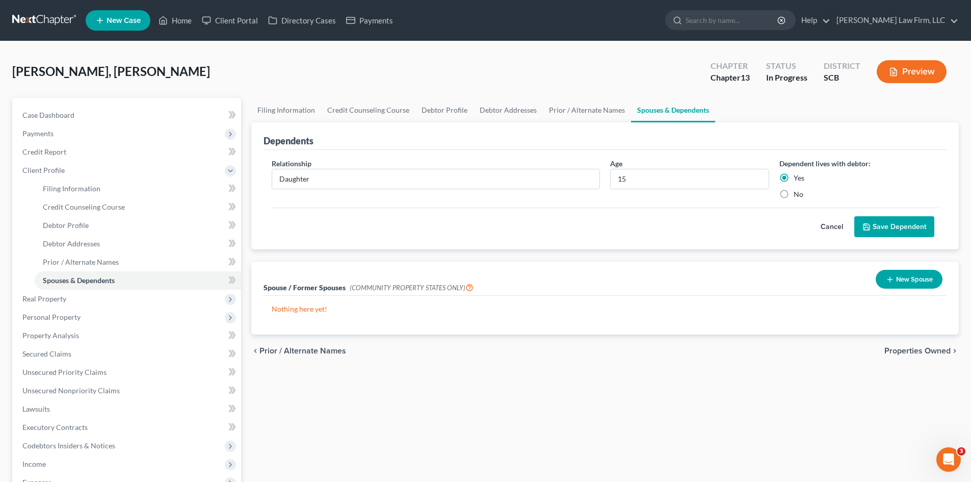
click at [874, 230] on button "Save Dependent" at bounding box center [895, 226] width 80 height 21
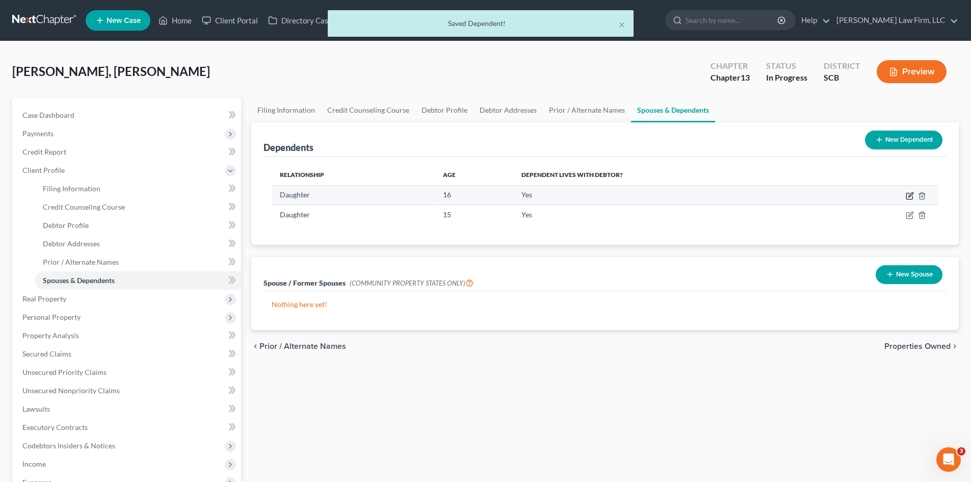
click at [909, 197] on icon "button" at bounding box center [911, 194] width 5 height 5
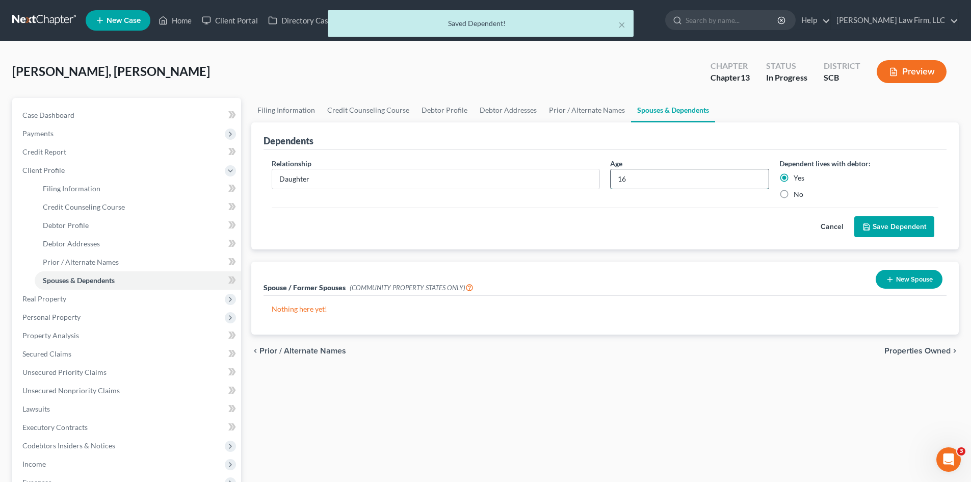
click at [658, 186] on input "16" at bounding box center [690, 178] width 158 height 19
type input "15"
click at [880, 222] on button "Save Dependent" at bounding box center [895, 226] width 80 height 21
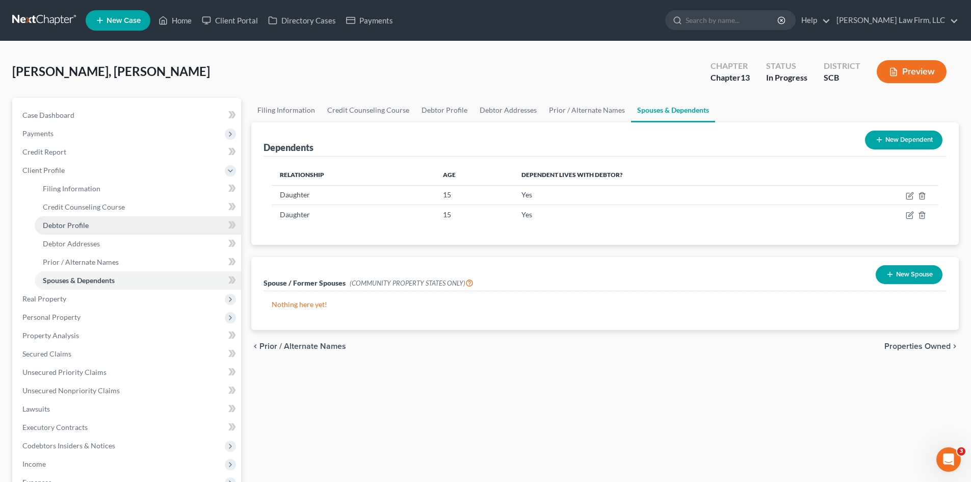
click at [76, 218] on link "Debtor Profile" at bounding box center [138, 225] width 206 height 18
select select "3"
select select "2"
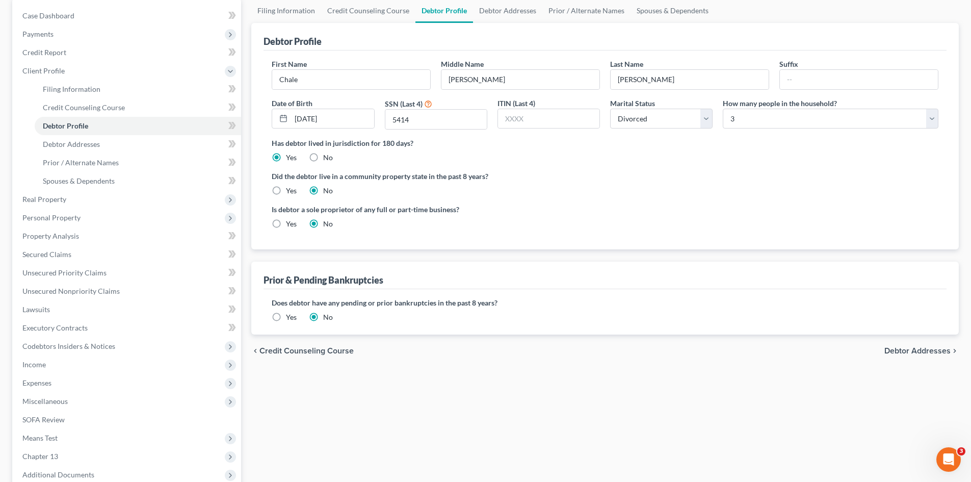
scroll to position [102, 0]
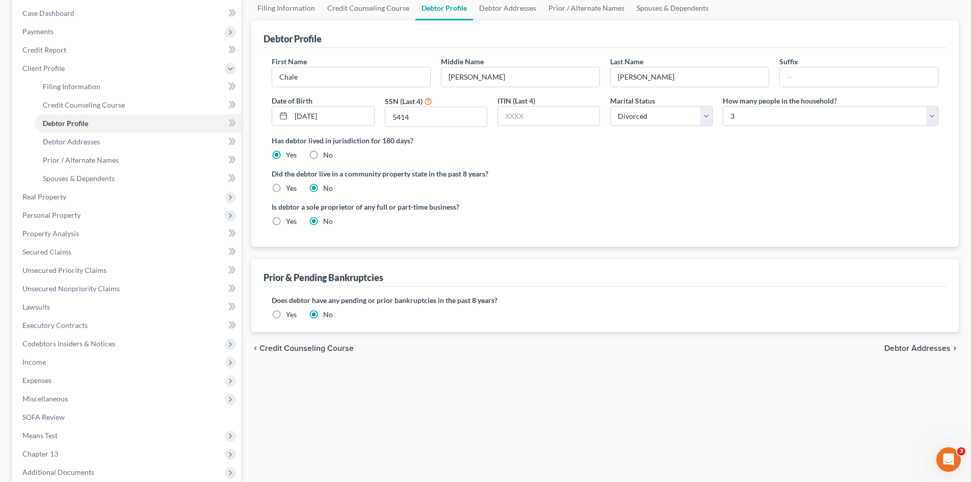
click at [286, 313] on label "Yes" at bounding box center [291, 314] width 11 height 10
click at [290, 313] on input "Yes" at bounding box center [293, 312] width 7 height 7
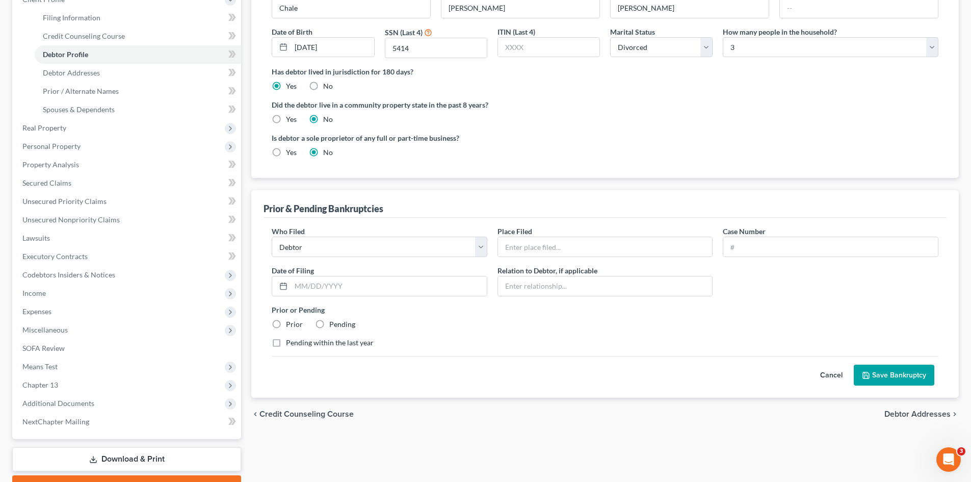
scroll to position [153, 0]
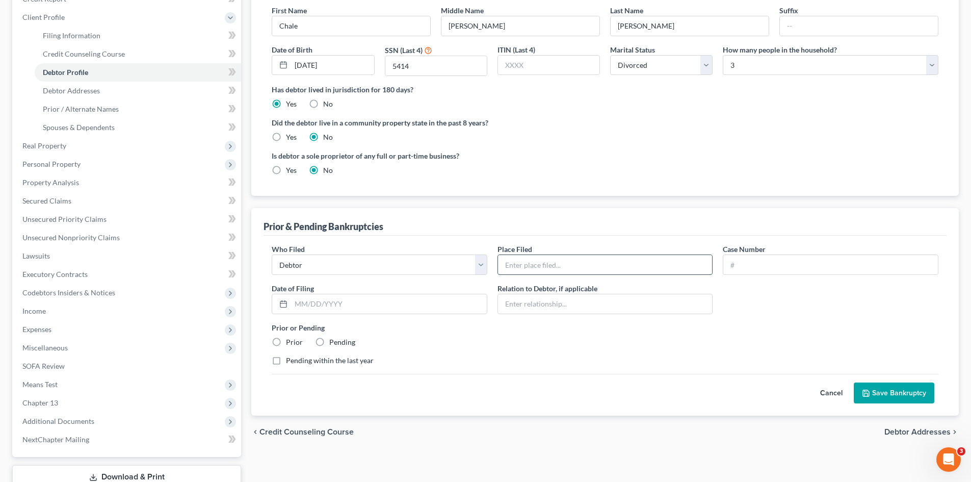
click at [568, 272] on input "text" at bounding box center [605, 264] width 215 height 19
type input "District of South Carolina"
click at [743, 271] on input "text" at bounding box center [830, 264] width 215 height 19
type input "22-01844"
click at [452, 301] on input "text" at bounding box center [389, 303] width 196 height 19
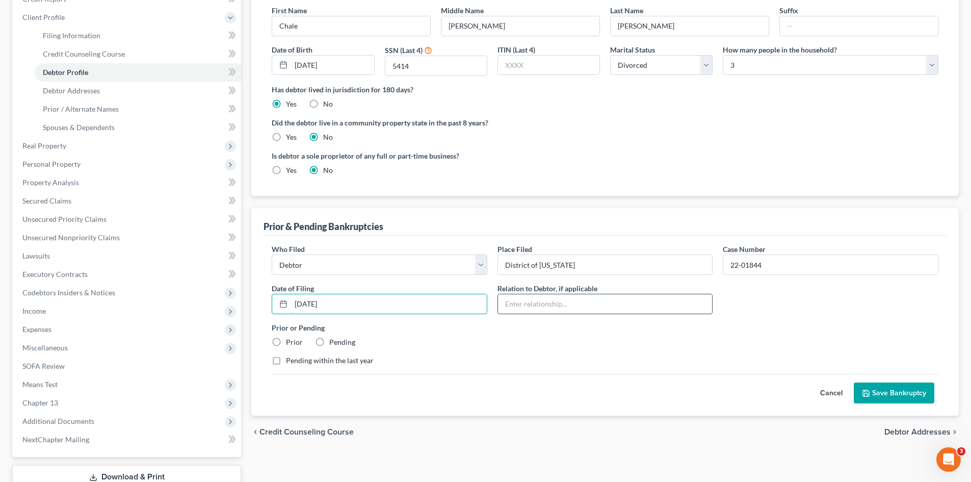
type input "07/13/2022"
click at [534, 307] on input "text" at bounding box center [605, 303] width 215 height 19
click at [483, 345] on div "Prior or Pending Prior Pending" at bounding box center [605, 334] width 677 height 25
click at [286, 345] on label "Prior" at bounding box center [294, 342] width 17 height 10
click at [290, 344] on input "Prior" at bounding box center [293, 340] width 7 height 7
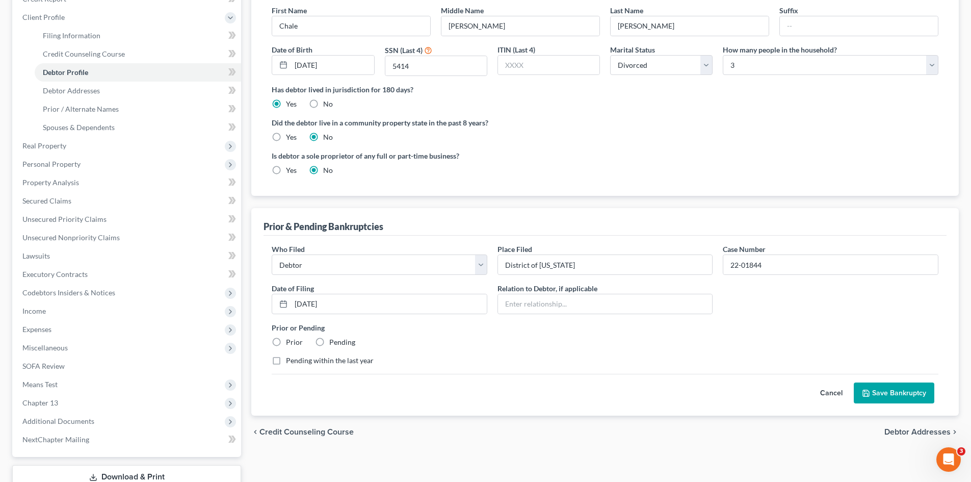
radio input "true"
click at [286, 357] on label "Pending within the last year" at bounding box center [330, 360] width 88 height 10
click at [290, 357] on input "Pending within the last year" at bounding box center [293, 358] width 7 height 7
checkbox input "true"
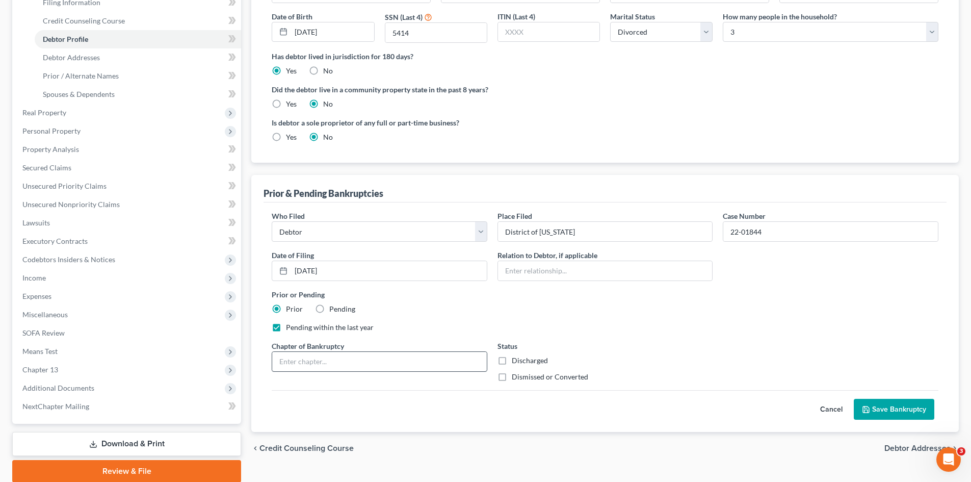
scroll to position [204, 0]
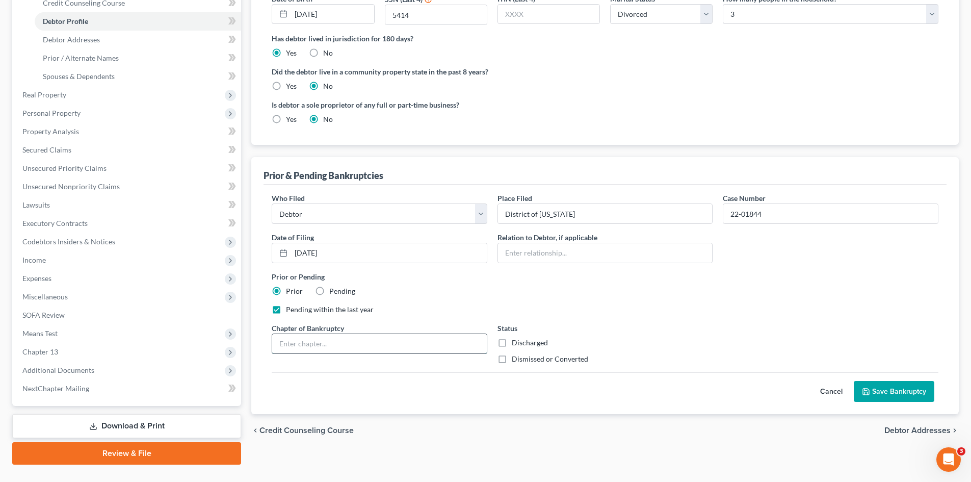
click at [431, 350] on input "text" at bounding box center [379, 343] width 215 height 19
click at [352, 346] on input "text" at bounding box center [379, 343] width 215 height 19
click at [311, 350] on input "text" at bounding box center [379, 343] width 215 height 19
type input "c"
type input "Chapter 13"
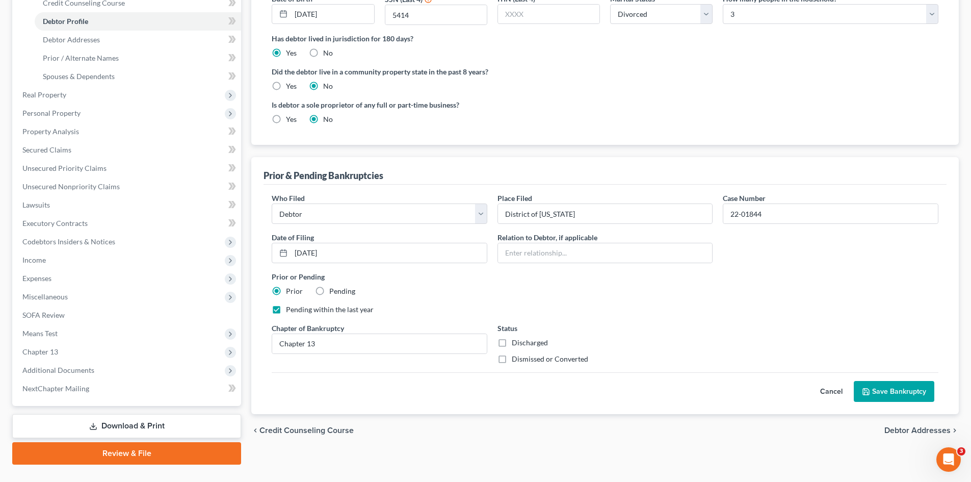
click at [623, 338] on div "Discharged" at bounding box center [606, 343] width 216 height 10
click at [512, 357] on label "Dismissed or Converted" at bounding box center [550, 359] width 76 height 10
click at [516, 357] on input "Dismissed or Converted" at bounding box center [519, 357] width 7 height 7
checkbox input "true"
click at [897, 396] on button "Save Bankruptcy" at bounding box center [894, 391] width 81 height 21
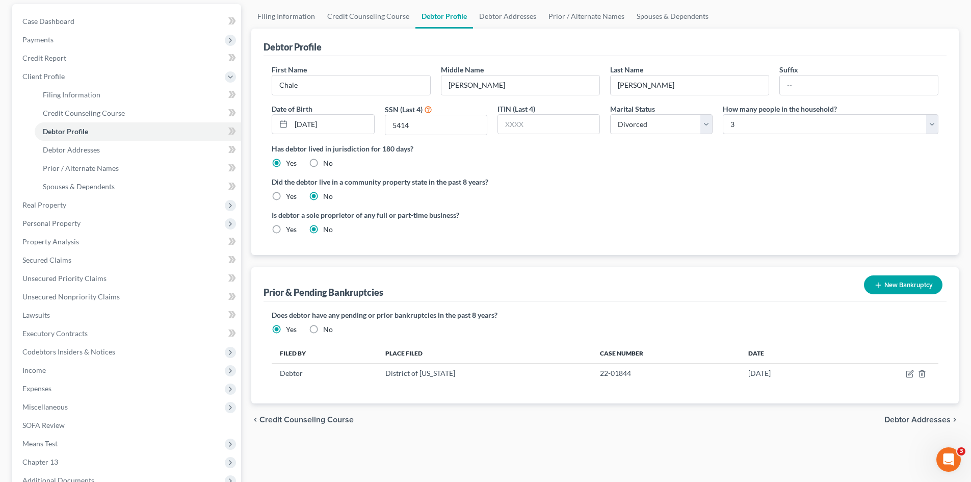
scroll to position [0, 0]
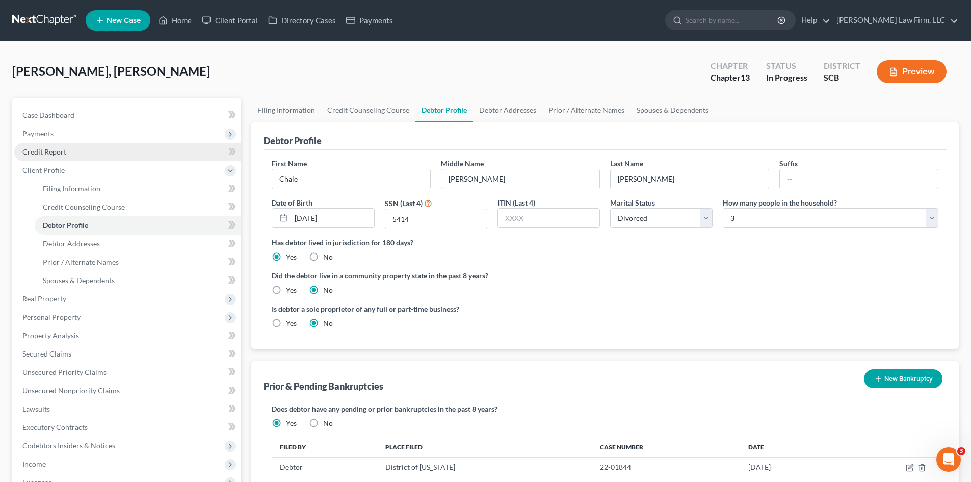
click at [44, 153] on span "Credit Report" at bounding box center [44, 151] width 44 height 9
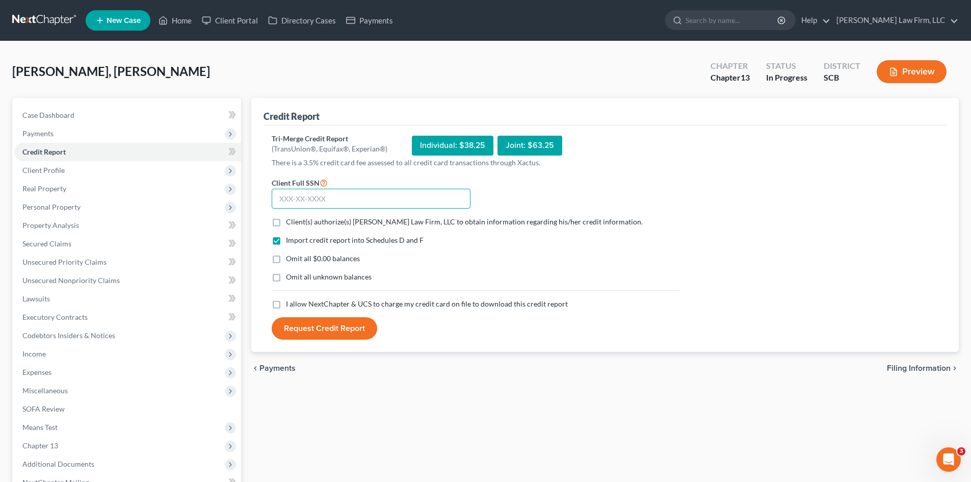
drag, startPoint x: 356, startPoint y: 198, endPoint x: 350, endPoint y: 192, distance: 7.9
click at [353, 196] on input "text" at bounding box center [371, 199] width 199 height 20
type input "249-59-5414"
click at [286, 226] on label "Client(s) authorize(s) Meredith Law Firm, LLC to obtain information regarding h…" at bounding box center [464, 222] width 357 height 10
click at [290, 223] on input "Client(s) authorize(s) Meredith Law Firm, LLC to obtain information regarding h…" at bounding box center [293, 220] width 7 height 7
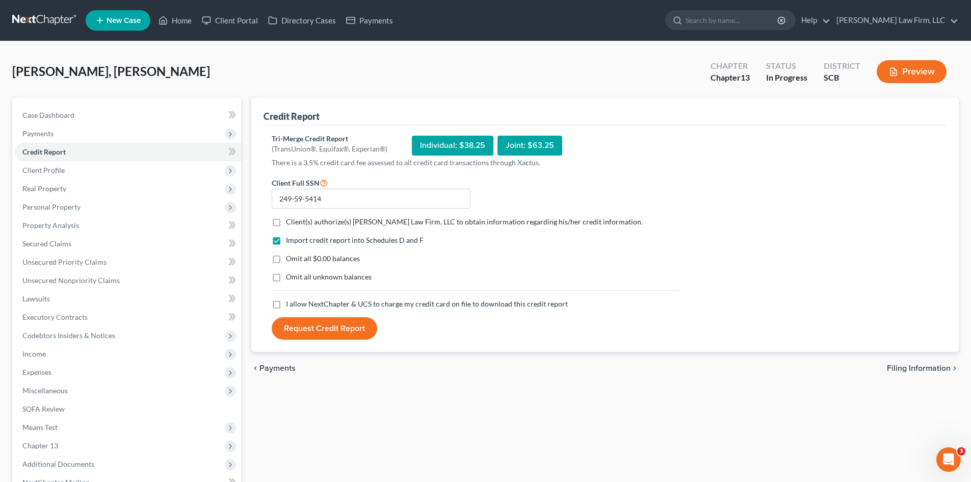
checkbox input "true"
click at [286, 258] on label "Omit all $0.00 balances" at bounding box center [323, 258] width 74 height 10
click at [290, 258] on input "Omit all $0.00 balances" at bounding box center [293, 256] width 7 height 7
checkbox input "true"
click at [286, 306] on label "I allow NextChapter & UCS to charge my credit card on file to download this cre…" at bounding box center [427, 304] width 282 height 10
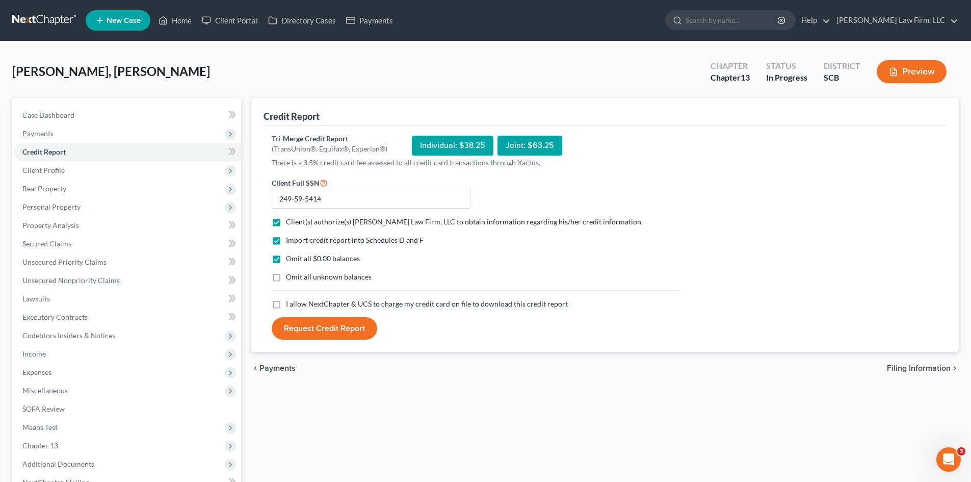
click at [290, 305] on input "I allow NextChapter & UCS to charge my credit card on file to download this cre…" at bounding box center [293, 302] width 7 height 7
checkbox input "true"
click at [351, 329] on button "Request Credit Report" at bounding box center [325, 328] width 106 height 22
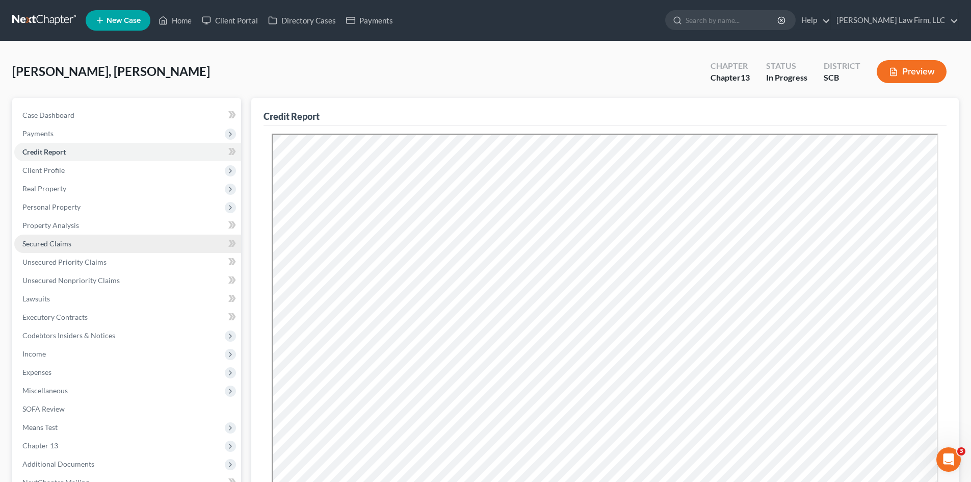
click at [57, 244] on span "Secured Claims" at bounding box center [46, 243] width 49 height 9
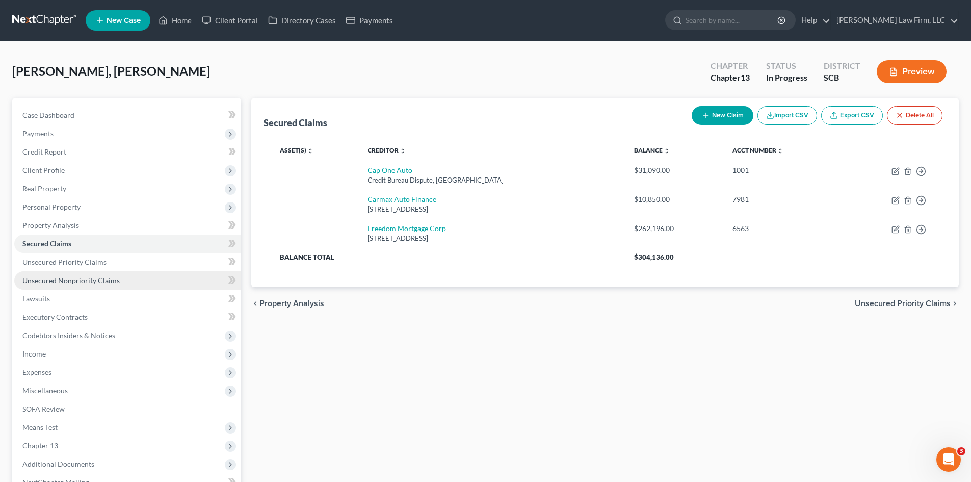
click at [68, 283] on span "Unsecured Nonpriority Claims" at bounding box center [70, 280] width 97 height 9
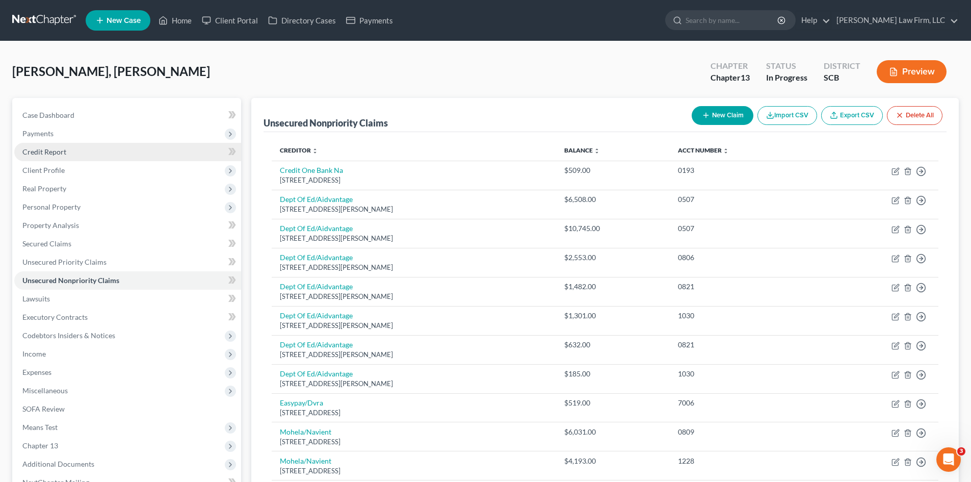
click at [45, 154] on span "Credit Report" at bounding box center [44, 151] width 44 height 9
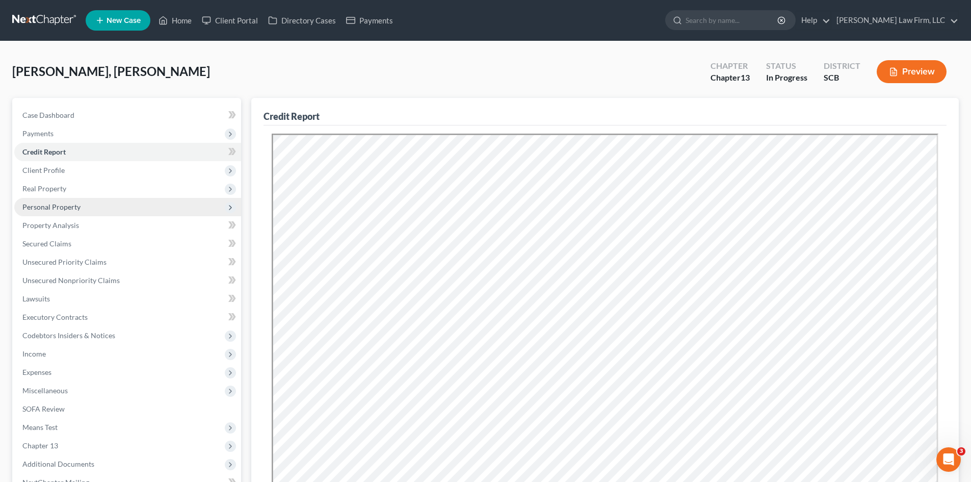
click at [64, 210] on span "Personal Property" at bounding box center [51, 206] width 58 height 9
click at [54, 207] on span "Personal Property" at bounding box center [51, 206] width 58 height 9
click at [50, 191] on span "Real Property" at bounding box center [44, 188] width 44 height 9
click at [61, 211] on link "Properties Owned" at bounding box center [138, 207] width 206 height 18
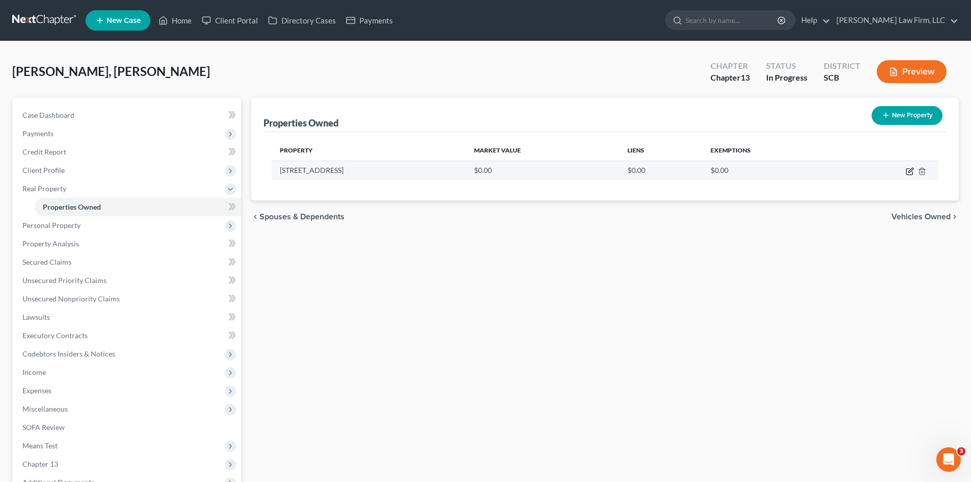
click at [904, 170] on td at bounding box center [889, 170] width 99 height 19
click at [907, 172] on icon "button" at bounding box center [910, 172] width 6 height 6
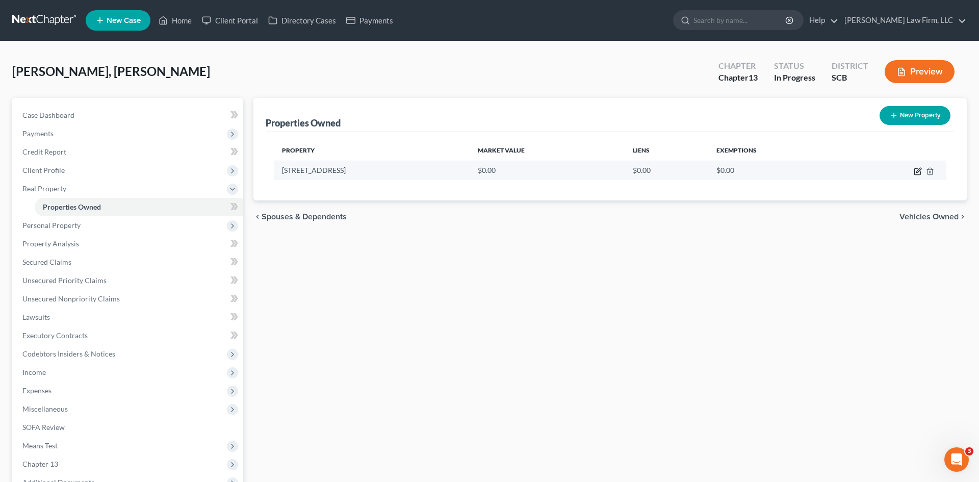
select select "42"
select select "7"
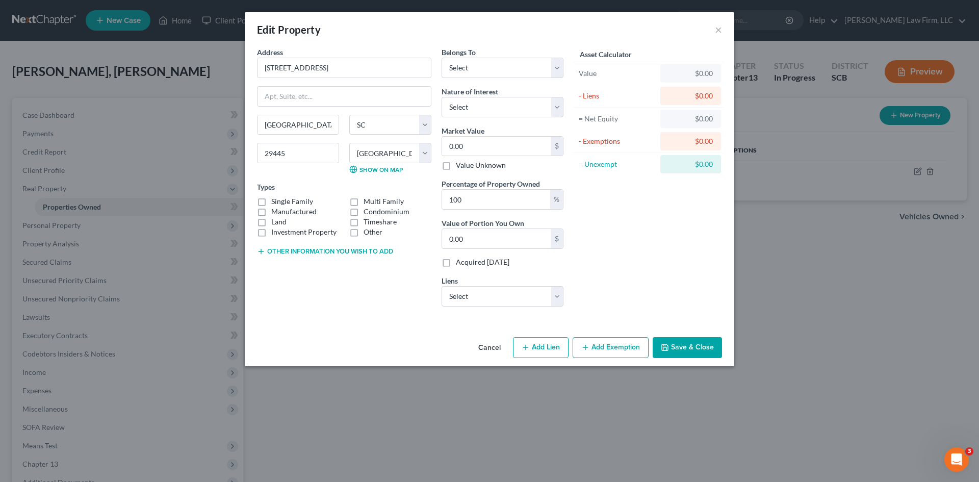
click at [271, 206] on label "Manufactured" at bounding box center [293, 211] width 45 height 10
click at [275, 206] on input "Manufactured" at bounding box center [278, 209] width 7 height 7
click at [271, 213] on label "Manufactured" at bounding box center [293, 211] width 45 height 10
click at [275, 213] on input "Manufactured" at bounding box center [278, 209] width 7 height 7
checkbox input "false"
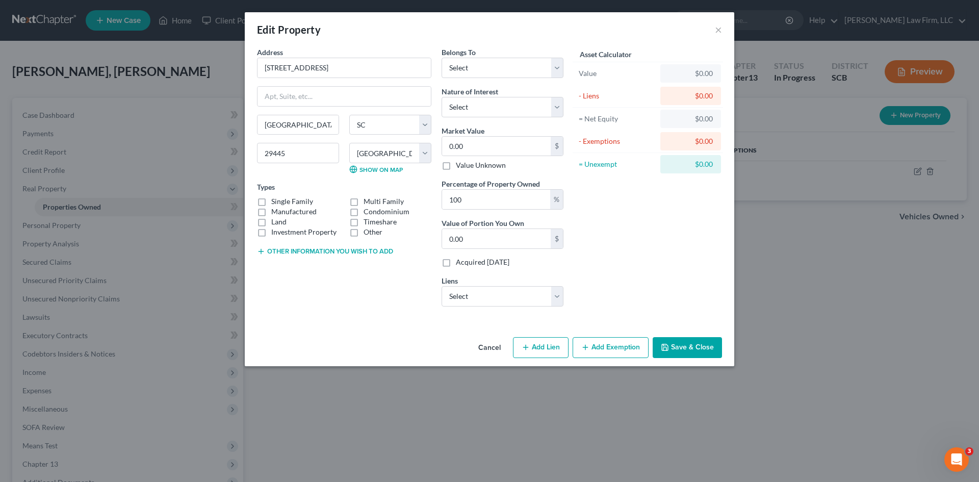
click at [271, 203] on label "Single Family" at bounding box center [292, 201] width 42 height 10
click at [275, 203] on input "Single Family" at bounding box center [278, 199] width 7 height 7
checkbox input "true"
click at [350, 252] on button "Other information you wish to add" at bounding box center [325, 251] width 136 height 8
click at [332, 277] on textarea at bounding box center [344, 275] width 174 height 38
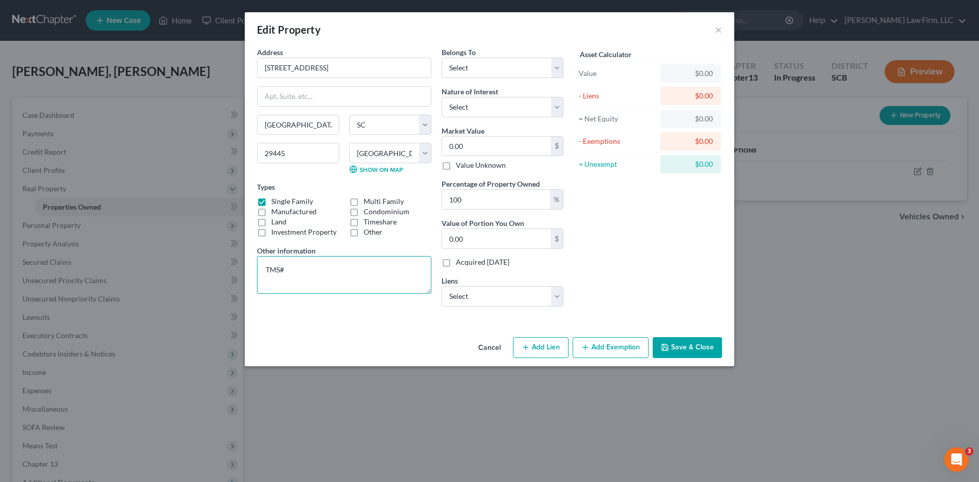
click at [378, 264] on textarea "TMS#" at bounding box center [344, 275] width 174 height 38
click at [335, 287] on textarea "TMS# 244-08-01-004 ( The debtors purchase this home for $250,000 in 2021. The d…" at bounding box center [344, 275] width 174 height 38
click at [349, 270] on textarea "TMS# 244-08-01-004 ( The debtors purchase this home for $250,000 in 2021. The d…" at bounding box center [344, 275] width 174 height 38
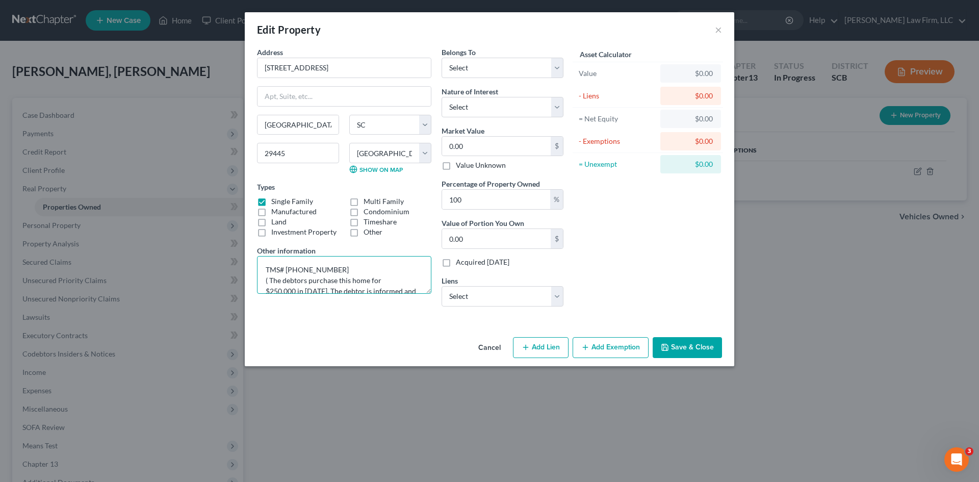
click at [304, 281] on textarea "TMS# 244-08-01-004 ( The debtors purchase this home for $250,000 in 2021. The d…" at bounding box center [344, 275] width 174 height 38
click at [307, 281] on textarea "TMS# 244-08-01-004 ( The debtors purchase this home for $250,000 in 2021. The d…" at bounding box center [344, 275] width 174 height 38
click at [361, 284] on textarea "TMS# 244-08-01-004 ( The debtor purchase this home for $250,000 in 2021. The de…" at bounding box center [344, 275] width 174 height 38
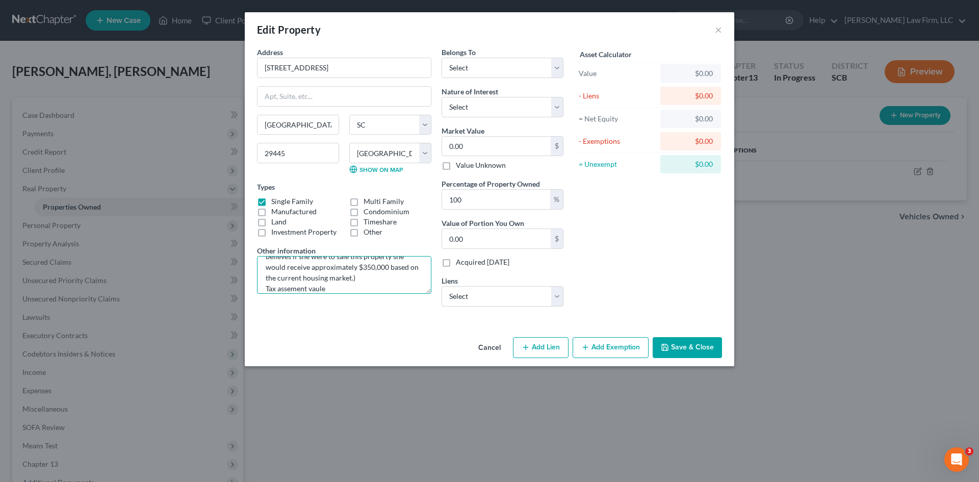
click at [290, 286] on textarea "TMS# 244-08-01-004 ( The debtor purchase this home for $250,000 in 2021. The de…" at bounding box center [344, 275] width 174 height 38
click at [365, 288] on textarea "TMS# 244-08-01-004 ( The debtor purchase this home for $250,000 in 2021. The de…" at bounding box center [344, 275] width 174 height 38
click at [294, 286] on textarea "TMS# 244-08-01-004 ( The debtor purchase this home for $250,000 in 2021. The de…" at bounding box center [344, 275] width 174 height 38
click at [348, 289] on textarea "TMS# 244-08-01-004 ( The debtor purchase this home for $250,000 in 2021. The de…" at bounding box center [344, 275] width 174 height 38
click at [325, 288] on textarea "TMS# 244-08-01-004 ( The debtor purchase this home for $250,000 in 2021. The de…" at bounding box center [344, 275] width 174 height 38
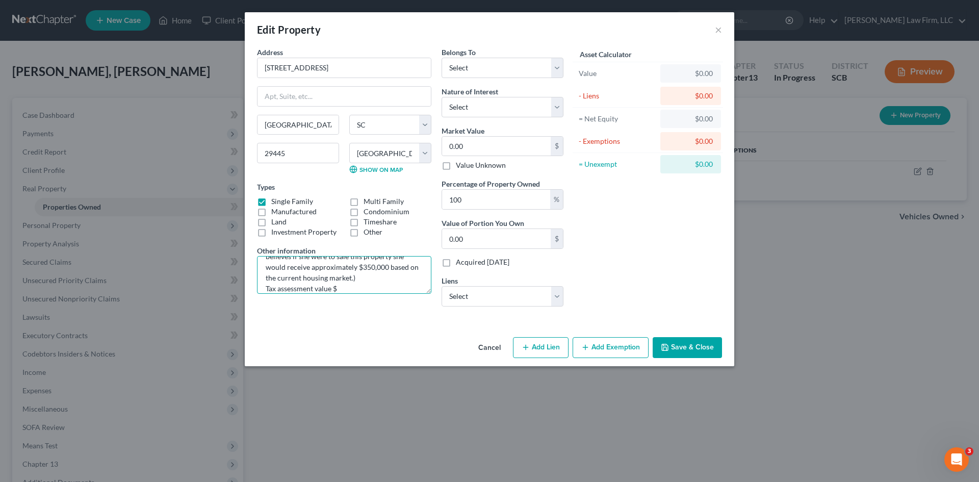
click at [364, 289] on textarea "TMS# 244-08-01-004 ( The debtor purchase this home for $250,000 in 2021. The de…" at bounding box center [344, 275] width 174 height 38
click at [371, 276] on textarea "TMS# 244-08-01-004 ( The debtor purchase this home for $250,000 in 2021. The de…" at bounding box center [344, 275] width 174 height 38
click at [375, 287] on textarea "TMS# 244-08-01-004 ( The debtor purchase this home for $250,000 in 2021. The de…" at bounding box center [344, 275] width 174 height 38
type textarea "TMS# 244-08-01-004 ( The debtor purchase this home for $250,000 in 2021. The de…"
click at [550, 72] on select "Select Debtor 1 Only Debtor 2 Only Debtor 1 And Debtor 2 Only At Least One Of T…" at bounding box center [503, 68] width 122 height 20
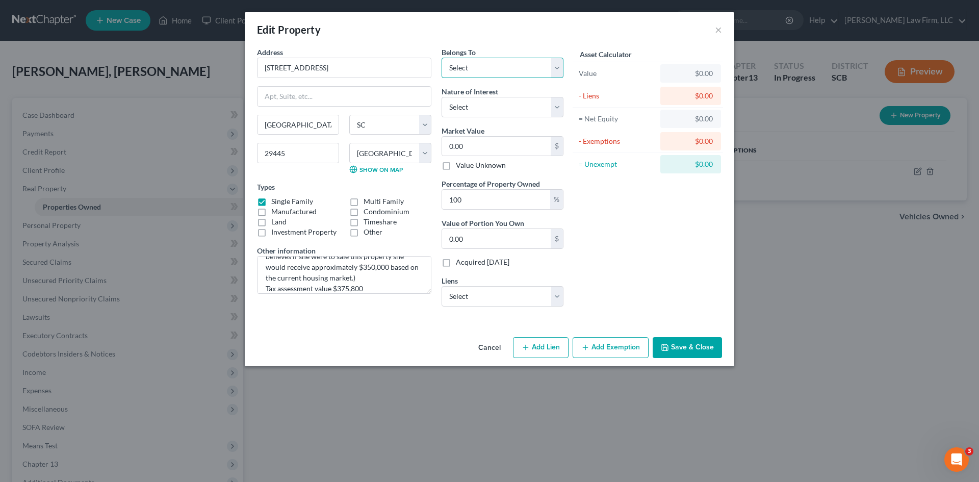
select select "0"
click at [442, 58] on select "Select Debtor 1 Only Debtor 2 Only Debtor 1 And Debtor 2 Only At Least One Of T…" at bounding box center [503, 68] width 122 height 20
click at [539, 111] on select "Select Fee Simple Joint Tenant Life Estate Equitable Interest Future Interest T…" at bounding box center [503, 107] width 122 height 20
select select "0"
click at [442, 97] on select "Select Fee Simple Joint Tenant Life Estate Equitable Interest Future Interest T…" at bounding box center [503, 107] width 122 height 20
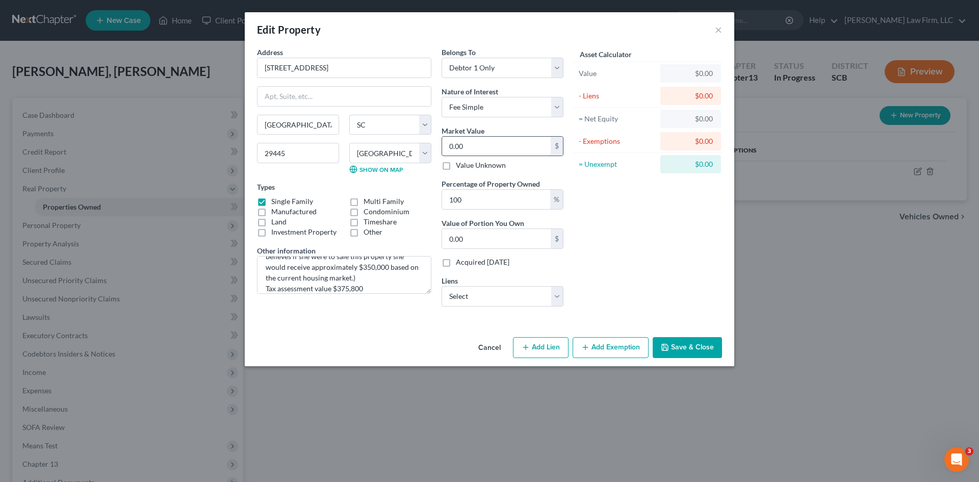
click at [528, 143] on input "0.00" at bounding box center [496, 146] width 109 height 19
type input "3"
type input "3.00"
type input "35"
type input "35.00"
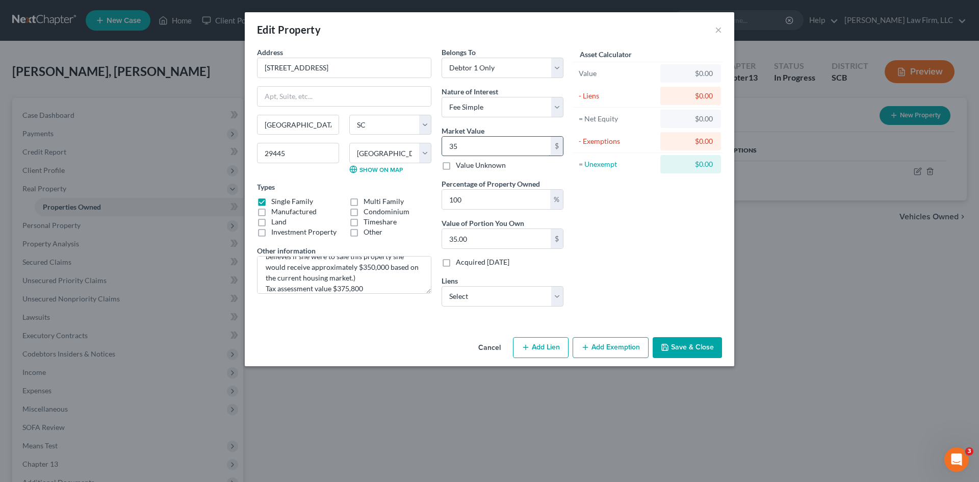
type input "350"
type input "350.00"
type input "3500"
type input "3,500.00"
type input "3,5000"
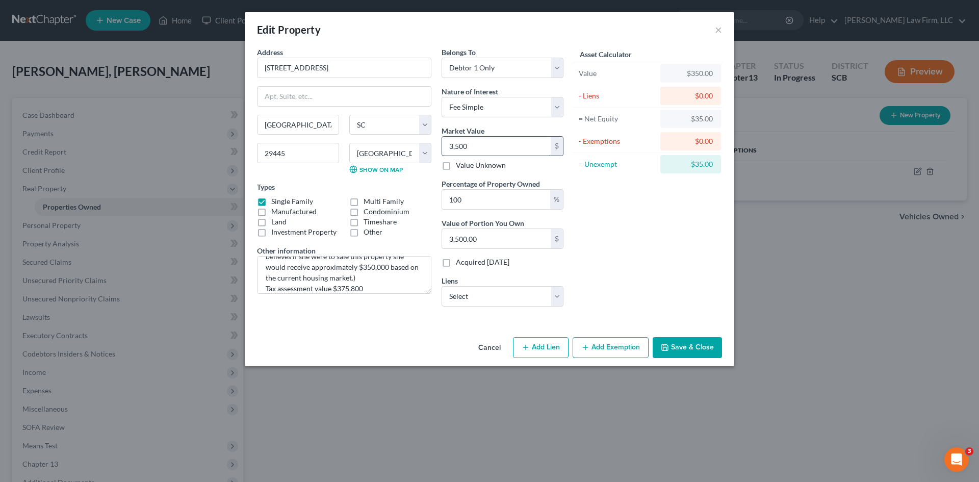
type input "35,000.00"
type input "35,0000"
type input "350,000.00"
click at [459, 145] on input "350,000" at bounding box center [496, 146] width 109 height 19
click at [461, 145] on input "350,000" at bounding box center [496, 146] width 109 height 19
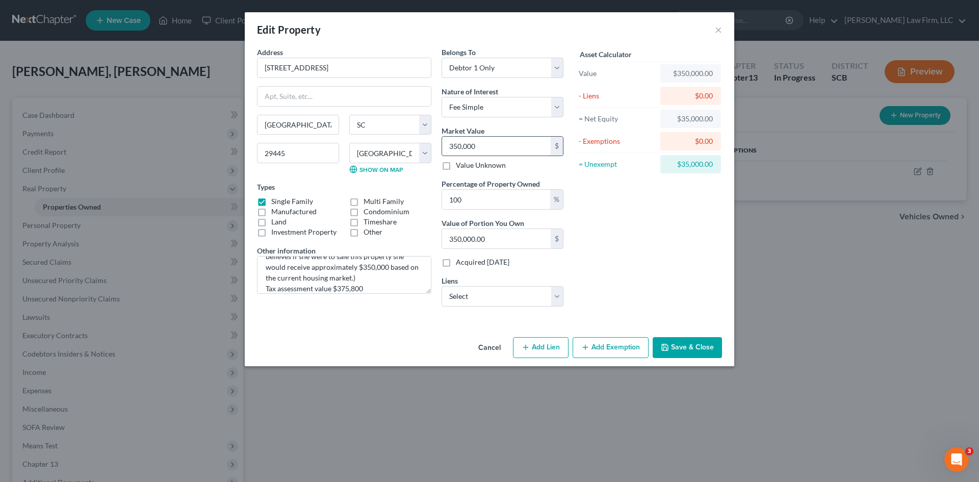
type input "35,000"
type input "35,000.00"
type input "3,000"
type input "3,000.00"
type input "37,000"
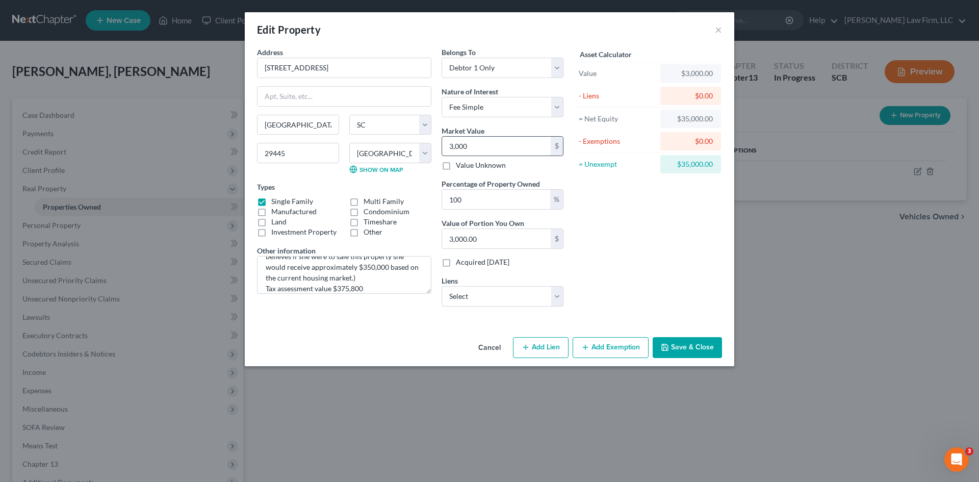
type input "37,000.00"
type input "375,000"
type input "375,000.00"
type input "375,00"
type input "37,500.00"
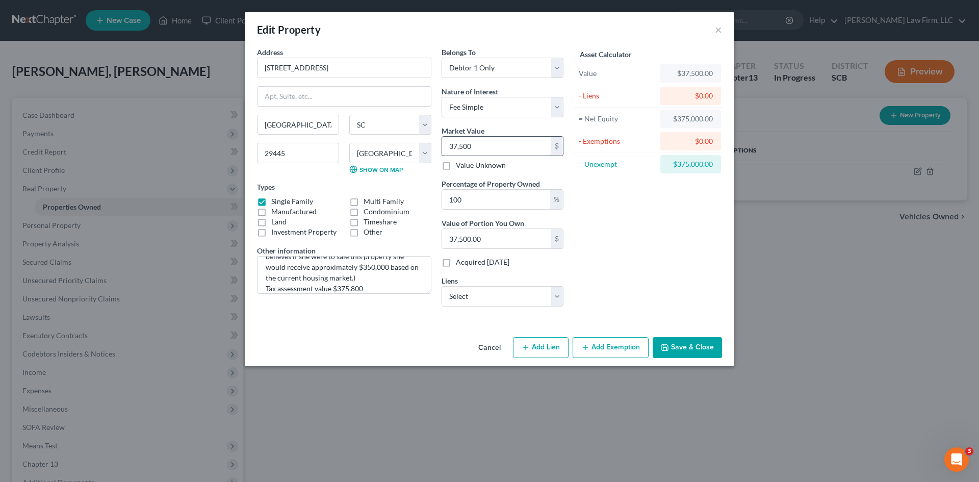
type input "37,5008"
type input "375,008.00"
type input "375,00"
type input "37,500.00"
type input "37,50"
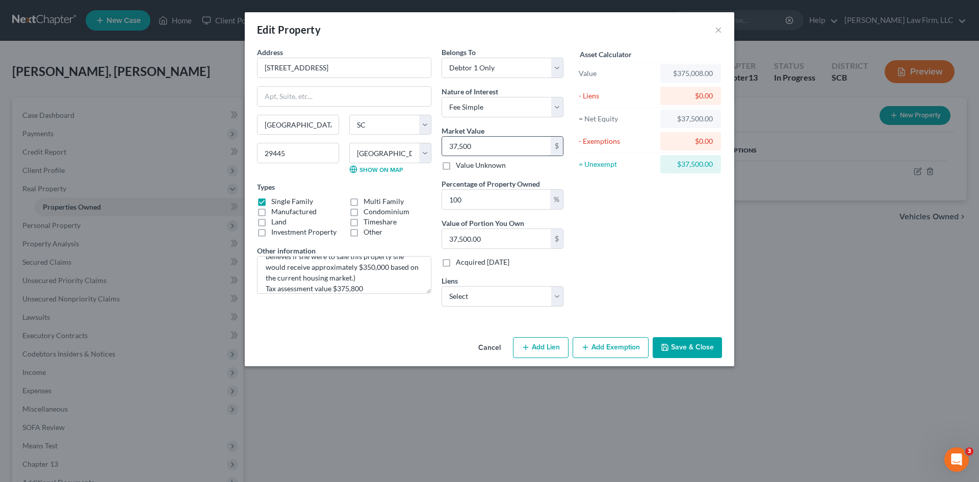
type input "3,750.00"
type input "3,75"
type input "375.00"
type input "3758"
type input "3,758.00"
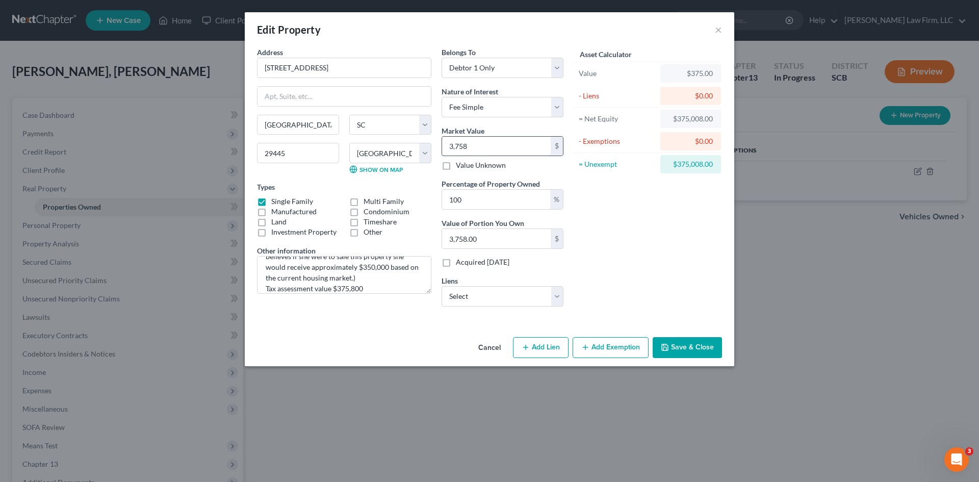
type input "3,7580"
type input "37,580.00"
type input "37,5800"
type input "375,800.00"
type input "375,800"
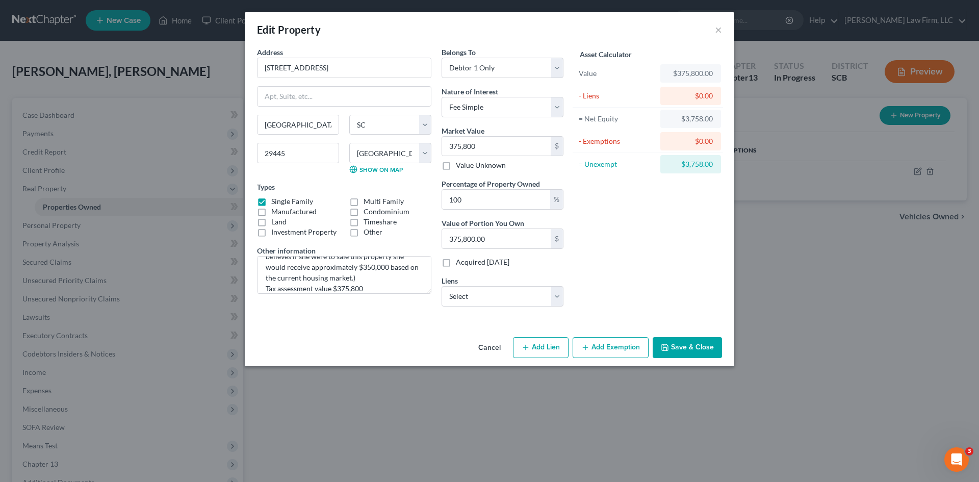
click at [597, 202] on div "Asset Calculator Value $375,800.00 - Liens $0.00 = Net Equity $3,758.00 - Exemp…" at bounding box center [647, 181] width 159 height 268
click at [685, 348] on button "Save & Close" at bounding box center [687, 347] width 69 height 21
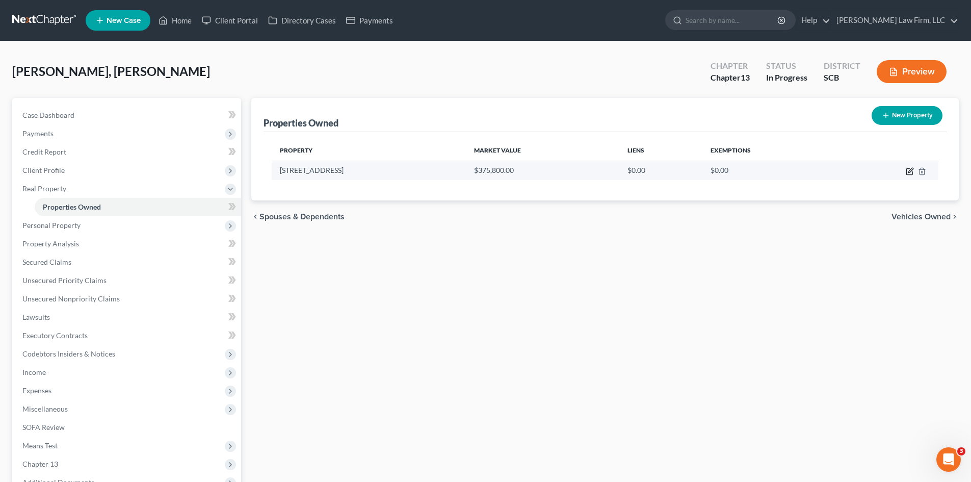
click at [909, 172] on icon "button" at bounding box center [911, 170] width 5 height 5
select select "42"
select select "7"
select select "0"
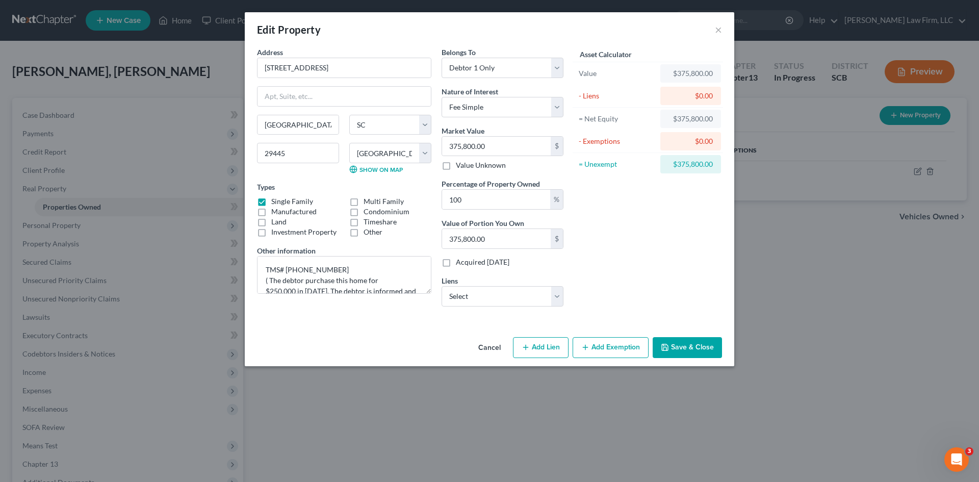
click at [558, 350] on button "Add Lien" at bounding box center [541, 347] width 56 height 21
select select "0"
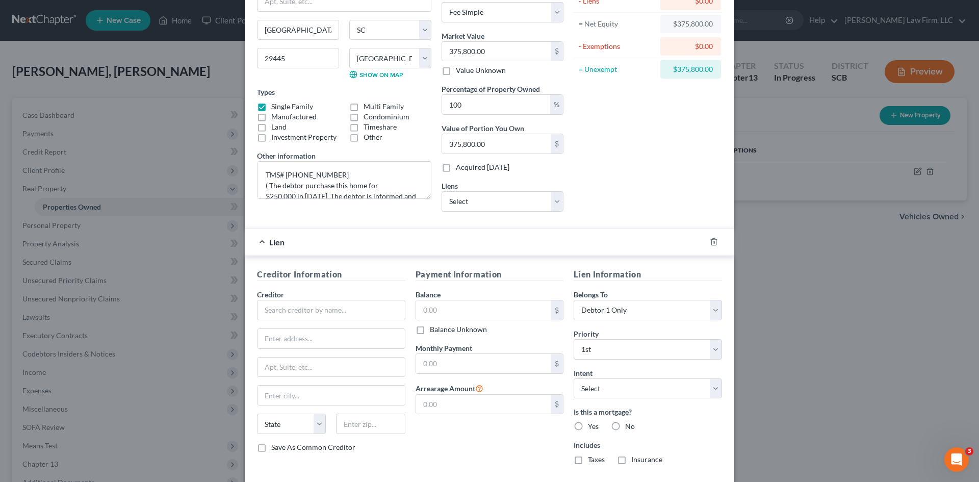
scroll to position [102, 0]
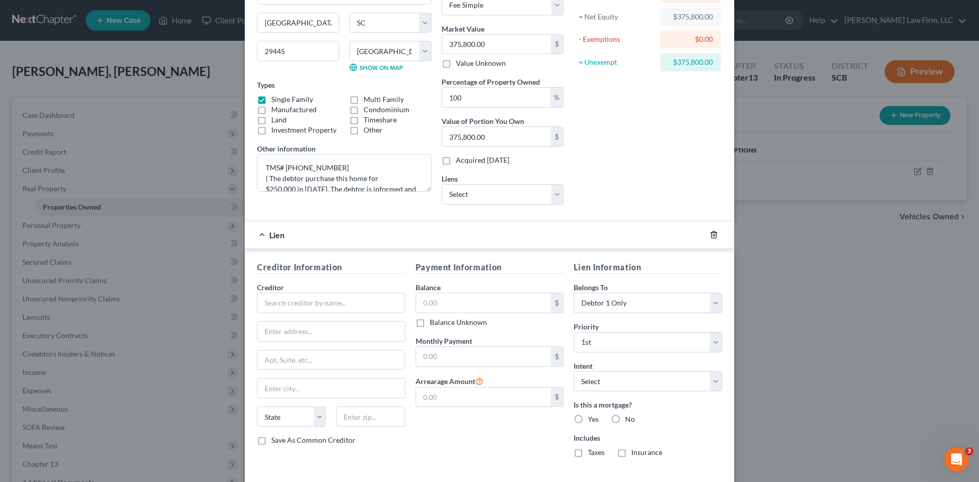
click at [710, 236] on icon "button" at bounding box center [714, 234] width 8 height 8
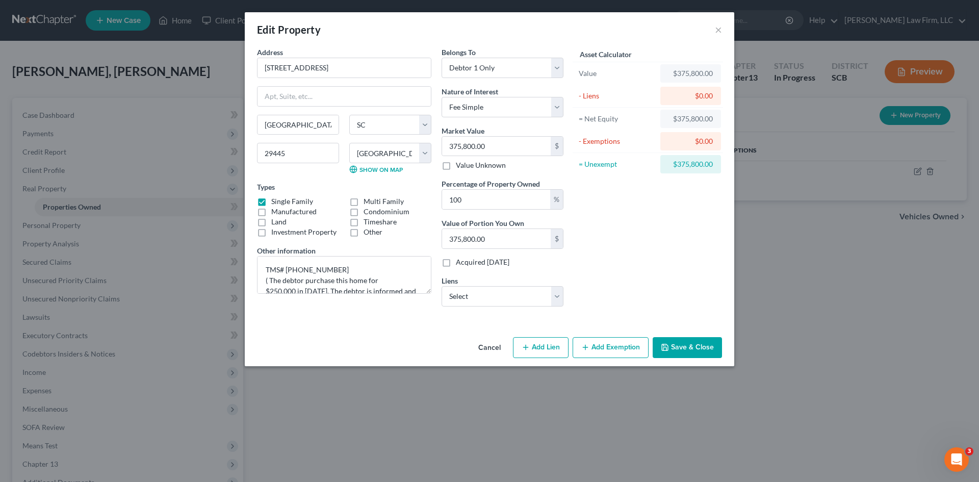
scroll to position [0, 0]
click at [547, 291] on select "Select Freedom Mortgage Corp - $262,196.00 Cap One Auto - $31,090.00 Carmax Aut…" at bounding box center [503, 296] width 122 height 20
select select "0"
click at [442, 286] on select "Select Freedom Mortgage Corp - $262,196.00 Cap One Auto - $31,090.00 Carmax Aut…" at bounding box center [503, 296] width 122 height 20
select select
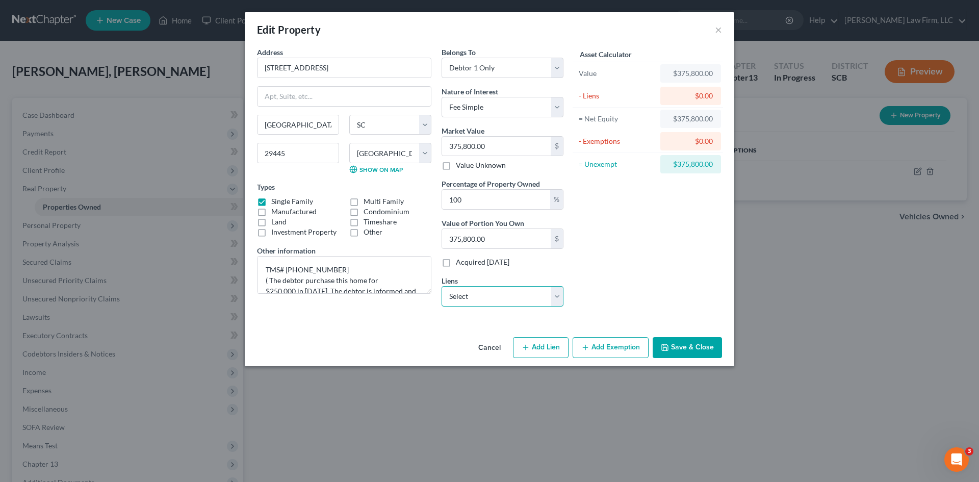
select select "9"
select select "0"
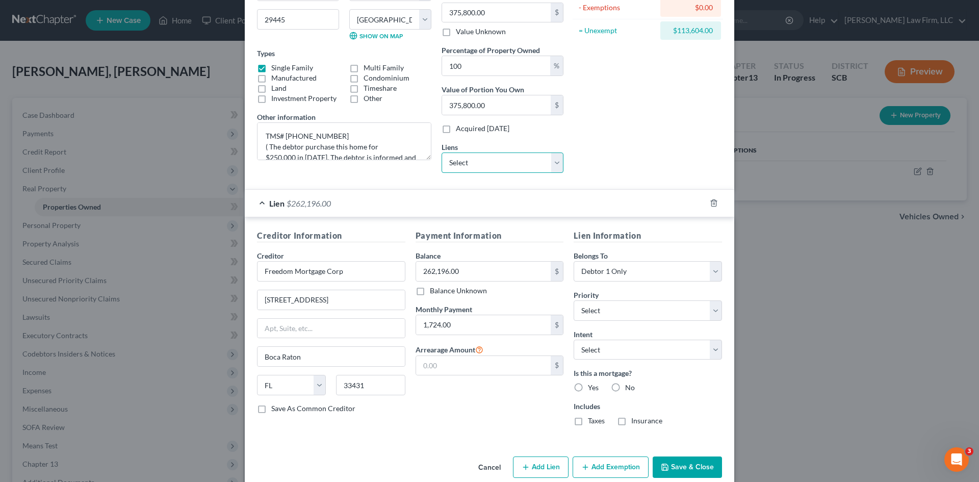
scroll to position [150, 0]
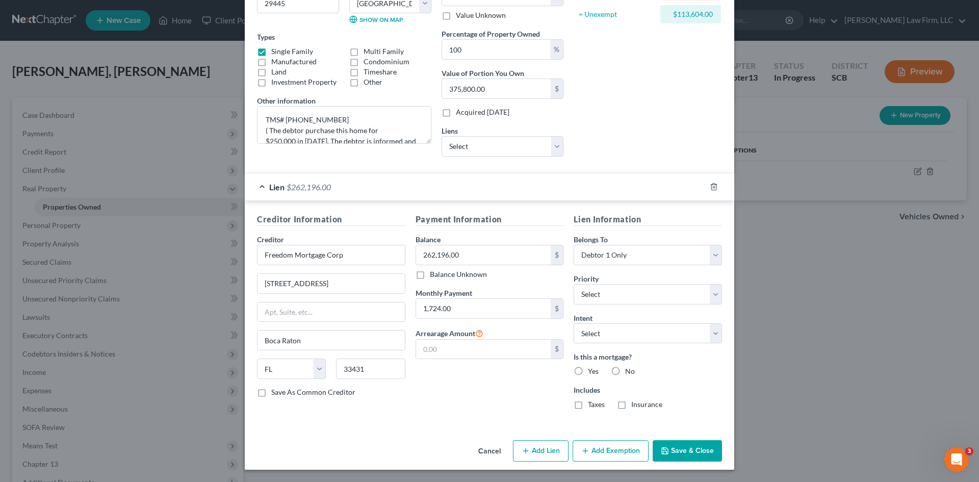
click at [617, 459] on button "Add Exemption" at bounding box center [611, 450] width 76 height 21
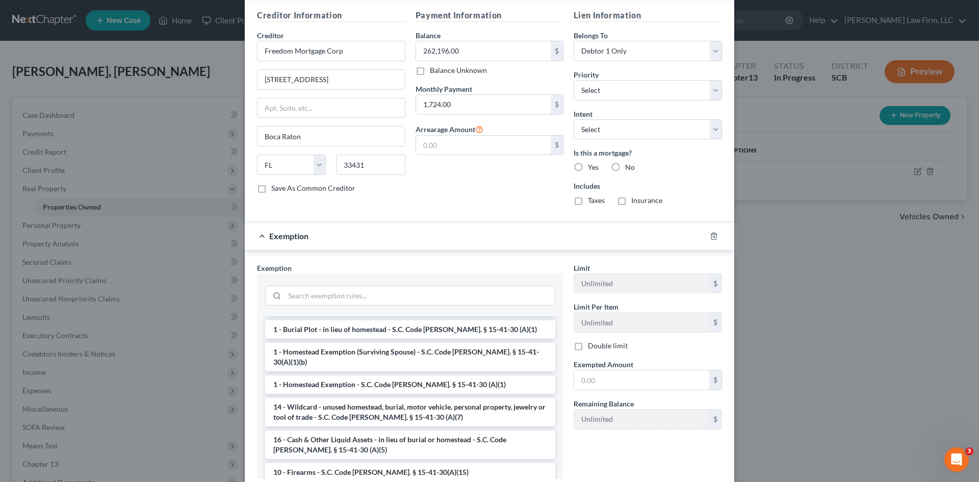
scroll to position [0, 0]
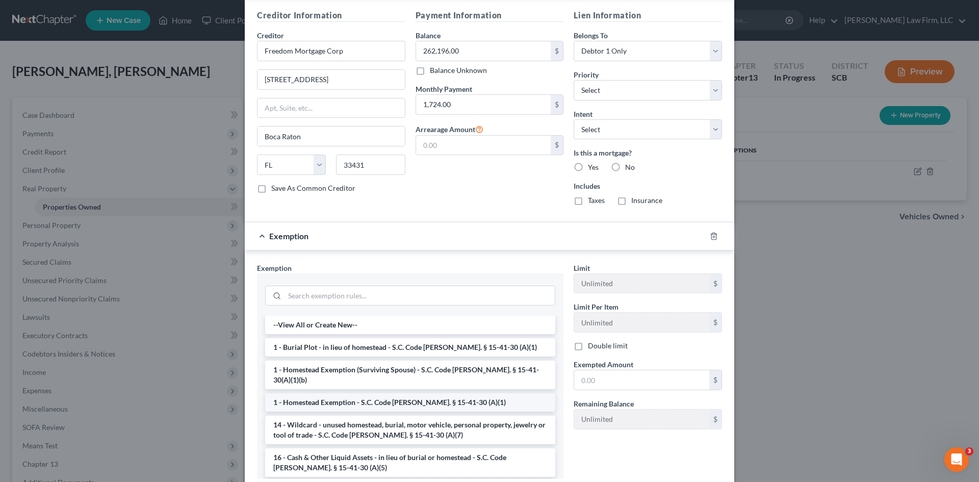
click at [361, 395] on li "1 - Homestead Exemption - S.C. Code Ann. § 15-41-30 (A)(1)" at bounding box center [410, 402] width 290 height 18
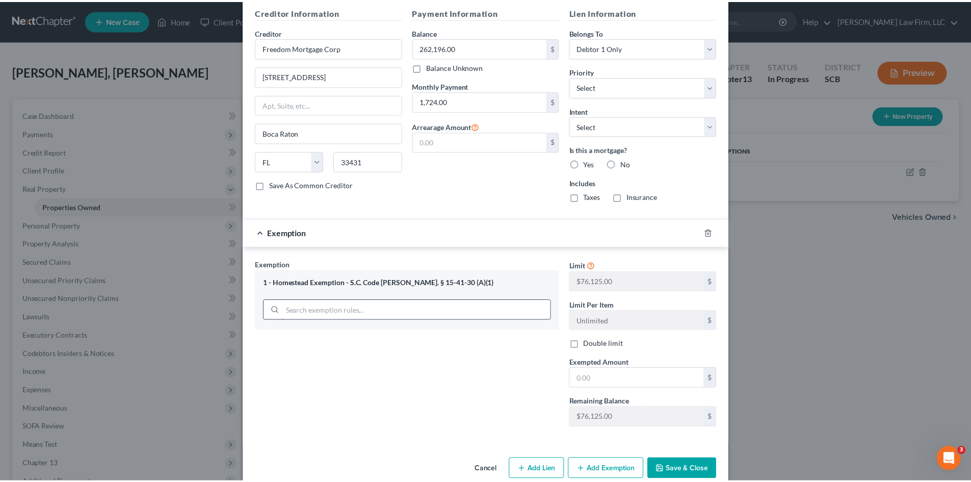
scroll to position [375, 0]
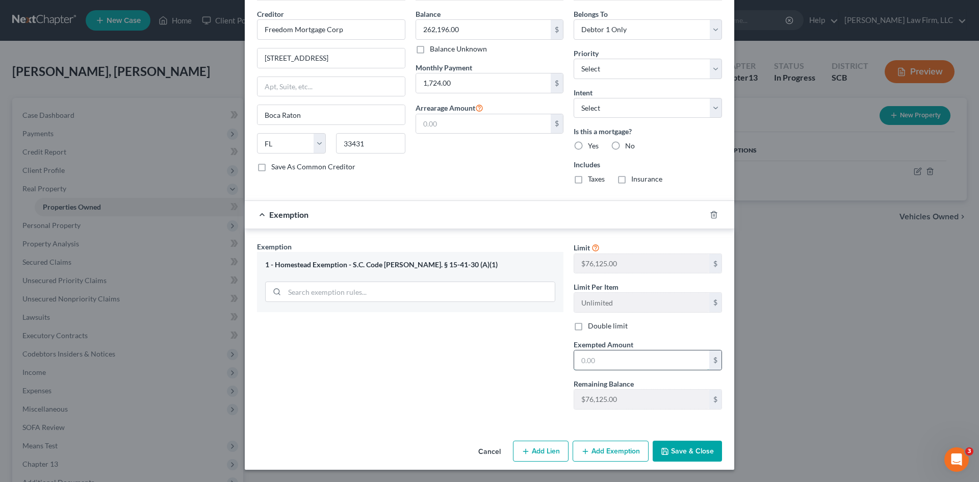
click at [604, 359] on input "text" at bounding box center [641, 359] width 135 height 19
type input "76,125.00"
click at [490, 381] on div "Exemption Set must be selected for CA. Exemption * 1 - Homestead Exemption - S.…" at bounding box center [410, 329] width 317 height 176
click at [703, 450] on button "Save & Close" at bounding box center [687, 451] width 69 height 21
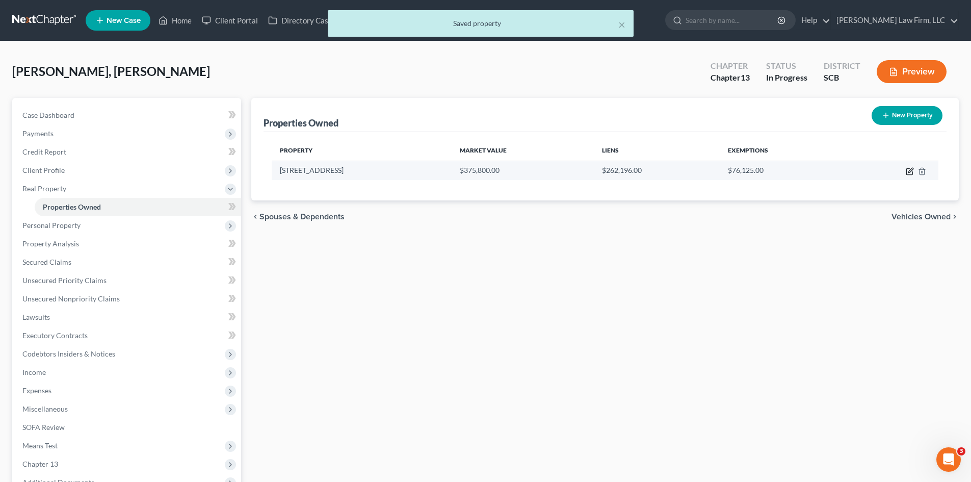
click at [909, 169] on icon "button" at bounding box center [910, 171] width 8 height 8
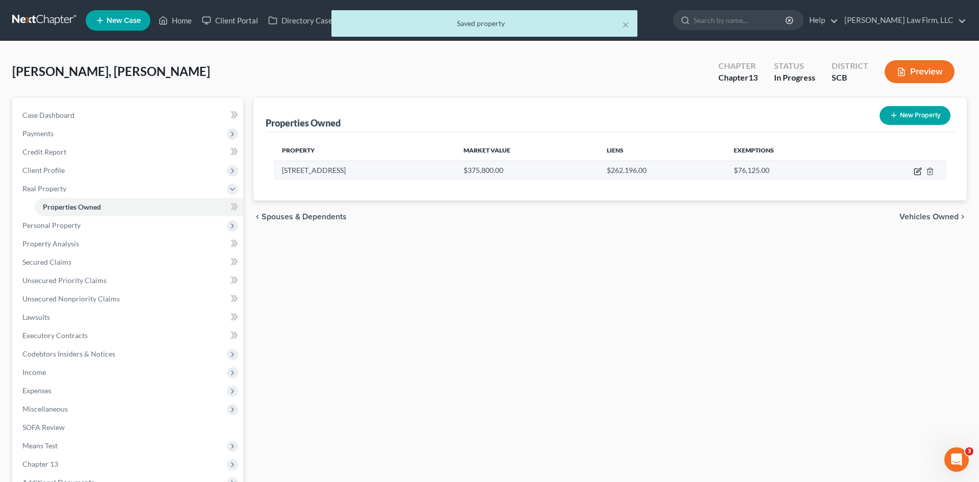
select select "42"
select select "7"
select select "0"
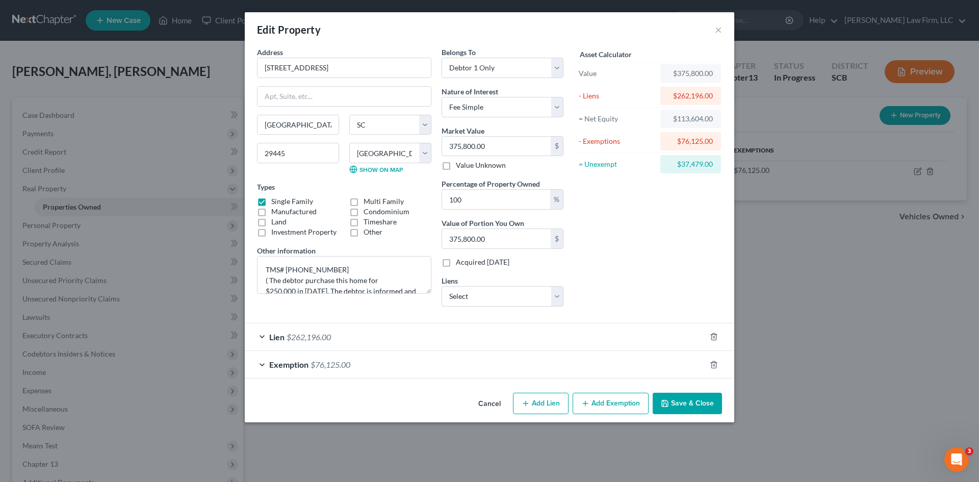
click at [702, 411] on button "Save & Close" at bounding box center [687, 403] width 69 height 21
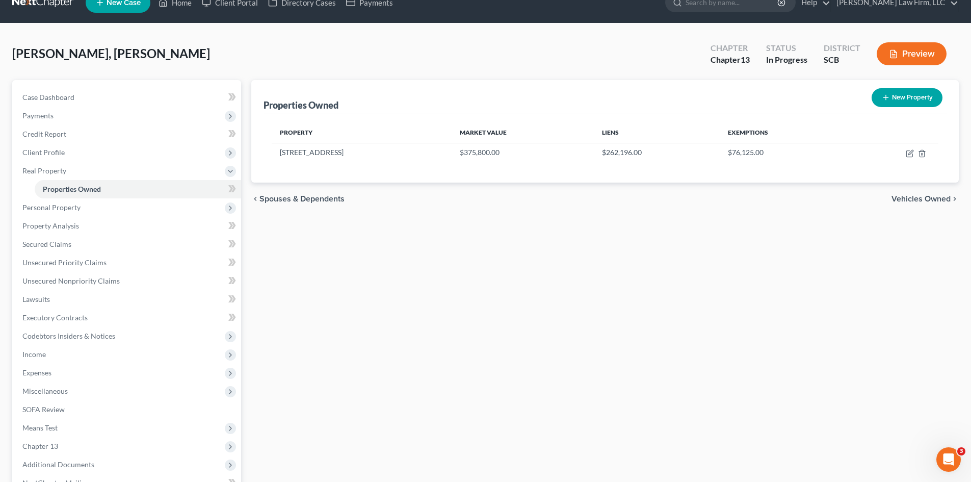
scroll to position [0, 0]
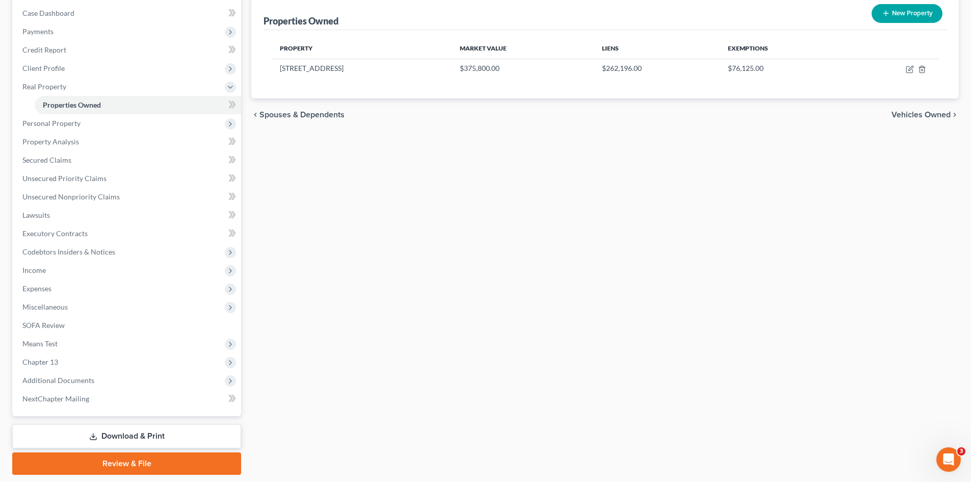
click at [917, 117] on span "Vehicles Owned" at bounding box center [921, 115] width 59 height 8
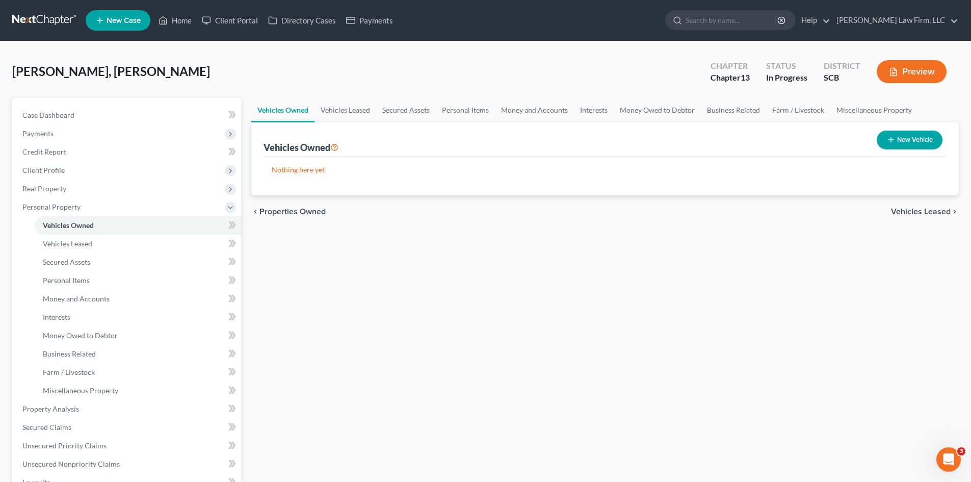
click at [902, 144] on button "New Vehicle" at bounding box center [910, 140] width 66 height 19
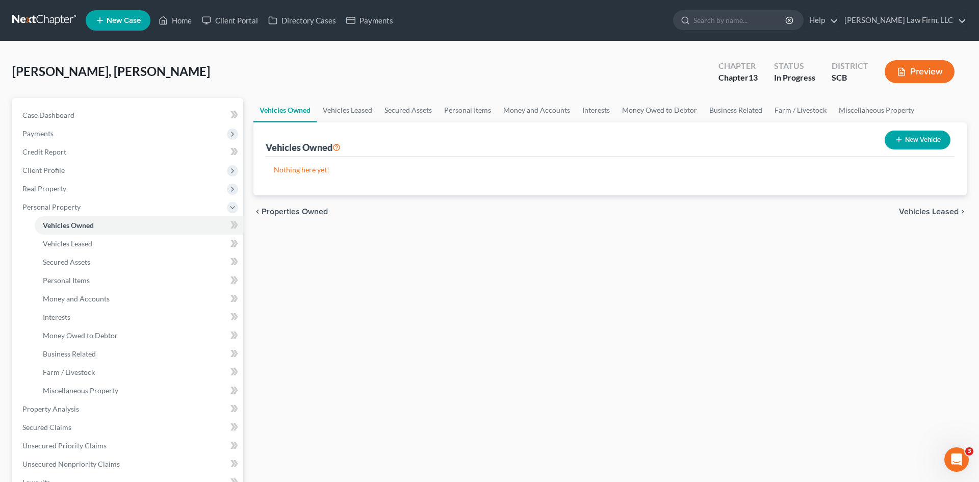
select select "0"
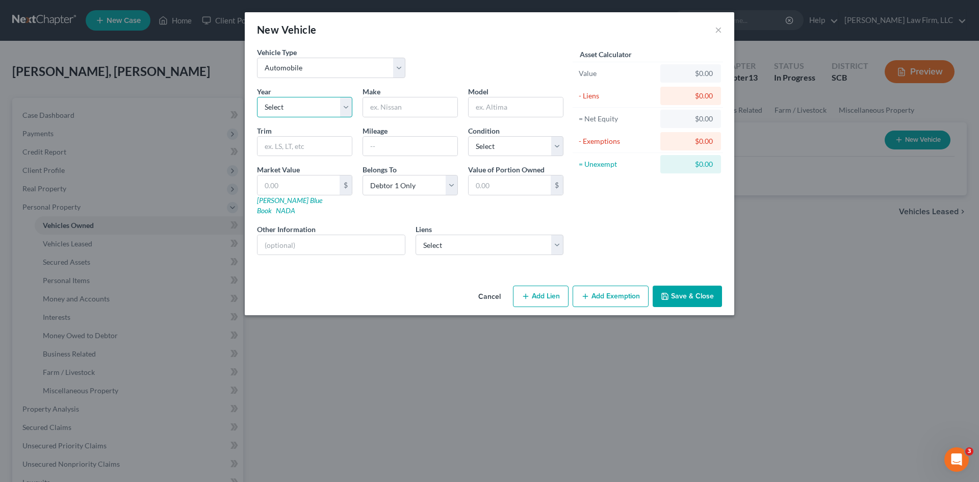
click at [309, 105] on select "Select 2026 2025 2024 2023 2022 2021 2020 2019 2018 2017 2016 2015 2014 2013 20…" at bounding box center [304, 107] width 95 height 20
select select "5"
click at [257, 97] on select "Select 2026 2025 2024 2023 2022 2021 2020 2019 2018 2017 2016 2015 2014 2013 20…" at bounding box center [304, 107] width 95 height 20
click at [397, 114] on input "text" at bounding box center [410, 106] width 94 height 19
type input "Honda"
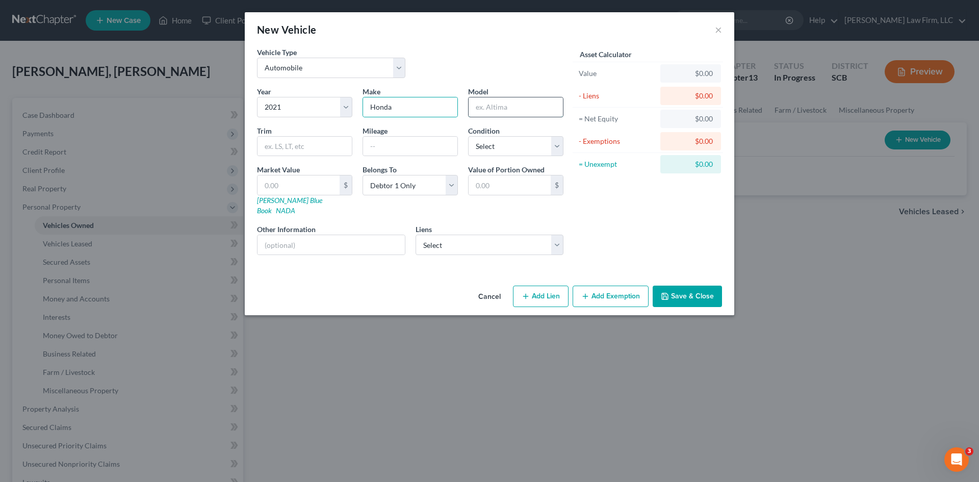
click at [490, 107] on input "text" at bounding box center [516, 106] width 94 height 19
type input "Accord"
drag, startPoint x: 402, startPoint y: 139, endPoint x: 400, endPoint y: 144, distance: 5.8
click at [403, 144] on input "text" at bounding box center [410, 146] width 94 height 19
type input "34,999"
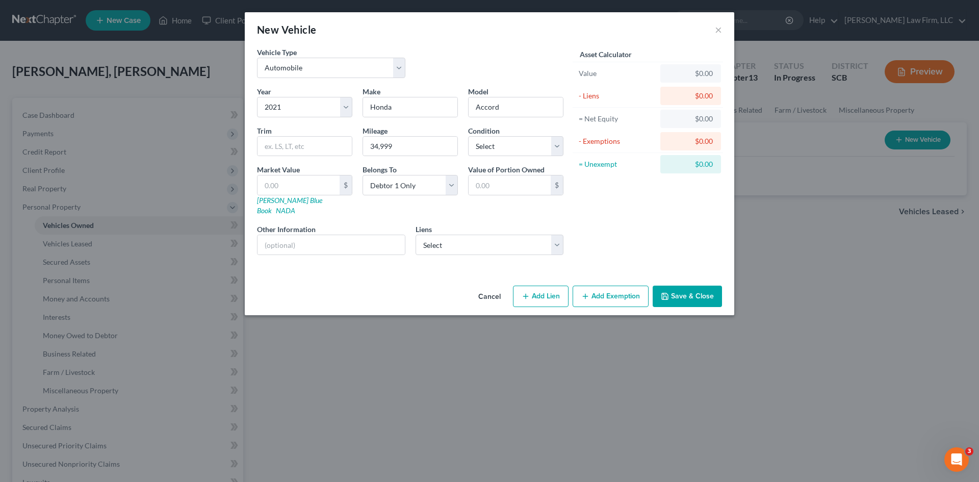
click at [618, 216] on div "Asset Calculator Value $0.00 - Liens $0.00 = Net Equity $0.00 - Exemptions $0.0…" at bounding box center [647, 155] width 159 height 216
click at [550, 148] on select "Select Excellent Very Good Good Fair Poor" at bounding box center [515, 146] width 95 height 20
select select "0"
click at [468, 136] on select "Select Excellent Very Good Good Fair Poor" at bounding box center [515, 146] width 95 height 20
click at [403, 281] on div "Cancel Add Lien Add Lease Add Exemption Save & Close" at bounding box center [489, 298] width 489 height 34
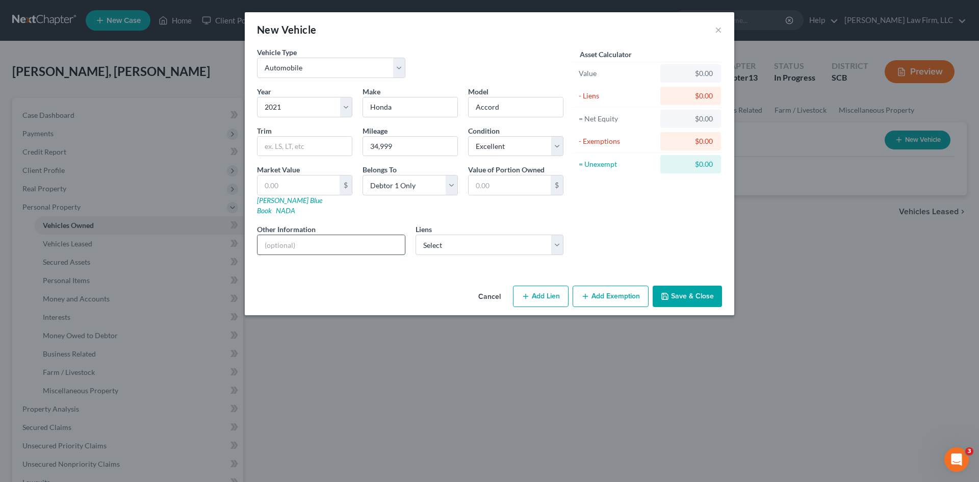
click at [376, 235] on input "text" at bounding box center [330, 244] width 147 height 19
type input "VIN: 1HGCV1F50MA113665"
drag, startPoint x: 281, startPoint y: 237, endPoint x: 379, endPoint y: 234, distance: 98.5
click at [379, 235] on input "VIN: 1HGCV1F50MA113665" at bounding box center [330, 244] width 147 height 19
click at [288, 139] on input "text" at bounding box center [304, 146] width 94 height 19
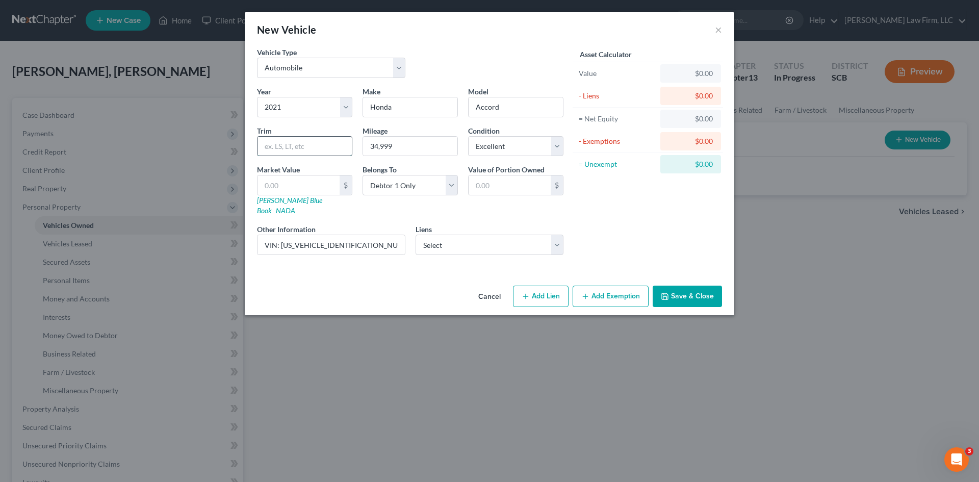
type input "Turbo"
click at [313, 191] on input "text" at bounding box center [298, 184] width 82 height 19
type input "2"
type input "2.00"
type input "28"
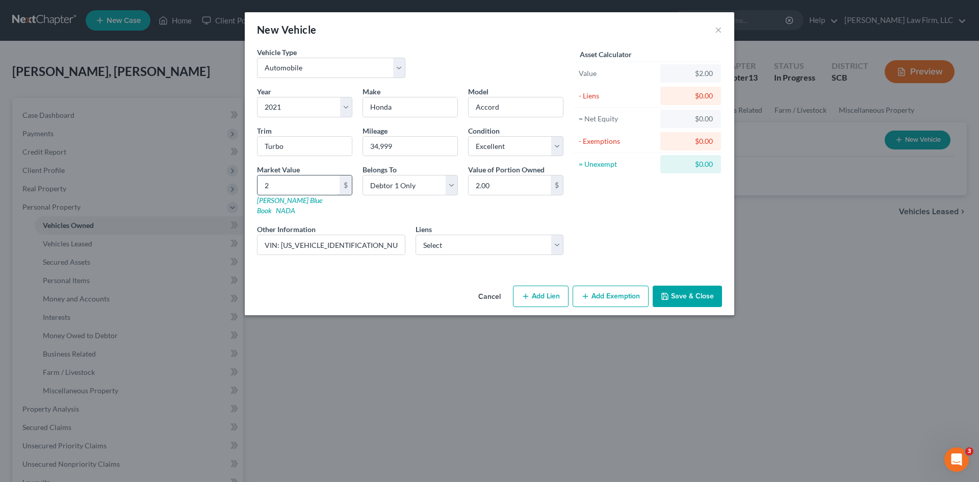
type input "28.00"
type input "282"
type input "282.00"
type input "2822"
type input "2,822.00"
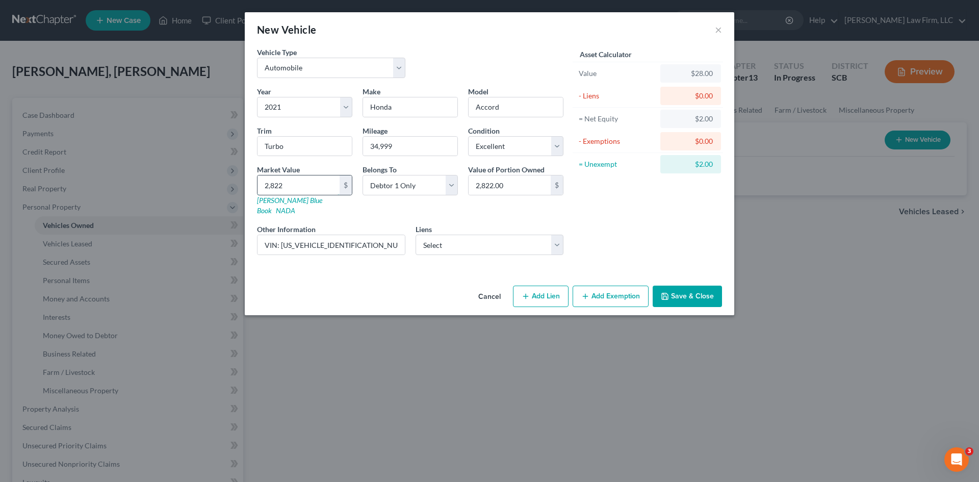
type input "2,8225"
type input "28,225.00"
type input "28,225"
click at [613, 207] on div "Asset Calculator Value $28,225.00 - Liens $0.00 = Net Equity $2,822.00 - Exempt…" at bounding box center [647, 155] width 159 height 216
click at [557, 236] on select "Select Cap One Auto - $31,090.00 Carmax Auto Finance - $10,850.00" at bounding box center [490, 245] width 148 height 20
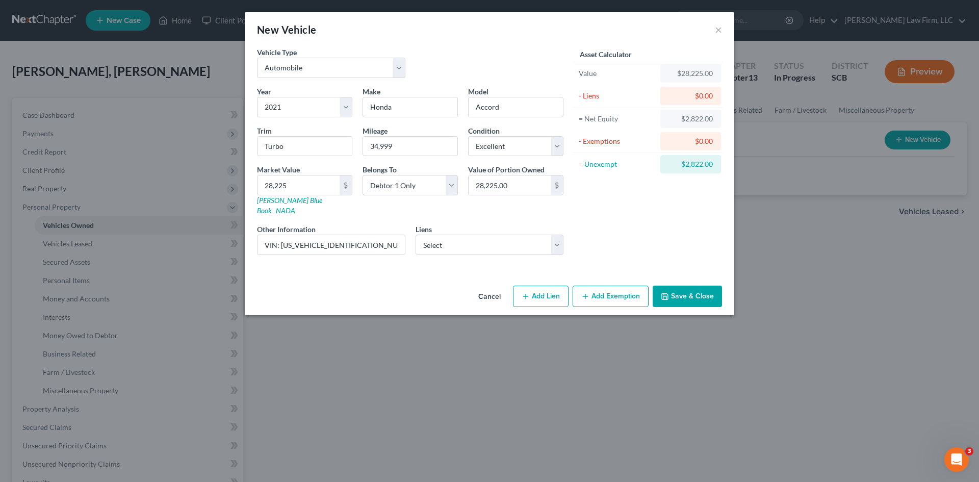
click at [625, 222] on div "Asset Calculator Value $28,225.00 - Liens $0.00 = Net Equity $2,822.00 - Exempt…" at bounding box center [647, 155] width 159 height 216
click at [464, 242] on select "Select Cap One Auto - $31,090.00 Carmax Auto Finance - $10,850.00" at bounding box center [490, 245] width 148 height 20
select select "0"
click at [416, 235] on select "Select Cap One Auto - $31,090.00 Carmax Auto Finance - $10,850.00" at bounding box center [490, 245] width 148 height 20
select select
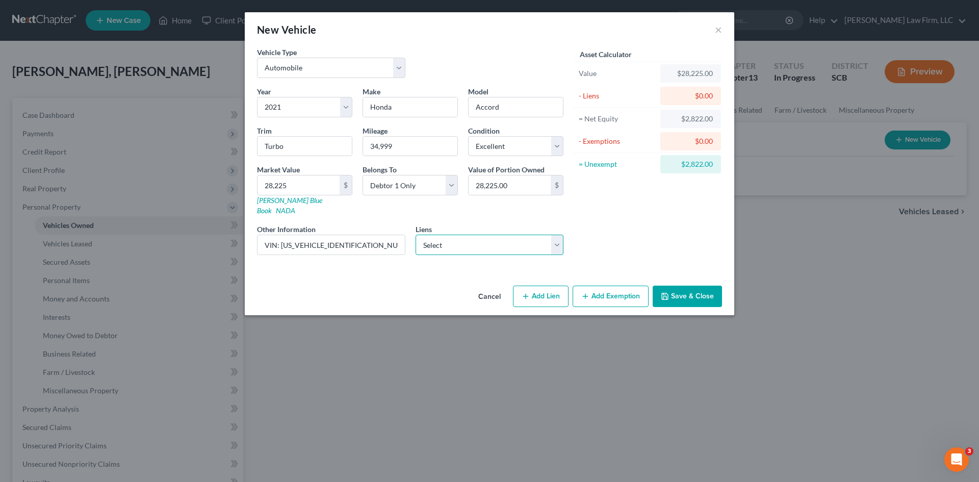
select select "45"
select select "0"
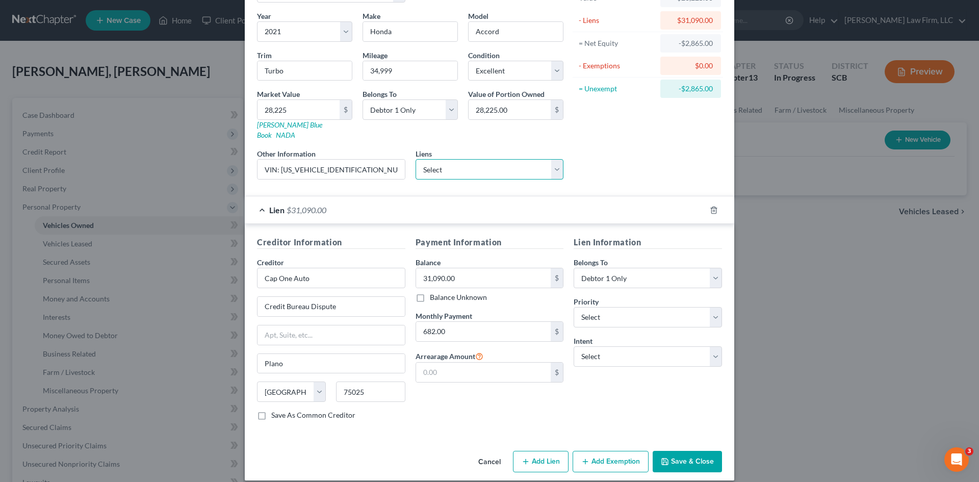
scroll to position [76, 0]
click at [617, 455] on button "Add Exemption" at bounding box center [611, 460] width 76 height 21
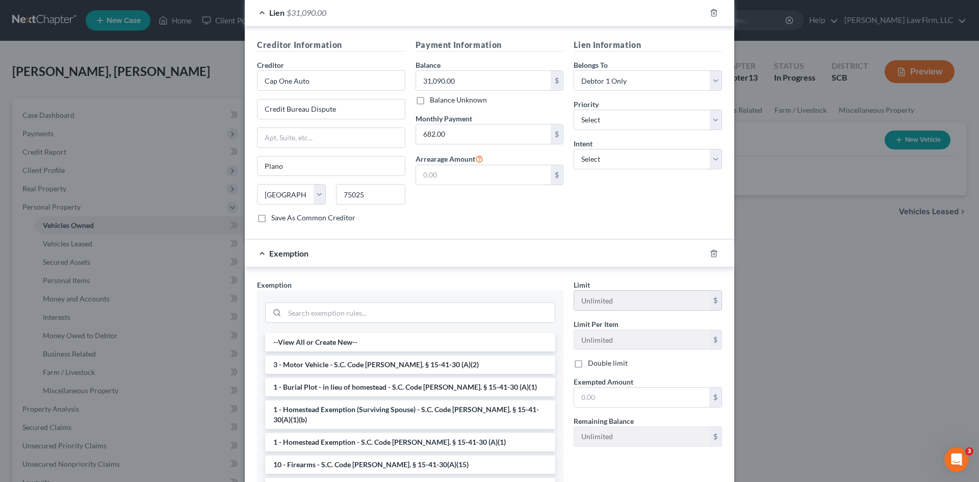
scroll to position [331, 0]
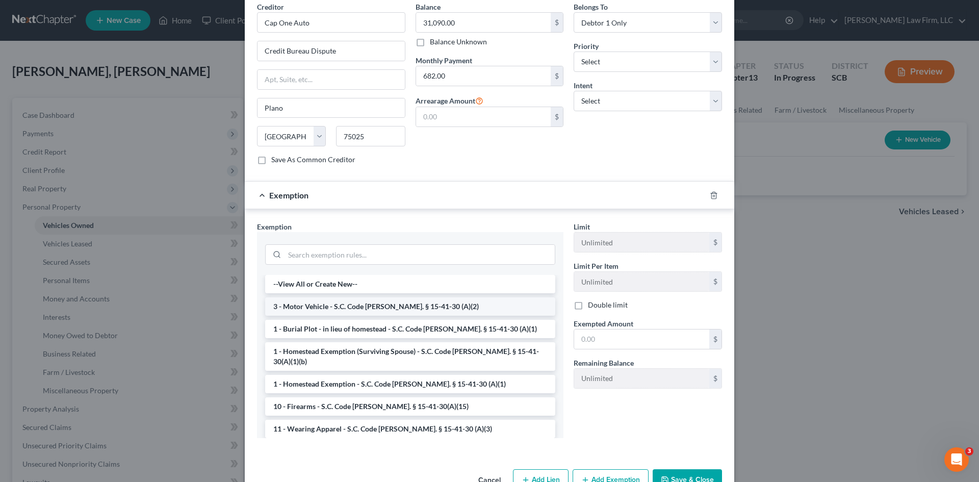
click at [365, 301] on li "3 - Motor Vehicle - S.C. Code Ann. § 15-41-30 (A)(2)" at bounding box center [410, 306] width 290 height 18
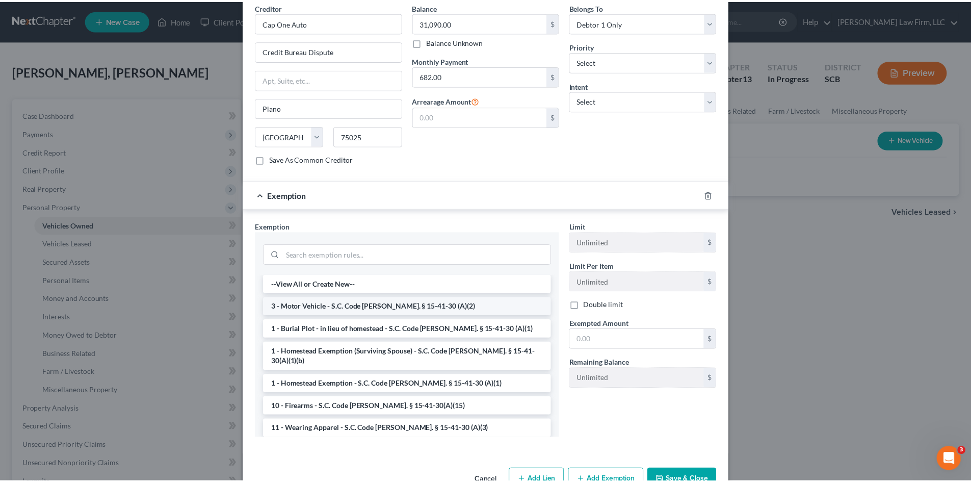
scroll to position [301, 0]
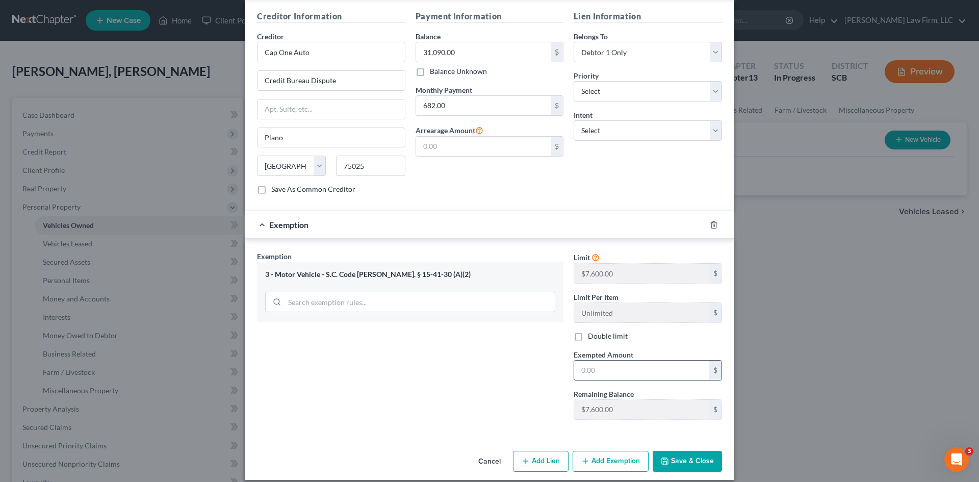
click at [583, 364] on input "text" at bounding box center [641, 369] width 135 height 19
type input "7,600.00"
click at [465, 350] on div "Exemption Set must be selected for CA. Exemption * 3 - Motor Vehicle - S.C. Cod…" at bounding box center [410, 339] width 317 height 176
click at [671, 456] on button "Save & Close" at bounding box center [687, 461] width 69 height 21
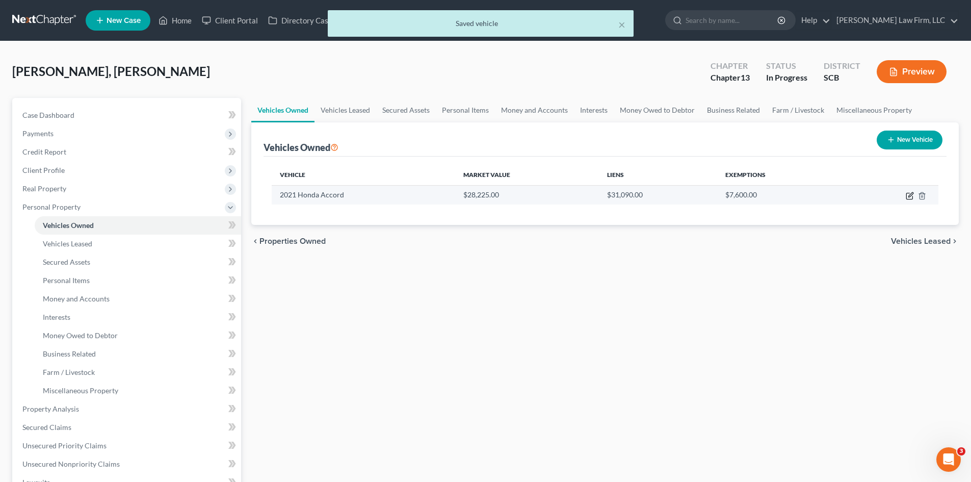
click at [911, 199] on icon "button" at bounding box center [910, 196] width 6 height 6
select select "0"
select select "5"
select select "0"
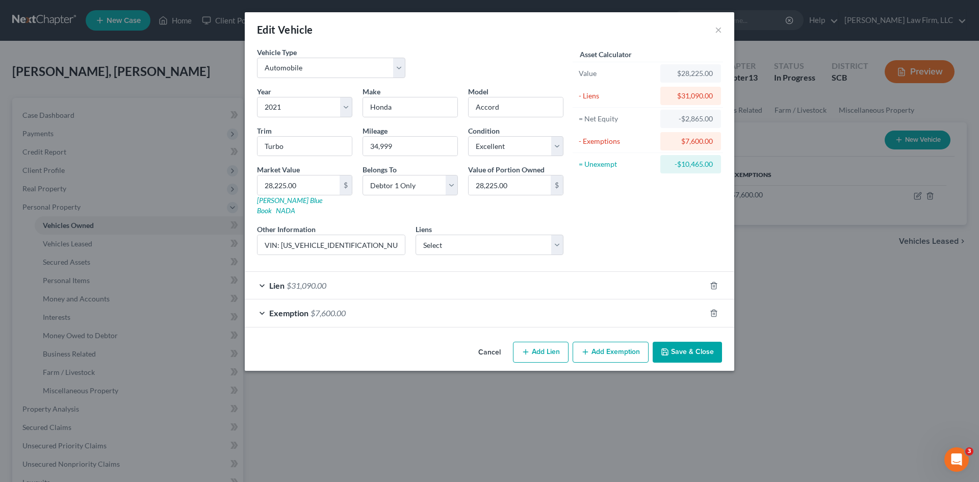
click at [701, 344] on button "Save & Close" at bounding box center [687, 352] width 69 height 21
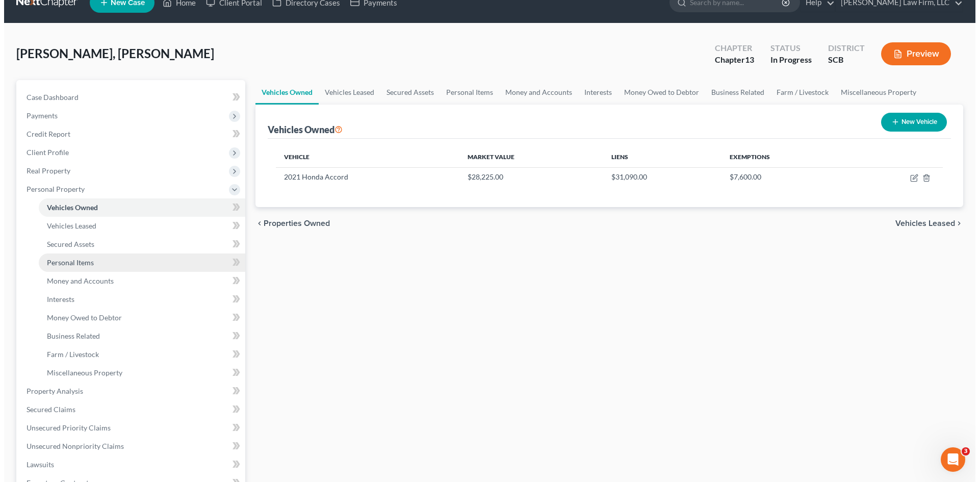
scroll to position [0, 0]
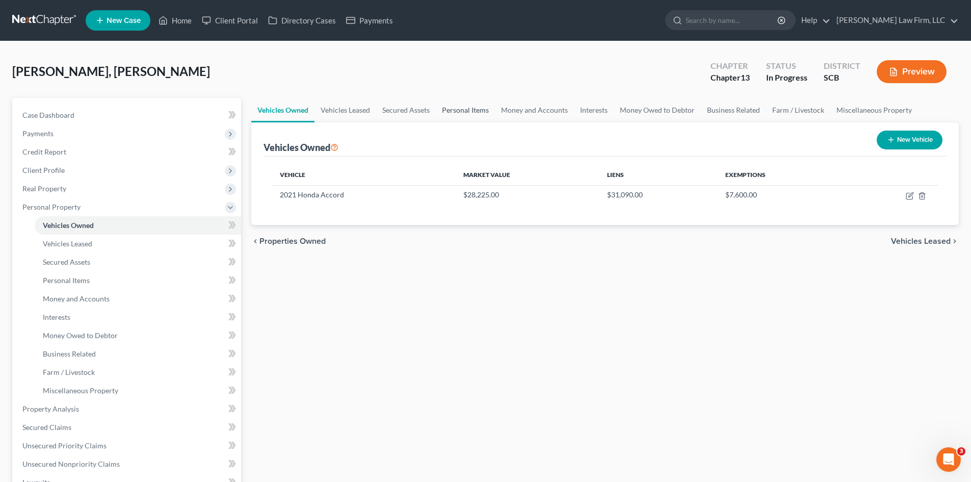
click at [453, 109] on link "Personal Items" at bounding box center [465, 110] width 59 height 24
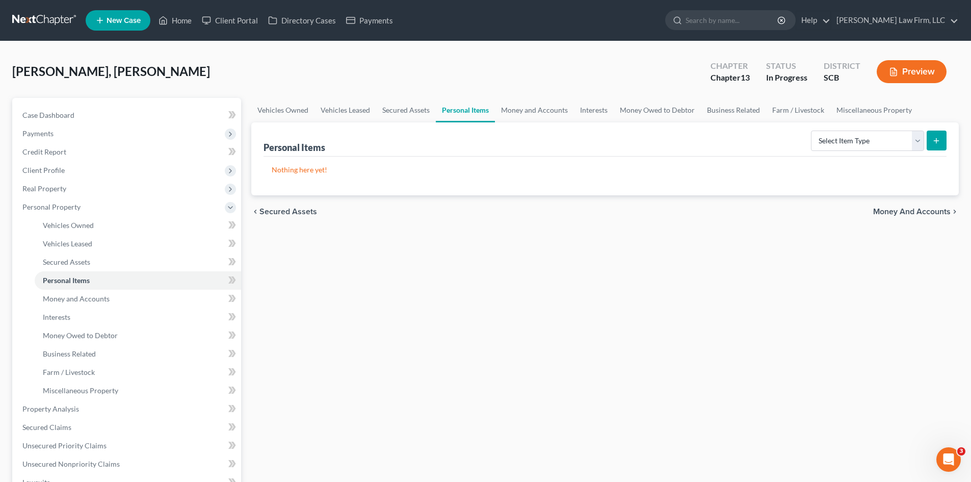
click at [934, 145] on button "submit" at bounding box center [937, 141] width 20 height 20
click at [911, 142] on select "Select Item Type Clothing Collectibles Of Value Electronics Firearms Household …" at bounding box center [867, 141] width 113 height 20
select select "clothing"
click at [812, 131] on select "Select Item Type Clothing Collectibles Of Value Electronics Firearms Household …" at bounding box center [867, 141] width 113 height 20
click at [939, 141] on icon "submit" at bounding box center [937, 141] width 8 height 8
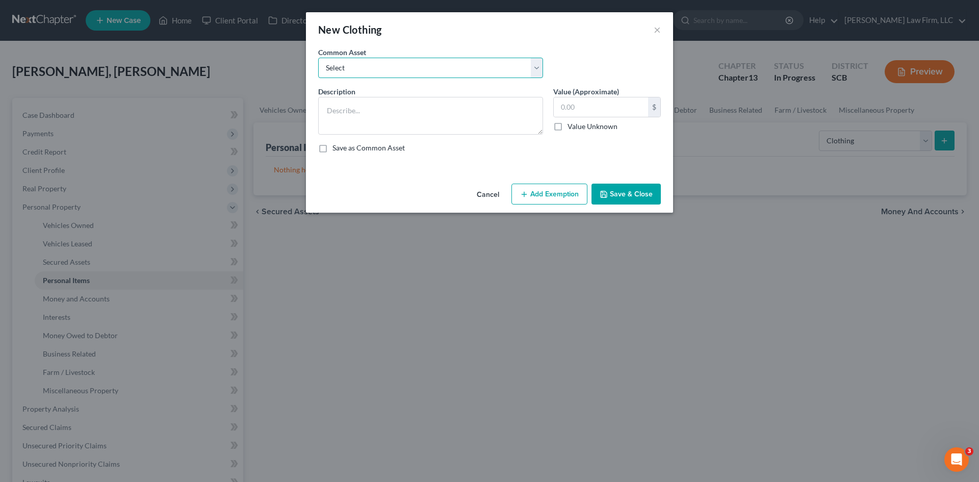
click at [381, 73] on select "Select Clothing and Personal Items Clothing and Personal Items Personal Items C…" at bounding box center [430, 68] width 225 height 20
select select "0"
click at [318, 58] on select "Select Clothing and Personal Items Clothing and Personal Items Personal Items C…" at bounding box center [430, 68] width 225 height 20
type textarea "Clothing and Personal Items"
type input "500.00"
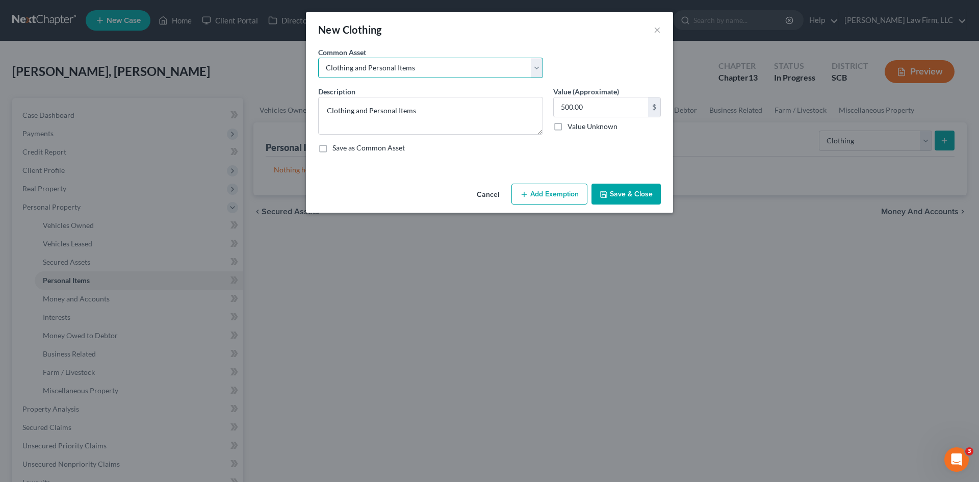
click at [538, 67] on select "Select Clothing and Personal Items Clothing and Personal Items Personal Items C…" at bounding box center [430, 68] width 225 height 20
select select "2"
click at [318, 58] on select "Select Clothing and Personal Items Clothing and Personal Items Personal Items C…" at bounding box center [430, 68] width 225 height 20
type textarea "Personal Items Clothing"
type input "200.00"
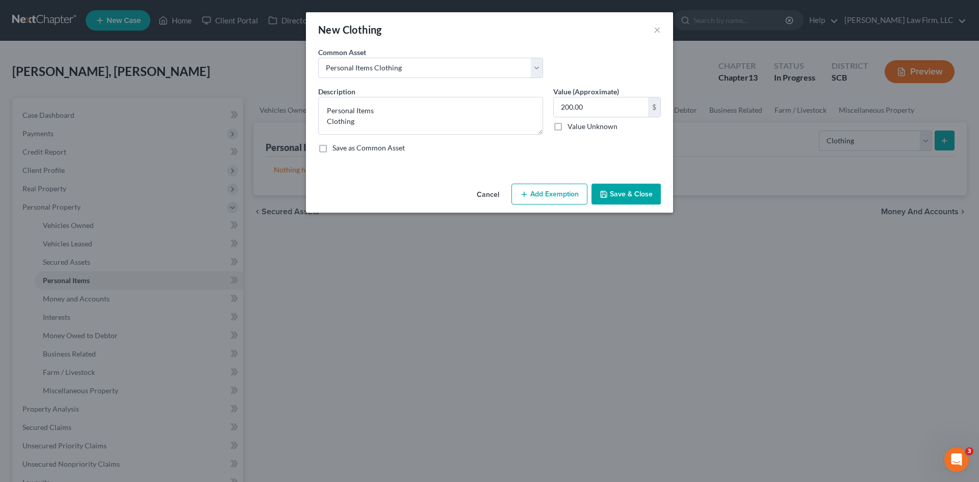
click at [603, 156] on div "Description * Personal Items Clothing Value (Approximate) 200.00 $ Value Unknow…" at bounding box center [489, 123] width 353 height 75
click at [415, 158] on div "Description * Personal Items Clothing Value (Approximate) 200.00 $ Value Unknow…" at bounding box center [489, 123] width 353 height 75
click at [588, 108] on input "200.00" at bounding box center [601, 106] width 94 height 19
type input "500.00"
click at [579, 161] on div "Description * Personal Items Clothing Value (Approximate) 500.00 $ Value Unknow…" at bounding box center [489, 123] width 353 height 75
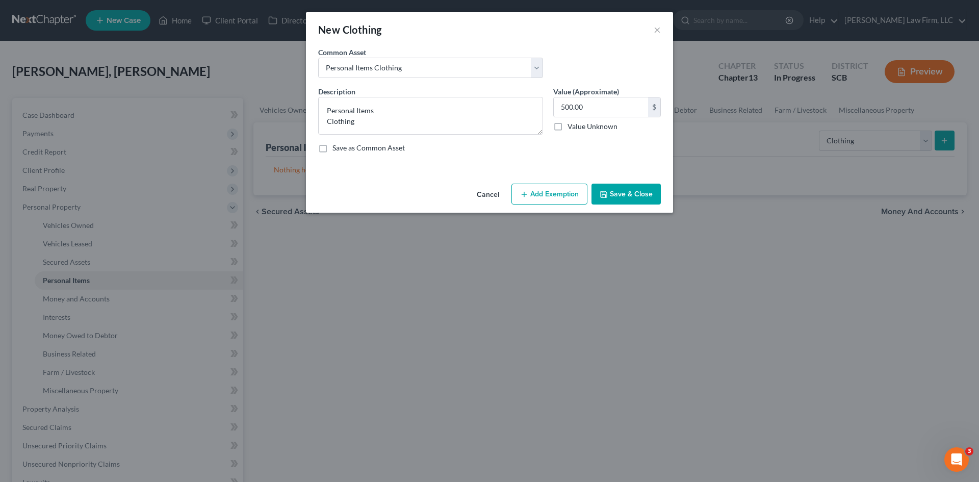
click at [557, 196] on button "Add Exemption" at bounding box center [549, 194] width 76 height 21
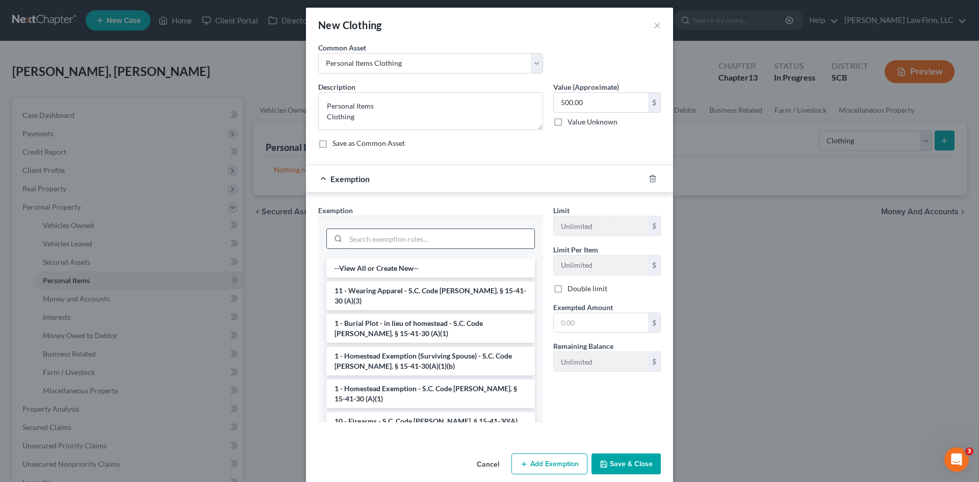
scroll to position [17, 0]
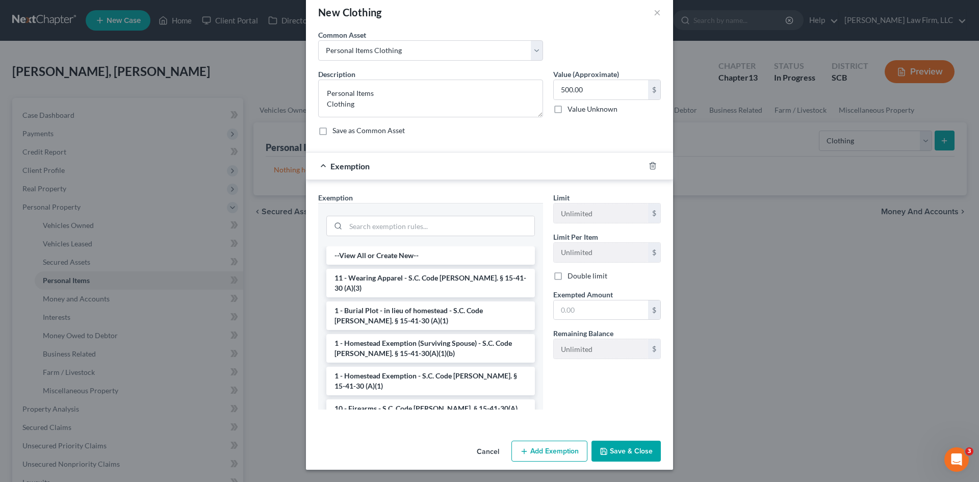
click at [423, 281] on li "11 - Wearing Apparel - S.C. Code Ann. § 15-41-30 (A)(3)" at bounding box center [430, 283] width 209 height 29
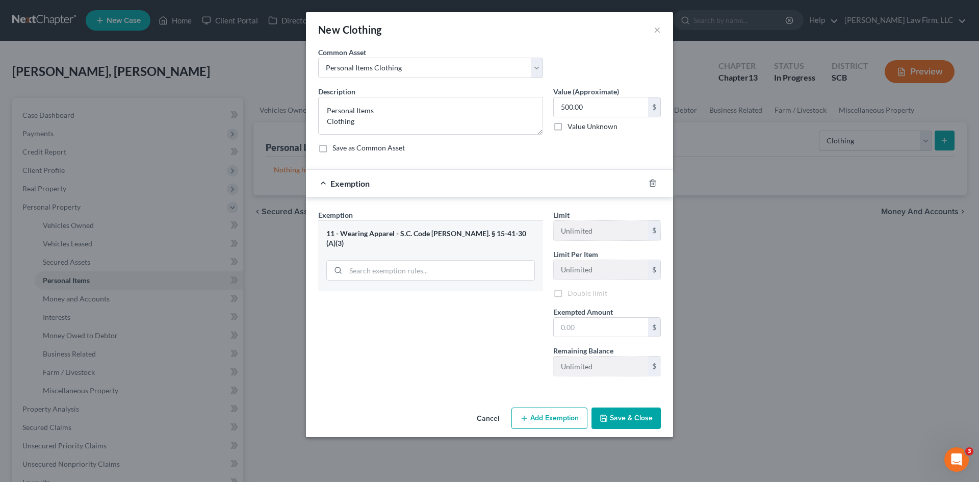
scroll to position [0, 0]
click at [582, 329] on input "text" at bounding box center [601, 328] width 94 height 19
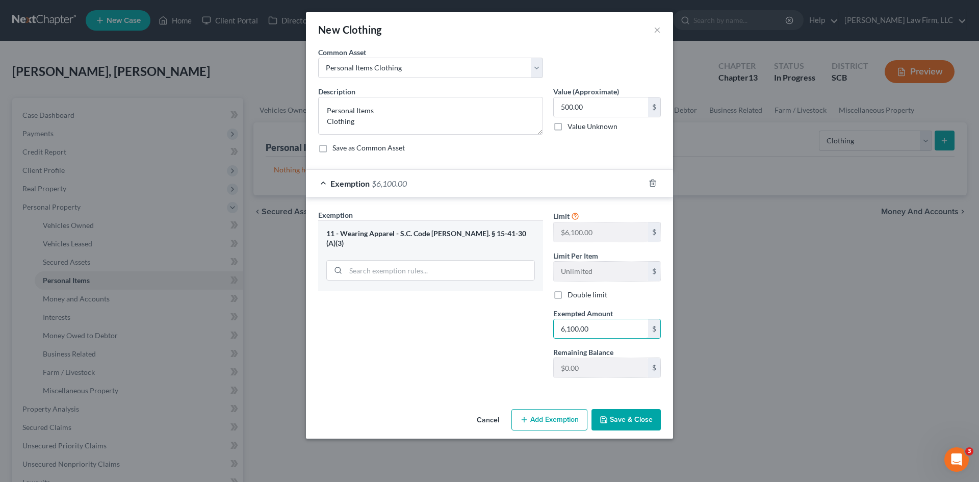
type input "6,100.00"
click at [413, 362] on div "Exemption Set must be selected for CA. Exemption * 11 - Wearing Apparel - S.C. …" at bounding box center [430, 298] width 235 height 176
type input "500.00"
click at [416, 347] on div "Exemption Set must be selected for CA. Exemption * 11 - Wearing Apparel - S.C. …" at bounding box center [430, 298] width 235 height 176
click at [631, 420] on button "Save & Close" at bounding box center [625, 419] width 69 height 21
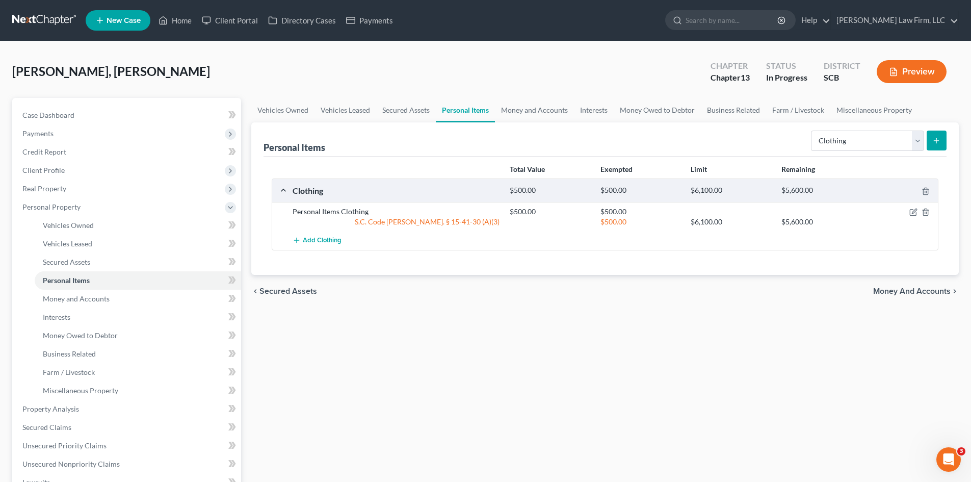
click at [929, 142] on button "submit" at bounding box center [937, 141] width 20 height 20
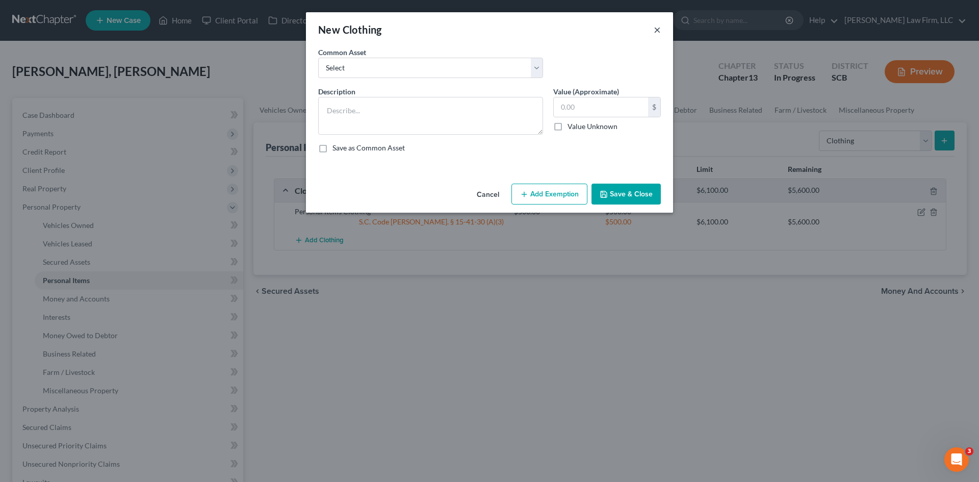
click at [655, 25] on button "×" at bounding box center [657, 29] width 7 height 12
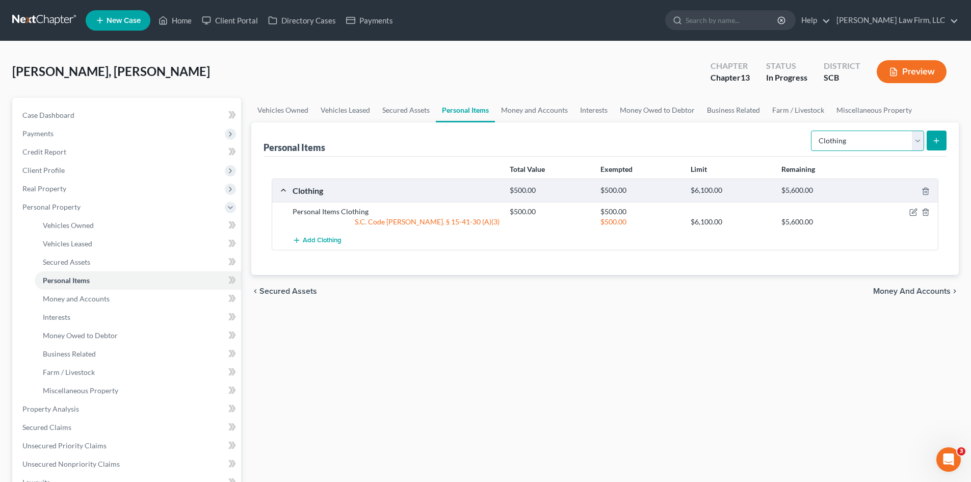
click at [920, 143] on select "Select Item Type Clothing Collectibles Of Value Electronics Firearms Household …" at bounding box center [867, 141] width 113 height 20
click at [812, 131] on select "Select Item Type Clothing Collectibles Of Value Electronics Firearms Household …" at bounding box center [867, 141] width 113 height 20
click at [915, 139] on select "Select Item Type Clothing Collectibles Of Value Electronics Firearms Household …" at bounding box center [867, 141] width 113 height 20
select select "electronics"
click at [812, 131] on select "Select Item Type Clothing Collectibles Of Value Electronics Firearms Household …" at bounding box center [867, 141] width 113 height 20
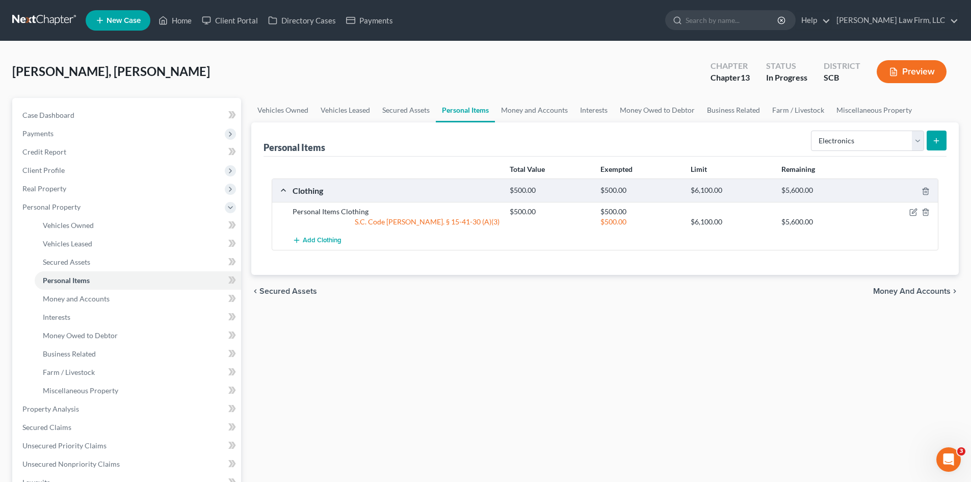
click at [936, 149] on button "submit" at bounding box center [937, 141] width 20 height 20
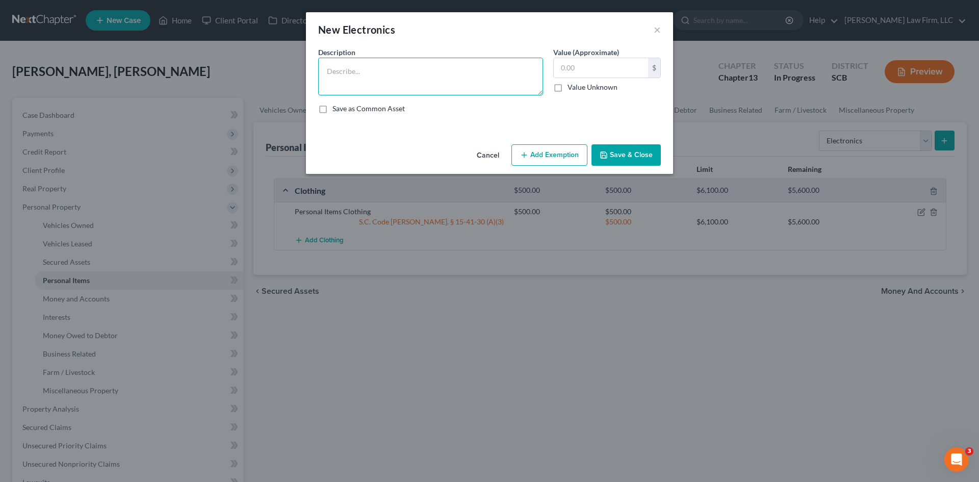
click at [493, 71] on textarea at bounding box center [430, 77] width 225 height 38
type textarea "3"
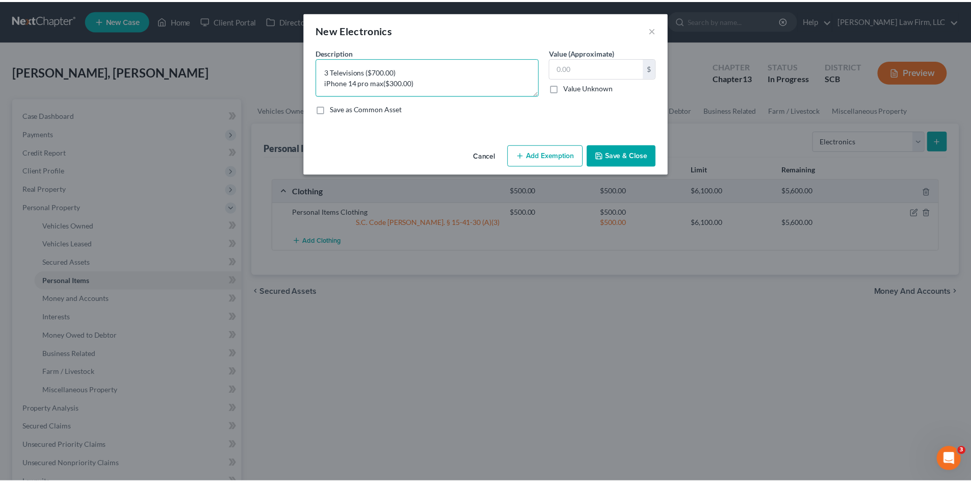
scroll to position [2, 0]
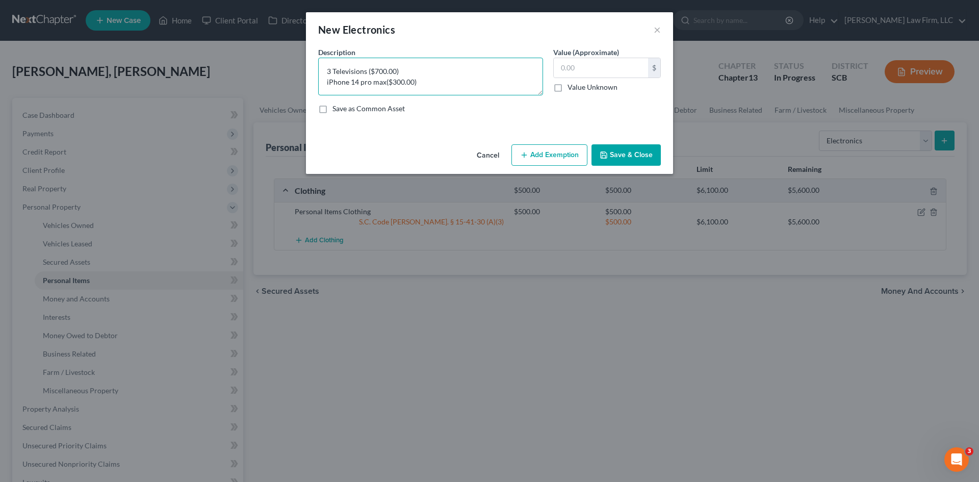
click at [363, 77] on textarea "3 Televisions ($700.00) iPhone 14 pro max($300.00)" at bounding box center [430, 77] width 225 height 38
drag, startPoint x: 377, startPoint y: 81, endPoint x: 386, endPoint y: 95, distance: 16.5
click at [379, 82] on textarea "3 Televisions ($700.00) iPhone 14 Pro max($300.00)" at bounding box center [430, 77] width 225 height 38
drag, startPoint x: 386, startPoint y: 77, endPoint x: 390, endPoint y: 87, distance: 10.5
click at [386, 80] on textarea "3 Televisions ($700.00) iPhone 14 Pro Max($300.00)" at bounding box center [430, 77] width 225 height 38
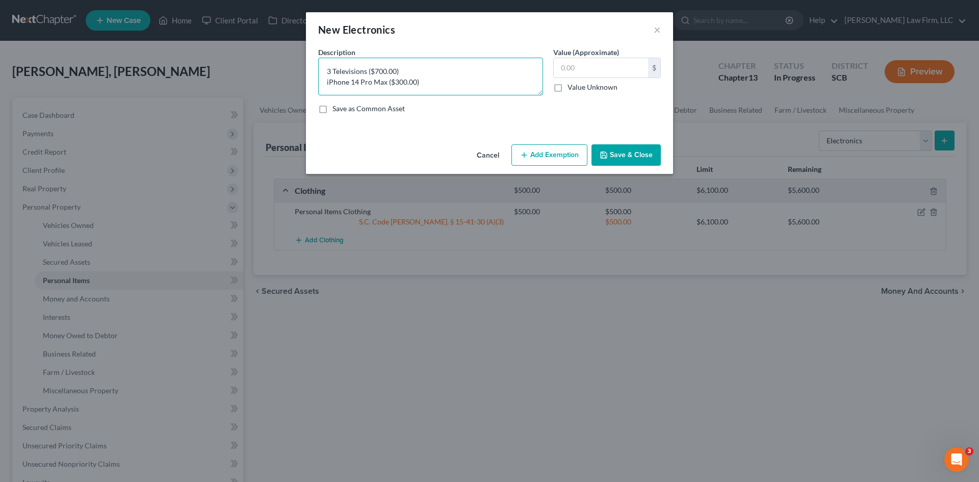
click at [426, 85] on textarea "3 Televisions ($700.00) iPhone 14 Pro Max ($300.00)" at bounding box center [430, 77] width 225 height 38
type textarea "3 Televisions ($700.00) iPhone 14 Pro Max ($300.00)"
click at [579, 75] on input "text" at bounding box center [601, 67] width 94 height 19
type input "1,000"
click at [552, 156] on button "Add Exemption" at bounding box center [549, 154] width 76 height 21
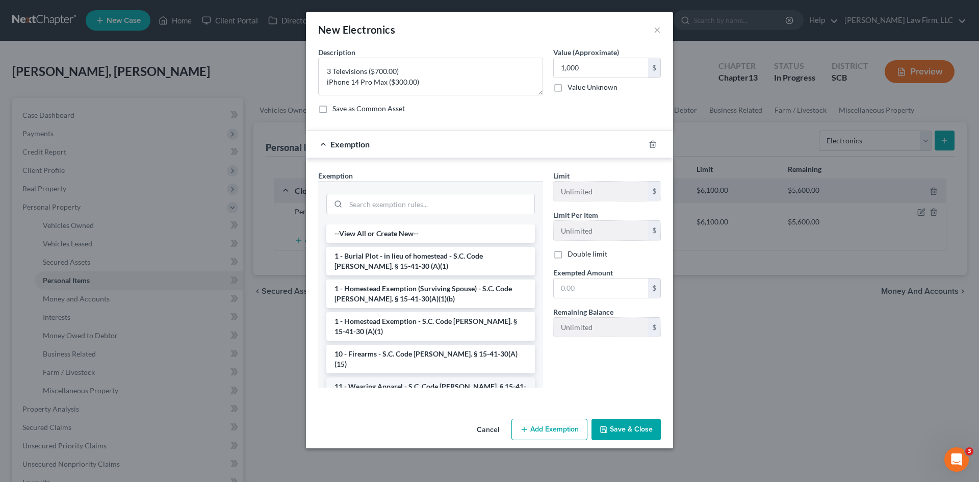
click at [376, 377] on li "11 - Wearing Apparel - S.C. Code Ann. § 15-41-30 (A)(3)" at bounding box center [430, 391] width 209 height 29
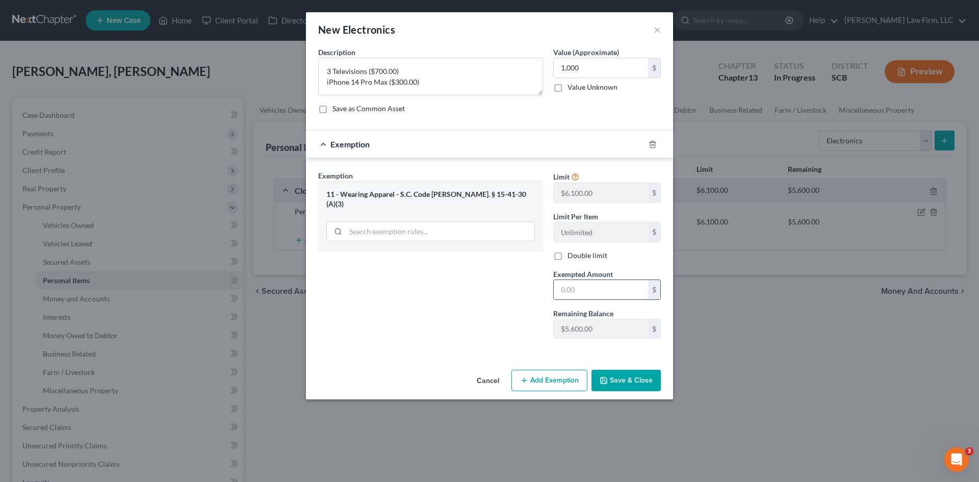
click at [596, 291] on input "text" at bounding box center [601, 289] width 94 height 19
type input "1,000"
click at [353, 351] on div "Exemption Set must be selected for CA. Exemption * 11 - Wearing Apparel - S.C. …" at bounding box center [489, 256] width 367 height 197
click at [624, 380] on button "Save & Close" at bounding box center [625, 380] width 69 height 21
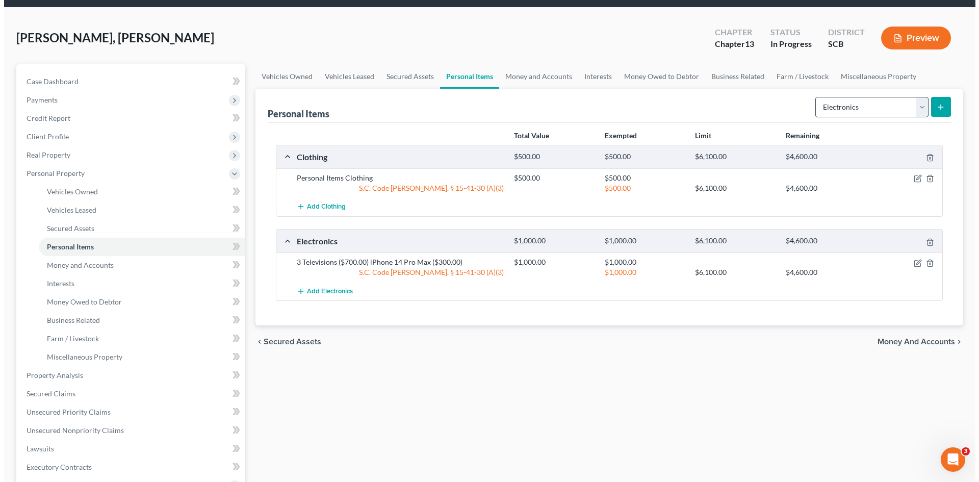
scroll to position [51, 0]
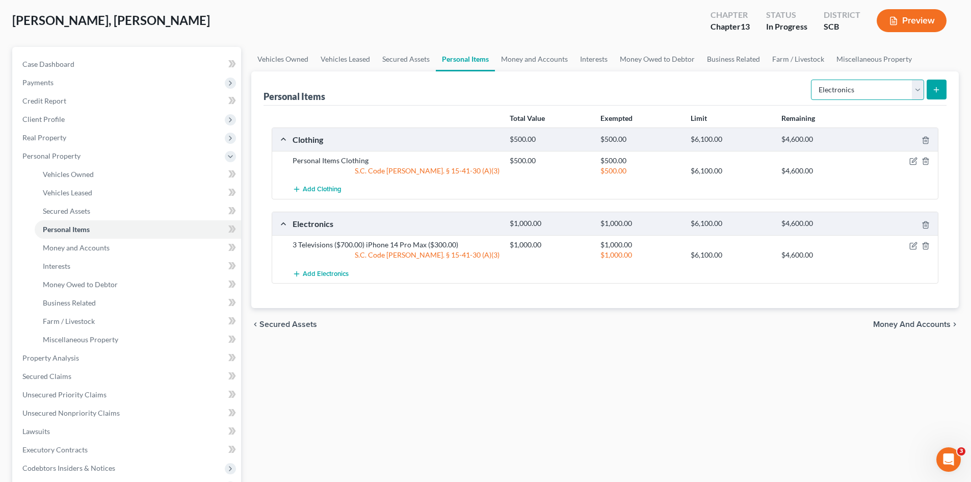
click at [912, 89] on select "Select Item Type Clothing Collectibles Of Value Electronics Firearms Household …" at bounding box center [867, 90] width 113 height 20
select select "household_goods"
click at [812, 80] on select "Select Item Type Clothing Collectibles Of Value Electronics Firearms Household …" at bounding box center [867, 90] width 113 height 20
click at [939, 91] on icon "submit" at bounding box center [937, 90] width 8 height 8
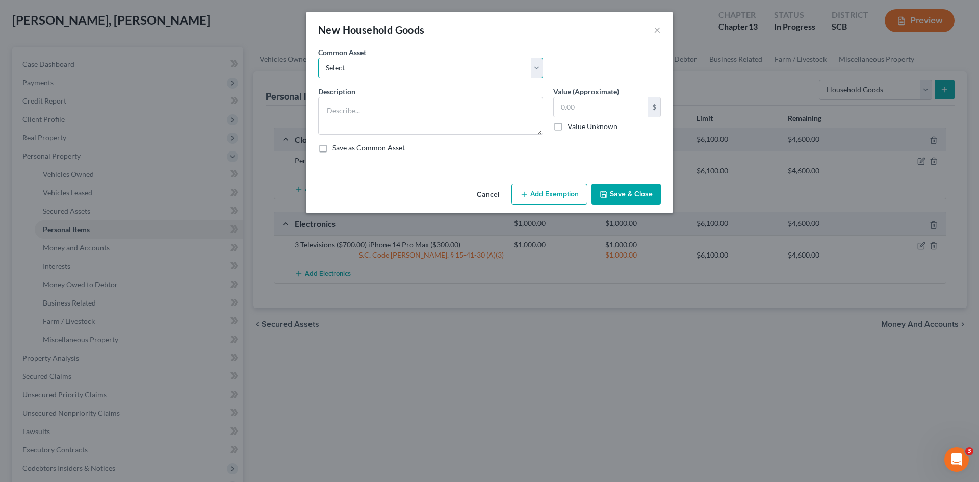
click at [359, 72] on select "Select Kitchenware Stove Refrigerator Washing Machine Dryer Living Room Furnitu…" at bounding box center [430, 68] width 225 height 20
select select "0"
click at [318, 58] on select "Select Kitchenware Stove Refrigerator Washing Machine Dryer Living Room Furnitu…" at bounding box center [430, 68] width 225 height 20
type textarea "Kitchenware Stove Refrigerator Washing Machine Dryer Living Room Furniture Bedr…"
type input "1,660.00"
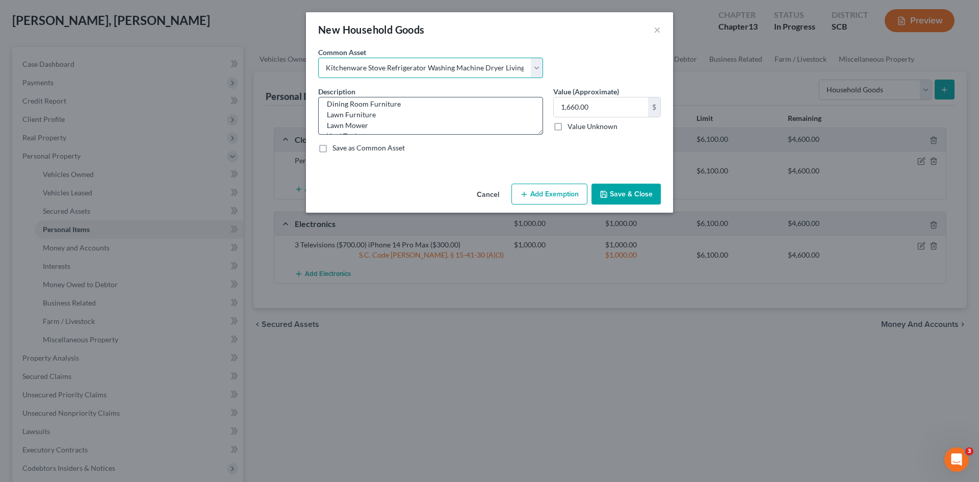
scroll to position [96, 0]
click at [364, 127] on textarea "Kitchenware Stove Refrigerator Washing Machine Dryer Living Room Furniture Bedr…" at bounding box center [430, 116] width 225 height 38
click at [368, 132] on textarea "Kitchenware Stove Refrigerator Washing Machine Dryer Living Room Furniture Bedr…" at bounding box center [430, 116] width 225 height 38
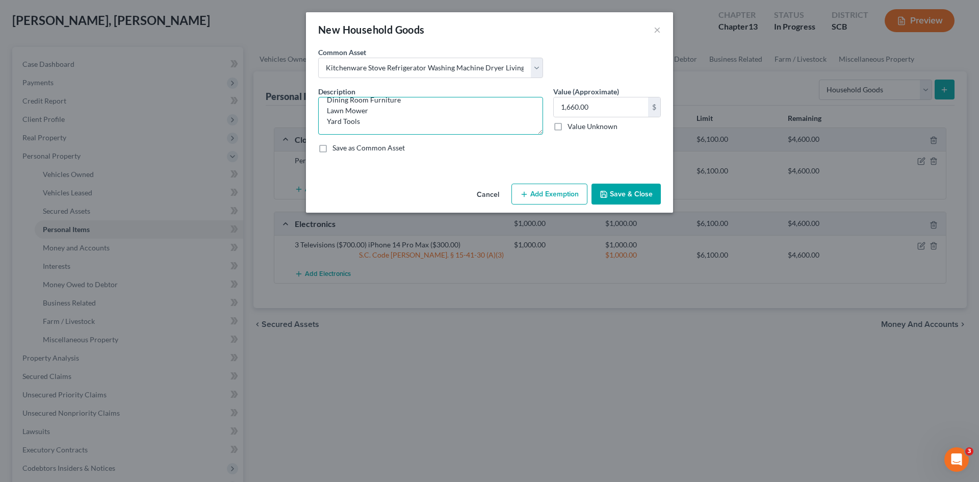
type textarea "Kitchenware Stove Refrigerator Freezer Washing Machine Dryer Living Room Furnit…"
click at [600, 110] on input "1,660.00" at bounding box center [601, 106] width 94 height 19
type input "4,650.00"
click at [591, 152] on div "Save as Common Asset" at bounding box center [489, 148] width 343 height 10
click at [579, 192] on button "Add Exemption" at bounding box center [549, 194] width 76 height 21
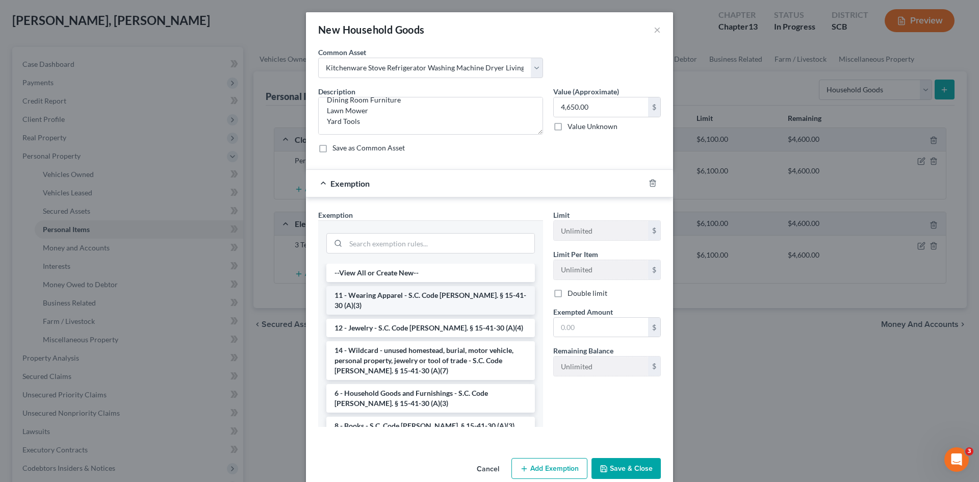
click at [396, 297] on li "11 - Wearing Apparel - S.C. Code Ann. § 15-41-30 (A)(3)" at bounding box center [430, 300] width 209 height 29
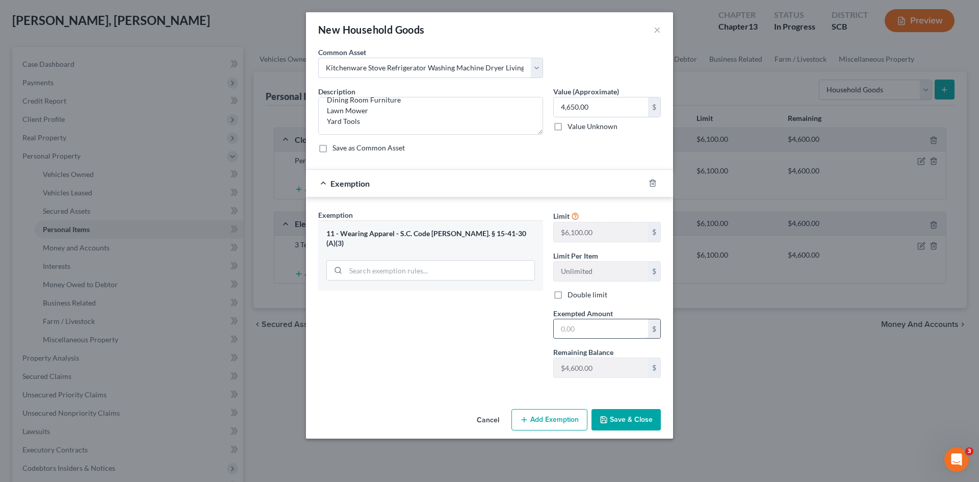
click at [582, 330] on input "text" at bounding box center [601, 328] width 94 height 19
click at [448, 321] on div "Exemption Set must be selected for CA. Exemption * 11 - Wearing Apparel - S.C. …" at bounding box center [430, 298] width 235 height 176
click at [571, 326] on input "text" at bounding box center [601, 328] width 94 height 19
type input "4,600.00"
click at [497, 350] on div "Exemption Set must be selected for CA. Exemption * 11 - Wearing Apparel - S.C. …" at bounding box center [430, 298] width 235 height 176
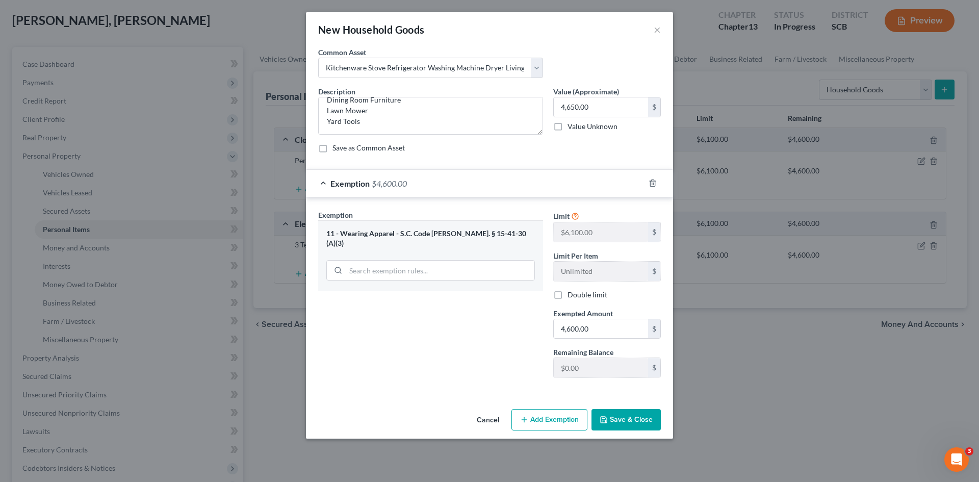
click at [615, 420] on button "Save & Close" at bounding box center [625, 419] width 69 height 21
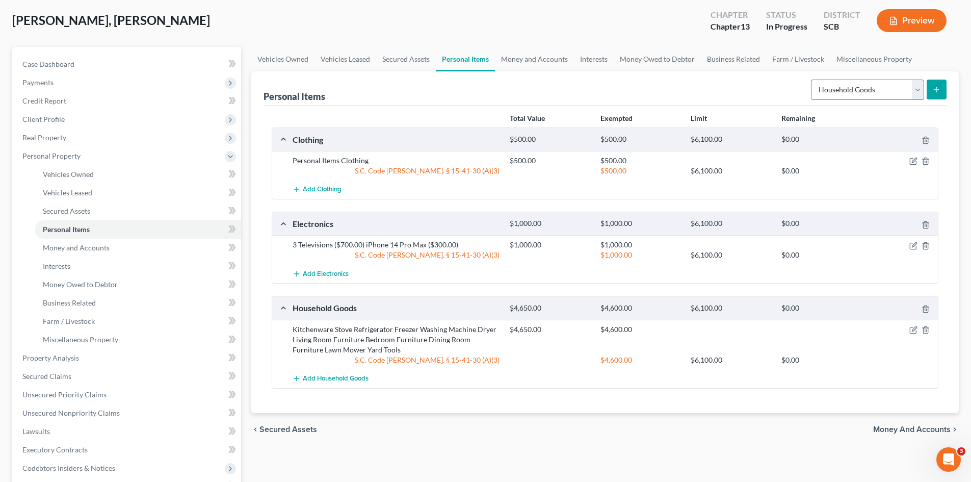
click at [914, 94] on select "Select Item Type Clothing Collectibles Of Value Electronics Firearms Household …" at bounding box center [867, 90] width 113 height 20
select select "jewelry"
click at [812, 80] on select "Select Item Type Clothing Collectibles Of Value Electronics Firearms Household …" at bounding box center [867, 90] width 113 height 20
click at [933, 92] on icon "submit" at bounding box center [937, 90] width 8 height 8
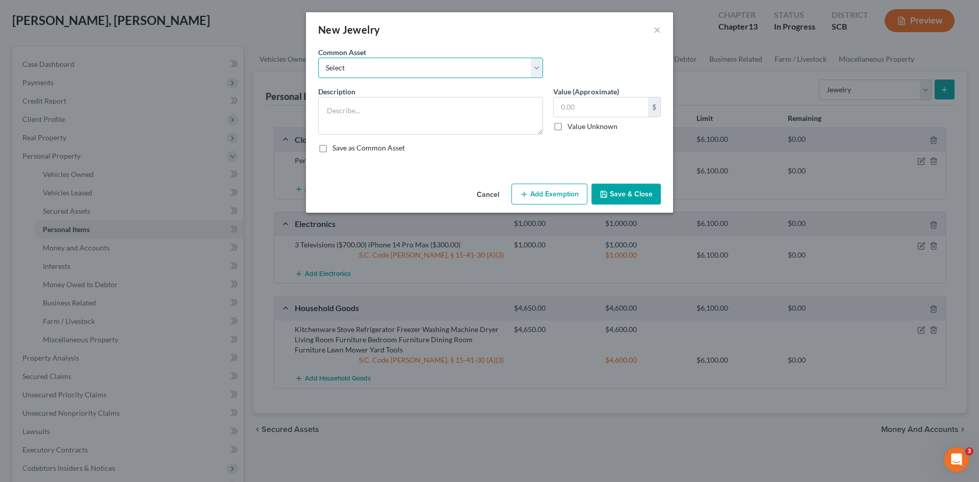
click at [422, 72] on select "Select Costume Jewelry The debtor does not own any jewelry. (Mr.) Wedding Band …" at bounding box center [430, 68] width 225 height 20
select select "0"
click at [318, 58] on select "Select Costume Jewelry The debtor does not own any jewelry. (Mr.) Wedding Band …" at bounding box center [430, 68] width 225 height 20
type textarea "Costume Jewelry"
click at [582, 101] on input "text" at bounding box center [601, 106] width 94 height 19
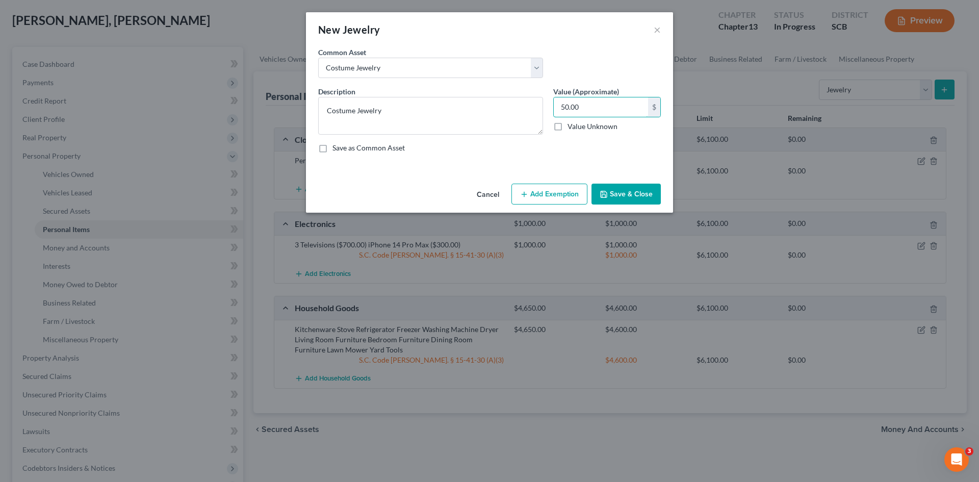
type input "50.00"
click at [559, 193] on button "Add Exemption" at bounding box center [549, 194] width 76 height 21
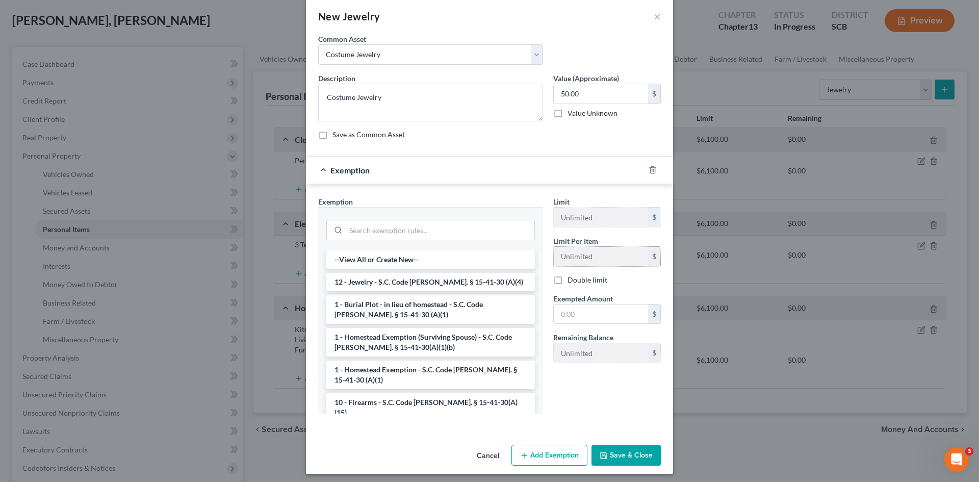
scroll to position [17, 0]
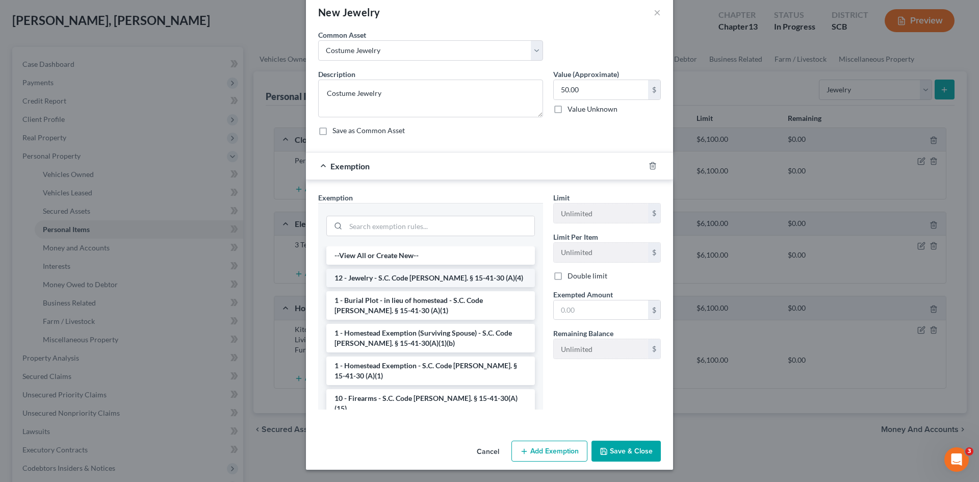
click at [417, 277] on li "12 - Jewelry - S.C. Code Ann. § 15-41-30 (A)(4)" at bounding box center [430, 278] width 209 height 18
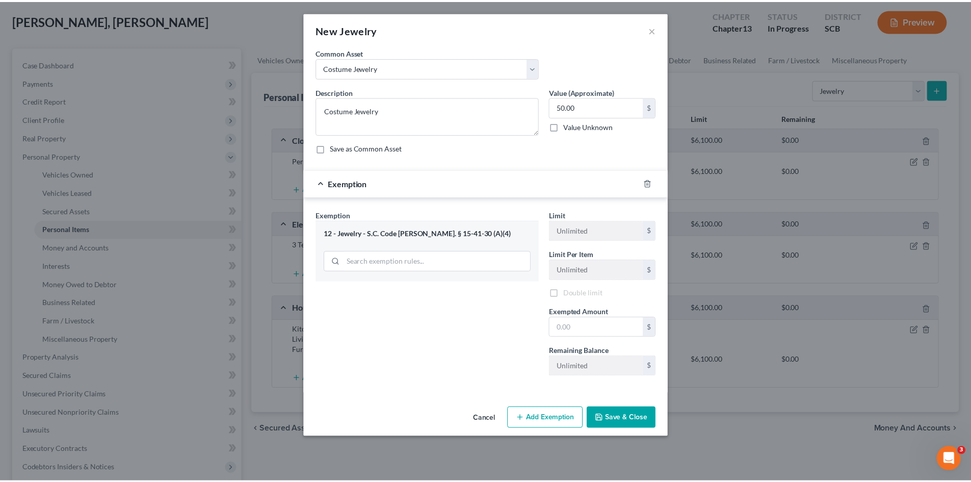
scroll to position [0, 0]
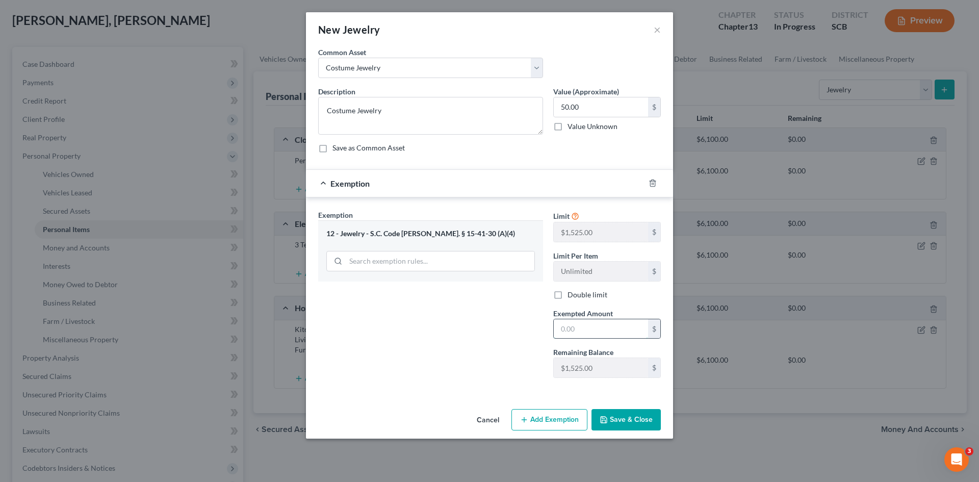
click at [585, 321] on input "text" at bounding box center [601, 328] width 94 height 19
type input "50.00"
click at [411, 267] on input "search" at bounding box center [440, 260] width 189 height 19
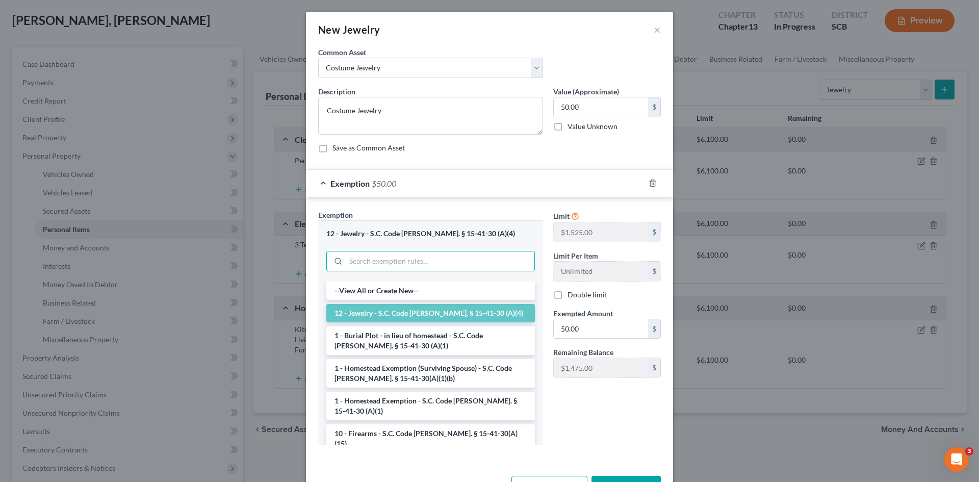
click at [581, 419] on div "Limit $1,525.00 $ Limit Per Item Unlimited $ Double limit Exempted Amount * 50.…" at bounding box center [607, 331] width 118 height 243
click at [508, 315] on li "12 - Jewelry - S.C. Code Ann. § 15-41-30 (A)(4)" at bounding box center [430, 313] width 209 height 18
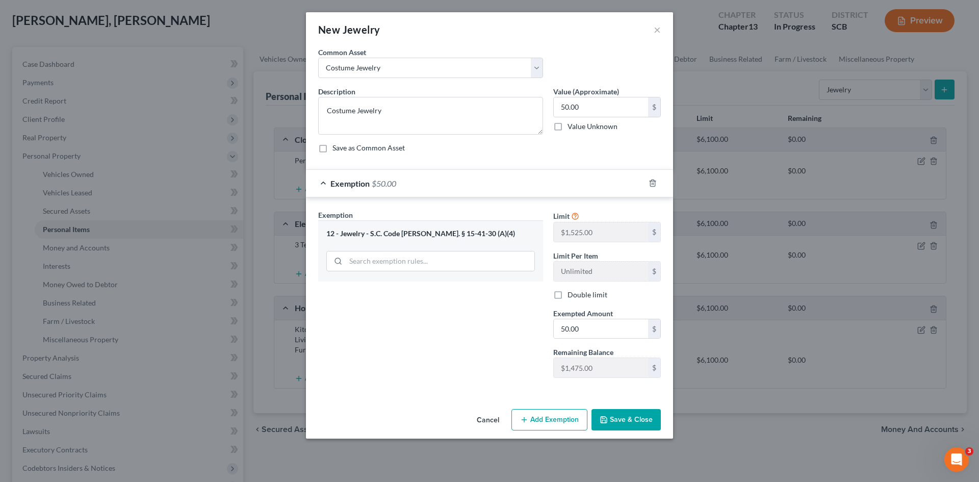
click at [624, 421] on button "Save & Close" at bounding box center [625, 419] width 69 height 21
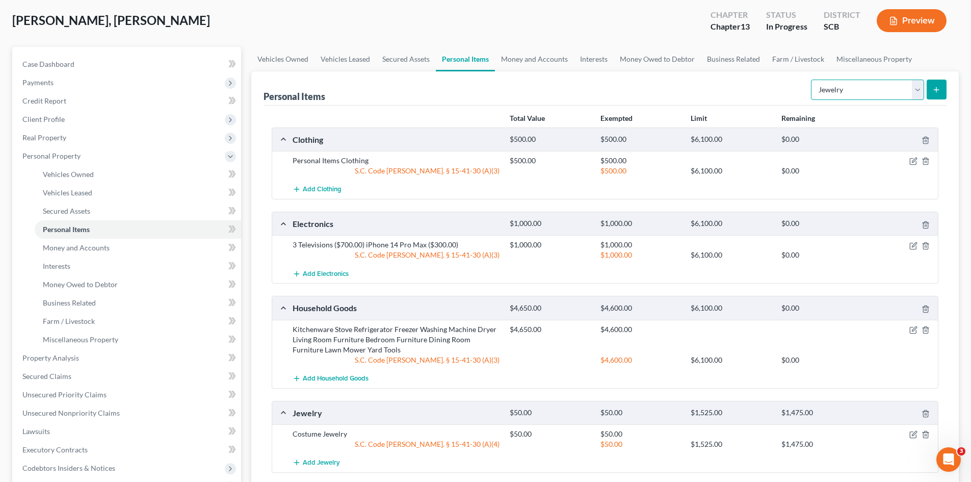
click at [920, 89] on select "Select Item Type Clothing Collectibles Of Value Electronics Firearms Household …" at bounding box center [867, 90] width 113 height 20
select select "pets"
click at [812, 80] on select "Select Item Type Clothing Collectibles Of Value Electronics Firearms Household …" at bounding box center [867, 90] width 113 height 20
click at [936, 92] on icon "submit" at bounding box center [937, 90] width 8 height 8
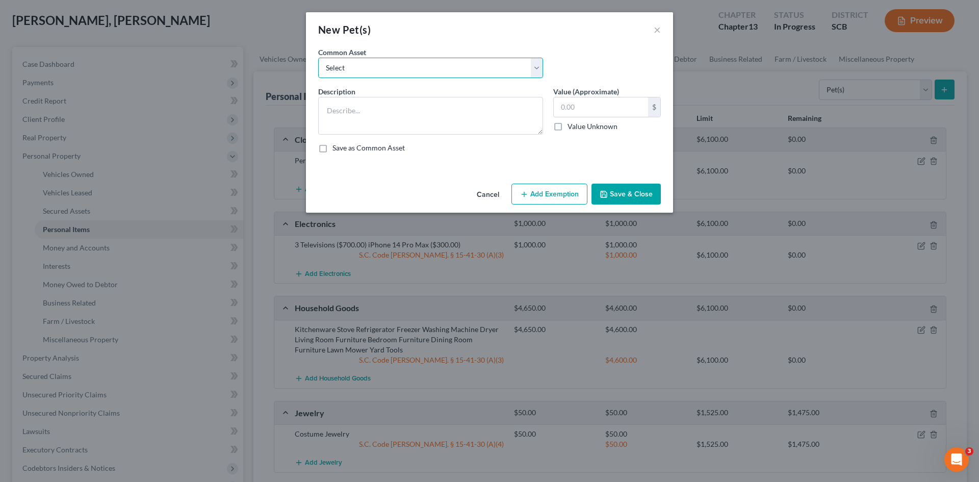
click at [454, 68] on select "Select Dog Cat" at bounding box center [430, 68] width 225 height 20
select select "0"
click at [318, 58] on select "Select Dog Cat" at bounding box center [430, 68] width 225 height 20
type textarea "Dog"
type input "50.00"
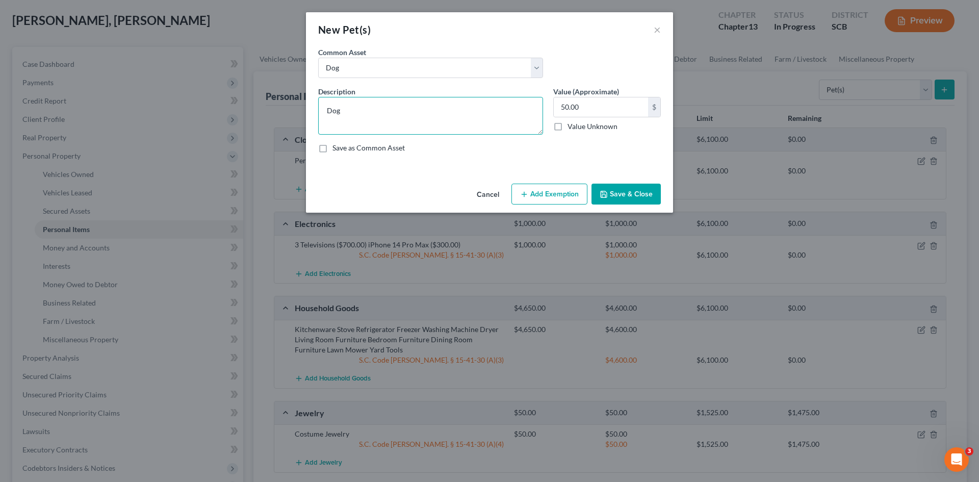
click at [479, 114] on textarea "Dog" at bounding box center [430, 116] width 225 height 38
type textarea "Dog Cat"
click at [586, 110] on input "50.00" at bounding box center [601, 106] width 94 height 19
type input "75.00"
click at [567, 162] on div "An exemption set must first be selected from the Filing Information section. Co…" at bounding box center [489, 113] width 367 height 133
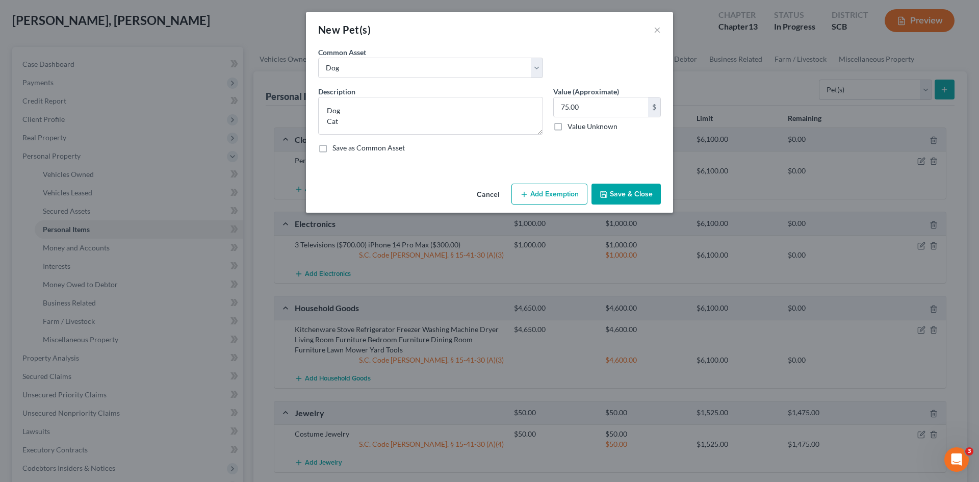
click at [632, 195] on button "Save & Close" at bounding box center [625, 194] width 69 height 21
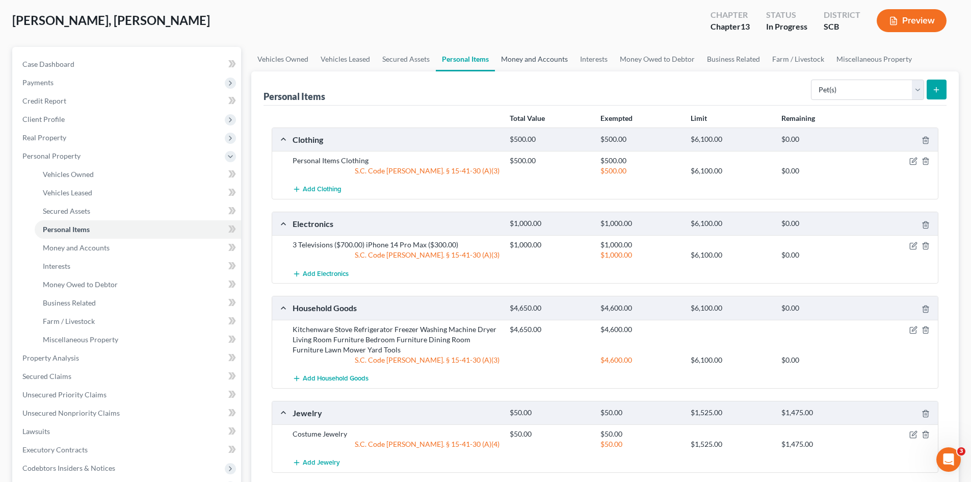
click at [549, 64] on link "Money and Accounts" at bounding box center [534, 59] width 79 height 24
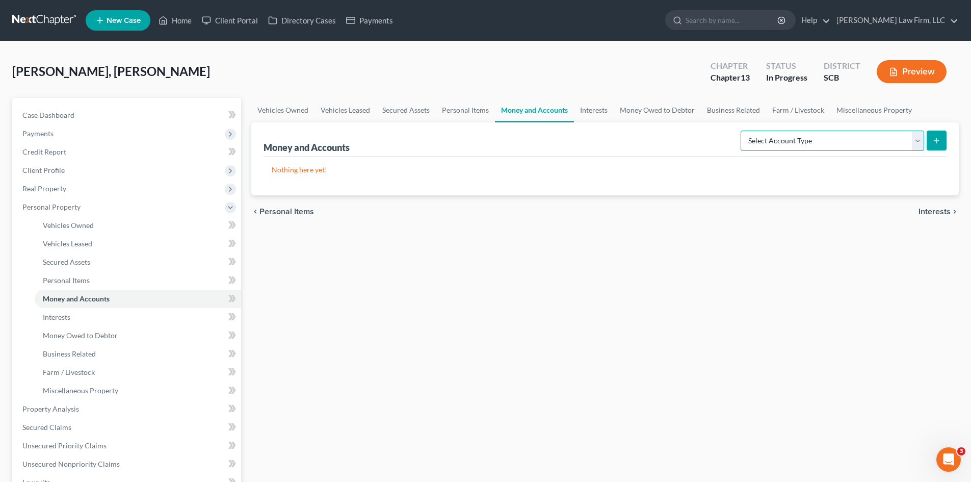
click at [916, 142] on select "Select Account Type Brokerage Cash on Hand Certificates of Deposit Checking Acc…" at bounding box center [833, 141] width 184 height 20
select select "cash_on_hand"
click at [743, 131] on select "Select Account Type Brokerage Cash on Hand Certificates of Deposit Checking Acc…" at bounding box center [833, 141] width 184 height 20
click at [933, 141] on icon "submit" at bounding box center [937, 141] width 8 height 8
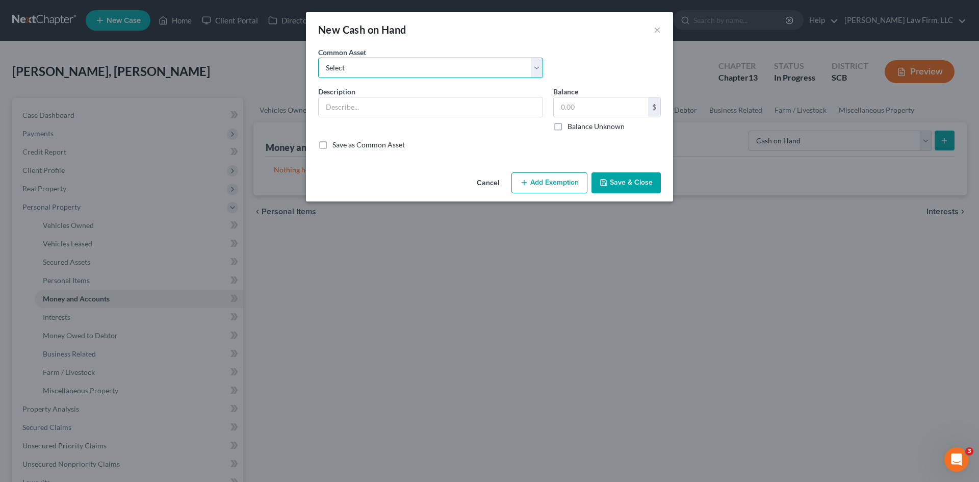
click at [382, 70] on select "Select The joint debtor does not carry cash The debtor does not carry cash. (Mr…" at bounding box center [430, 68] width 225 height 20
select select "1"
click at [318, 58] on select "Select The joint debtor does not carry cash The debtor does not carry cash. (Mr…" at bounding box center [430, 68] width 225 height 20
type input "The debtor does not carry cash."
click at [636, 181] on button "Save & Close" at bounding box center [625, 182] width 69 height 21
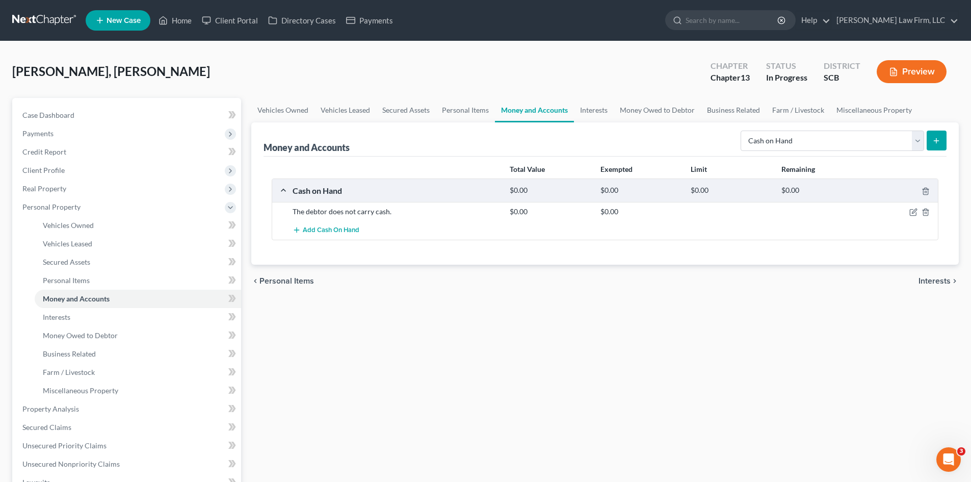
click at [943, 140] on button "submit" at bounding box center [937, 141] width 20 height 20
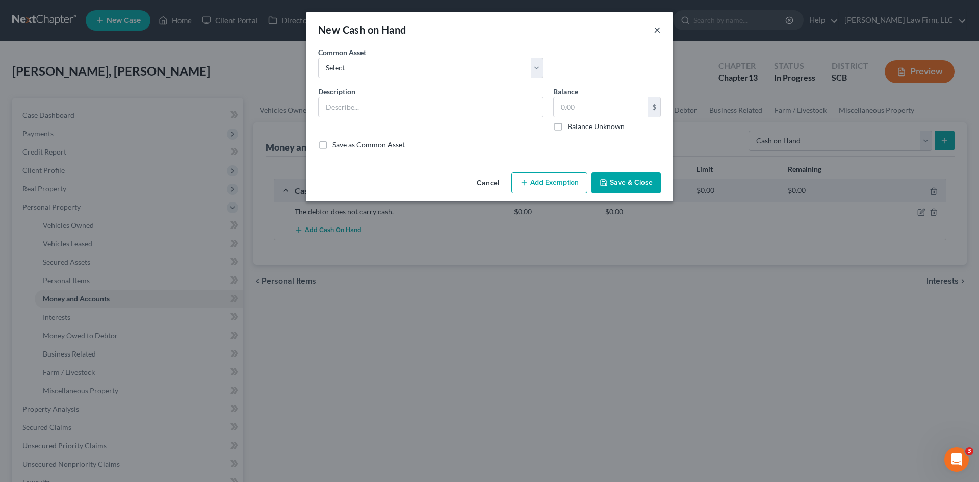
click at [657, 27] on button "×" at bounding box center [657, 29] width 7 height 12
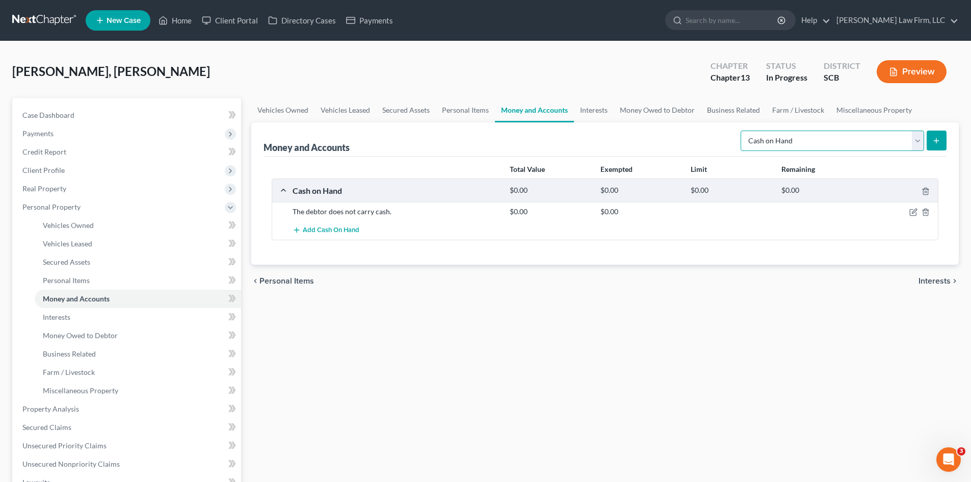
click at [917, 144] on select "Select Account Type Brokerage Cash on Hand Certificates of Deposit Checking Acc…" at bounding box center [833, 141] width 184 height 20
select select "checking"
click at [743, 131] on select "Select Account Type Brokerage Cash on Hand Certificates of Deposit Checking Acc…" at bounding box center [833, 141] width 184 height 20
click at [945, 140] on button "submit" at bounding box center [937, 141] width 20 height 20
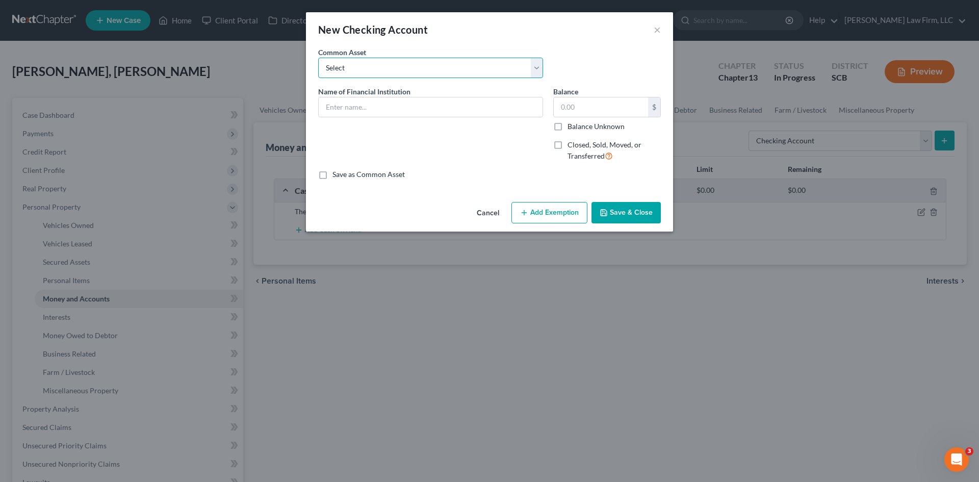
click at [358, 68] on select "Select First Citizens Bank South Carolina Federal Credit Union Acct: # ABNB Fed…" at bounding box center [430, 68] width 225 height 20
select select "32"
click at [318, 58] on select "Select First Citizens Bank South Carolina Federal Credit Union Acct: # ABNB Fed…" at bounding box center [430, 68] width 225 height 20
type input "USAA Acct#"
click at [614, 211] on button "Save & Close" at bounding box center [625, 212] width 69 height 21
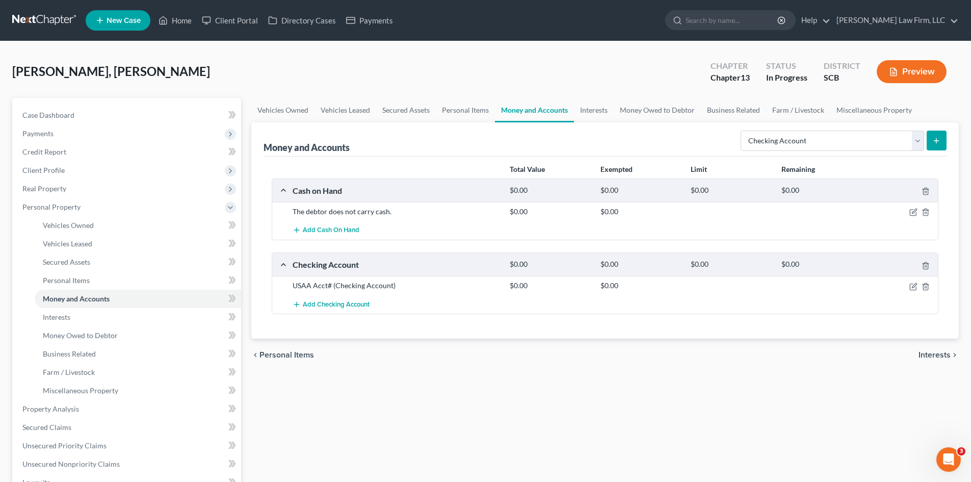
click at [934, 146] on button "submit" at bounding box center [937, 141] width 20 height 20
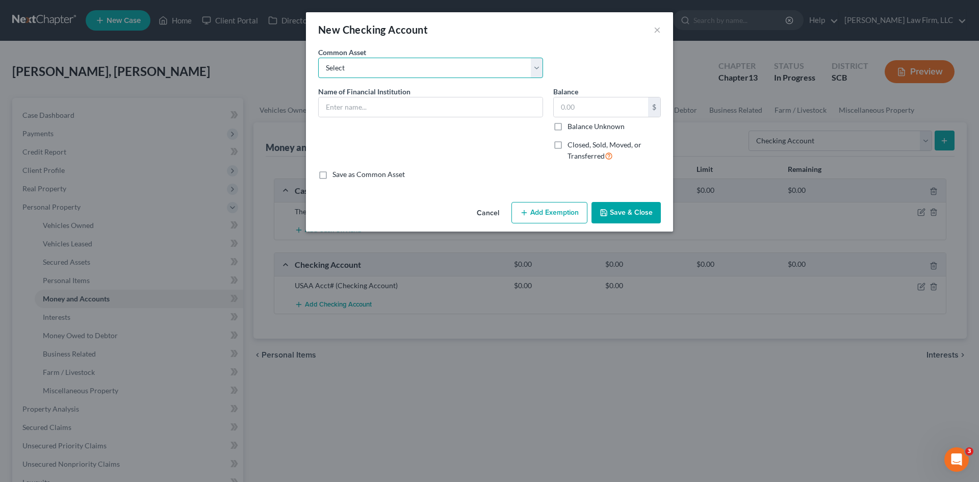
click at [369, 72] on select "Select First Citizens Bank South Carolina Federal Credit Union Acct: # ABNB Fed…" at bounding box center [430, 68] width 225 height 20
select select "5"
click at [578, 65] on div "Common Asset Select First Citizens Bank South Carolina Federal Credit Union Acc…" at bounding box center [489, 66] width 353 height 39
click at [454, 109] on input "Navy Federal Credit Union Acct: #" at bounding box center [431, 106] width 224 height 19
type input "N"
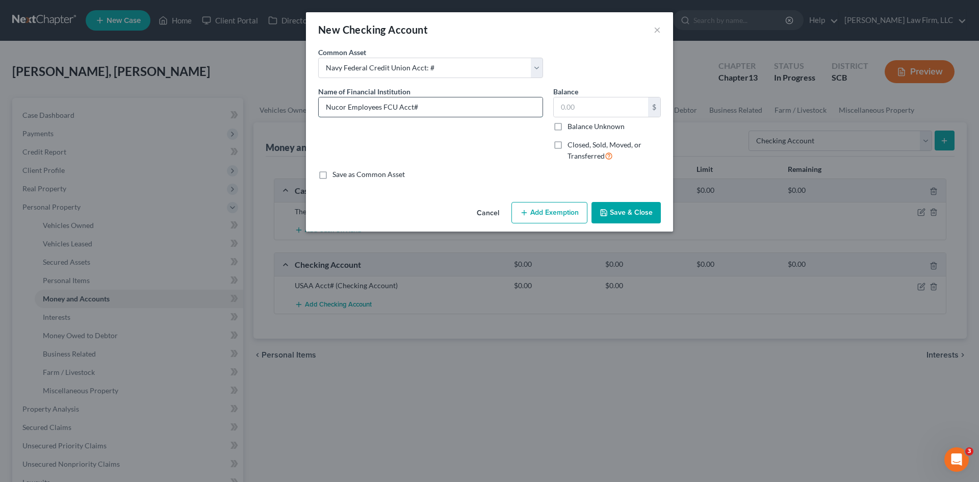
click at [379, 107] on input "Nucor Employees FCU Acct#" at bounding box center [431, 106] width 224 height 19
click at [381, 104] on input "Nucor Employees FCU Acct#" at bounding box center [431, 106] width 224 height 19
type input "Nucor FCU Acct#"
click at [332, 175] on label "Save as Common Asset" at bounding box center [368, 174] width 72 height 10
click at [337, 175] on input "Save as Common Asset" at bounding box center [340, 172] width 7 height 7
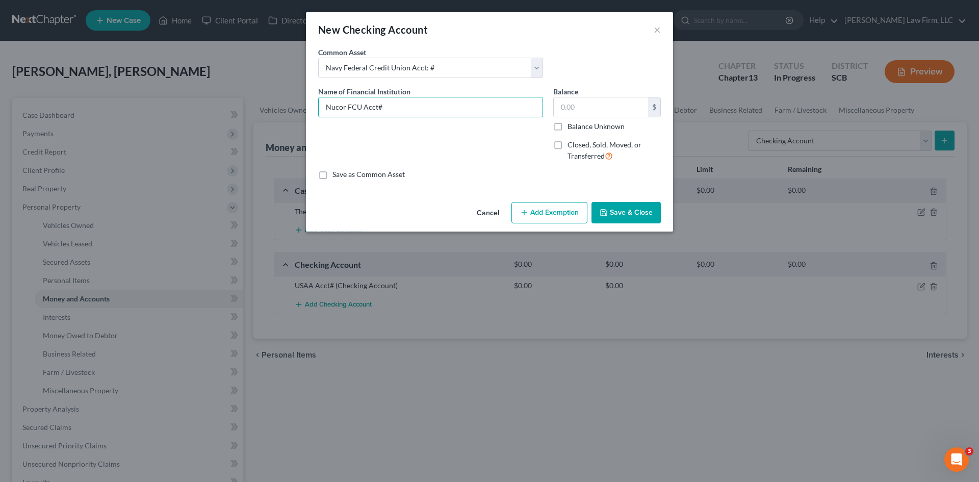
checkbox input "true"
click at [629, 213] on button "Save & Close" at bounding box center [625, 212] width 69 height 21
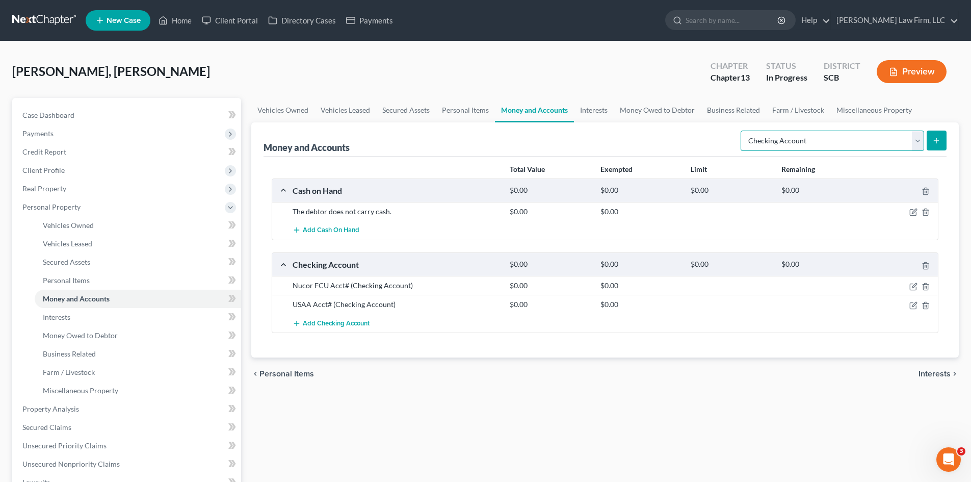
click at [921, 145] on select "Select Account Type Brokerage Cash on Hand Certificates of Deposit Checking Acc…" at bounding box center [833, 141] width 184 height 20
select select "other"
click at [743, 131] on select "Select Account Type Brokerage Cash on Hand Certificates of Deposit Checking Acc…" at bounding box center [833, 141] width 184 height 20
click at [935, 144] on button "submit" at bounding box center [937, 141] width 20 height 20
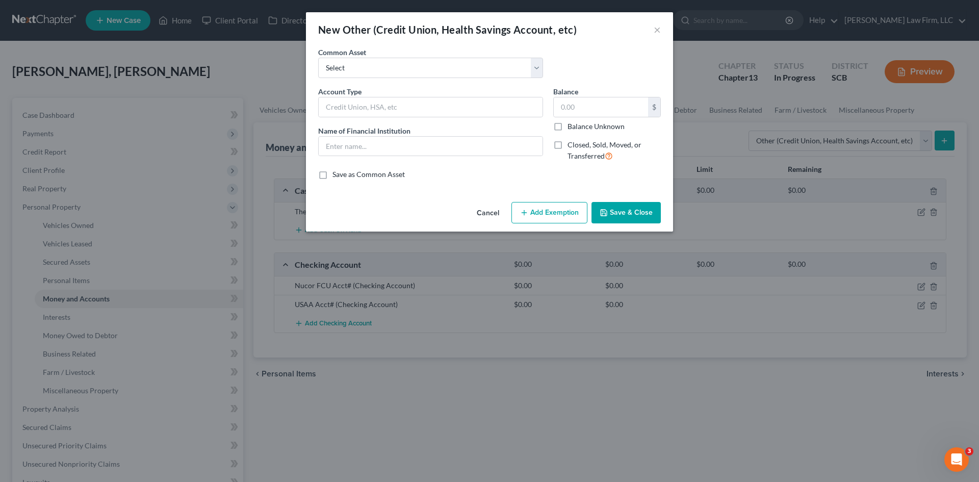
click at [374, 79] on div "Common Asset Select (Mrs.) Venmo (Mr.) Cash App (Mrs.) Cash App Cash App Venmo …" at bounding box center [489, 66] width 353 height 39
click at [374, 73] on select "Select (Mrs.) Venmo (Mr.) Cash App (Mrs.) Cash App Cash App Venmo Current Pre P…" at bounding box center [430, 68] width 225 height 20
select select "3"
click at [318, 58] on select "Select (Mrs.) Venmo (Mr.) Cash App (Mrs.) Cash App Cash App Venmo Current Pre P…" at bounding box center [430, 68] width 225 height 20
type input "Cash App"
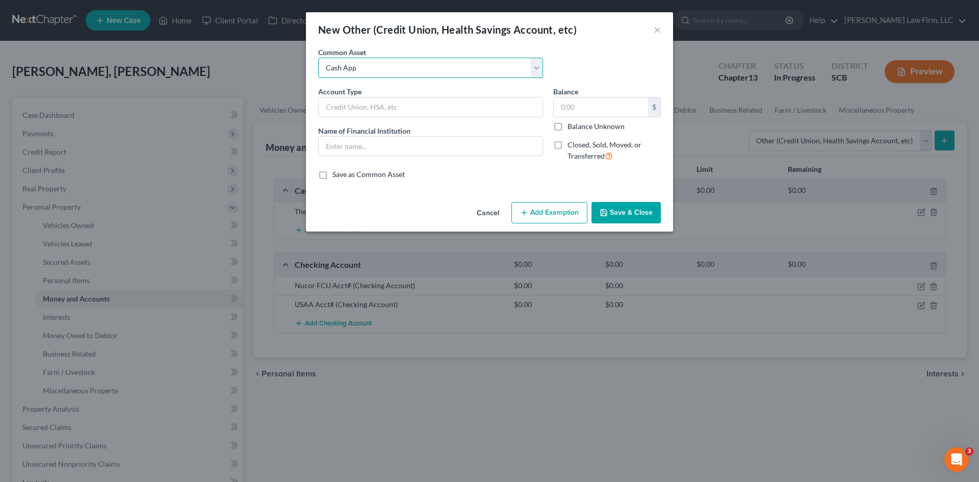
type input "Cash App"
click at [596, 101] on input "61.44" at bounding box center [601, 106] width 94 height 19
click at [643, 212] on button "Save & Close" at bounding box center [625, 212] width 69 height 21
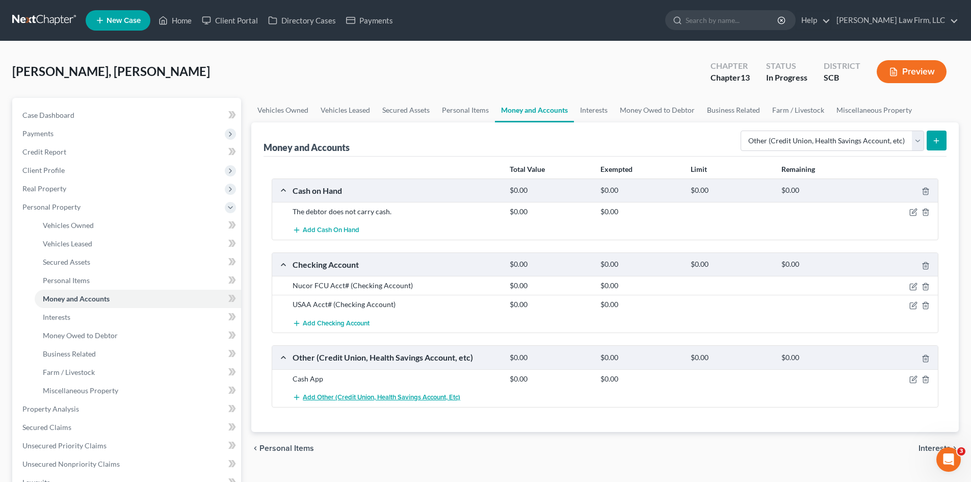
click at [381, 397] on span "Add Other (Credit Union, Health Savings Account, etc)" at bounding box center [382, 397] width 158 height 8
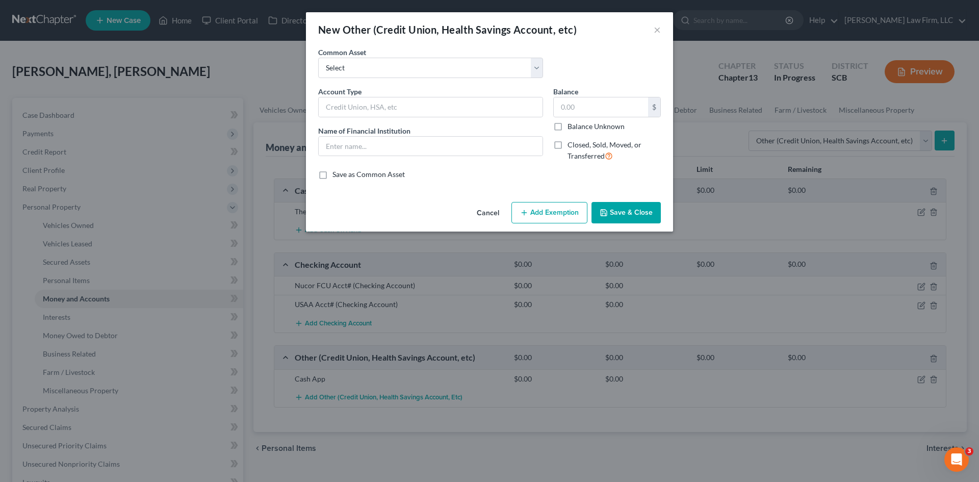
click at [494, 213] on button "Cancel" at bounding box center [488, 213] width 39 height 20
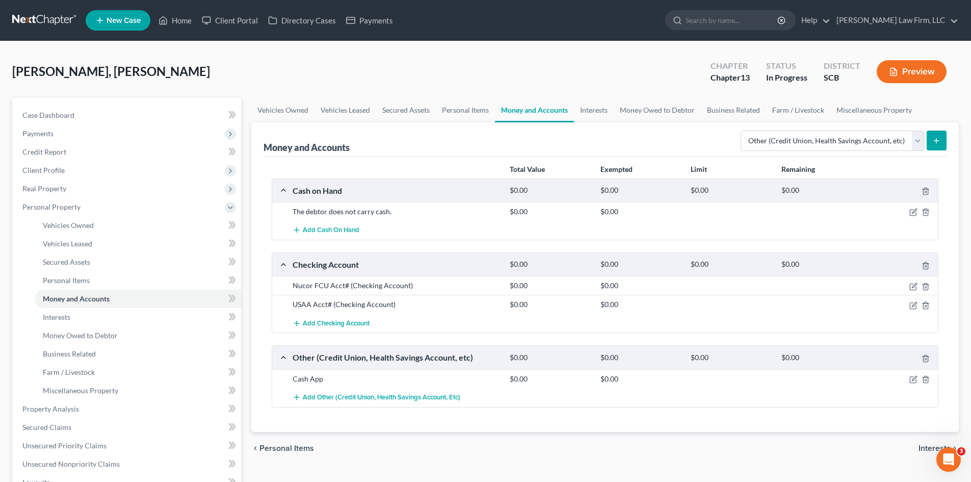
click at [933, 143] on icon "submit" at bounding box center [937, 141] width 8 height 8
click at [939, 144] on icon "submit" at bounding box center [937, 141] width 8 height 8
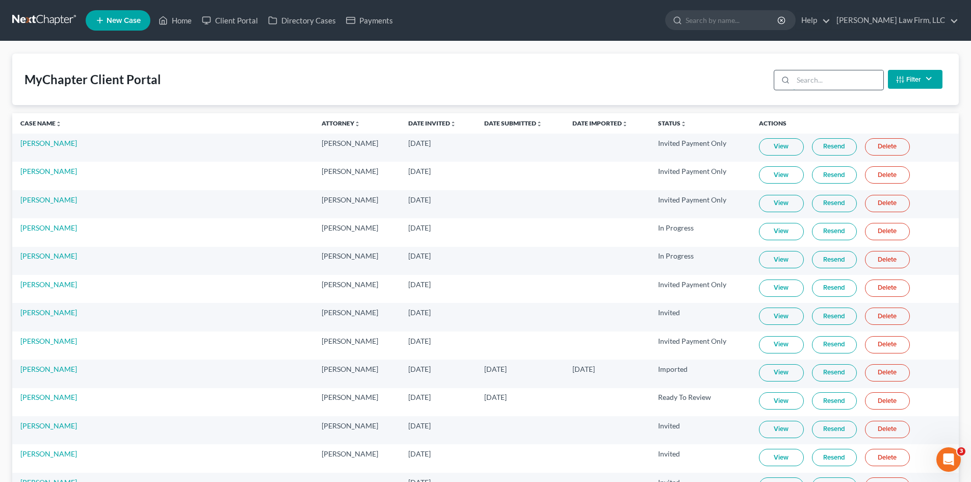
click at [820, 80] on input "search" at bounding box center [838, 79] width 90 height 19
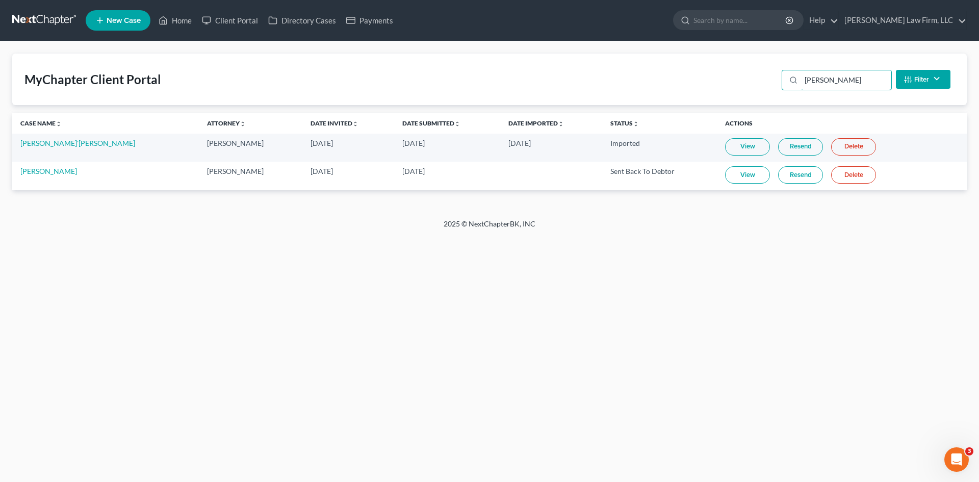
type input "[PERSON_NAME]"
click at [725, 173] on link "View" at bounding box center [747, 174] width 45 height 17
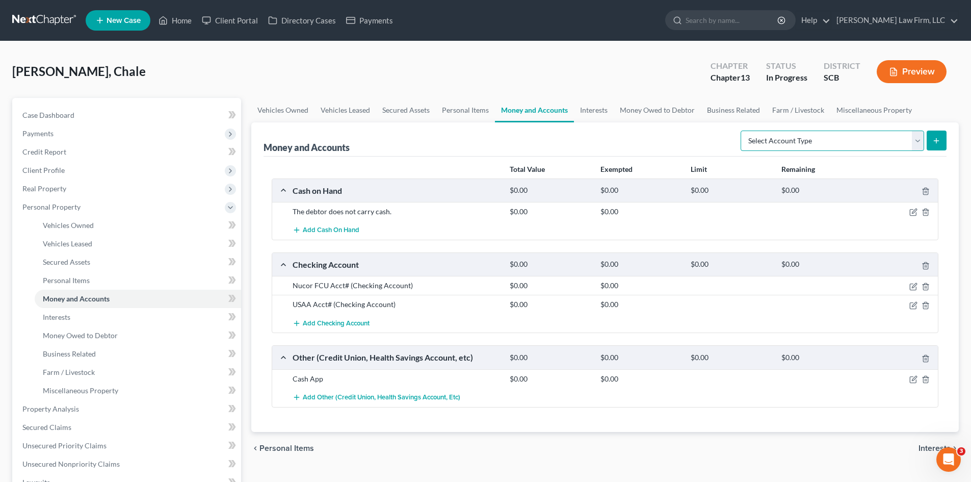
click at [919, 140] on select "Select Account Type Brokerage Cash on Hand Certificates of Deposit Checking Acc…" at bounding box center [833, 141] width 184 height 20
select select "other"
click at [743, 131] on select "Select Account Type Brokerage Cash on Hand Certificates of Deposit Checking Acc…" at bounding box center [833, 141] width 184 height 20
click at [934, 146] on button "submit" at bounding box center [937, 141] width 20 height 20
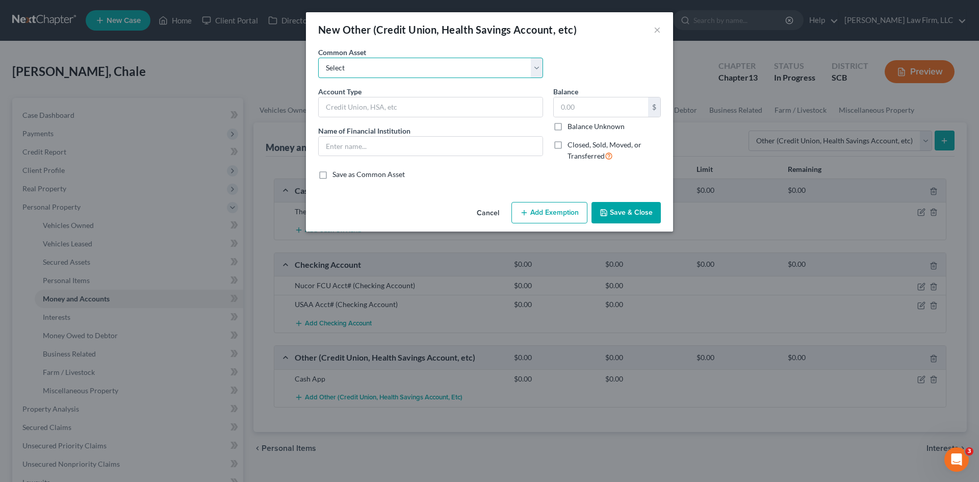
click at [356, 70] on select "Select (Mrs.) Venmo (Mr.) [PERSON_NAME] App (Mrs.) Cash App Cash App Venmo Curr…" at bounding box center [430, 68] width 225 height 20
select select "4"
click at [318, 58] on select "Select (Mrs.) Venmo (Mr.) [PERSON_NAME] App (Mrs.) Cash App Cash App Venmo Curr…" at bounding box center [430, 68] width 225 height 20
type input "Venmo"
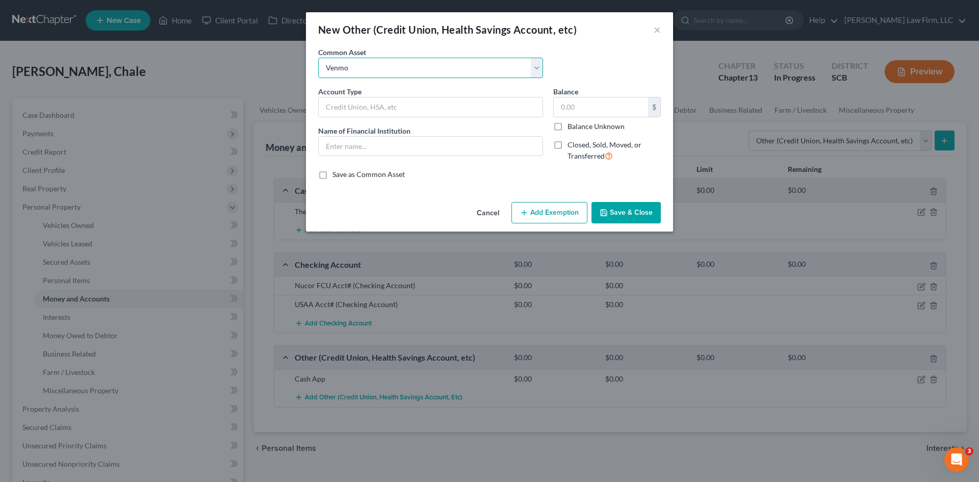
type input "0"
click at [616, 213] on button "Save & Close" at bounding box center [625, 212] width 69 height 21
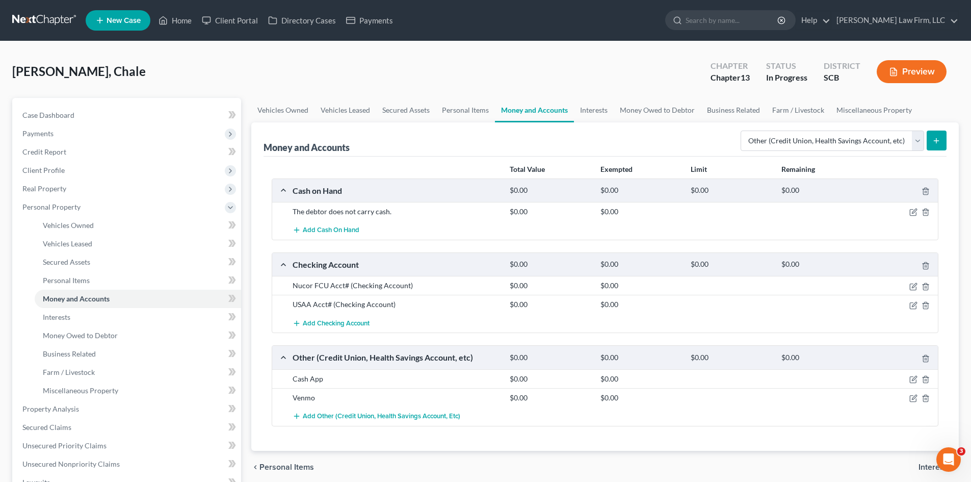
click at [937, 145] on button "submit" at bounding box center [937, 141] width 20 height 20
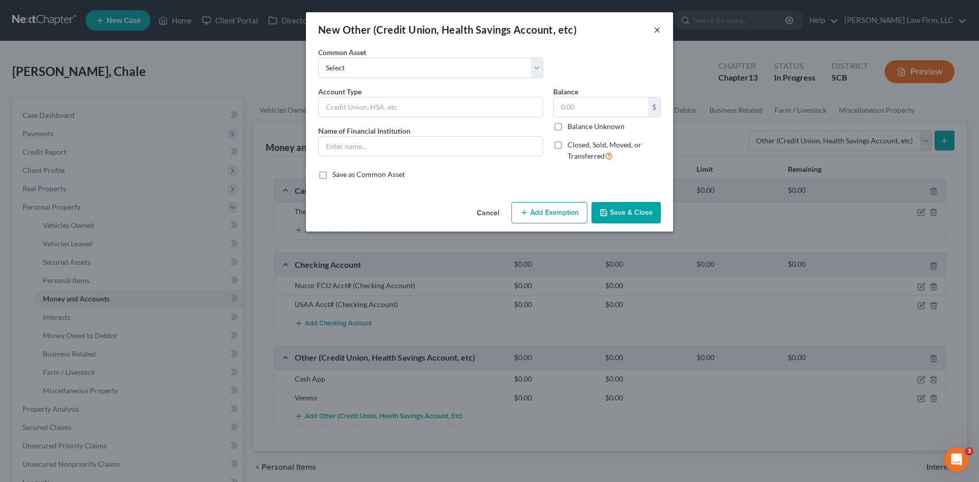
click at [657, 30] on button "×" at bounding box center [657, 29] width 7 height 12
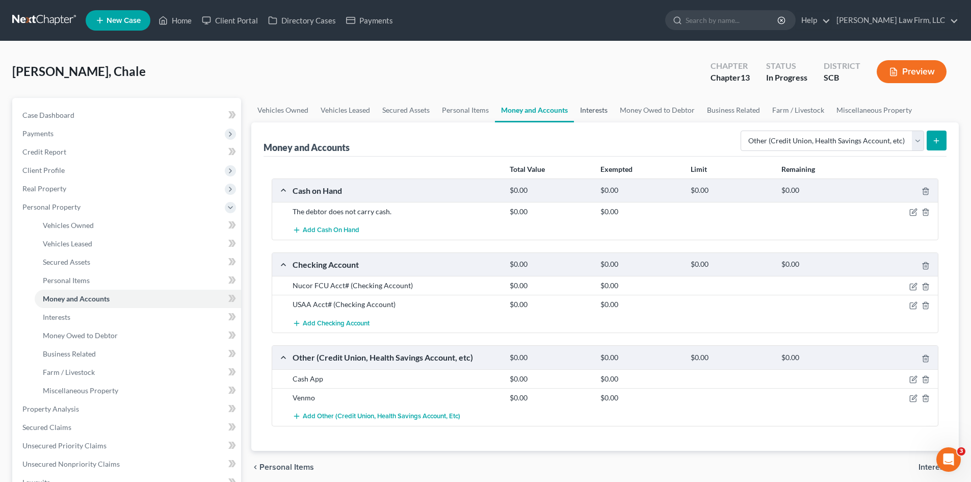
click at [596, 113] on link "Interests" at bounding box center [594, 110] width 40 height 24
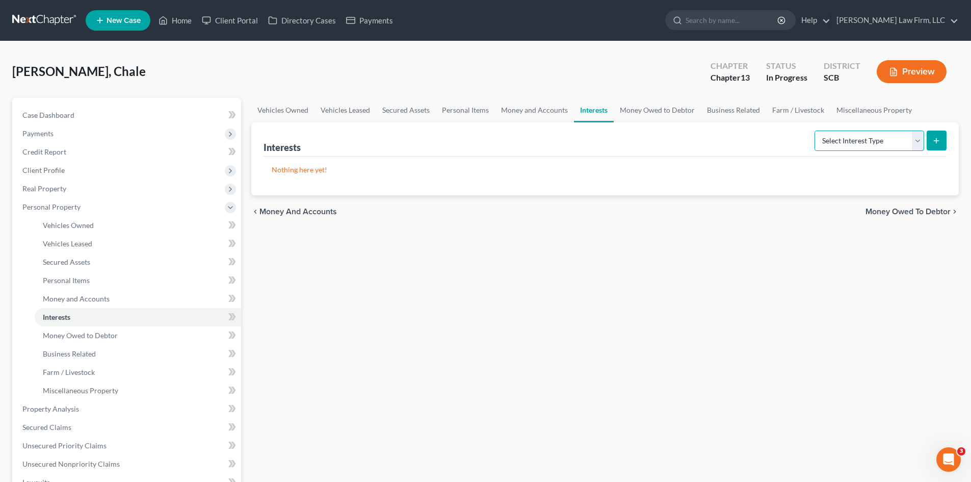
click at [919, 139] on select "Select Interest Type 401K Annuity Bond Education IRA Government Bond Government…" at bounding box center [870, 141] width 110 height 20
select select "stock"
click at [816, 131] on select "Select Interest Type 401K Annuity Bond Education IRA Government Bond Government…" at bounding box center [870, 141] width 110 height 20
click at [935, 141] on icon "submit" at bounding box center [937, 141] width 8 height 8
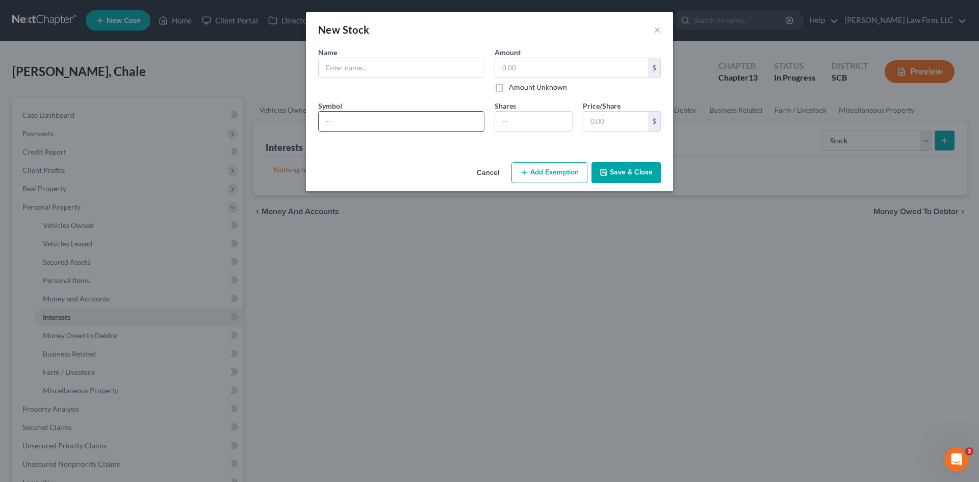
click at [413, 117] on input "text" at bounding box center [401, 121] width 165 height 19
type input "n"
type input "N"
click at [354, 66] on input "text" at bounding box center [401, 67] width 165 height 19
type input "Nucor Corporation Stock"
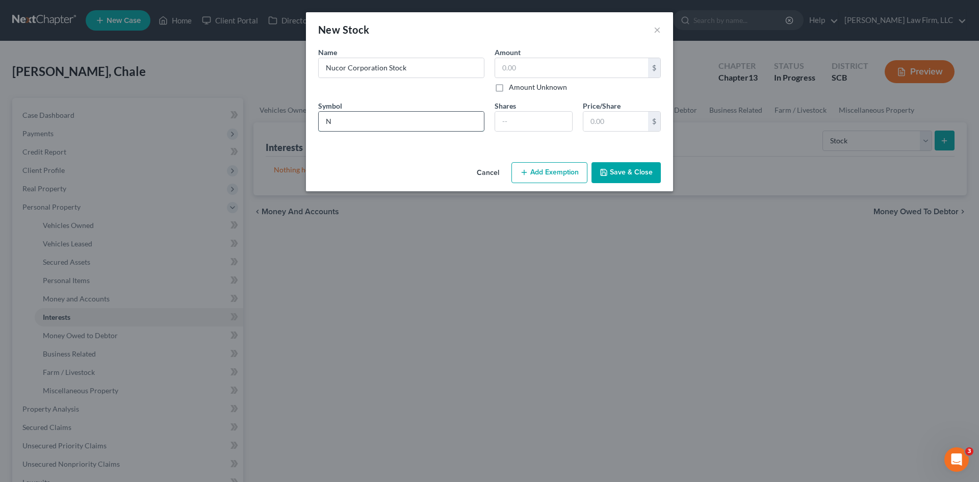
click at [386, 121] on input "N" at bounding box center [401, 121] width 165 height 19
click at [609, 119] on input "text" at bounding box center [615, 121] width 65 height 19
type input "141.02"
click at [537, 125] on input "number" at bounding box center [533, 121] width 77 height 19
type input "705.10"
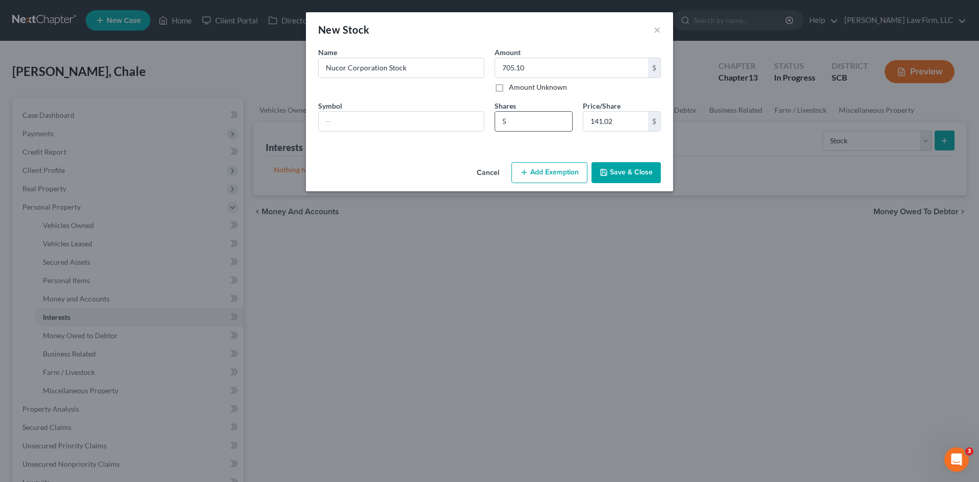
type input "5.0"
type input "713.56"
type input "5.06"
type input "713.98"
type input "5.063"
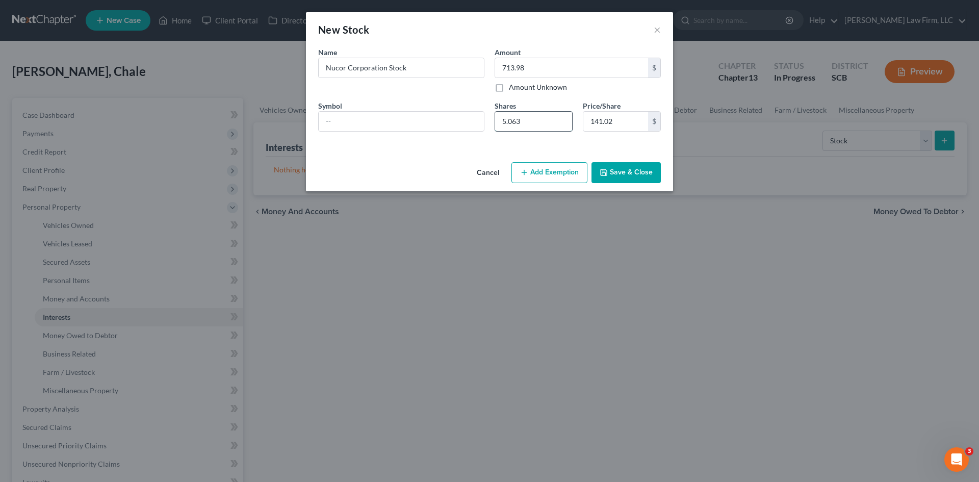
type input "714.08"
type input "5.0637"
click at [406, 123] on input "text" at bounding box center [401, 121] width 165 height 19
type input "NUE"
click at [633, 171] on button "Save & Close" at bounding box center [625, 172] width 69 height 21
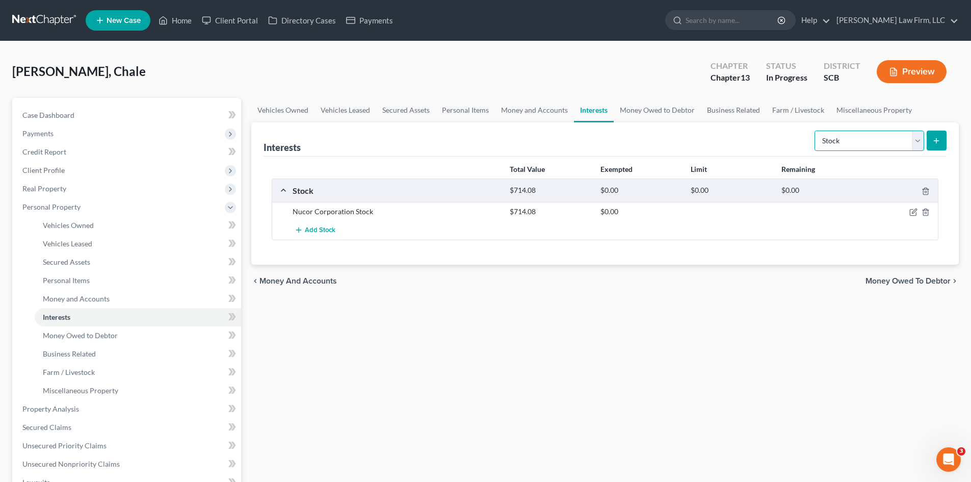
click at [914, 143] on select "Select Interest Type 401K Annuity Bond Education IRA Government Bond Government…" at bounding box center [870, 141] width 110 height 20
select select "401k"
click at [816, 131] on select "Select Interest Type 401K Annuity Bond Education IRA Government Bond Government…" at bounding box center [870, 141] width 110 height 20
click at [930, 146] on button "submit" at bounding box center [937, 141] width 20 height 20
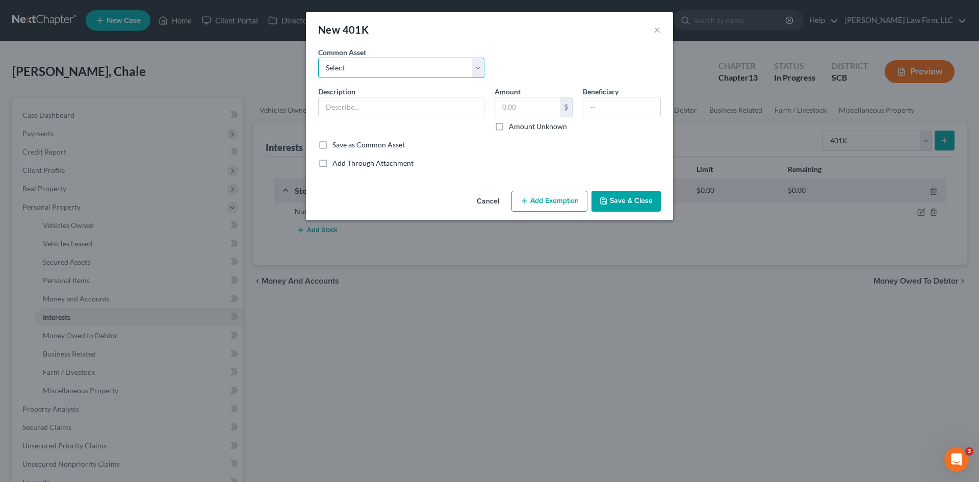
click at [476, 68] on select "Select (Mr.) 401(k) Vanguard 401(k) (Mrs.) 401(k) Fidelity 401(k)" at bounding box center [401, 68] width 166 height 20
click at [547, 56] on div "Common Asset Select (Mr.) 401(k) Vanguard 401(k) (Mrs.) 401(k) Fidelity 401(k)" at bounding box center [489, 66] width 353 height 39
click at [445, 100] on input "text" at bounding box center [401, 106] width 165 height 19
type input "4"
type input "("
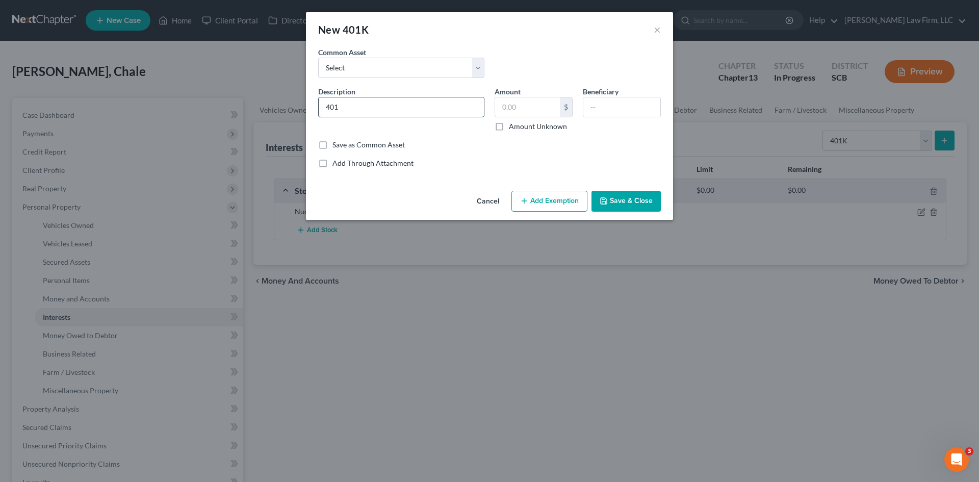
type input "401(k)"
click at [541, 143] on div "Save as Common Asset" at bounding box center [489, 145] width 343 height 10
click at [619, 203] on button "Save & Close" at bounding box center [625, 201] width 69 height 21
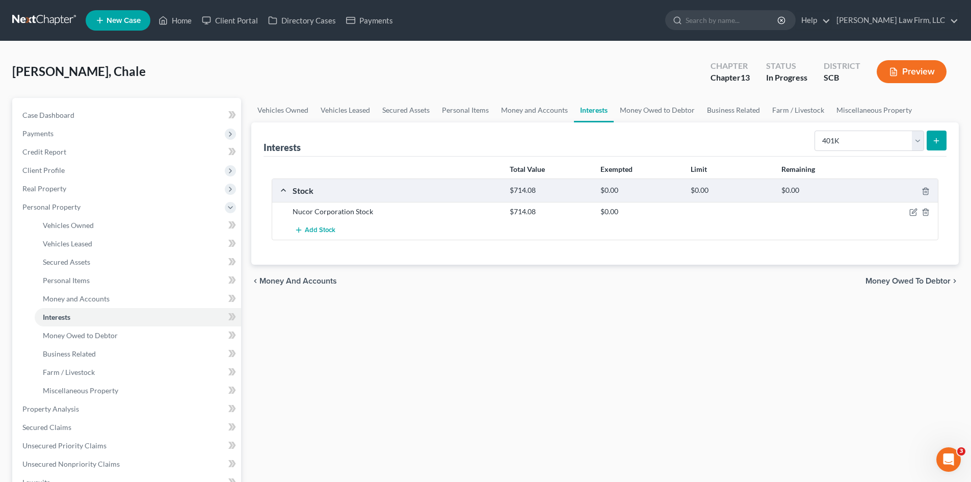
click at [933, 146] on button "submit" at bounding box center [937, 141] width 20 height 20
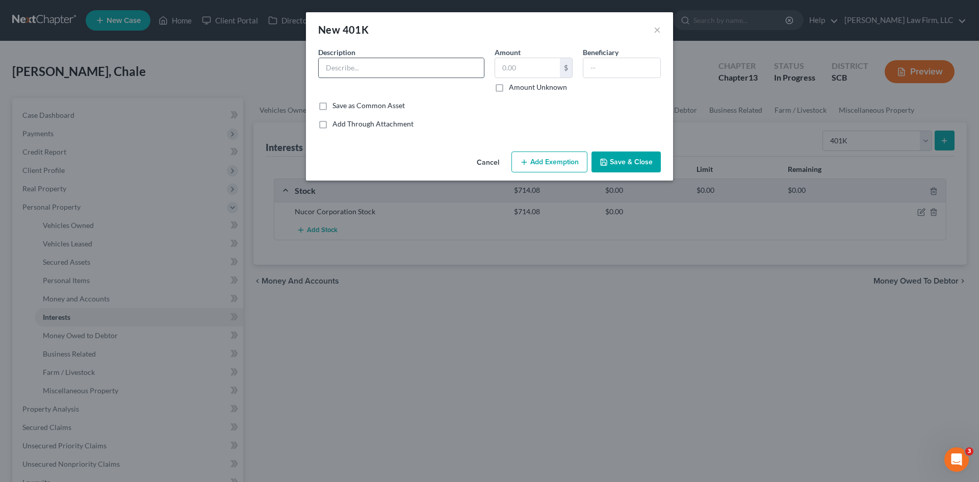
click at [402, 72] on input "text" at bounding box center [401, 67] width 165 height 19
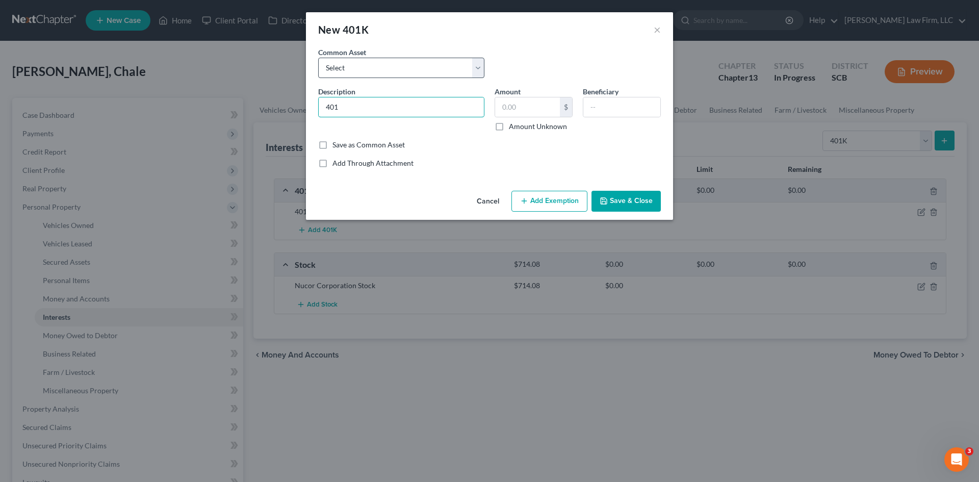
type input "401(k)"
click at [655, 30] on button "×" at bounding box center [657, 29] width 7 height 12
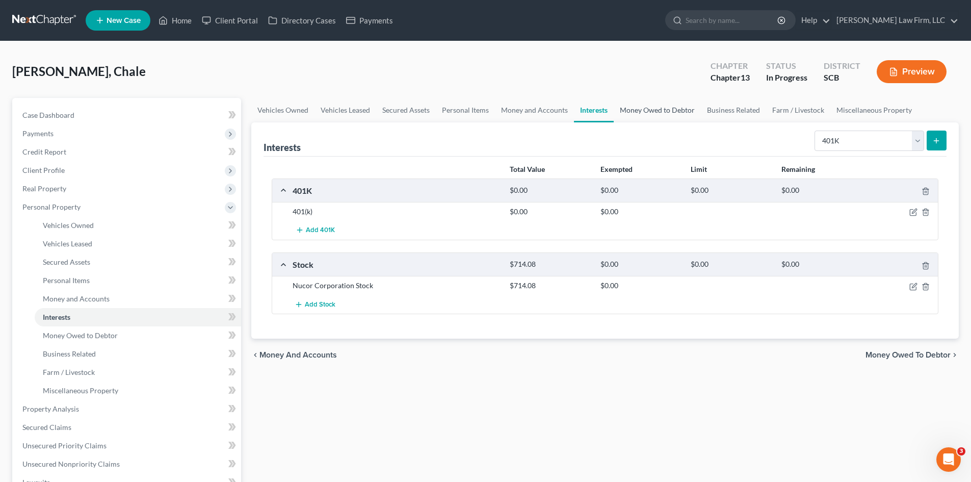
click at [650, 109] on link "Money Owed to Debtor" at bounding box center [657, 110] width 87 height 24
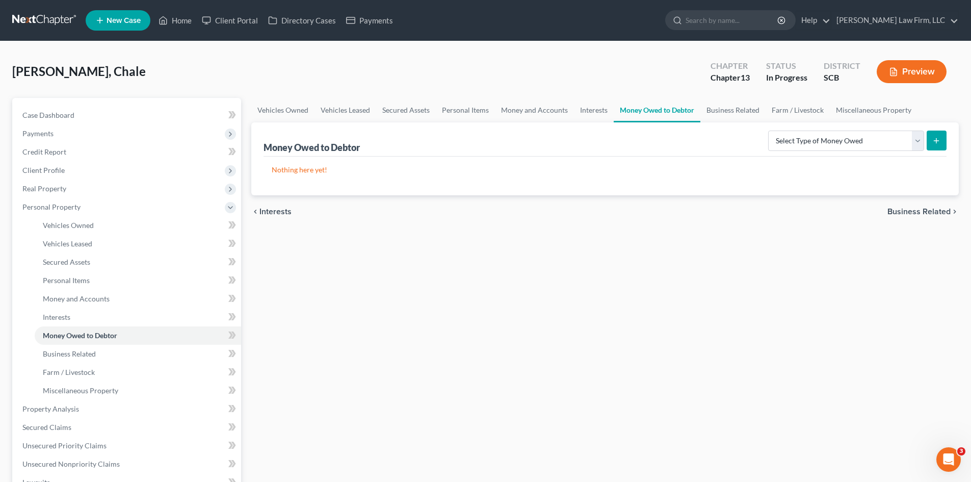
click at [936, 147] on button "submit" at bounding box center [937, 141] width 20 height 20
click at [914, 145] on select "Select Type of Money Owed Accounts Receivable Alimony Child Support Claims Agai…" at bounding box center [846, 141] width 156 height 20
click at [696, 370] on div "Vehicles Owned Vehicles Leased Secured Assets Personal Items Money and Accounts…" at bounding box center [605, 420] width 718 height 644
click at [922, 141] on select "Select Type of Money Owed Accounts Receivable Alimony Child Support Claims Agai…" at bounding box center [846, 141] width 156 height 20
select select "expected_tax_refund"
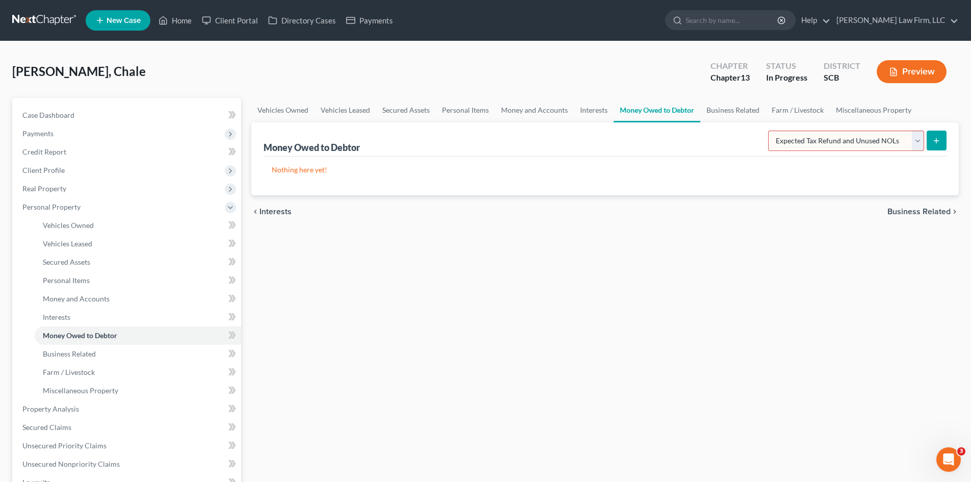
click at [770, 131] on select "Select Type of Money Owed Accounts Receivable Alimony Child Support Claims Agai…" at bounding box center [846, 141] width 156 height 20
click at [933, 145] on button "submit" at bounding box center [937, 141] width 20 height 20
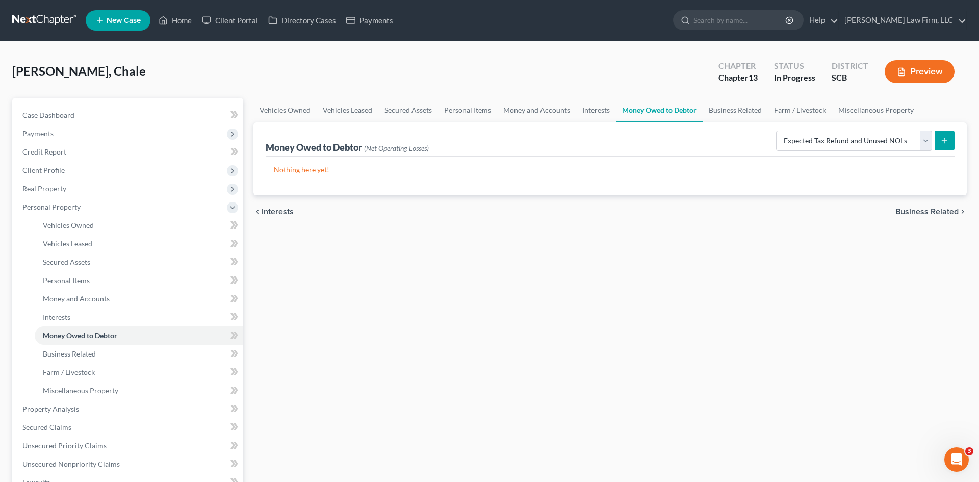
select select "0"
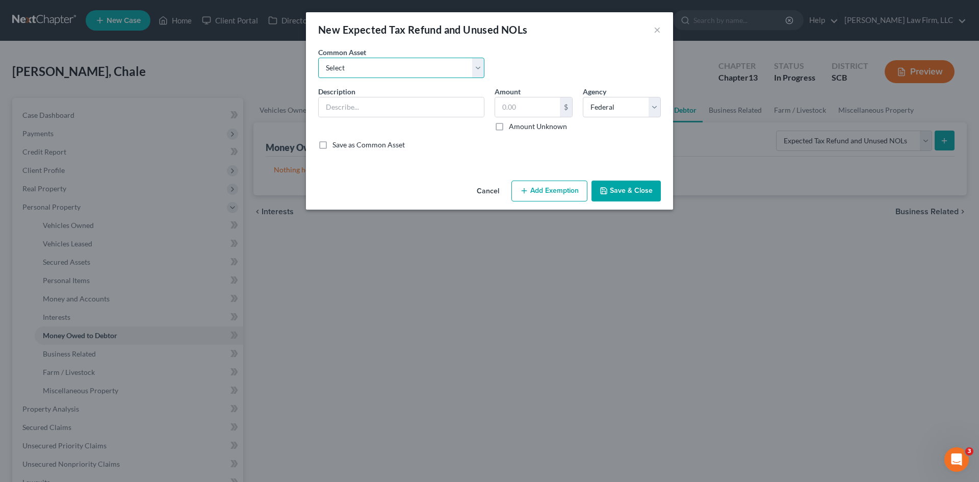
click at [454, 73] on select "Select 2024 Anticipated Federal and State Tax Refunds (This amount is based on …" at bounding box center [401, 68] width 166 height 20
select select "3"
click at [318, 58] on select "Select 2024 Anticipated Federal and State Tax Refunds (This amount is based on …" at bounding box center [401, 68] width 166 height 20
click at [450, 113] on input "The debtor received her 2024 Federal and State Tax refund pre-petition in the a…" at bounding box center [401, 106] width 165 height 19
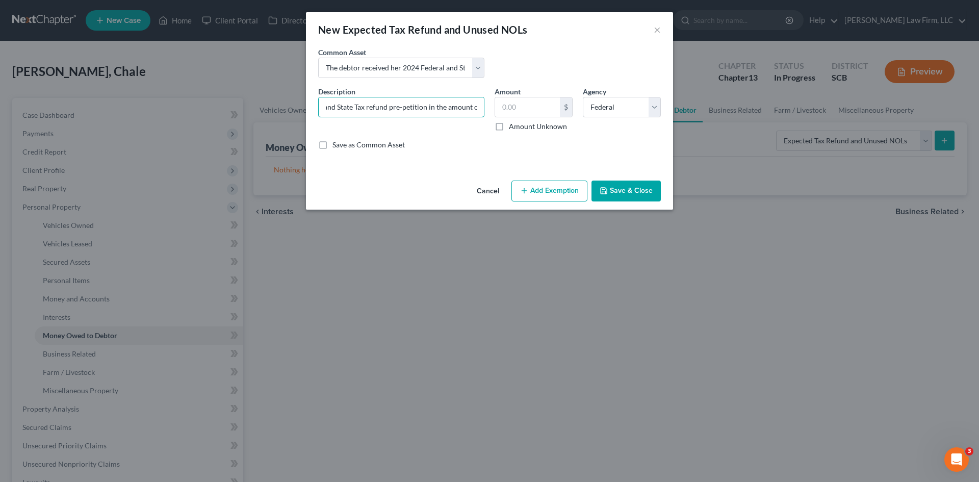
scroll to position [0, 119]
click at [420, 67] on select "Select 2024 Anticipated Federal and State Tax Refunds (This amount is based on …" at bounding box center [401, 68] width 166 height 20
click at [585, 53] on div "Common Asset Select 2024 Anticipated Federal and State Tax Refunds (This amount…" at bounding box center [489, 66] width 353 height 39
click at [418, 109] on input "The debtor received her 2024 Federal and State Tax refund pre-petition in the a…" at bounding box center [401, 106] width 165 height 19
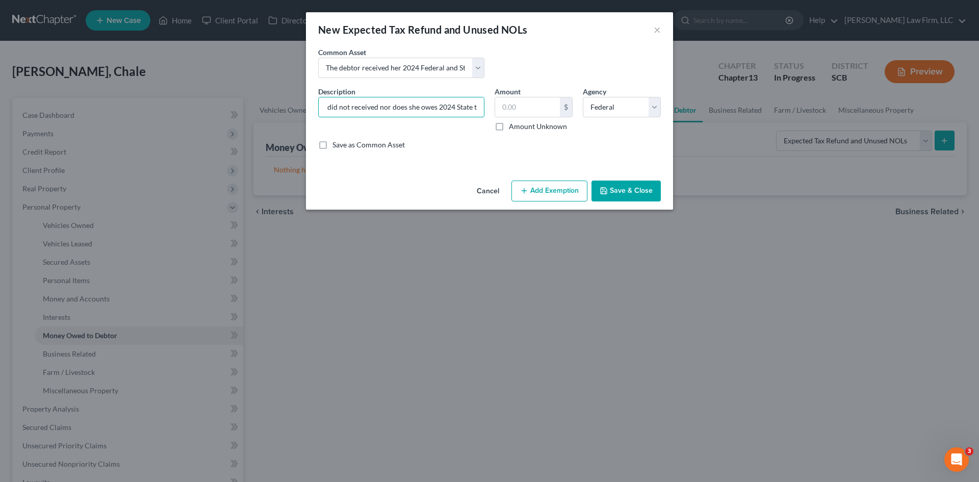
scroll to position [0, 685]
type input "The debtor received her 2024 Federal Tax refund pre-petition in the amount of $…"
click at [633, 194] on button "Save & Close" at bounding box center [625, 190] width 69 height 21
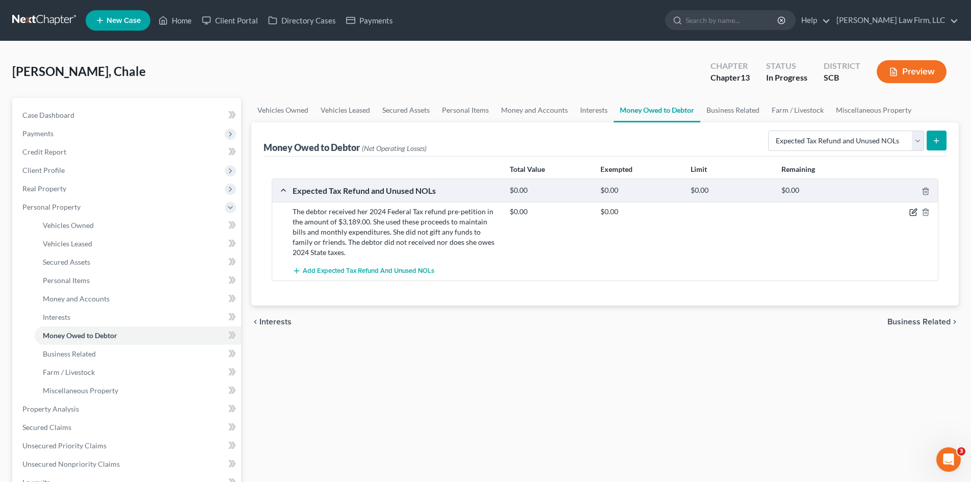
click at [911, 211] on icon "button" at bounding box center [914, 212] width 8 height 8
select select "0"
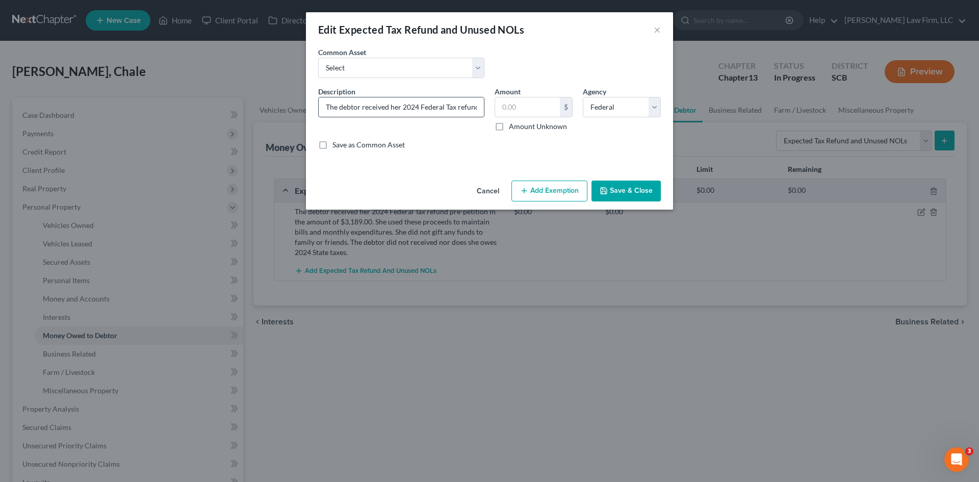
click at [436, 108] on input "The debtor received her 2024 Federal Tax refund pre-petition in the amount of $…" at bounding box center [401, 106] width 165 height 19
click at [389, 109] on input "The debtor received her 2024 Federal Tax refund pre-petition in the amount of $…" at bounding box center [401, 106] width 165 height 19
type input "The debtor received her 2024 Federal Tax refund pre-petition in the amount of $…"
click at [617, 190] on button "Save & Close" at bounding box center [625, 190] width 69 height 21
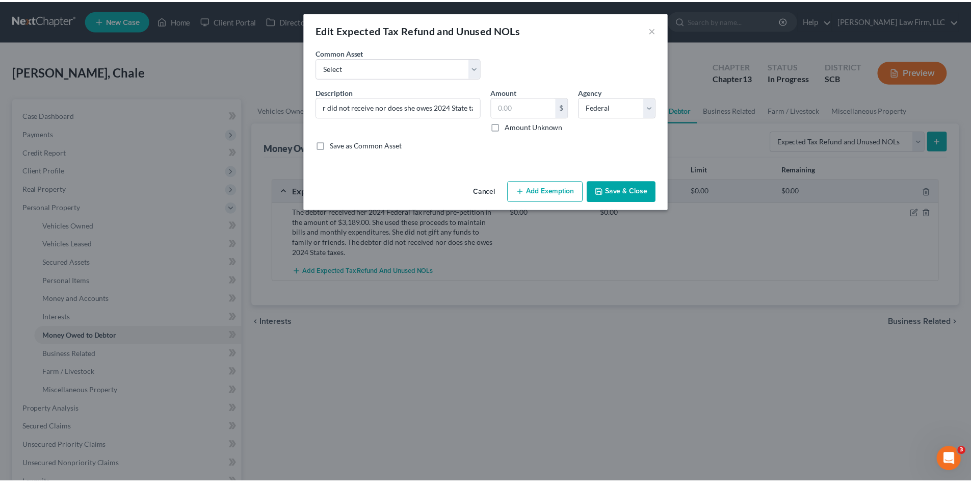
scroll to position [0, 0]
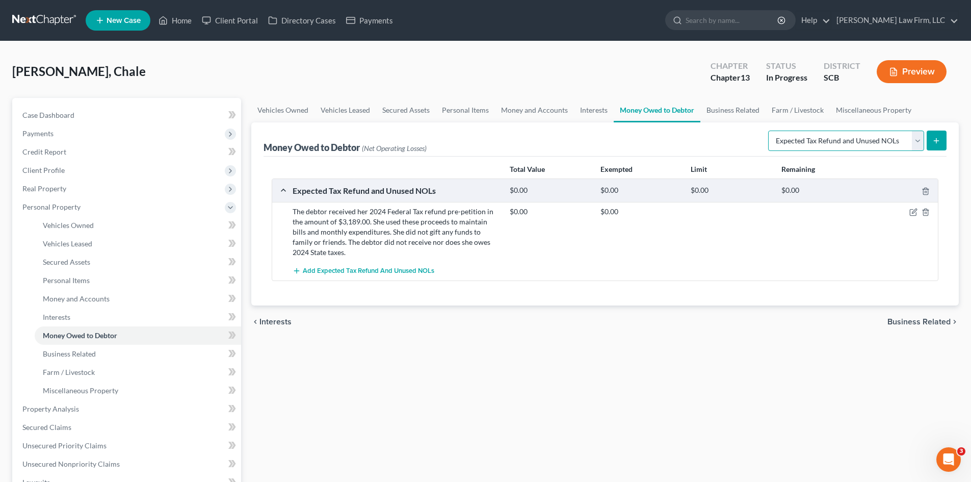
click at [918, 146] on select "Select Type of Money Owed Accounts Receivable Alimony Child Support Claims Agai…" at bounding box center [846, 141] width 156 height 20
select select "child_support"
click at [770, 131] on select "Select Type of Money Owed Accounts Receivable Alimony Child Support Claims Agai…" at bounding box center [846, 141] width 156 height 20
click at [934, 145] on button "submit" at bounding box center [937, 141] width 20 height 20
click at [918, 143] on select "Select Type of Money Owed Accounts Receivable Alimony Child Support Claims Agai…" at bounding box center [846, 141] width 156 height 20
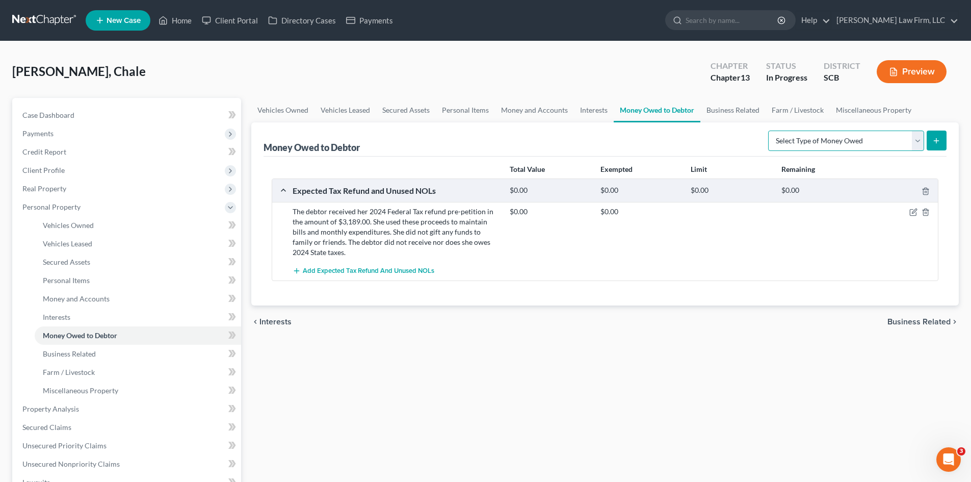
select select "child_support"
click at [770, 131] on select "Select Type of Money Owed Accounts Receivable Alimony Child Support Claims Agai…" at bounding box center [846, 141] width 156 height 20
click at [932, 141] on button "submit" at bounding box center [937, 141] width 20 height 20
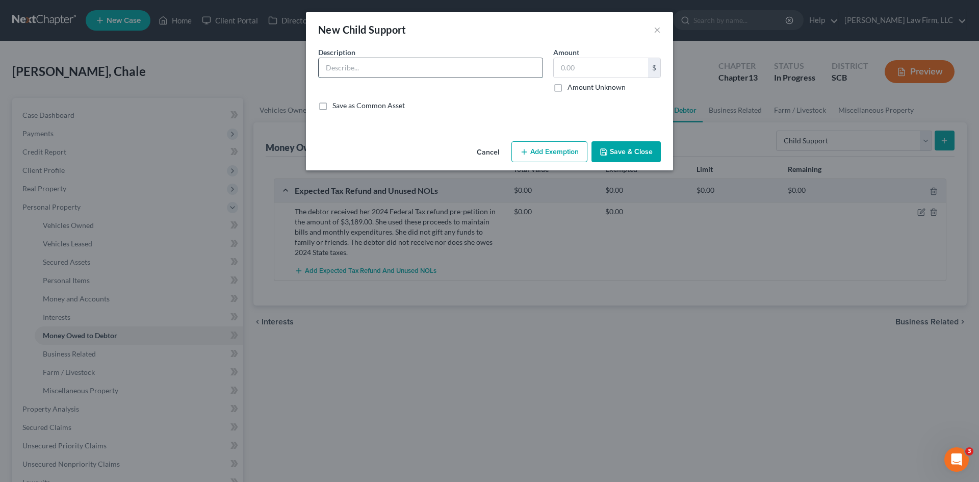
click at [425, 72] on input "text" at bounding box center [431, 67] width 224 height 19
type input "The debtor is entitled to receive $400 per month in child support."
click at [567, 69] on input "text" at bounding box center [601, 67] width 94 height 19
type input "400.00"
click at [548, 151] on button "Add Exemption" at bounding box center [549, 151] width 76 height 21
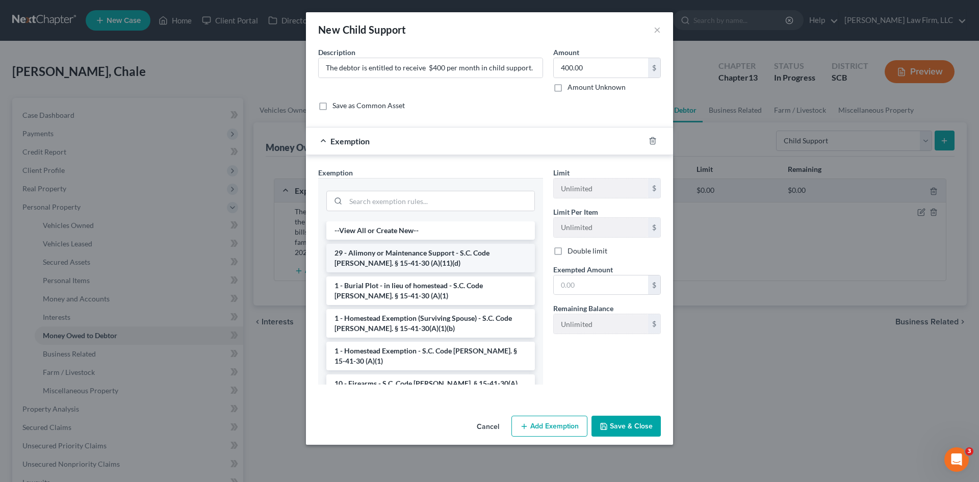
click at [391, 258] on li "29 - Alimony or Maintenance Support - S.C. Code [PERSON_NAME]. § 15-41-30 (A)(1…" at bounding box center [430, 258] width 209 height 29
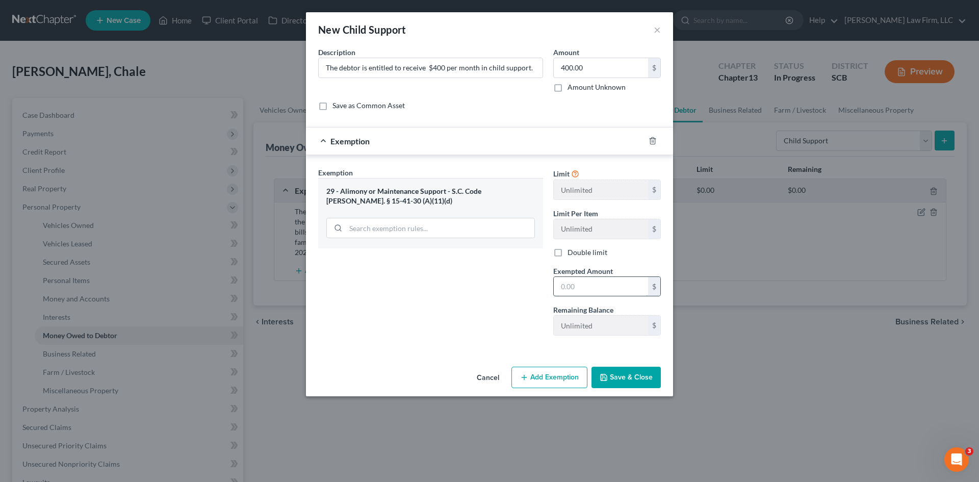
click at [570, 286] on input "text" at bounding box center [601, 286] width 94 height 19
type input "400.00"
click at [504, 293] on div "Exemption Set must be selected for CA. Exemption * 29 - Alimony or Maintenance …" at bounding box center [430, 255] width 235 height 176
drag, startPoint x: 552, startPoint y: 331, endPoint x: 561, endPoint y: 339, distance: 11.9
click at [557, 337] on div "Exemption Set must be selected for CA. Exemption * 29 - Alimony or Maintenance …" at bounding box center [489, 255] width 353 height 177
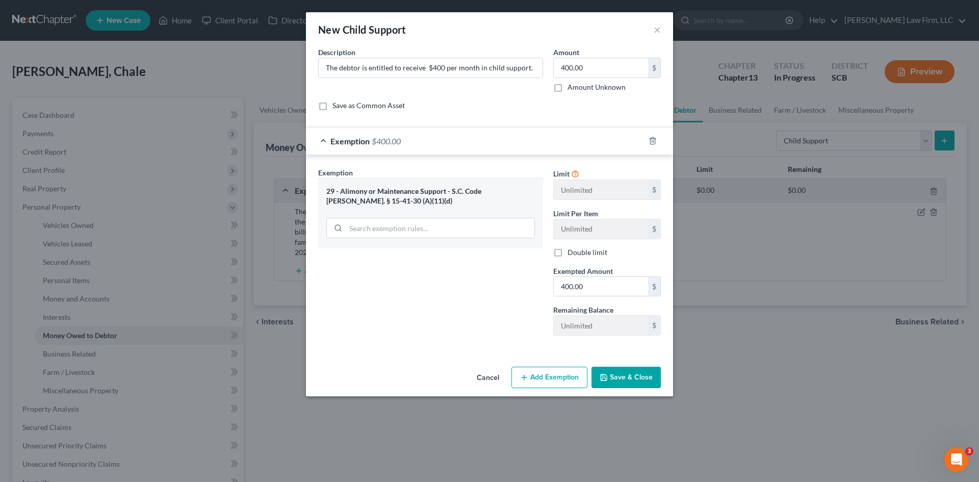
click at [645, 374] on button "Save & Close" at bounding box center [625, 377] width 69 height 21
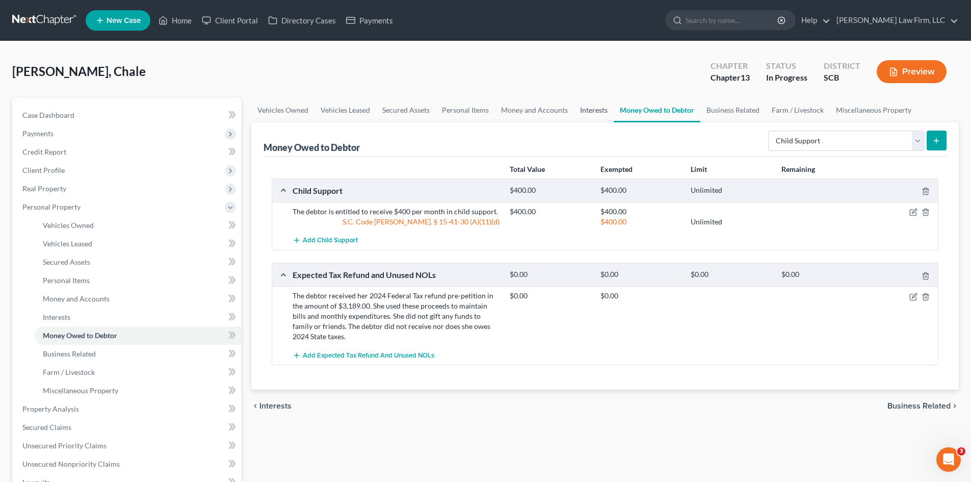
click at [584, 112] on link "Interests" at bounding box center [594, 110] width 40 height 24
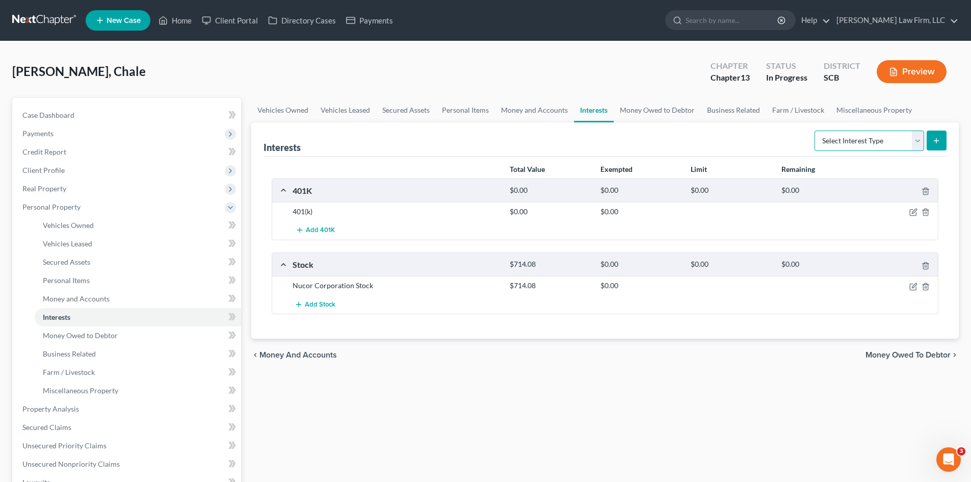
click at [919, 144] on select "Select Interest Type 401K Annuity Bond Education IRA Government Bond Government…" at bounding box center [870, 141] width 110 height 20
select select "term_life_insurance"
click at [816, 131] on select "Select Interest Type 401K Annuity Bond Education IRA Government Bond Government…" at bounding box center [870, 141] width 110 height 20
click at [933, 145] on button "submit" at bounding box center [937, 141] width 20 height 20
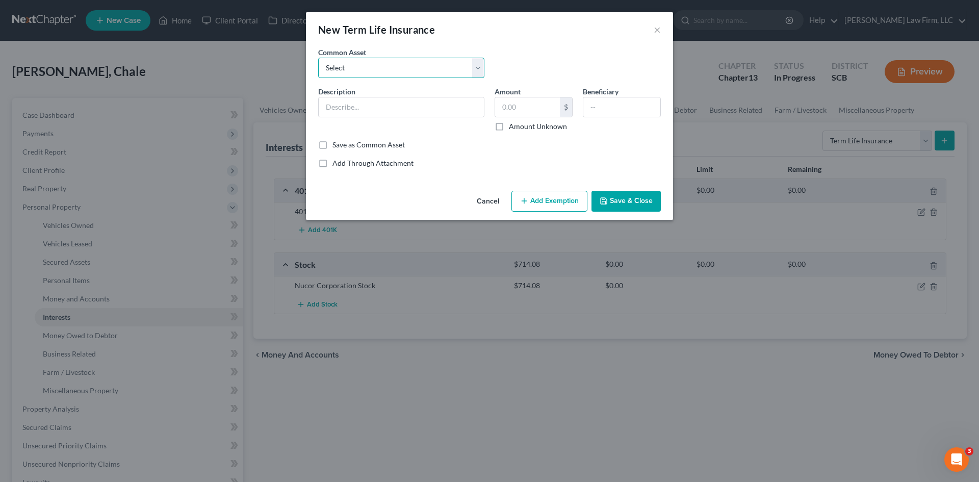
click at [451, 68] on select "Select (Mr.) Term Life Insurance Policy through Employer (Mrs.) Term Life Insur…" at bounding box center [401, 68] width 166 height 20
select select "1"
click at [318, 58] on select "Select (Mr.) Term Life Insurance Policy through Employer (Mrs.) Term Life Insur…" at bounding box center [401, 68] width 166 height 20
type input "(Mrs.) Term Life Insurance Policy through Employer"
type input "1.00"
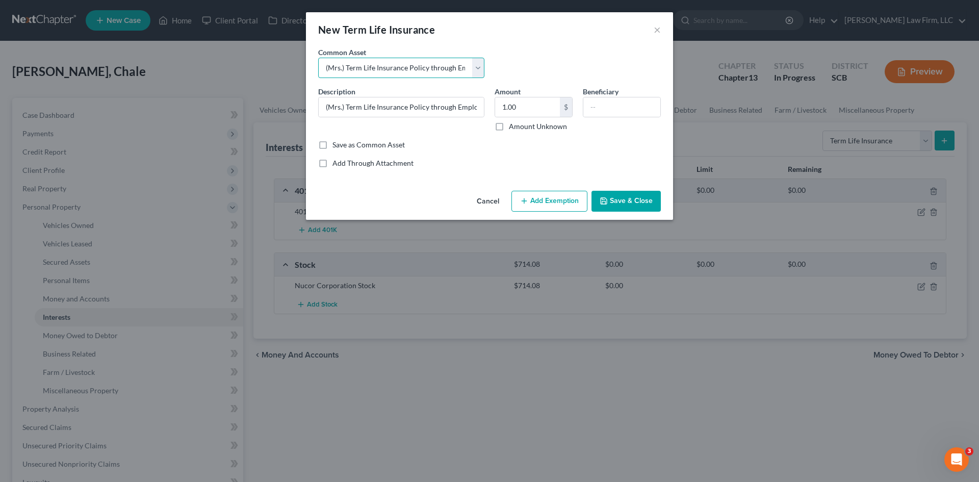
click at [339, 69] on select "Select (Mr.) Term Life Insurance Policy through Employer (Mrs.) Term Life Insur…" at bounding box center [401, 68] width 166 height 20
drag, startPoint x: 541, startPoint y: 63, endPoint x: 393, endPoint y: 71, distance: 148.6
click at [538, 63] on div "Common Asset Select (Mr.) Term Life Insurance Policy through Employer (Mrs.) Te…" at bounding box center [489, 66] width 353 height 39
click at [353, 68] on select "Select (Mr.) Term Life Insurance Policy through Employer (Mrs.) Term Life Insur…" at bounding box center [401, 68] width 166 height 20
click at [350, 68] on select "Select (Mr.) Term Life Insurance Policy through Employer (Mrs.) Term Life Insur…" at bounding box center [401, 68] width 166 height 20
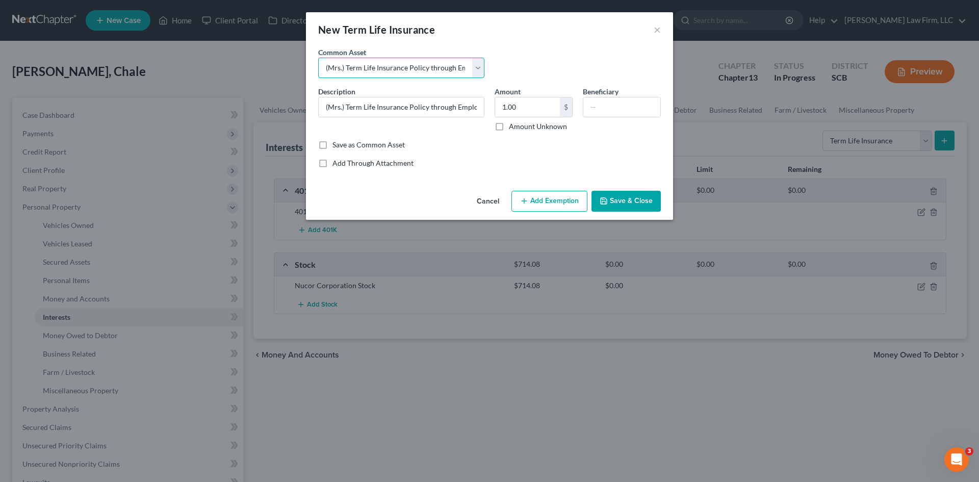
click at [351, 68] on select "Select (Mr.) Term Life Insurance Policy through Employer (Mrs.) Term Life Insur…" at bounding box center [401, 68] width 166 height 20
click at [492, 200] on button "Cancel" at bounding box center [488, 202] width 39 height 20
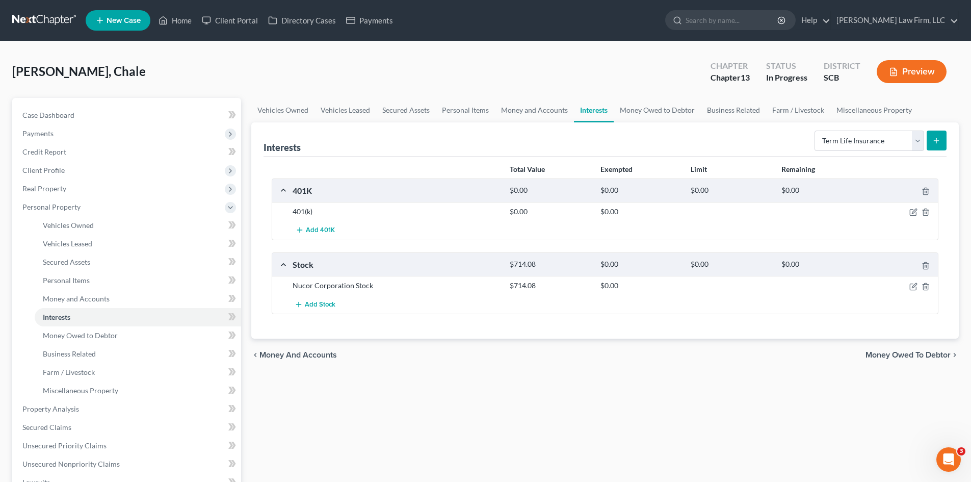
click at [939, 139] on icon "submit" at bounding box center [937, 141] width 8 height 8
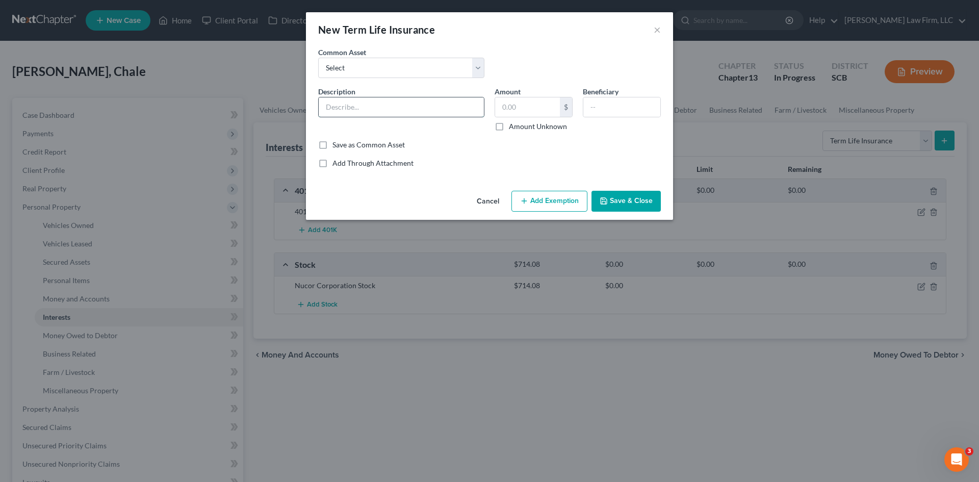
click at [416, 110] on input "text" at bounding box center [401, 106] width 165 height 19
type input "Term Life Insurance Policy through Employer"
click at [535, 112] on input "text" at bounding box center [527, 106] width 65 height 19
type input "1"
click at [611, 110] on input "text" at bounding box center [621, 106] width 77 height 19
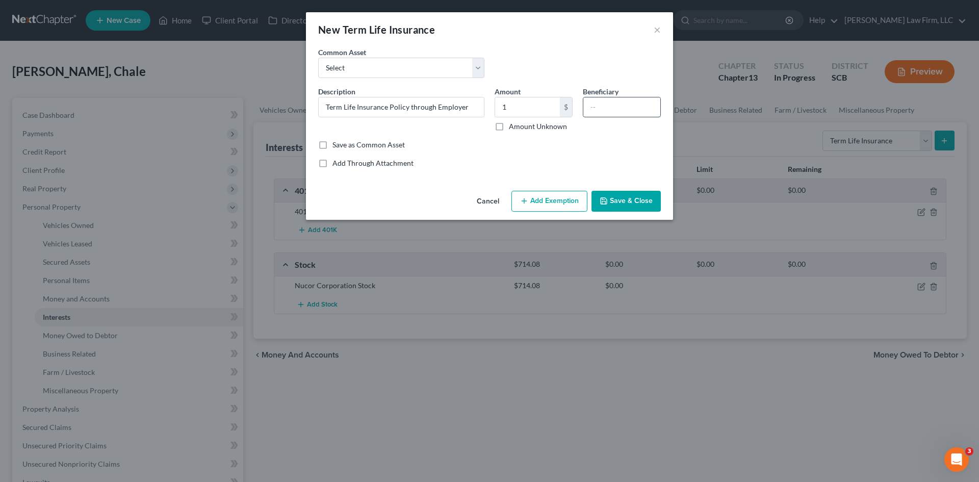
type input "k"
click at [639, 108] on input "[PERSON_NAME]" at bounding box center [621, 106] width 77 height 19
type input "[PERSON_NAME]-Daughter"
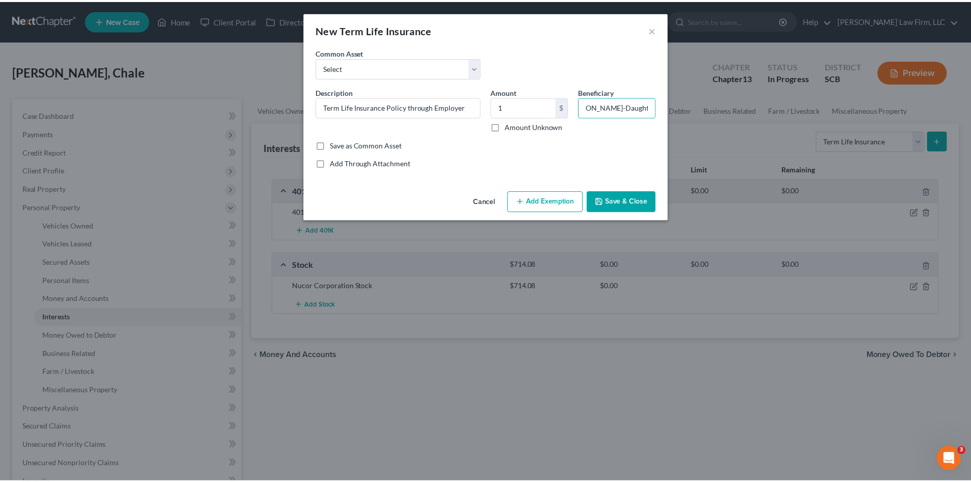
scroll to position [0, 0]
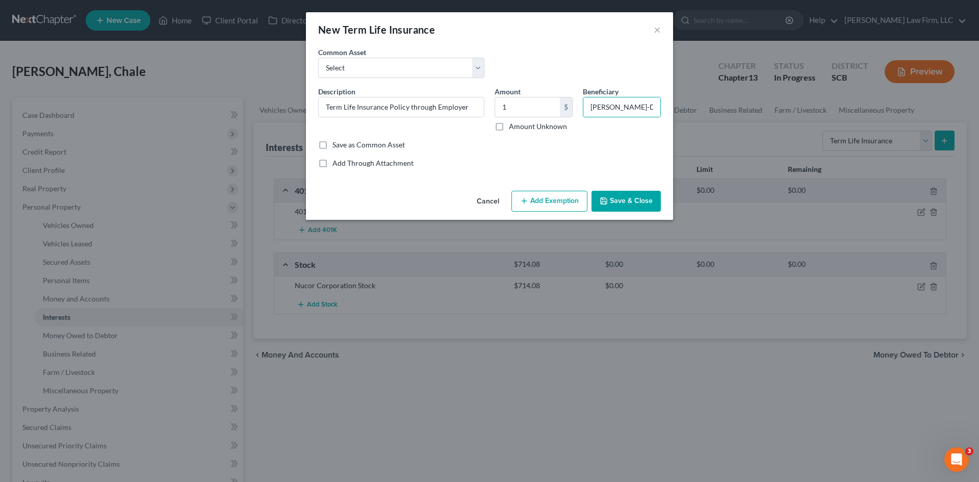
click at [556, 204] on button "Add Exemption" at bounding box center [549, 201] width 76 height 21
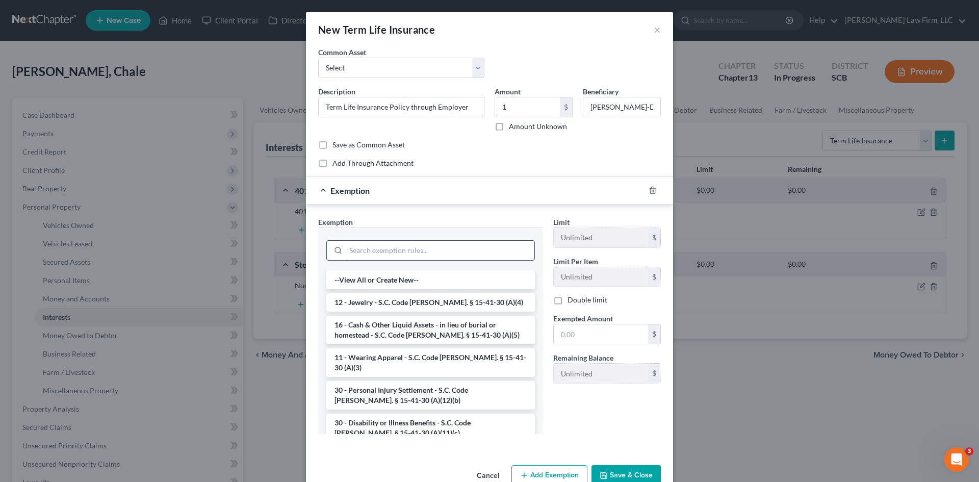
click at [387, 252] on input "search" at bounding box center [440, 250] width 189 height 19
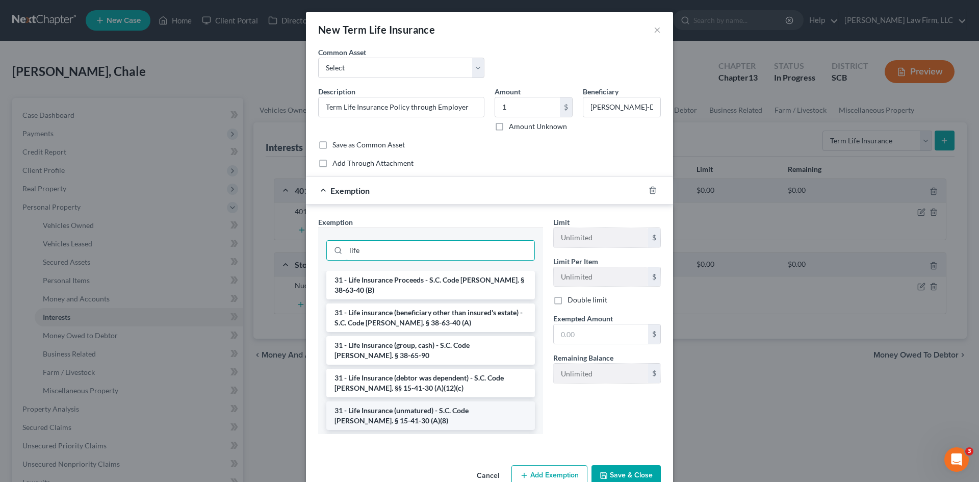
type input "life"
click at [422, 419] on li "31 - Life Insurance (unmatured) - S.C. Code [PERSON_NAME]. § 15-41-30 (A)(8)" at bounding box center [430, 415] width 209 height 29
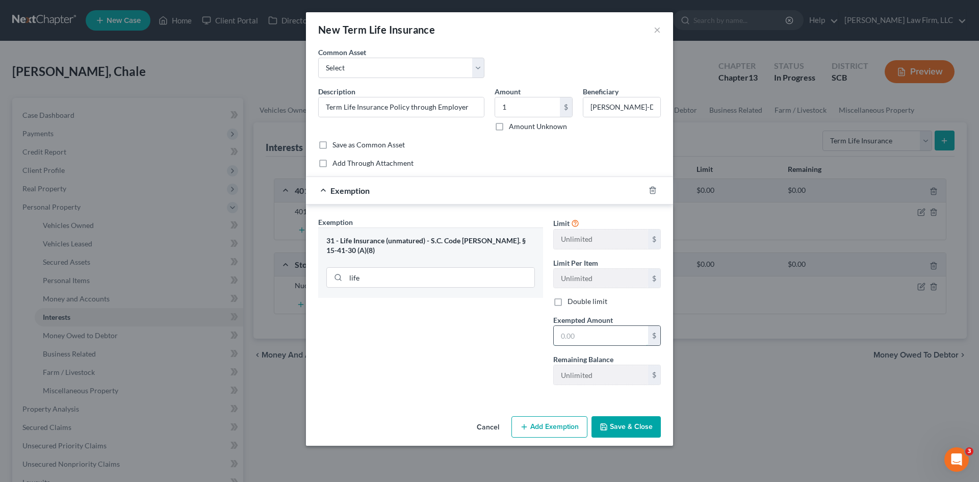
click at [601, 335] on input "text" at bounding box center [601, 335] width 94 height 19
type input "7600"
drag, startPoint x: 598, startPoint y: 339, endPoint x: 373, endPoint y: 372, distance: 227.4
click at [374, 372] on div "Exemption Set must be selected for CA. Exemption * 31 - Life Insurance (unmatur…" at bounding box center [489, 305] width 353 height 177
type input "1.00"
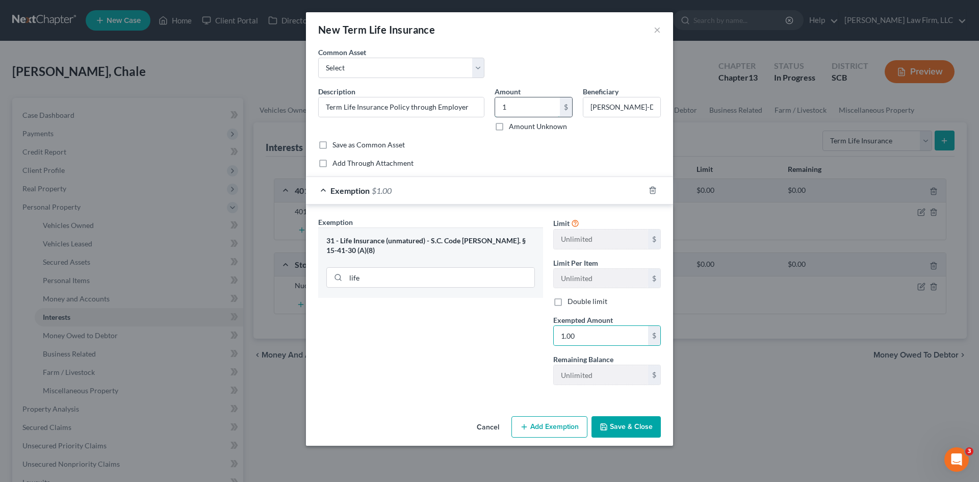
click at [510, 104] on input "1" at bounding box center [527, 106] width 65 height 19
type input "1.00"
click at [416, 352] on div "Exemption Set must be selected for CA. Exemption * 31 - Life Insurance (unmatur…" at bounding box center [430, 305] width 235 height 176
click at [634, 432] on button "Save & Close" at bounding box center [625, 426] width 69 height 21
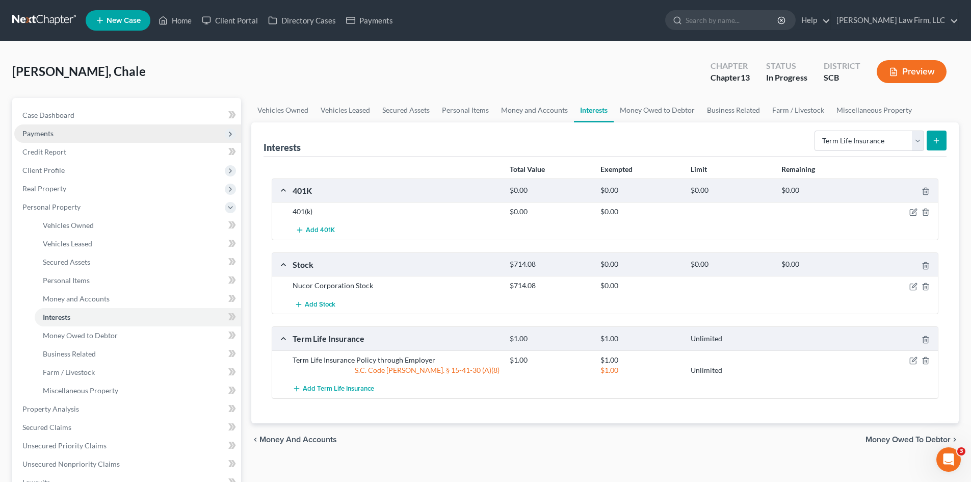
click at [125, 138] on span "Payments" at bounding box center [127, 133] width 227 height 18
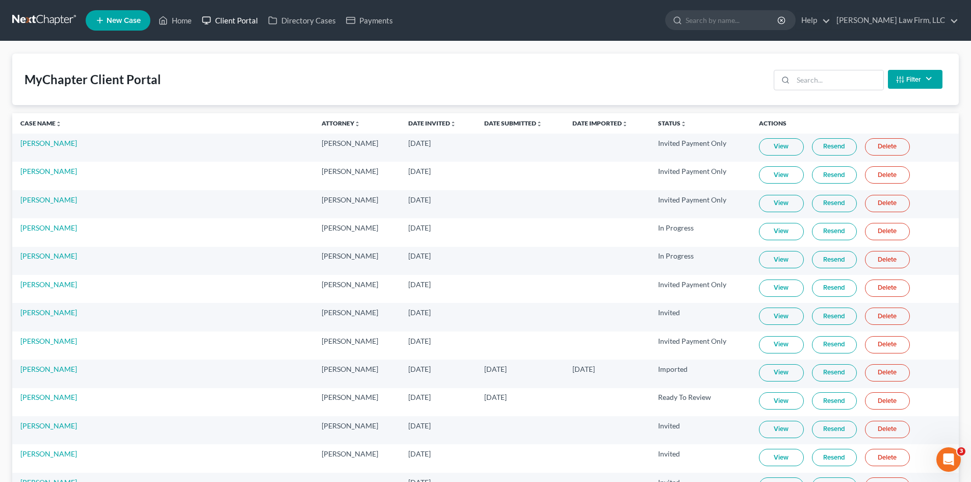
click at [232, 23] on link "Client Portal" at bounding box center [230, 20] width 66 height 18
click at [815, 88] on input "search" at bounding box center [838, 79] width 90 height 19
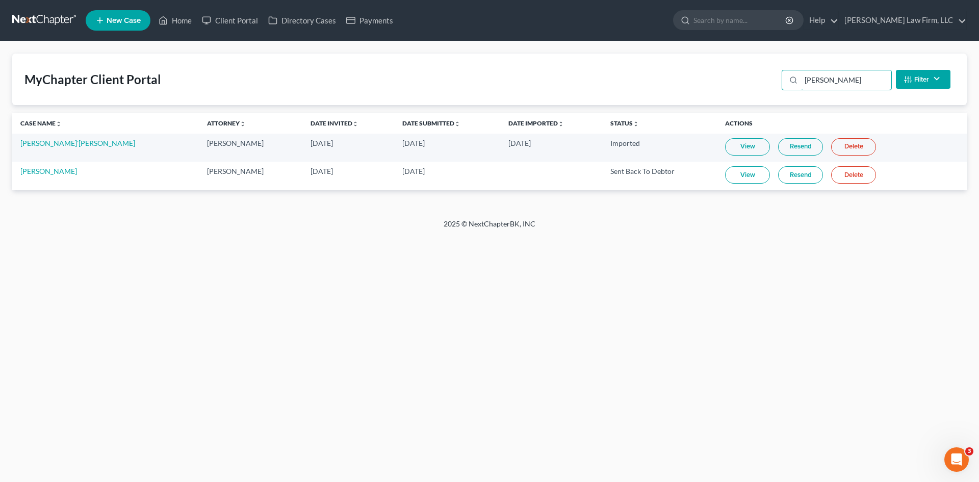
type input "[PERSON_NAME]"
click at [725, 173] on link "View" at bounding box center [747, 174] width 45 height 17
